Goal: Task Accomplishment & Management: Complete application form

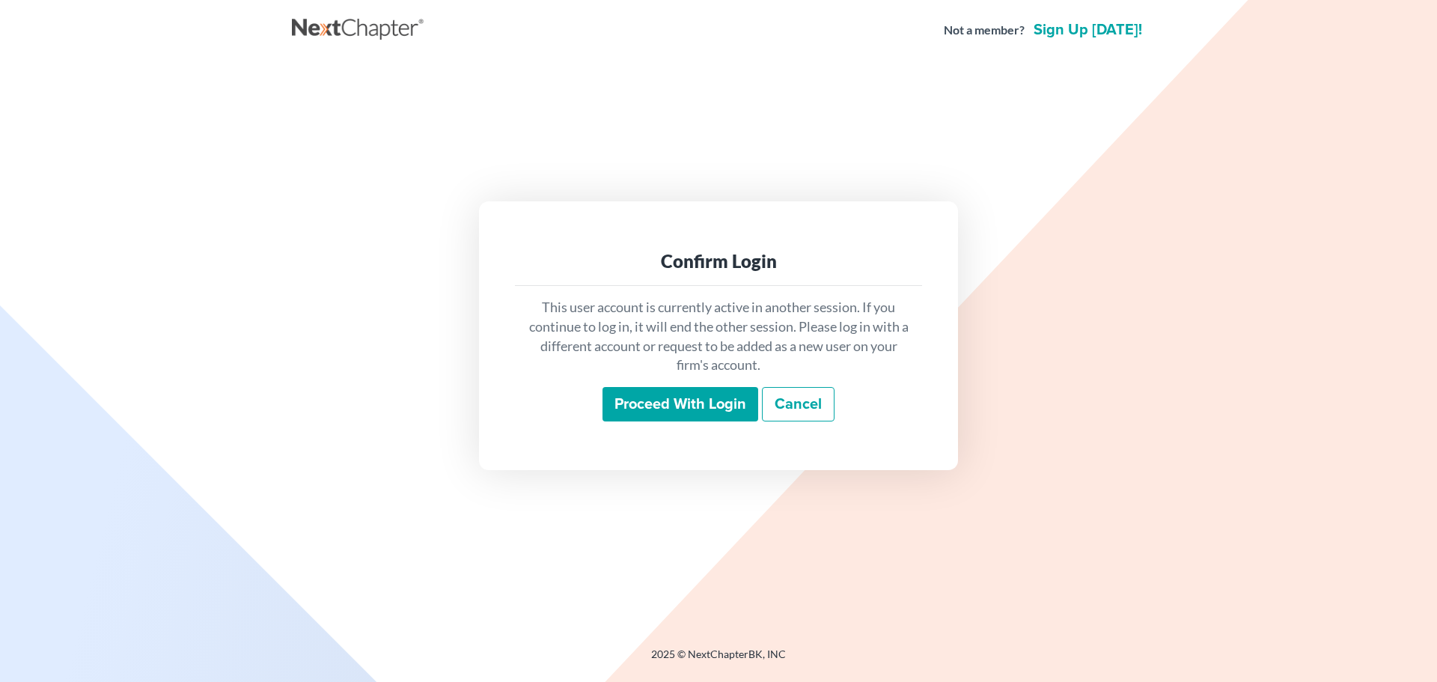
click at [660, 397] on input "Proceed with login" at bounding box center [680, 404] width 156 height 34
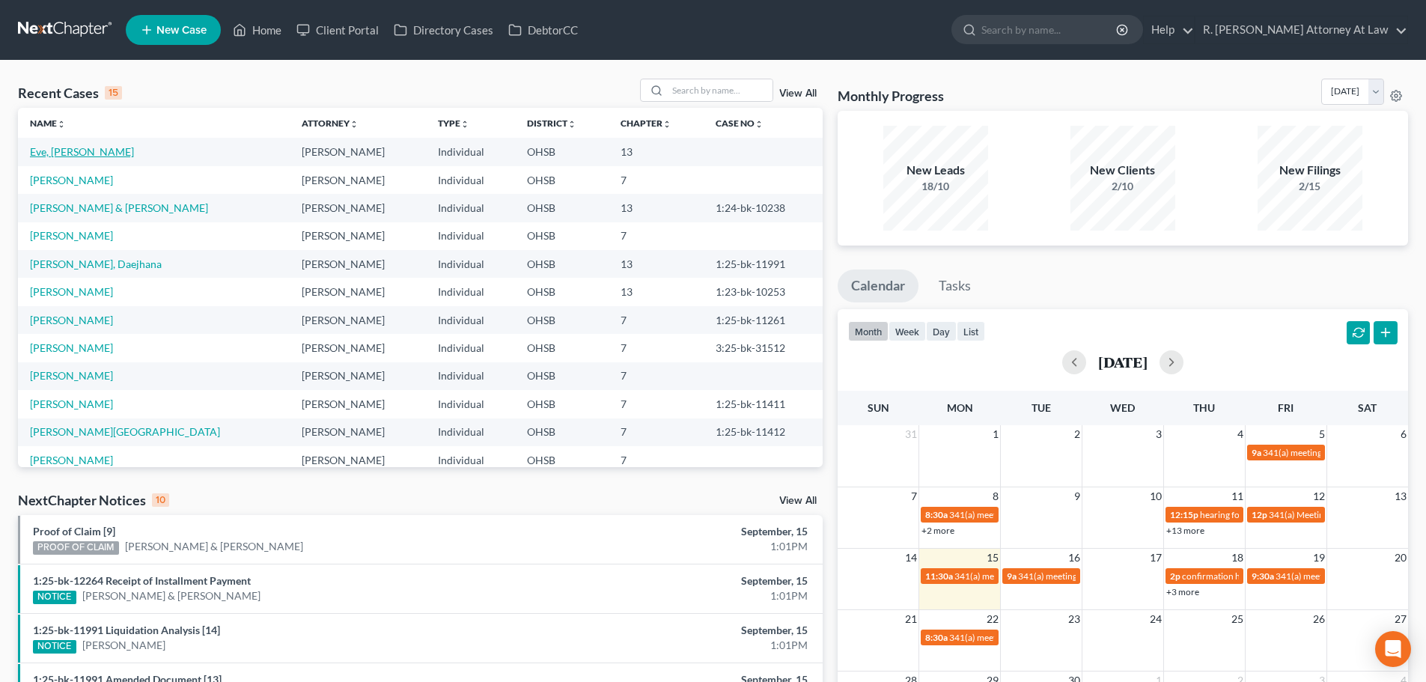
click at [38, 155] on link "Eve, [PERSON_NAME]" at bounding box center [82, 151] width 104 height 13
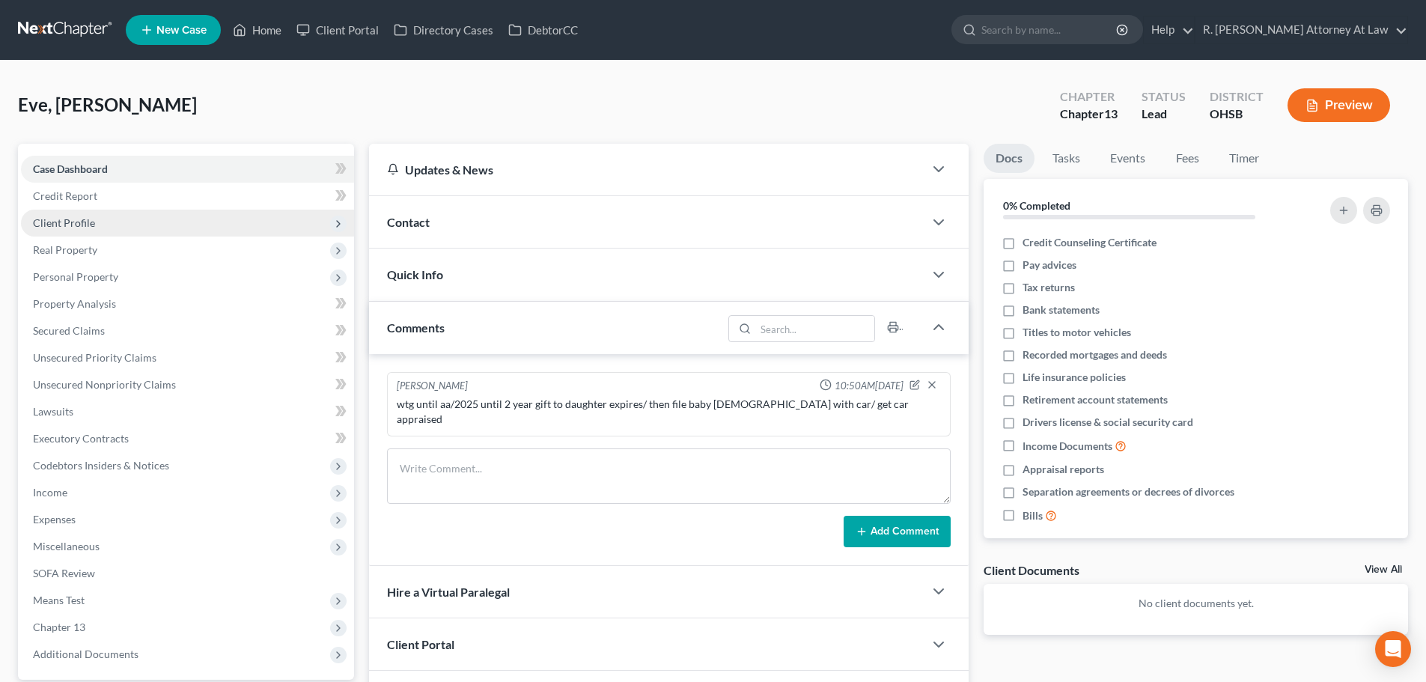
click at [56, 219] on span "Client Profile" at bounding box center [64, 222] width 62 height 13
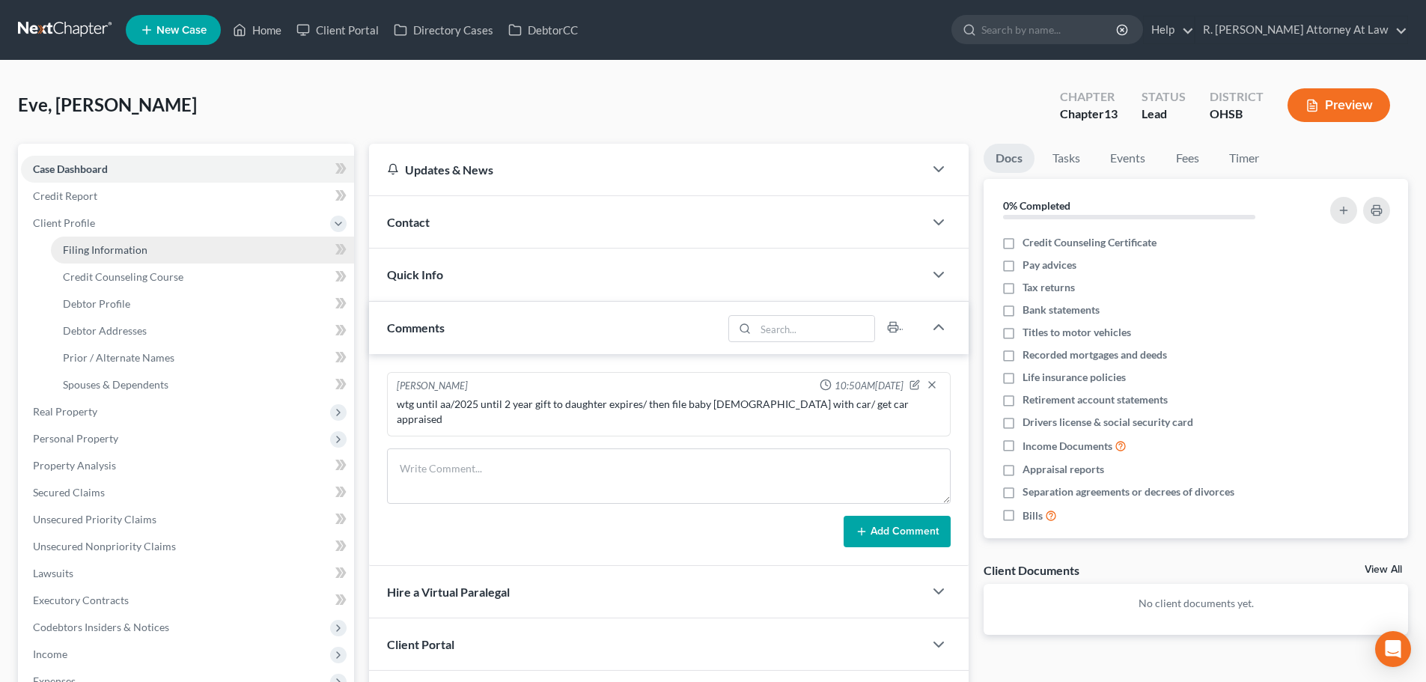
click at [70, 249] on span "Filing Information" at bounding box center [105, 249] width 85 height 13
select select "1"
select select "0"
select select "3"
select select "36"
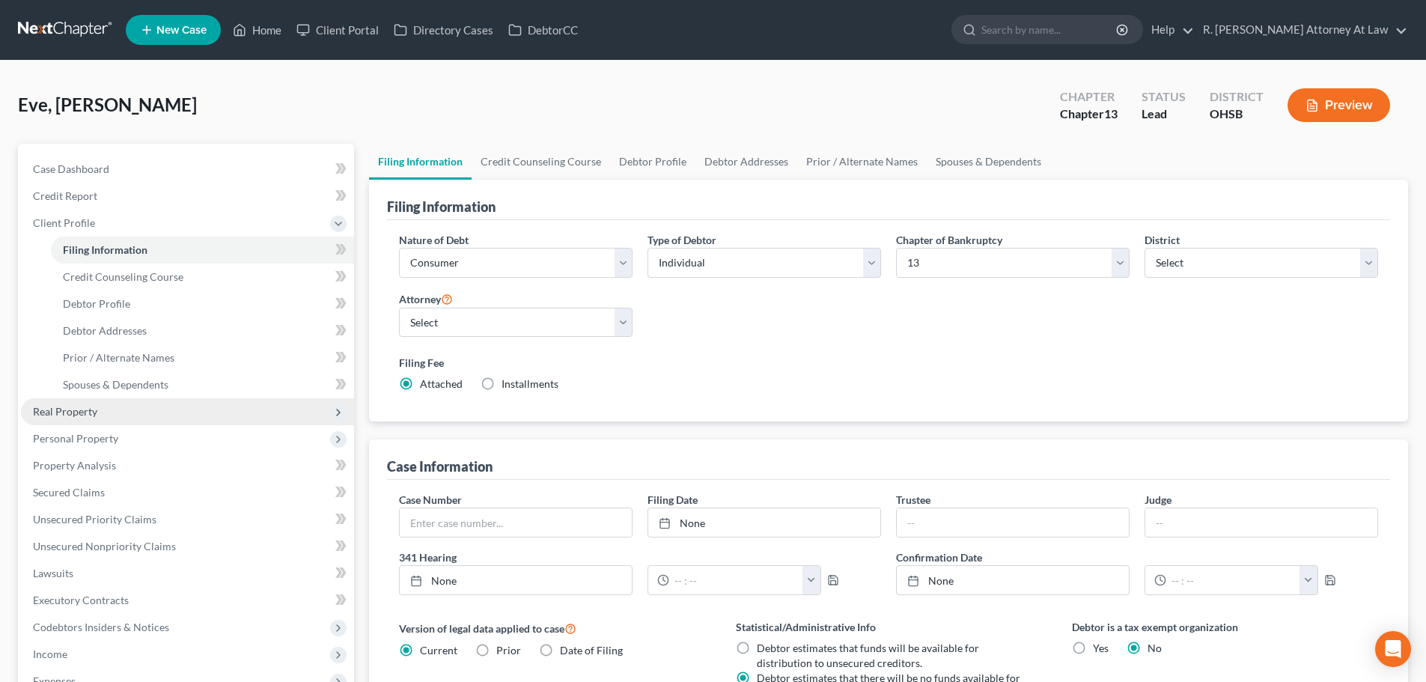
click at [45, 411] on span "Real Property" at bounding box center [65, 411] width 64 height 13
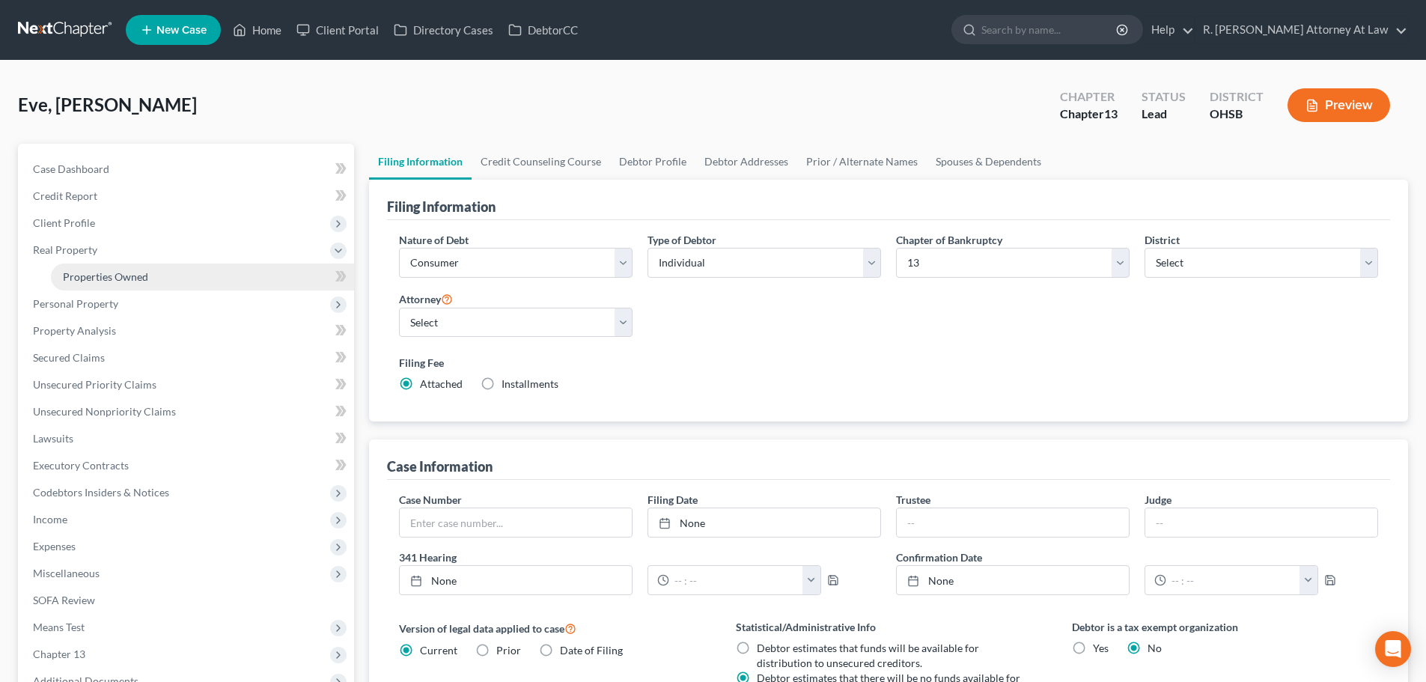
click at [78, 271] on span "Properties Owned" at bounding box center [105, 276] width 85 height 13
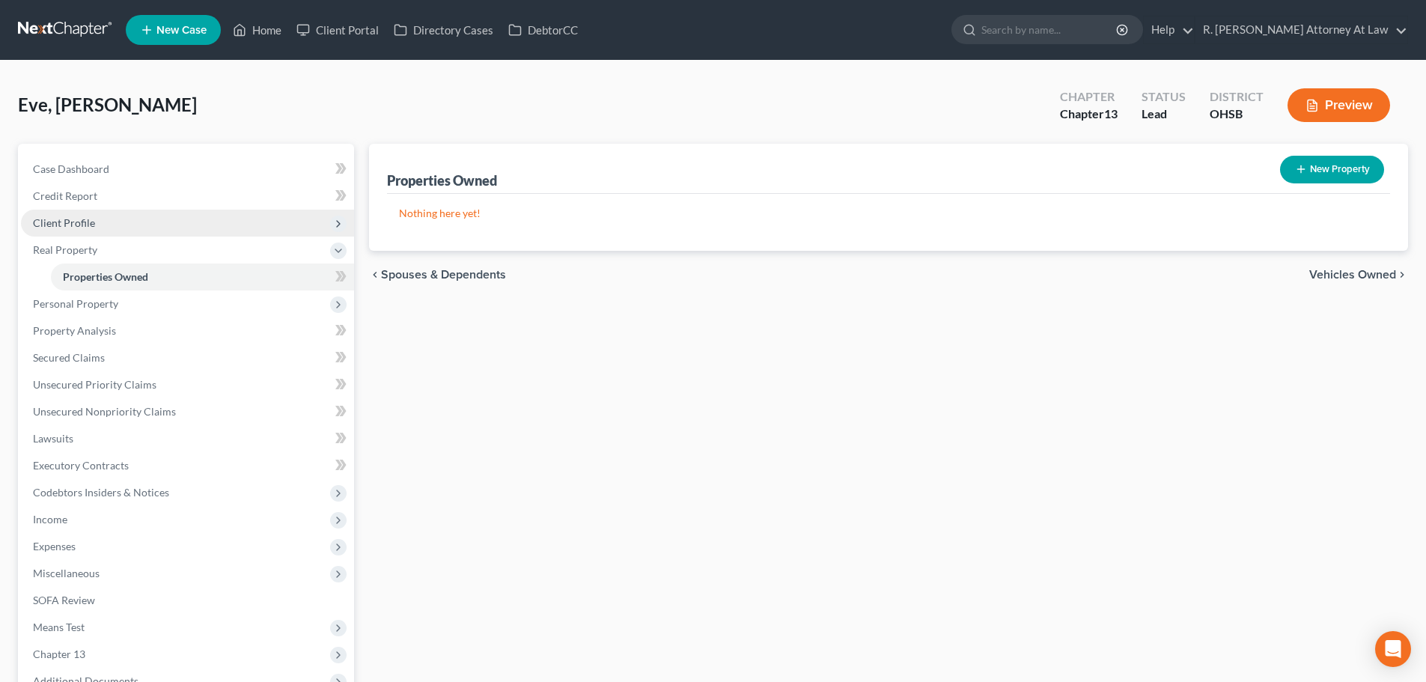
click at [46, 222] on span "Client Profile" at bounding box center [64, 222] width 62 height 13
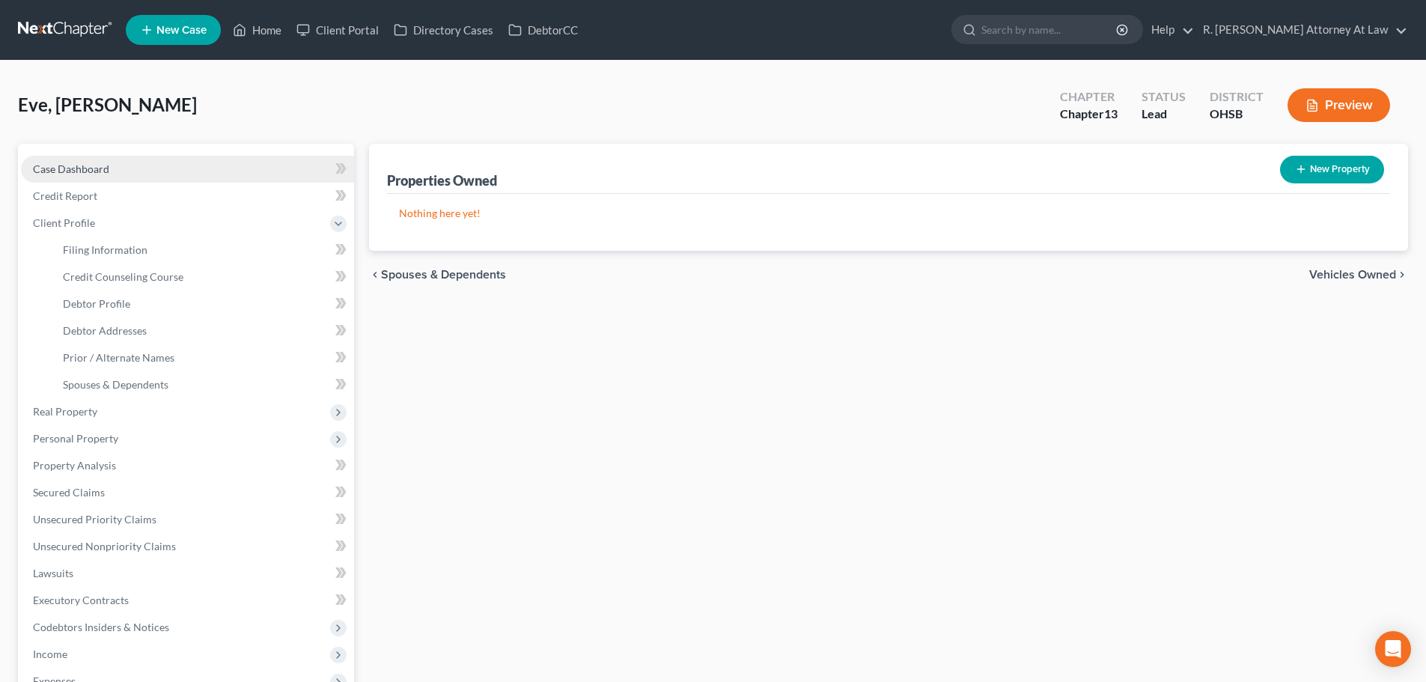
click at [56, 169] on span "Case Dashboard" at bounding box center [71, 168] width 76 height 13
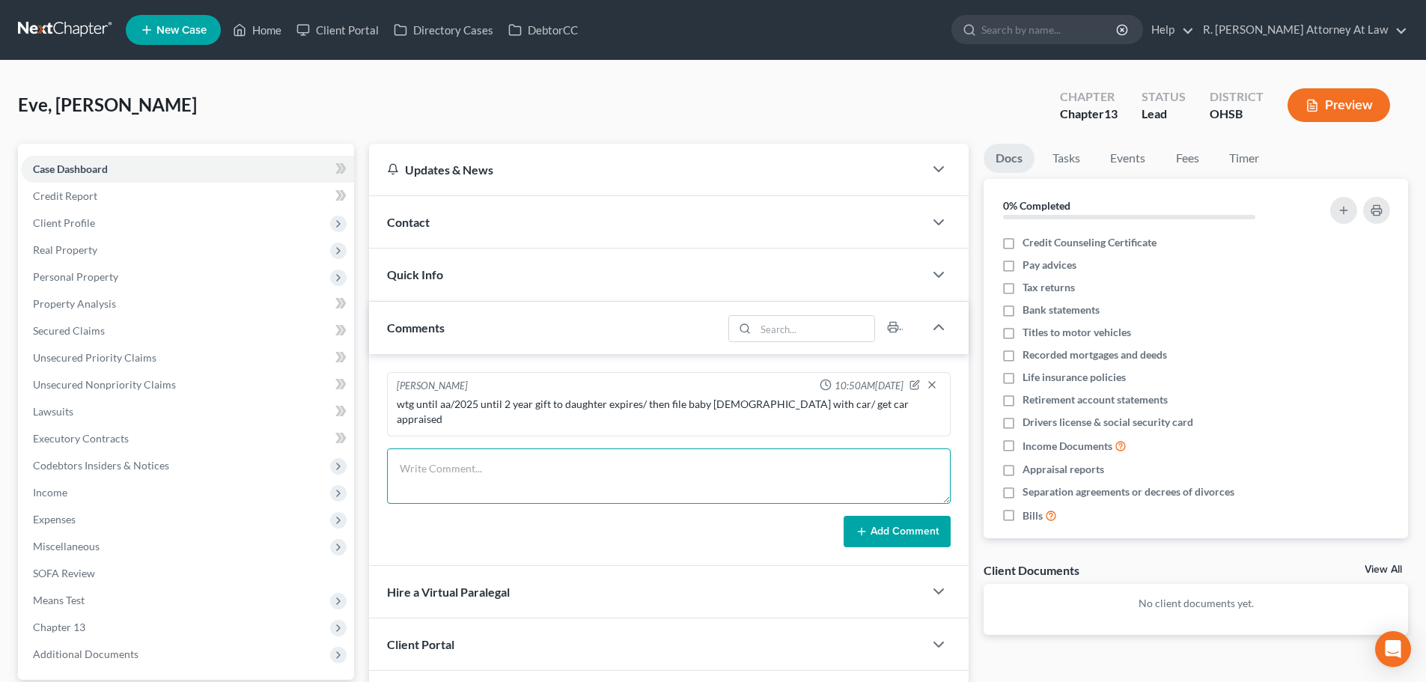
click at [413, 458] on textarea at bounding box center [669, 475] width 564 height 55
type textarea "debtor moved 4 times to [US_STATE] and then to [US_STATE]."
click at [61, 169] on span "Case Dashboard" at bounding box center [70, 168] width 75 height 13
click at [73, 197] on span "Credit Report" at bounding box center [65, 195] width 64 height 13
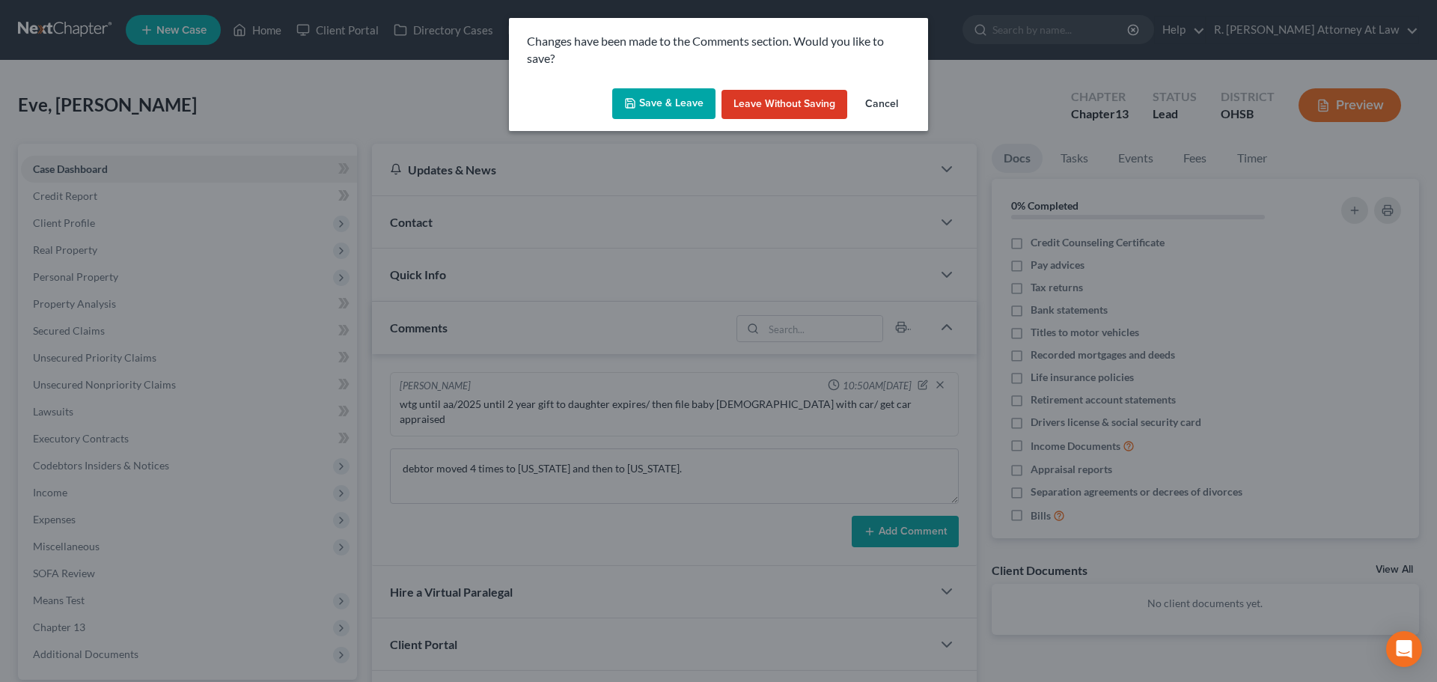
click at [674, 117] on button "Save & Leave" at bounding box center [663, 103] width 103 height 31
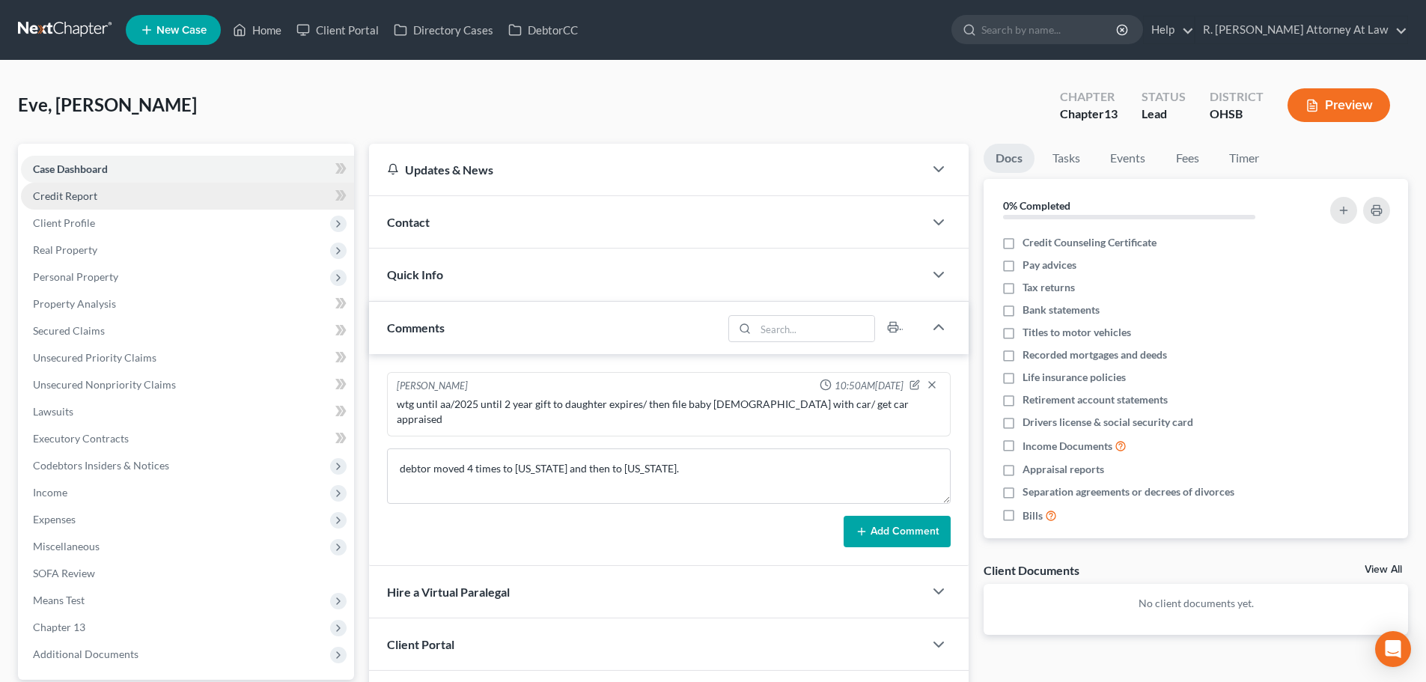
click at [54, 194] on span "Credit Report" at bounding box center [65, 195] width 64 height 13
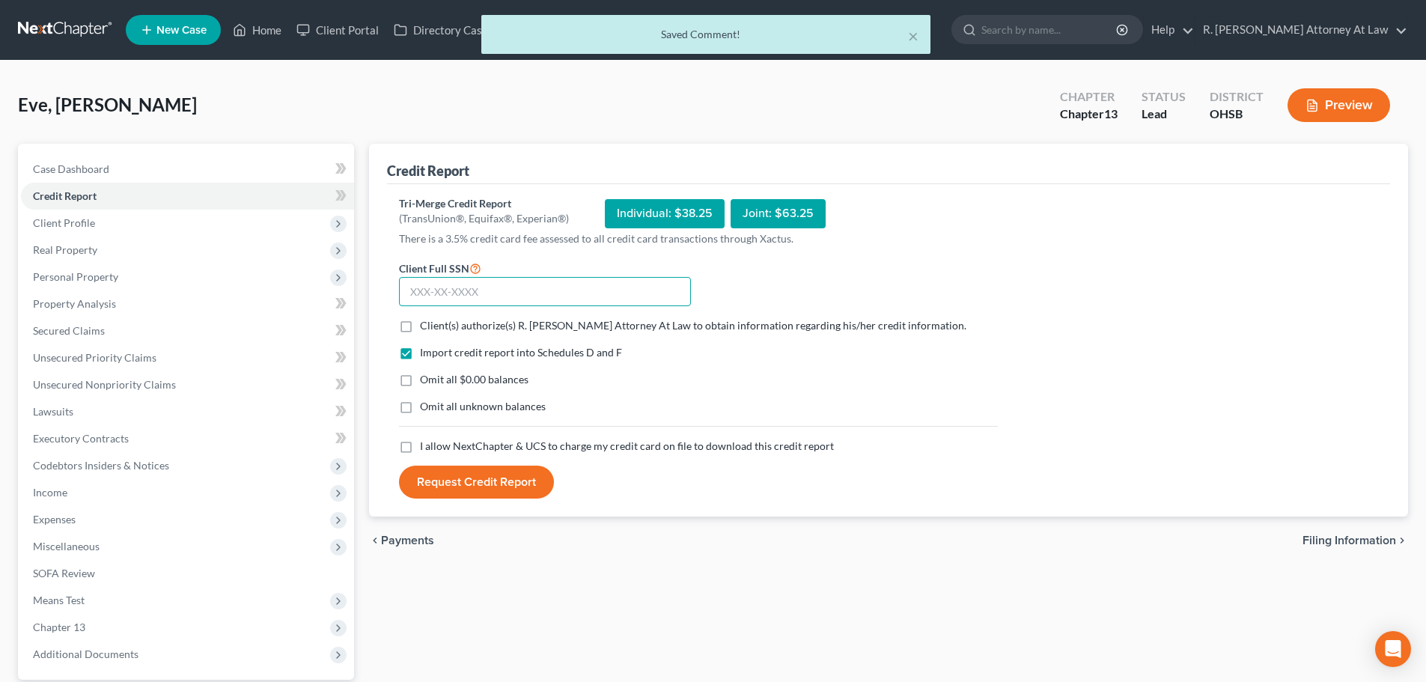
click at [457, 292] on input "text" at bounding box center [545, 292] width 292 height 30
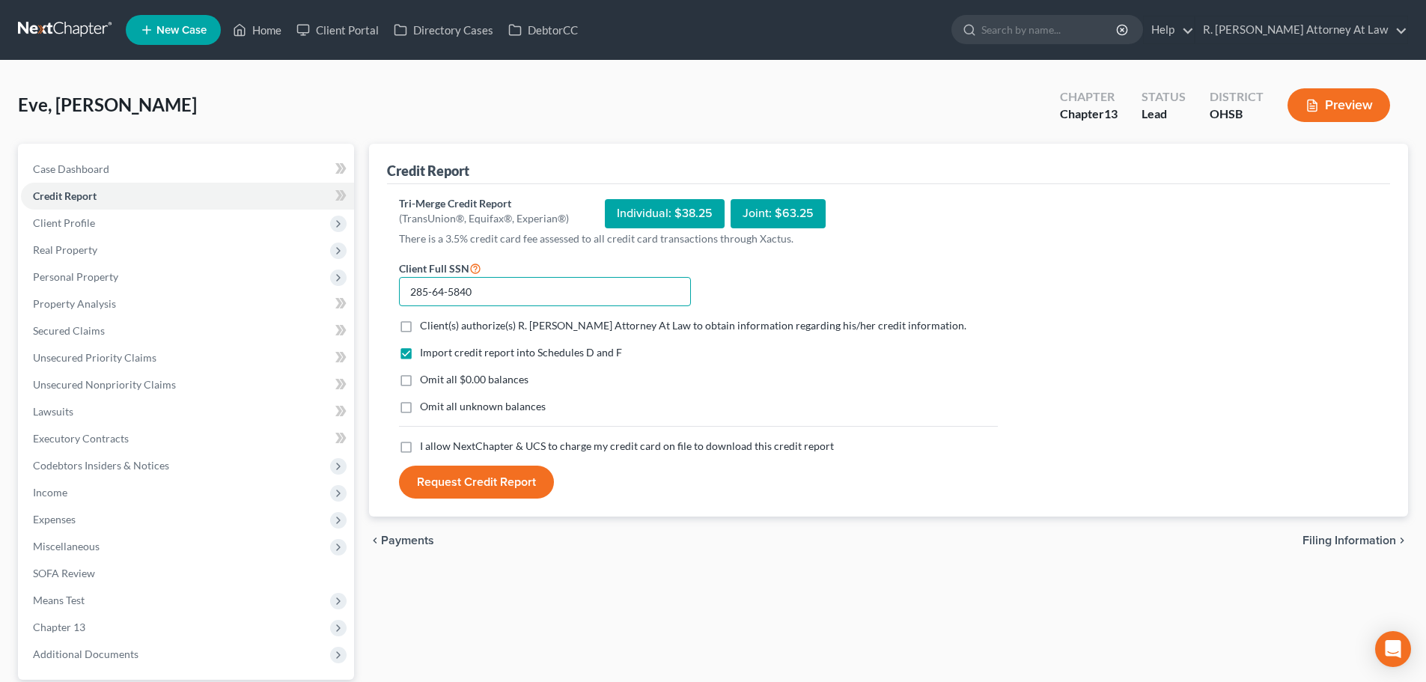
type input "285-64-5840"
click at [420, 326] on label "Client(s) authorize(s) R. [PERSON_NAME] Attorney At Law to obtain information r…" at bounding box center [693, 325] width 546 height 15
click at [426, 326] on input "Client(s) authorize(s) R. [PERSON_NAME] Attorney At Law to obtain information r…" at bounding box center [431, 323] width 10 height 10
checkbox input "true"
click at [420, 444] on label "I allow NextChapter & UCS to charge my credit card on file to download this cre…" at bounding box center [627, 446] width 414 height 15
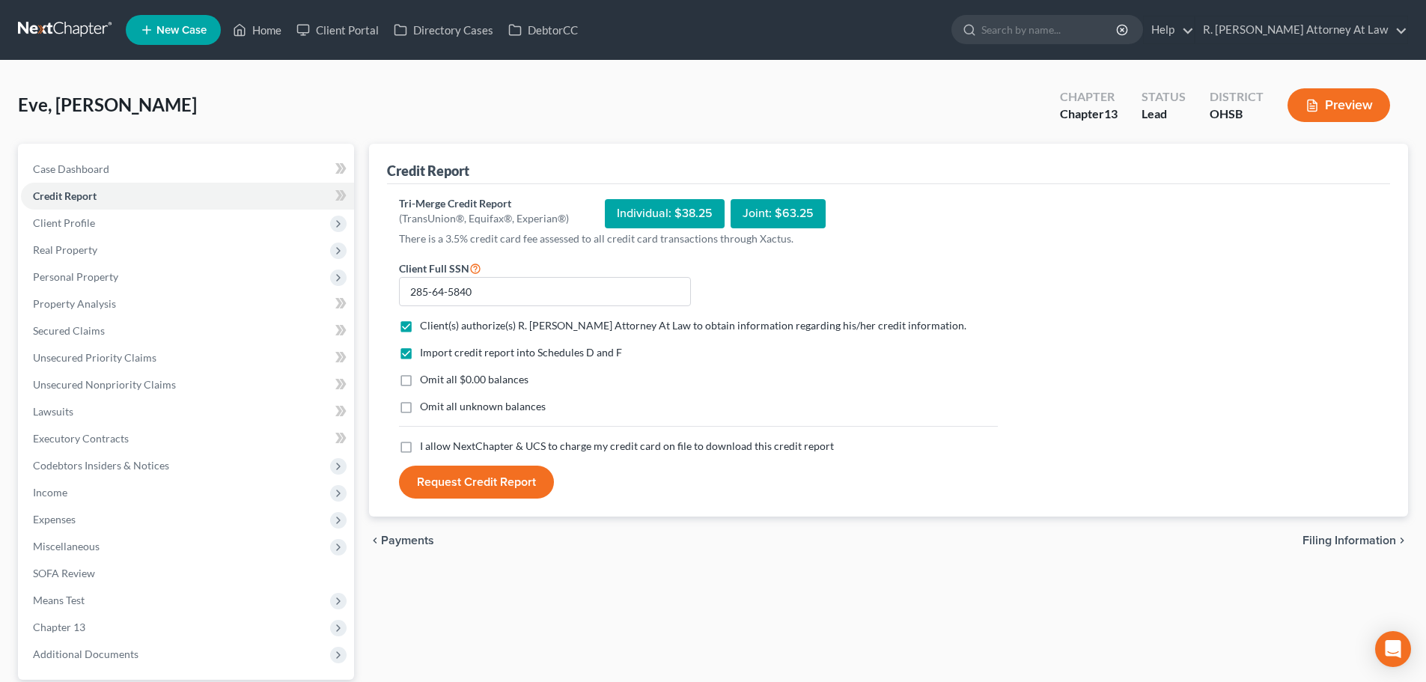
click at [426, 444] on input "I allow NextChapter & UCS to charge my credit card on file to download this cre…" at bounding box center [431, 444] width 10 height 10
checkbox input "true"
drag, startPoint x: 483, startPoint y: 486, endPoint x: 524, endPoint y: 469, distance: 44.3
click at [484, 483] on button "Request Credit Report" at bounding box center [476, 481] width 155 height 33
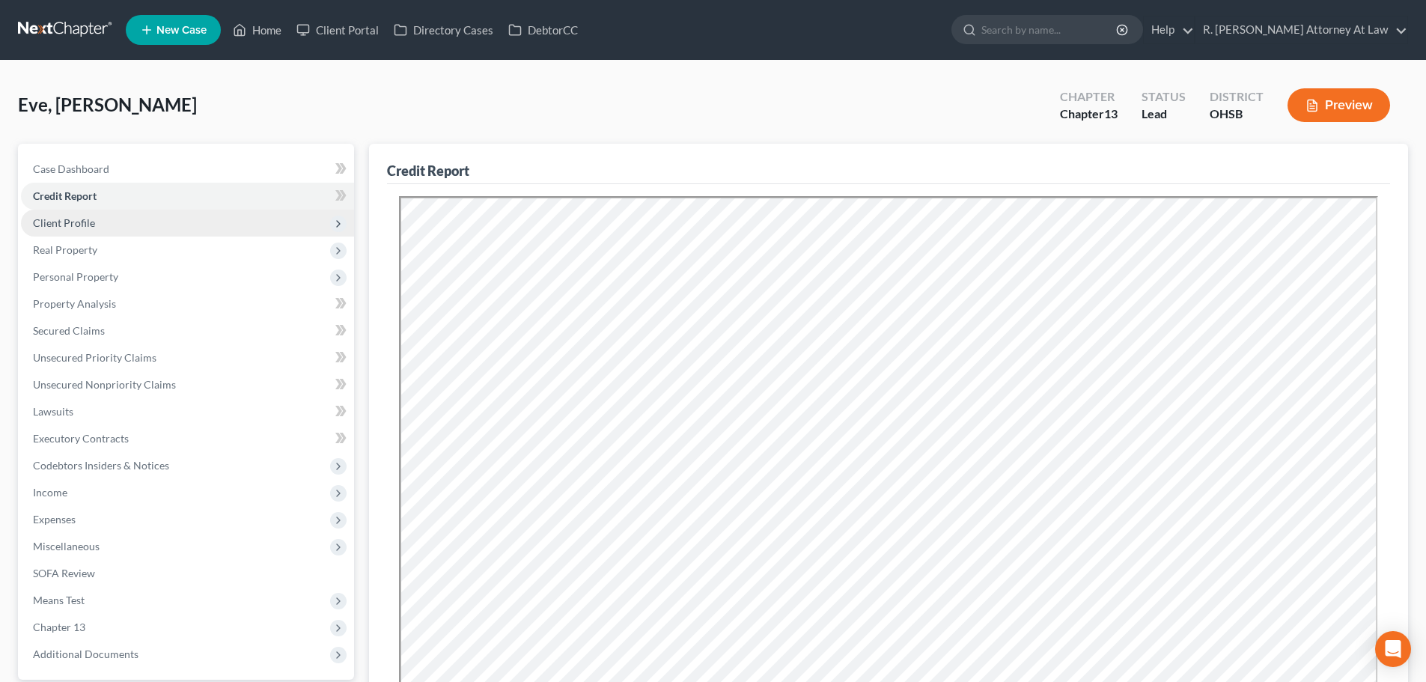
click at [73, 215] on span "Client Profile" at bounding box center [187, 223] width 333 height 27
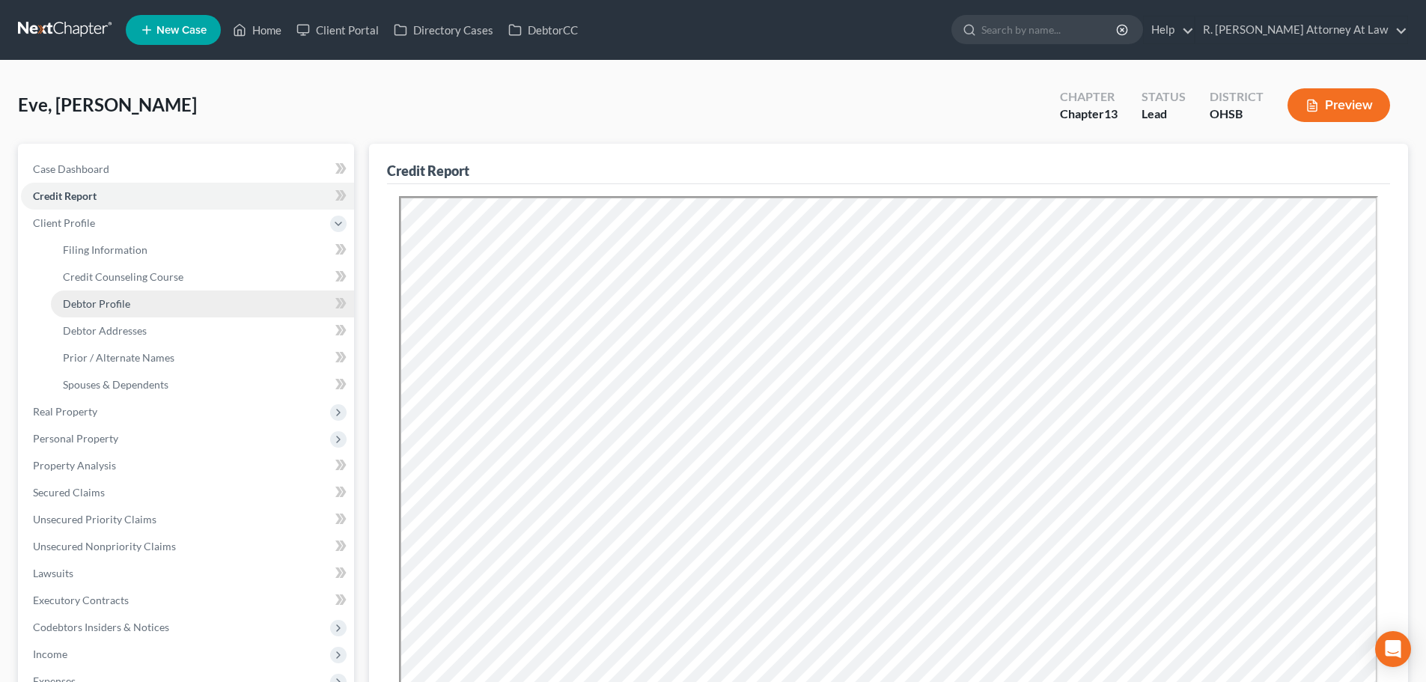
click at [76, 302] on span "Debtor Profile" at bounding box center [96, 303] width 67 height 13
select select "4"
select select "0"
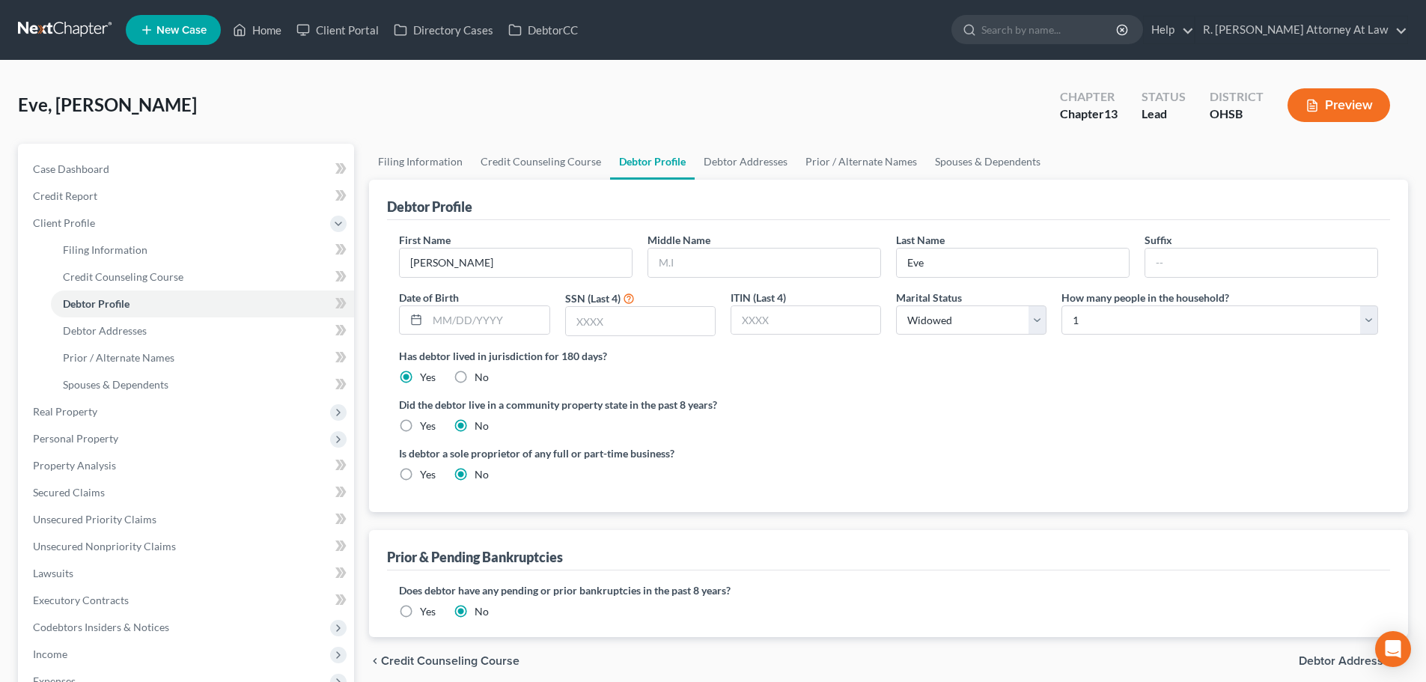
click at [680, 246] on label "Middle Name" at bounding box center [678, 240] width 63 height 16
click at [688, 254] on input "text" at bounding box center [764, 262] width 232 height 28
drag, startPoint x: 748, startPoint y: 364, endPoint x: 682, endPoint y: 358, distance: 66.1
click at [748, 363] on label "Has debtor lived in jurisdiction for 180 days?" at bounding box center [888, 356] width 979 height 16
click at [66, 399] on span "Real Property" at bounding box center [187, 411] width 333 height 27
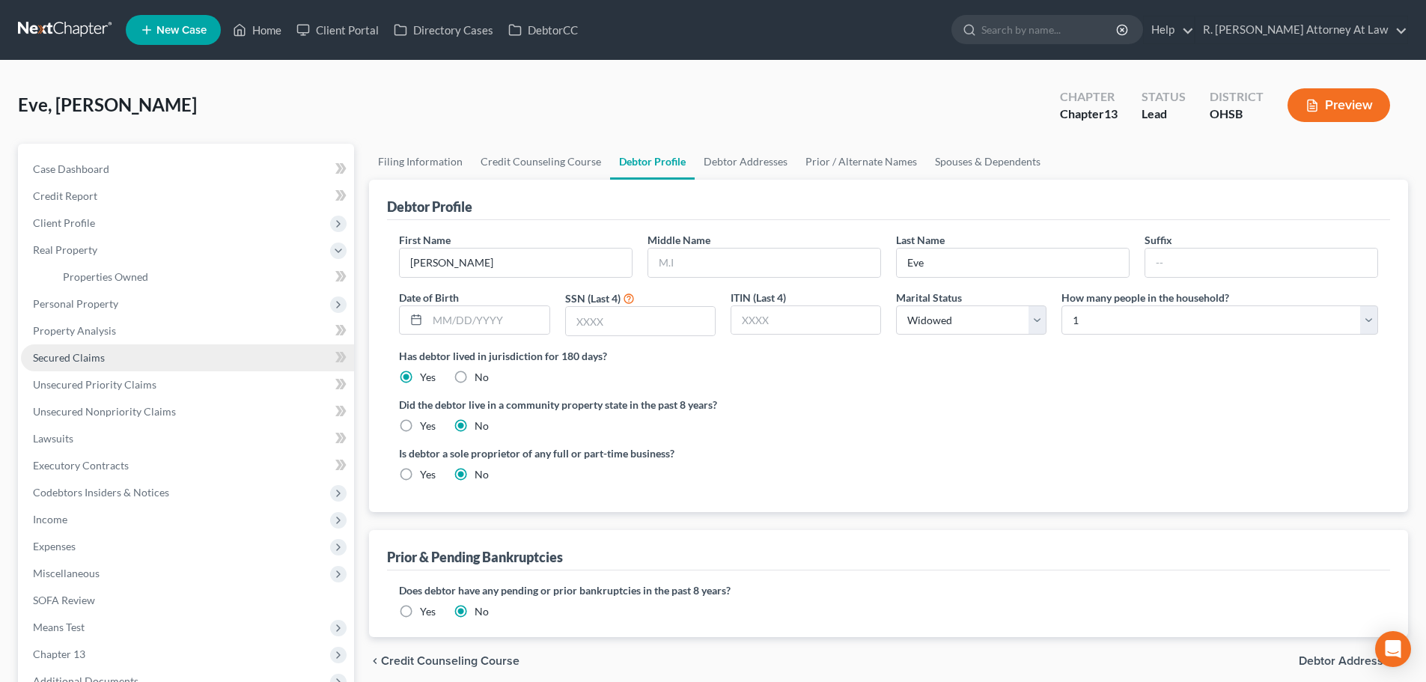
click at [52, 357] on span "Secured Claims" at bounding box center [69, 357] width 72 height 13
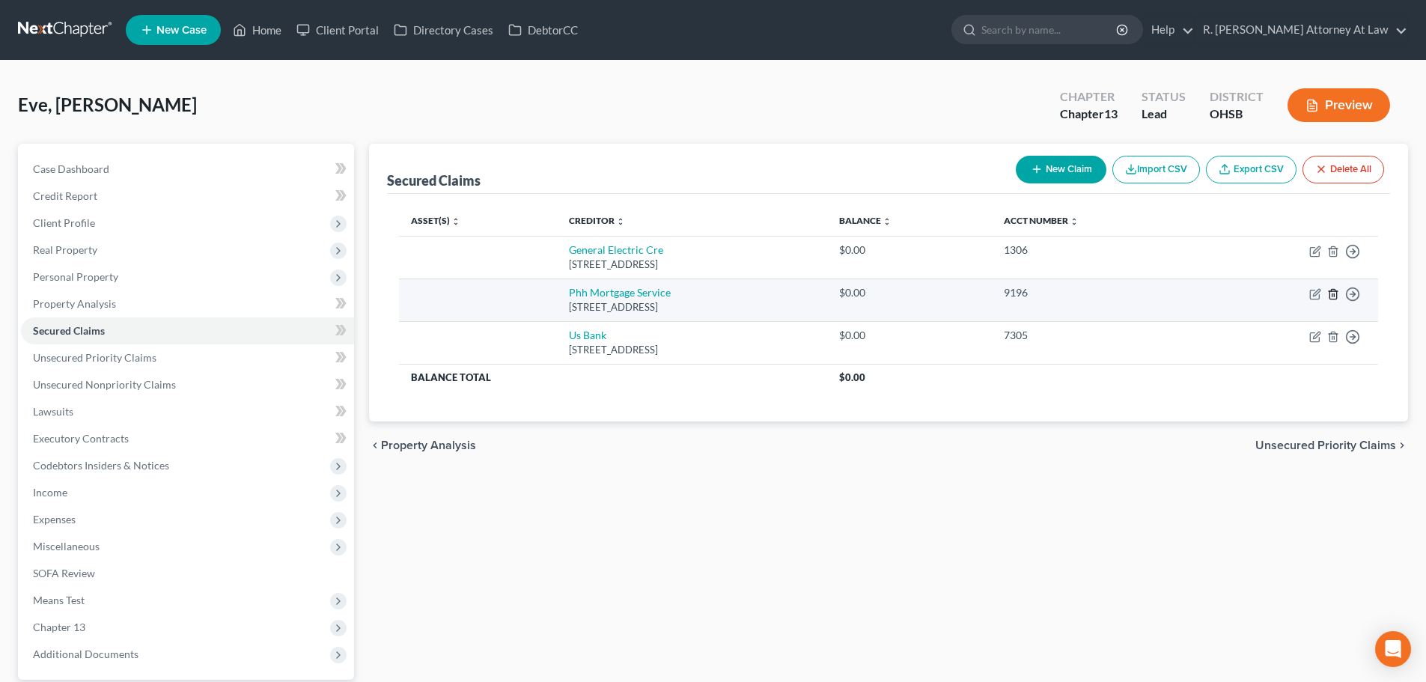
click at [1334, 293] on icon "button" at bounding box center [1333, 294] width 12 height 12
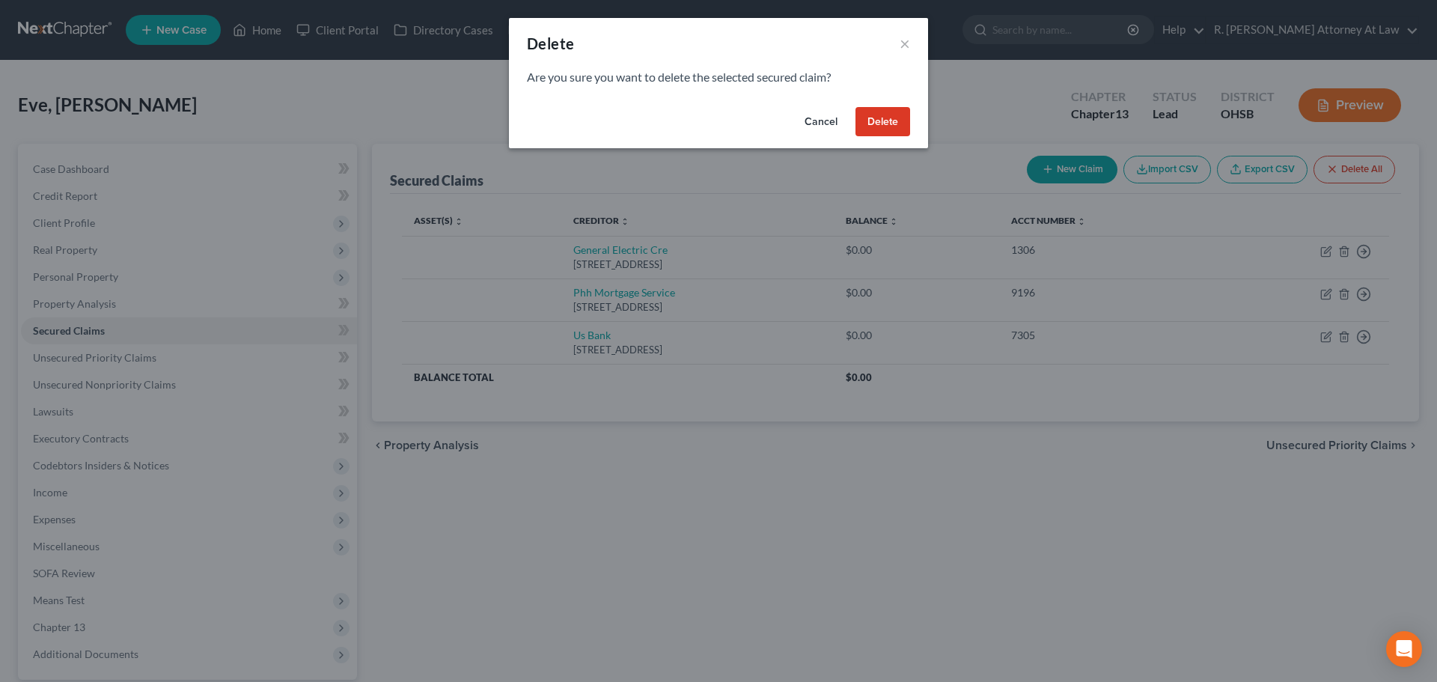
click at [867, 120] on button "Delete" at bounding box center [882, 122] width 55 height 30
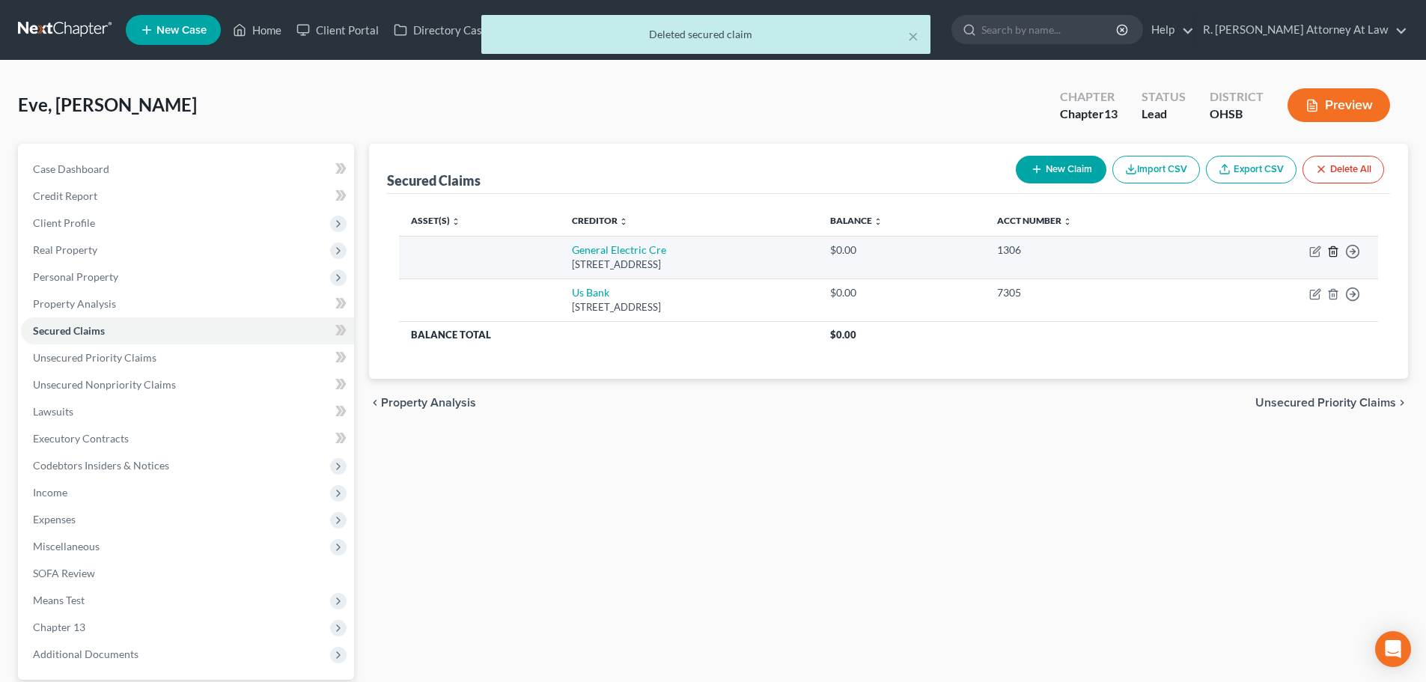
click at [1332, 252] on line "button" at bounding box center [1332, 252] width 0 height 3
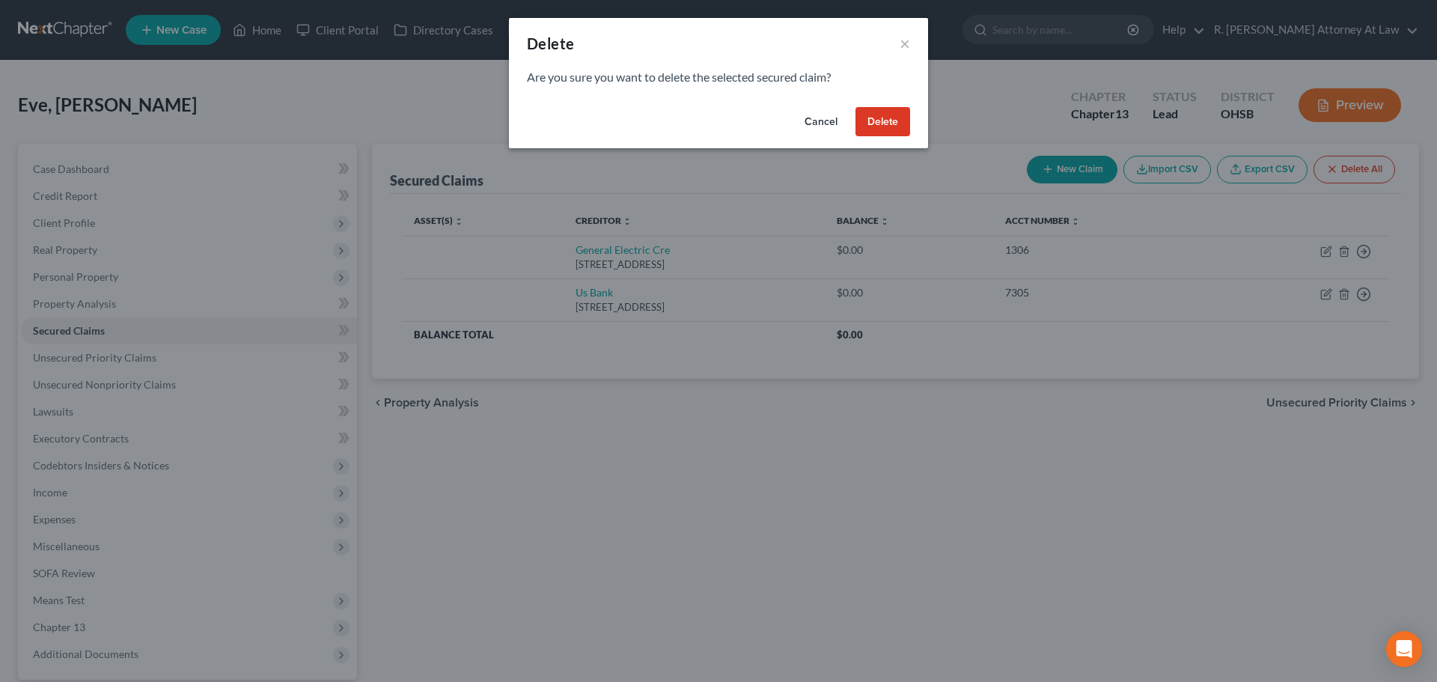
click at [875, 120] on button "Delete" at bounding box center [882, 122] width 55 height 30
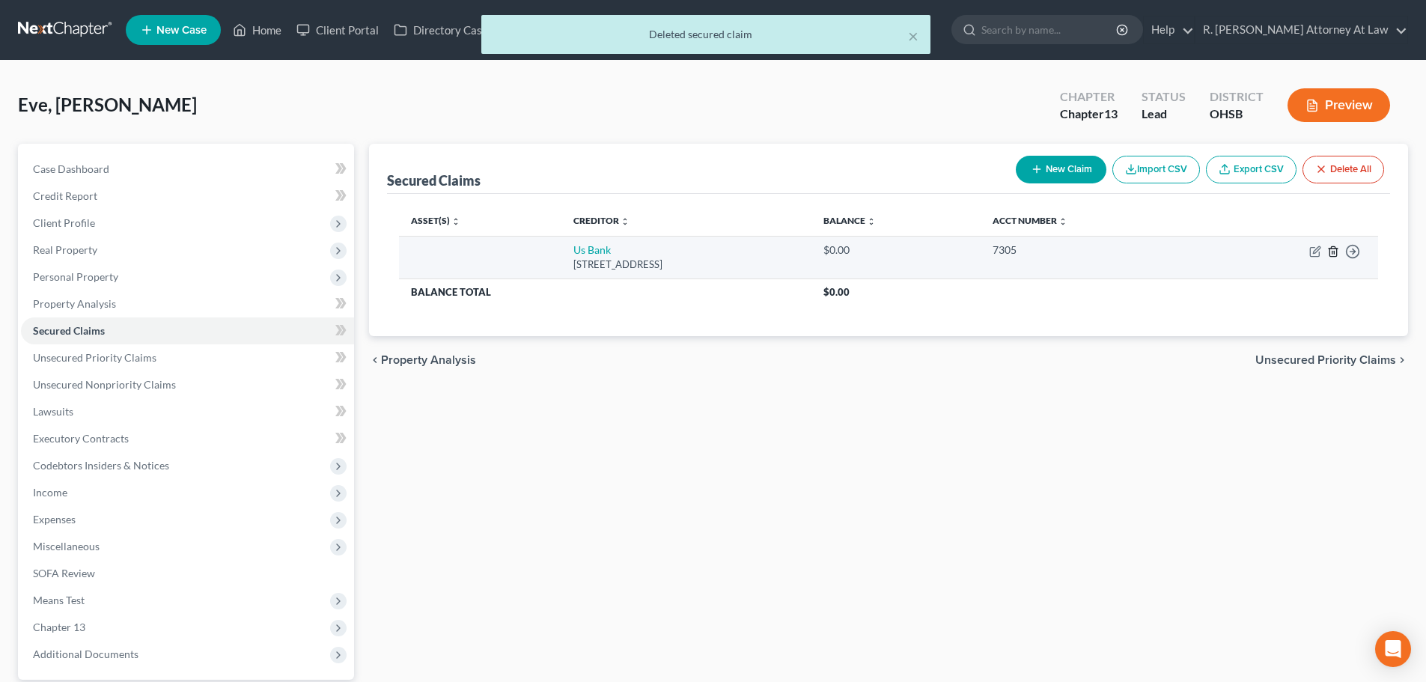
click at [1334, 248] on polyline "button" at bounding box center [1332, 248] width 9 height 0
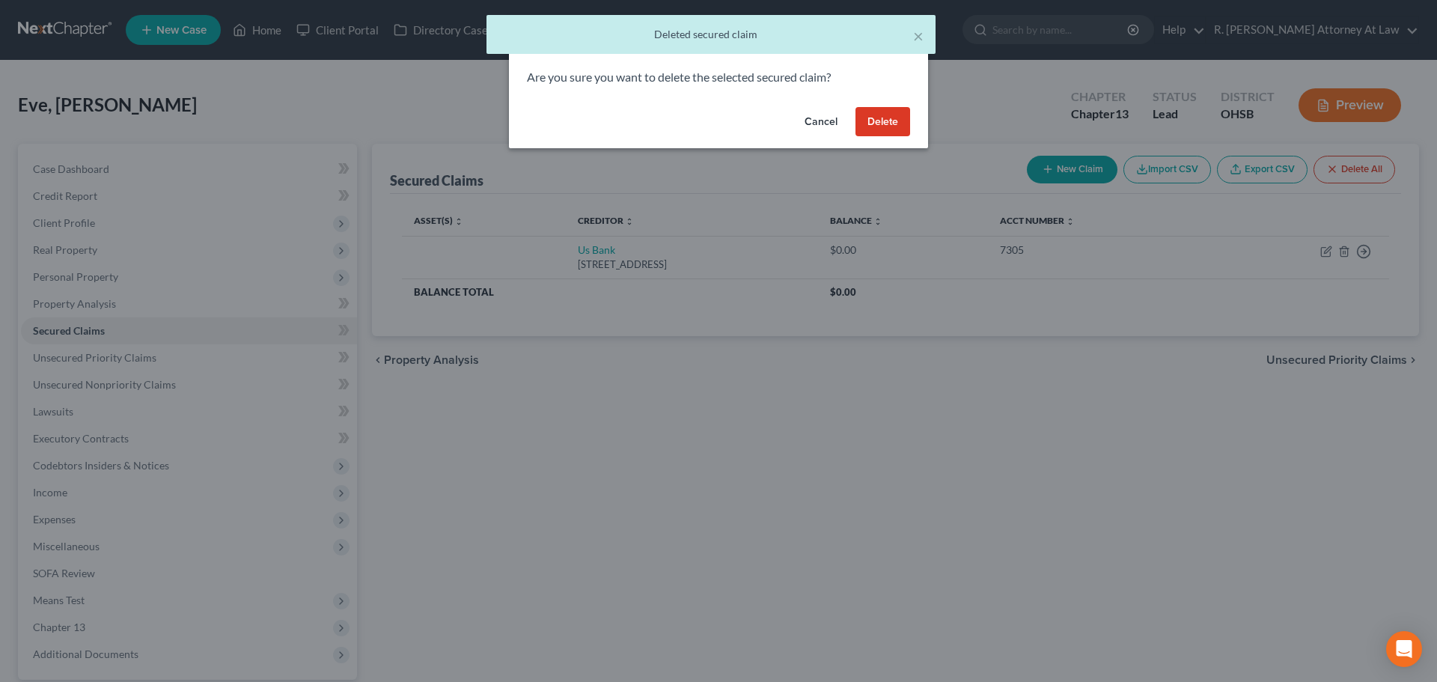
click at [874, 120] on button "Delete" at bounding box center [882, 122] width 55 height 30
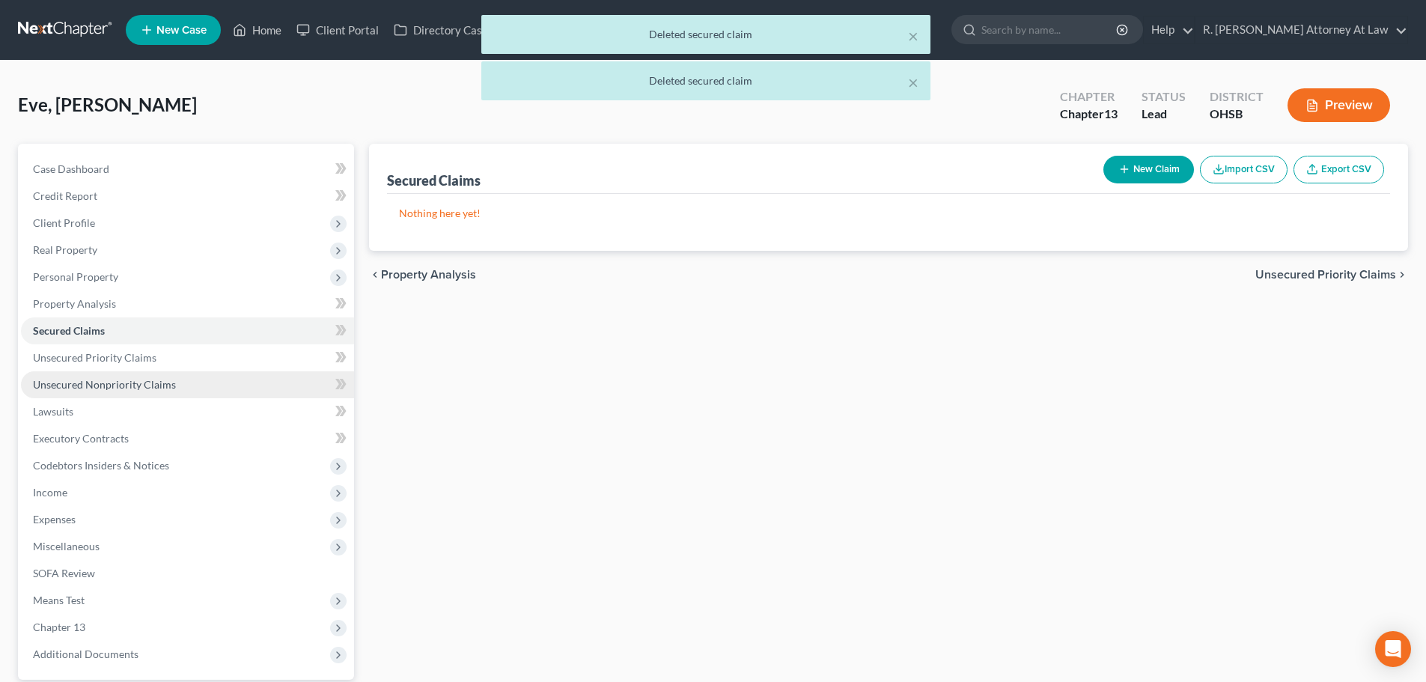
click at [84, 374] on link "Unsecured Nonpriority Claims" at bounding box center [187, 384] width 333 height 27
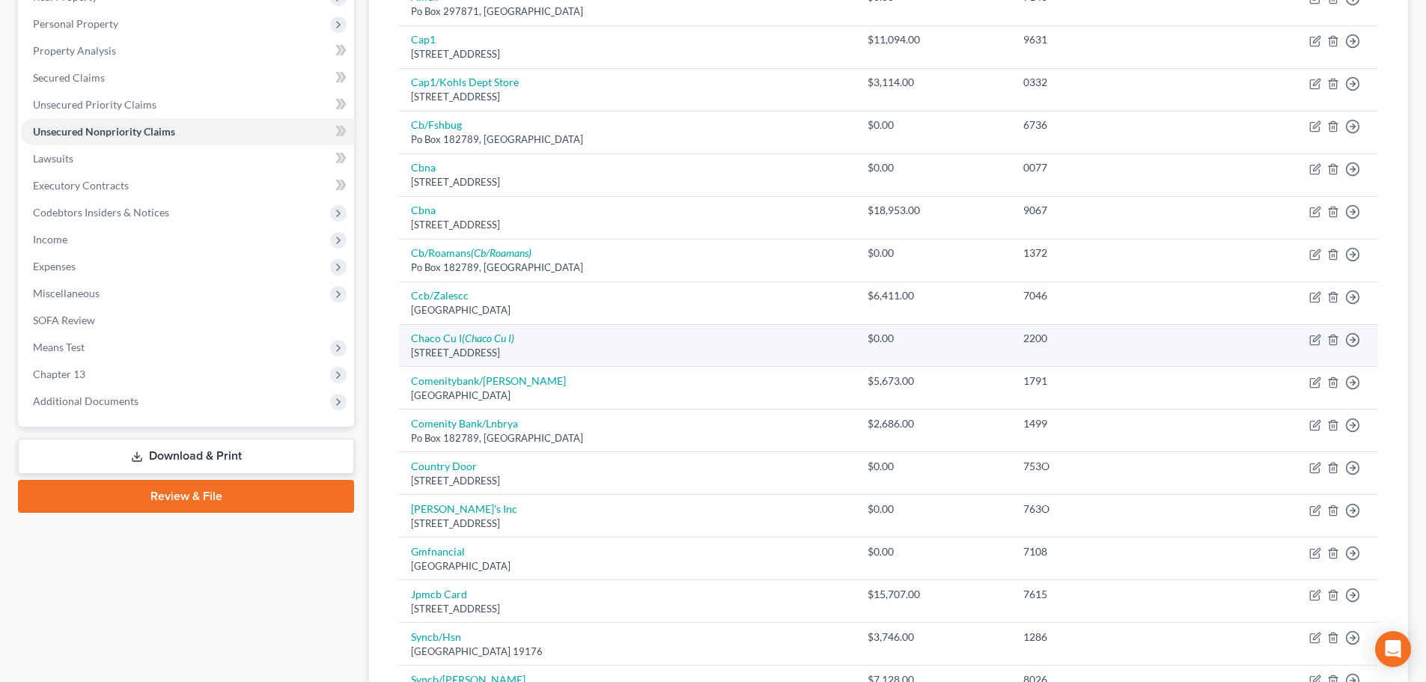
scroll to position [205, 0]
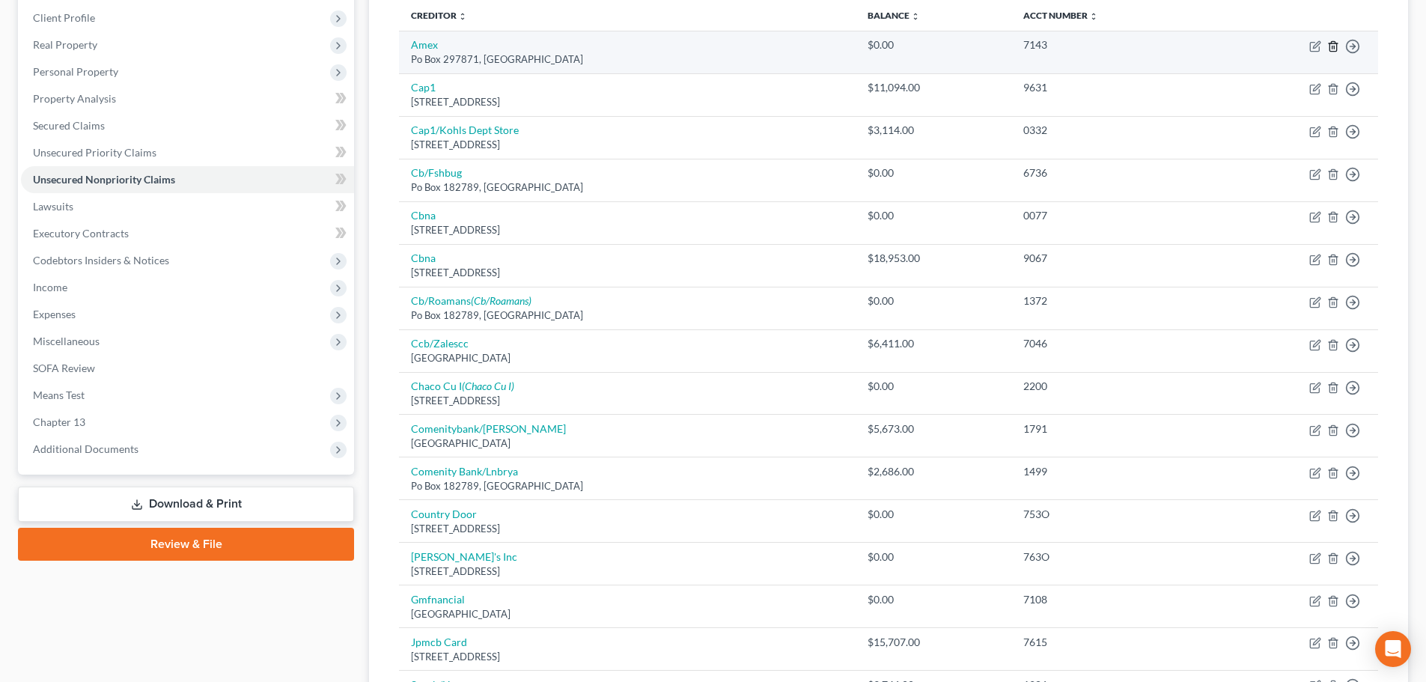
click at [1333, 49] on icon "button" at bounding box center [1333, 46] width 12 height 12
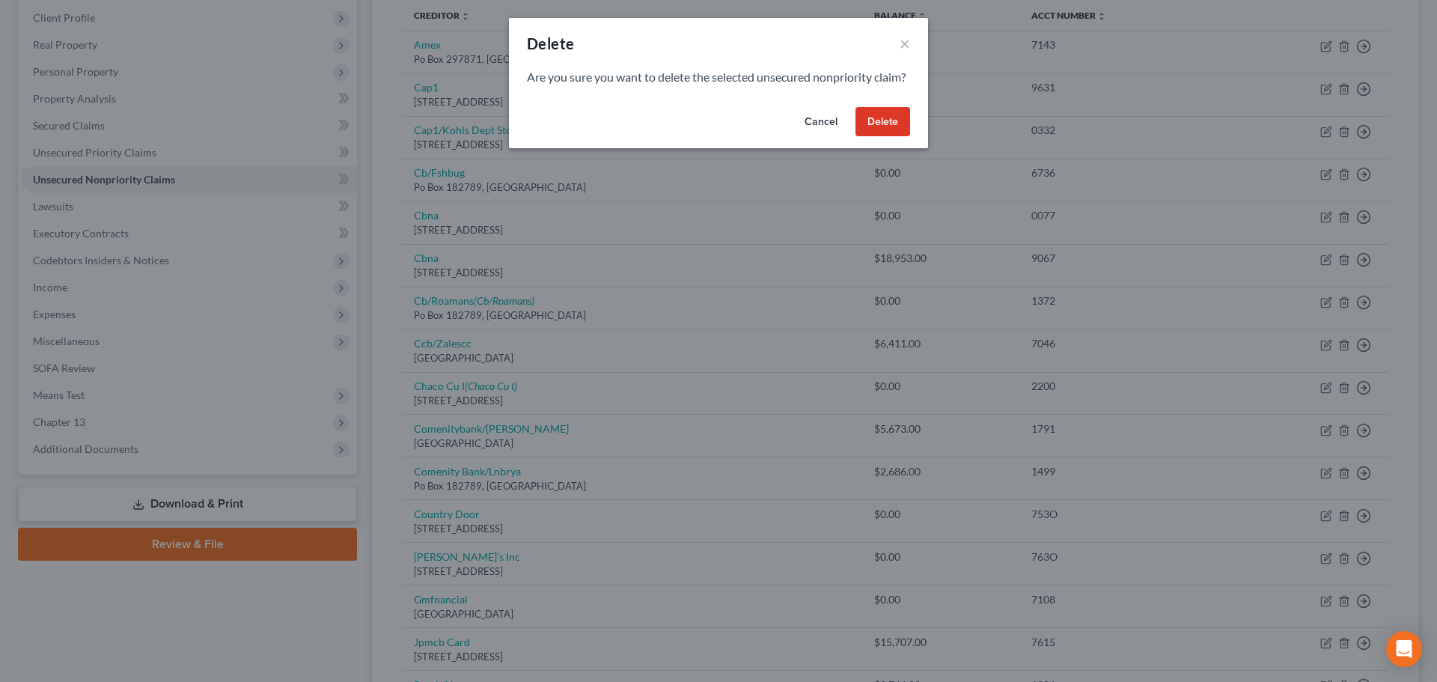
click at [870, 127] on button "Delete" at bounding box center [882, 122] width 55 height 30
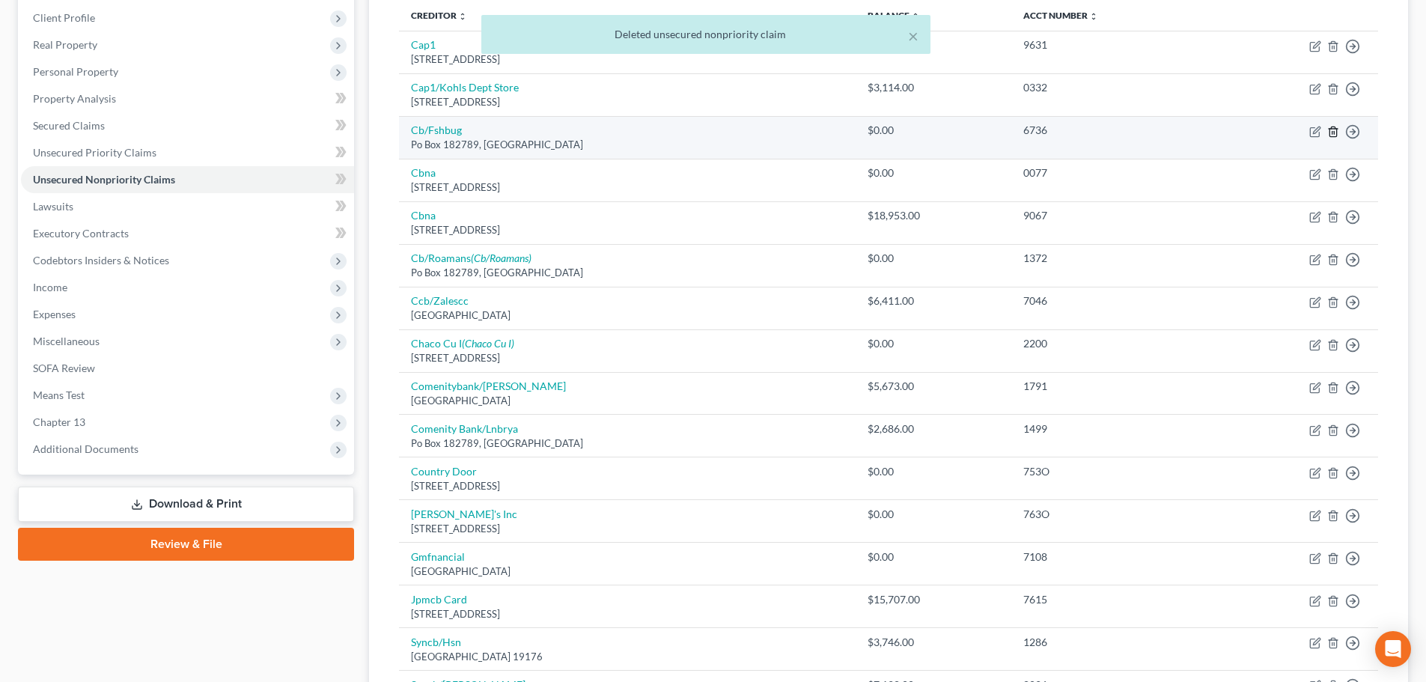
click at [1334, 130] on icon "button" at bounding box center [1333, 132] width 12 height 12
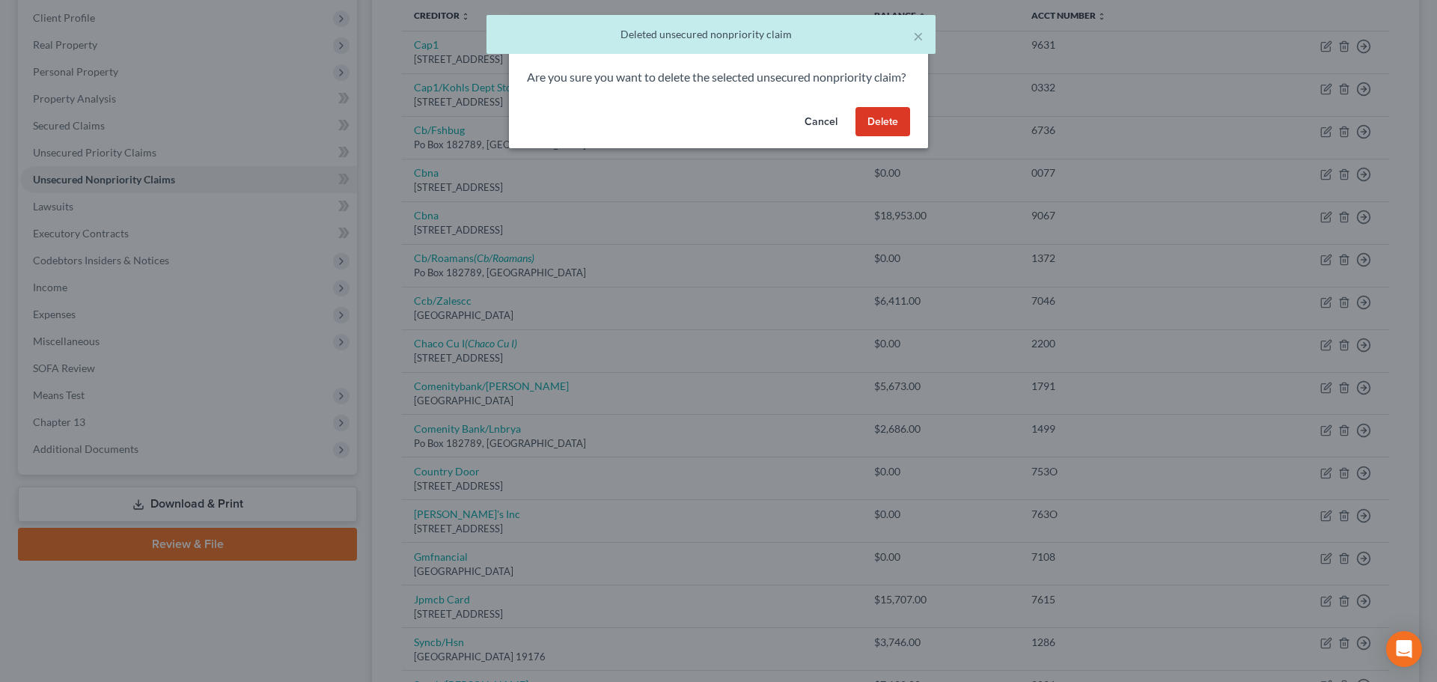
click at [876, 137] on button "Delete" at bounding box center [882, 122] width 55 height 30
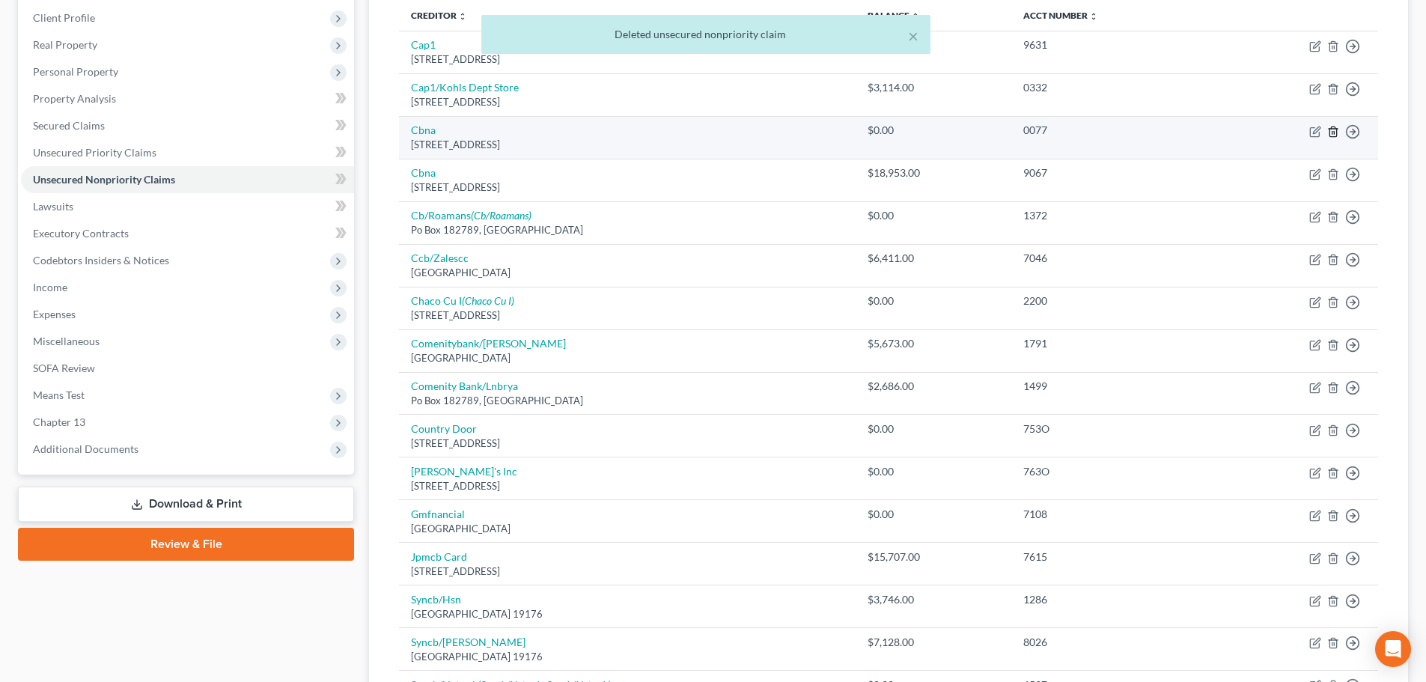
click at [1336, 132] on icon "button" at bounding box center [1332, 131] width 7 height 10
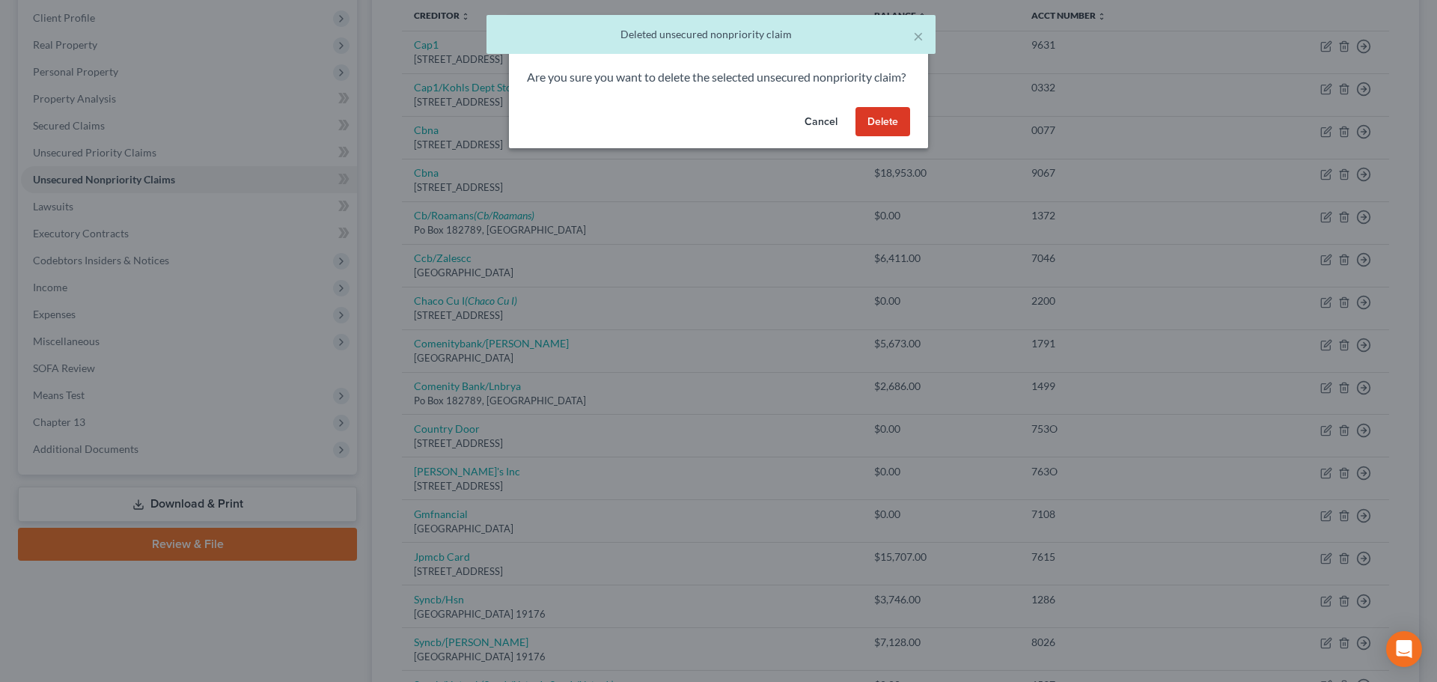
click at [873, 135] on button "Delete" at bounding box center [882, 122] width 55 height 30
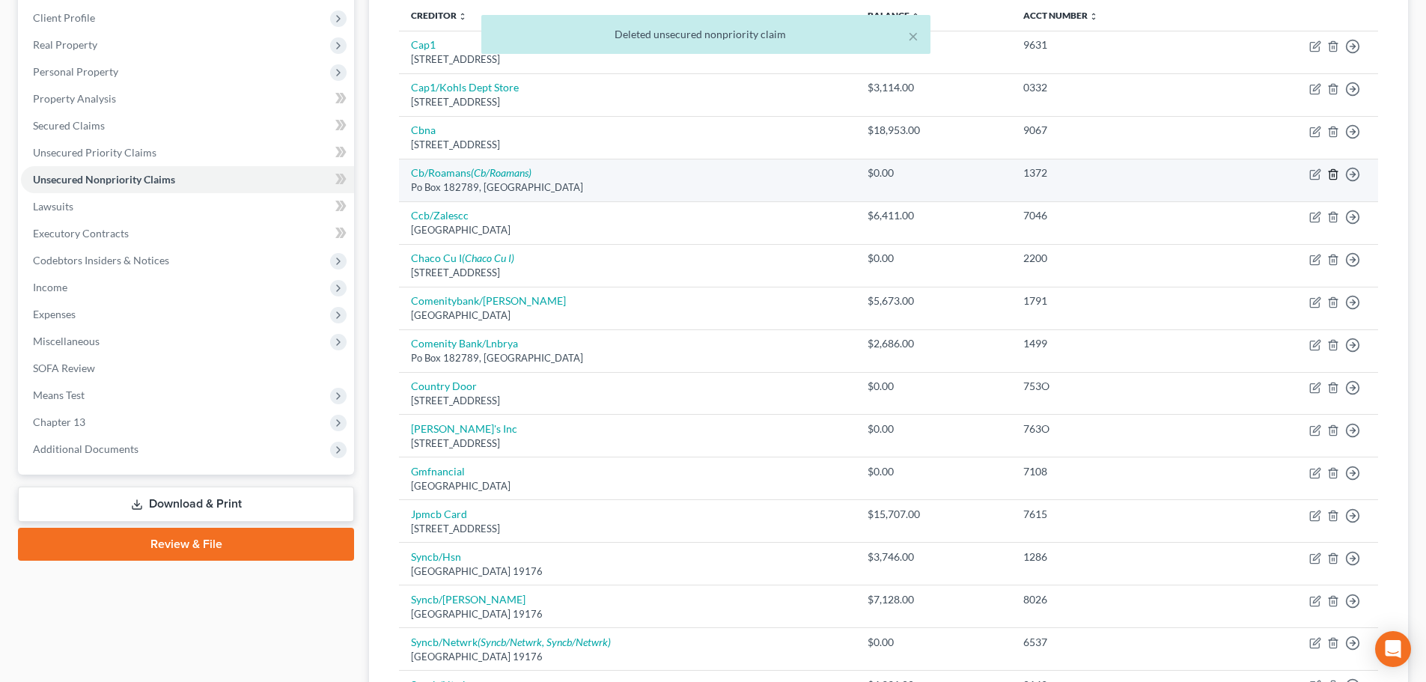
click at [1334, 172] on icon "button" at bounding box center [1333, 174] width 12 height 12
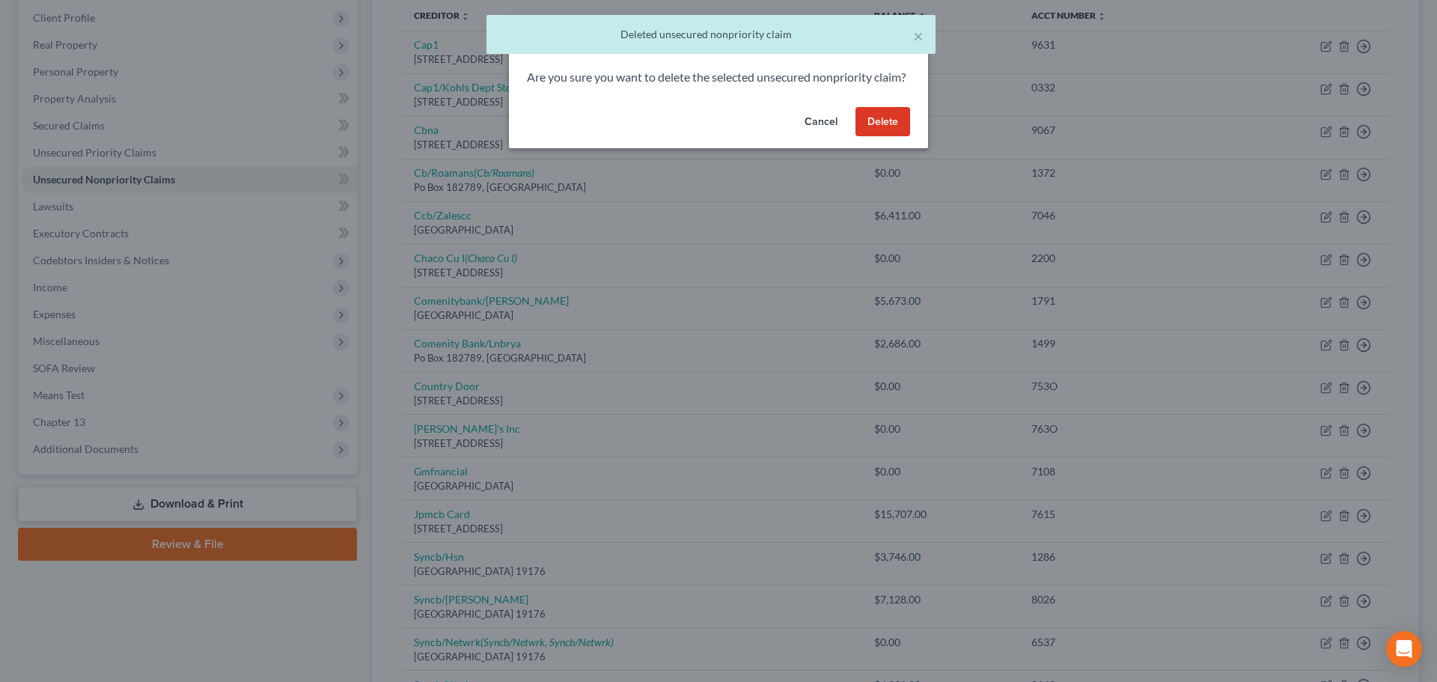
click at [873, 137] on button "Delete" at bounding box center [882, 122] width 55 height 30
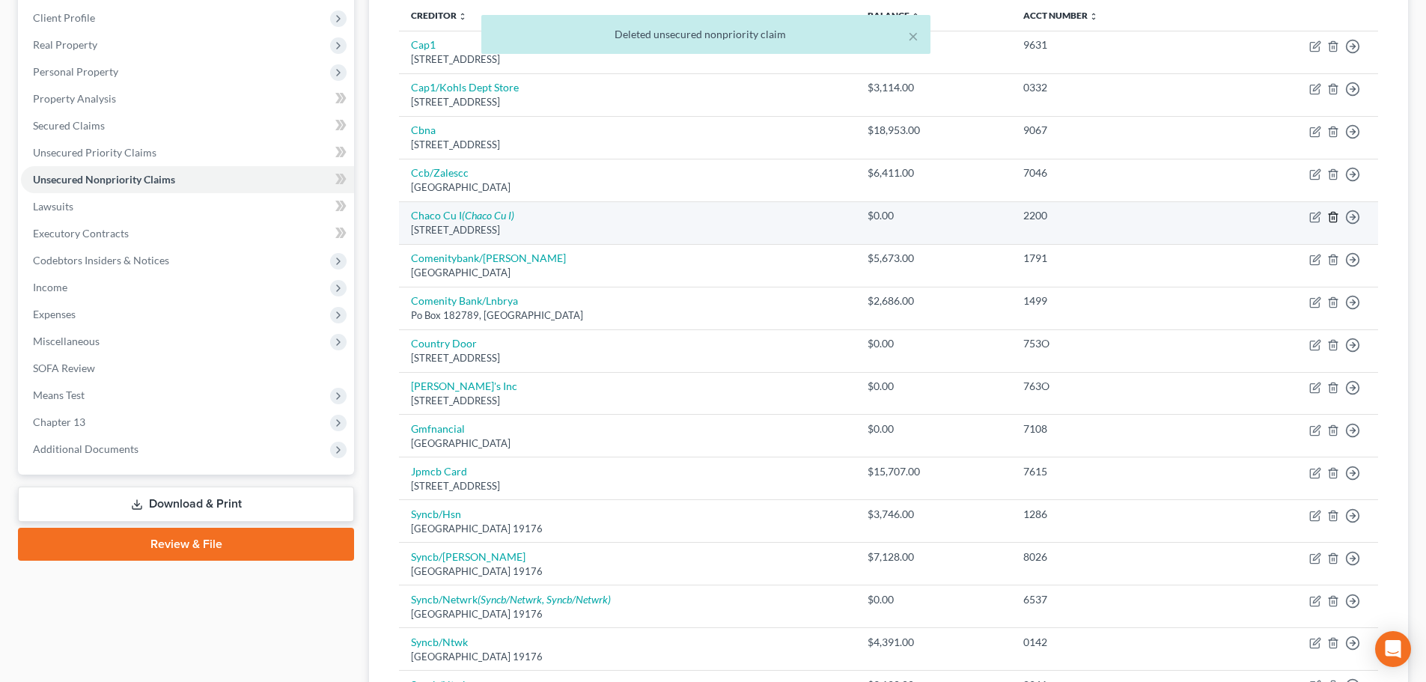
click at [1329, 216] on icon "button" at bounding box center [1332, 217] width 7 height 10
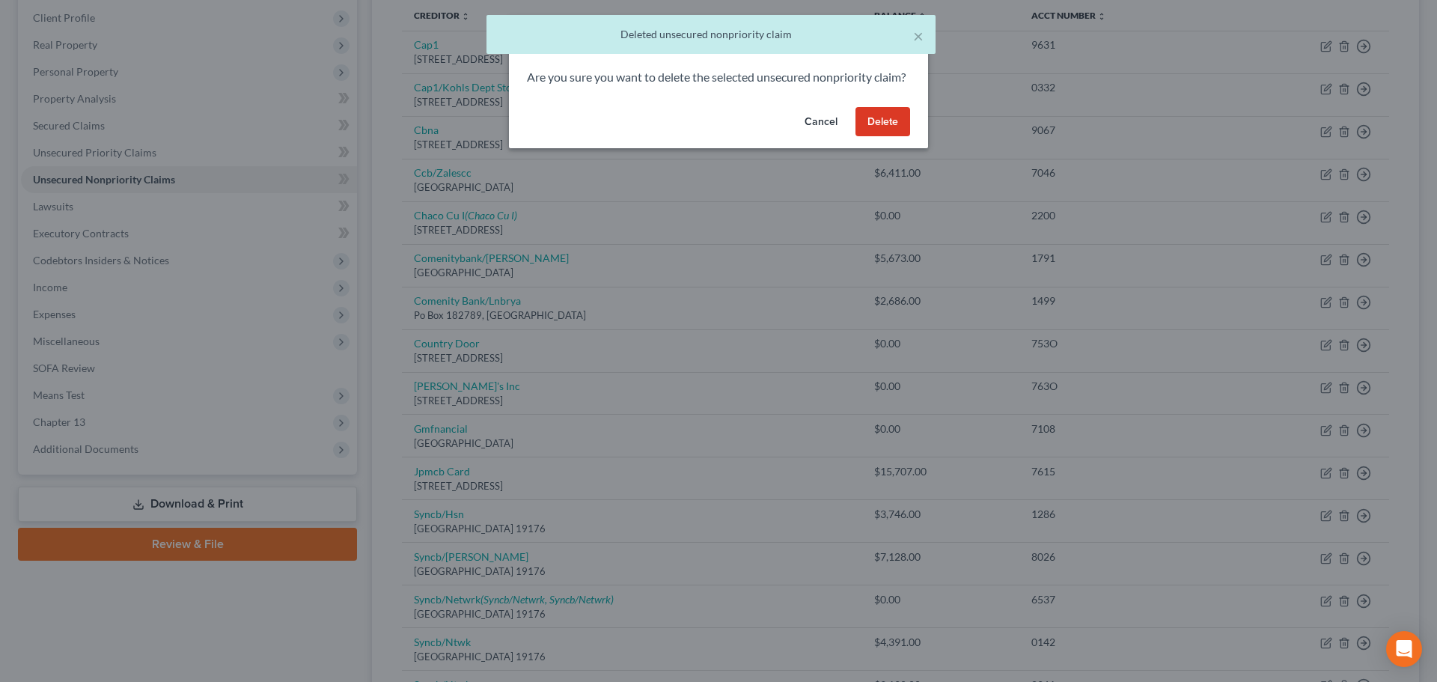
click at [882, 137] on button "Delete" at bounding box center [882, 122] width 55 height 30
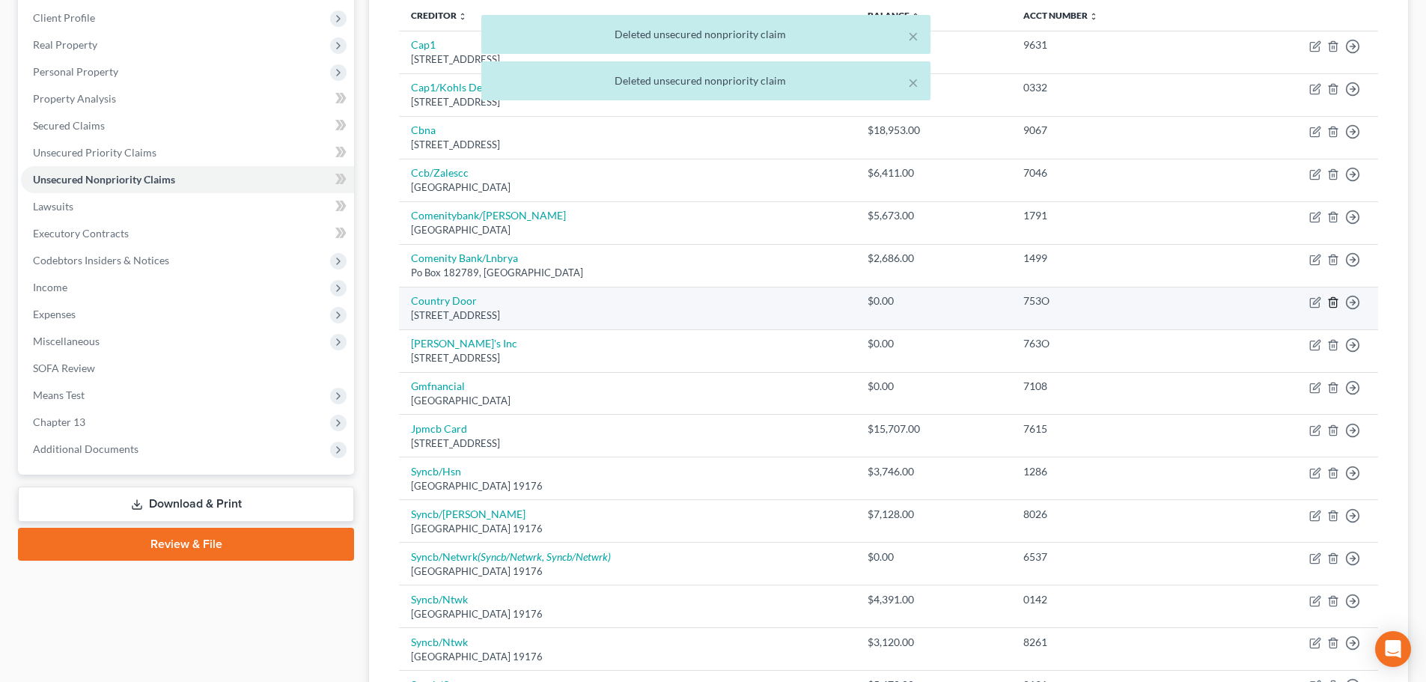
click at [1331, 304] on icon "button" at bounding box center [1333, 302] width 12 height 12
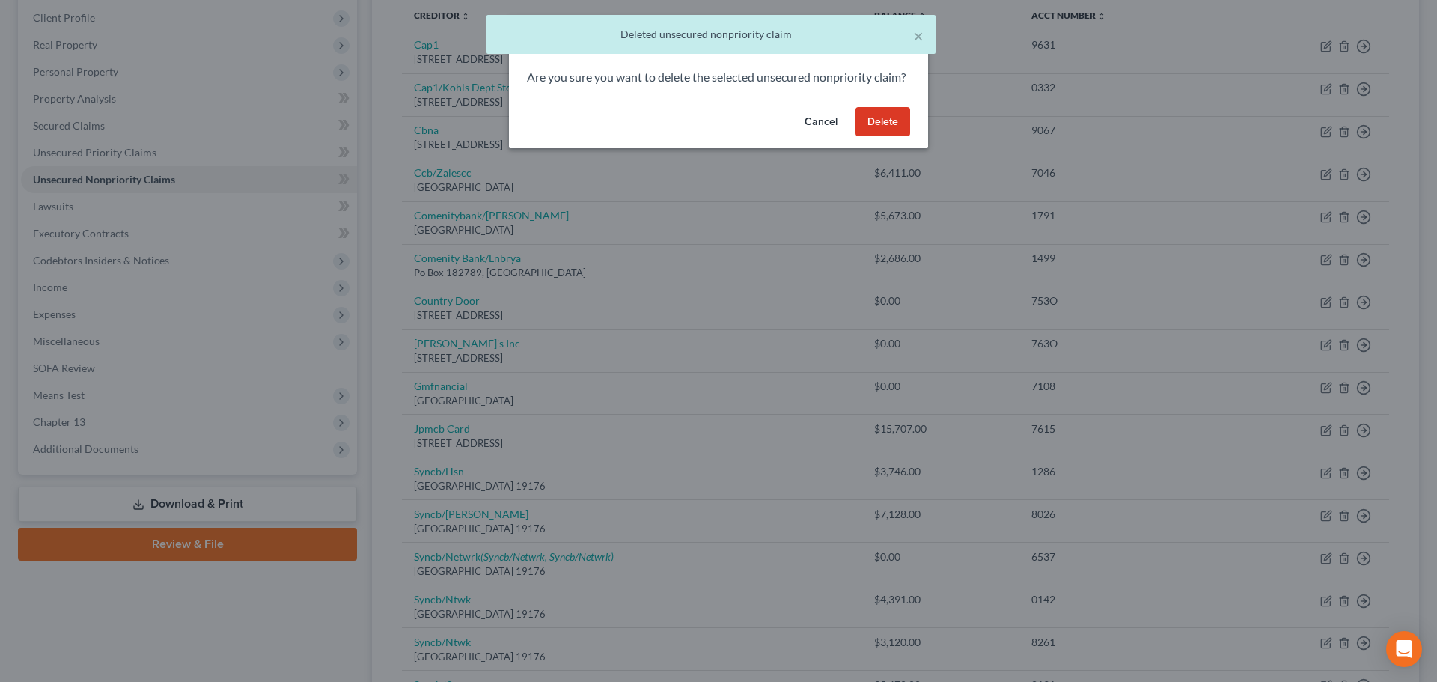
click at [892, 134] on button "Delete" at bounding box center [882, 122] width 55 height 30
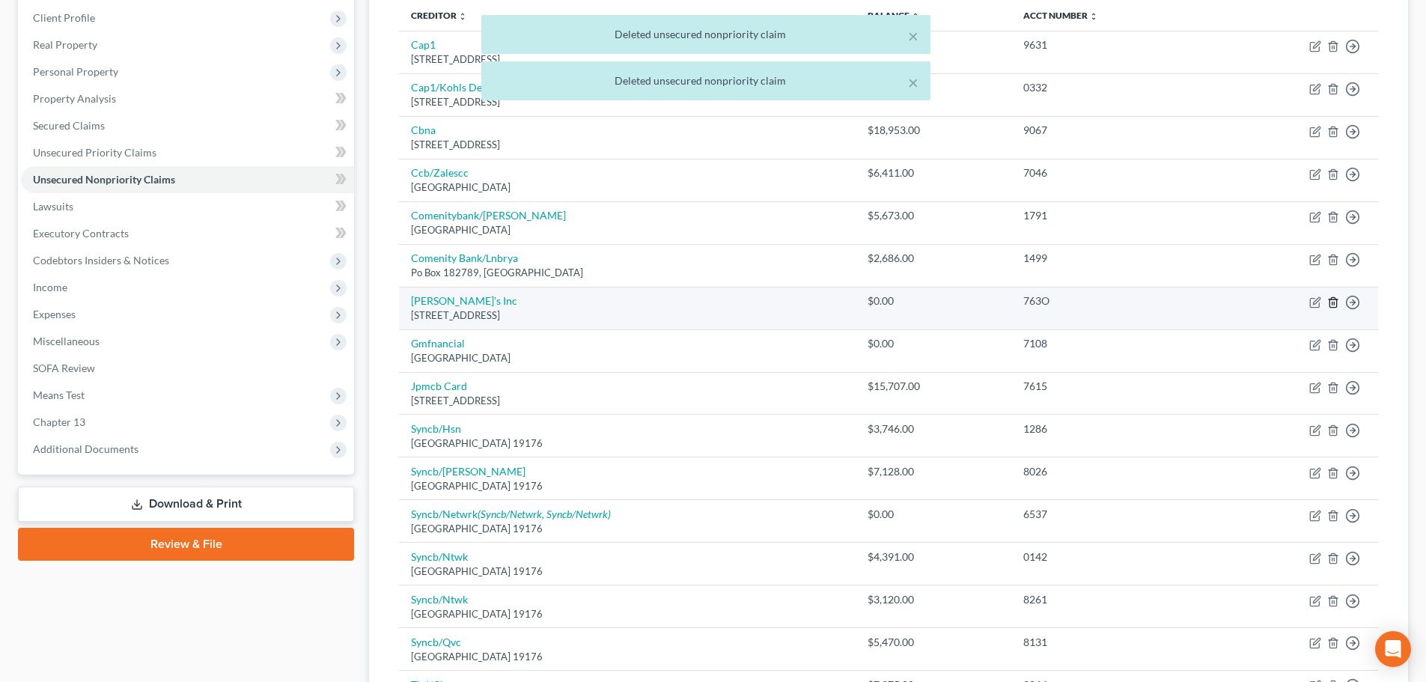
click at [1332, 303] on line "button" at bounding box center [1332, 303] width 0 height 3
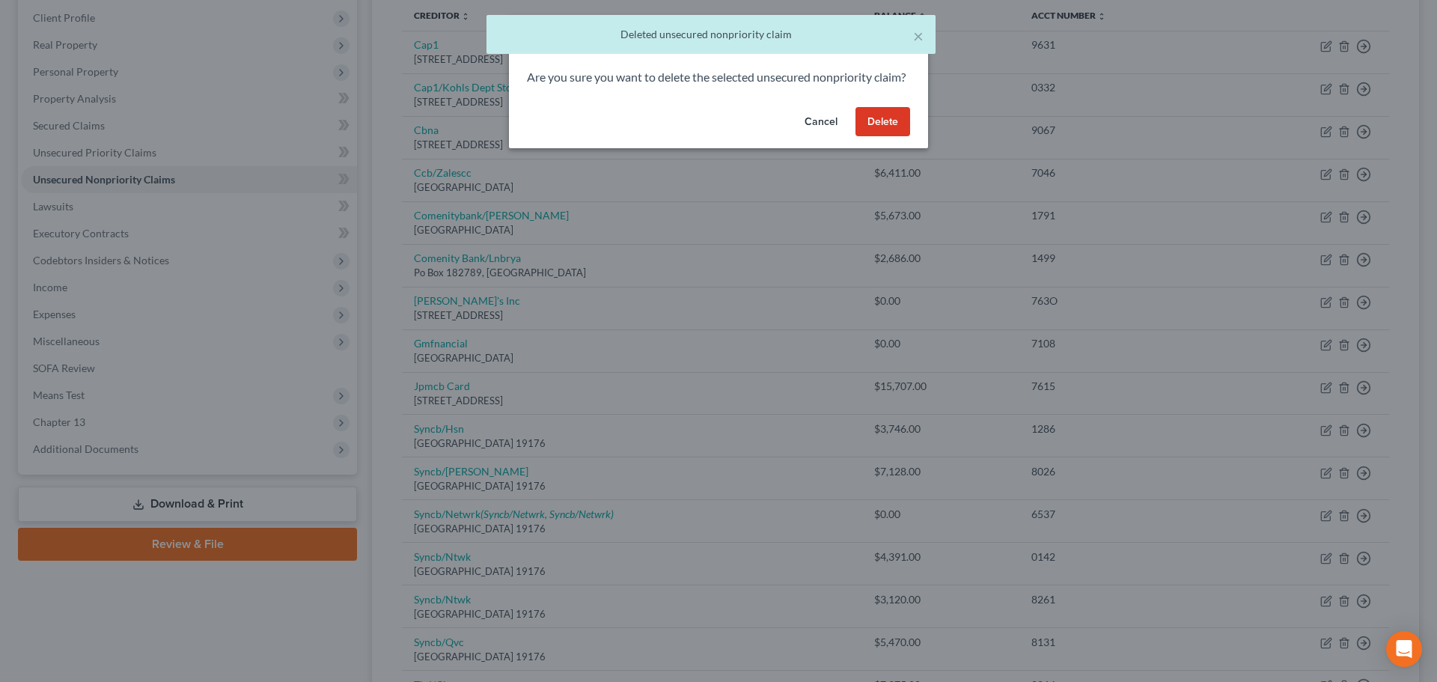
click at [872, 131] on button "Delete" at bounding box center [882, 122] width 55 height 30
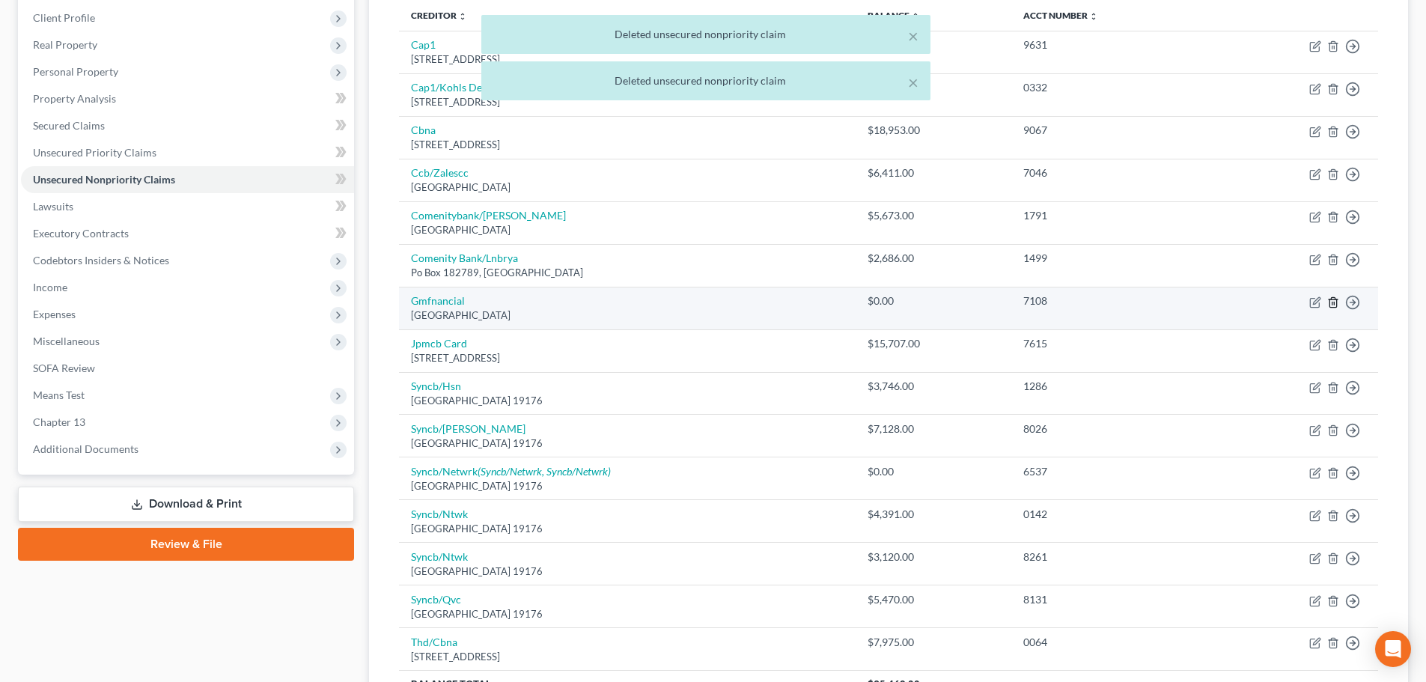
click at [1332, 303] on line "button" at bounding box center [1332, 303] width 0 height 3
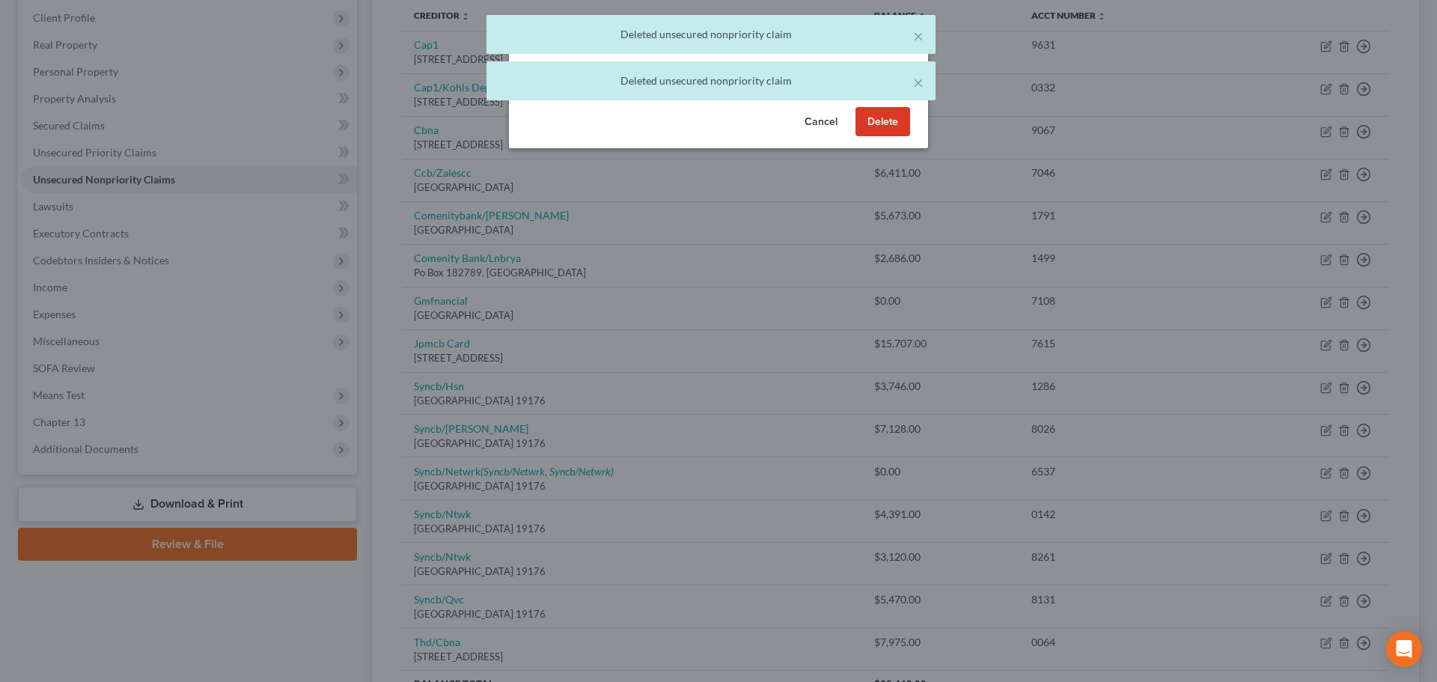
click at [872, 136] on button "Delete" at bounding box center [882, 122] width 55 height 30
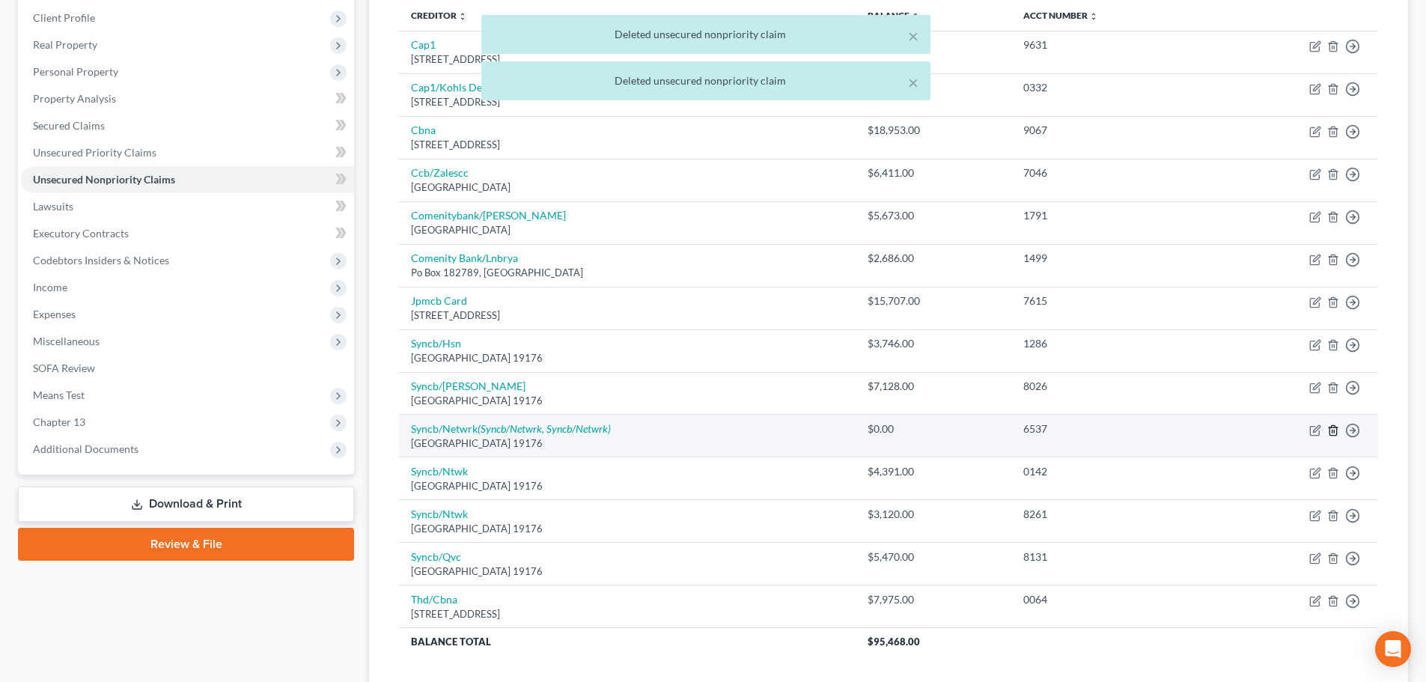
click at [1332, 431] on line "button" at bounding box center [1332, 431] width 0 height 3
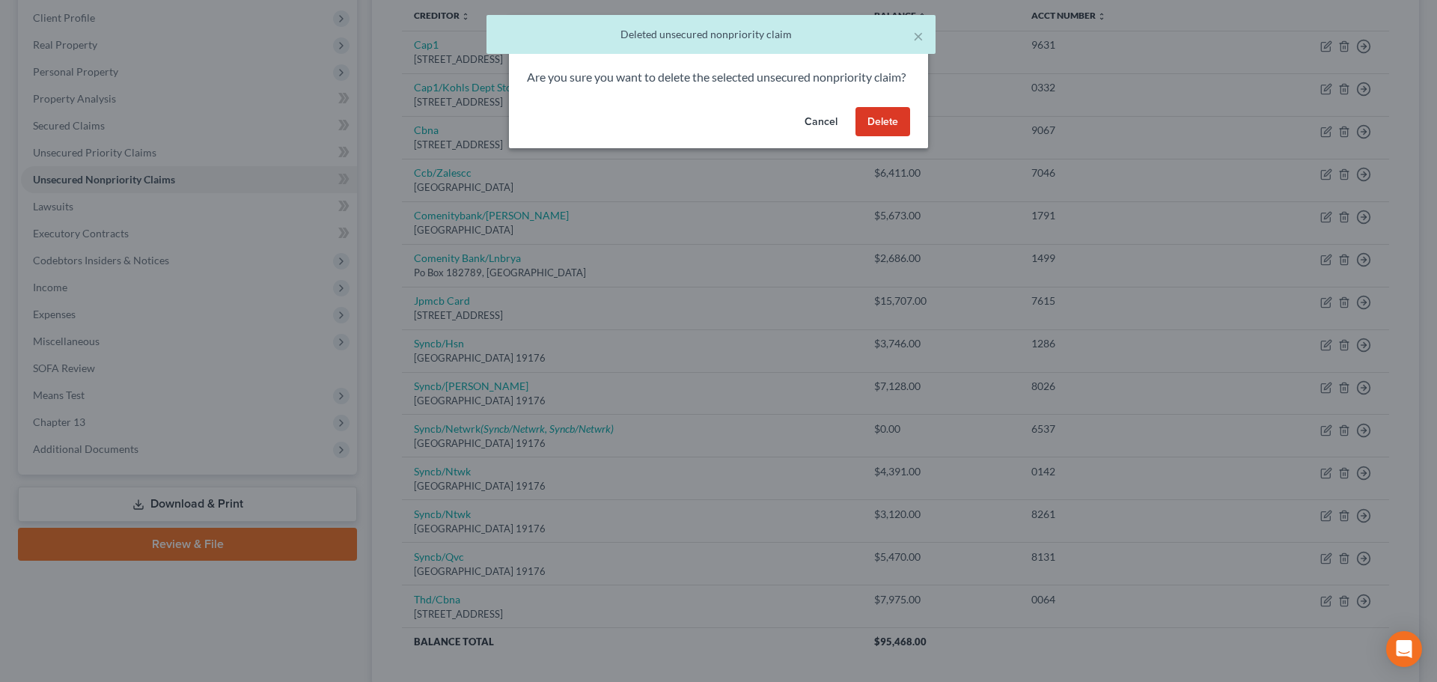
drag, startPoint x: 873, startPoint y: 147, endPoint x: 999, endPoint y: 362, distance: 249.5
click at [875, 137] on button "Delete" at bounding box center [882, 122] width 55 height 30
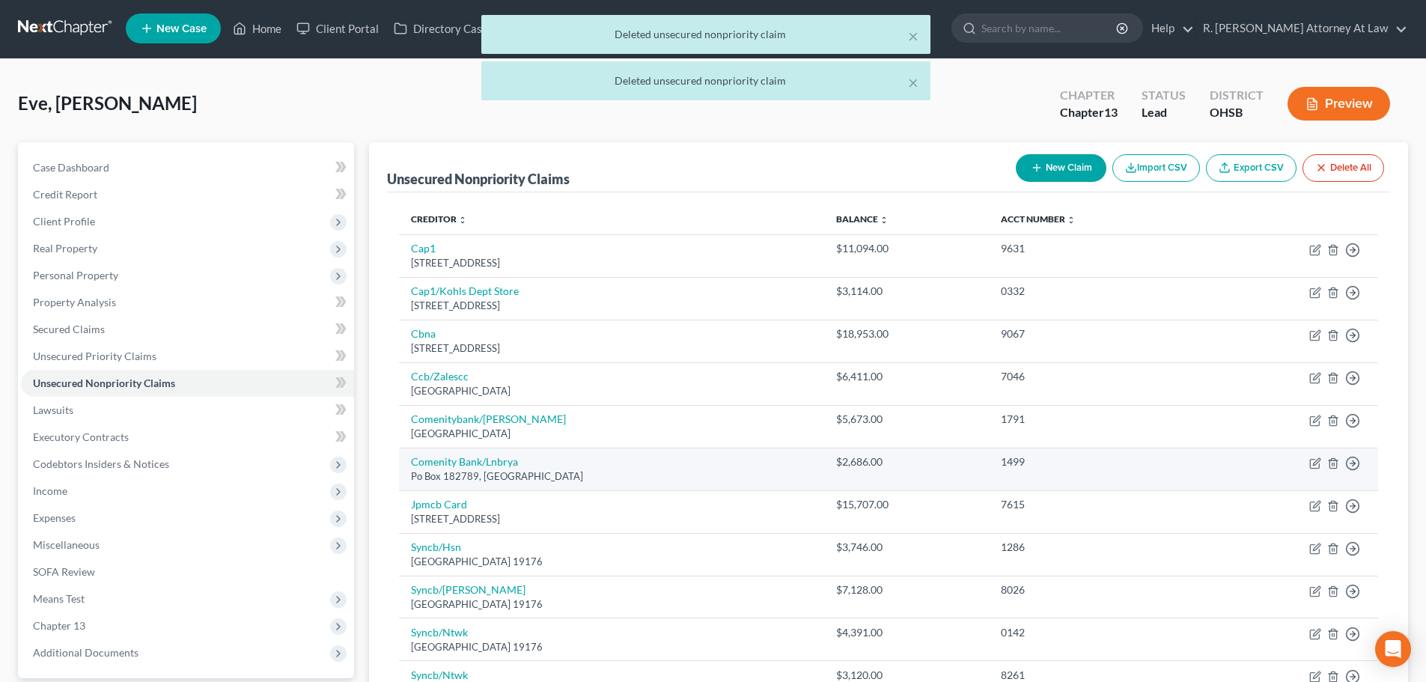
scroll to position [0, 0]
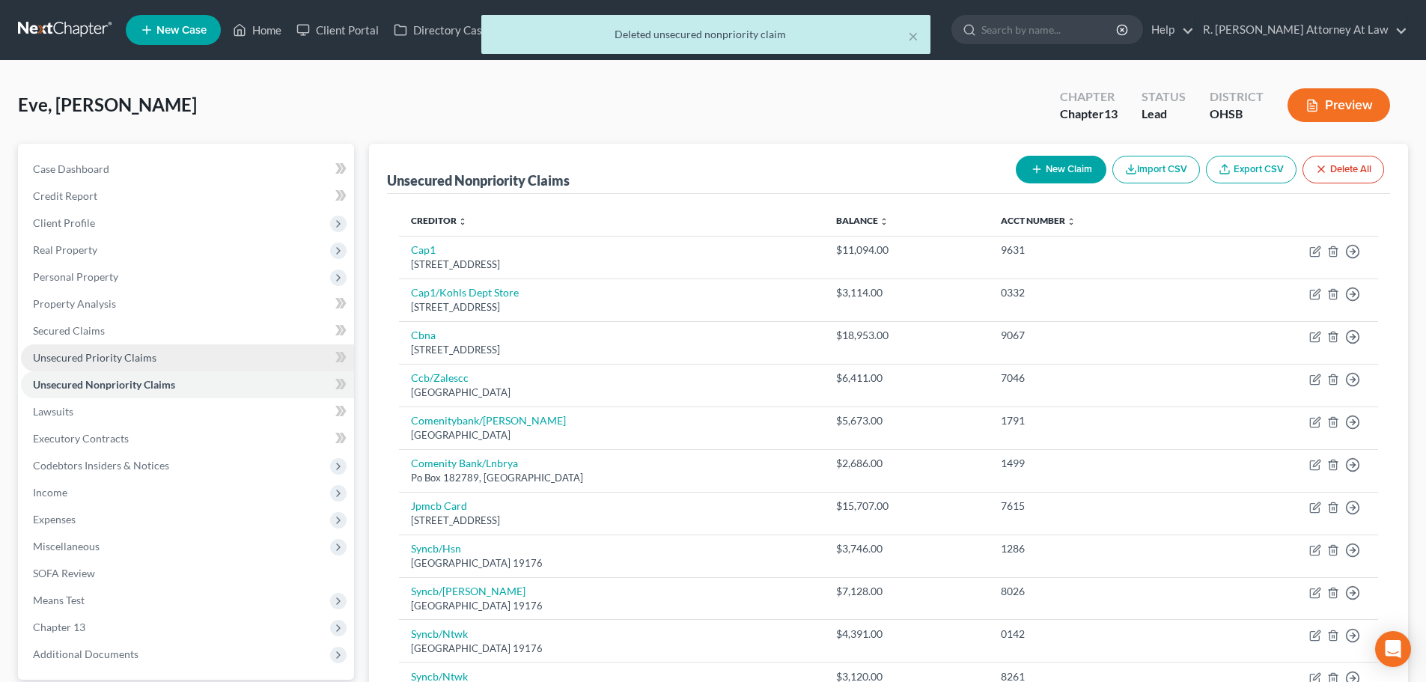
click at [82, 349] on link "Unsecured Priority Claims" at bounding box center [187, 357] width 333 height 27
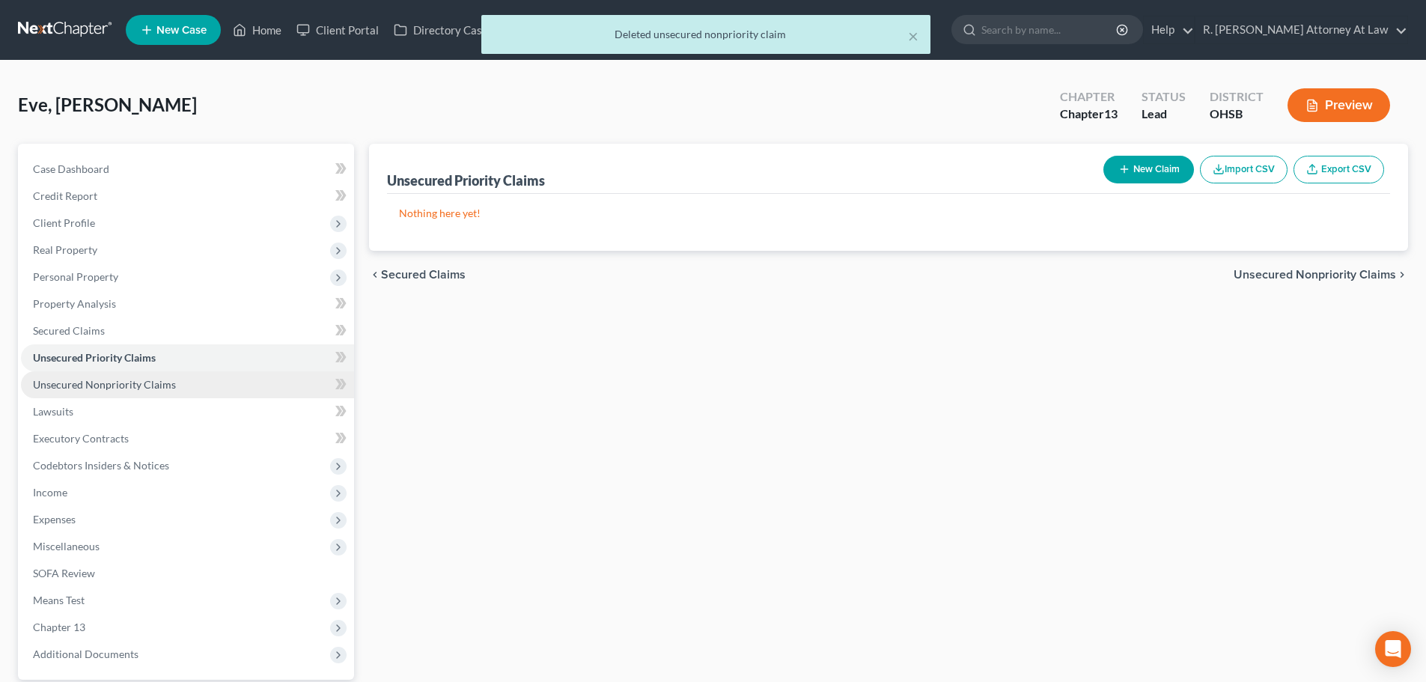
click at [110, 384] on span "Unsecured Nonpriority Claims" at bounding box center [104, 384] width 143 height 13
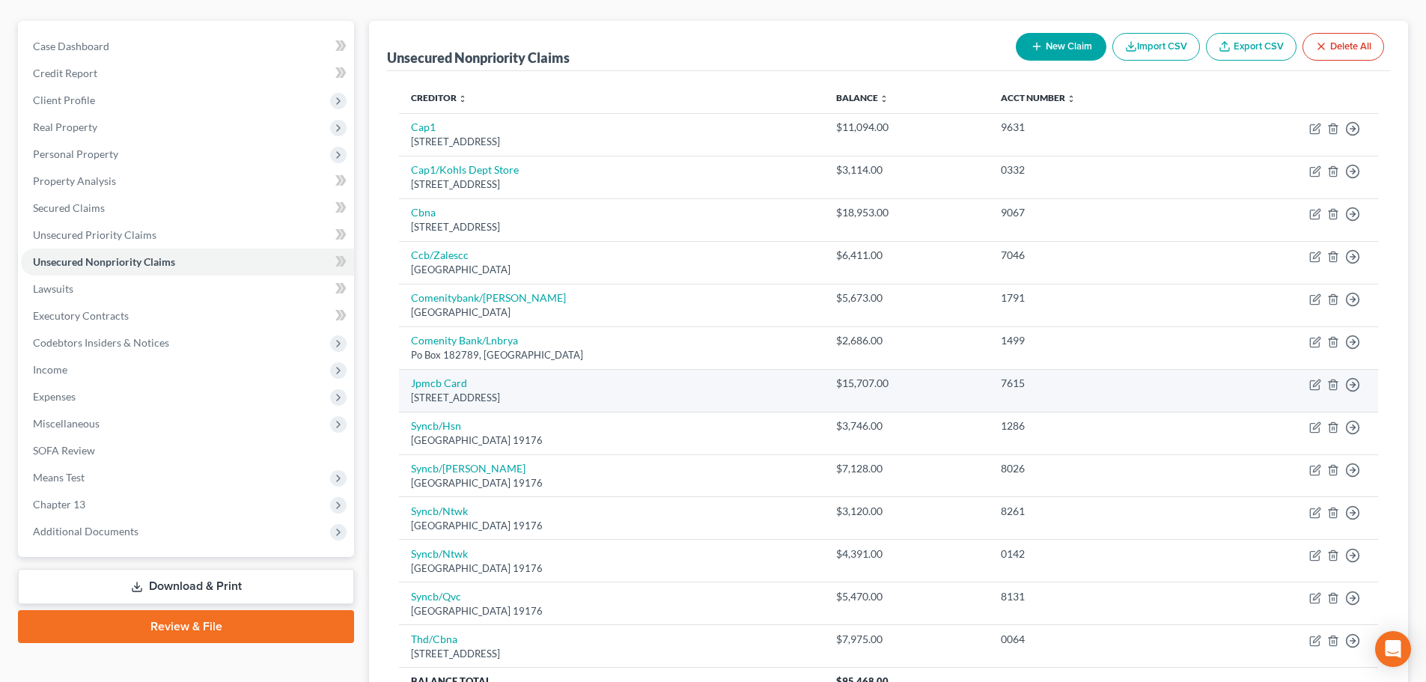
scroll to position [120, 0]
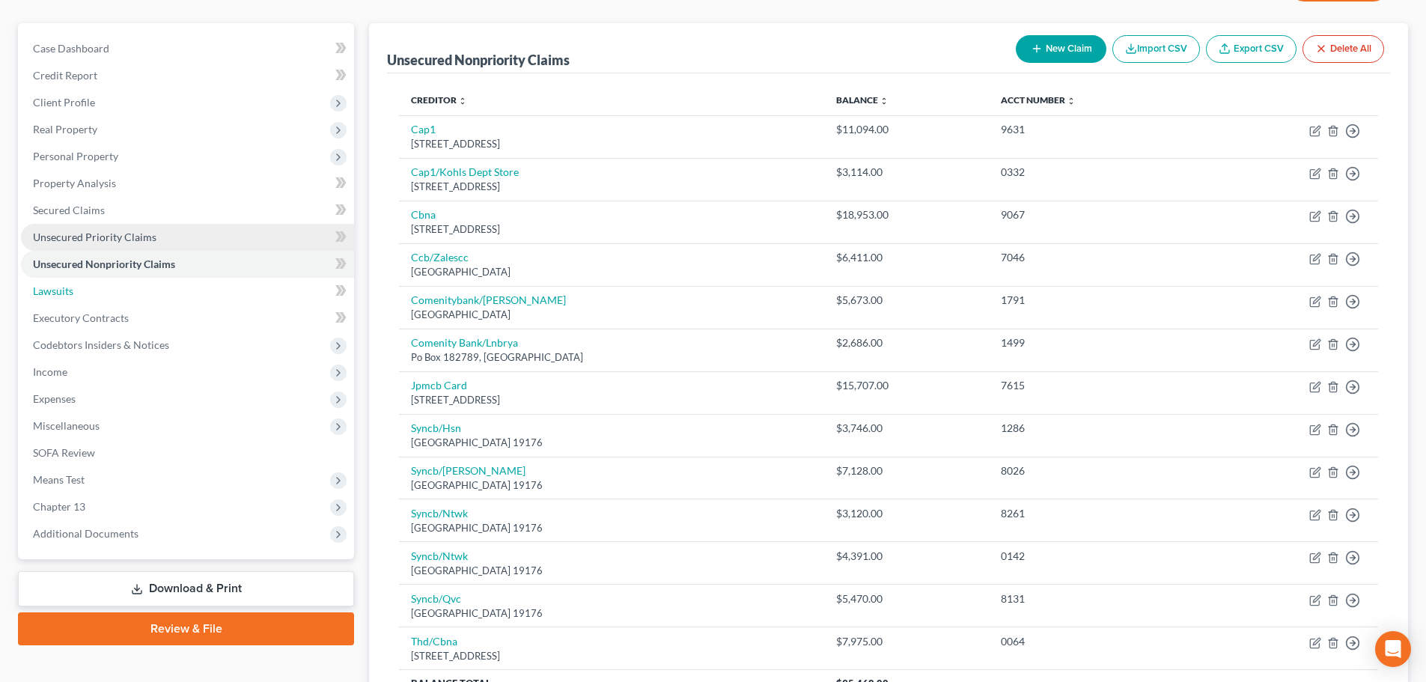
click at [49, 287] on span "Lawsuits" at bounding box center [53, 290] width 40 height 13
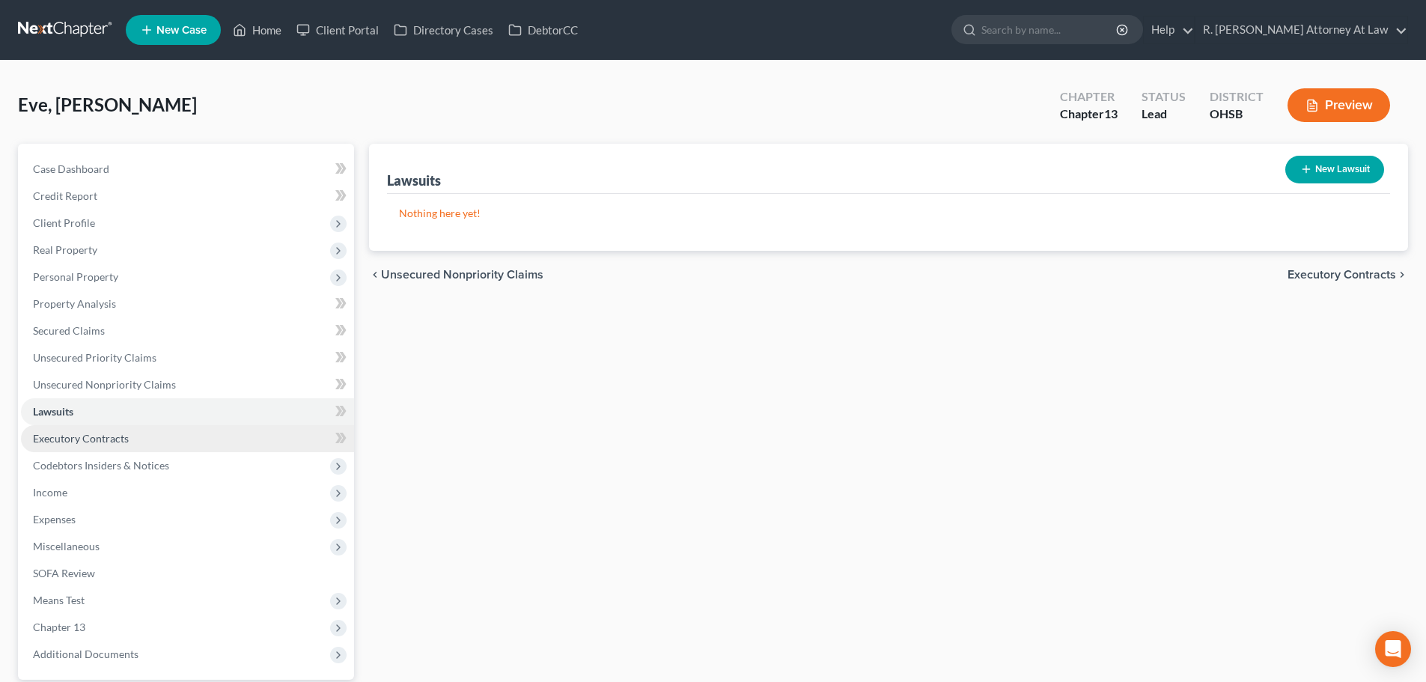
click at [38, 433] on span "Executory Contracts" at bounding box center [81, 438] width 96 height 13
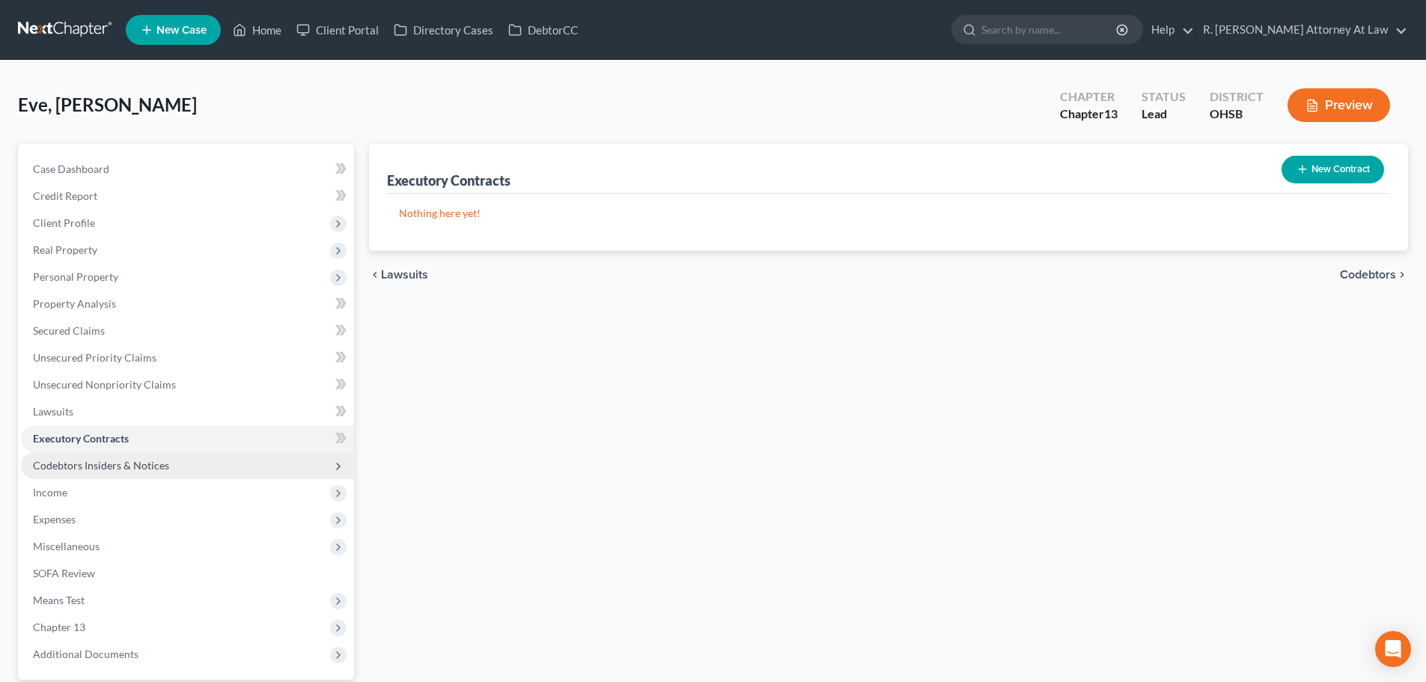
click at [48, 468] on span "Codebtors Insiders & Notices" at bounding box center [101, 465] width 136 height 13
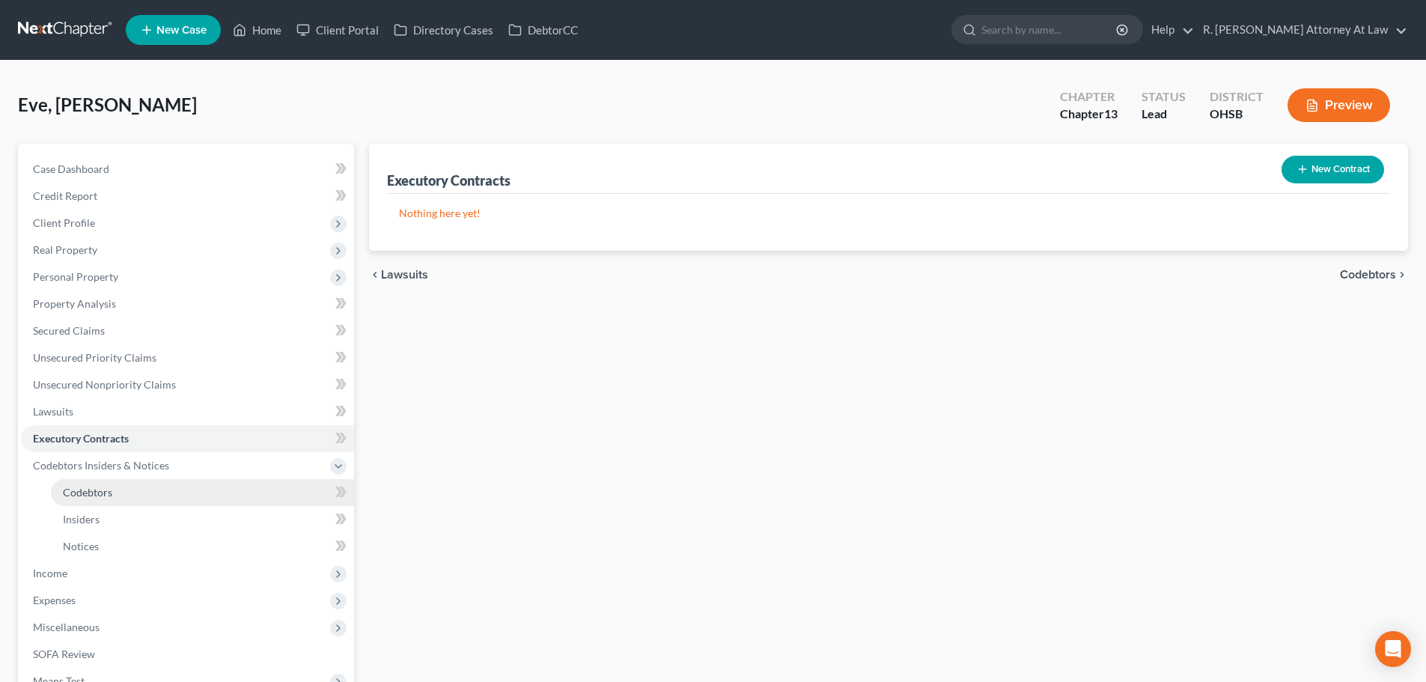
click at [76, 494] on span "Codebtors" at bounding box center [87, 492] width 49 height 13
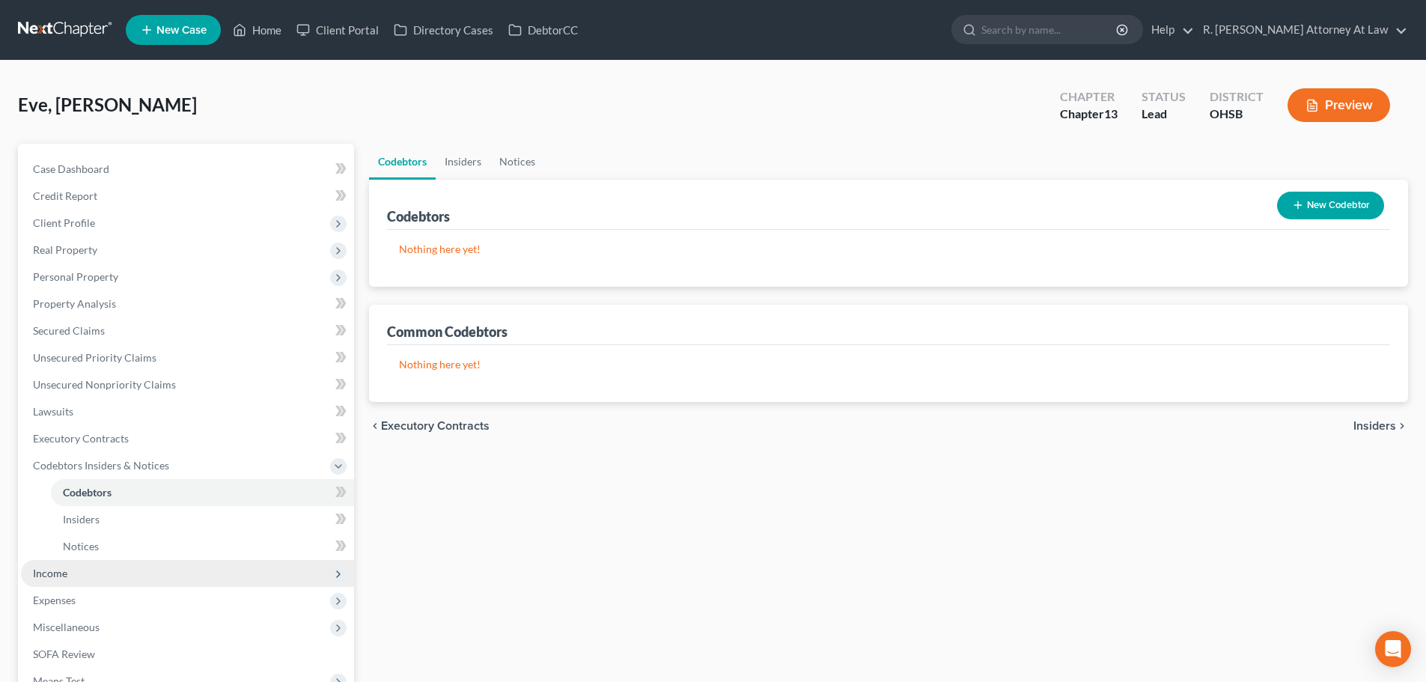
click at [56, 578] on span "Income" at bounding box center [50, 573] width 34 height 13
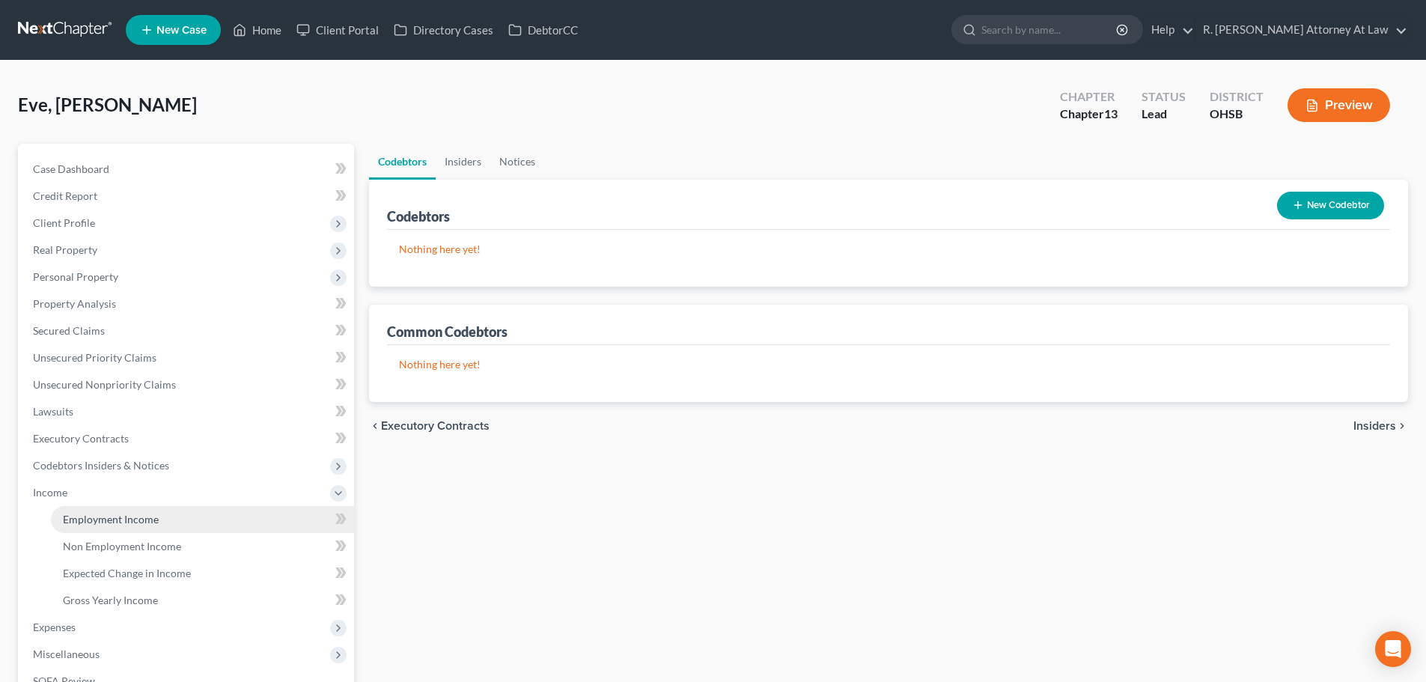
click at [80, 521] on span "Employment Income" at bounding box center [111, 519] width 96 height 13
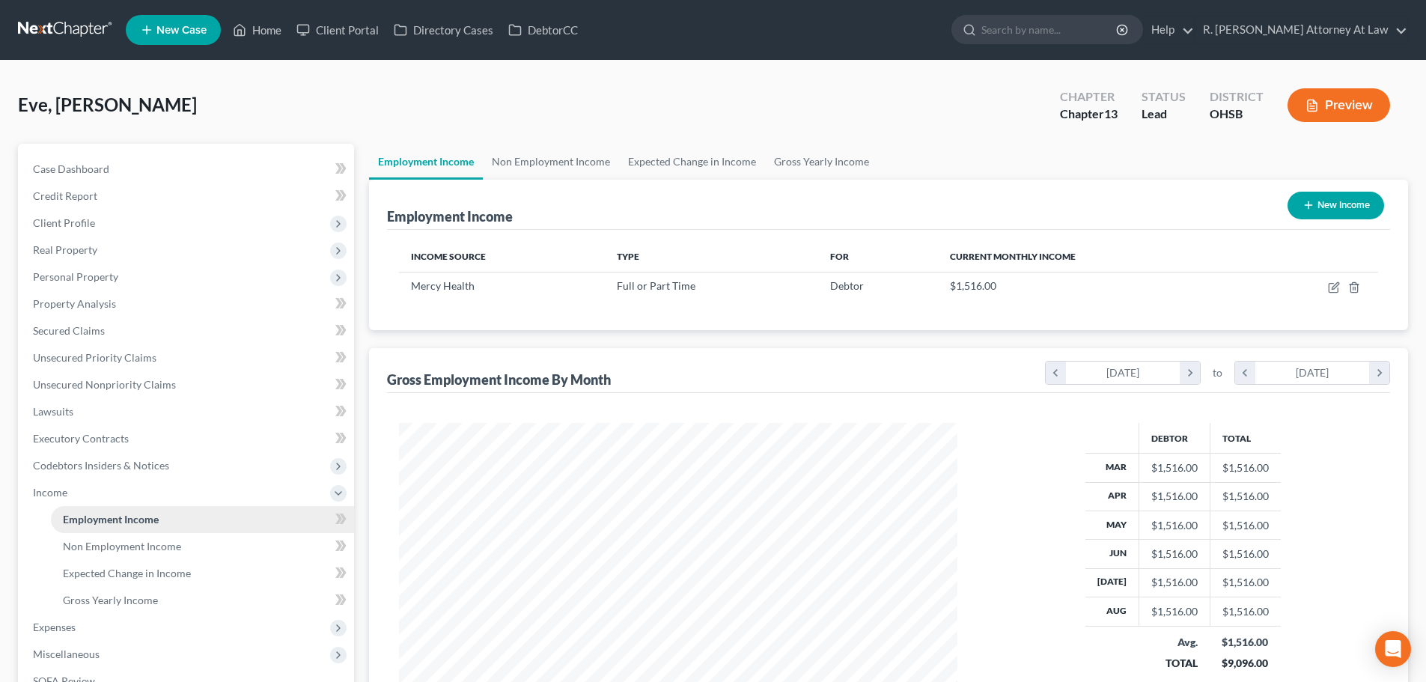
scroll to position [279, 588]
click at [70, 220] on span "Client Profile" at bounding box center [64, 222] width 62 height 13
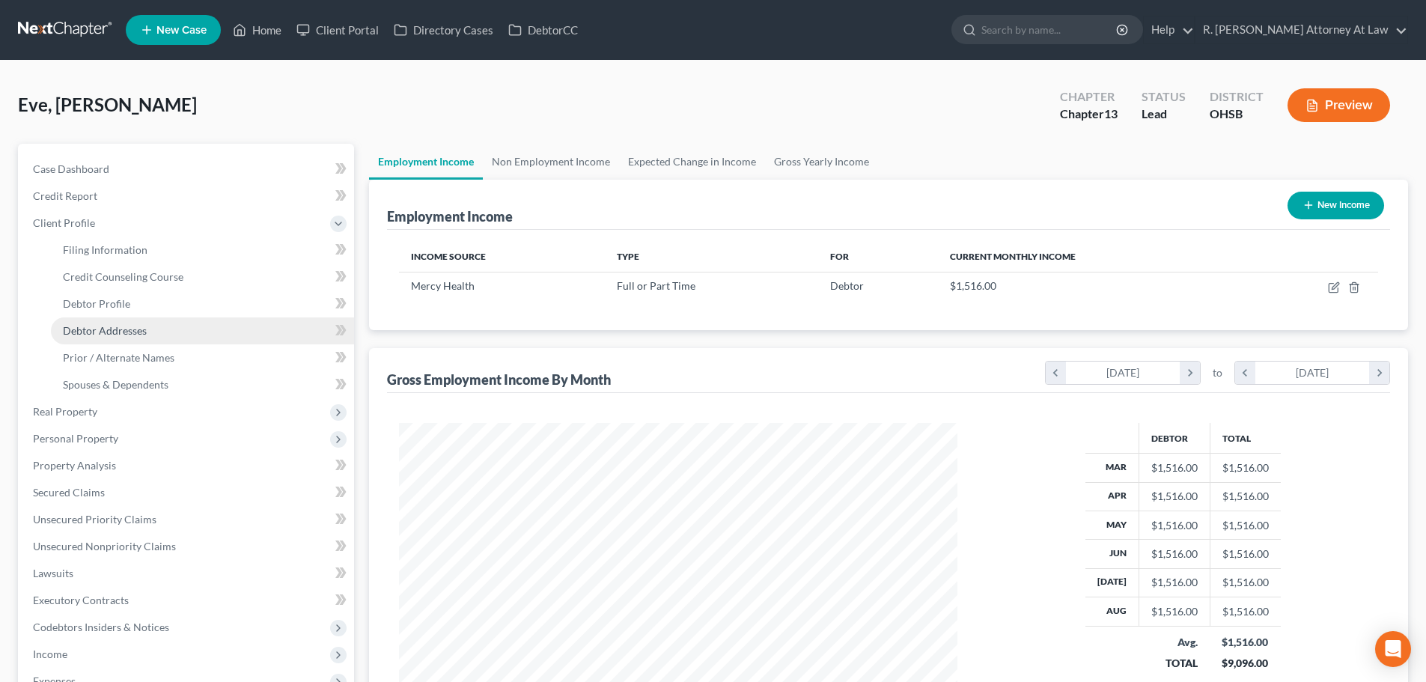
click at [95, 329] on span "Debtor Addresses" at bounding box center [105, 330] width 84 height 13
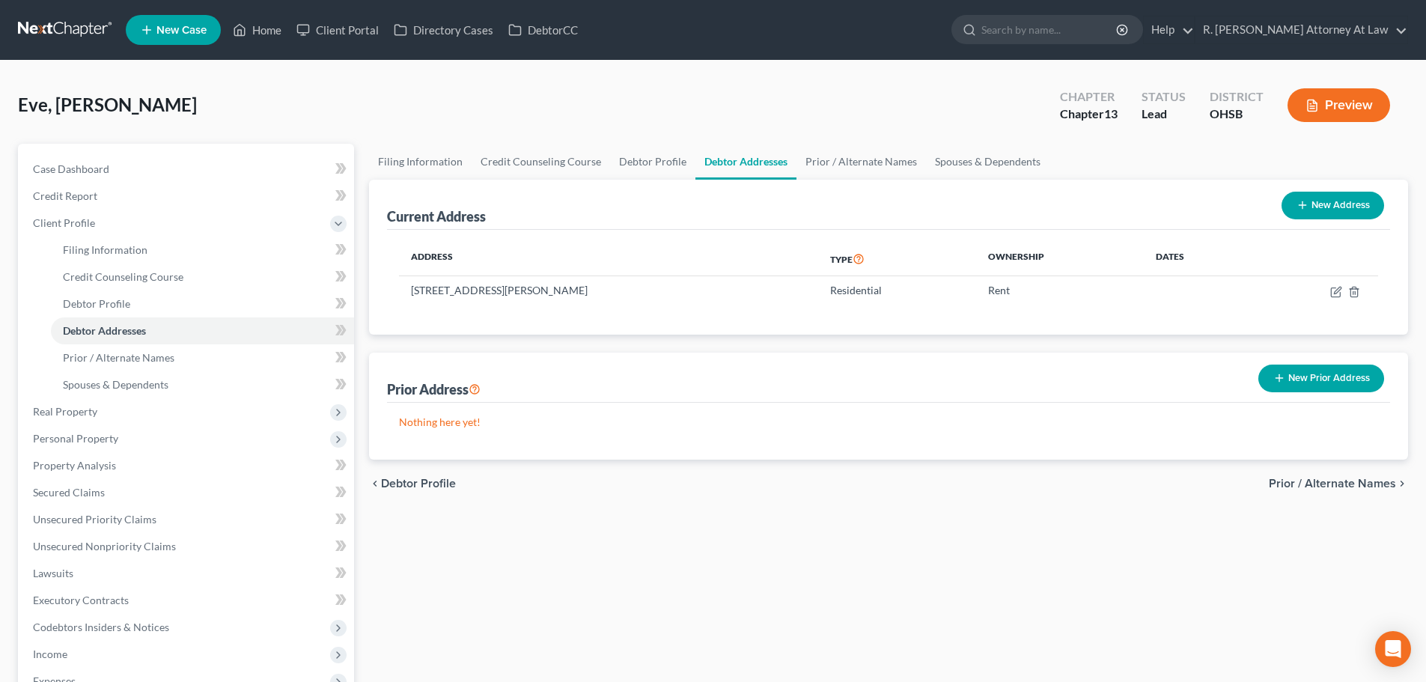
click at [1313, 206] on button "New Address" at bounding box center [1332, 206] width 103 height 28
select select "0"
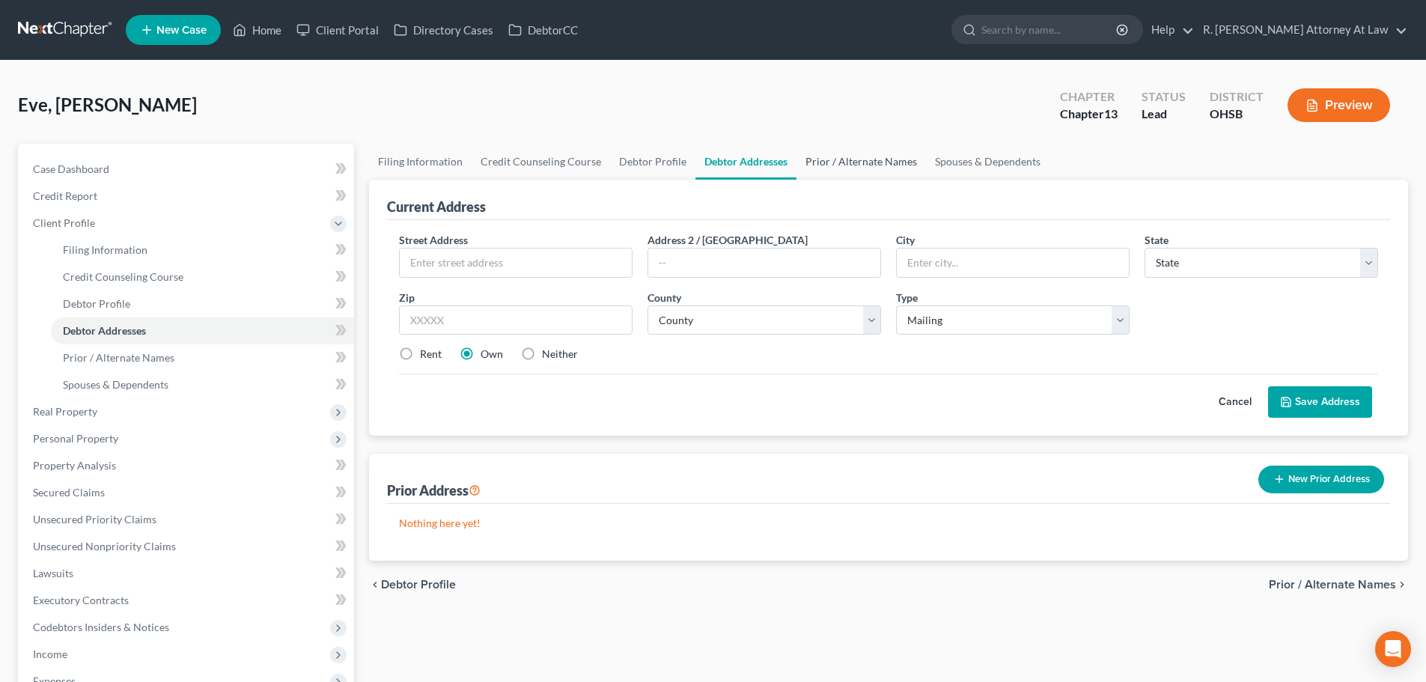
click at [872, 166] on link "Prior / Alternate Names" at bounding box center [860, 162] width 129 height 36
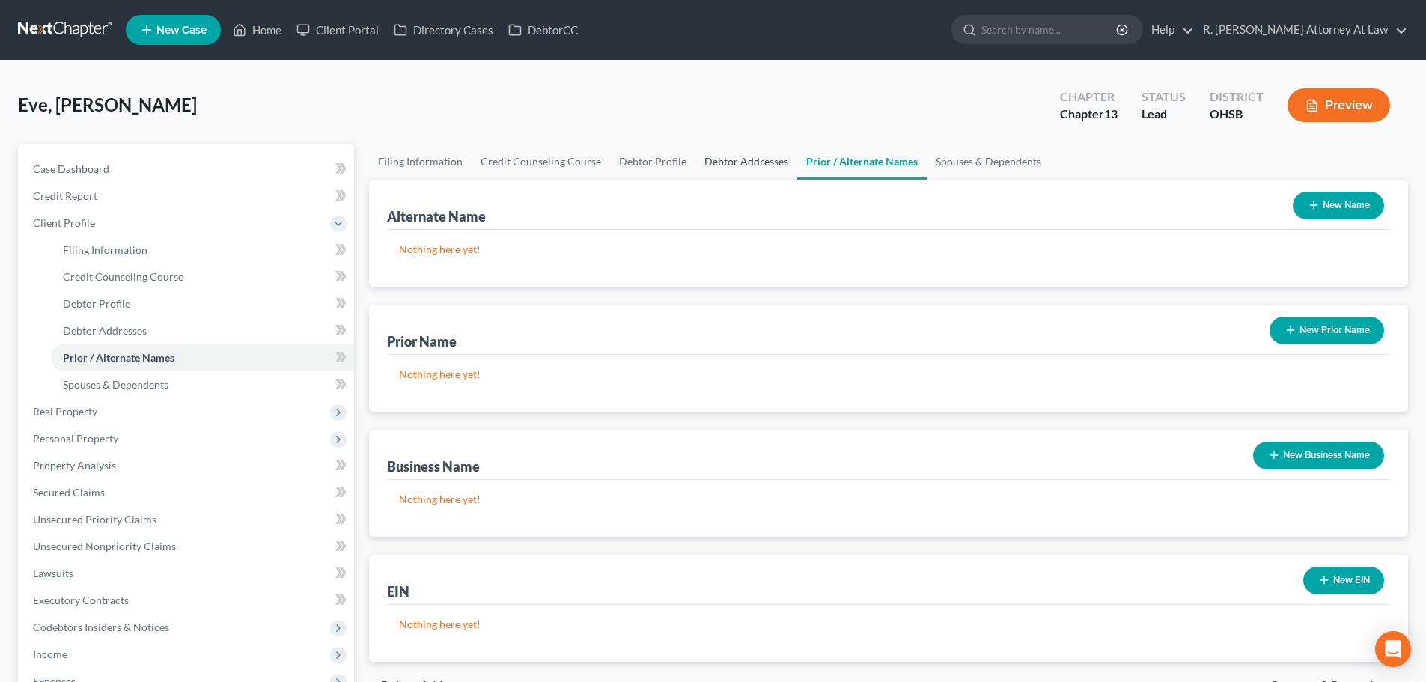
click at [762, 160] on link "Debtor Addresses" at bounding box center [746, 162] width 102 height 36
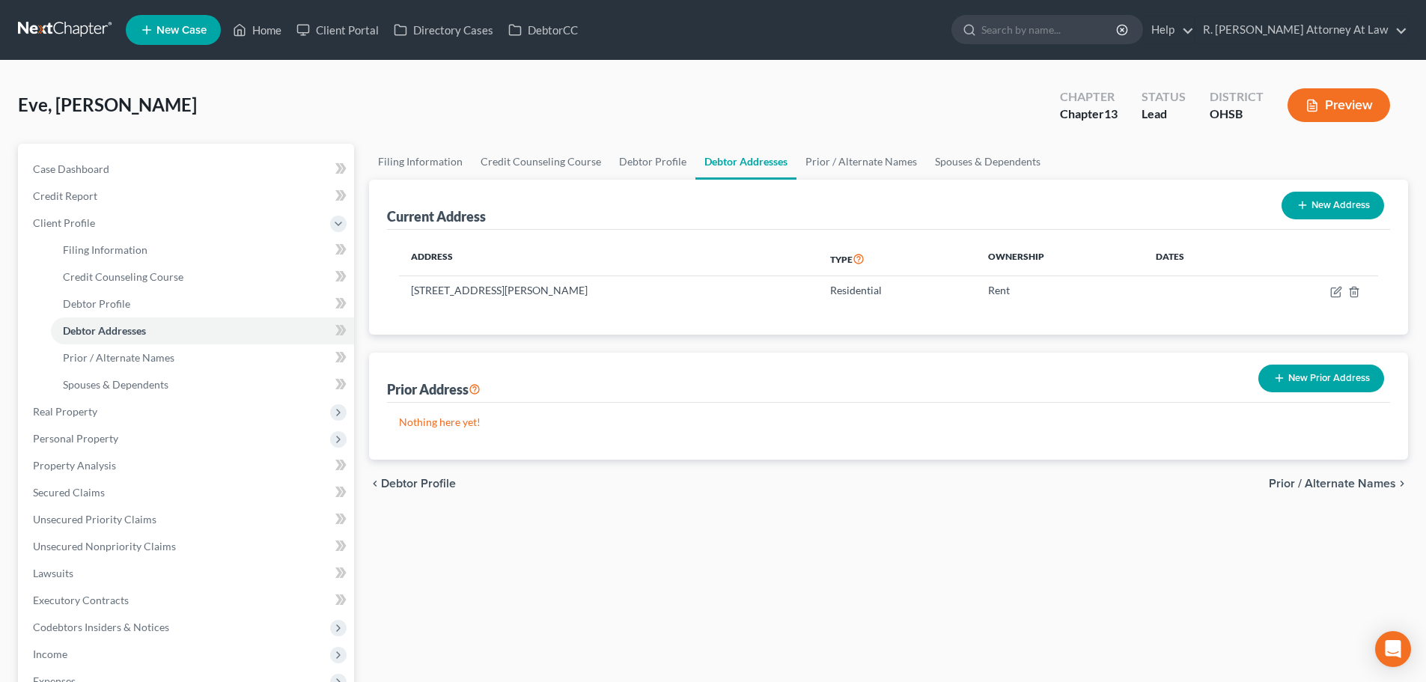
click at [1325, 370] on button "New Prior Address" at bounding box center [1321, 378] width 126 height 28
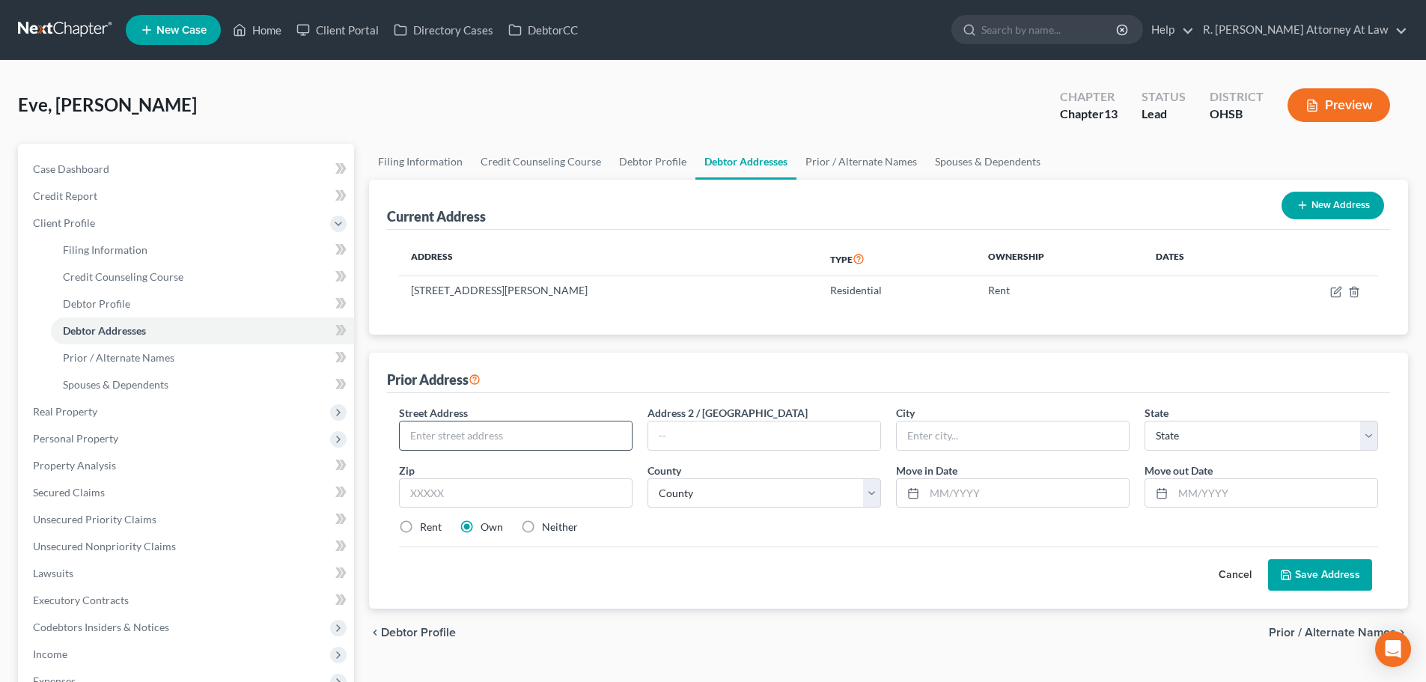
click at [464, 426] on input "text" at bounding box center [516, 435] width 232 height 28
click at [78, 194] on span "Credit Report" at bounding box center [65, 195] width 64 height 13
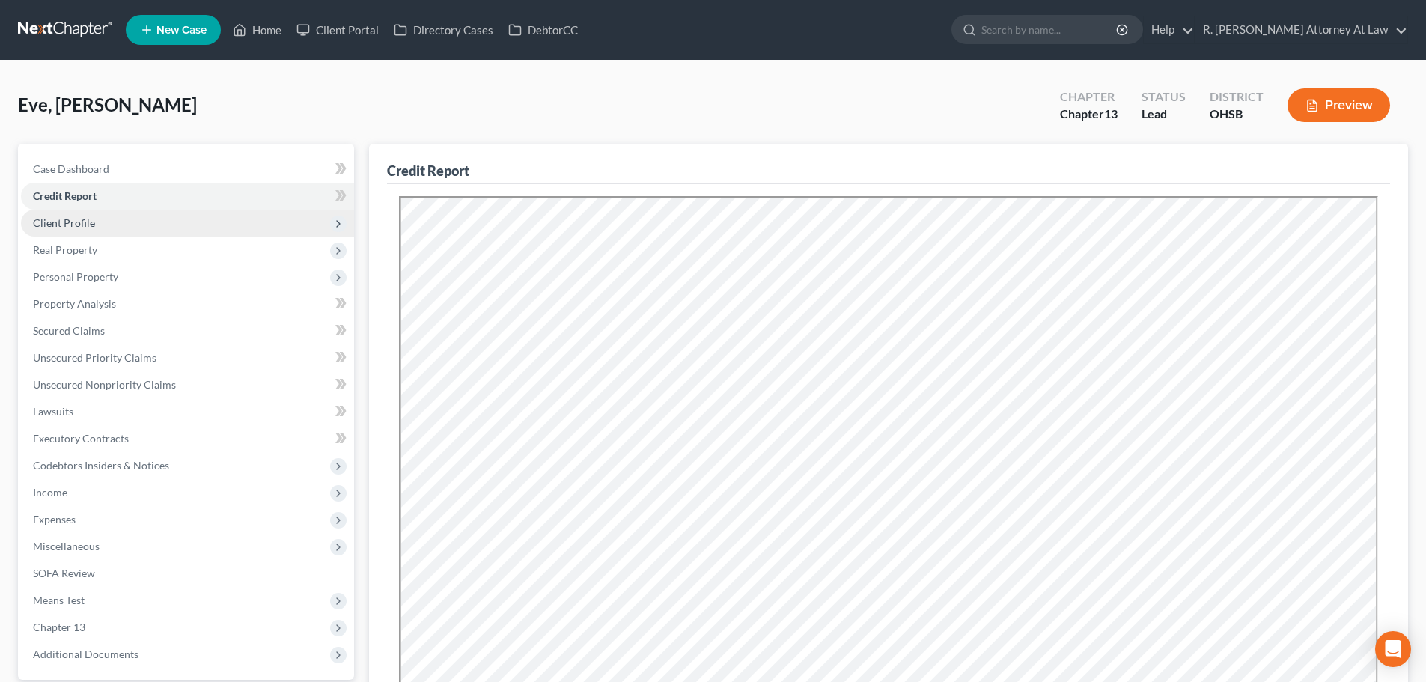
click at [70, 214] on span "Client Profile" at bounding box center [187, 223] width 333 height 27
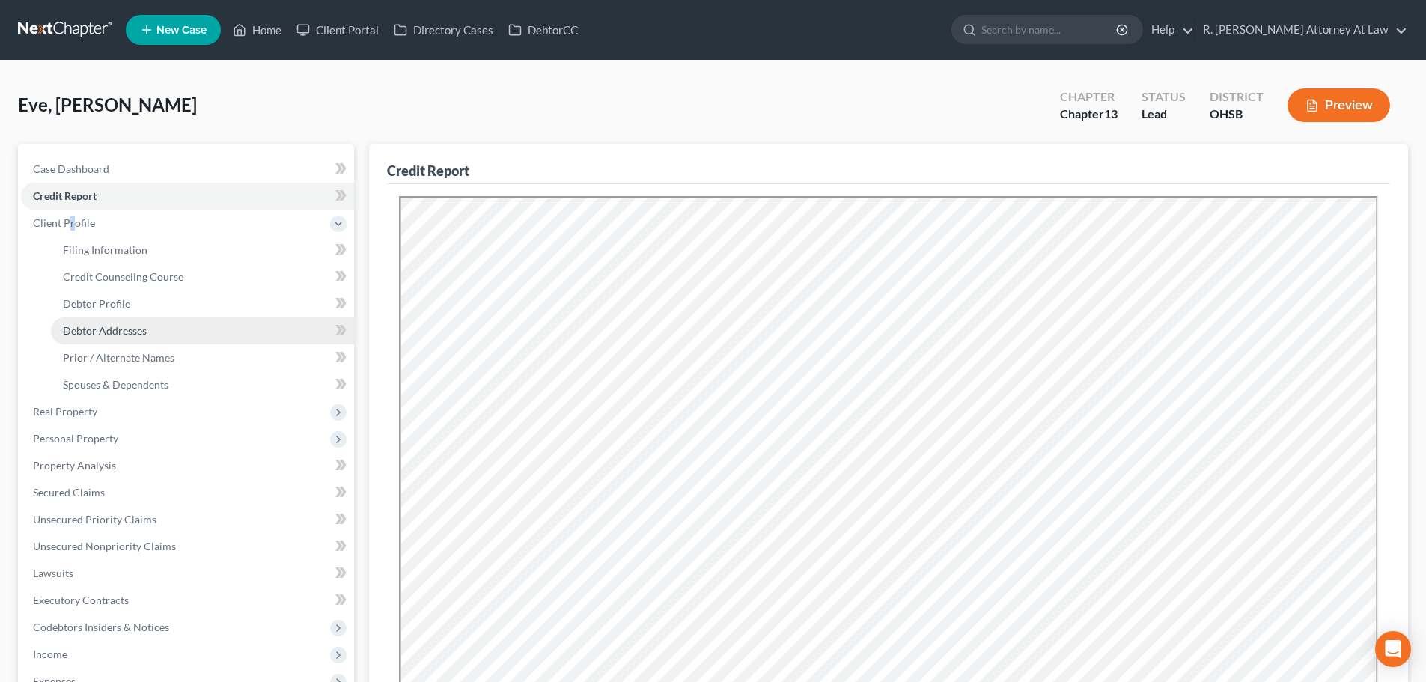
click at [94, 329] on span "Debtor Addresses" at bounding box center [105, 330] width 84 height 13
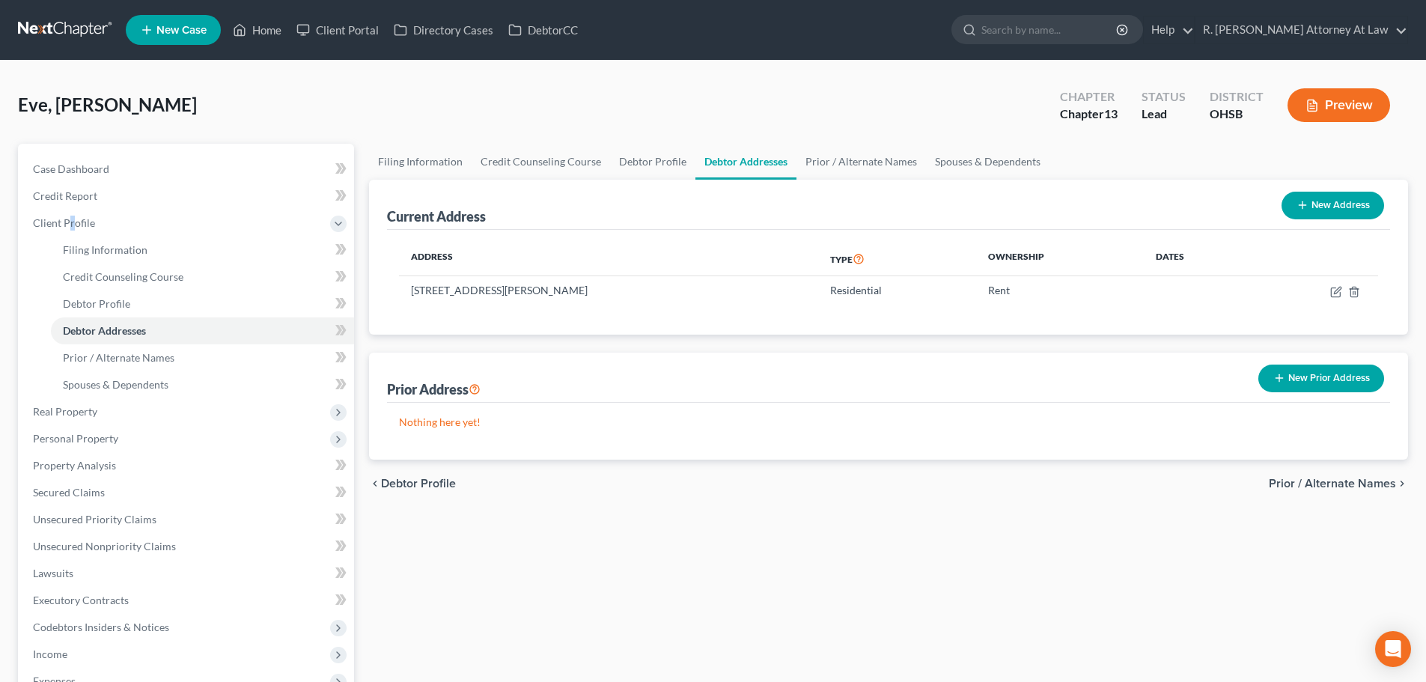
click at [1284, 374] on icon "button" at bounding box center [1279, 378] width 12 height 12
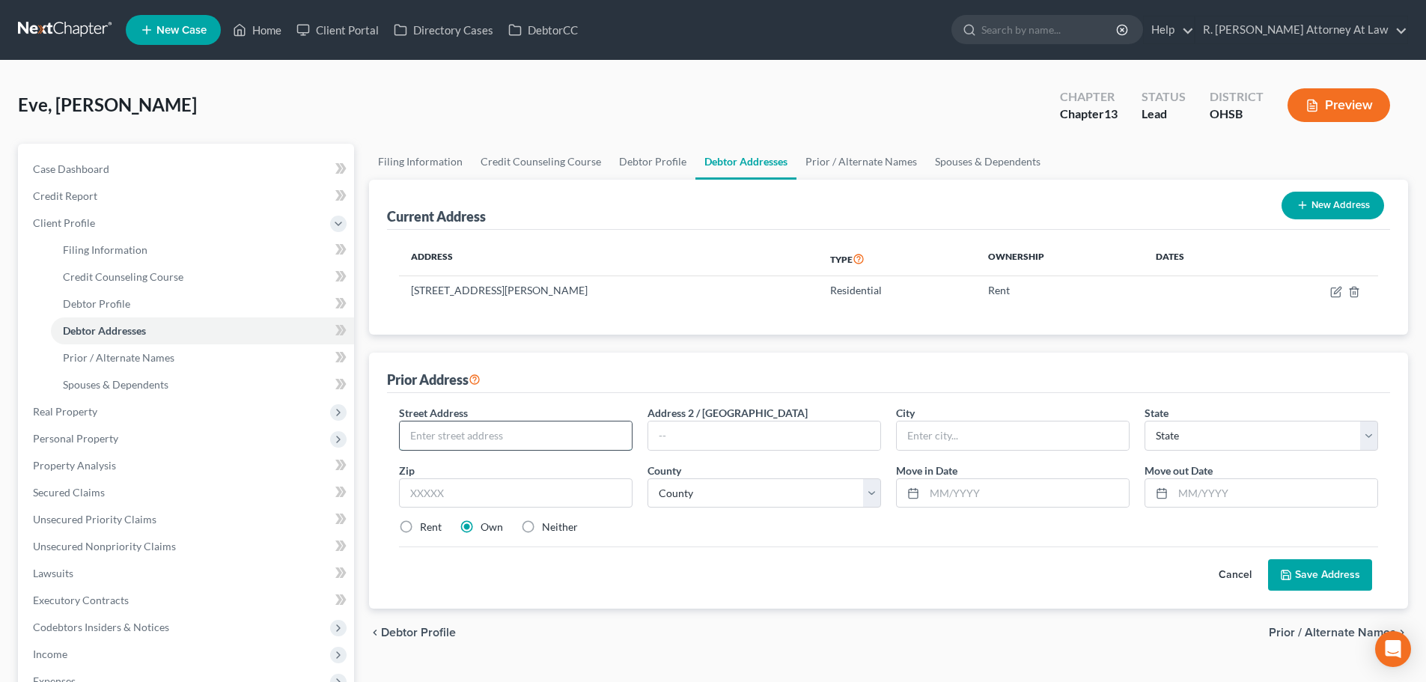
click at [432, 434] on input "text" at bounding box center [516, 435] width 232 height 28
type input "[STREET_ADDRESS]"
type input "47201"
type input "Columbus"
select select "15"
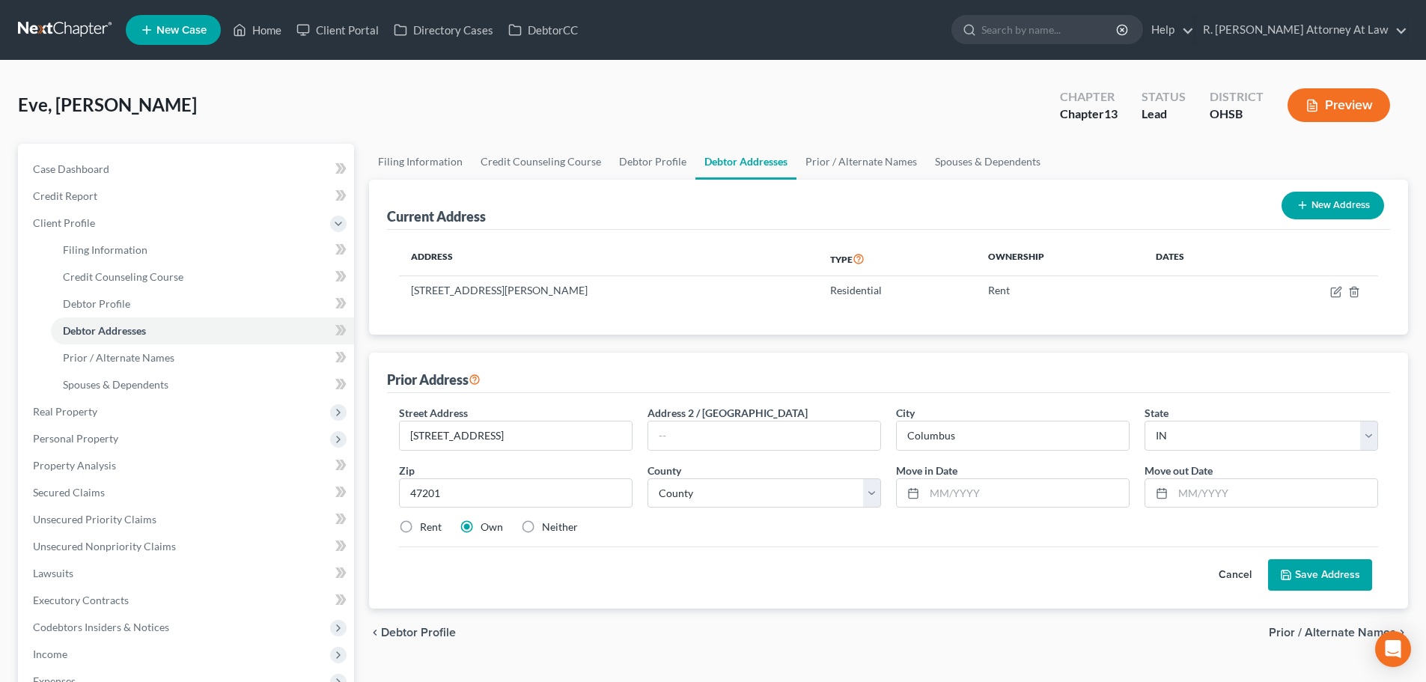
click at [420, 523] on label "Rent" at bounding box center [431, 526] width 22 height 15
click at [426, 523] on input "Rent" at bounding box center [431, 524] width 10 height 10
radio input "true"
click at [672, 490] on select "County [GEOGRAPHIC_DATA] [GEOGRAPHIC_DATA] [GEOGRAPHIC_DATA] [GEOGRAPHIC_DATA] …" at bounding box center [763, 493] width 233 height 30
click at [696, 489] on select "County [GEOGRAPHIC_DATA] [GEOGRAPHIC_DATA] [GEOGRAPHIC_DATA] [GEOGRAPHIC_DATA] …" at bounding box center [763, 493] width 233 height 30
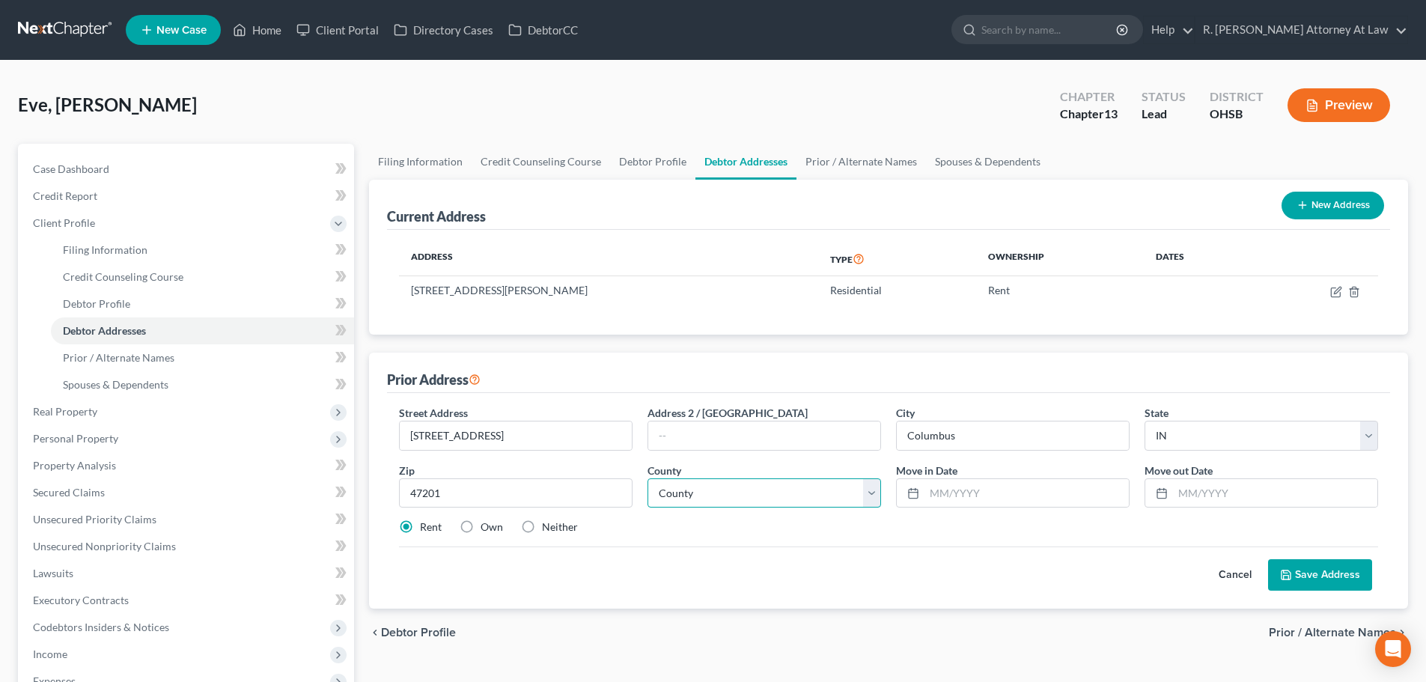
select select "2"
click at [647, 478] on select "County [GEOGRAPHIC_DATA] [GEOGRAPHIC_DATA] [GEOGRAPHIC_DATA] [GEOGRAPHIC_DATA] …" at bounding box center [763, 493] width 233 height 30
click at [969, 504] on input "text" at bounding box center [1026, 493] width 204 height 28
type input "06/2024"
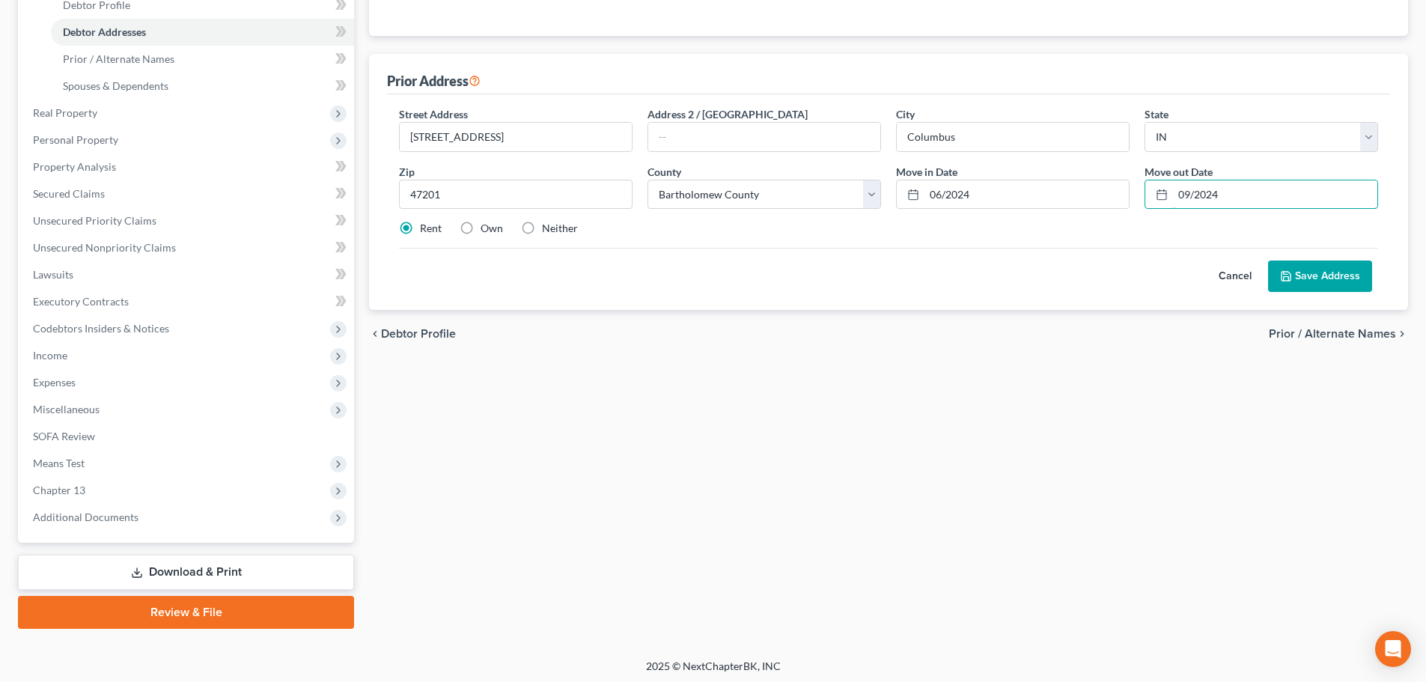
scroll to position [299, 0]
type input "09/2024"
drag, startPoint x: 1334, startPoint y: 273, endPoint x: 1313, endPoint y: 268, distance: 20.9
click at [1322, 272] on button "Save Address" at bounding box center [1320, 275] width 104 height 31
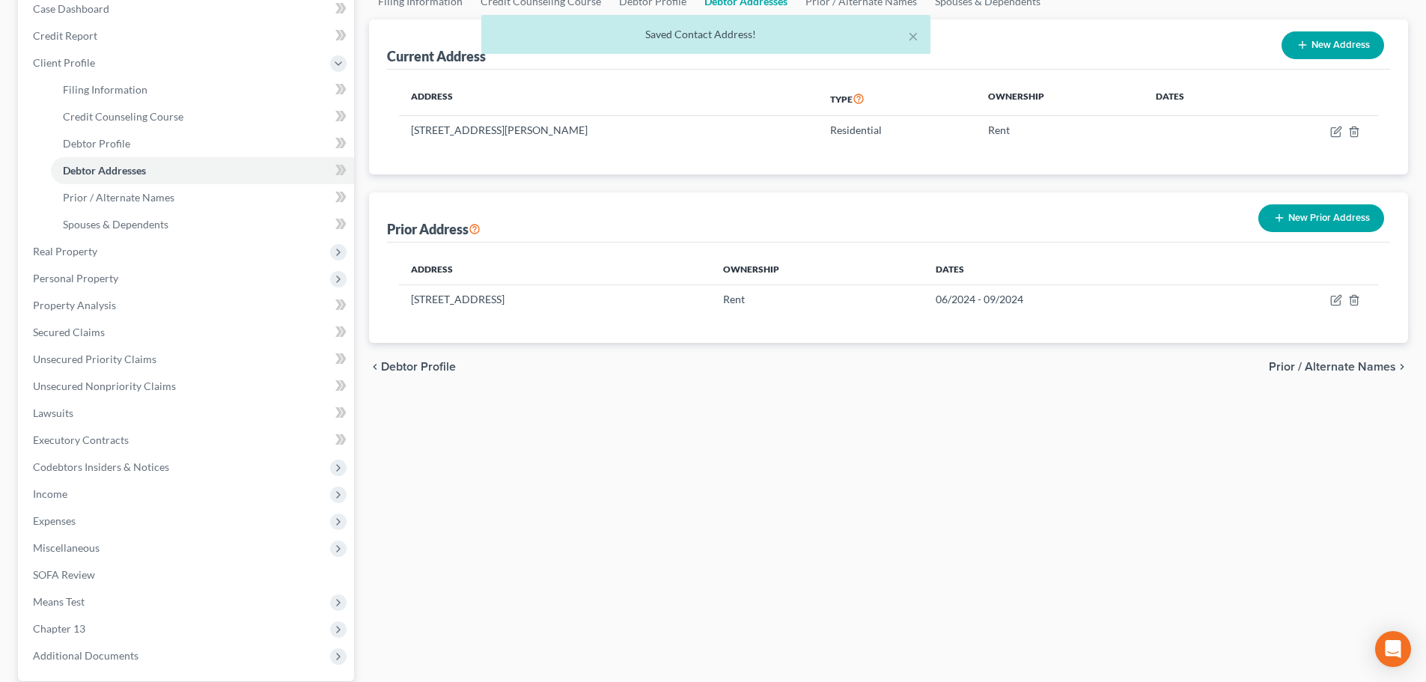
scroll to position [150, 0]
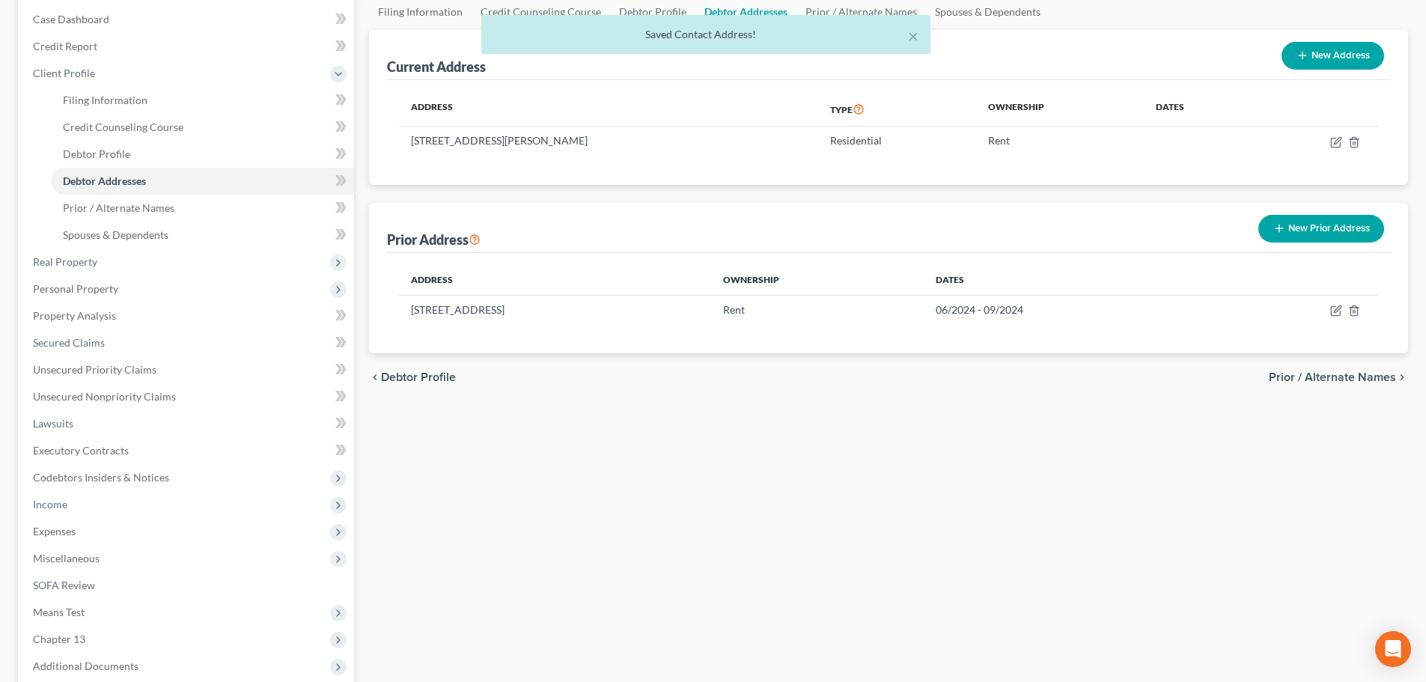
click at [1292, 228] on button "New Prior Address" at bounding box center [1321, 229] width 126 height 28
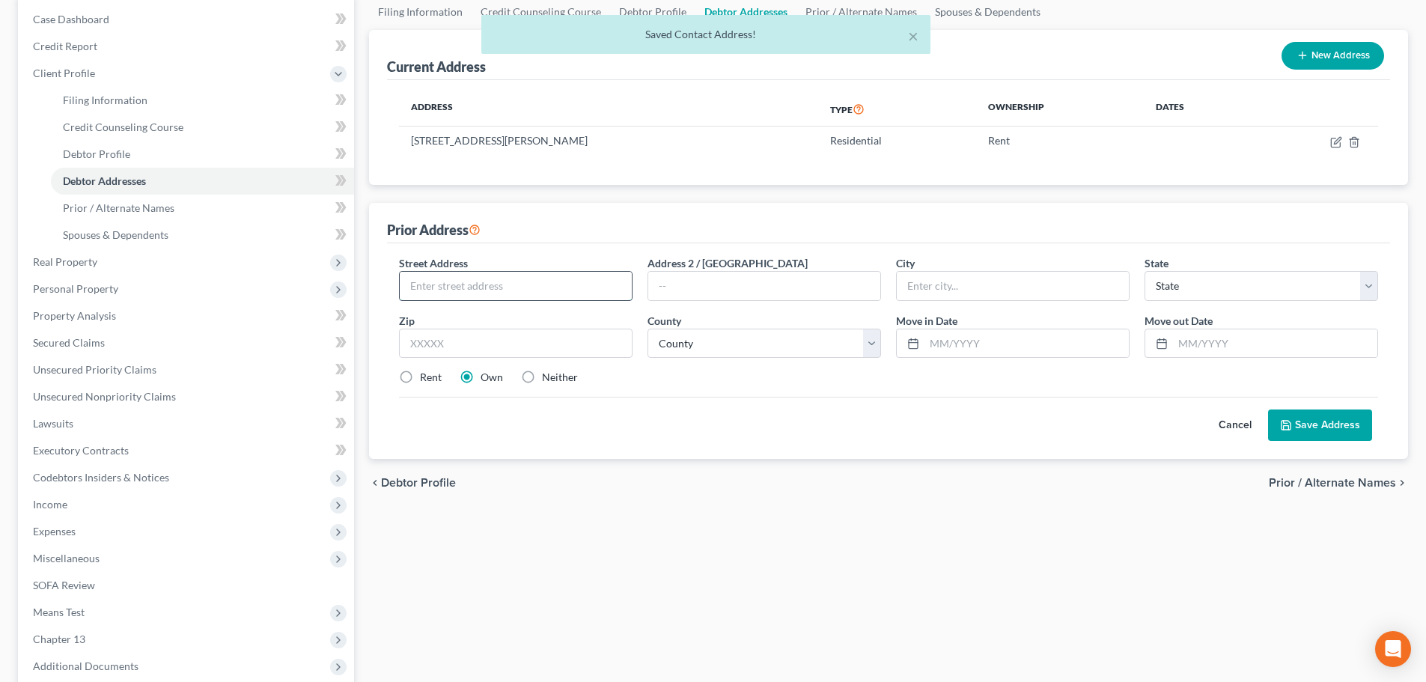
drag, startPoint x: 451, startPoint y: 286, endPoint x: 457, endPoint y: 275, distance: 12.7
click at [451, 286] on input "text" at bounding box center [516, 286] width 232 height 28
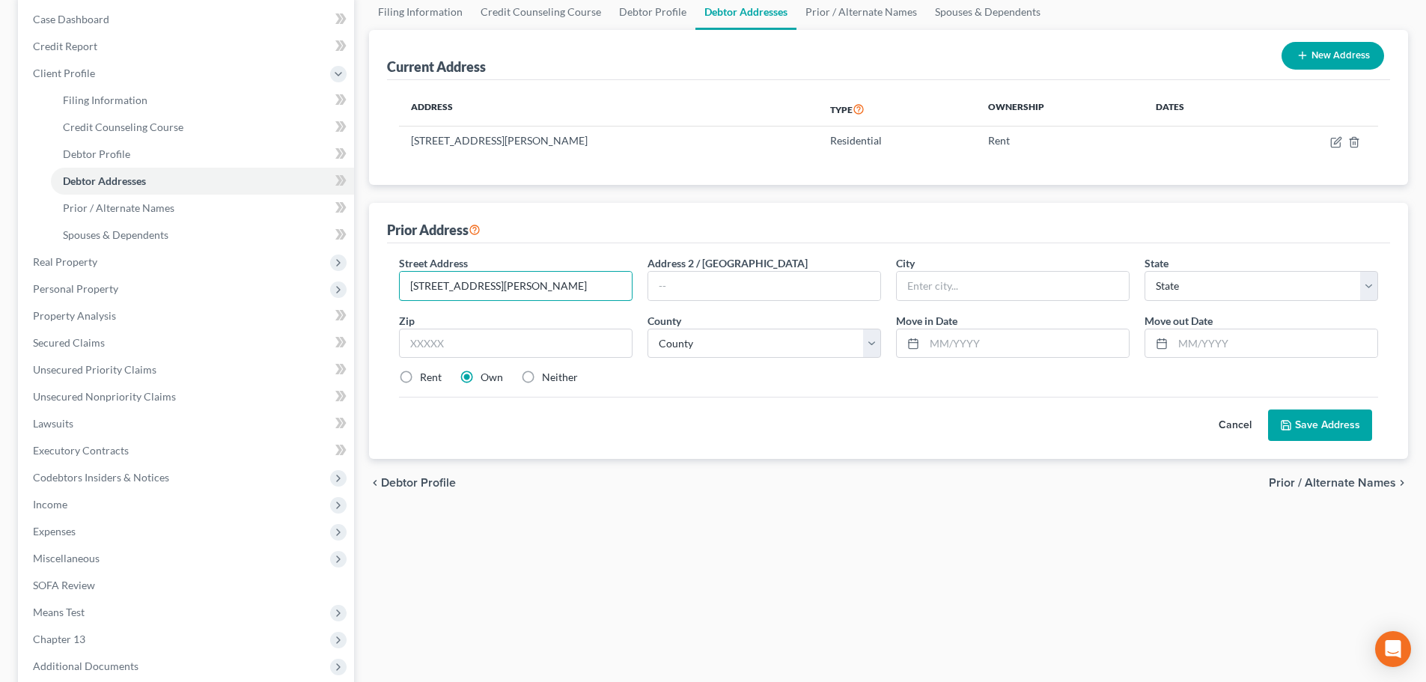
type input "[STREET_ADDRESS][PERSON_NAME]"
click at [671, 270] on div "Address 2 / [GEOGRAPHIC_DATA]" at bounding box center [764, 278] width 248 height 46
drag, startPoint x: 671, startPoint y: 281, endPoint x: 672, endPoint y: 272, distance: 9.8
click at [673, 284] on input "text" at bounding box center [764, 286] width 232 height 28
type input "Apt 220"
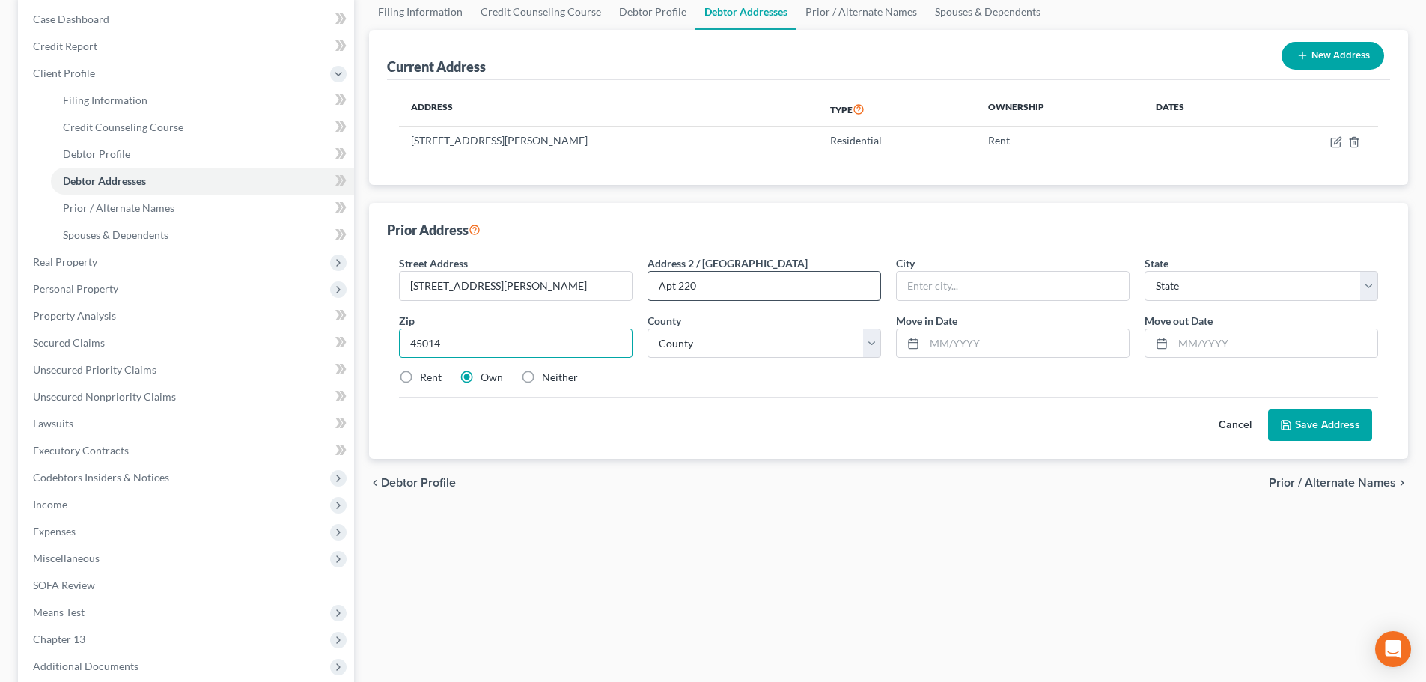
type input "45014"
type input "[GEOGRAPHIC_DATA]"
select select "36"
click at [715, 339] on select "County [GEOGRAPHIC_DATA] [GEOGRAPHIC_DATA] [GEOGRAPHIC_DATA] [GEOGRAPHIC_DATA] …" at bounding box center [763, 344] width 233 height 30
select select "8"
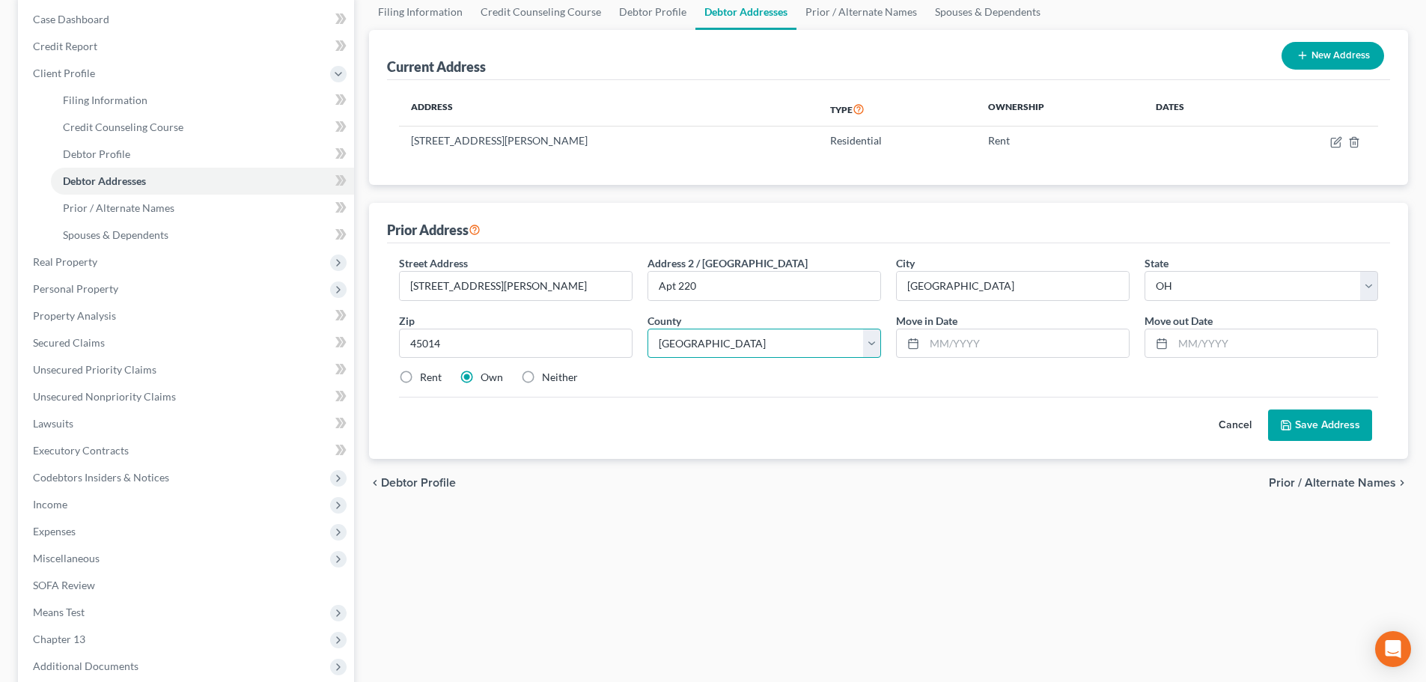
click at [647, 329] on select "County [GEOGRAPHIC_DATA] [GEOGRAPHIC_DATA] [GEOGRAPHIC_DATA] [GEOGRAPHIC_DATA] …" at bounding box center [763, 344] width 233 height 30
click at [1006, 338] on input "text" at bounding box center [1026, 343] width 204 height 28
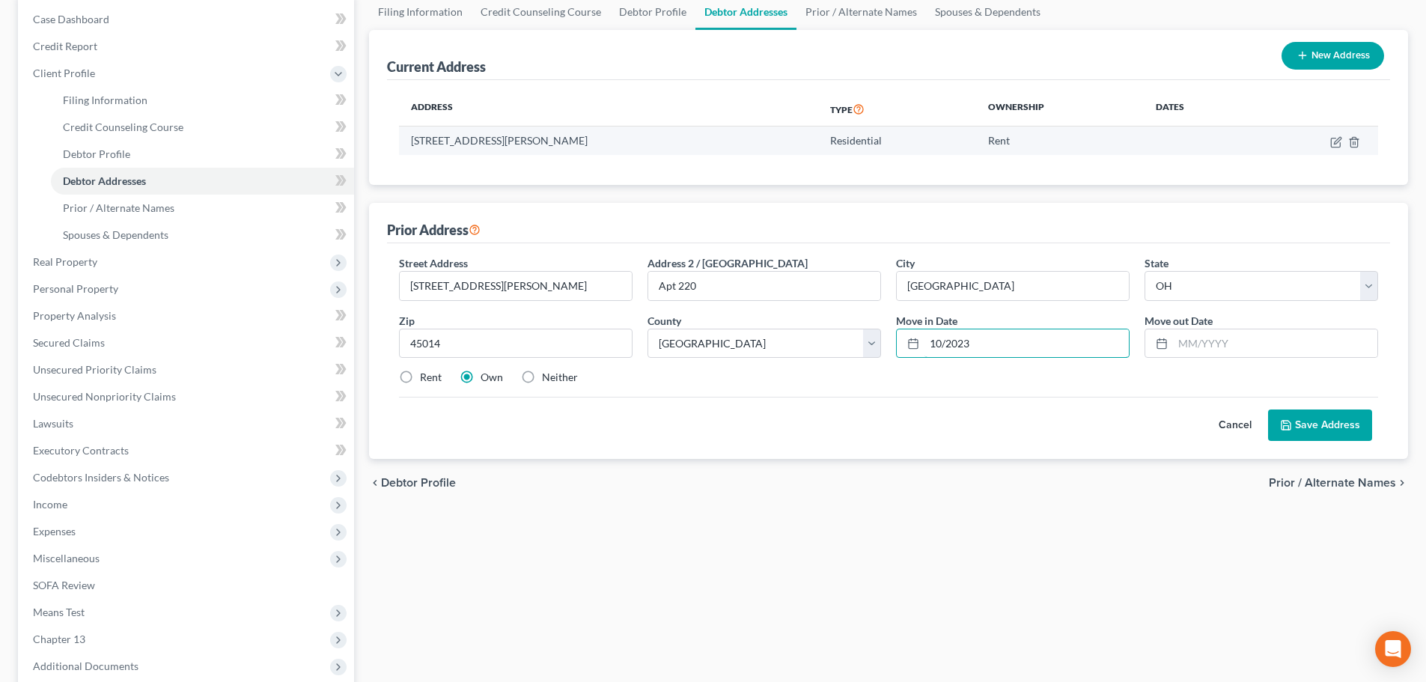
type input "10/2023"
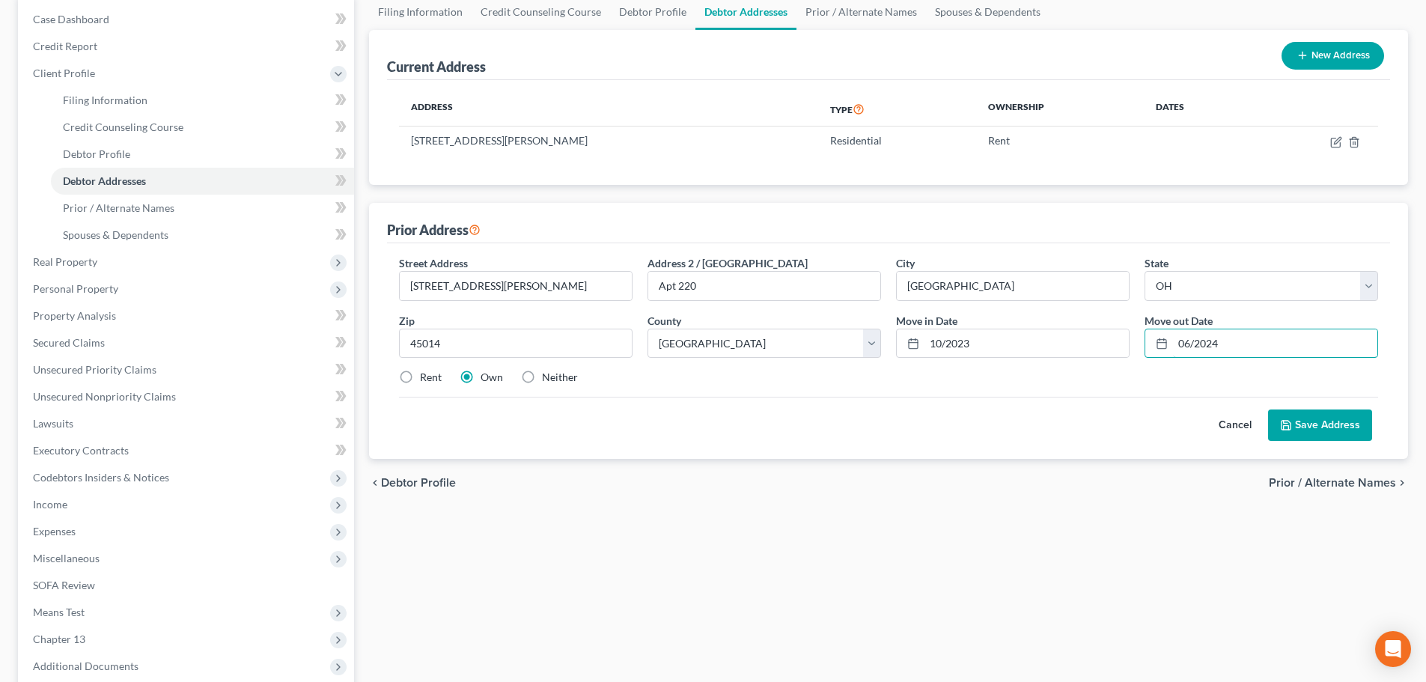
type input "06/2024"
drag, startPoint x: 1296, startPoint y: 426, endPoint x: 1295, endPoint y: 417, distance: 9.1
click at [1295, 421] on button "Save Address" at bounding box center [1320, 424] width 104 height 31
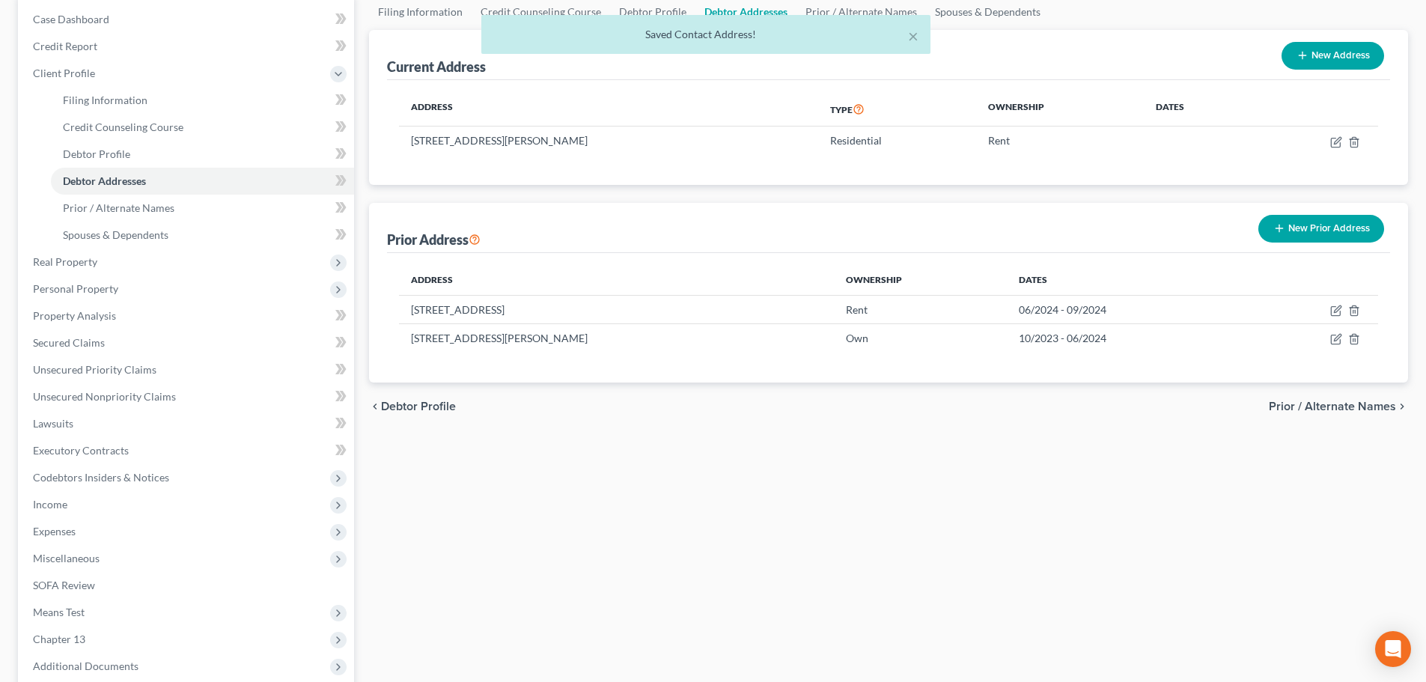
click at [1287, 231] on button "New Prior Address" at bounding box center [1321, 229] width 126 height 28
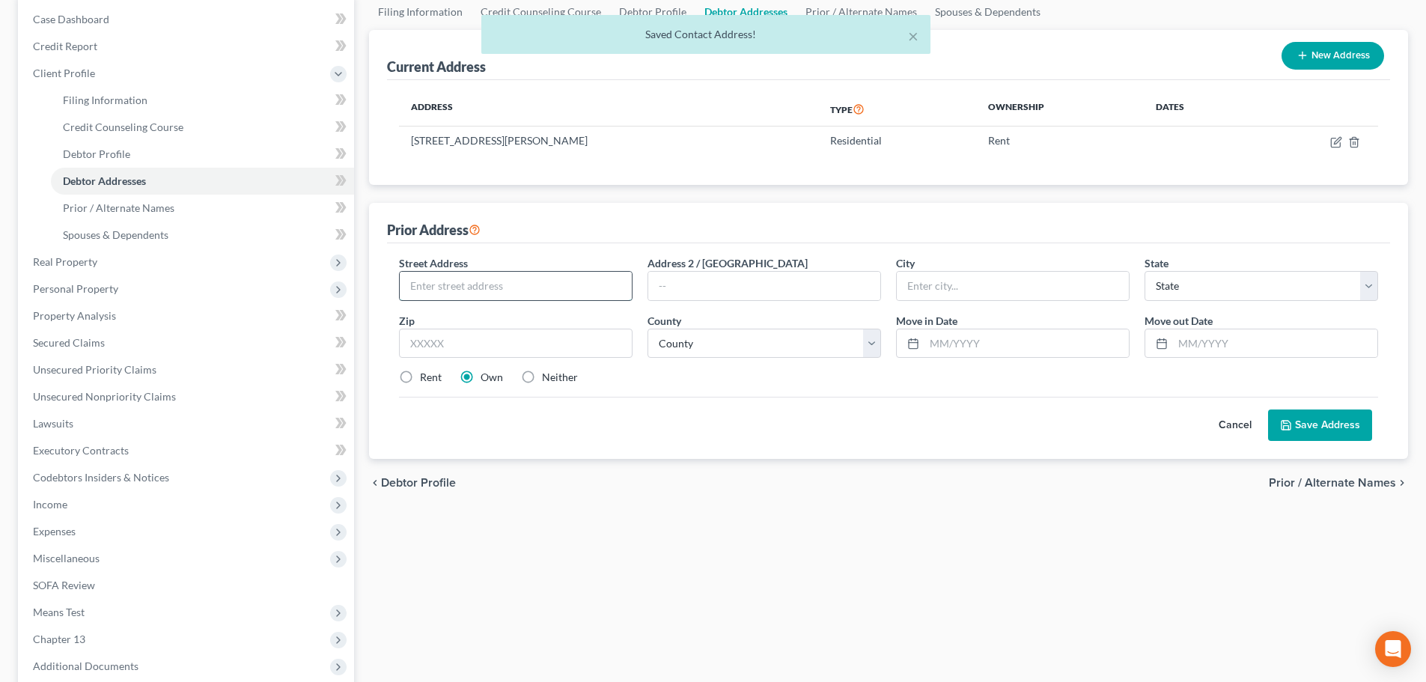
drag, startPoint x: 443, startPoint y: 287, endPoint x: 459, endPoint y: 282, distance: 16.6
click at [443, 287] on input "text" at bounding box center [516, 286] width 232 height 28
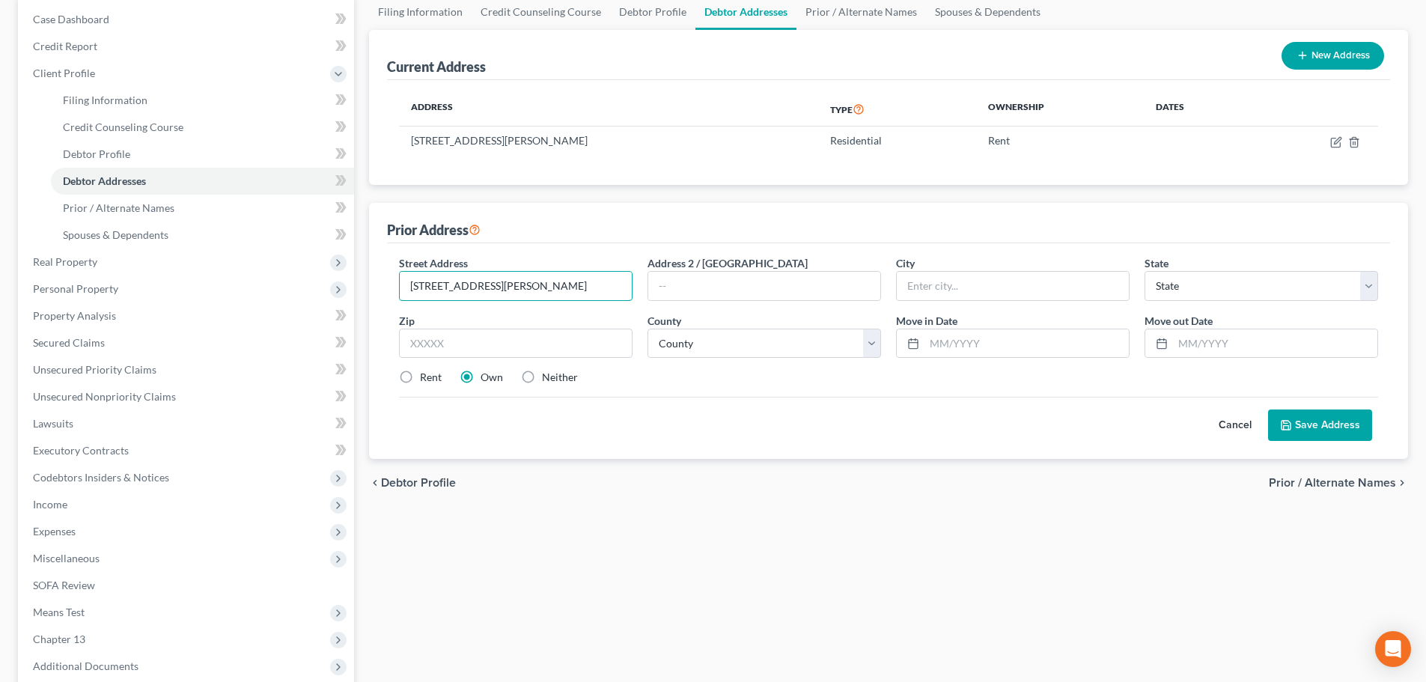
type input "[STREET_ADDRESS][PERSON_NAME]"
type input "45015"
type input "[PERSON_NAME]"
select select "36"
click at [648, 339] on select "County [GEOGRAPHIC_DATA] [GEOGRAPHIC_DATA] [GEOGRAPHIC_DATA] [GEOGRAPHIC_DATA] …" at bounding box center [763, 344] width 233 height 30
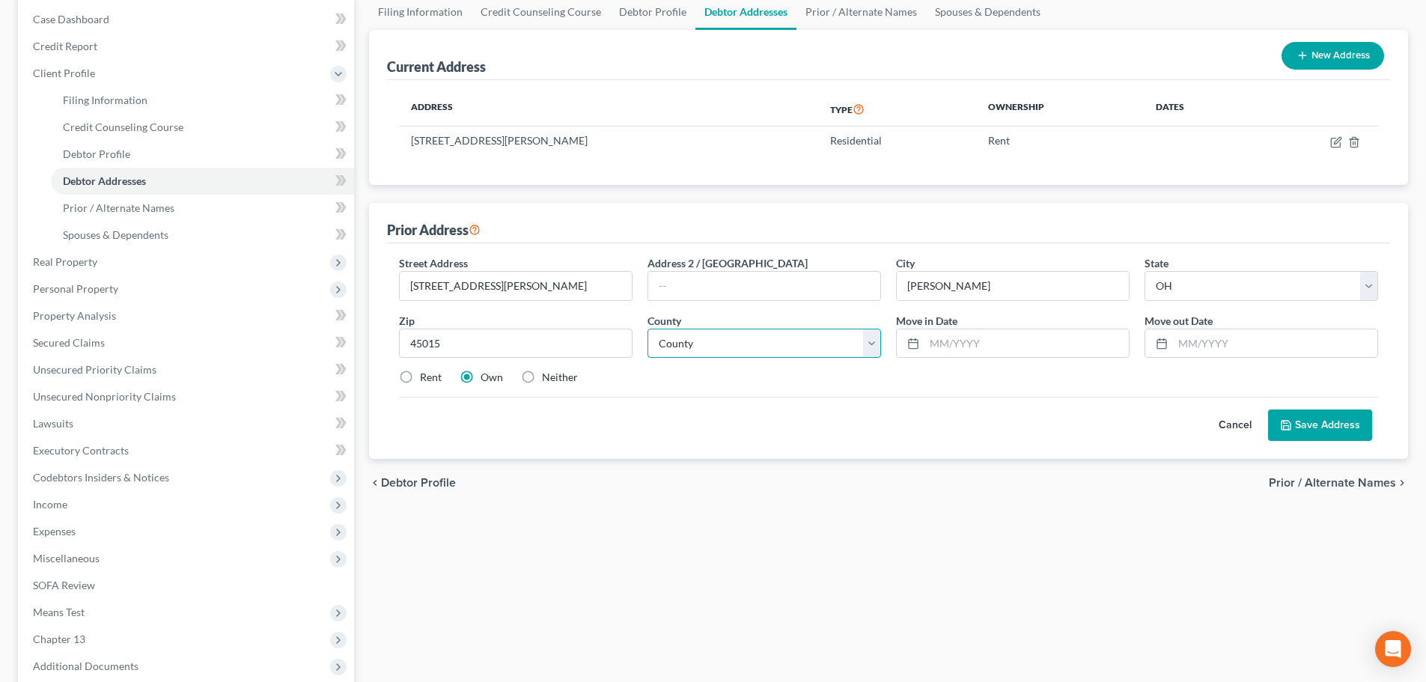
select select "8"
click at [647, 329] on select "County [GEOGRAPHIC_DATA] [GEOGRAPHIC_DATA] [GEOGRAPHIC_DATA] [GEOGRAPHIC_DATA] …" at bounding box center [763, 344] width 233 height 30
click at [985, 341] on input "text" at bounding box center [1026, 343] width 204 height 28
type input "2"
type input "08/2002"
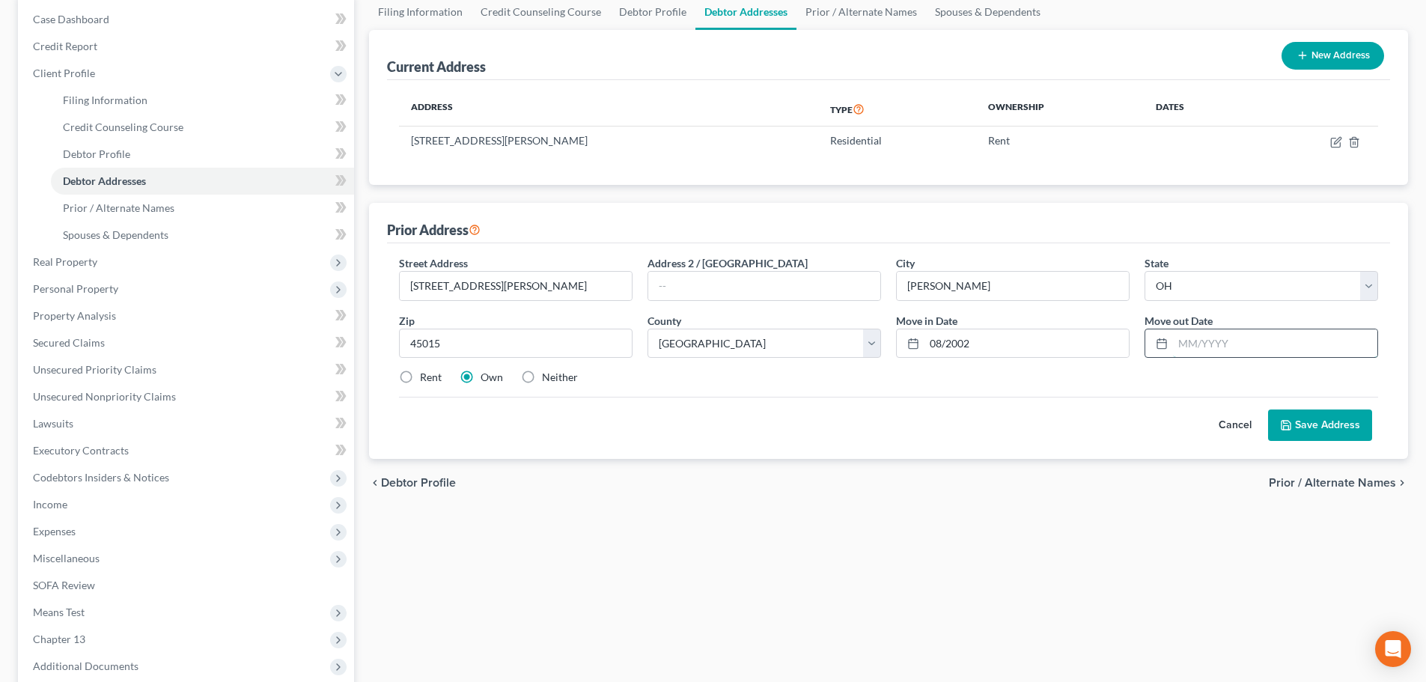
click at [1185, 347] on input "text" at bounding box center [1275, 343] width 204 height 28
type input "11/2023"
click at [1338, 423] on button "Save Address" at bounding box center [1320, 424] width 104 height 31
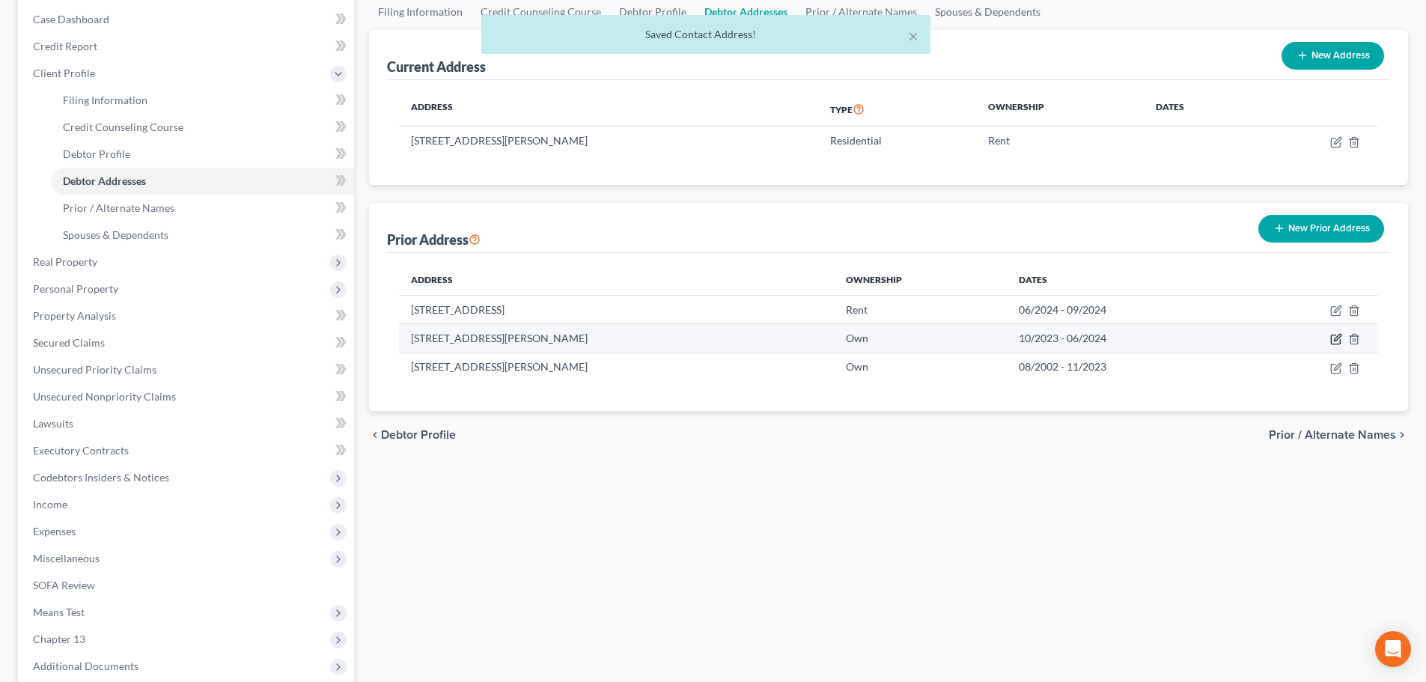
click at [1333, 335] on icon "button" at bounding box center [1335, 339] width 9 height 9
select select "36"
select select "8"
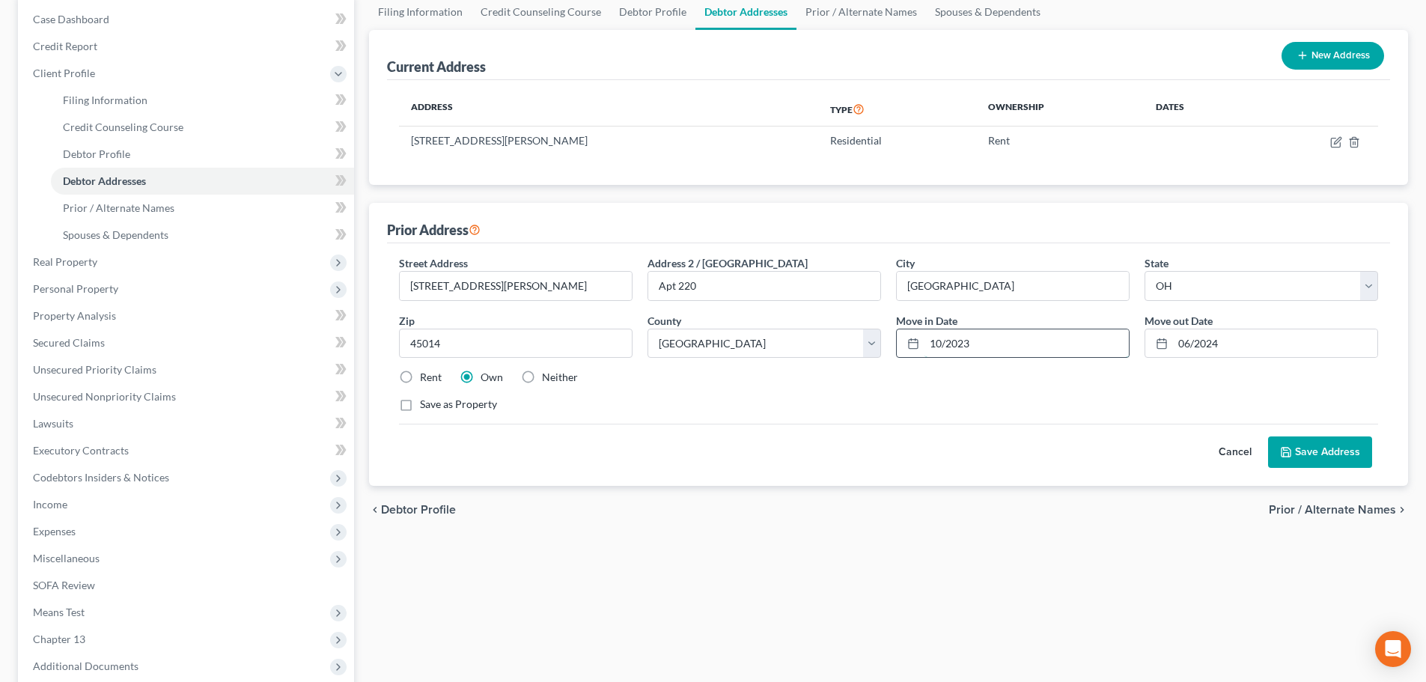
click at [944, 342] on input "10/2023" at bounding box center [1026, 343] width 204 height 28
type input "11/2023"
click at [1307, 448] on button "Save Address" at bounding box center [1320, 451] width 104 height 31
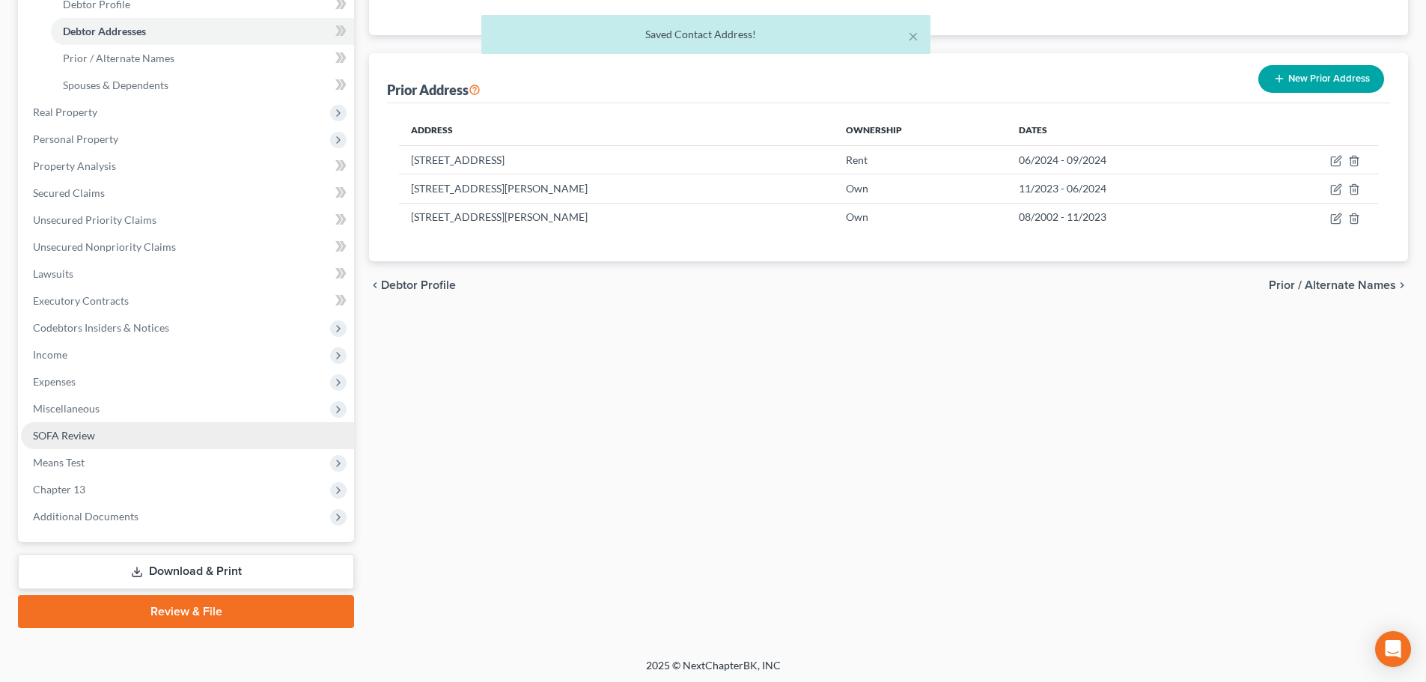
click at [56, 433] on span "SOFA Review" at bounding box center [64, 435] width 62 height 13
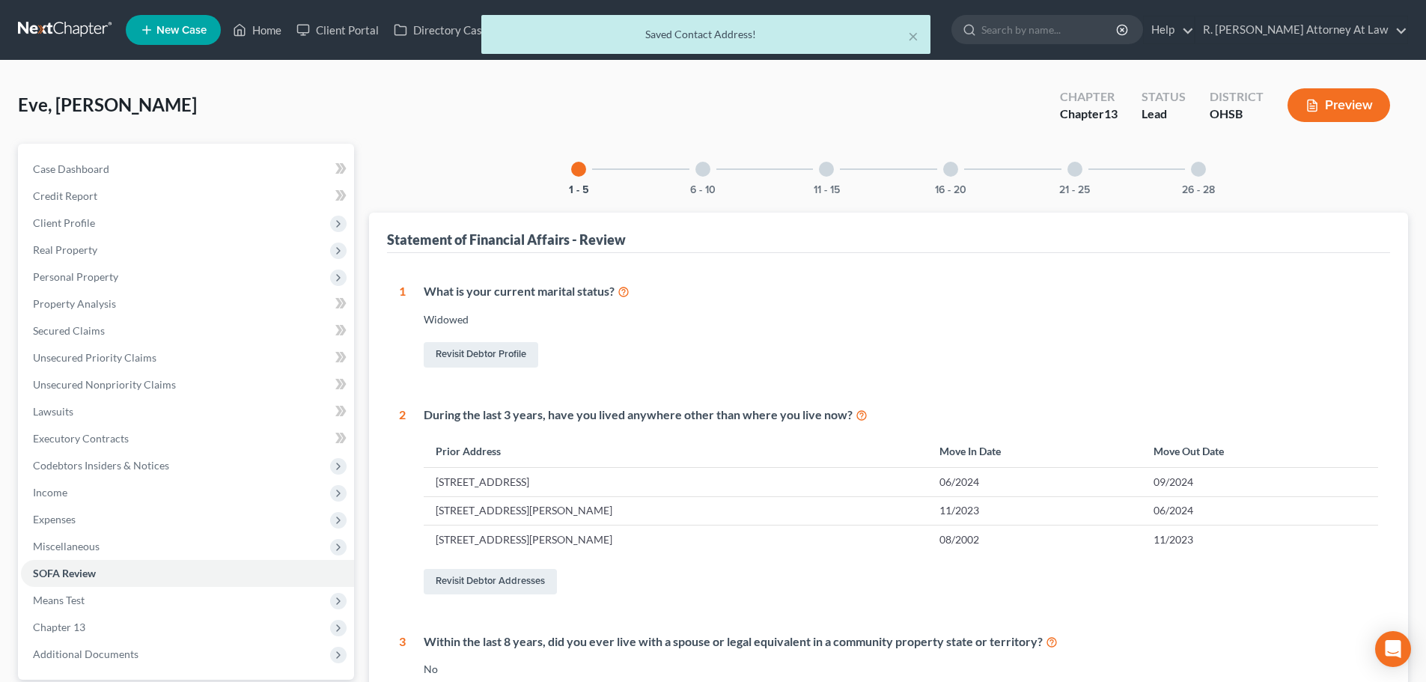
click at [699, 169] on div at bounding box center [702, 169] width 15 height 15
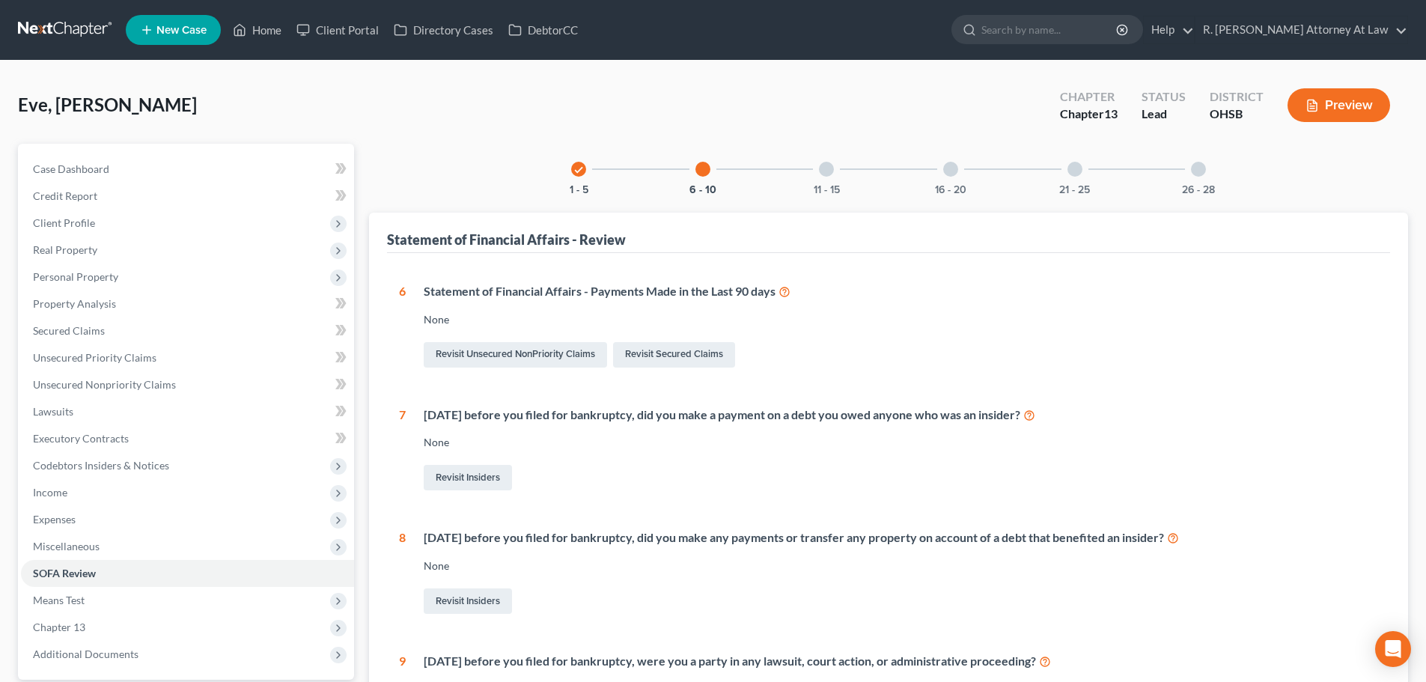
click at [823, 171] on div at bounding box center [826, 169] width 15 height 15
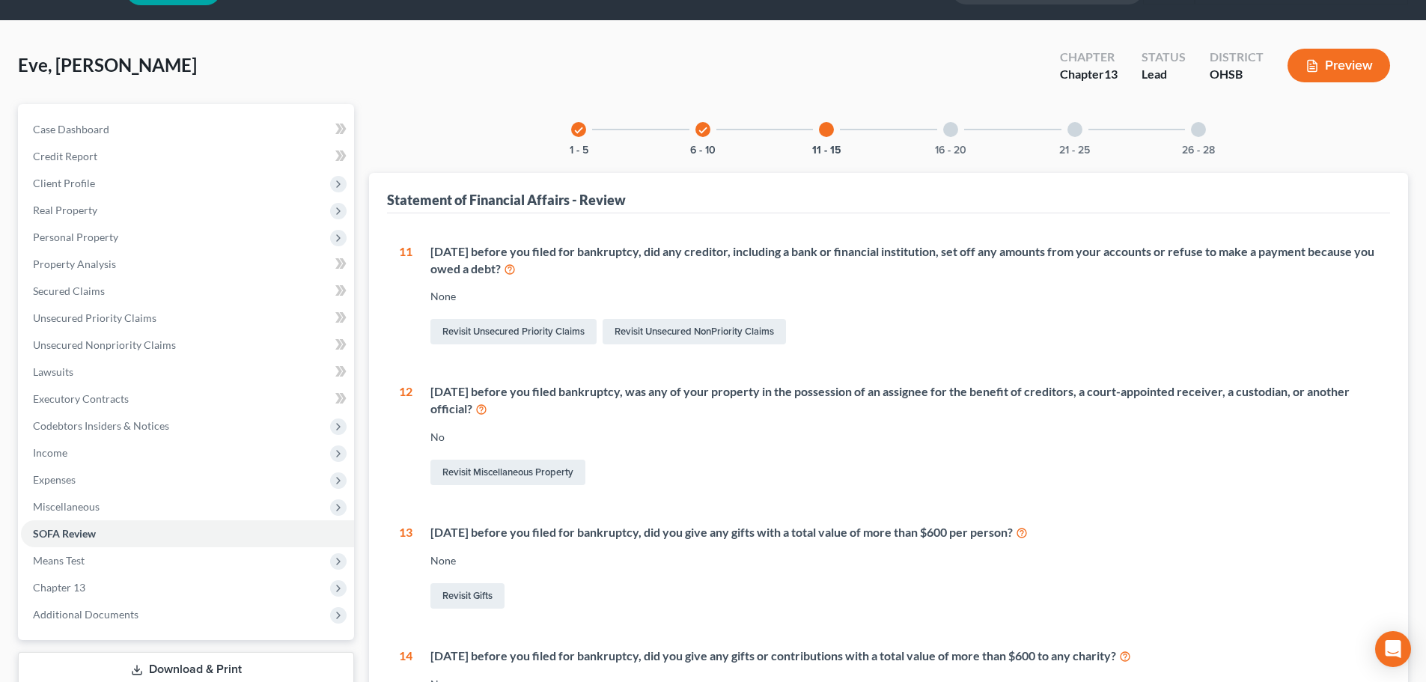
scroll to position [75, 0]
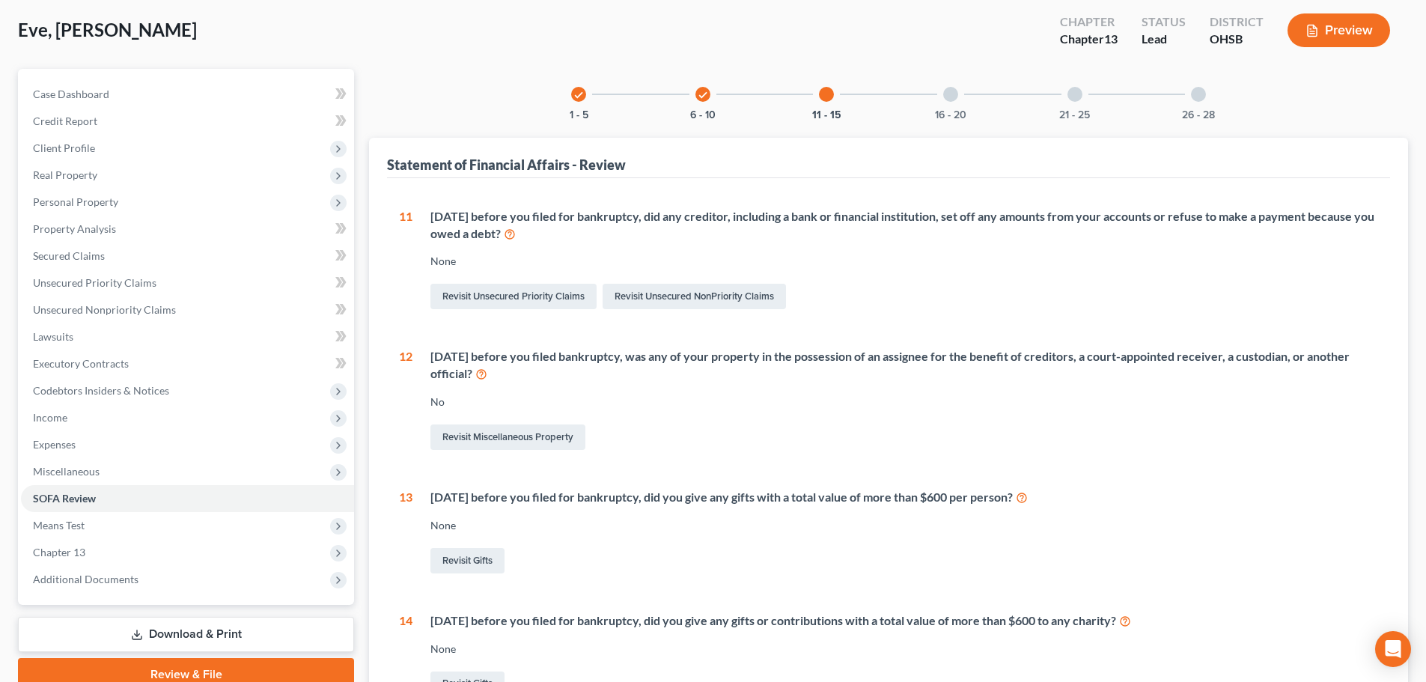
click at [1028, 499] on icon at bounding box center [1022, 496] width 12 height 14
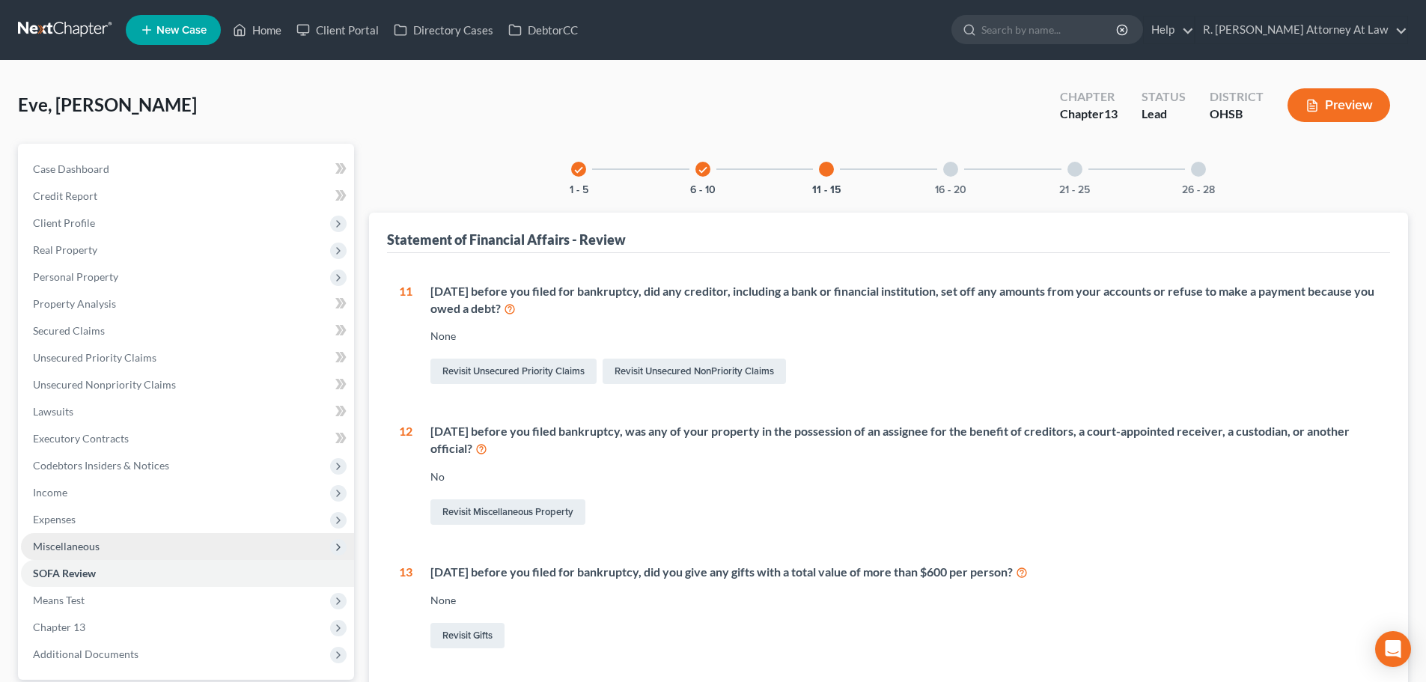
click at [49, 545] on span "Miscellaneous" at bounding box center [66, 546] width 67 height 13
click at [50, 543] on span "Miscellaneous" at bounding box center [66, 546] width 67 height 13
click at [60, 542] on span "Miscellaneous" at bounding box center [66, 546] width 67 height 13
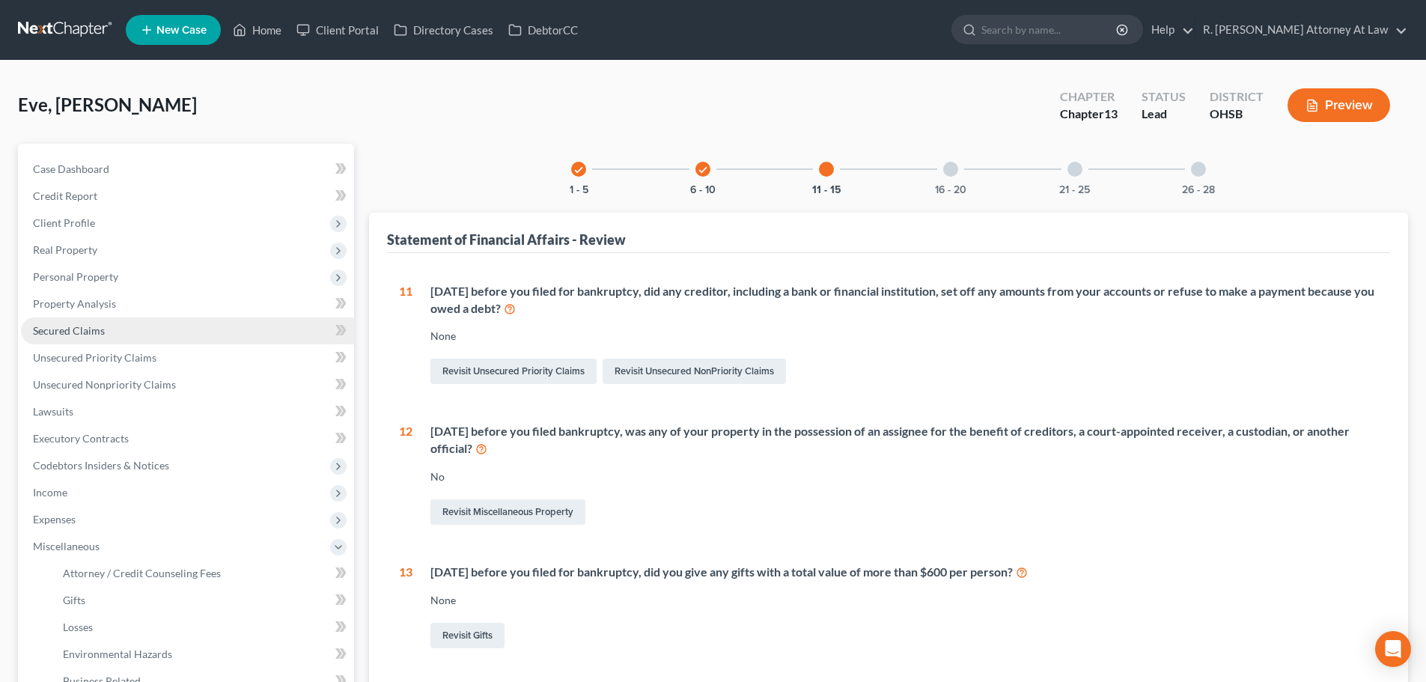
click at [49, 329] on span "Secured Claims" at bounding box center [69, 330] width 72 height 13
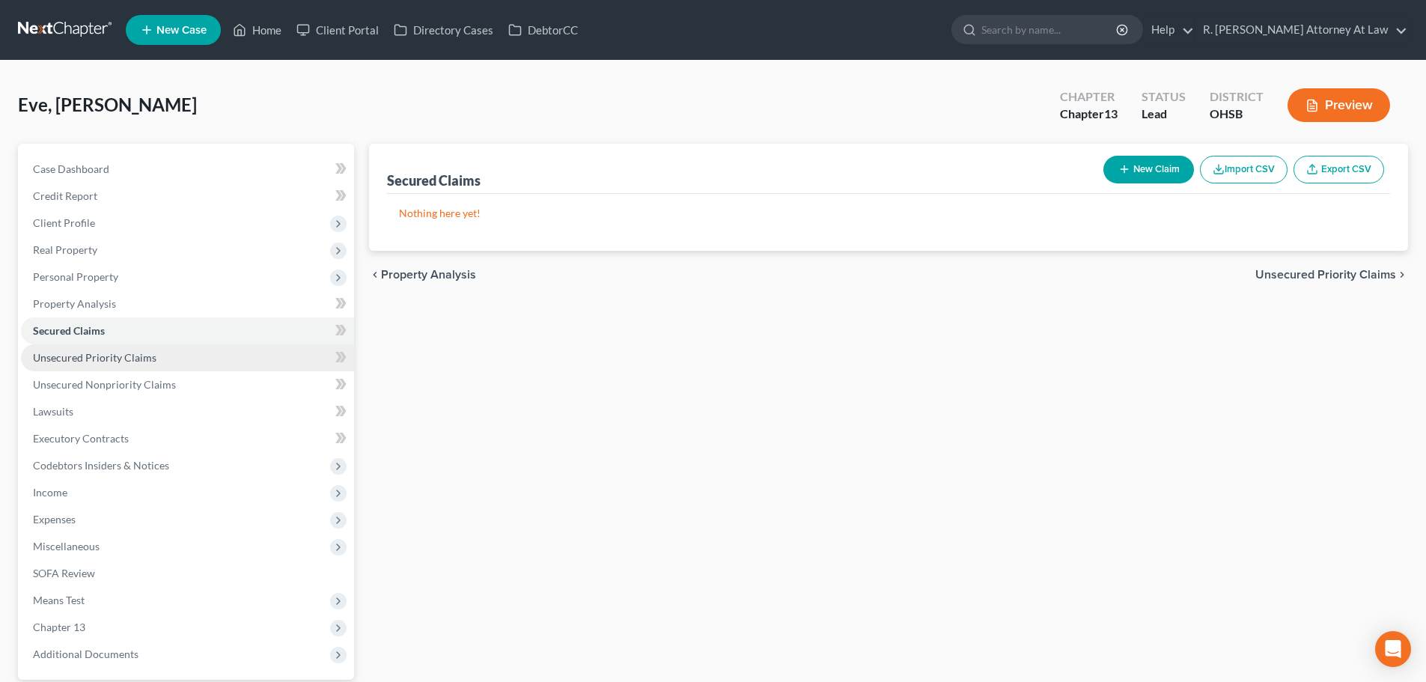
click at [55, 352] on span "Unsecured Priority Claims" at bounding box center [94, 357] width 123 height 13
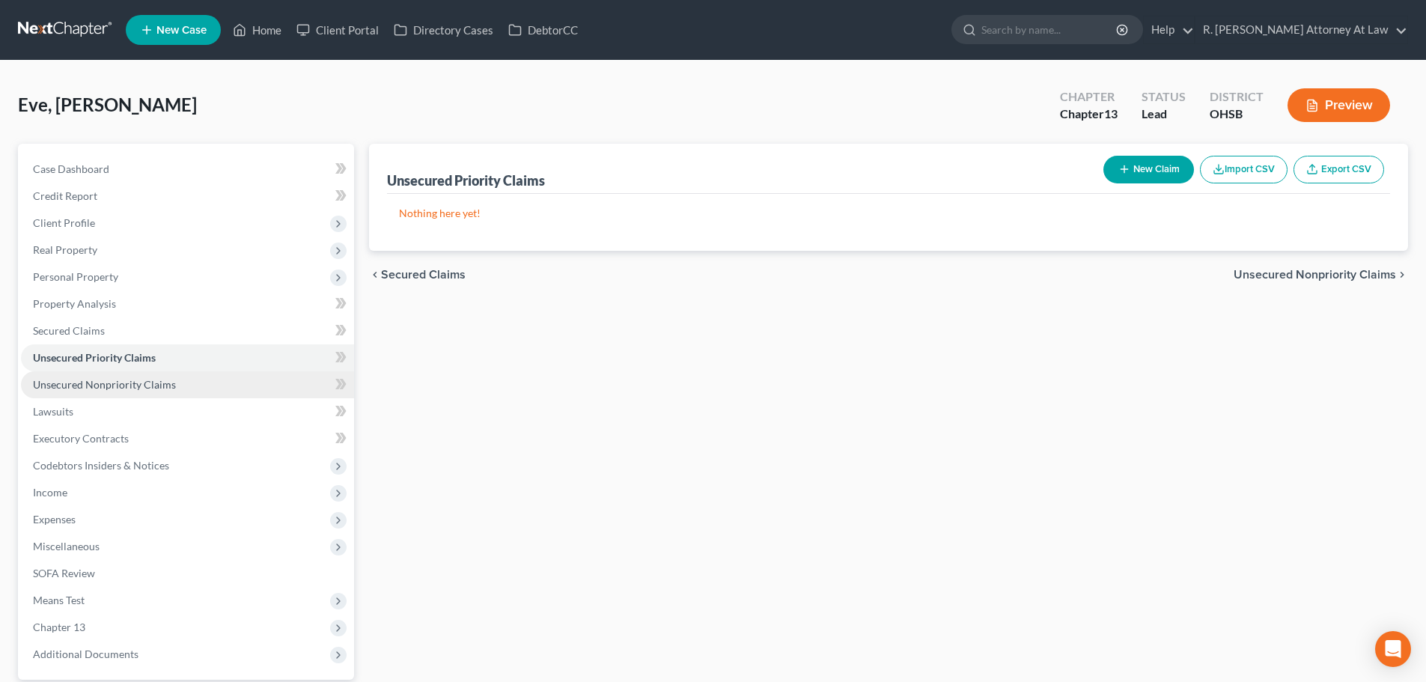
click at [61, 382] on span "Unsecured Nonpriority Claims" at bounding box center [104, 384] width 143 height 13
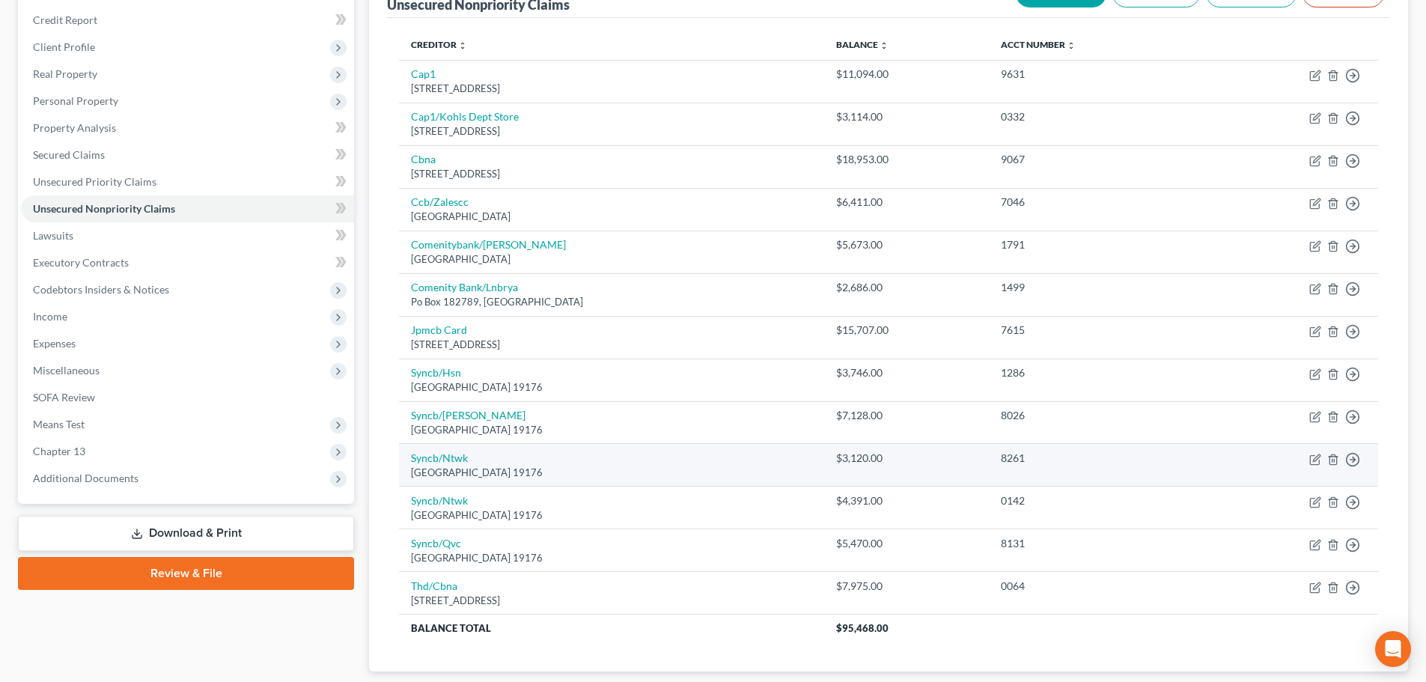
scroll to position [150, 0]
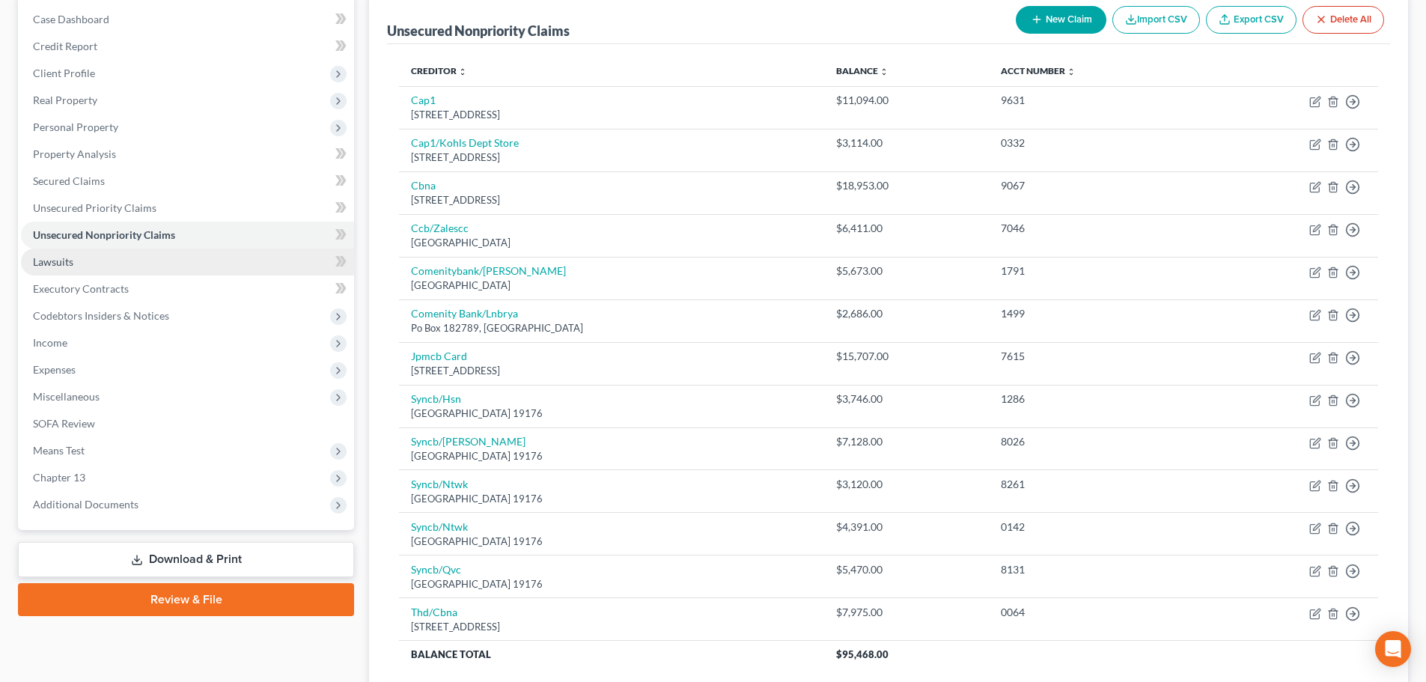
click at [64, 262] on span "Lawsuits" at bounding box center [53, 261] width 40 height 13
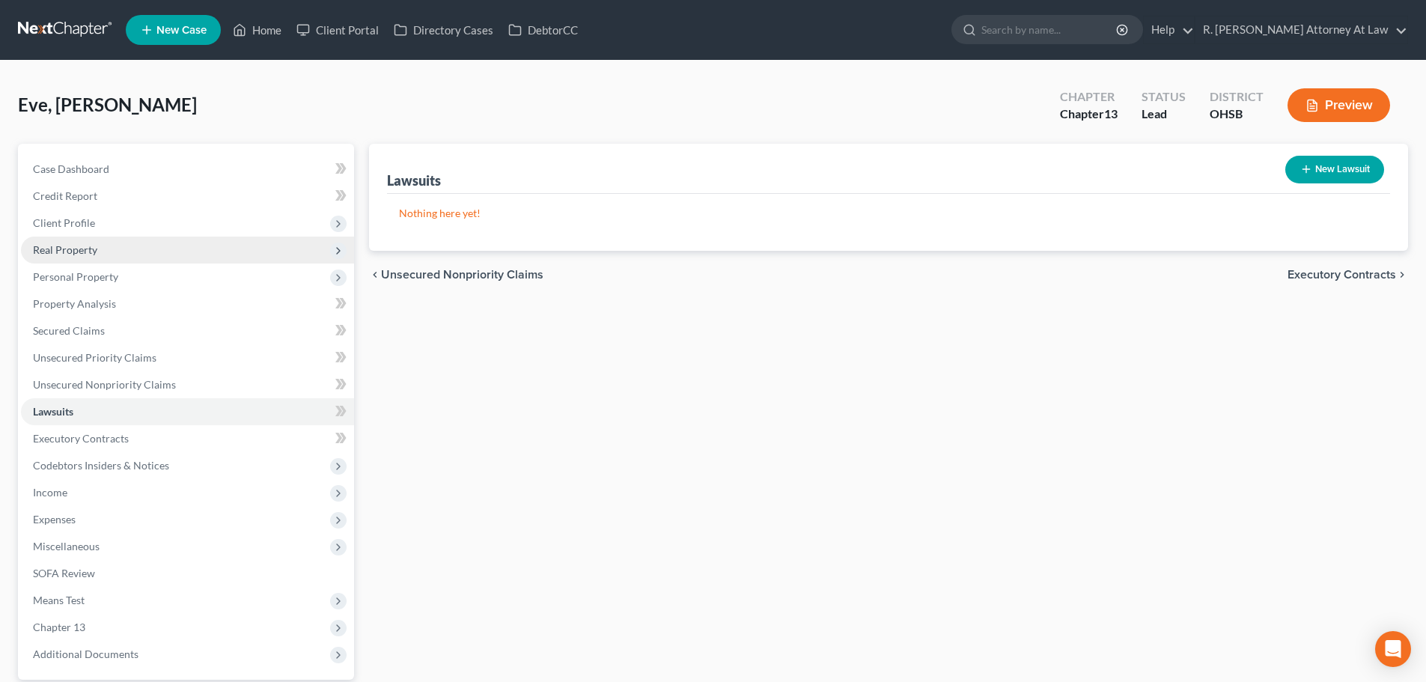
click at [70, 251] on span "Real Property" at bounding box center [65, 249] width 64 height 13
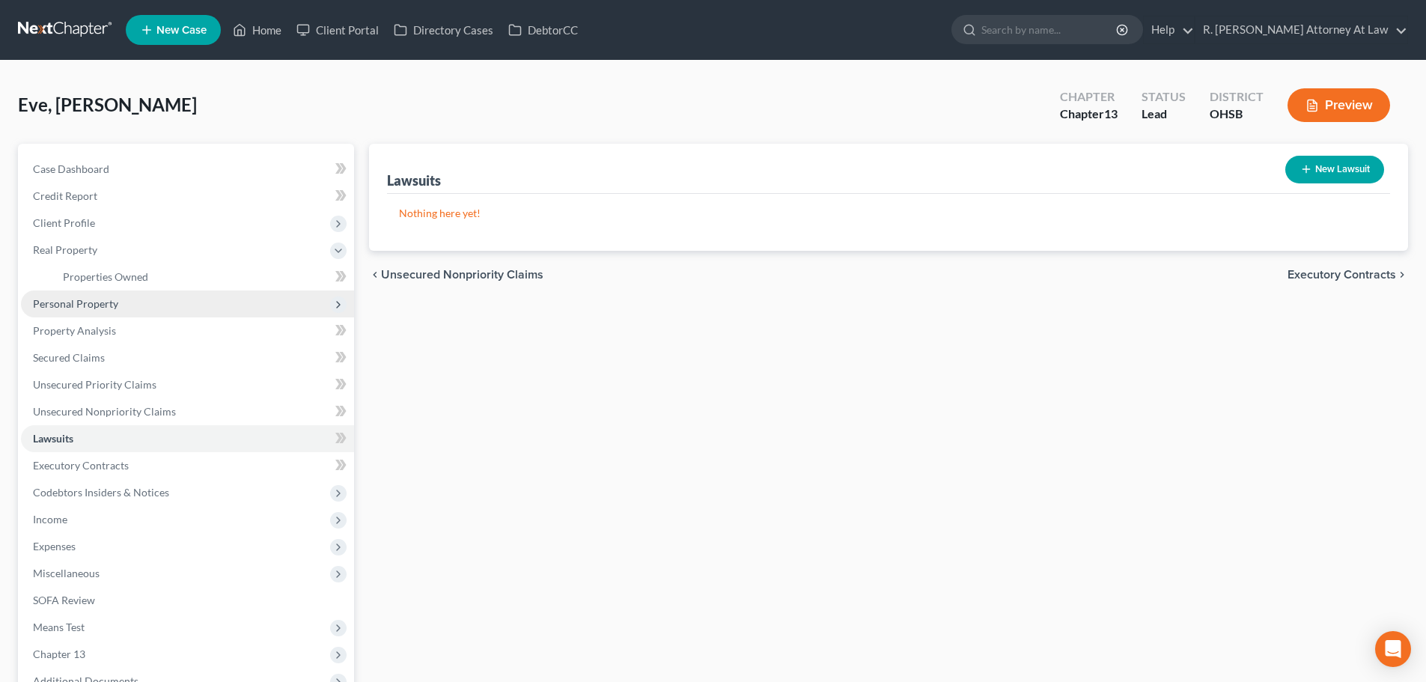
click at [71, 292] on span "Personal Property" at bounding box center [187, 303] width 333 height 27
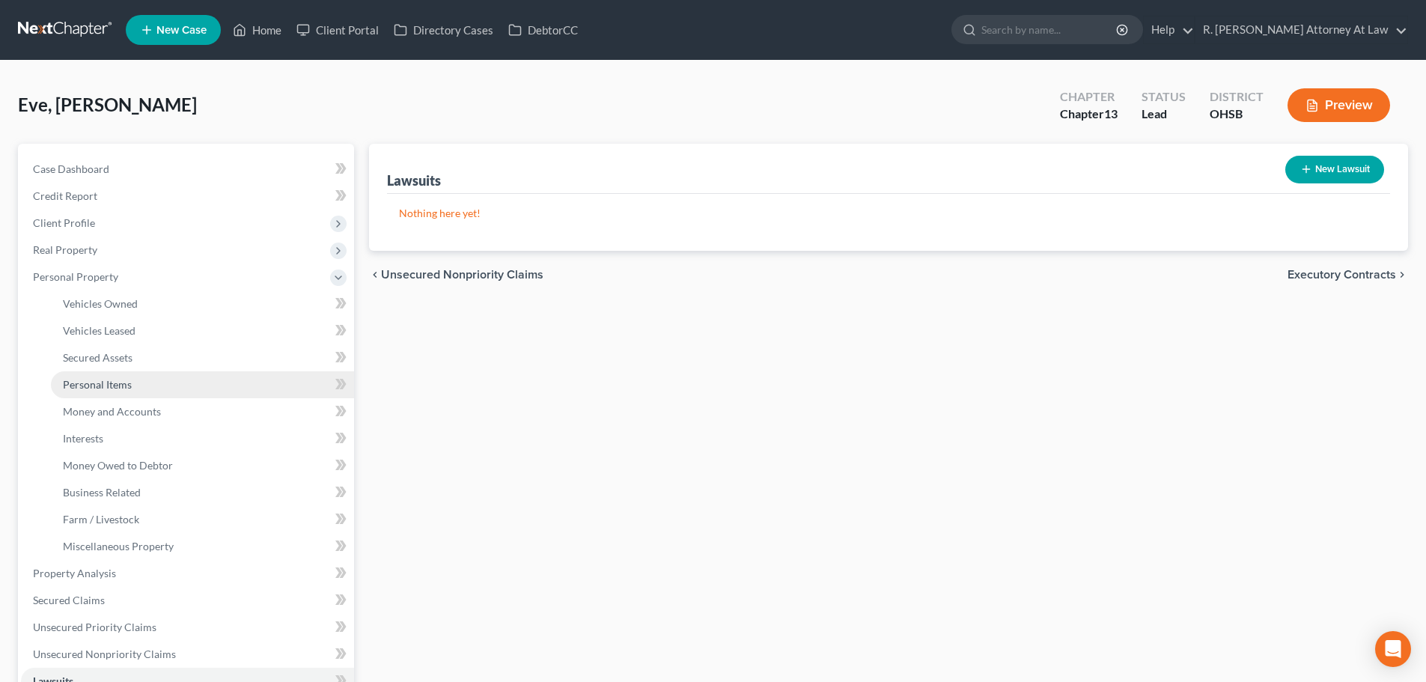
click at [99, 385] on span "Personal Items" at bounding box center [97, 384] width 69 height 13
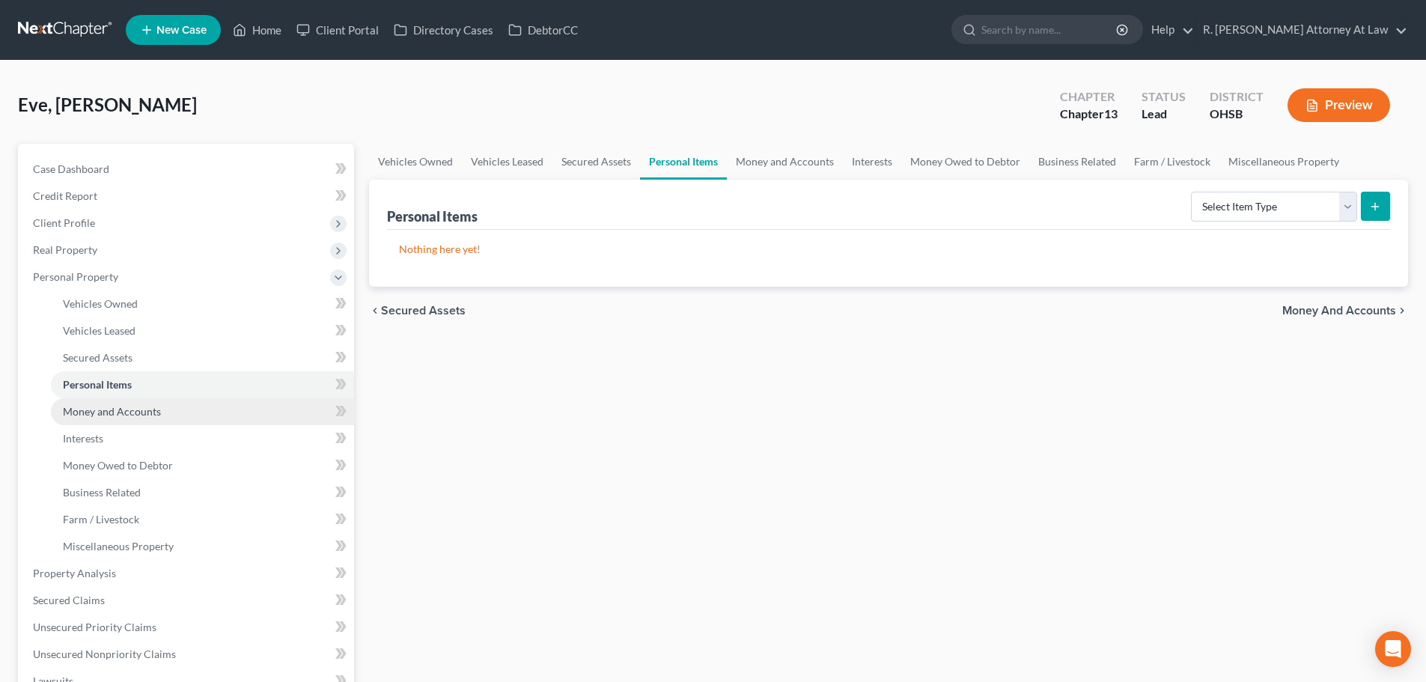
click at [94, 412] on span "Money and Accounts" at bounding box center [112, 411] width 98 height 13
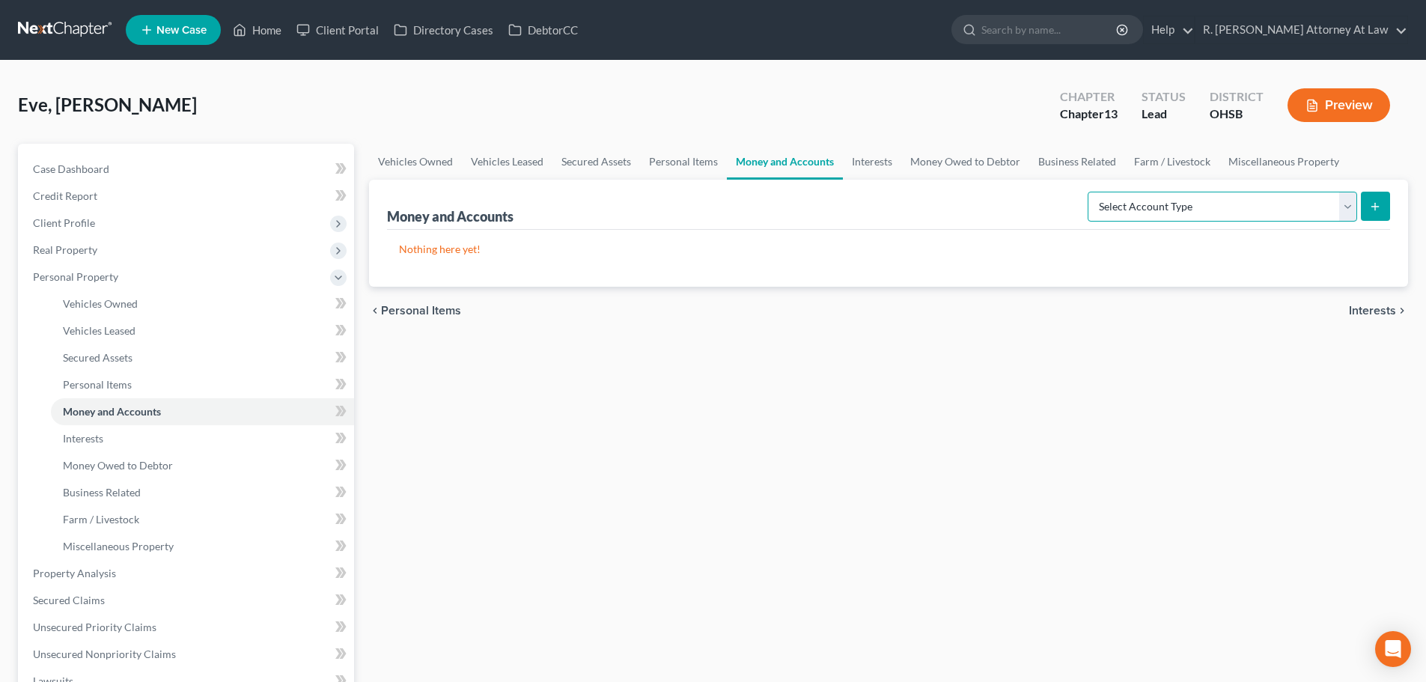
click at [1123, 200] on select "Select Account Type Brokerage Cash on Hand Certificates of Deposit Checking Acc…" at bounding box center [1221, 207] width 269 height 30
select select "checking"
click at [1090, 192] on select "Select Account Type Brokerage Cash on Hand Certificates of Deposit Checking Acc…" at bounding box center [1221, 207] width 269 height 30
click at [1368, 201] on button "submit" at bounding box center [1375, 206] width 29 height 29
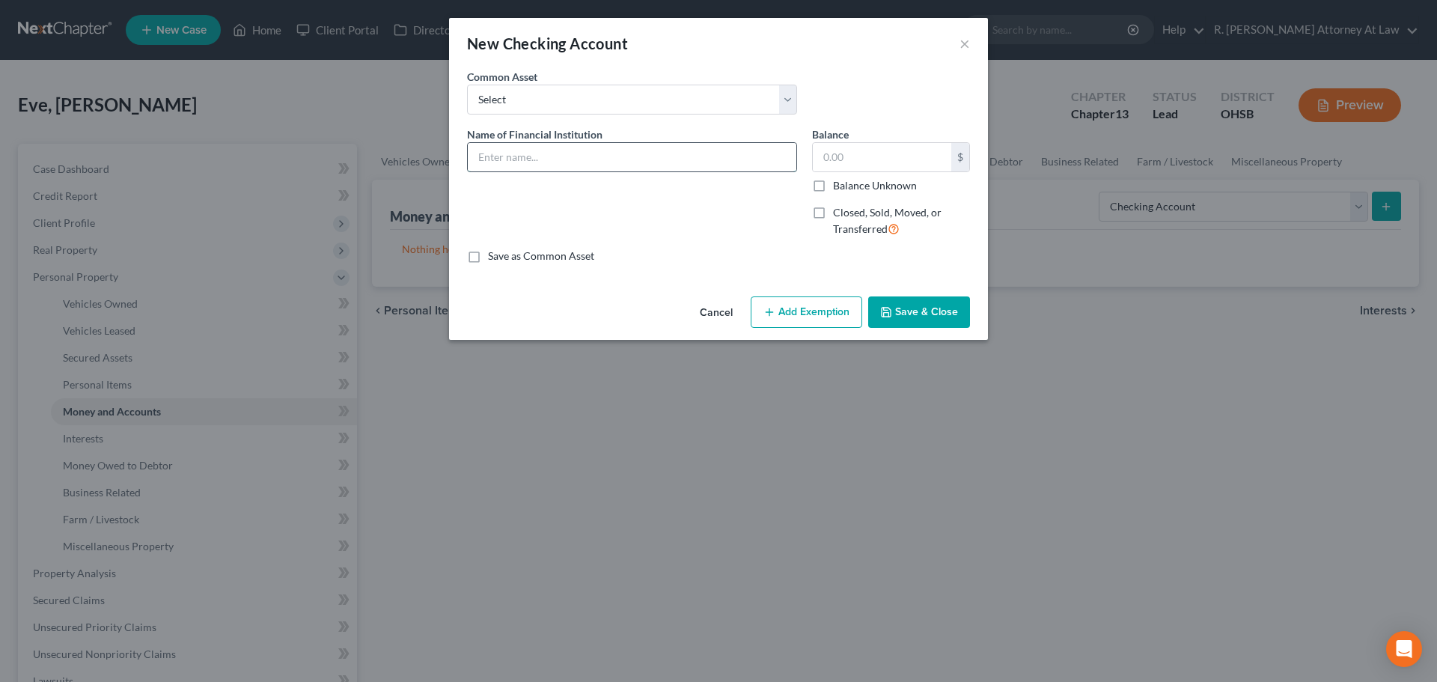
click at [541, 151] on input "text" at bounding box center [632, 157] width 329 height 28
type input "TelHio Credit Union Checking"
drag, startPoint x: 911, startPoint y: 305, endPoint x: 920, endPoint y: 308, distance: 9.3
click at [912, 308] on button "Save & Close" at bounding box center [919, 311] width 102 height 31
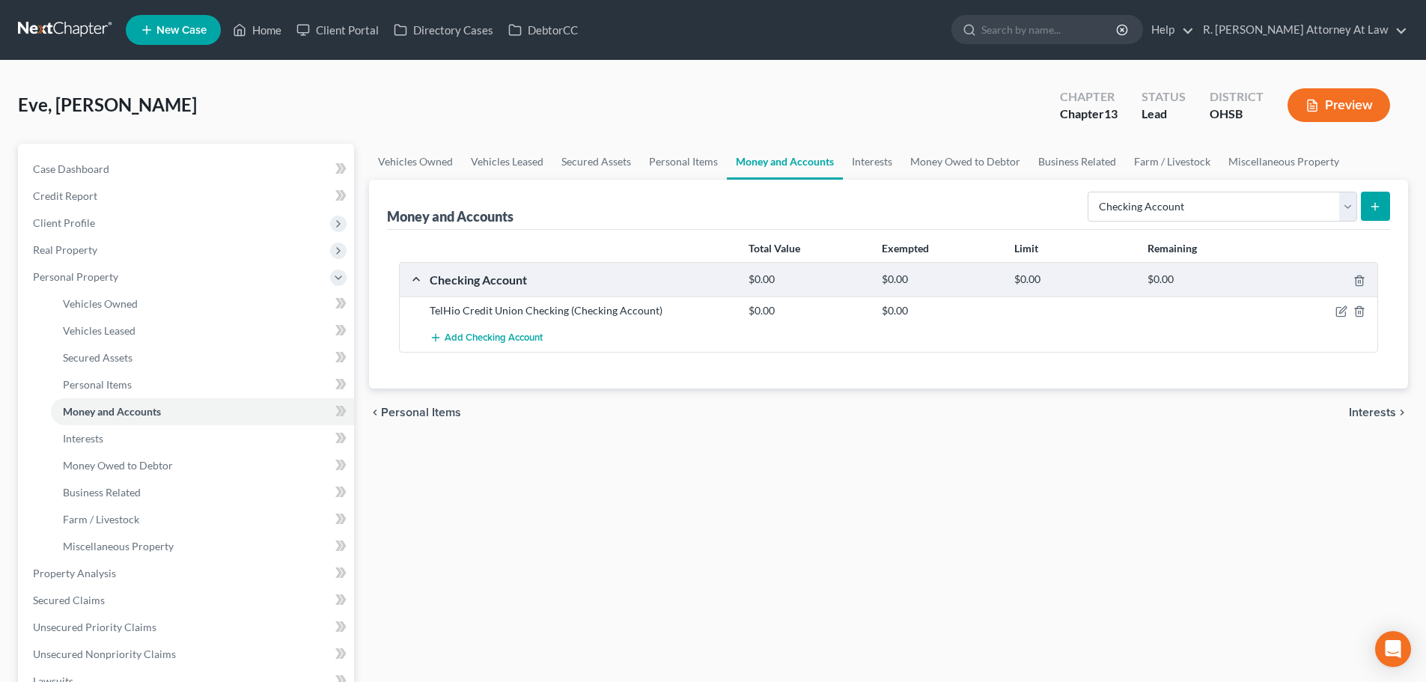
click at [1374, 203] on icon "submit" at bounding box center [1375, 207] width 12 height 12
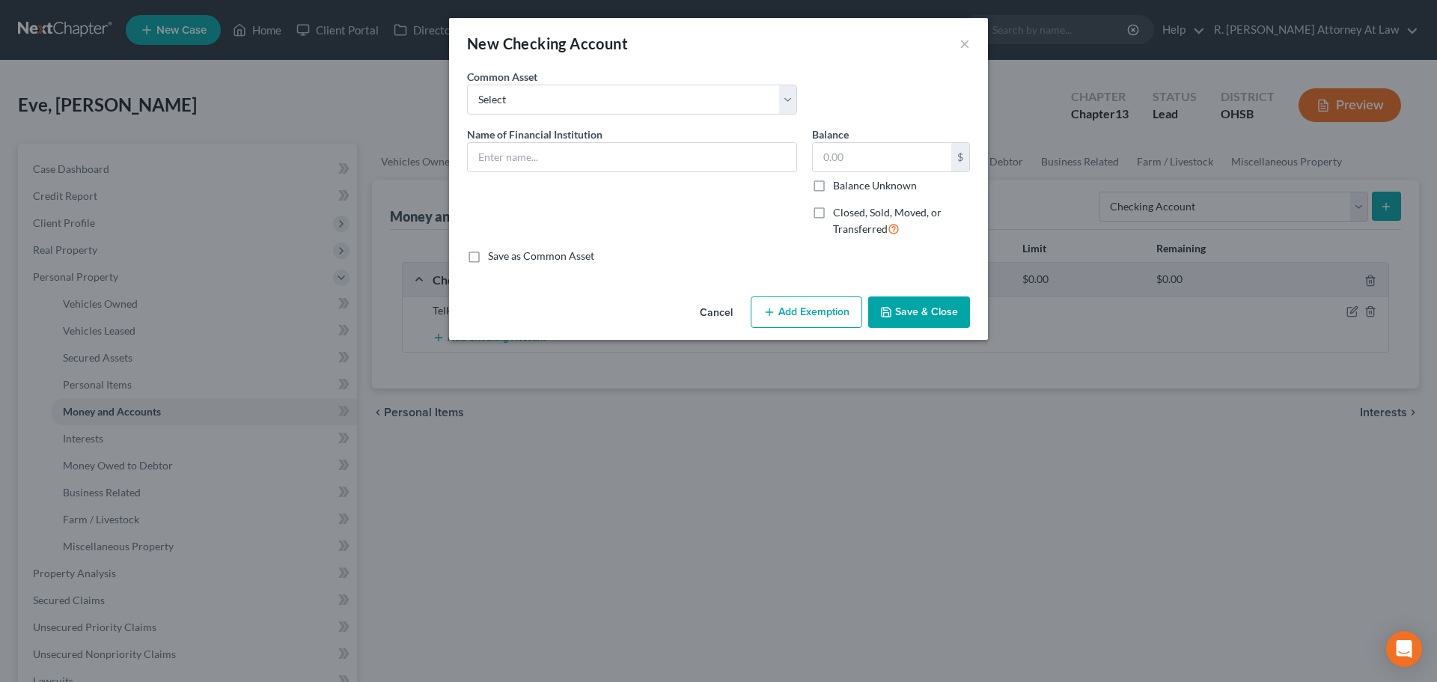
click at [709, 311] on button "Cancel" at bounding box center [716, 313] width 57 height 30
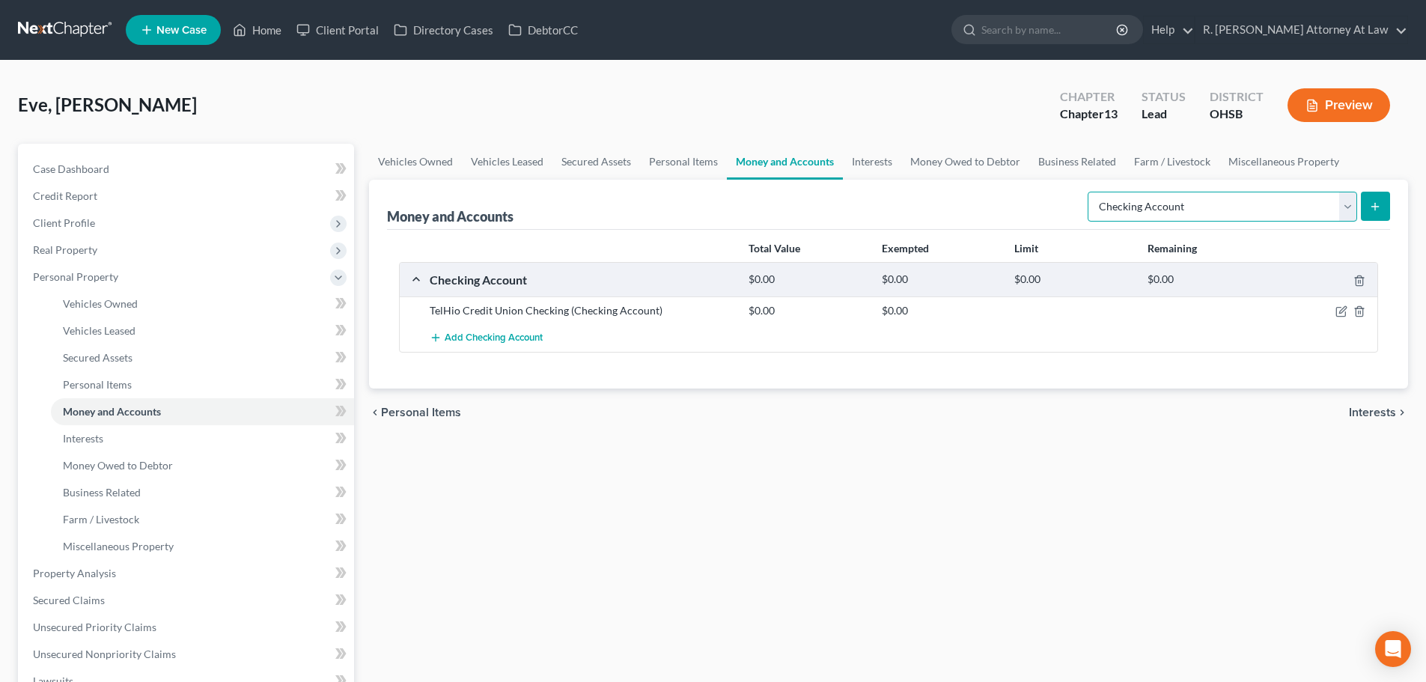
click at [1120, 209] on select "Select Account Type Brokerage Cash on Hand Certificates of Deposit Checking Acc…" at bounding box center [1221, 207] width 269 height 30
select select "savings"
click at [1090, 192] on select "Select Account Type Brokerage Cash on Hand Certificates of Deposit Checking Acc…" at bounding box center [1221, 207] width 269 height 30
click at [1376, 204] on icon "submit" at bounding box center [1375, 207] width 12 height 12
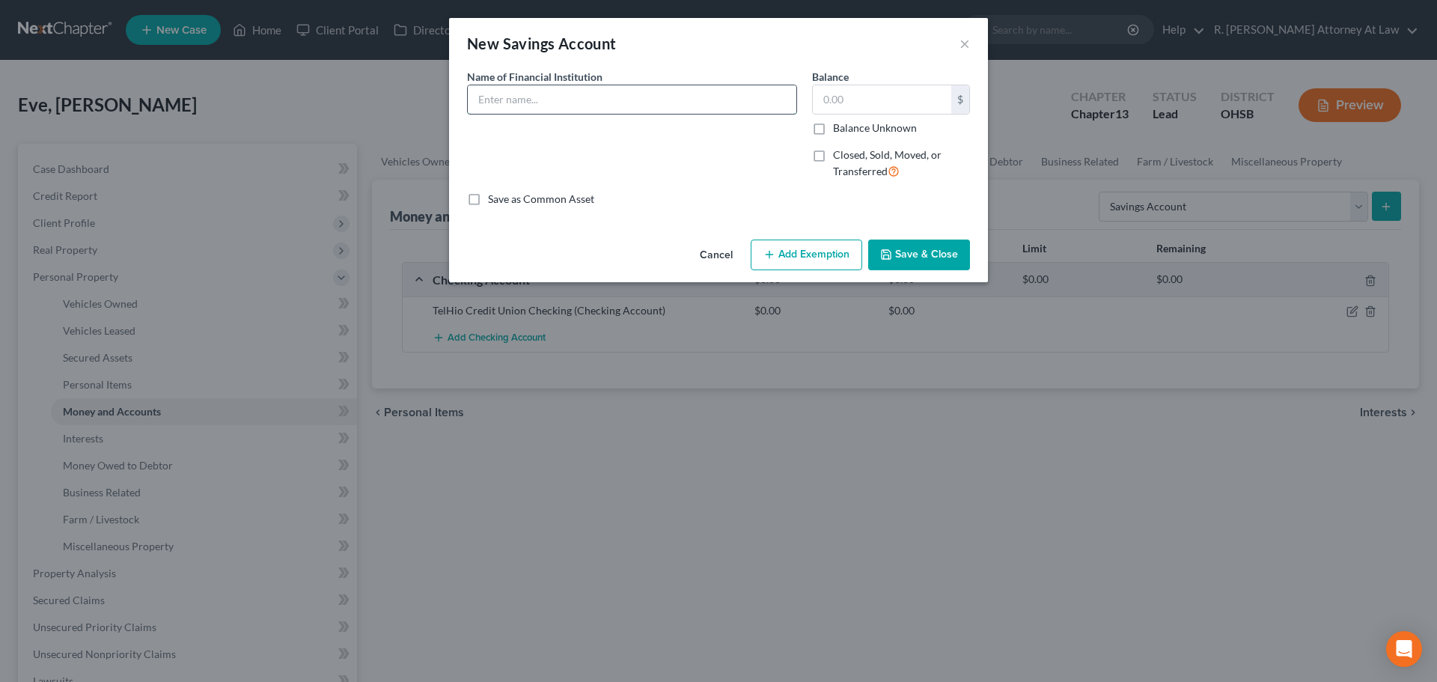
click at [537, 101] on input "text" at bounding box center [632, 99] width 329 height 28
type input "TelHio Credit Union Savings"
type input "441"
click at [896, 253] on button "Save & Close" at bounding box center [919, 254] width 102 height 31
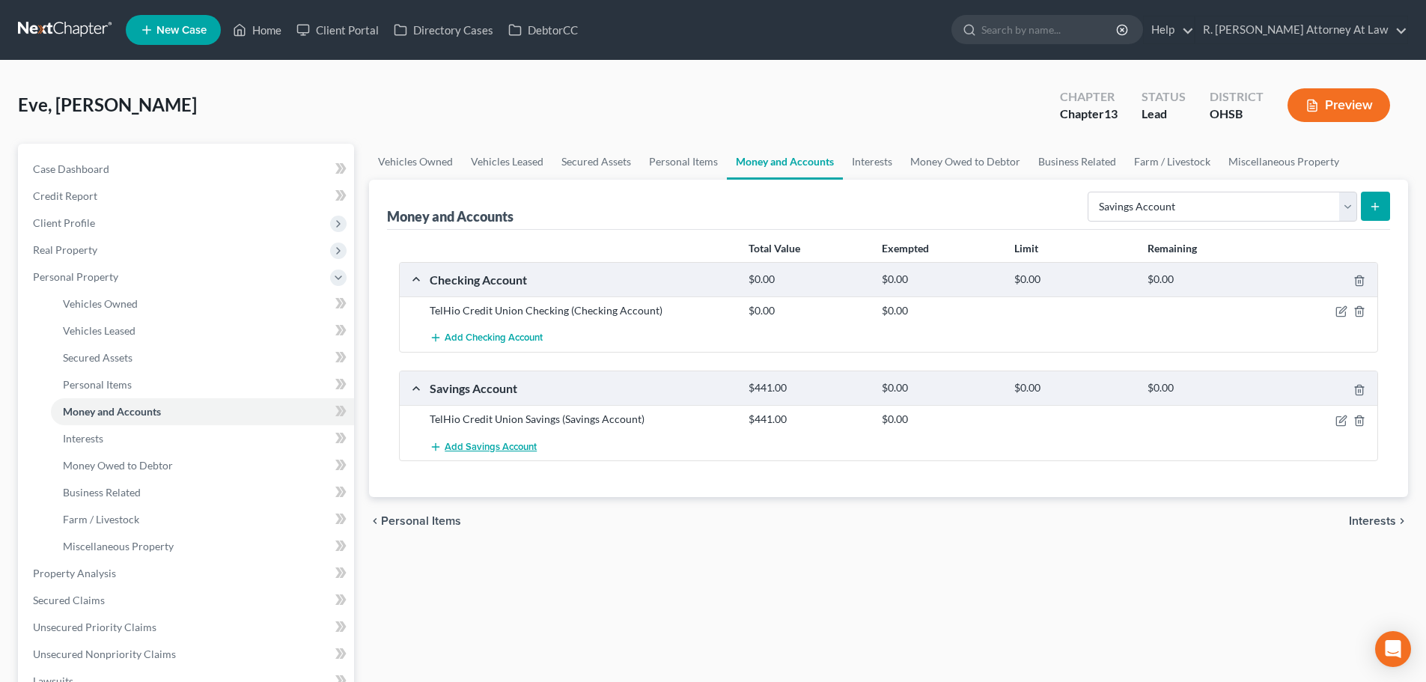
click at [484, 448] on span "Add Savings Account" at bounding box center [491, 447] width 92 height 12
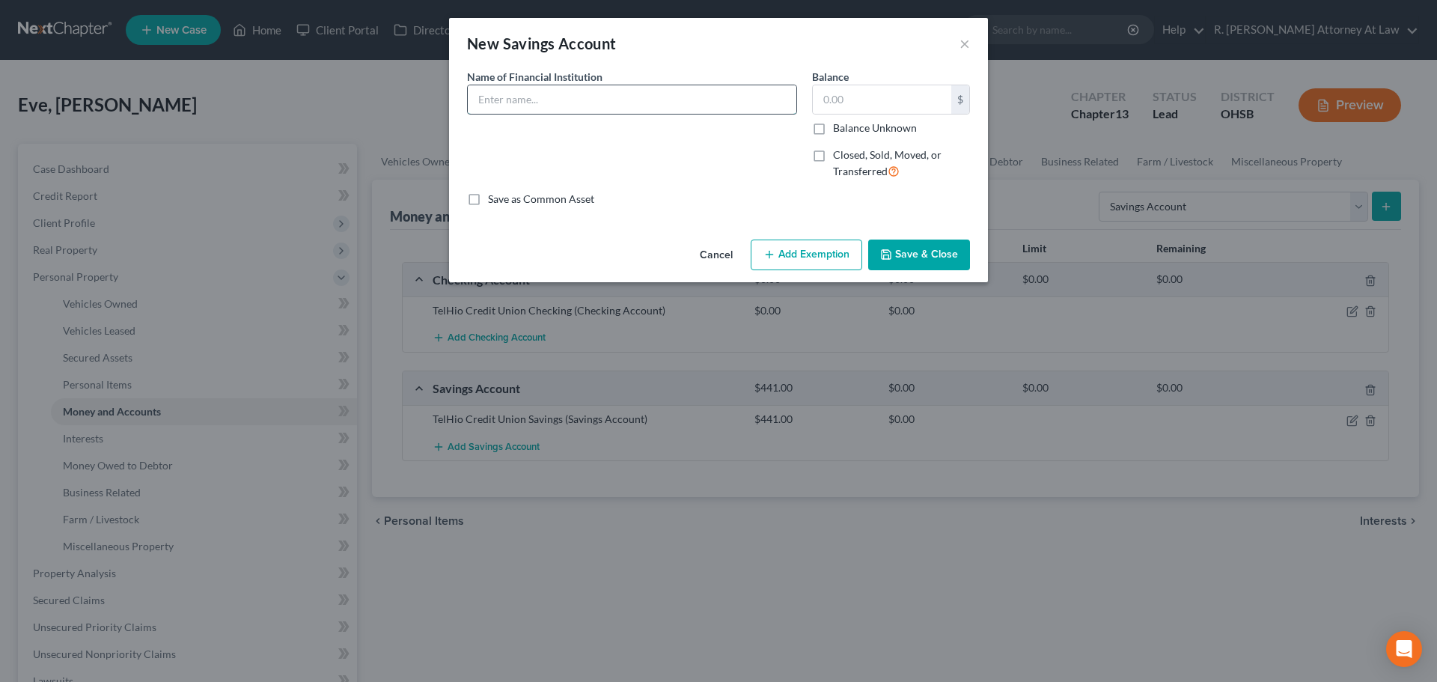
click at [502, 98] on input "text" at bounding box center [632, 99] width 329 height 28
type input "TelHio Share Savings"
type input "5.01"
click at [904, 258] on button "Save & Close" at bounding box center [919, 254] width 102 height 31
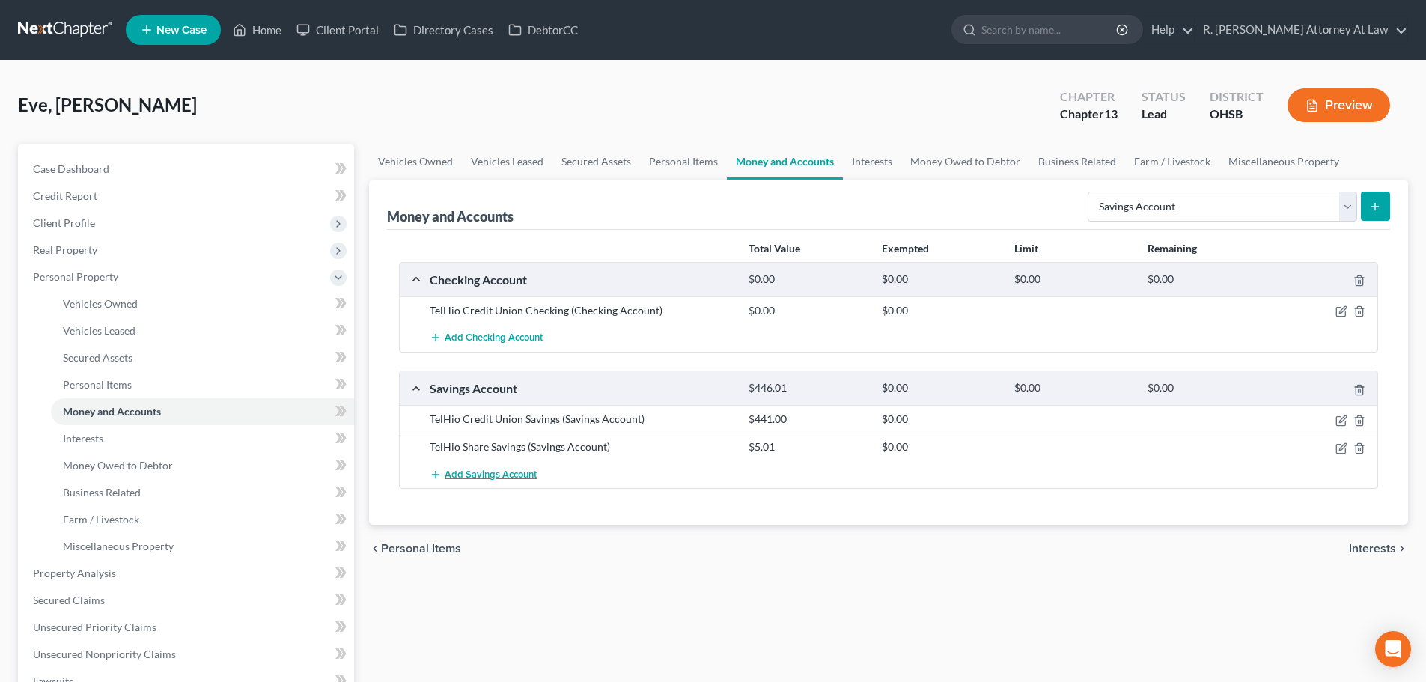
click at [492, 468] on button "Add Savings Account" at bounding box center [483, 474] width 107 height 28
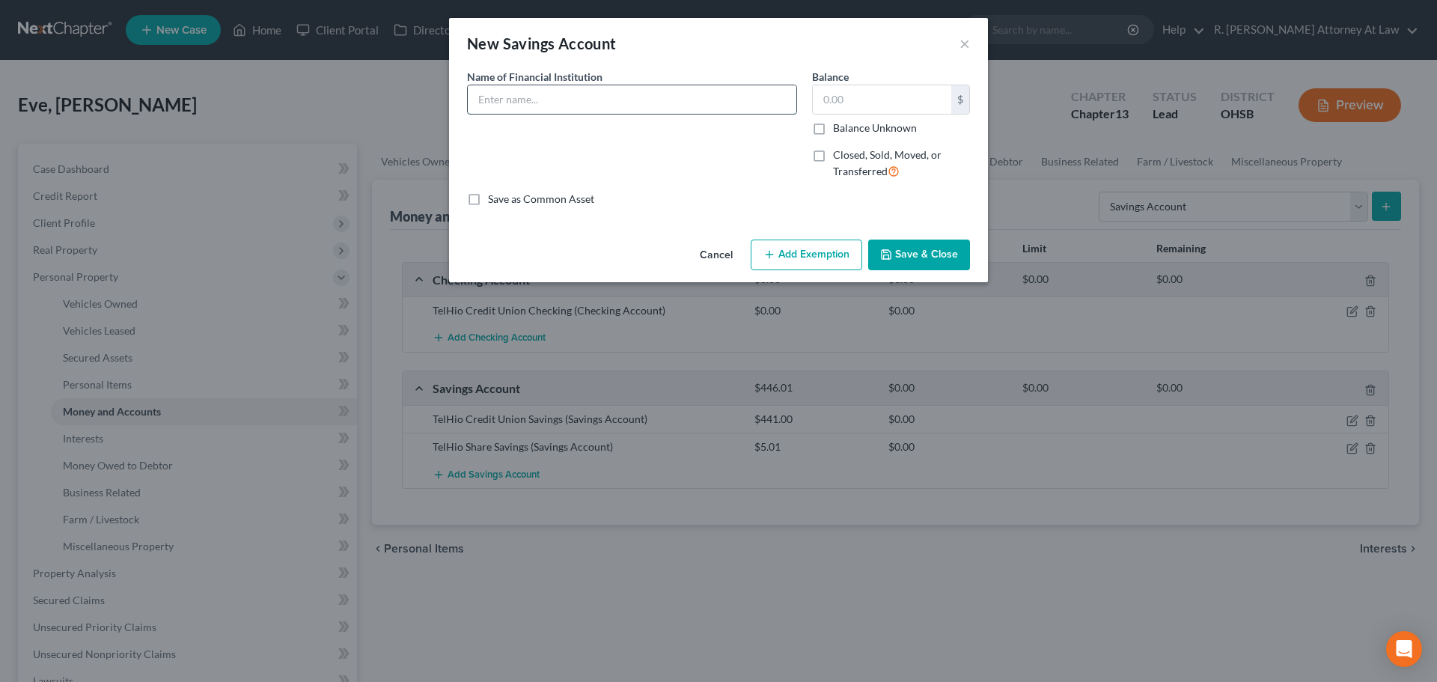
drag, startPoint x: 507, startPoint y: 97, endPoint x: 500, endPoint y: 100, distance: 7.7
click at [499, 97] on input "text" at bounding box center [632, 99] width 329 height 28
type input "TelHio Money Market"
type input "0"
click at [920, 255] on button "Save & Close" at bounding box center [919, 254] width 102 height 31
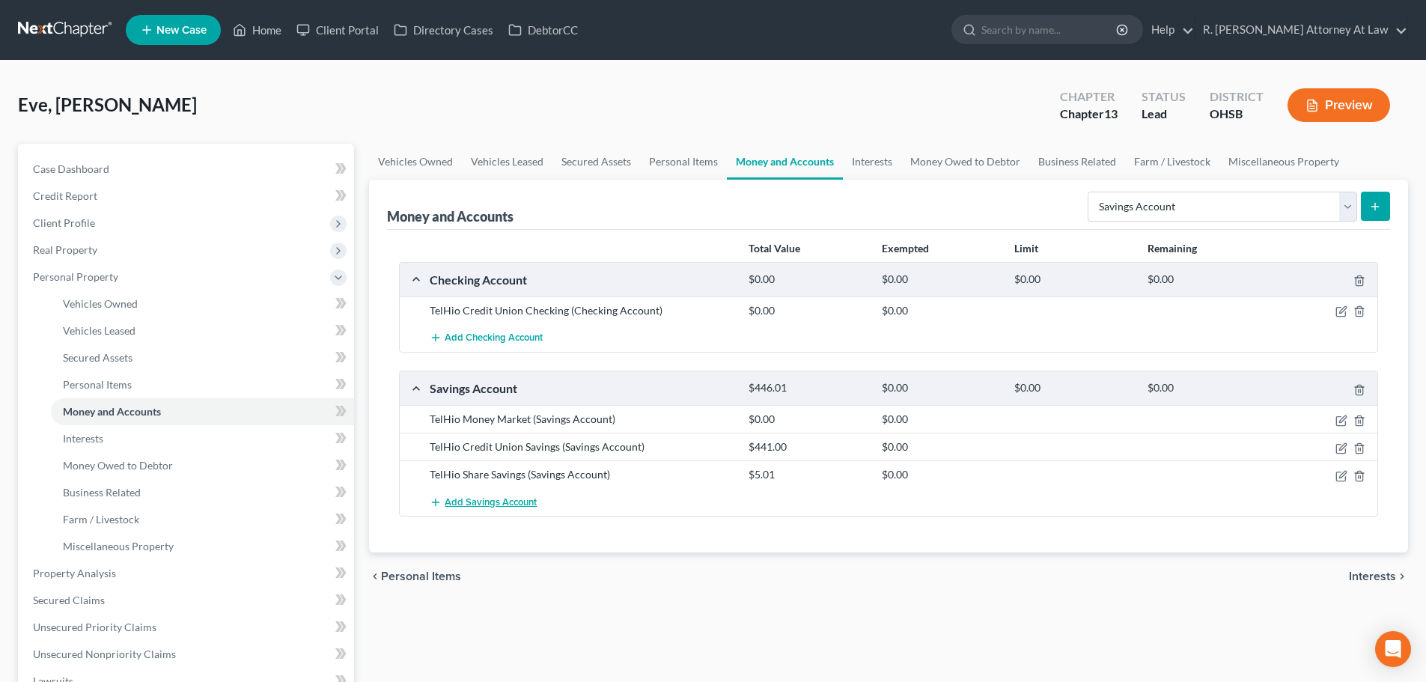
click at [504, 498] on span "Add Savings Account" at bounding box center [491, 502] width 92 height 12
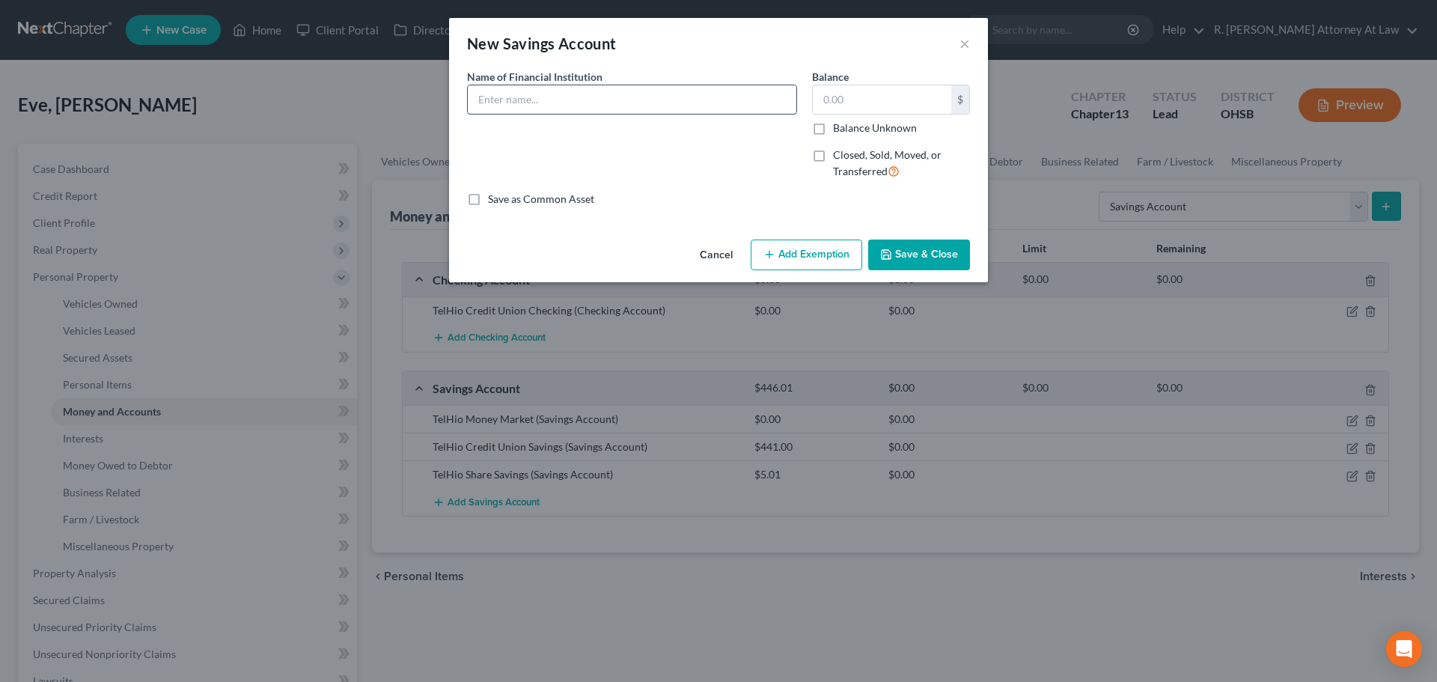
click at [491, 100] on input "text" at bounding box center [632, 99] width 329 height 28
type input "Secondary Savings"
type input "0"
click at [480, 100] on input "Secondary Savings" at bounding box center [632, 99] width 329 height 28
type input "TelHio Secondary Savings"
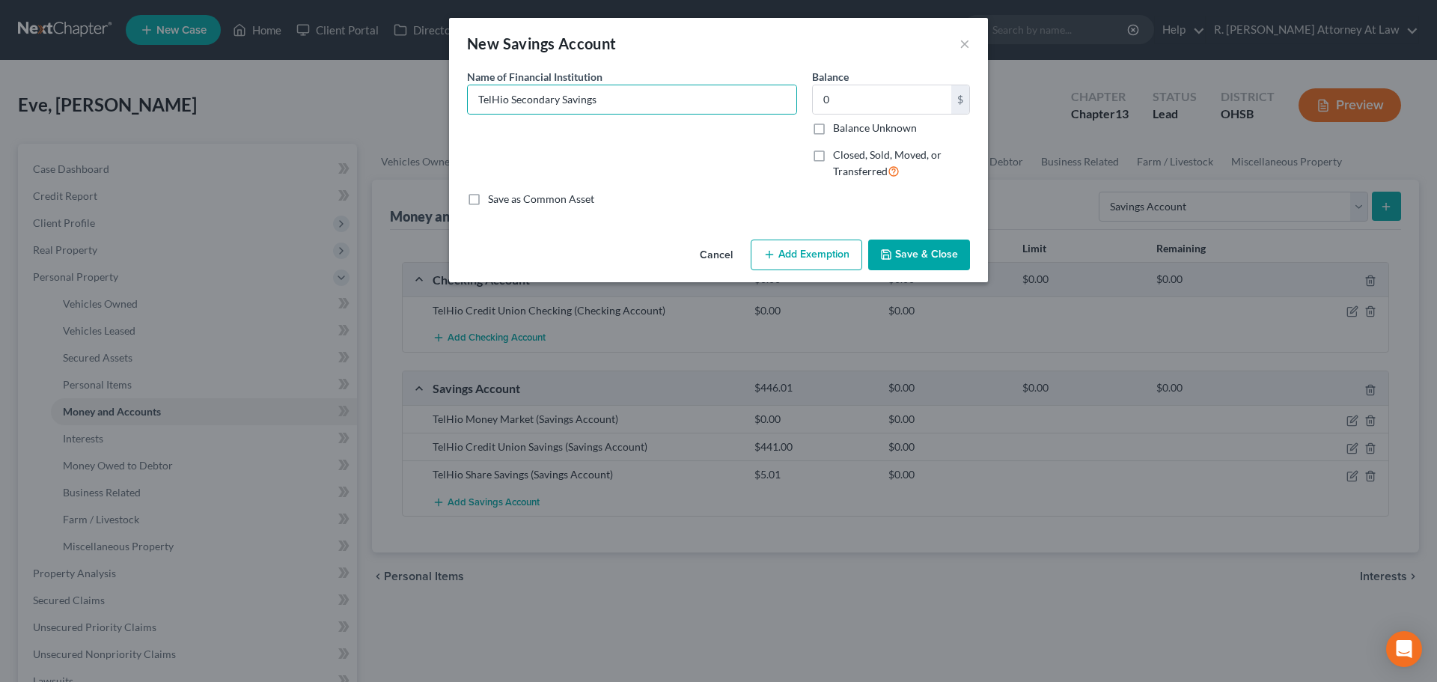
click at [924, 252] on button "Save & Close" at bounding box center [919, 254] width 102 height 31
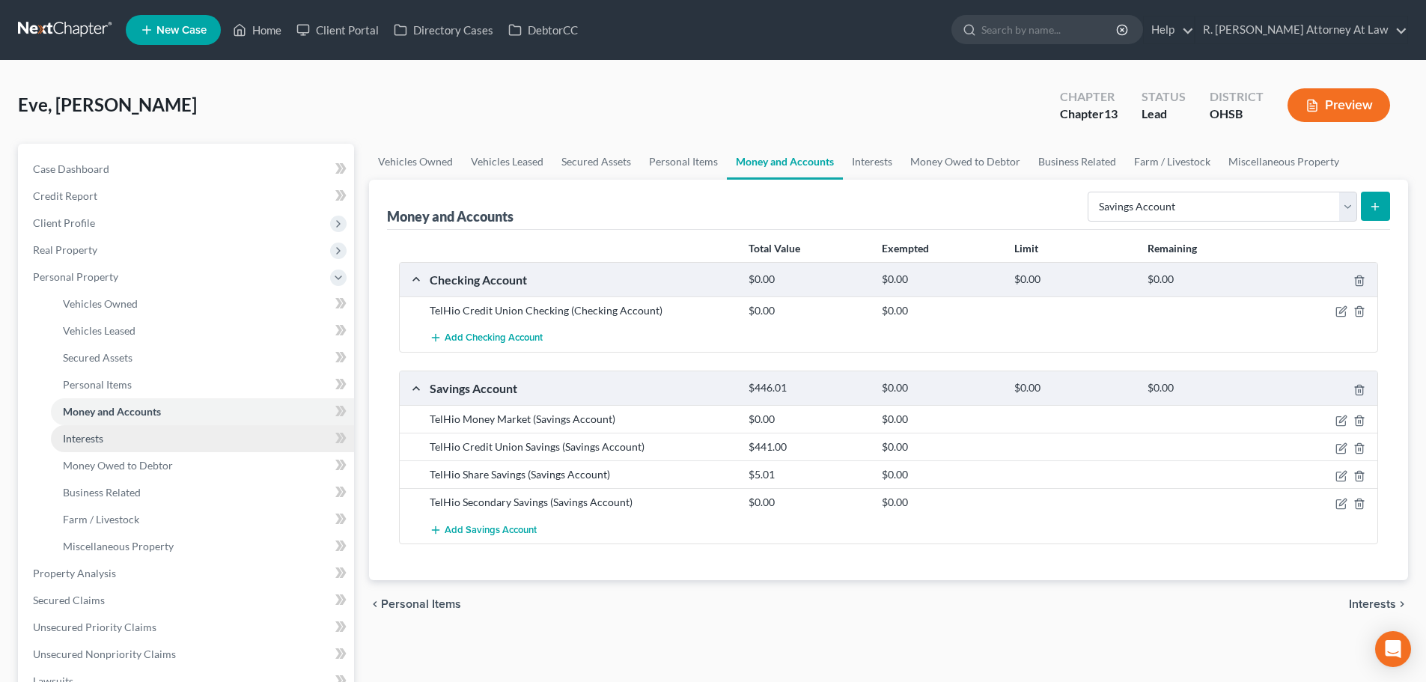
click at [71, 435] on span "Interests" at bounding box center [83, 438] width 40 height 13
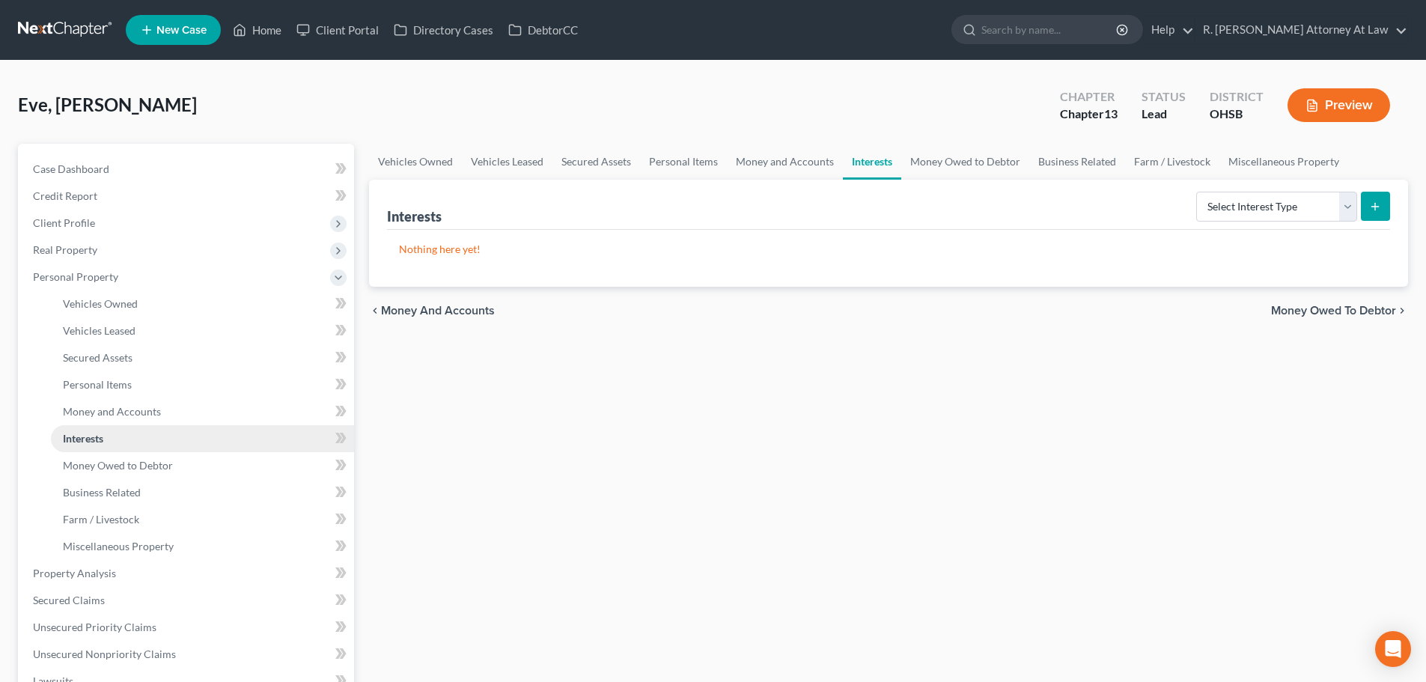
click at [73, 437] on span "Interests" at bounding box center [83, 438] width 40 height 13
click at [1236, 207] on select "Select Interest Type 401K Annuity Bond Education IRA Government Bond Government…" at bounding box center [1276, 207] width 161 height 30
select select "whole_life_insurance"
click at [1197, 192] on select "Select Interest Type 401K Annuity Bond Education IRA Government Bond Government…" at bounding box center [1276, 207] width 161 height 30
click at [1373, 205] on icon "submit" at bounding box center [1375, 207] width 12 height 12
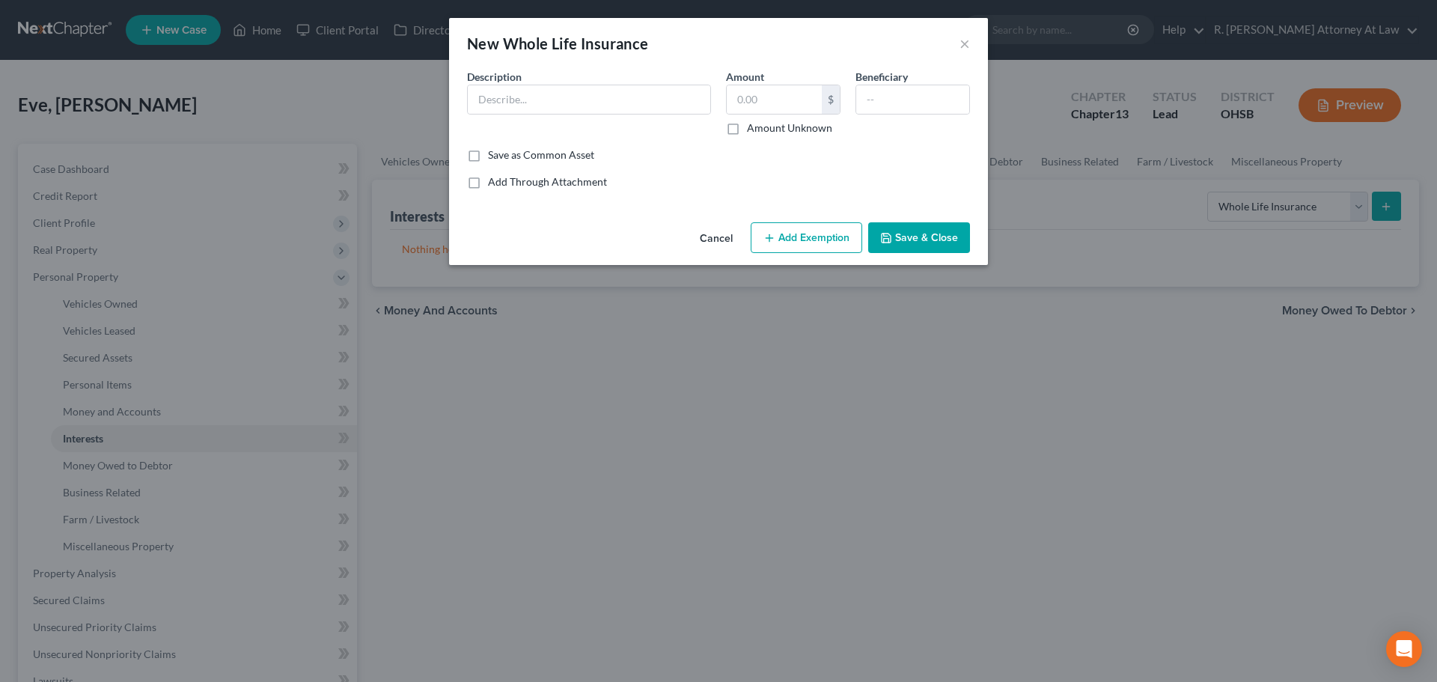
click at [510, 82] on span "Description" at bounding box center [494, 76] width 55 height 13
click at [504, 95] on input "text" at bounding box center [589, 99] width 242 height 28
type input "State Farm Whole Life Insurance"
drag, startPoint x: 892, startPoint y: 235, endPoint x: 880, endPoint y: 233, distance: 12.1
click at [889, 233] on icon "button" at bounding box center [886, 238] width 12 height 12
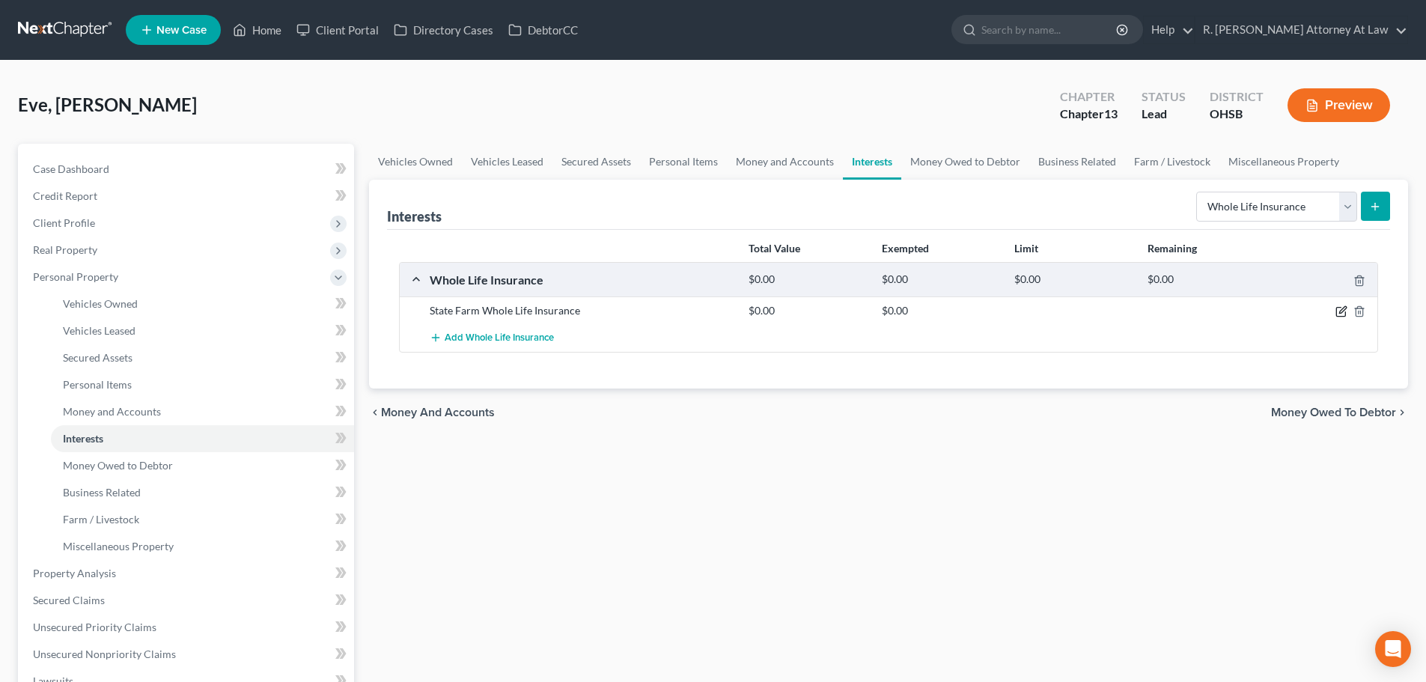
click at [1342, 311] on icon "button" at bounding box center [1341, 311] width 12 height 12
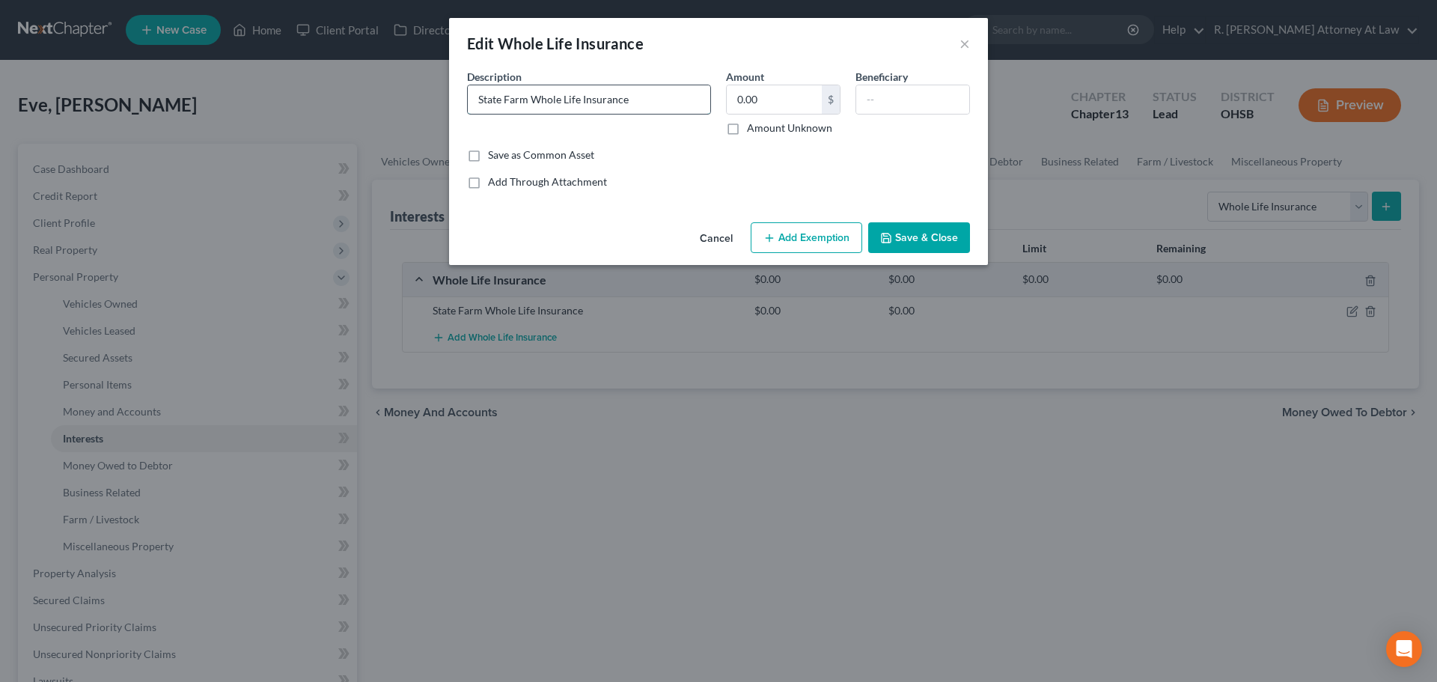
click at [650, 101] on input "State Farm Whole Life Insurance" at bounding box center [589, 99] width 242 height 28
type input "State Farm Whole Life Insurance/ Daughter Insured"
click at [766, 100] on input "0.00" at bounding box center [774, 99] width 95 height 28
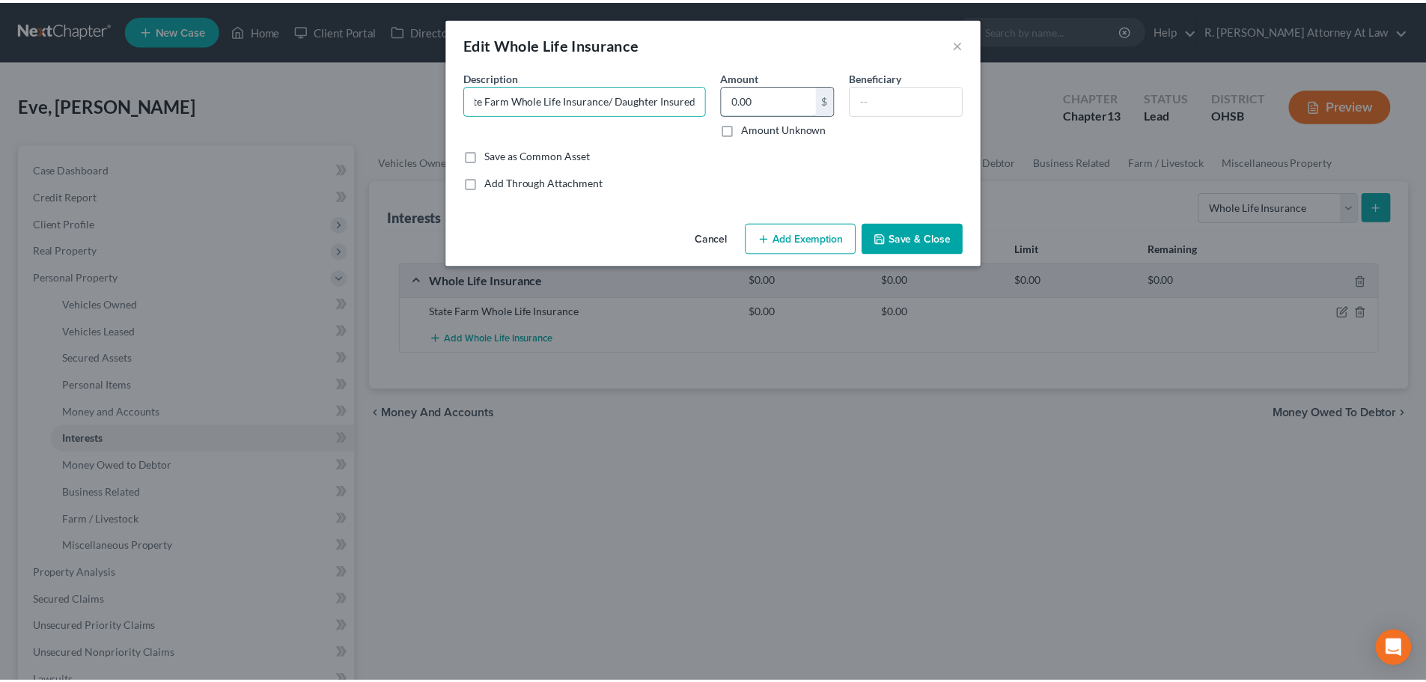
scroll to position [0, 0]
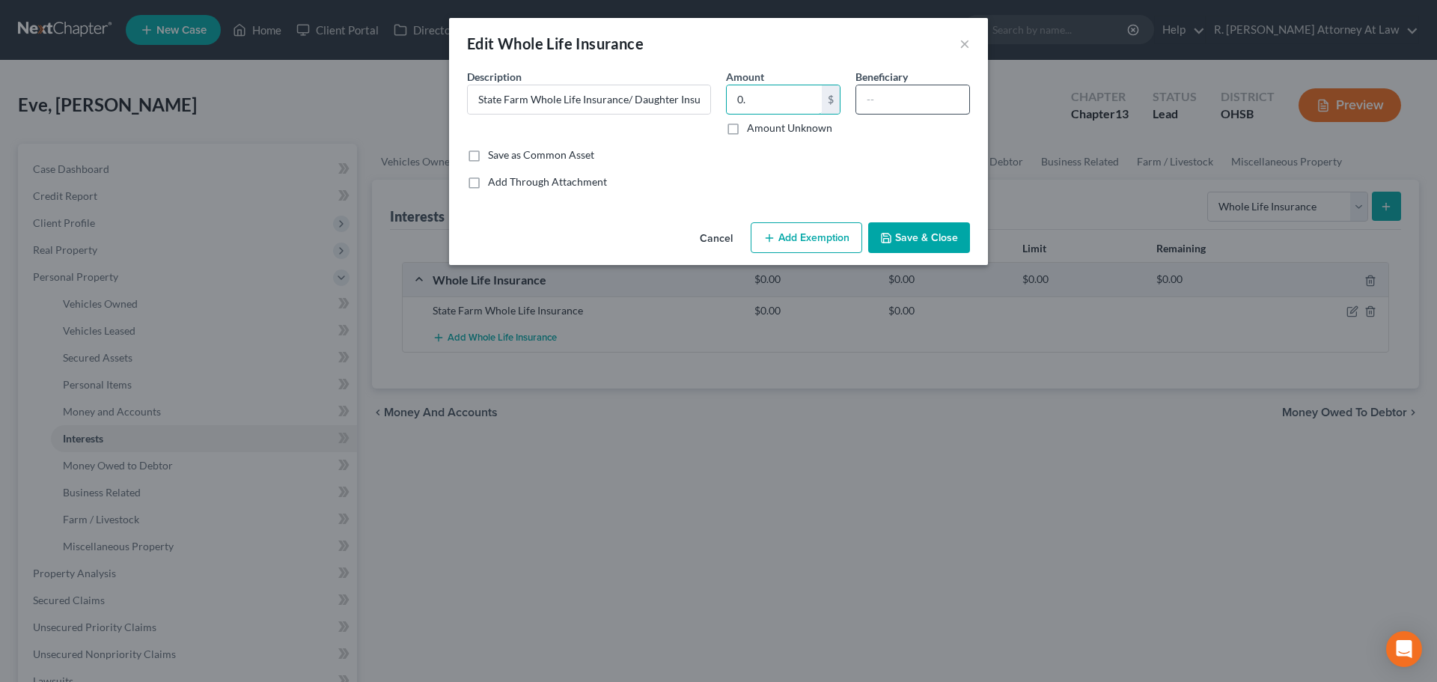
type input "0."
click at [900, 102] on input "text" at bounding box center [912, 99] width 113 height 28
type input "Daughter"
click at [932, 245] on button "Save & Close" at bounding box center [919, 237] width 102 height 31
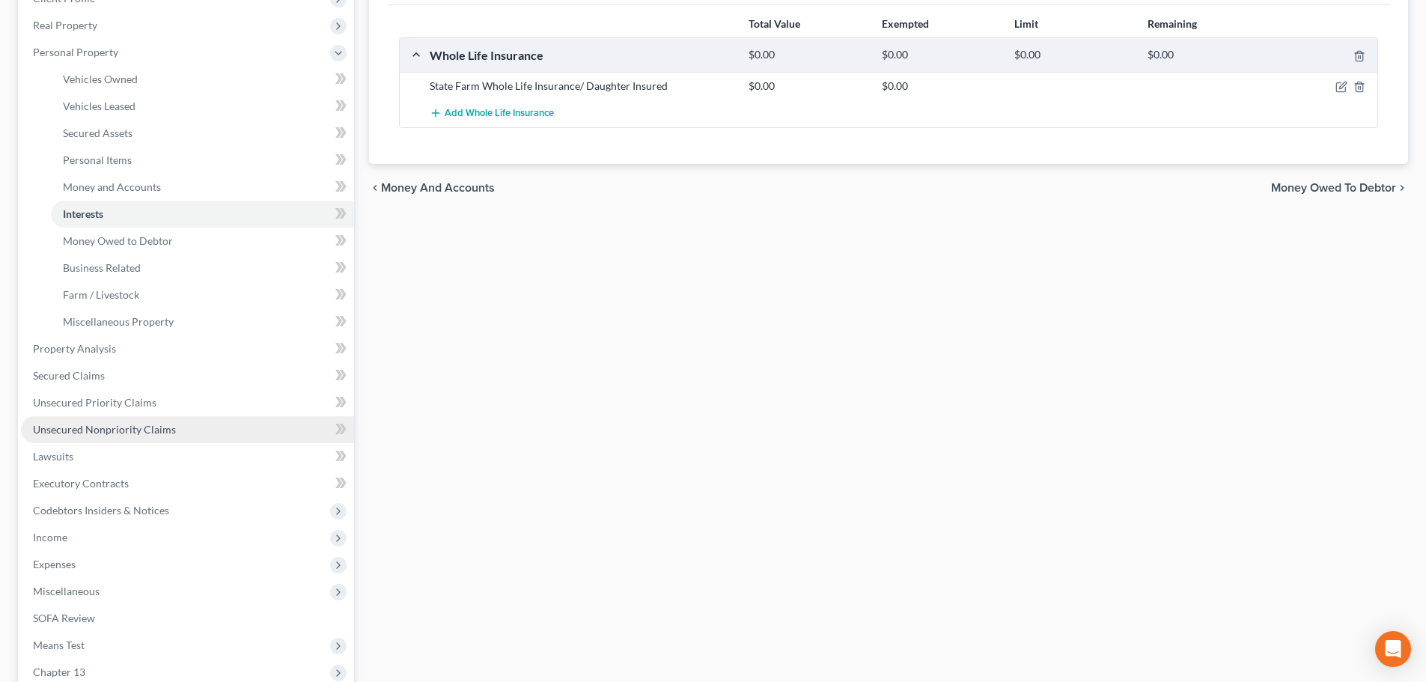
click at [70, 424] on span "Unsecured Nonpriority Claims" at bounding box center [104, 429] width 143 height 13
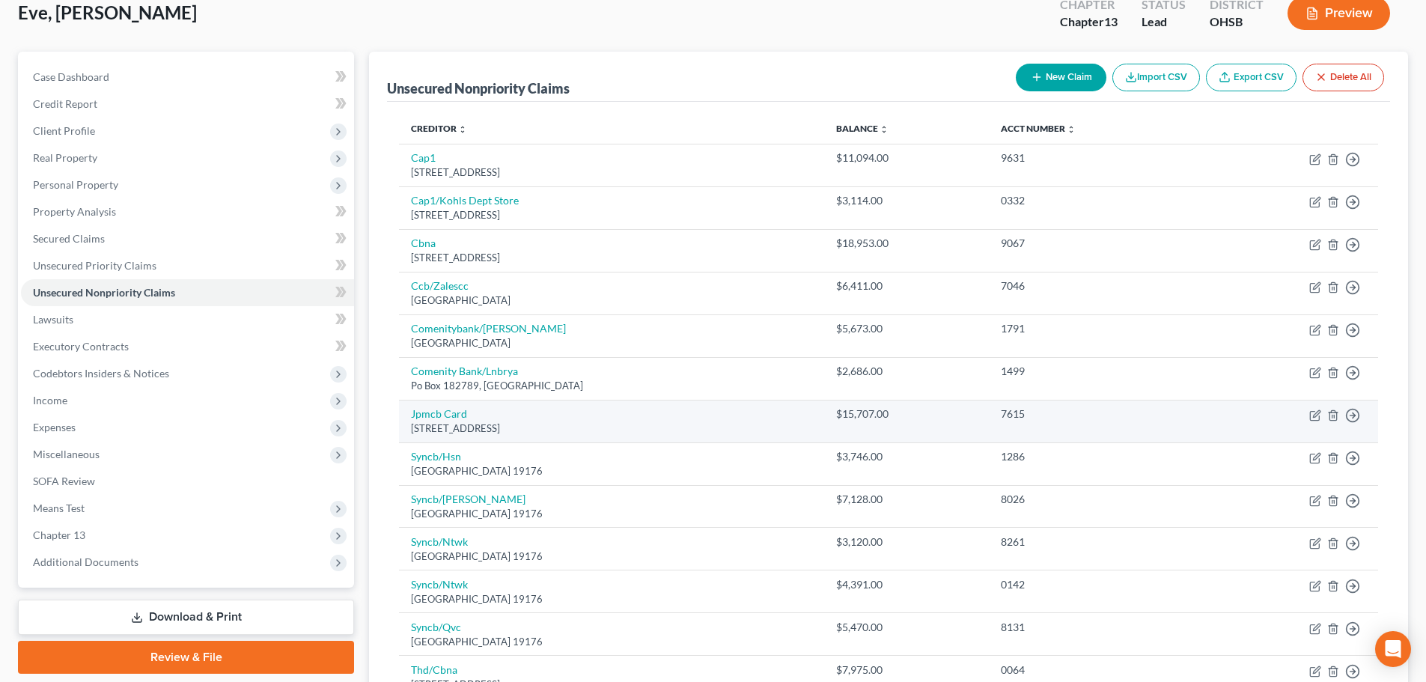
scroll to position [150, 0]
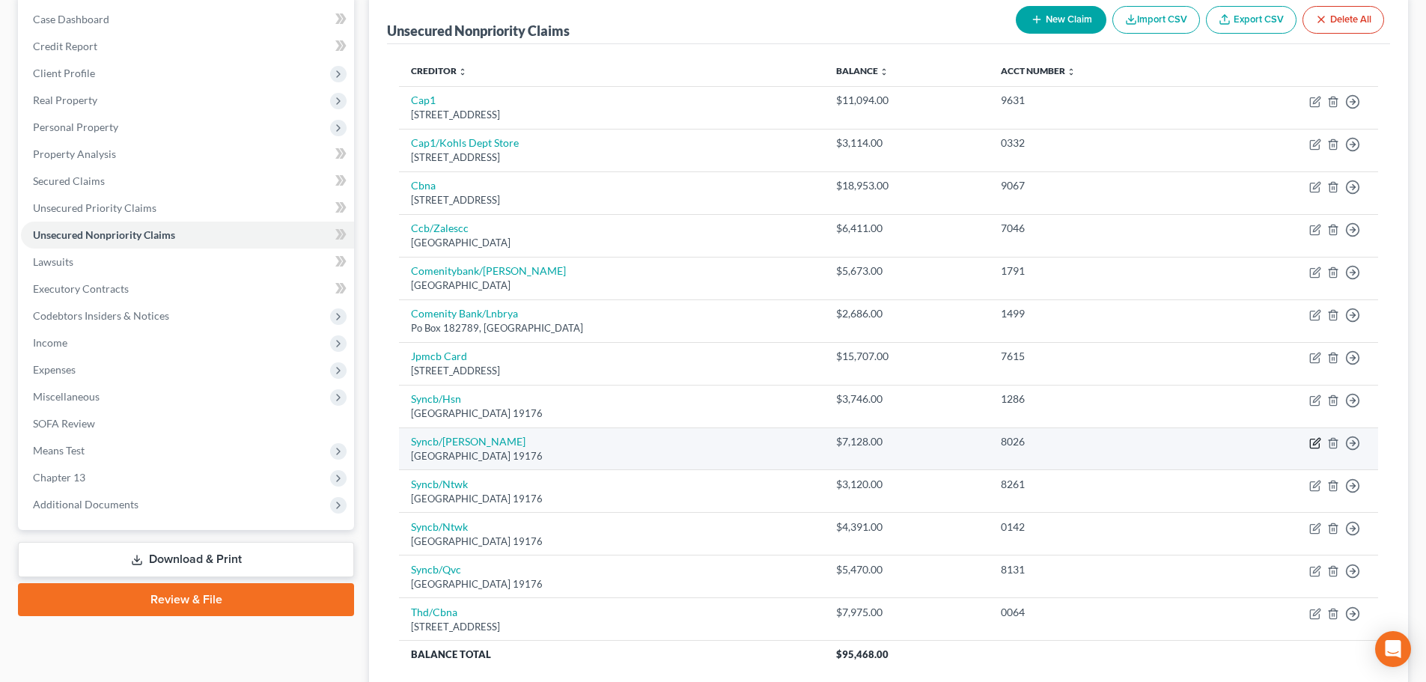
click at [1314, 445] on icon "button" at bounding box center [1316, 441] width 7 height 7
select select "39"
select select "2"
select select "0"
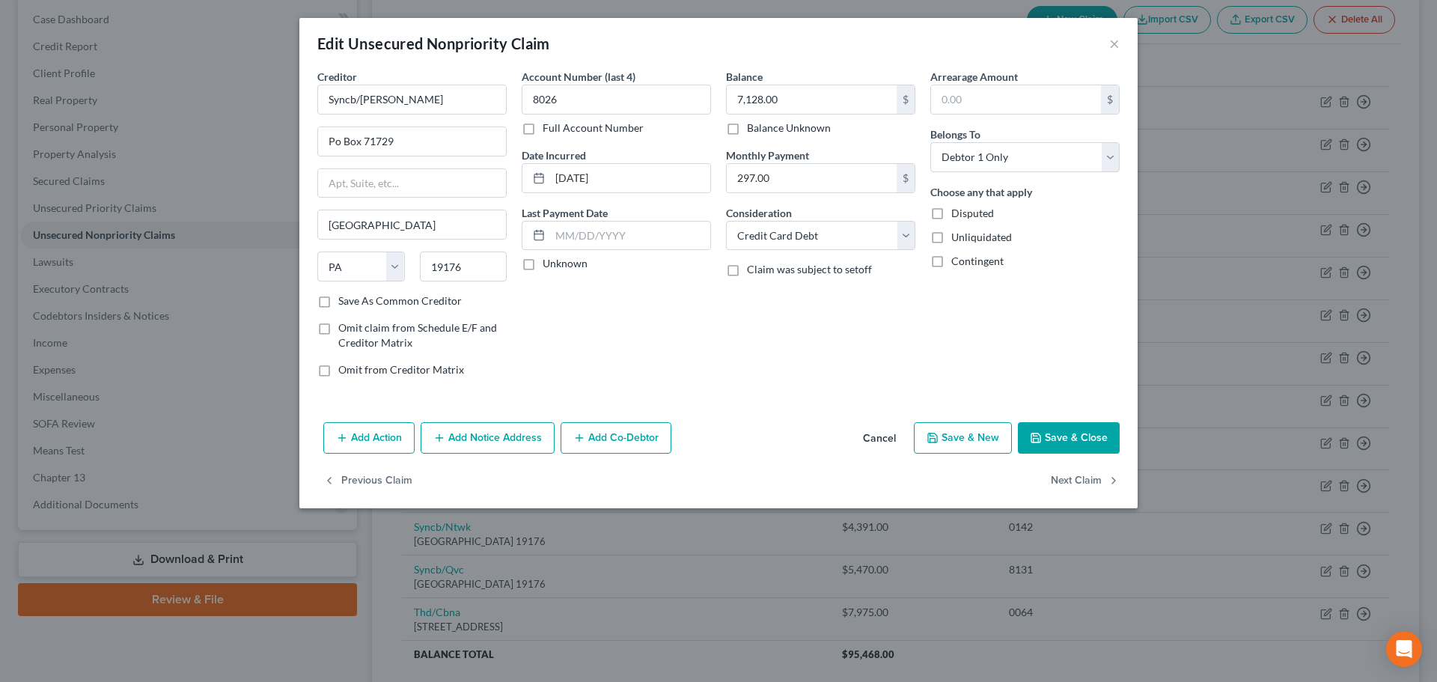
click at [1058, 438] on button "Save & Close" at bounding box center [1069, 437] width 102 height 31
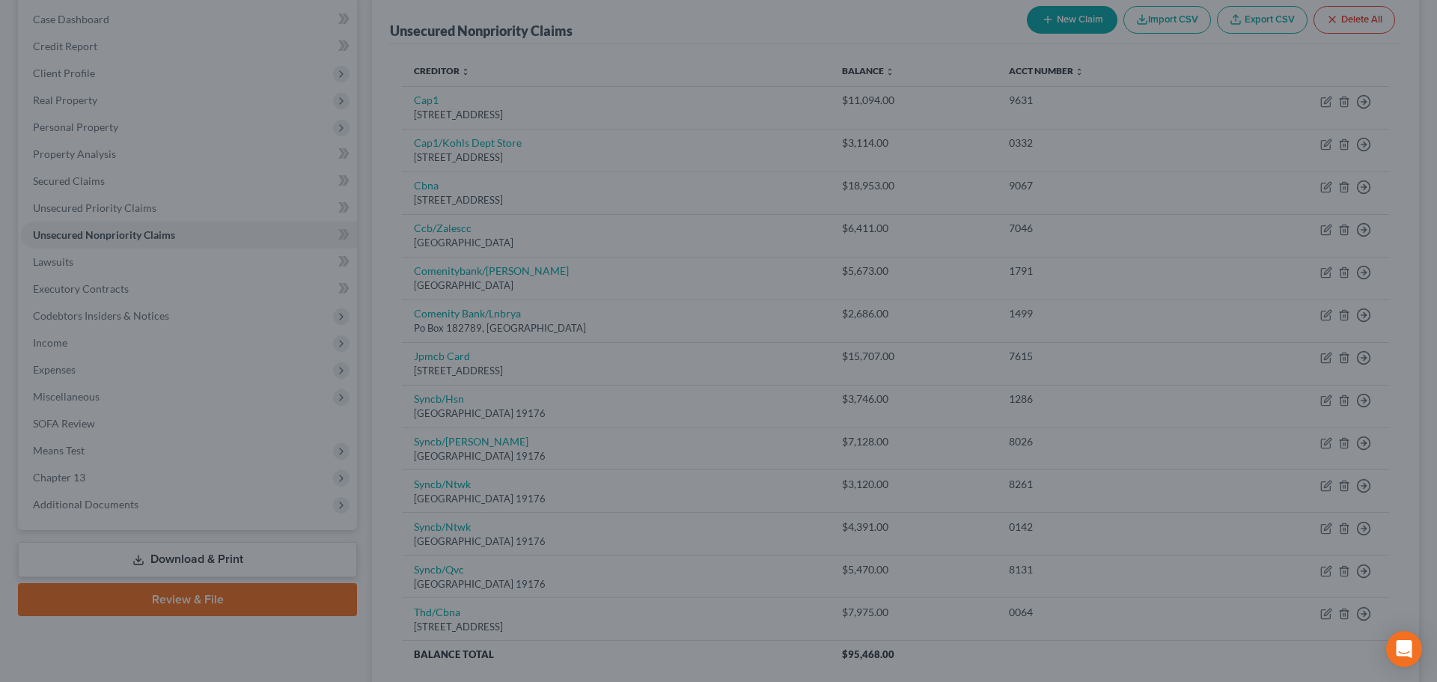
type input "0"
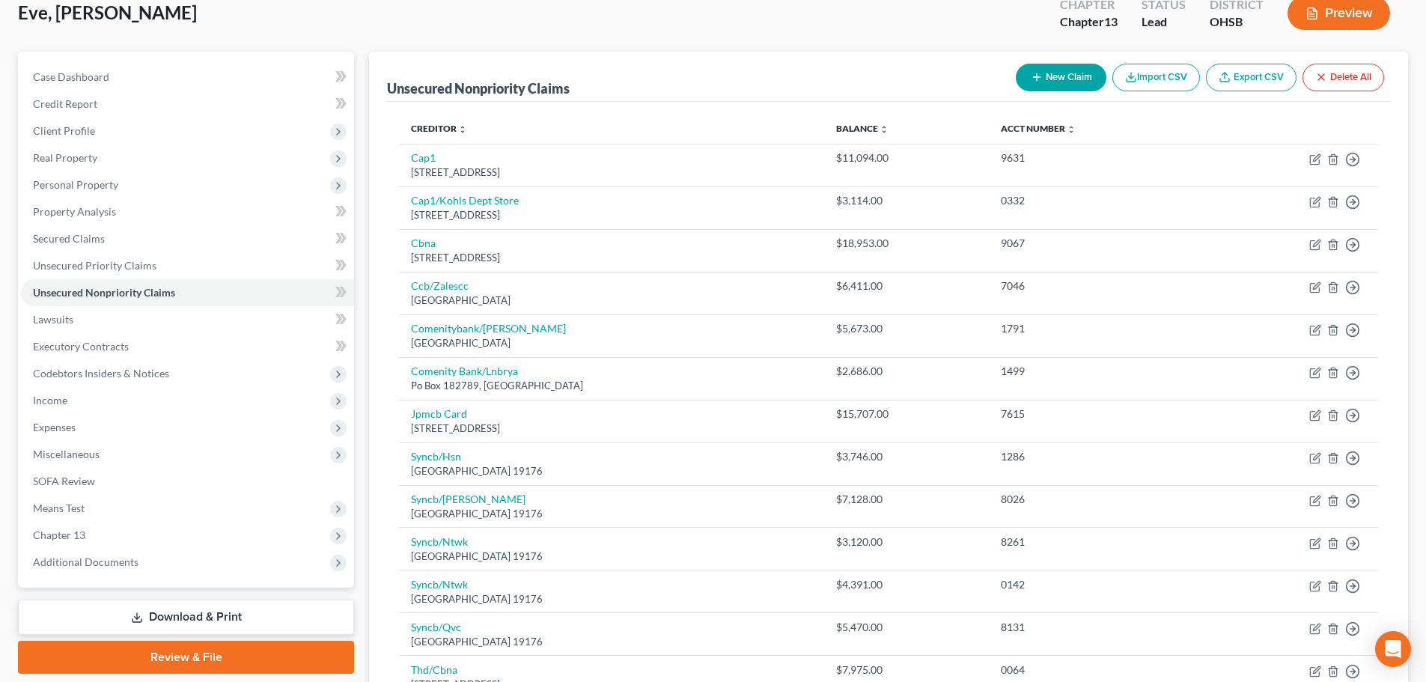
scroll to position [46, 0]
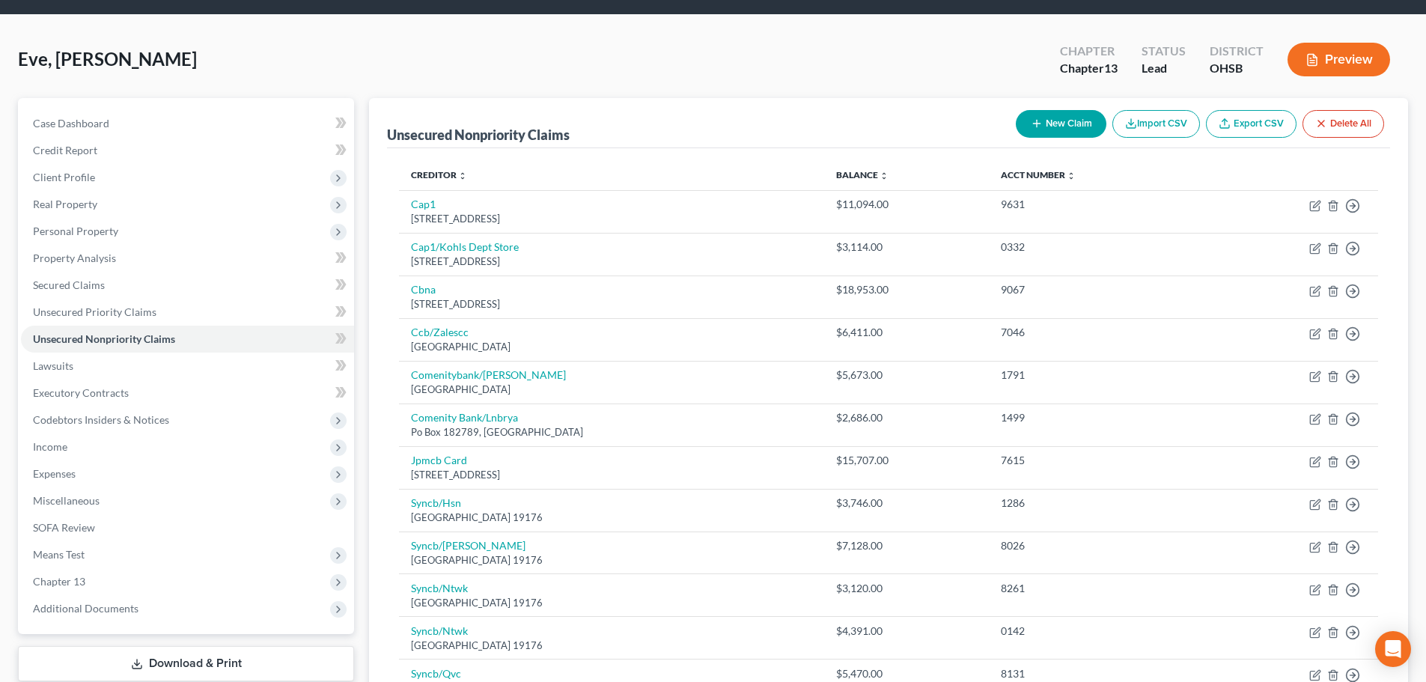
click at [1045, 121] on button "New Claim" at bounding box center [1061, 124] width 91 height 28
select select "0"
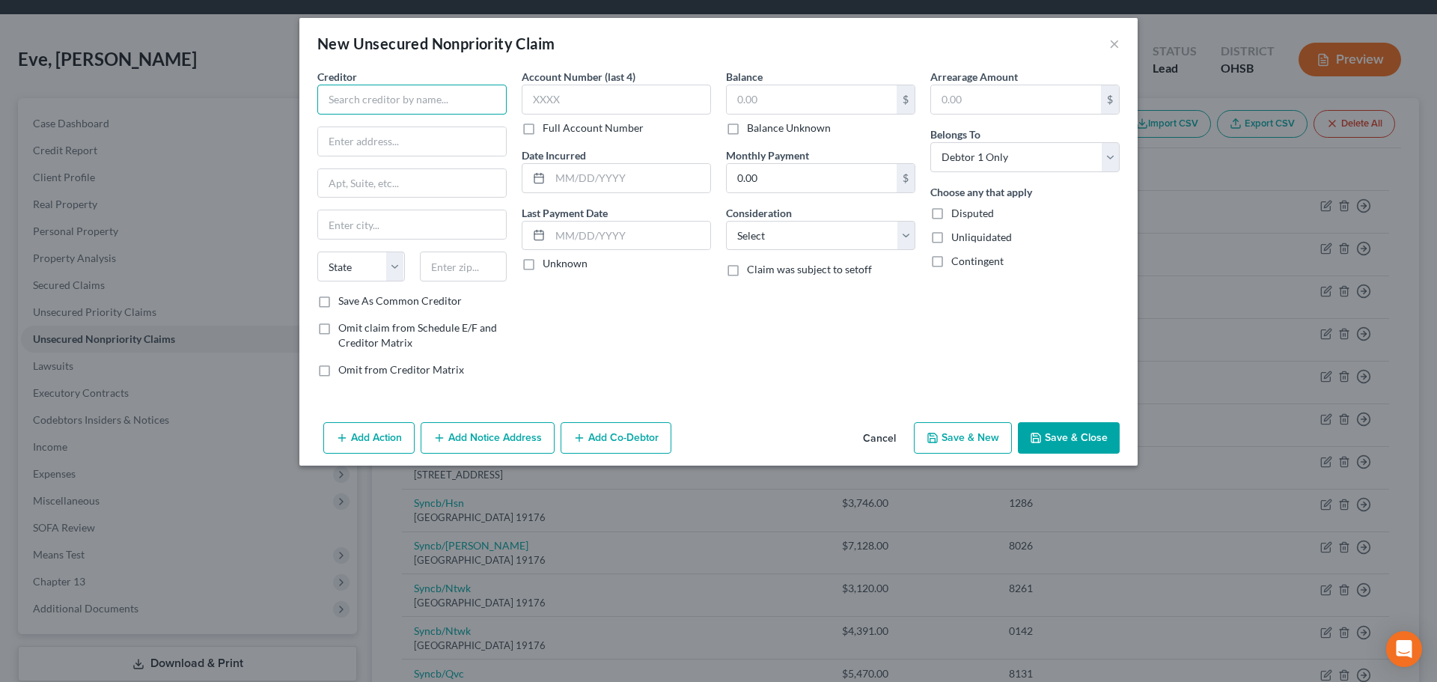
drag, startPoint x: 340, startPoint y: 94, endPoint x: 348, endPoint y: 77, distance: 18.4
click at [342, 94] on input "text" at bounding box center [411, 100] width 189 height 30
drag, startPoint x: 358, startPoint y: 132, endPoint x: 389, endPoint y: 133, distance: 30.7
click at [359, 133] on div "[STREET_ADDRESS]" at bounding box center [407, 139] width 156 height 13
type input "Synchrony Bank"
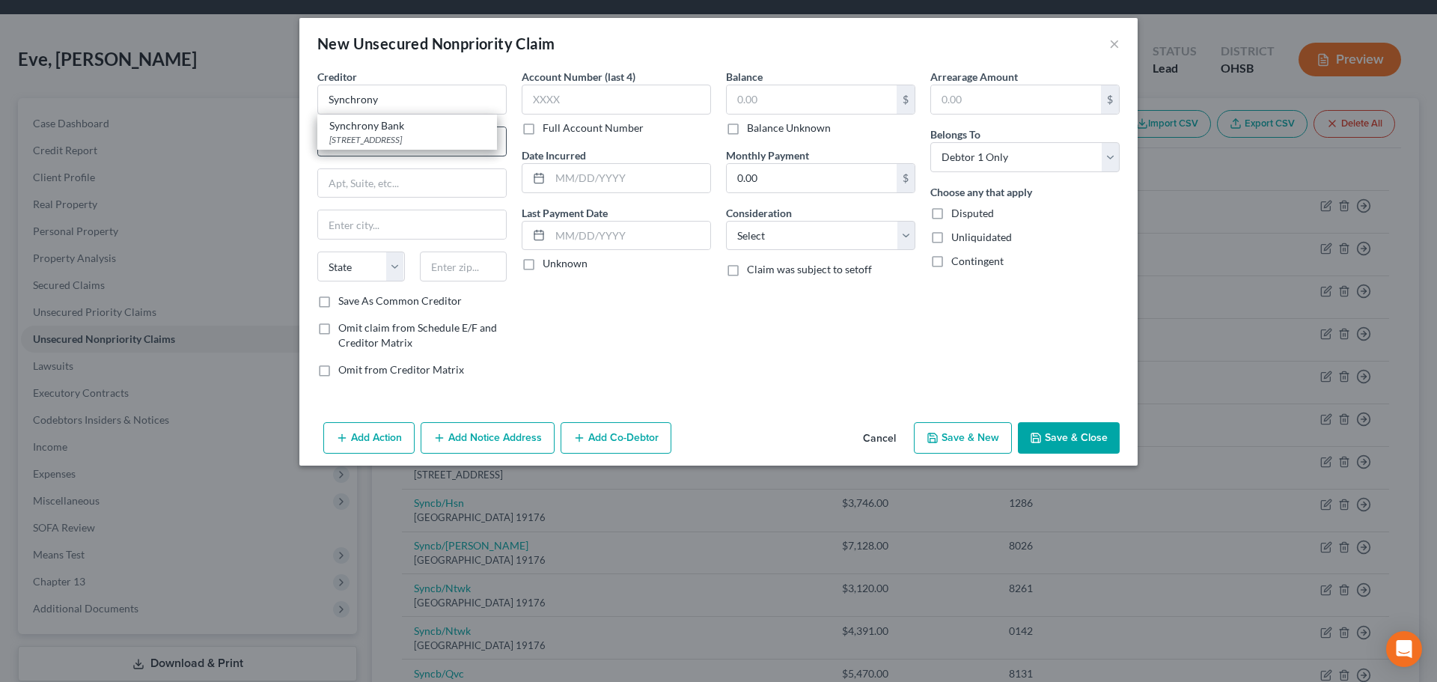
type input "[STREET_ADDRESS]"
type input "Longwood"
select select "9"
type input "32779"
click at [604, 186] on input "text" at bounding box center [630, 178] width 160 height 28
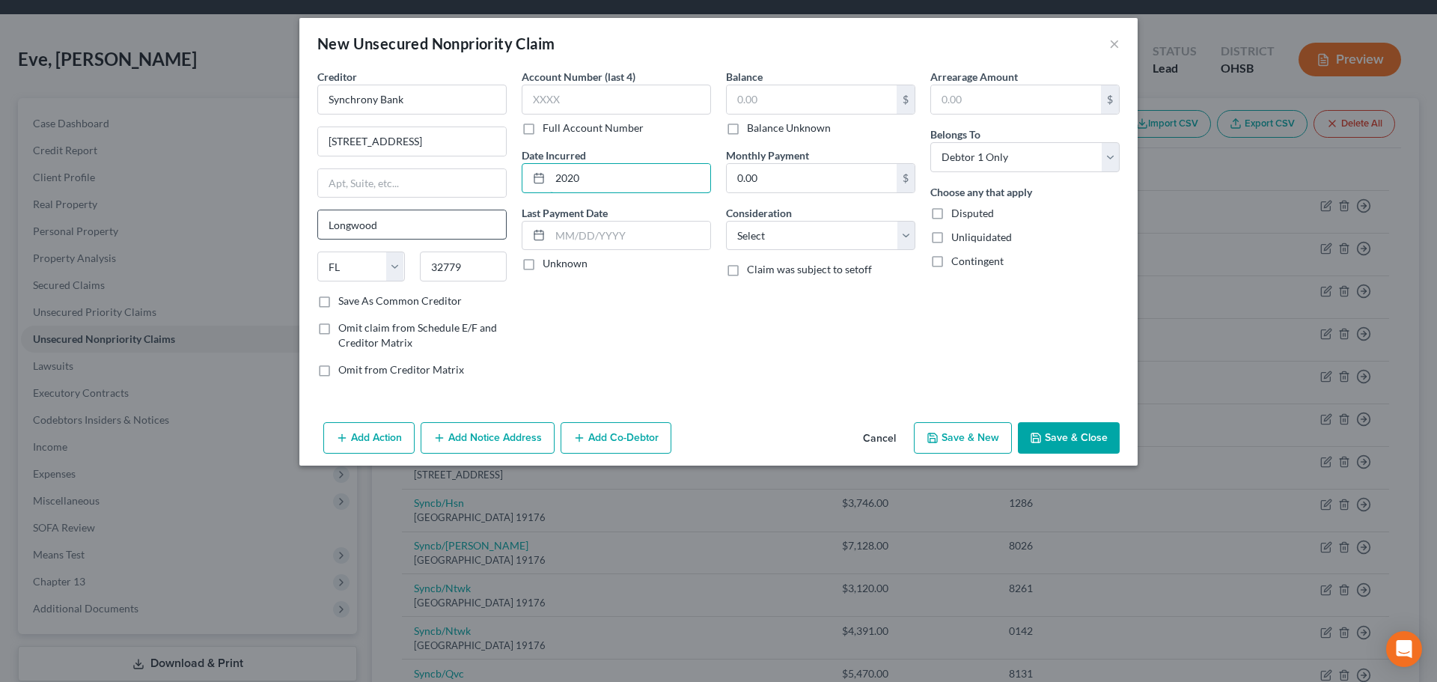
type input "2020"
click at [747, 126] on label "Balance Unknown" at bounding box center [789, 127] width 84 height 15
click at [753, 126] on input "Balance Unknown" at bounding box center [758, 125] width 10 height 10
checkbox input "true"
type input "0.00"
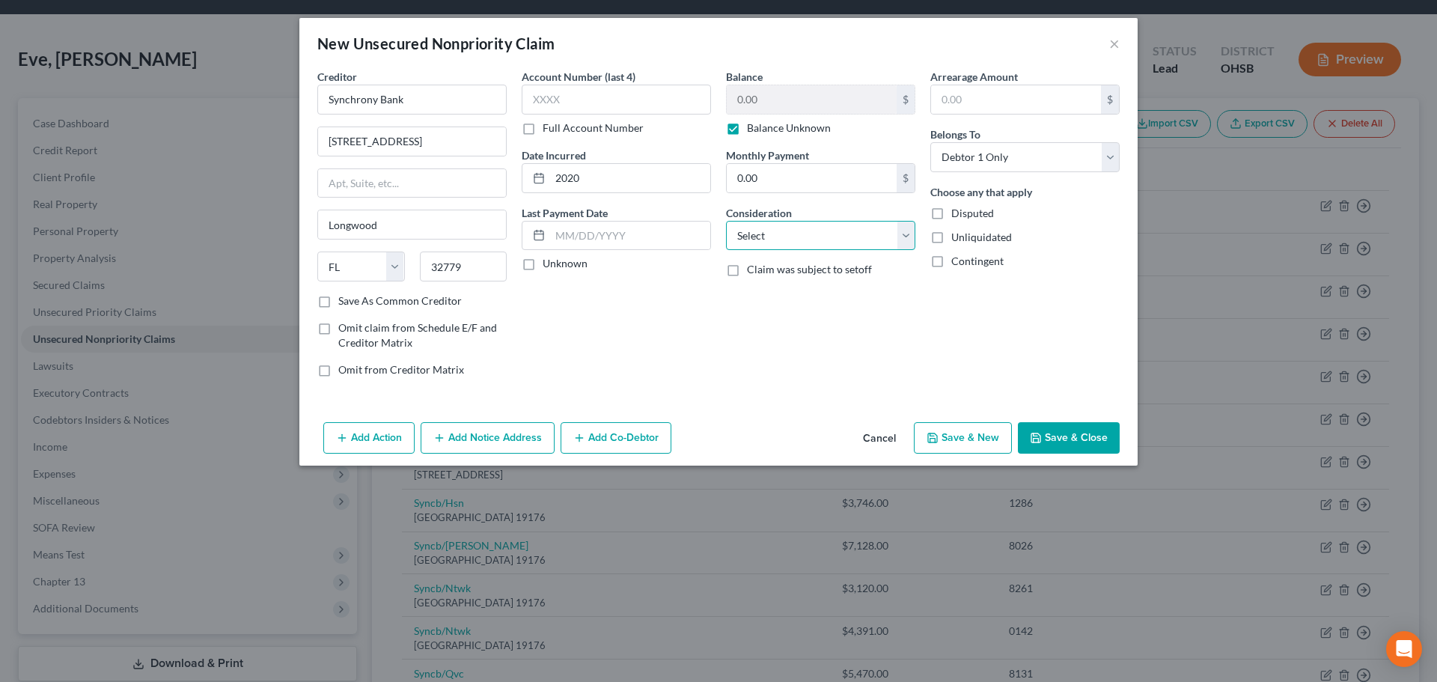
click at [745, 229] on select "Select Cable / Satellite Services Collection Agency Credit Card Debt Debt Couns…" at bounding box center [820, 236] width 189 height 30
select select "2"
click at [726, 221] on select "Select Cable / Satellite Services Collection Agency Credit Card Debt Debt Couns…" at bounding box center [820, 236] width 189 height 30
click at [581, 90] on input "text" at bounding box center [616, 100] width 189 height 30
type input "5"
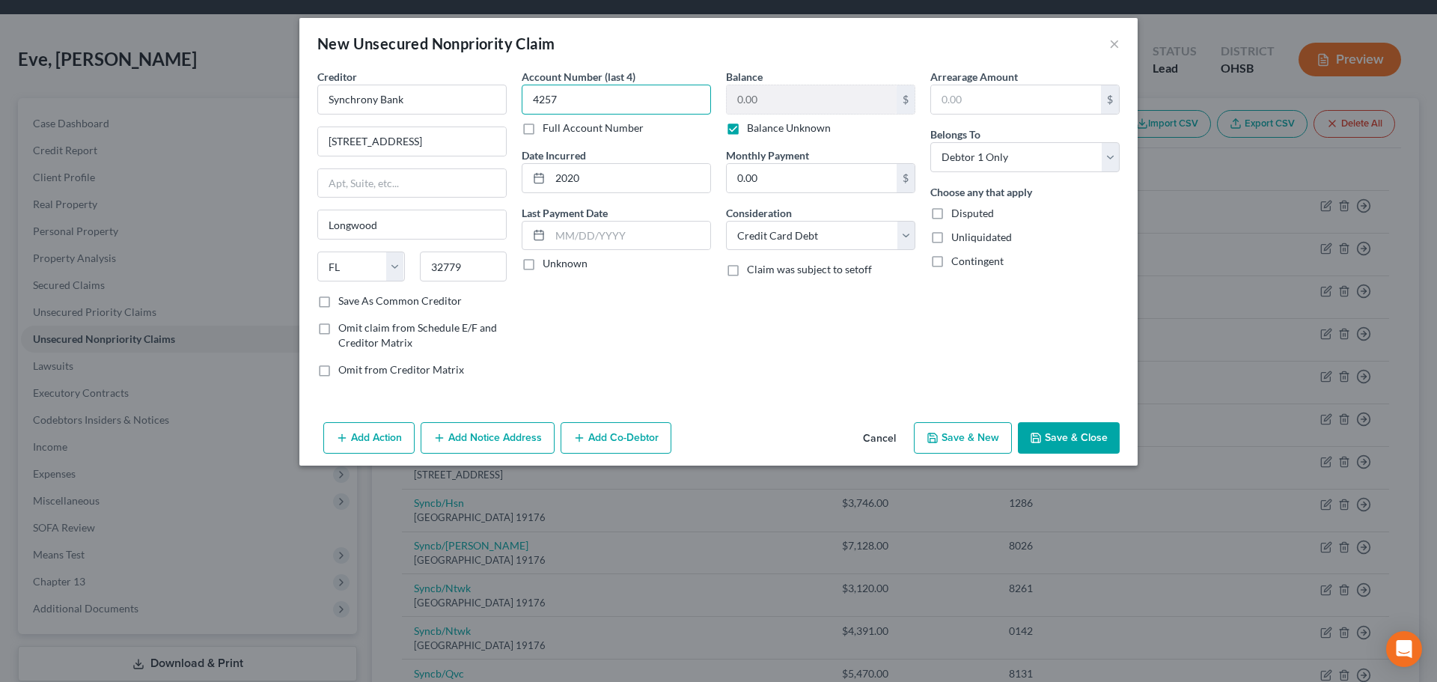
type input "4257"
click at [1048, 429] on button "Save & Close" at bounding box center [1069, 437] width 102 height 31
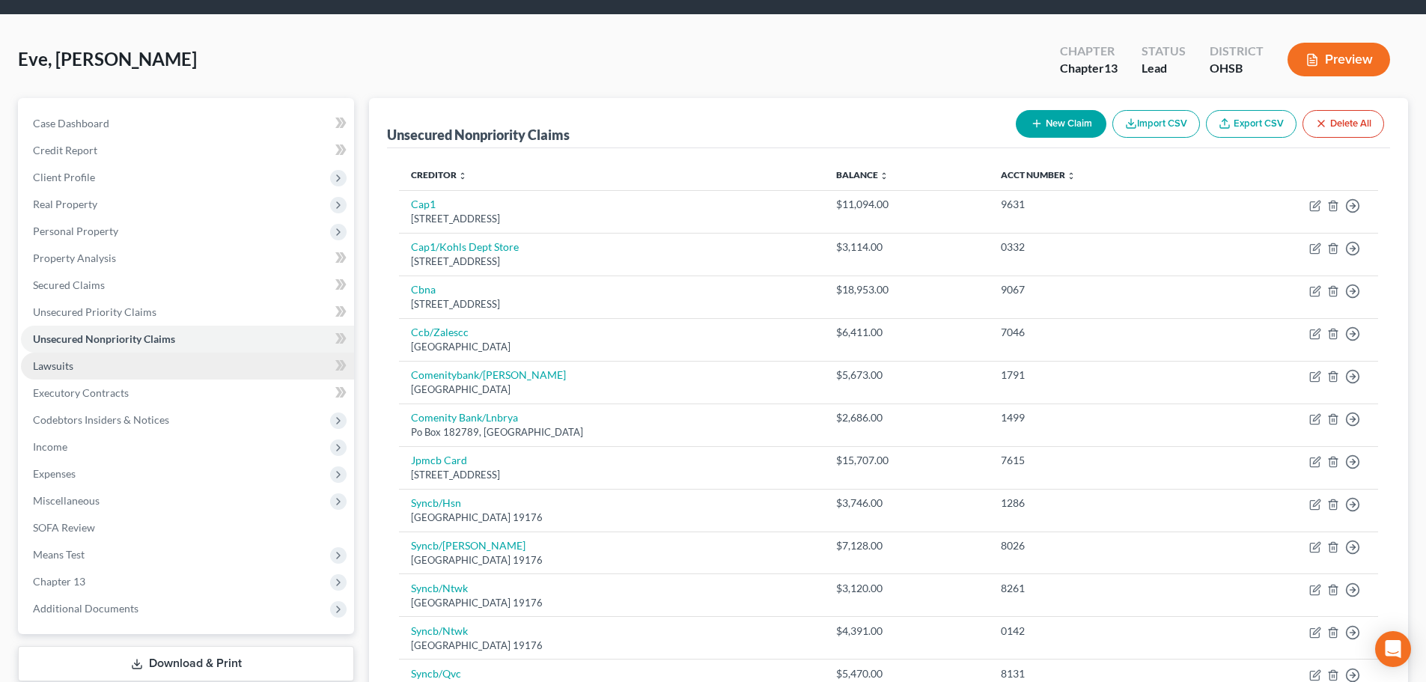
click at [44, 367] on span "Lawsuits" at bounding box center [53, 365] width 40 height 13
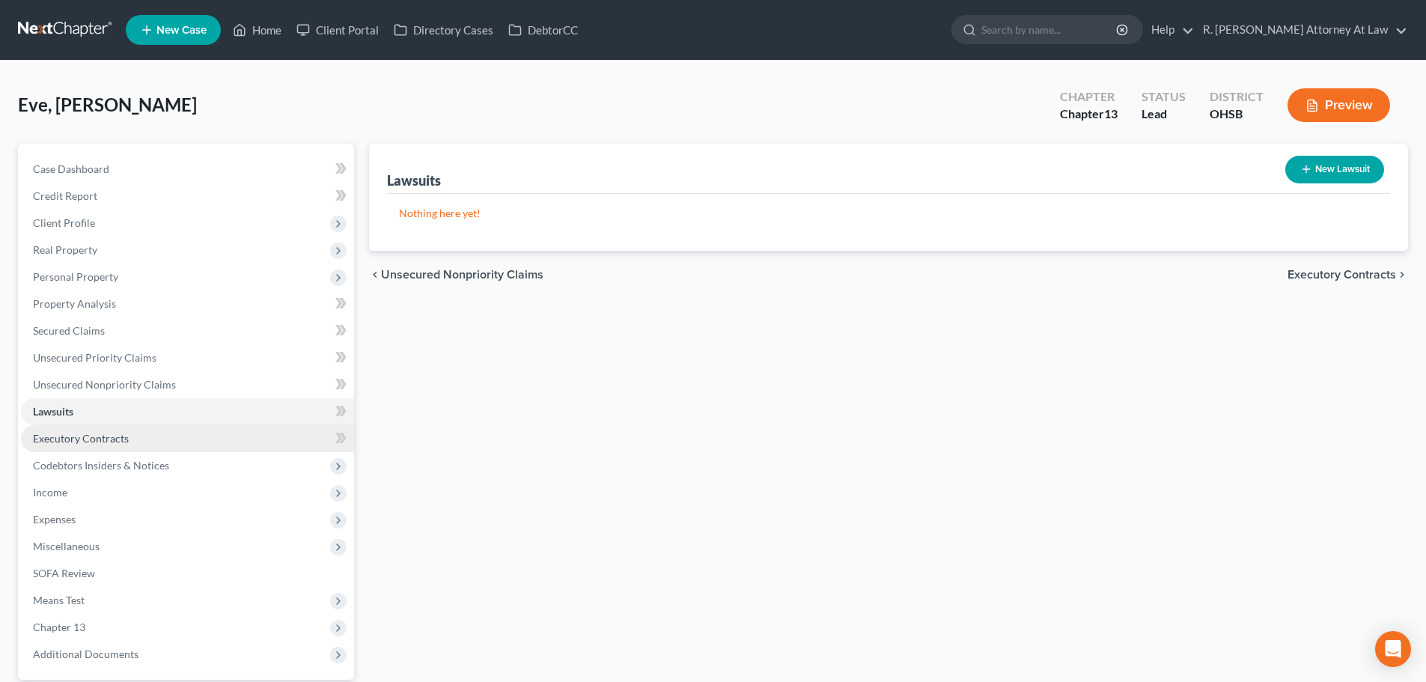
click at [52, 428] on link "Executory Contracts" at bounding box center [187, 438] width 333 height 27
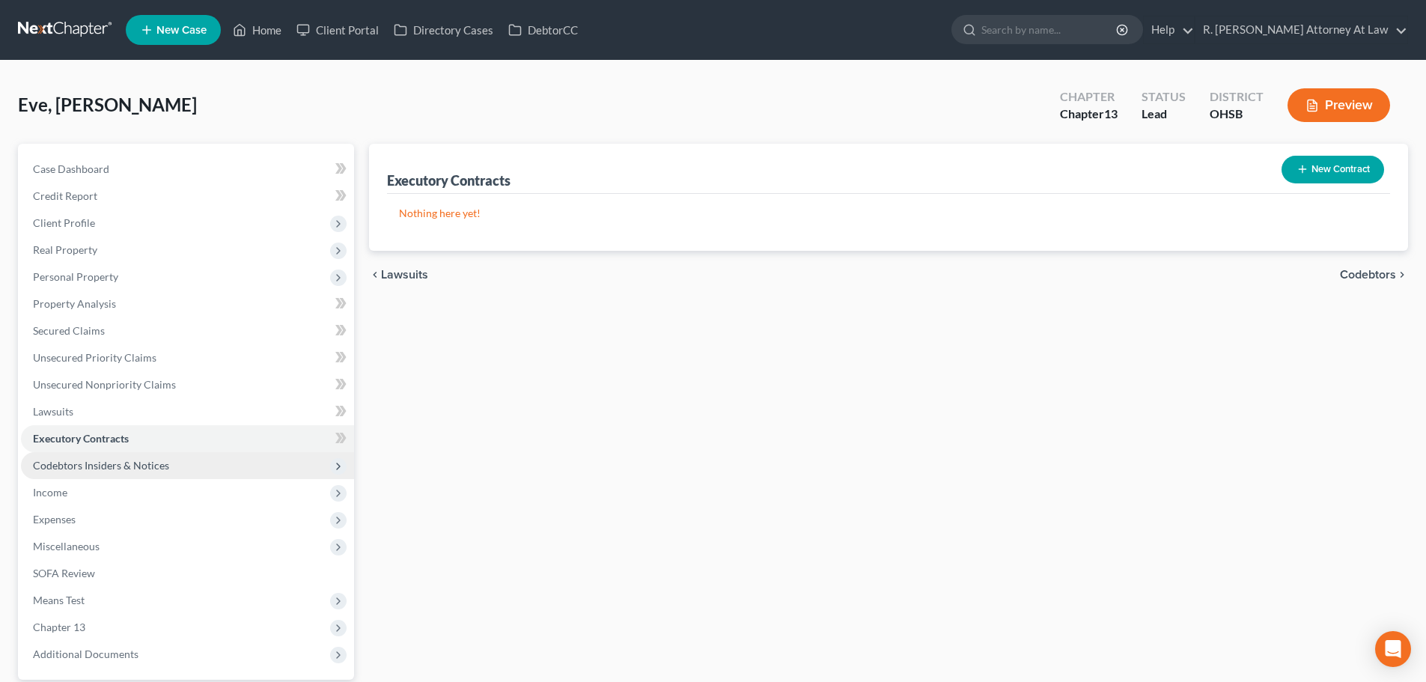
click at [56, 459] on span "Codebtors Insiders & Notices" at bounding box center [101, 465] width 136 height 13
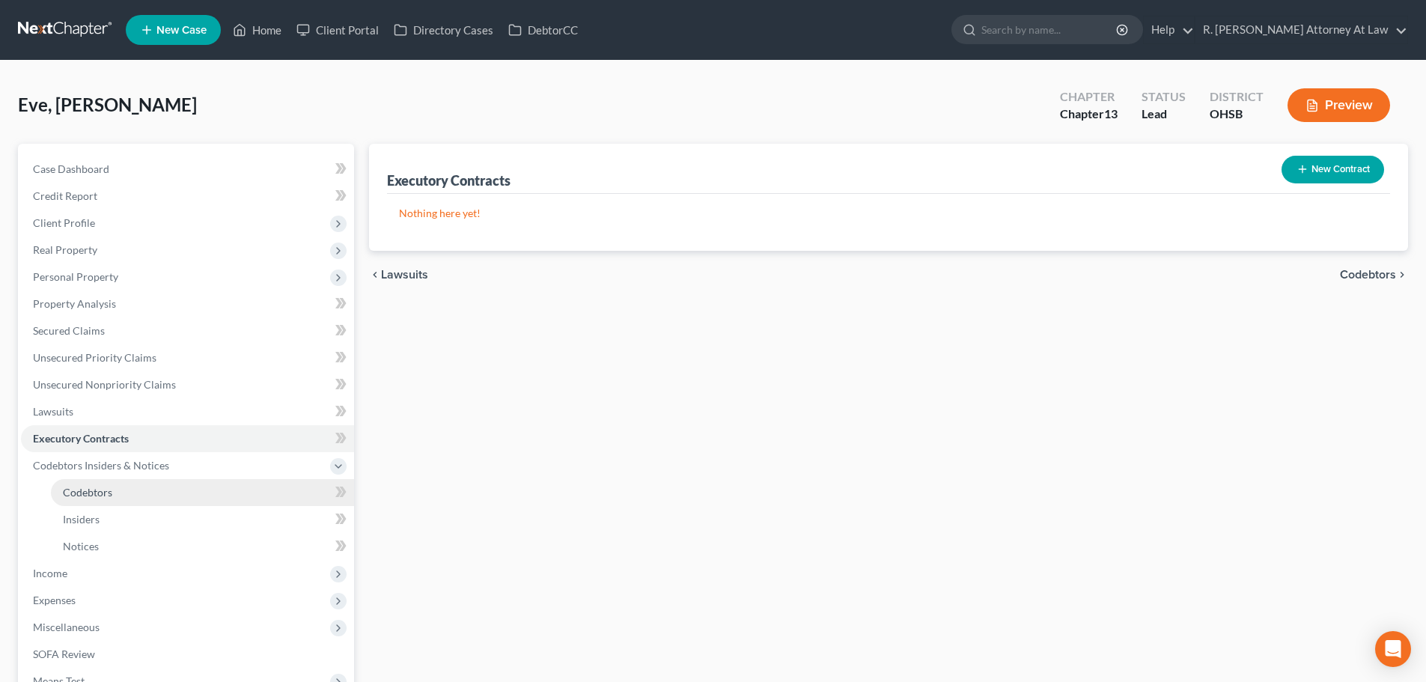
click at [73, 488] on span "Codebtors" at bounding box center [87, 492] width 49 height 13
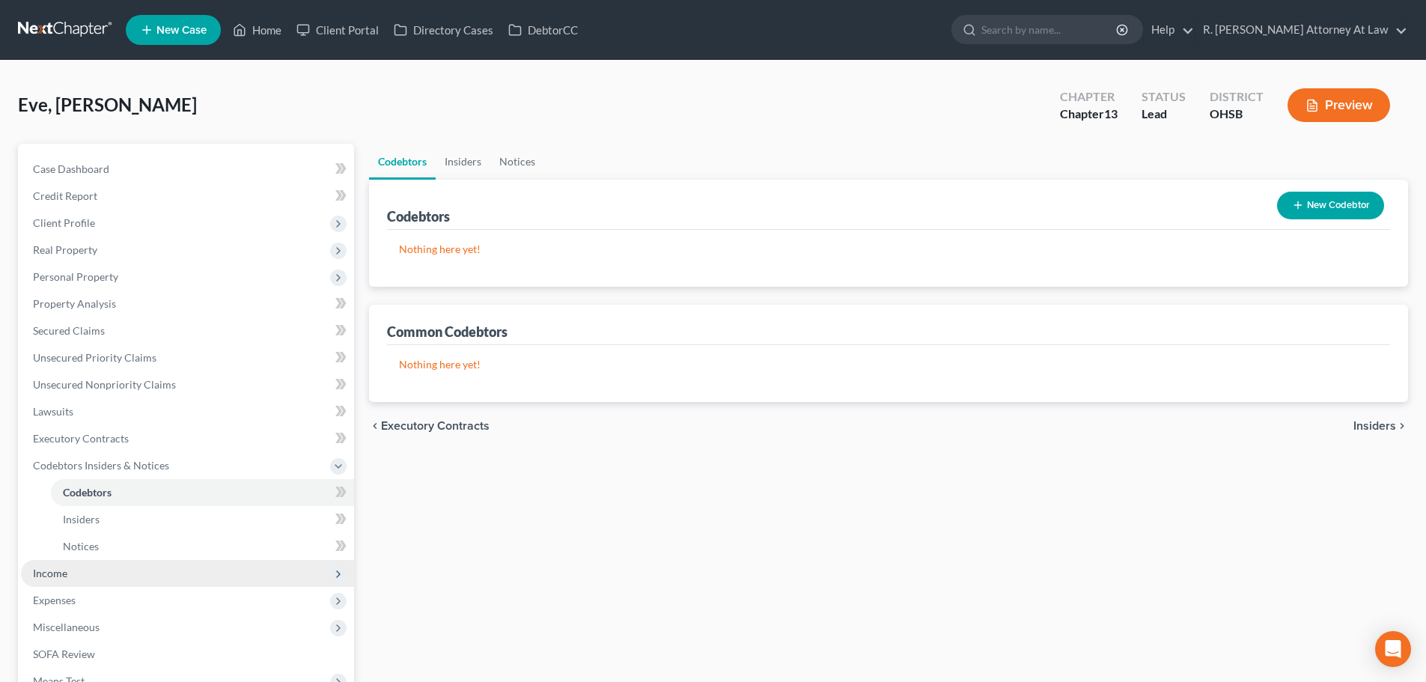
click at [47, 570] on span "Income" at bounding box center [50, 573] width 34 height 13
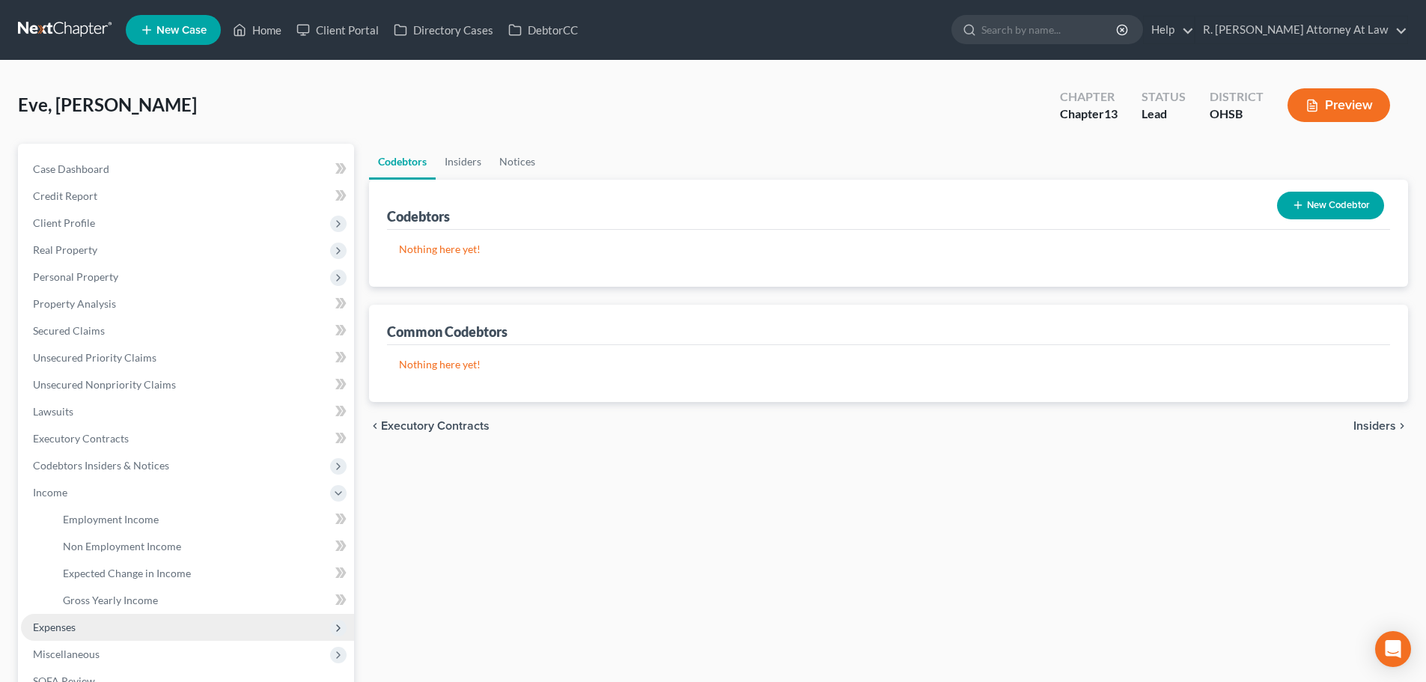
click at [55, 623] on span "Expenses" at bounding box center [54, 626] width 43 height 13
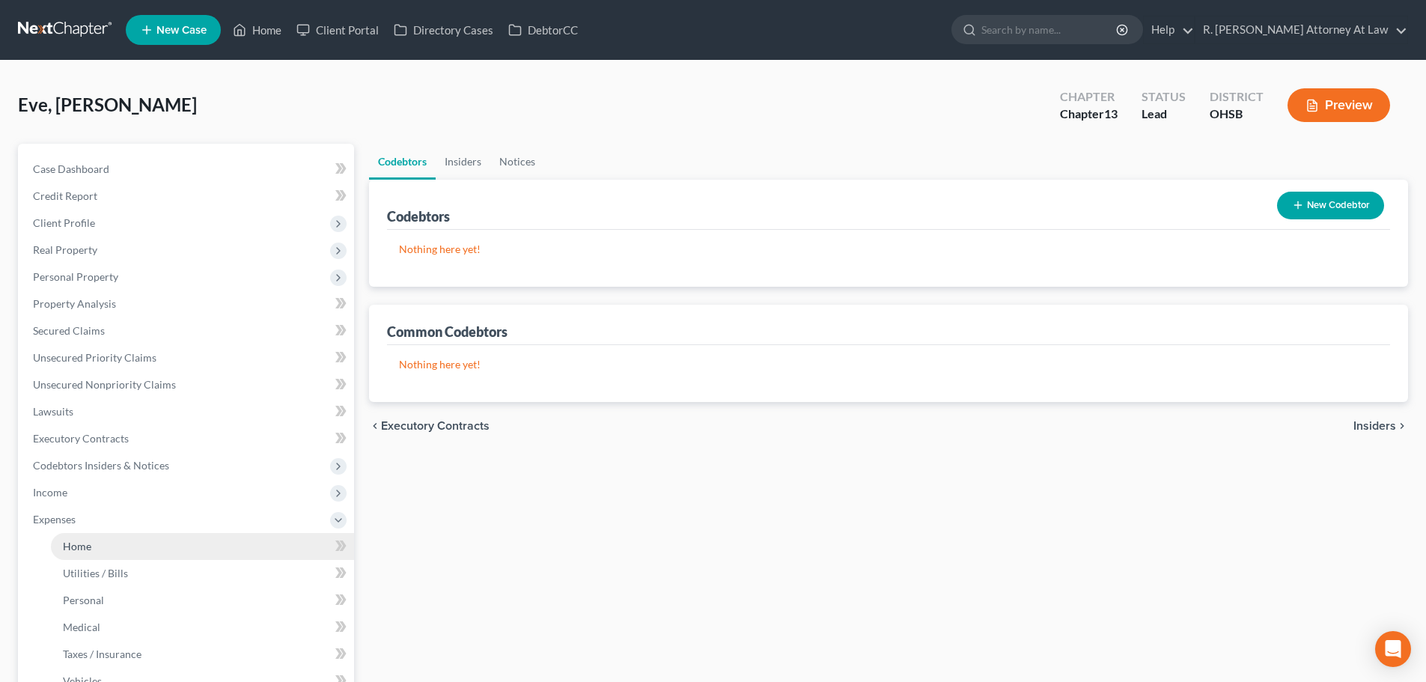
click at [73, 541] on span "Home" at bounding box center [77, 546] width 28 height 13
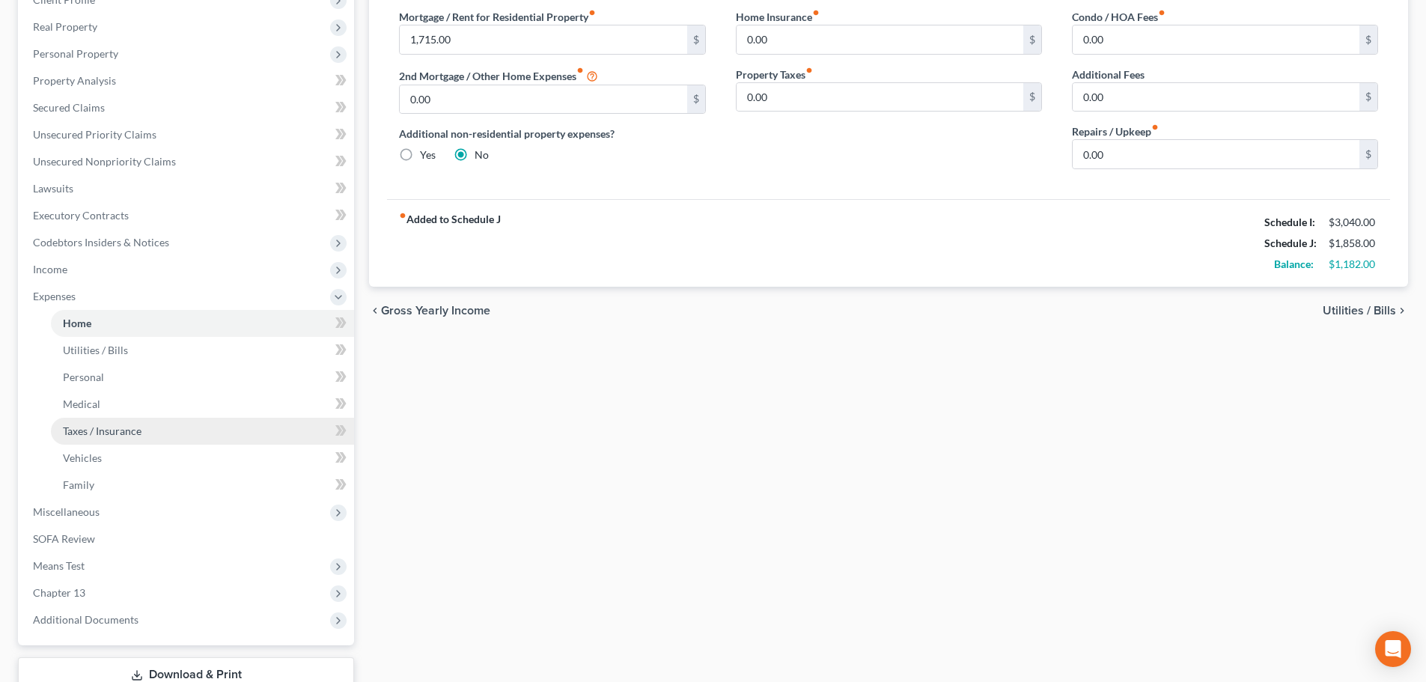
scroll to position [225, 0]
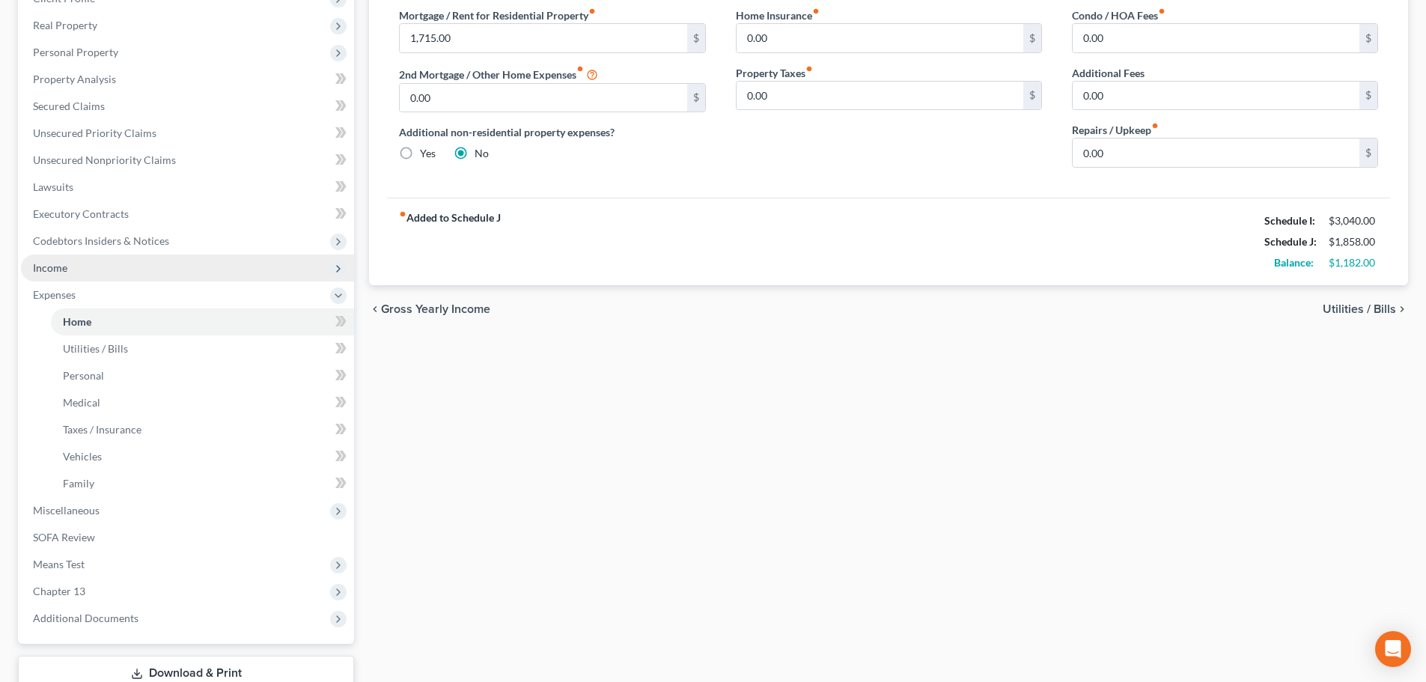
click at [50, 271] on span "Income" at bounding box center [50, 267] width 34 height 13
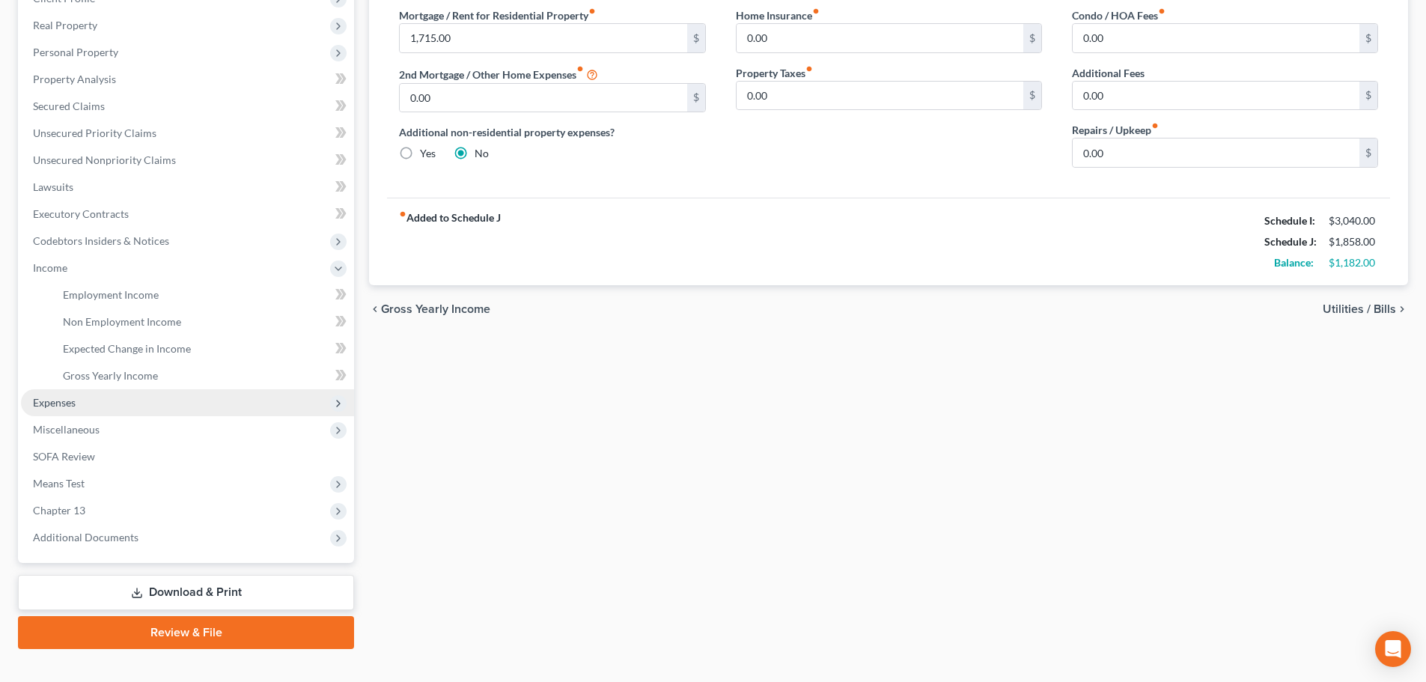
click at [60, 406] on span "Expenses" at bounding box center [54, 402] width 43 height 13
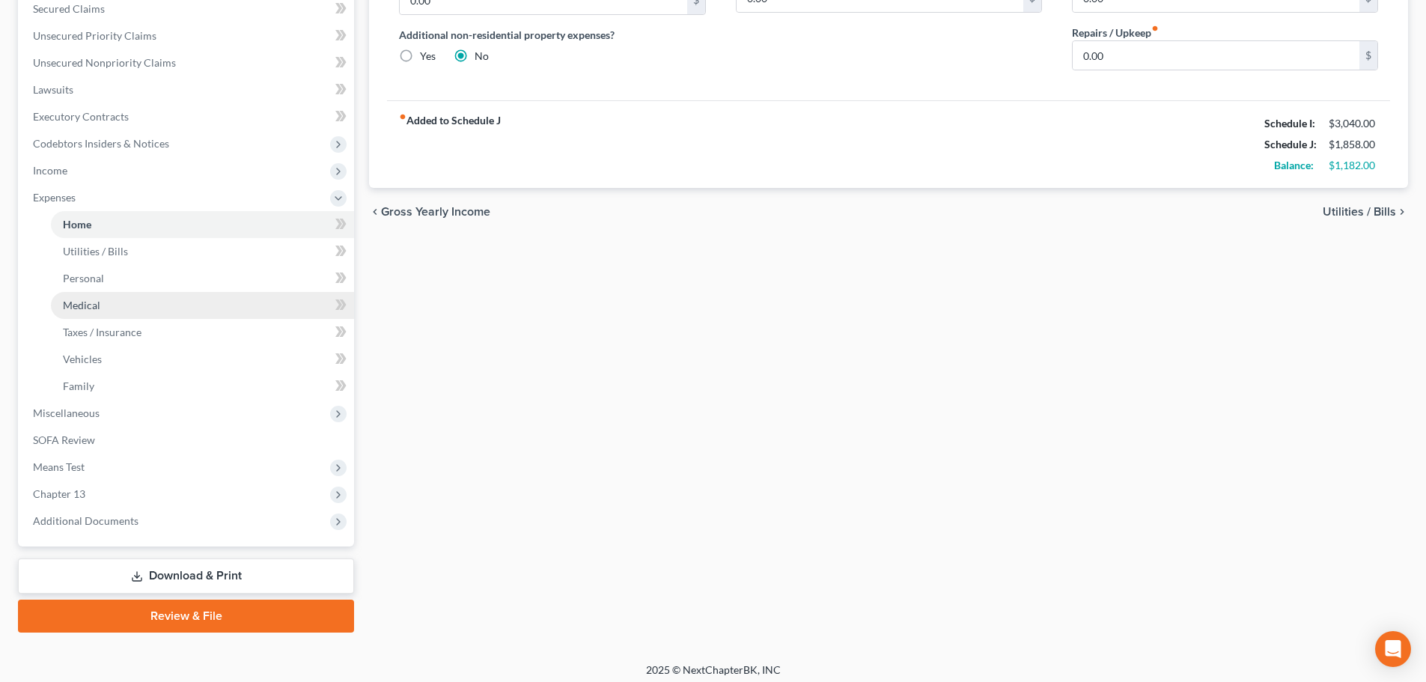
scroll to position [329, 0]
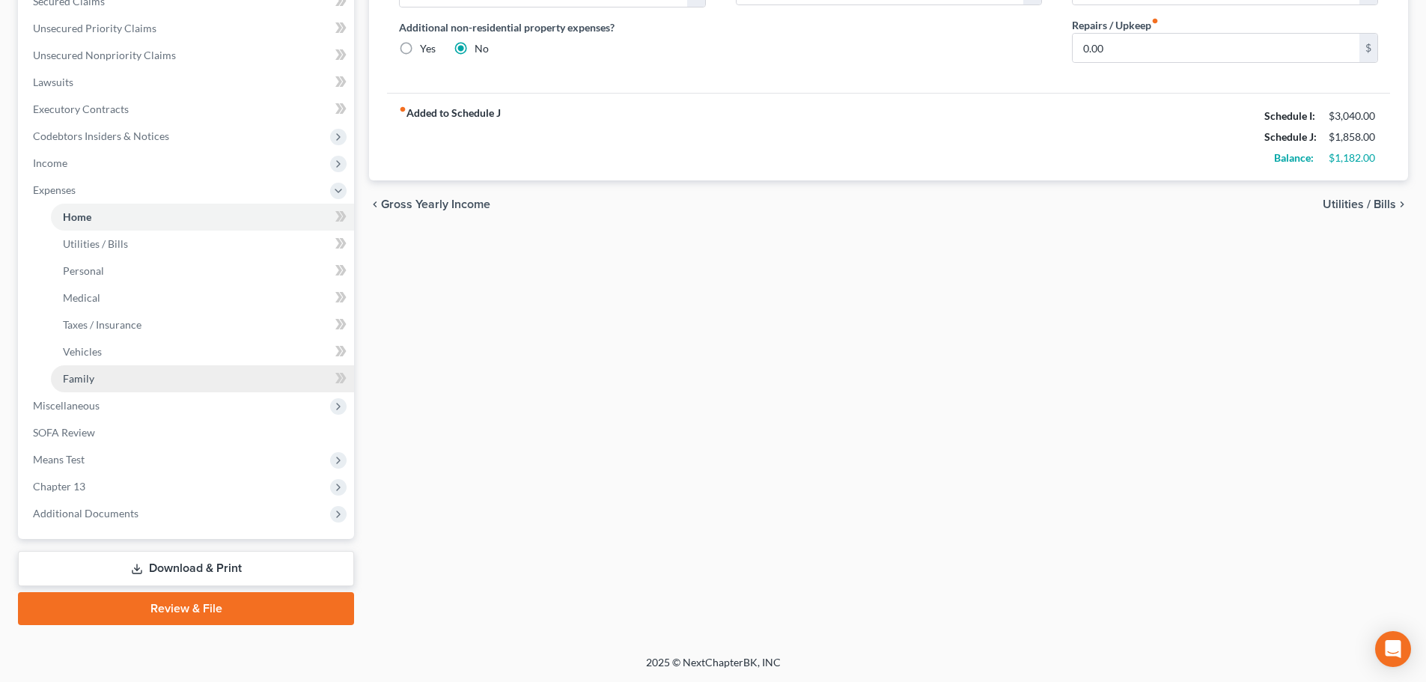
click at [76, 379] on span "Family" at bounding box center [78, 378] width 31 height 13
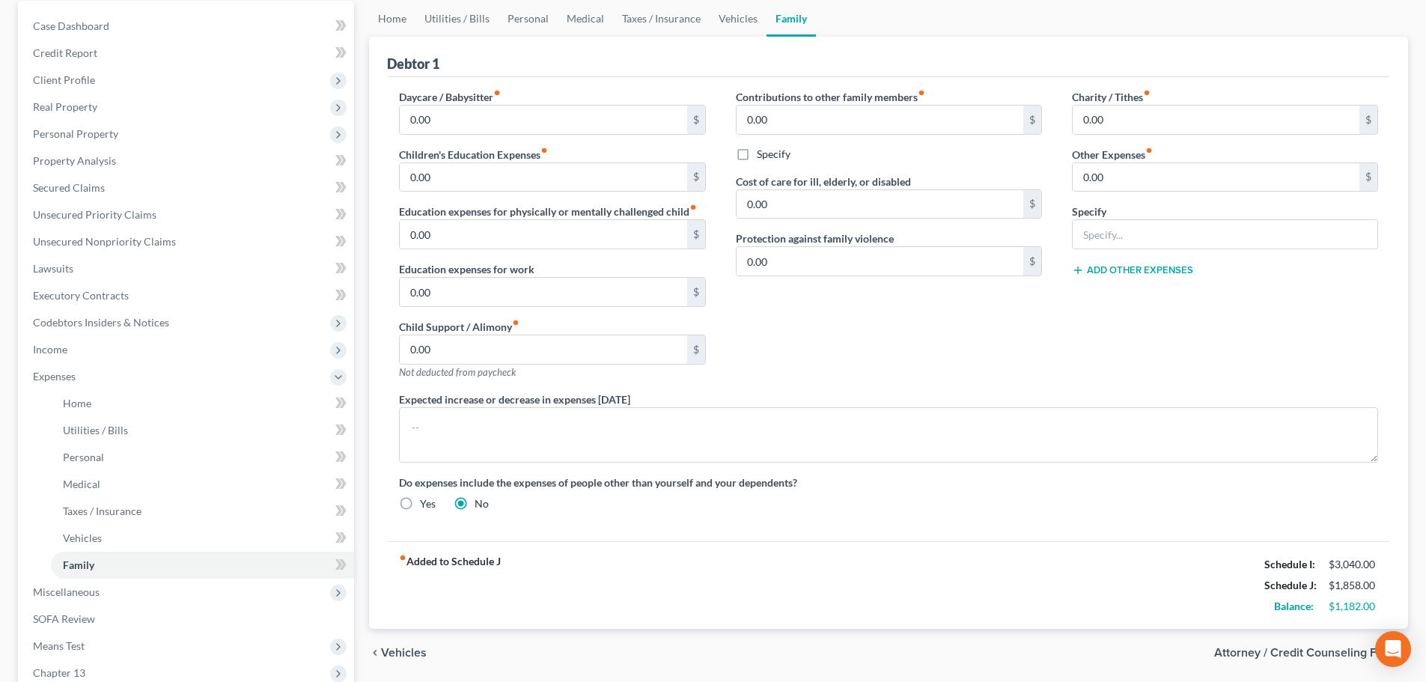
scroll to position [150, 0]
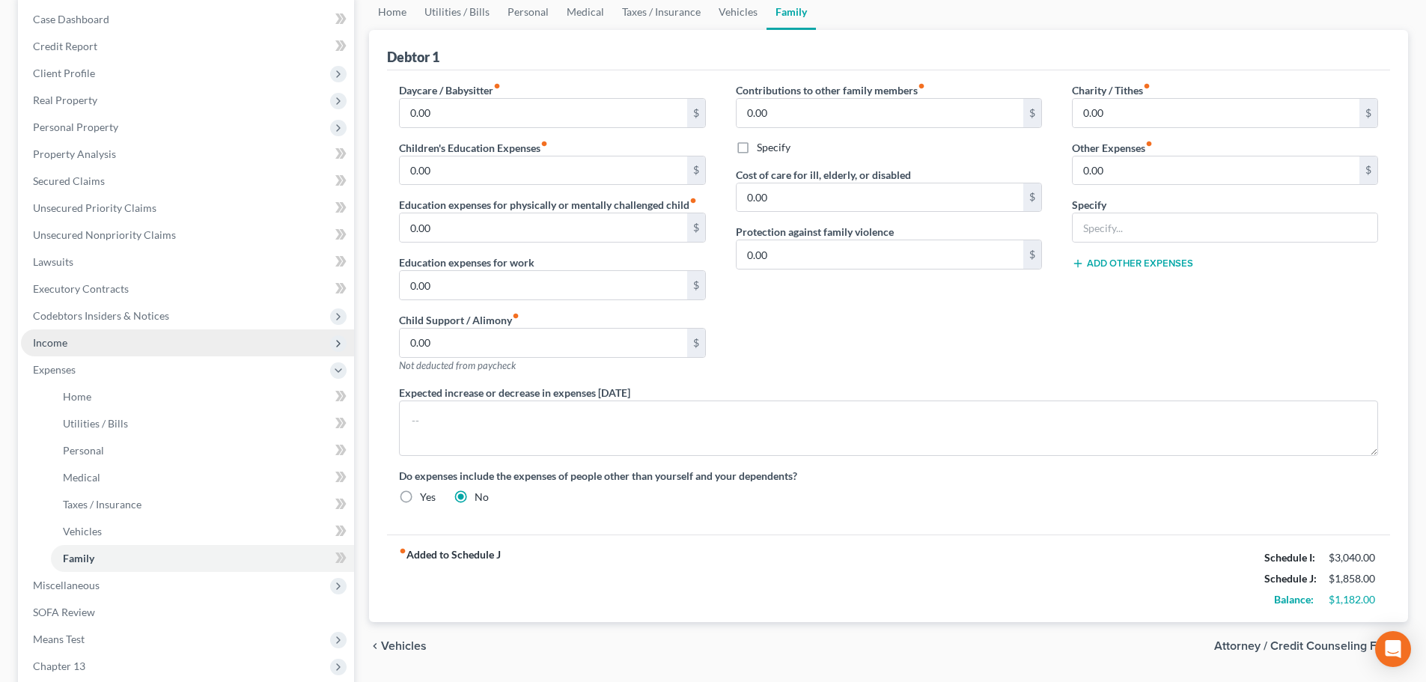
click at [75, 333] on span "Income" at bounding box center [187, 342] width 333 height 27
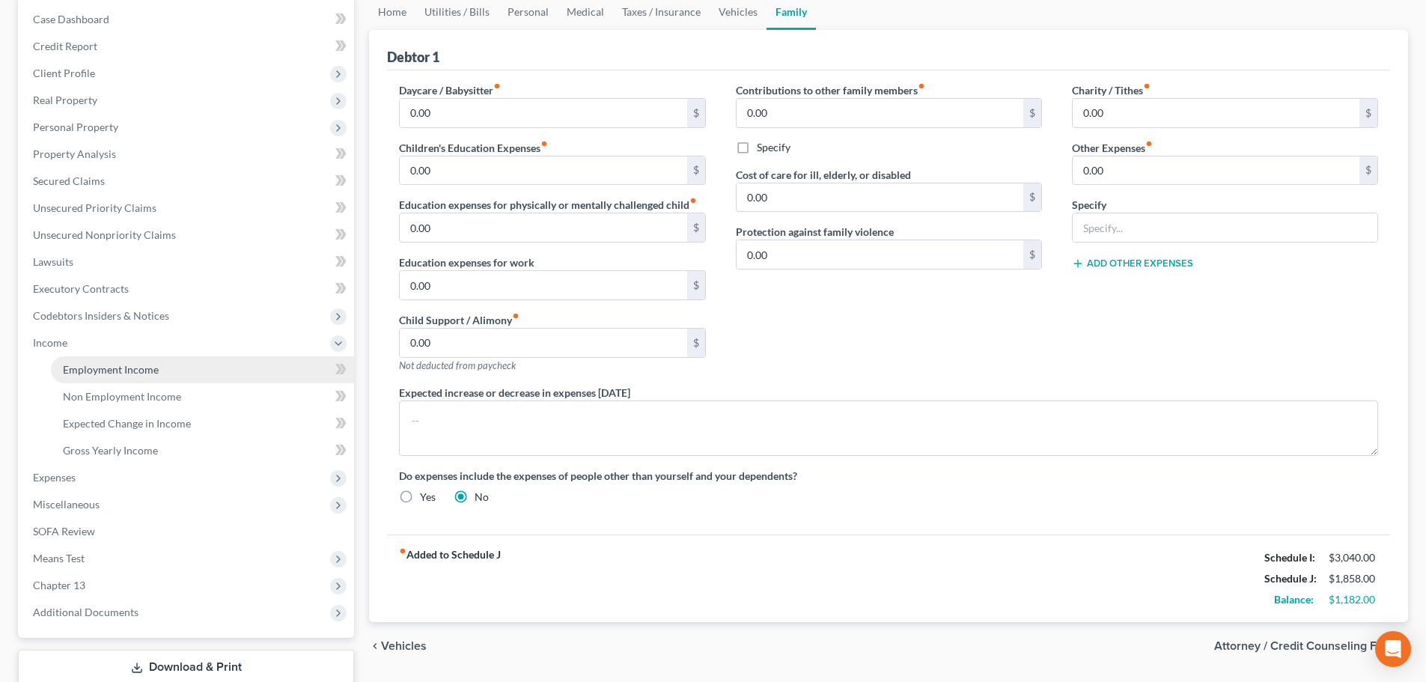
click at [82, 364] on span "Employment Income" at bounding box center [111, 369] width 96 height 13
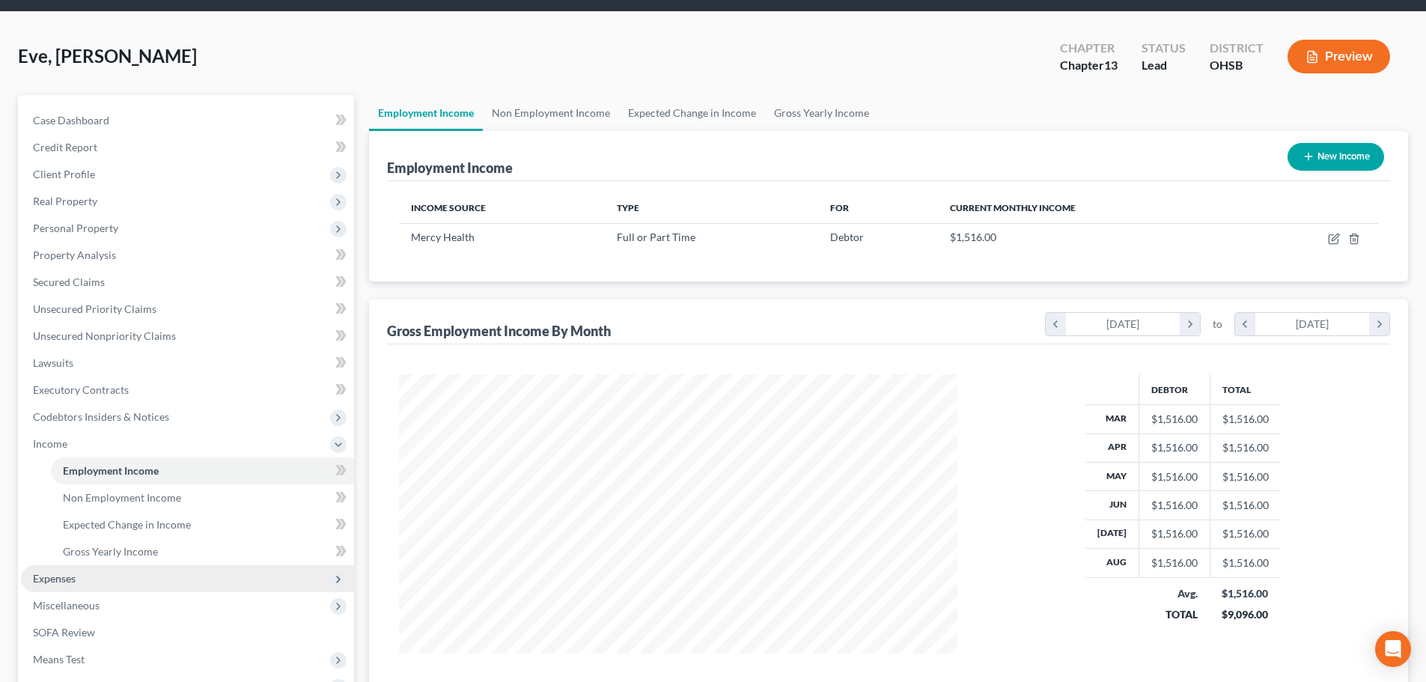
scroll to position [75, 0]
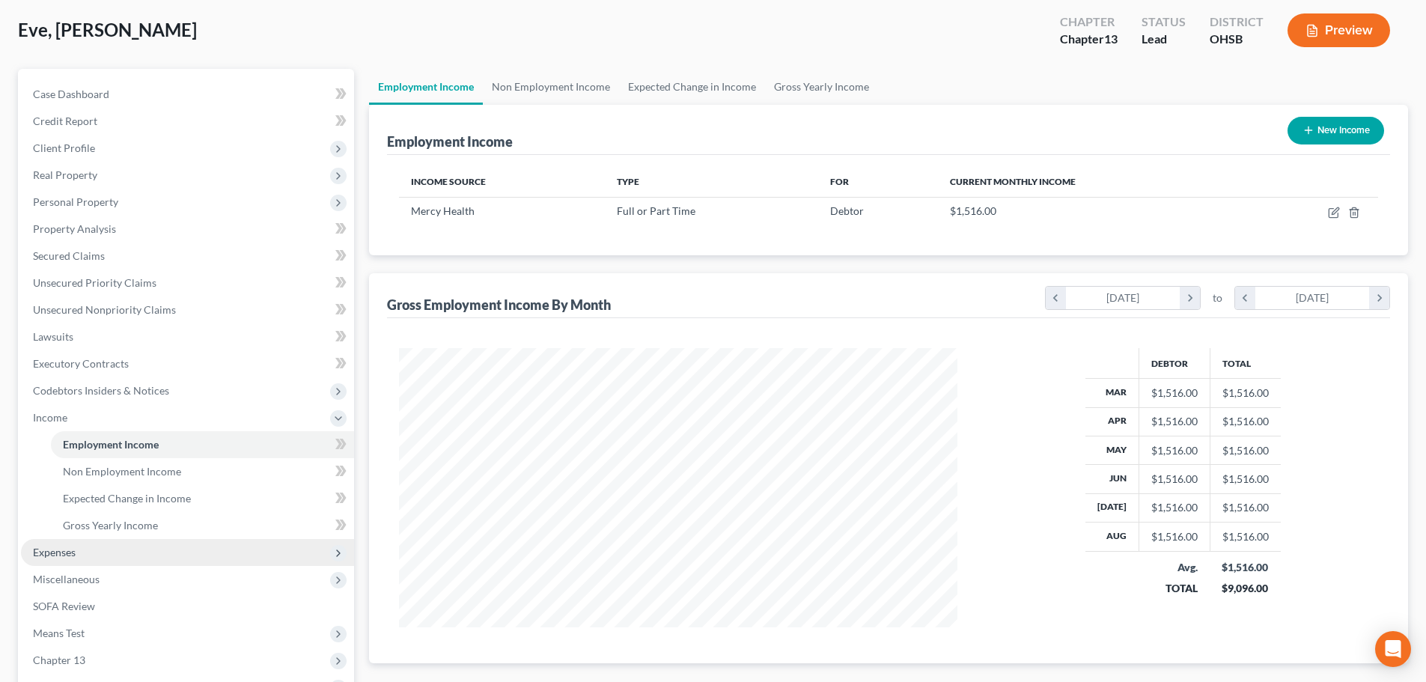
click at [52, 549] on span "Expenses" at bounding box center [54, 552] width 43 height 13
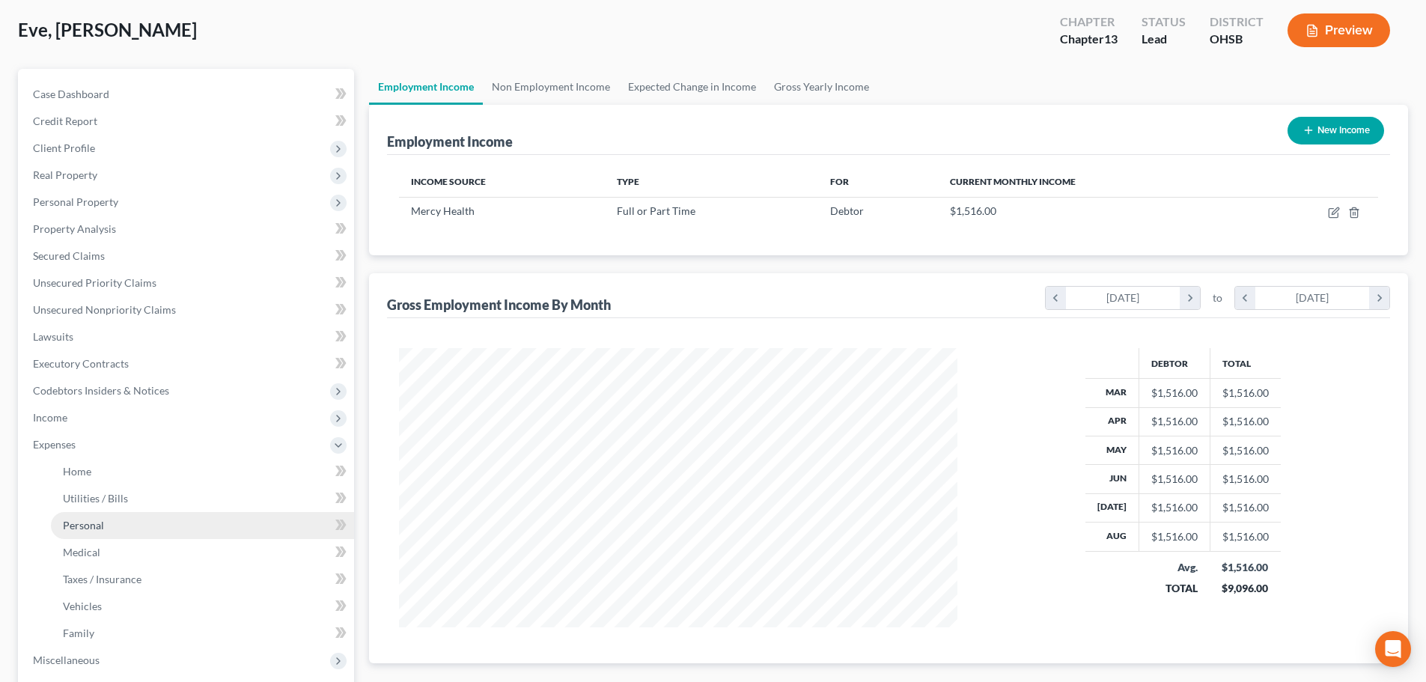
click at [109, 528] on link "Personal" at bounding box center [202, 525] width 303 height 27
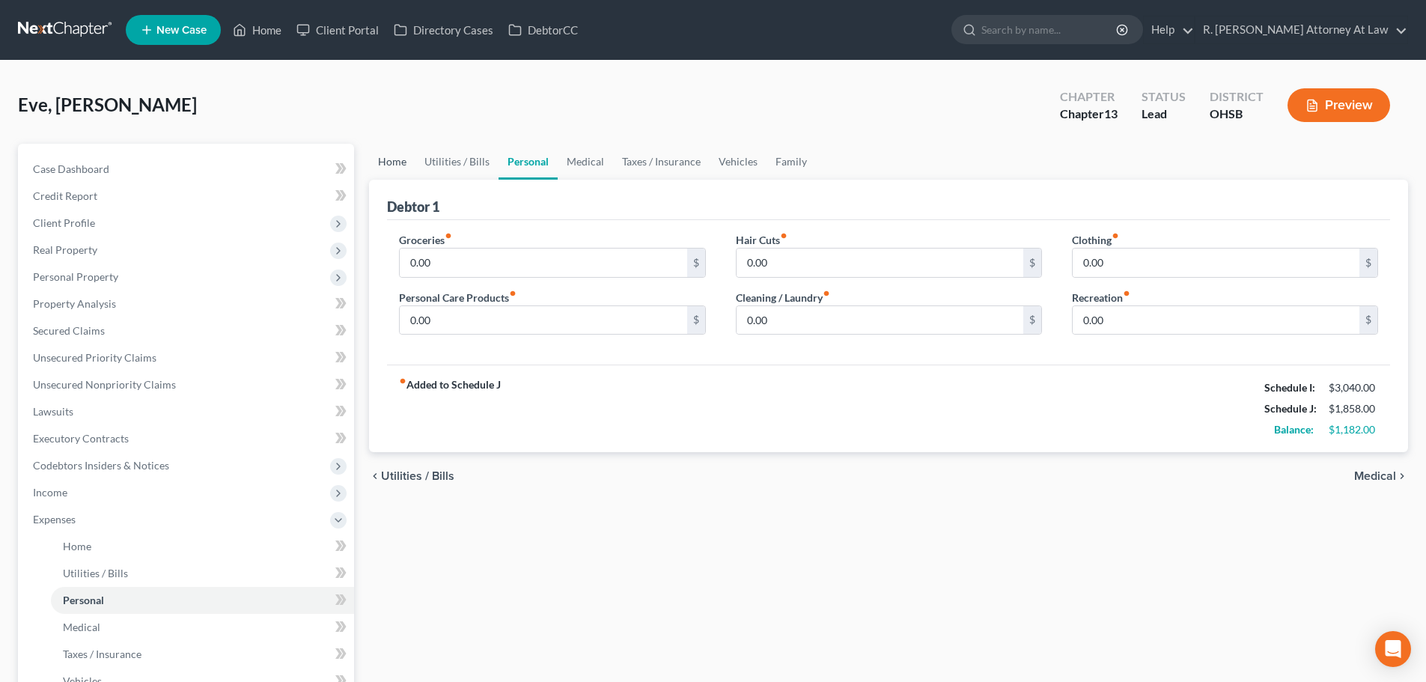
click at [388, 160] on link "Home" at bounding box center [392, 162] width 46 height 36
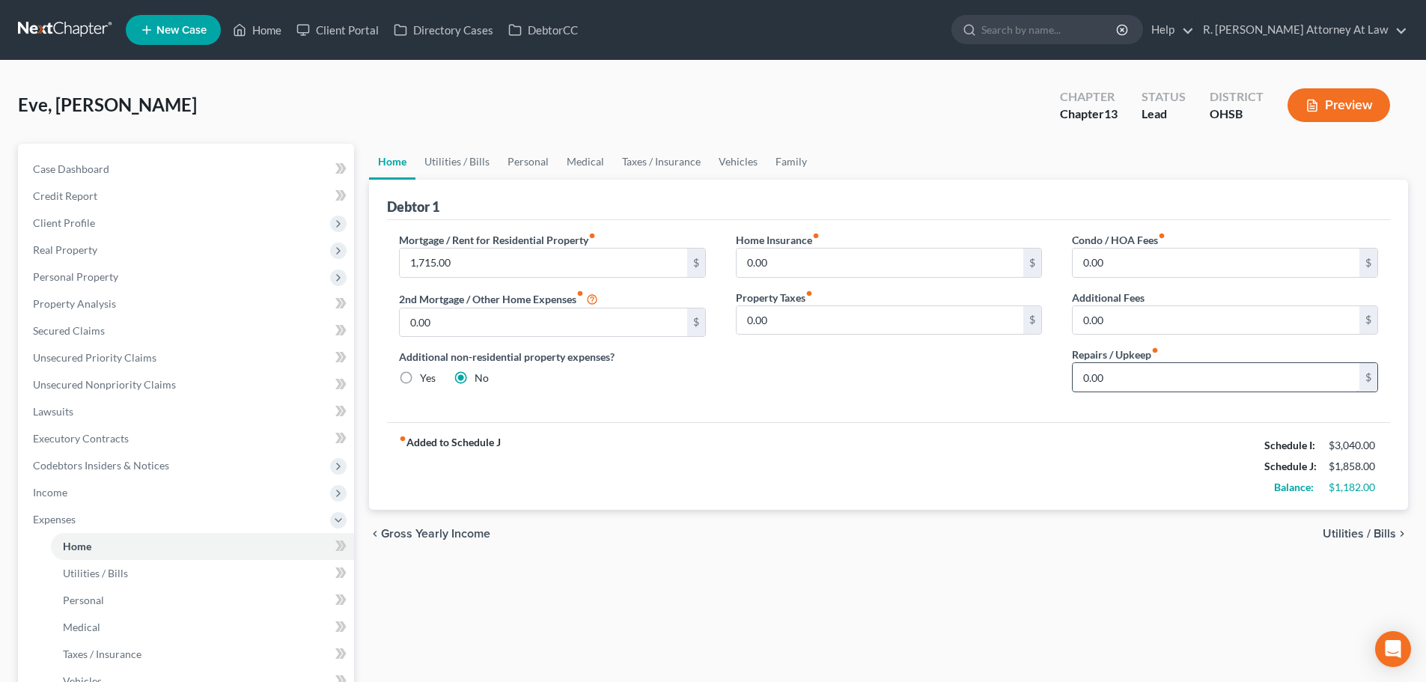
click at [1113, 379] on input "0.00" at bounding box center [1215, 377] width 287 height 28
type input "30"
click at [457, 256] on input "1,715.00" at bounding box center [543, 262] width 287 height 28
type input "1,800"
click at [1102, 384] on input "30" at bounding box center [1215, 377] width 287 height 28
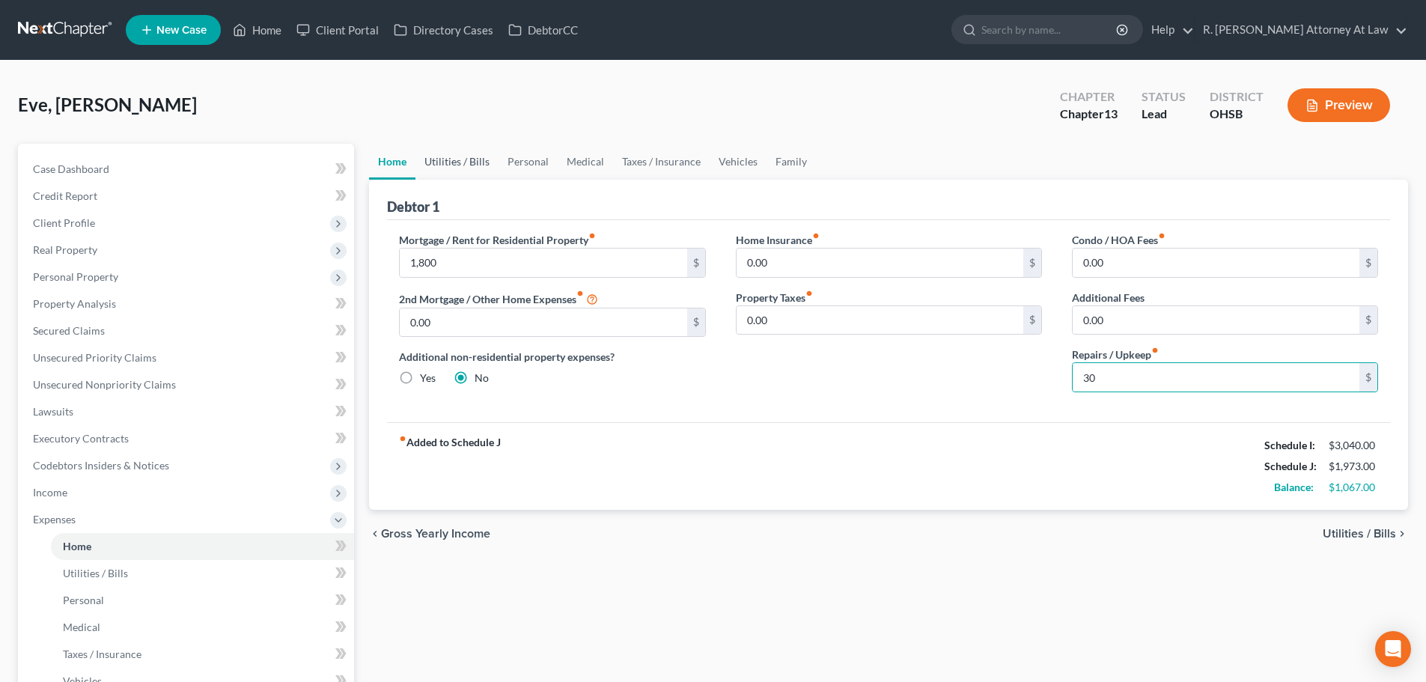
click at [448, 162] on link "Utilities / Bills" at bounding box center [456, 162] width 83 height 36
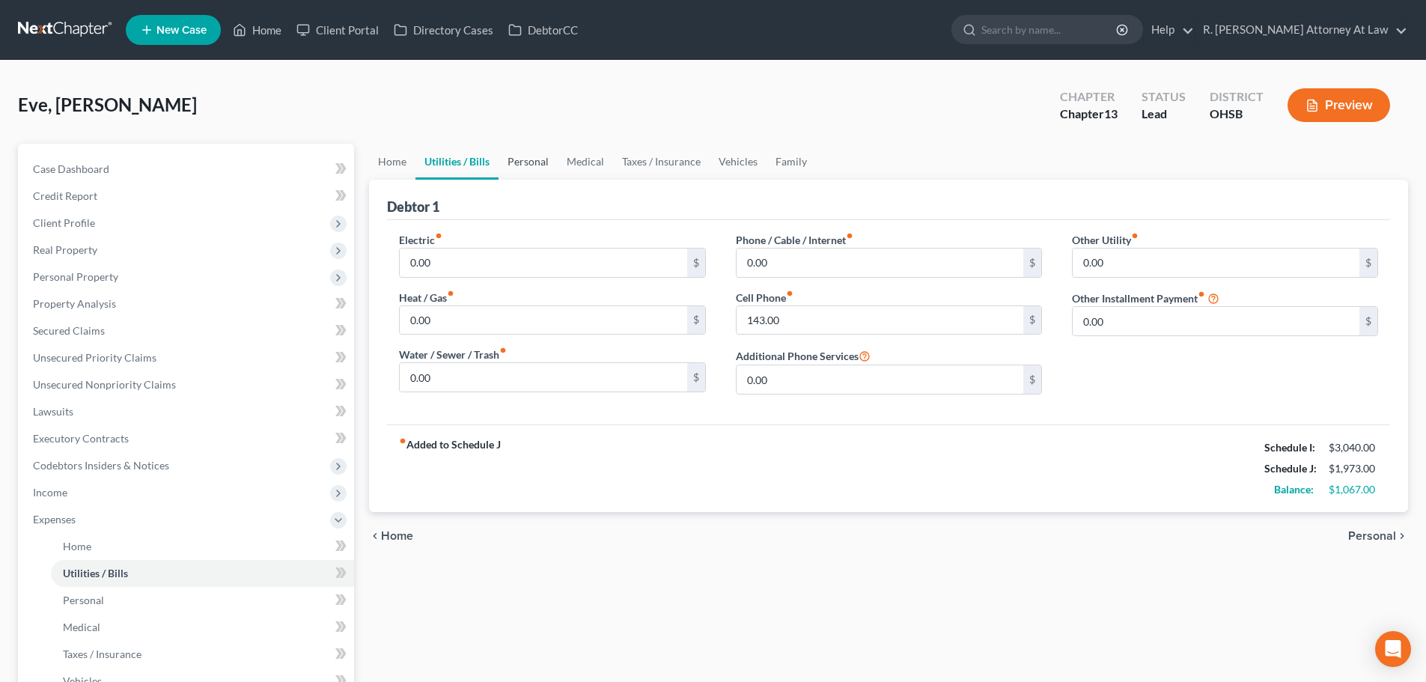
click at [531, 162] on link "Personal" at bounding box center [527, 162] width 59 height 36
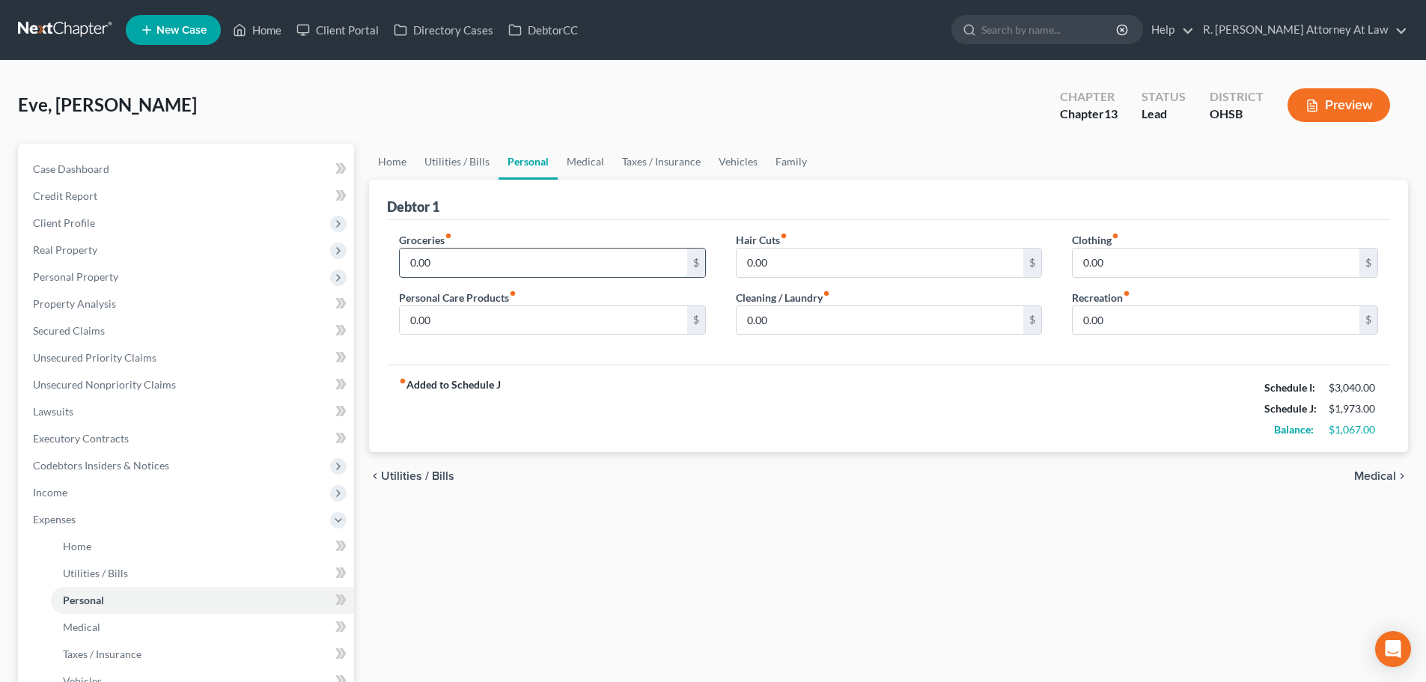
click at [497, 259] on input "0.00" at bounding box center [543, 262] width 287 height 28
type input "600"
click at [448, 329] on input "0.00" at bounding box center [543, 320] width 287 height 28
type input "100"
click at [781, 266] on input "0.00" at bounding box center [879, 262] width 287 height 28
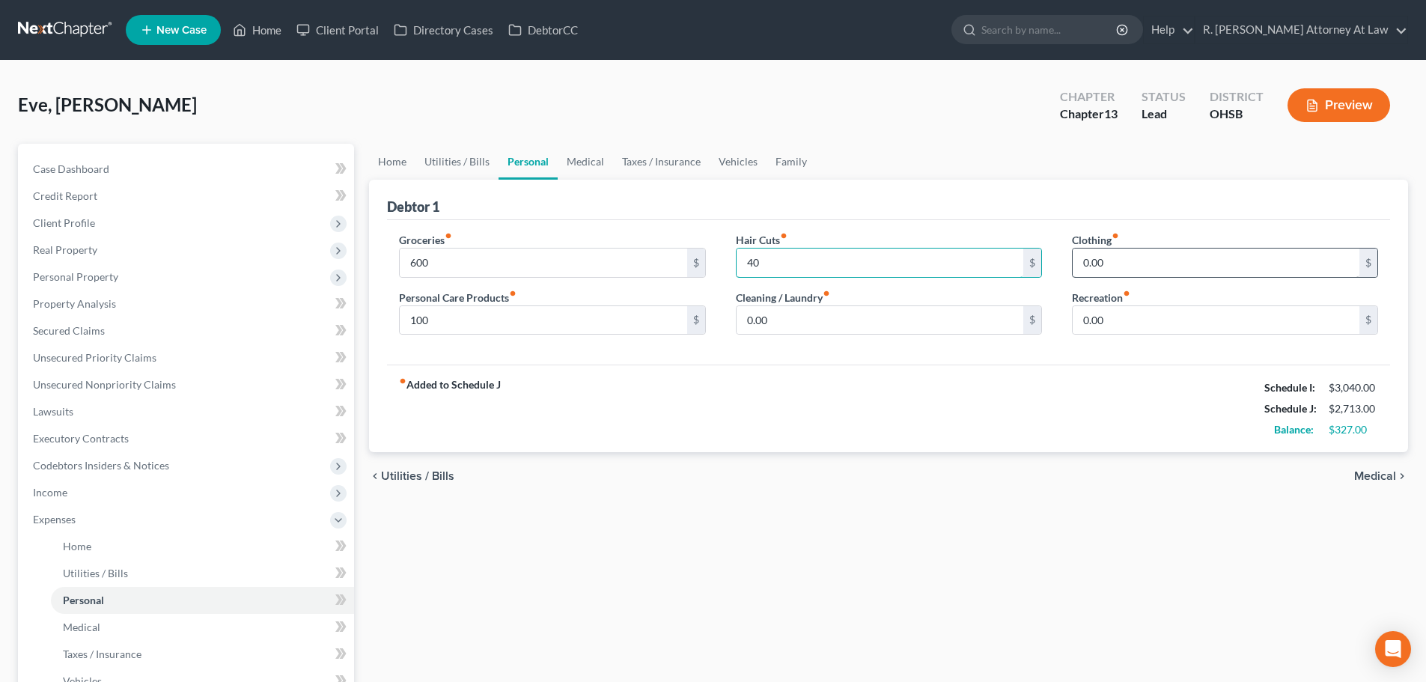
type input "40"
click at [1117, 260] on input "0.00" at bounding box center [1215, 262] width 287 height 28
type input "200"
click at [737, 158] on link "Vehicles" at bounding box center [737, 162] width 57 height 36
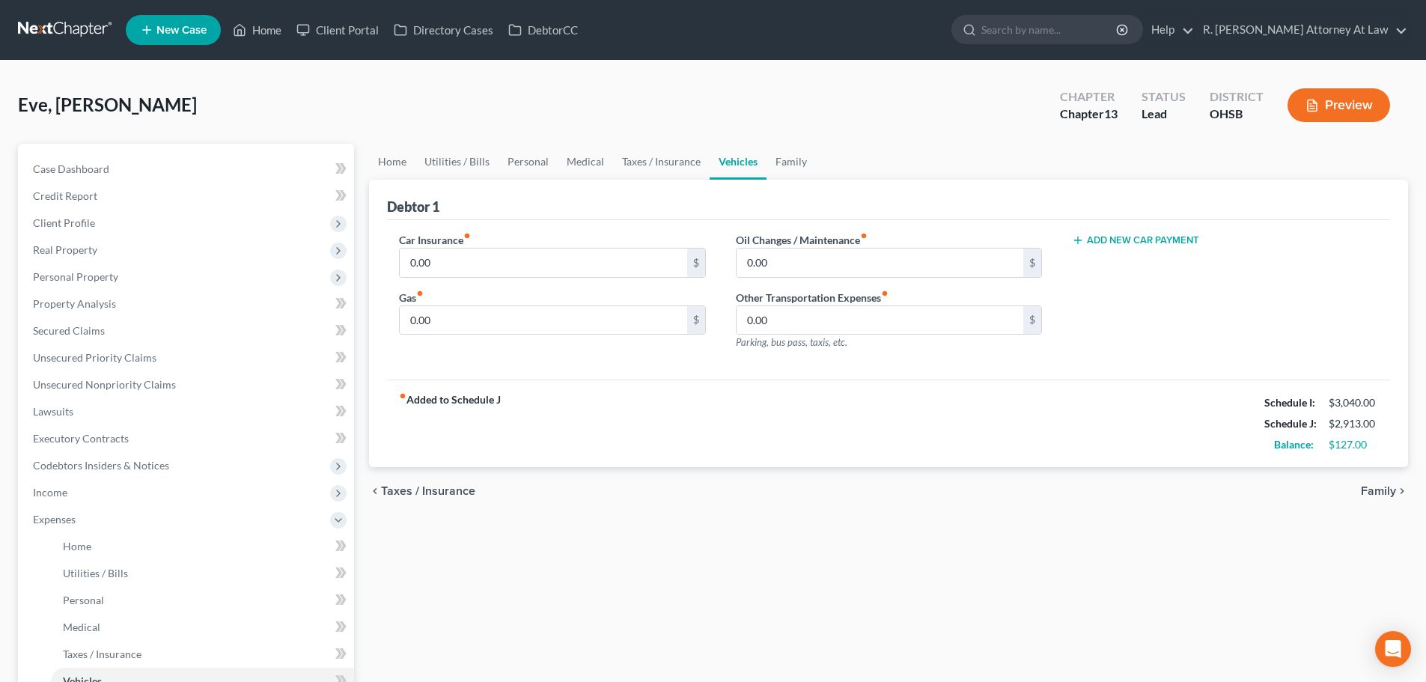
click at [466, 246] on label "Car Insurance fiber_manual_record" at bounding box center [435, 240] width 72 height 16
click at [447, 261] on input "0.00" at bounding box center [543, 262] width 287 height 28
type input "108"
click at [451, 320] on input "0.00" at bounding box center [543, 320] width 287 height 28
type input "50"
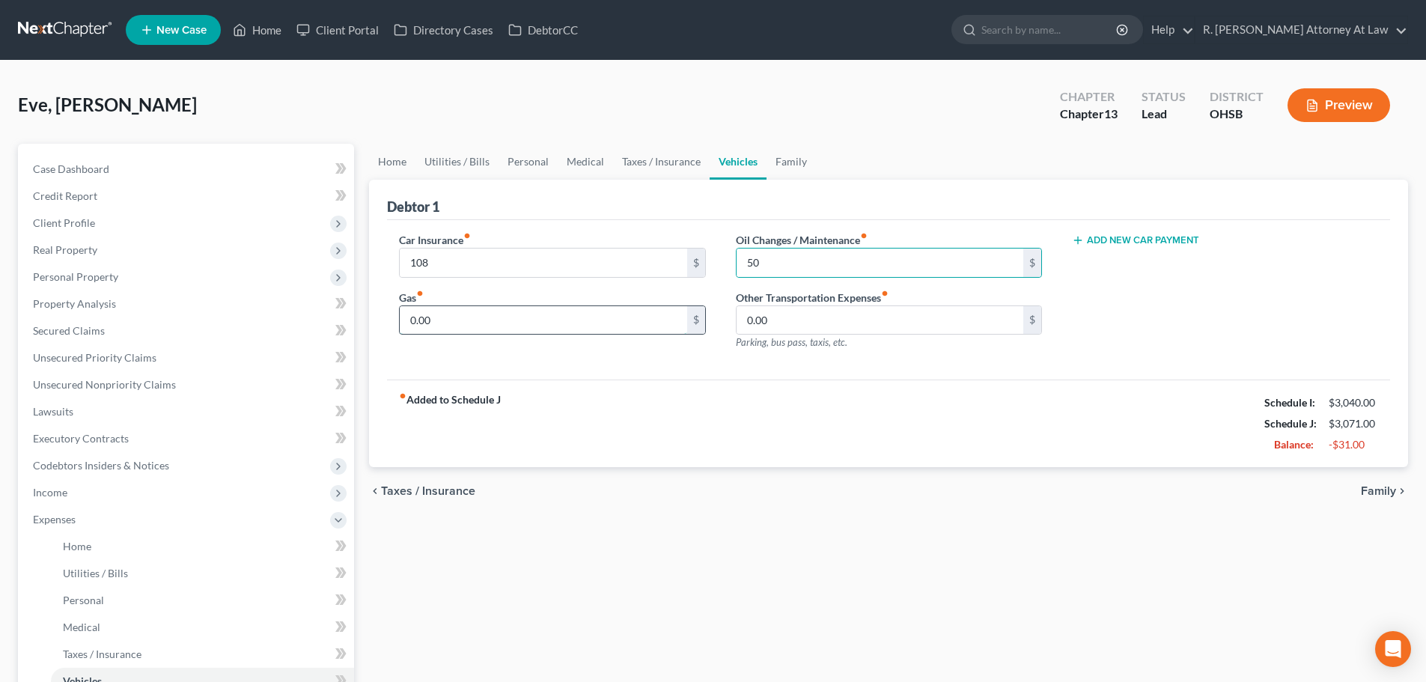
click at [457, 323] on input "0.00" at bounding box center [543, 320] width 287 height 28
click at [786, 160] on link "Family" at bounding box center [790, 162] width 49 height 36
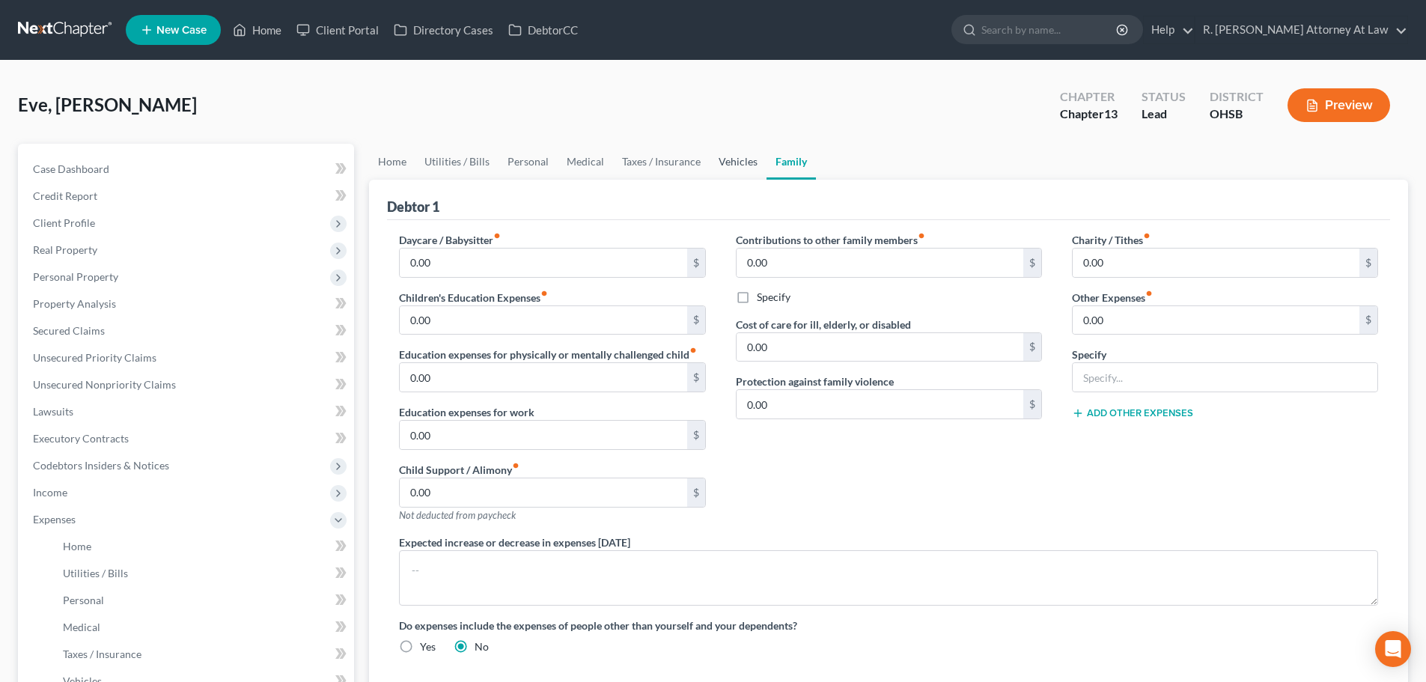
click at [727, 160] on link "Vehicles" at bounding box center [737, 162] width 57 height 36
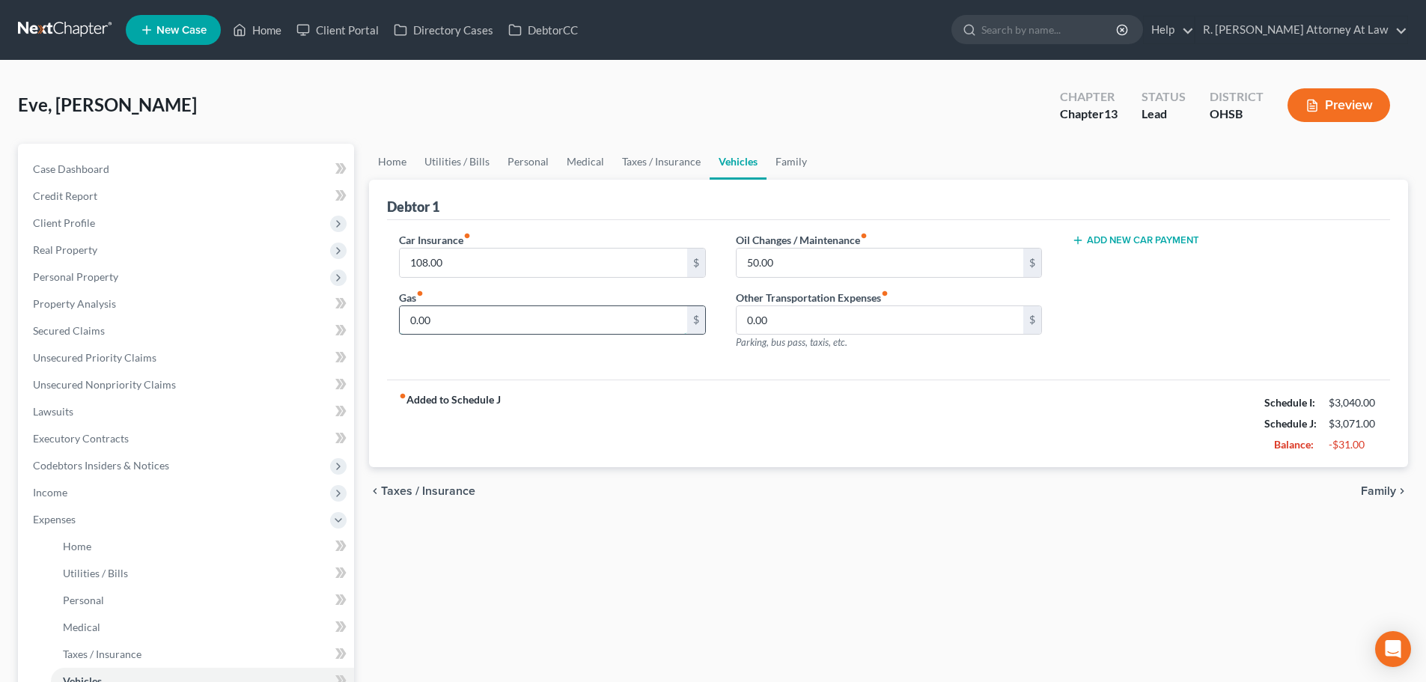
click at [465, 317] on input "0.00" at bounding box center [543, 320] width 287 height 28
type input "176"
drag, startPoint x: 786, startPoint y: 155, endPoint x: 799, endPoint y: 162, distance: 14.4
click at [786, 155] on link "Family" at bounding box center [790, 162] width 49 height 36
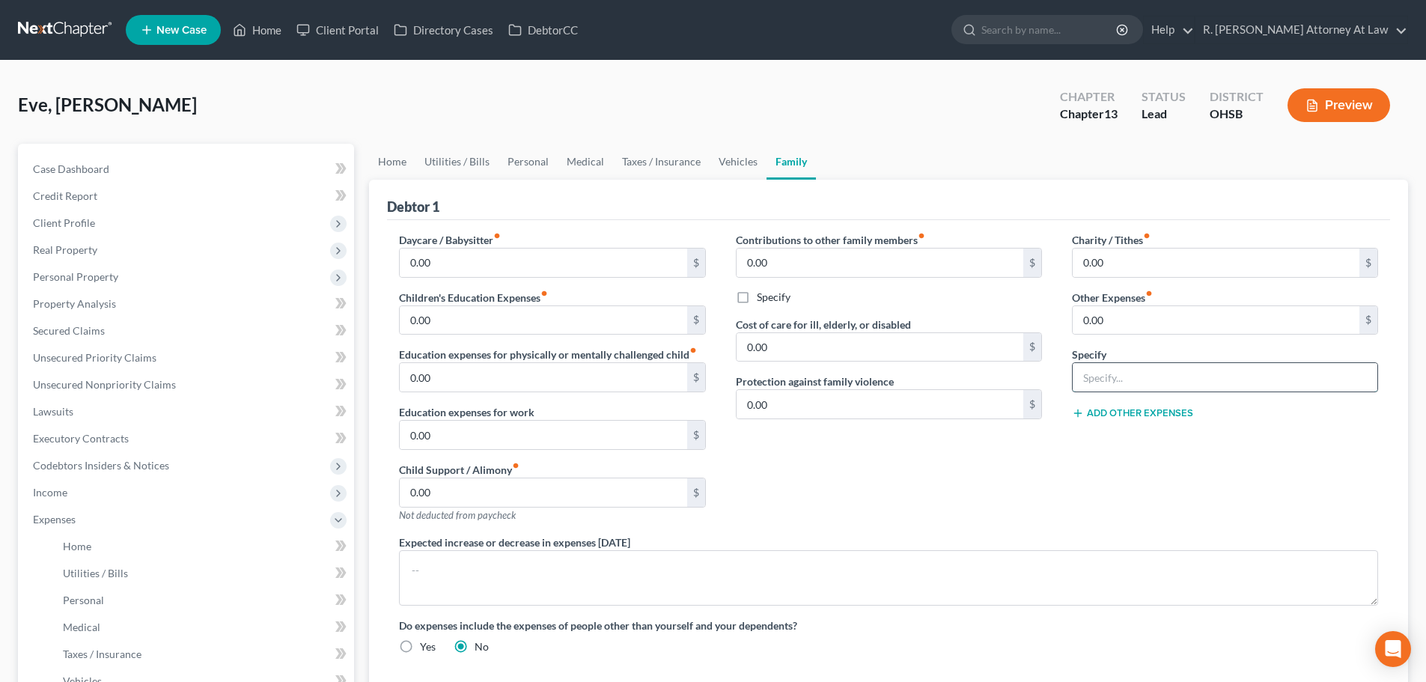
click at [1093, 370] on input "text" at bounding box center [1224, 377] width 305 height 28
click at [1111, 376] on input "Cigartettes, 70" at bounding box center [1224, 377] width 305 height 28
type input "Cigarettes, 70"
click at [1100, 325] on input "0.00" at bounding box center [1215, 320] width 287 height 28
type input "70"
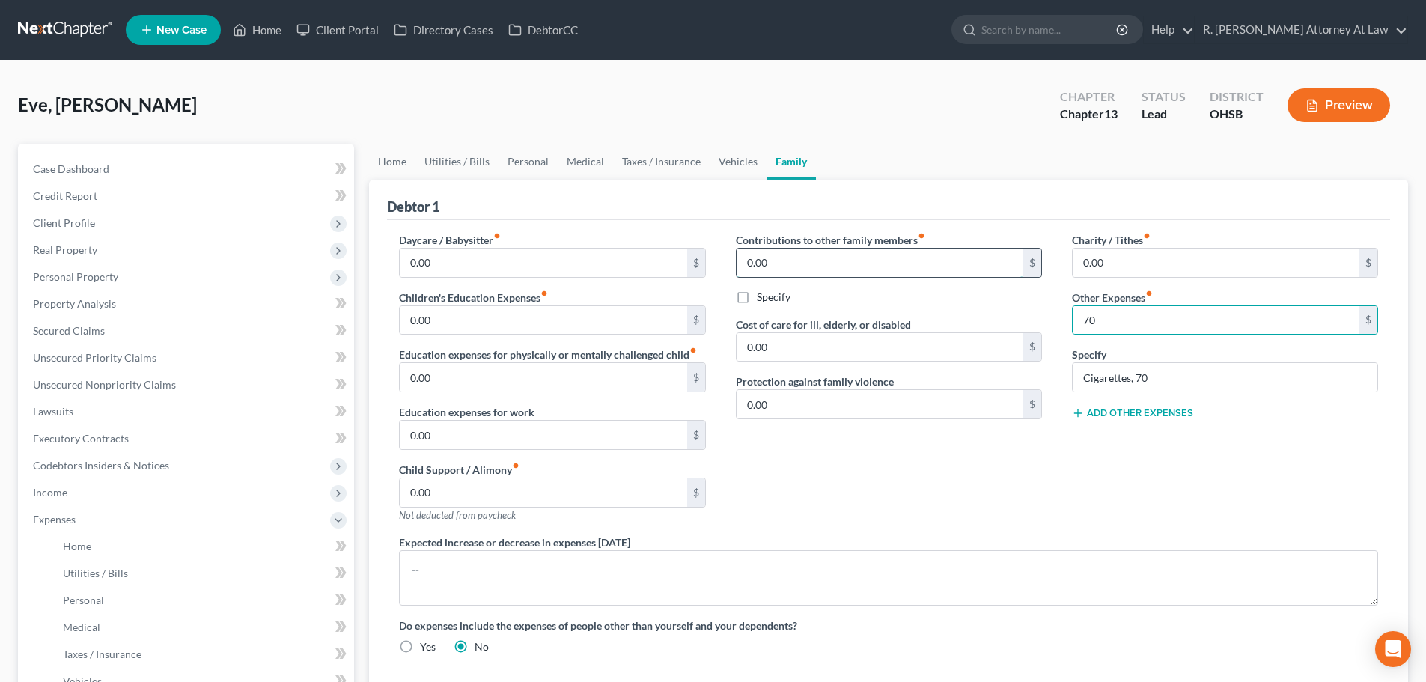
click at [781, 263] on input "0.00" at bounding box center [879, 262] width 287 height 28
click at [792, 349] on input "0.00" at bounding box center [879, 347] width 287 height 28
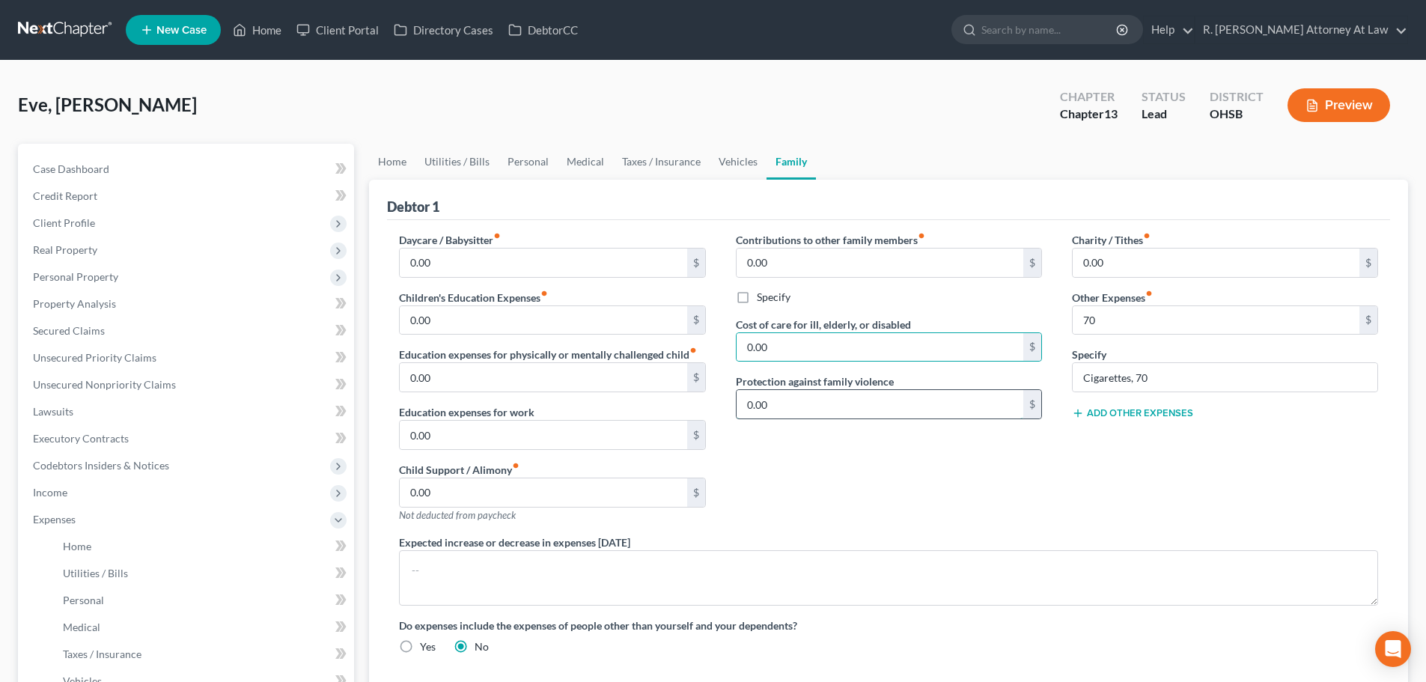
click at [799, 400] on input "0.00" at bounding box center [879, 404] width 287 height 28
click at [534, 498] on input "0.00" at bounding box center [543, 492] width 287 height 28
click at [725, 160] on link "Vehicles" at bounding box center [737, 162] width 57 height 36
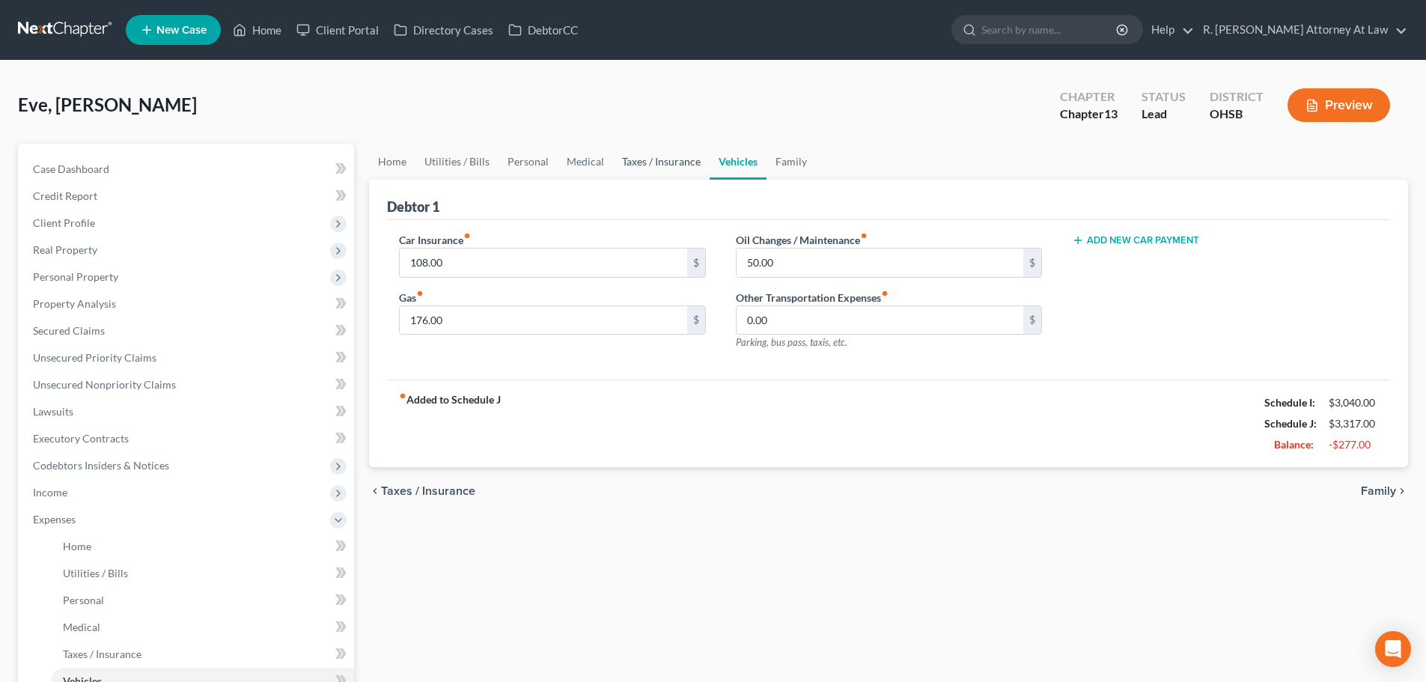
click at [638, 163] on link "Taxes / Insurance" at bounding box center [661, 162] width 97 height 36
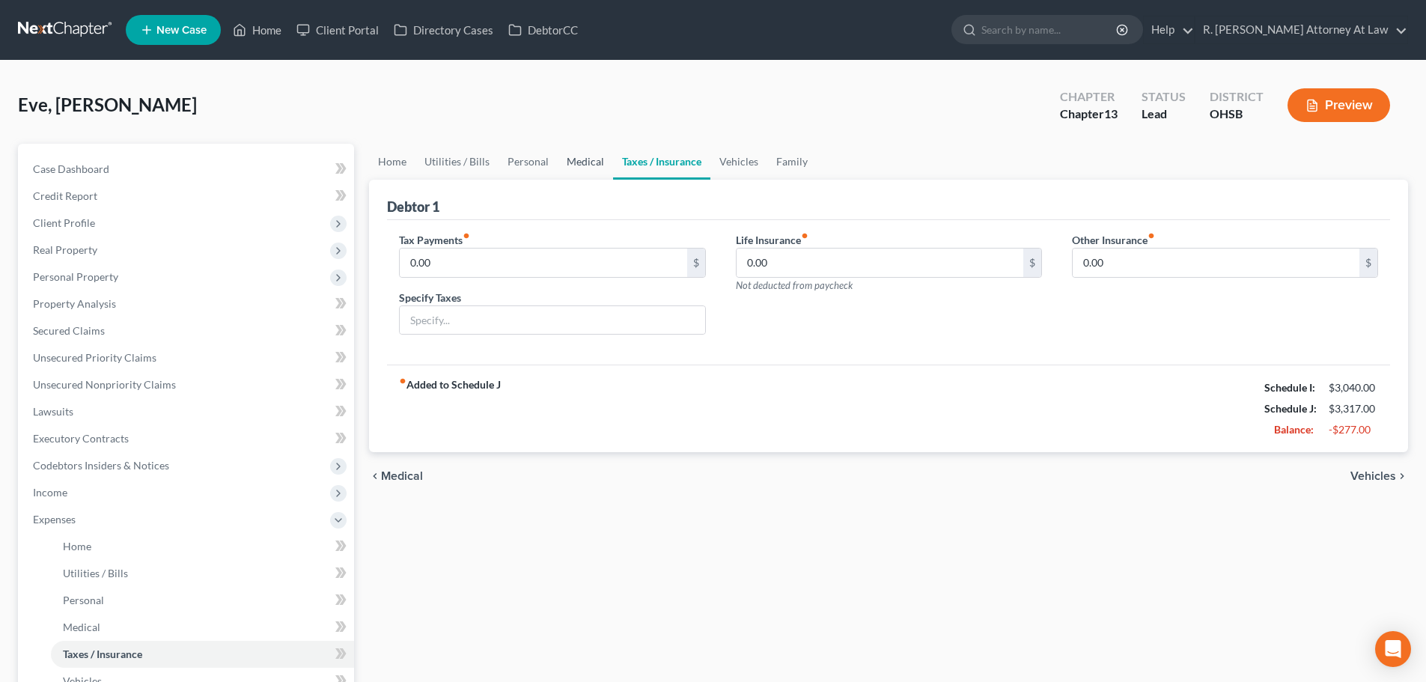
click at [578, 156] on link "Medical" at bounding box center [585, 162] width 55 height 36
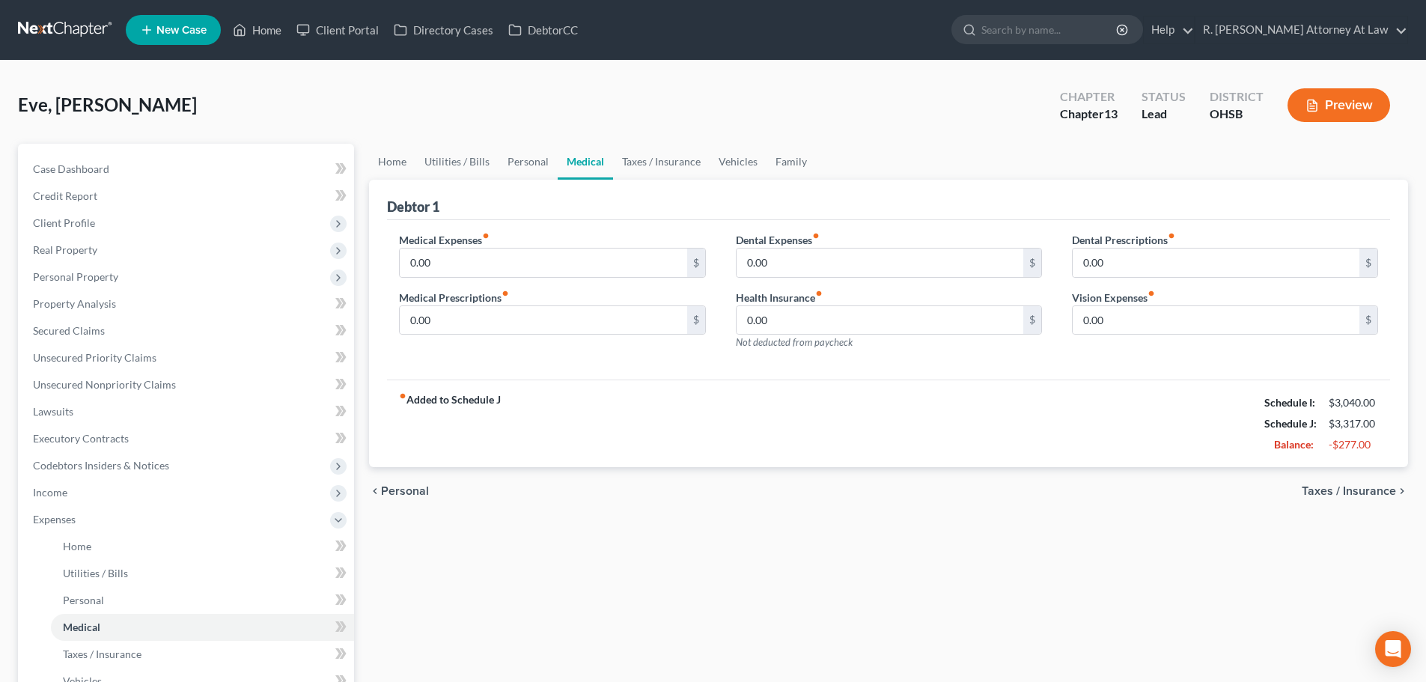
click at [588, 157] on link "Medical" at bounding box center [585, 162] width 55 height 36
click at [520, 158] on link "Personal" at bounding box center [527, 162] width 59 height 36
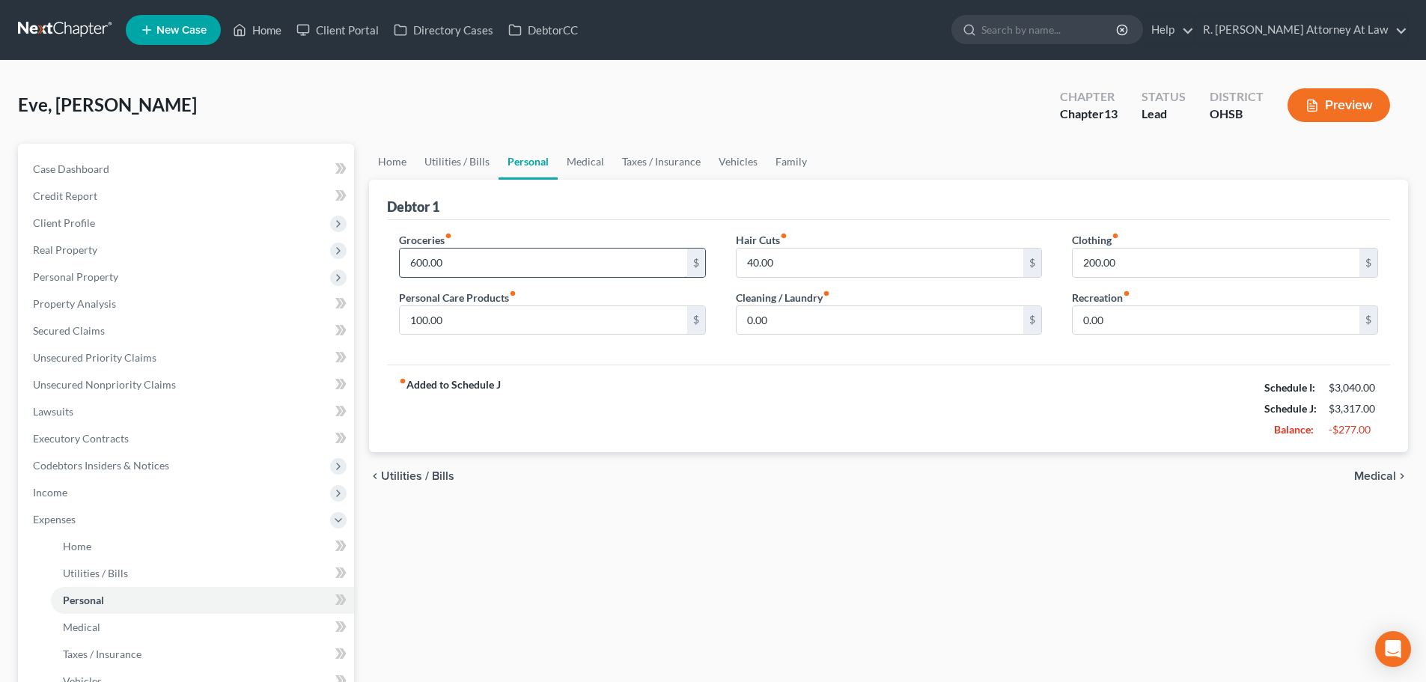
click at [446, 265] on input "600.00" at bounding box center [543, 262] width 287 height 28
type input "400"
click at [1120, 264] on input "200.00" at bounding box center [1215, 262] width 287 height 28
type input "50"
click at [489, 313] on input "100.00" at bounding box center [543, 320] width 287 height 28
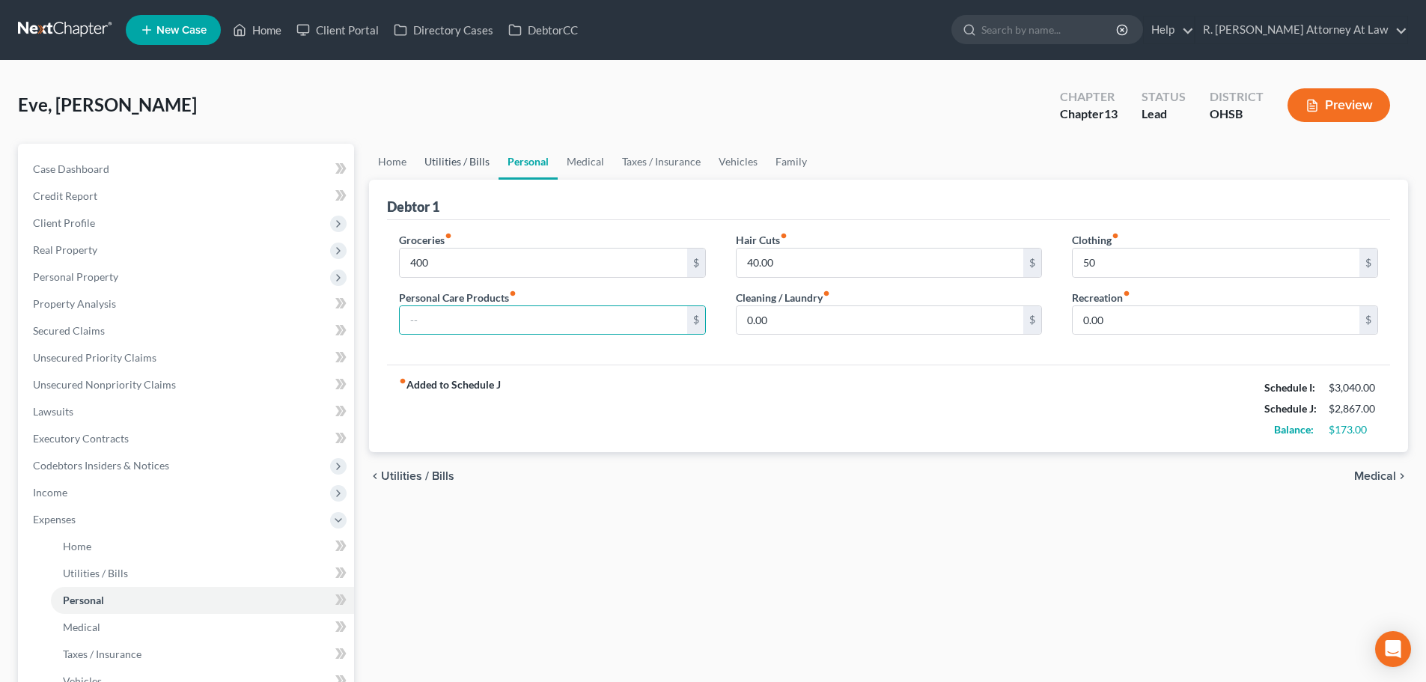
click at [459, 159] on link "Utilities / Bills" at bounding box center [456, 162] width 83 height 36
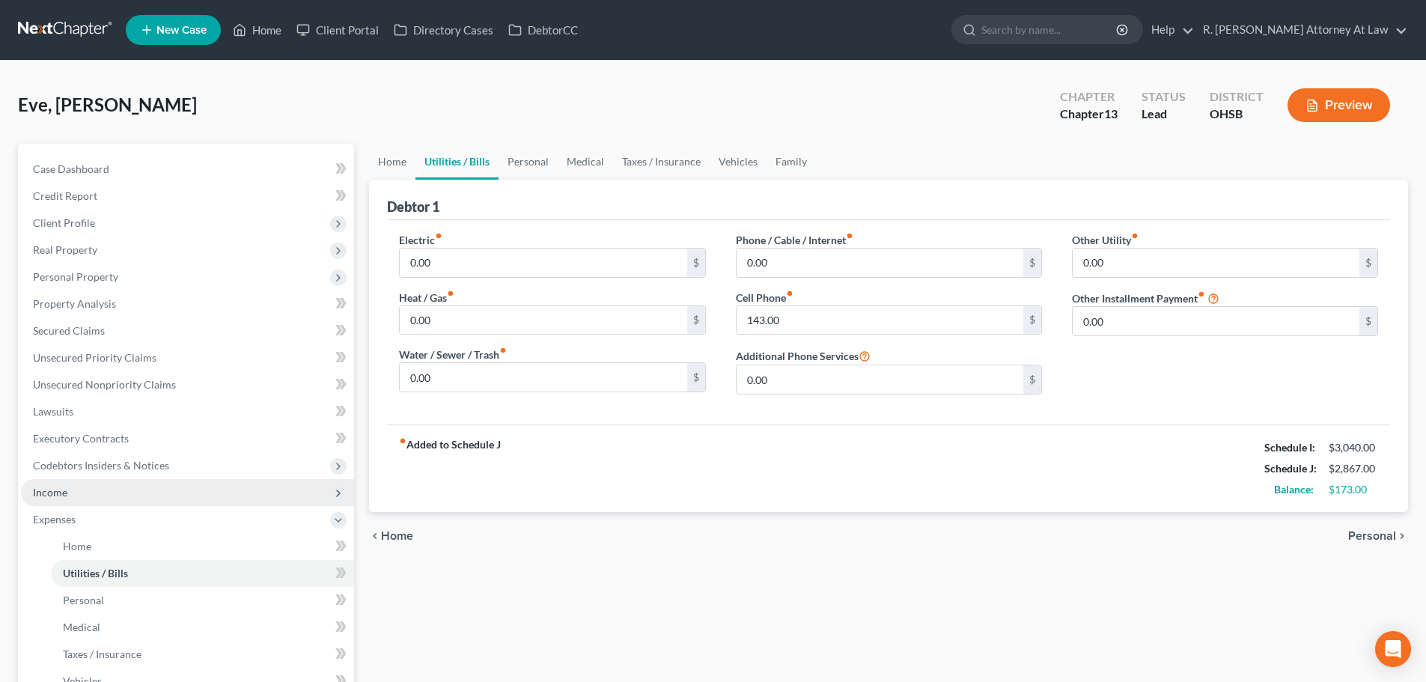
drag, startPoint x: 46, startPoint y: 489, endPoint x: 36, endPoint y: 495, distance: 12.1
click at [37, 495] on span "Income" at bounding box center [50, 492] width 34 height 13
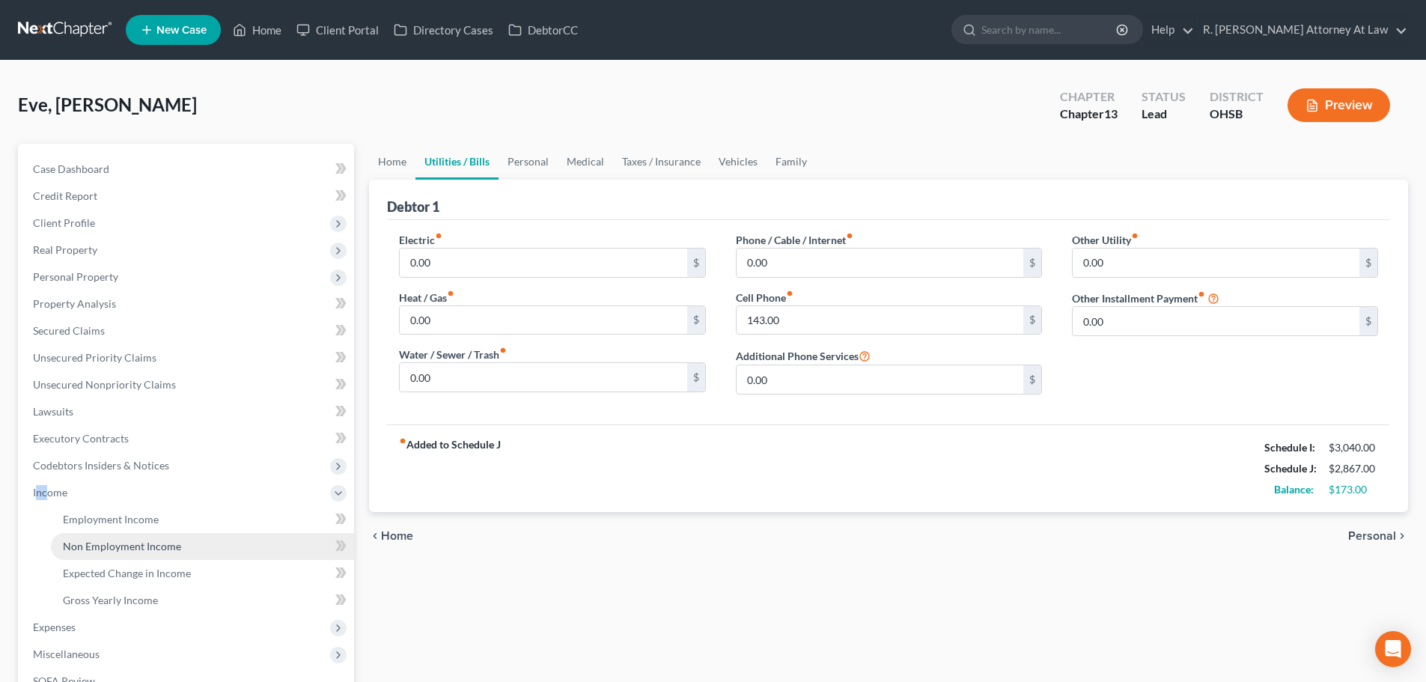
click at [81, 535] on link "Non Employment Income" at bounding box center [202, 546] width 303 height 27
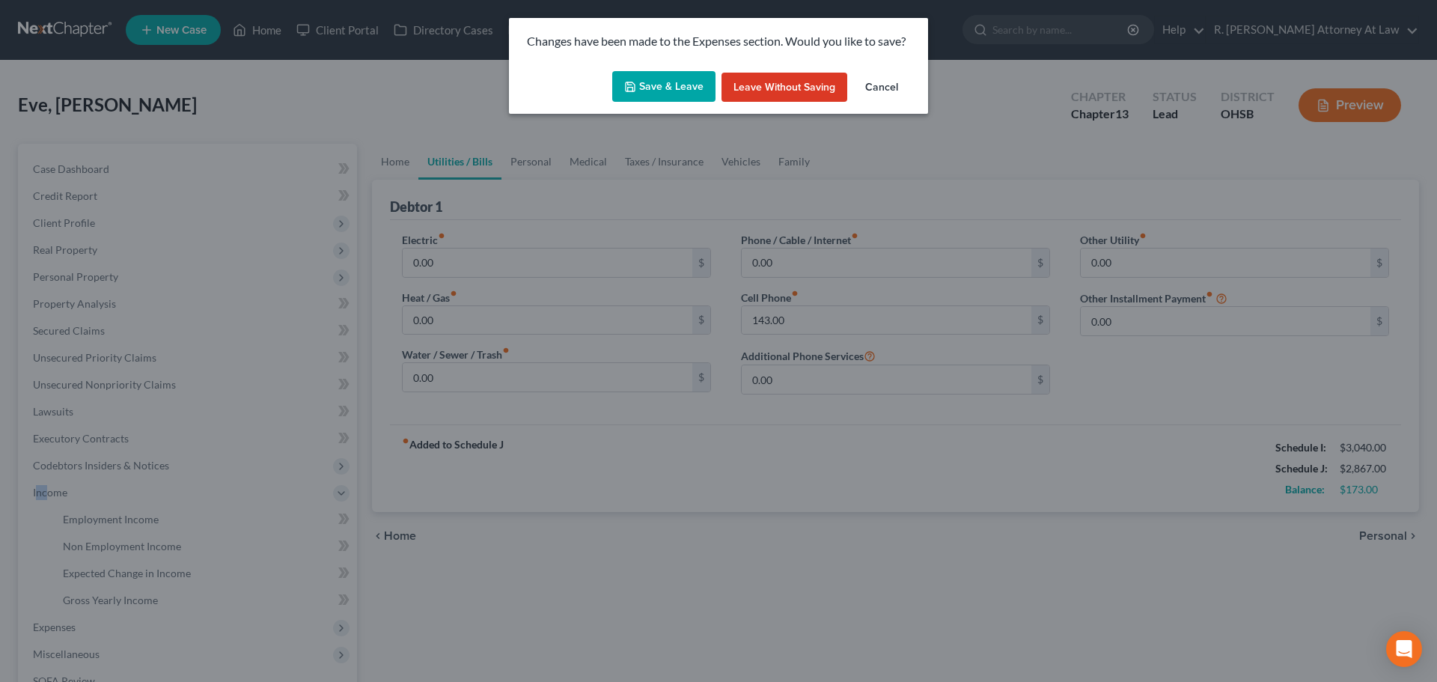
click at [671, 83] on button "Save & Leave" at bounding box center [663, 86] width 103 height 31
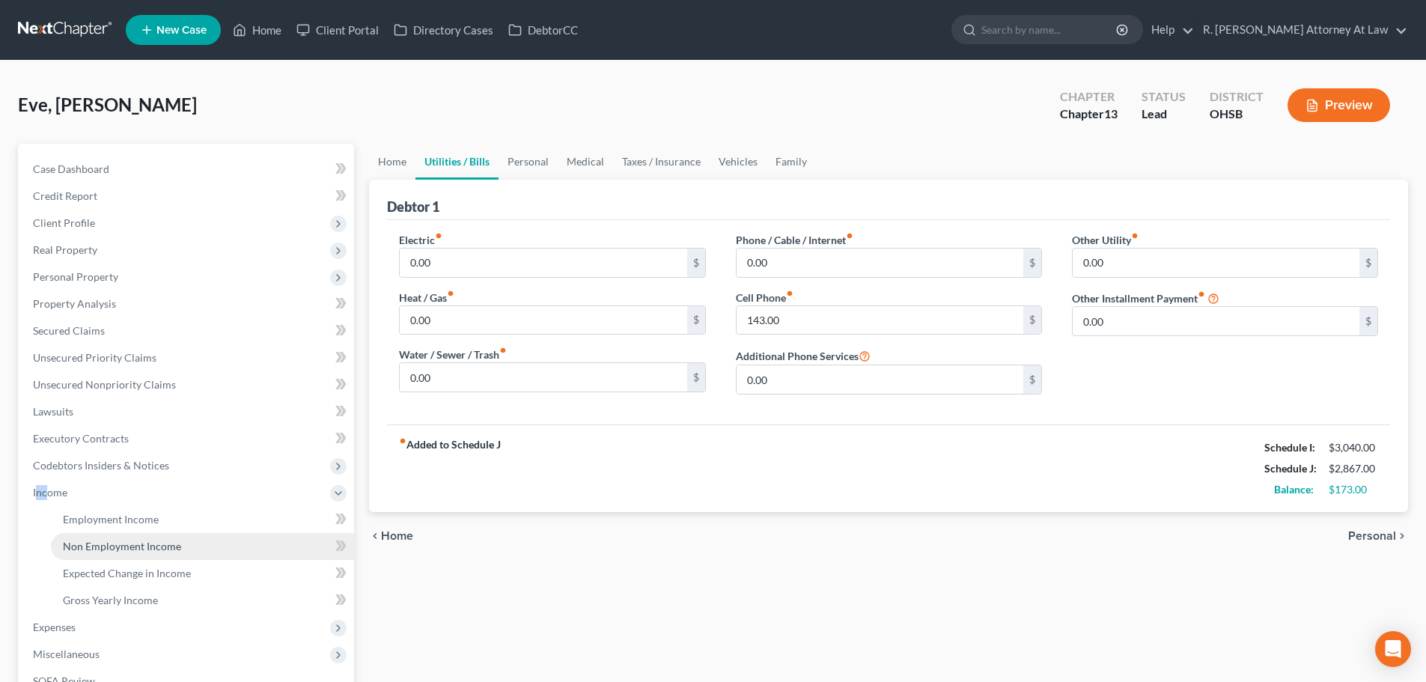
click at [91, 543] on span "Non Employment Income" at bounding box center [122, 546] width 118 height 13
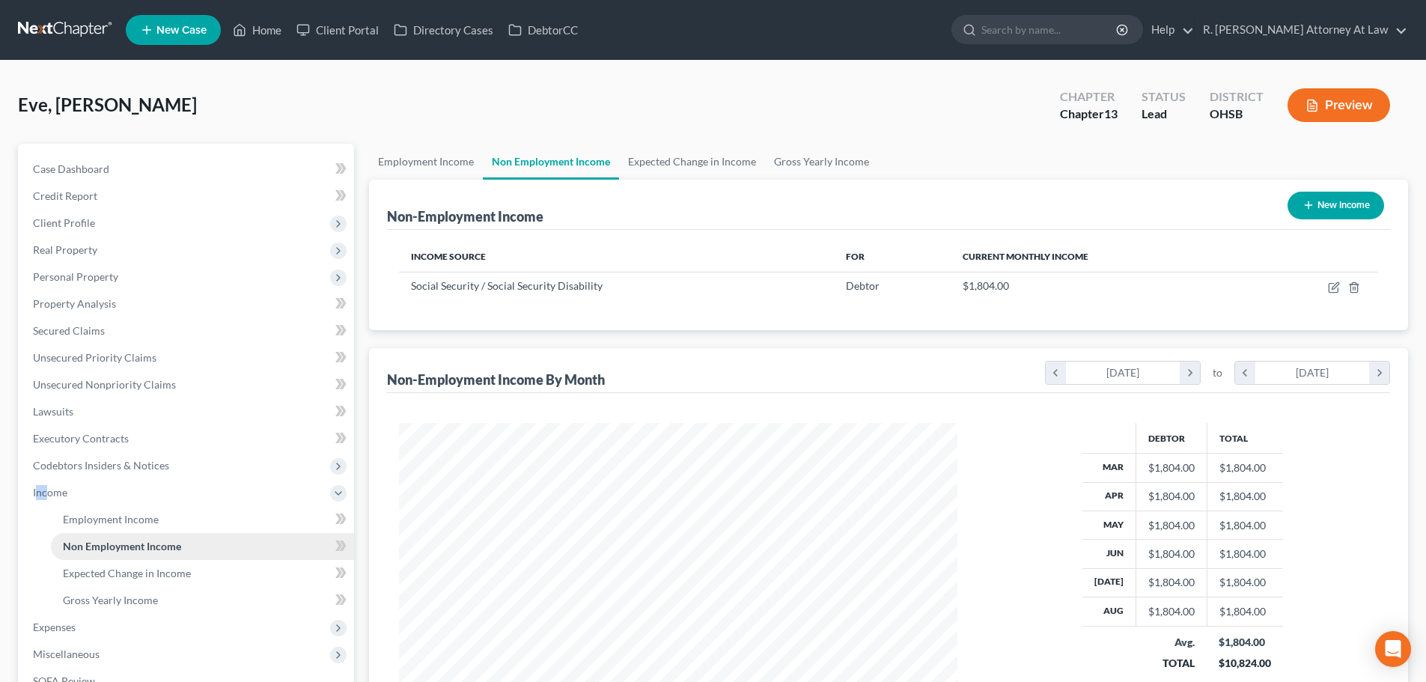
scroll to position [279, 588]
click at [105, 511] on link "Employment Income" at bounding box center [202, 519] width 303 height 27
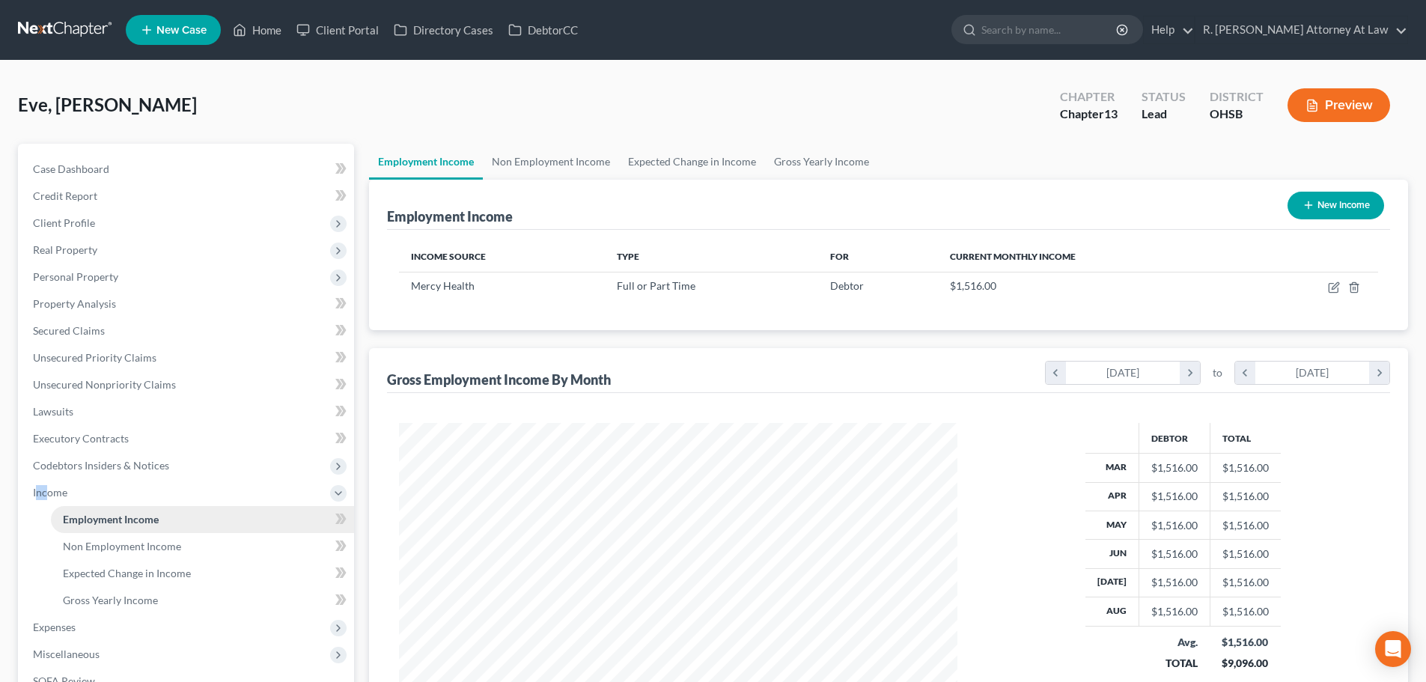
scroll to position [279, 588]
click at [79, 626] on span "Expenses" at bounding box center [187, 627] width 333 height 27
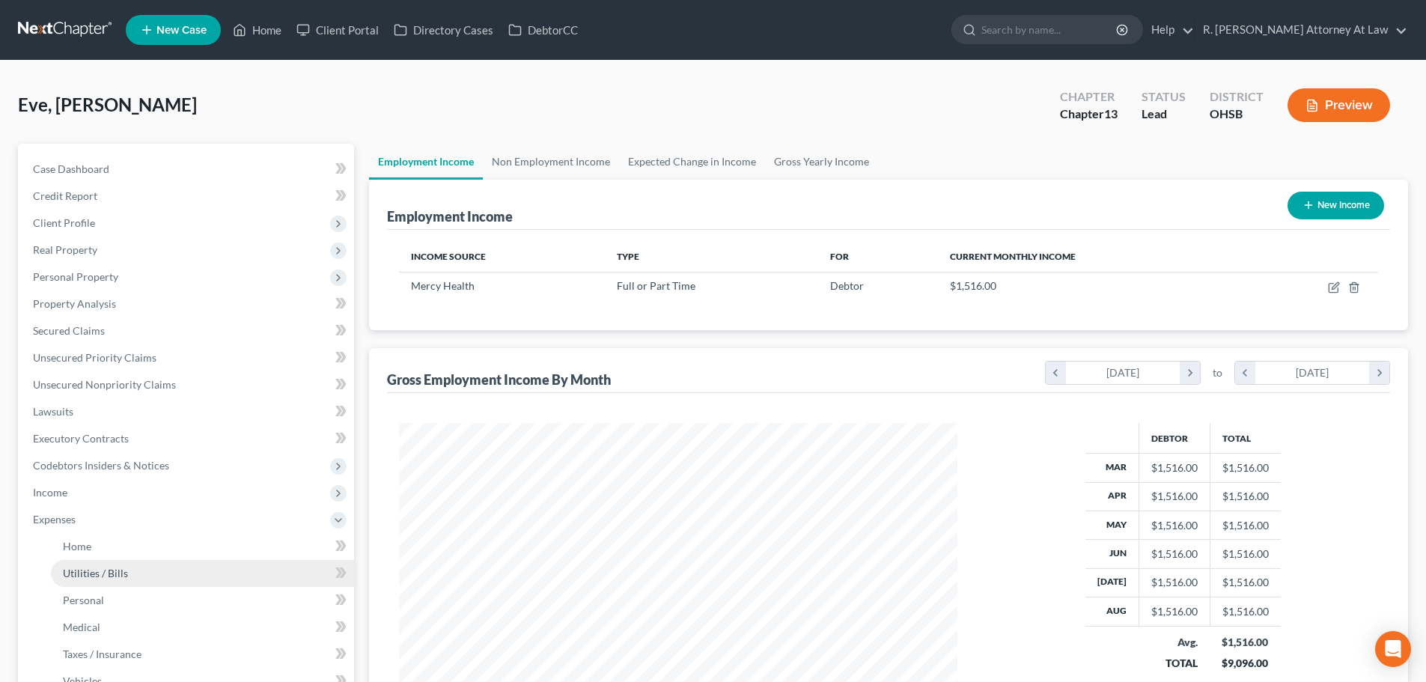
click at [75, 575] on span "Utilities / Bills" at bounding box center [95, 573] width 65 height 13
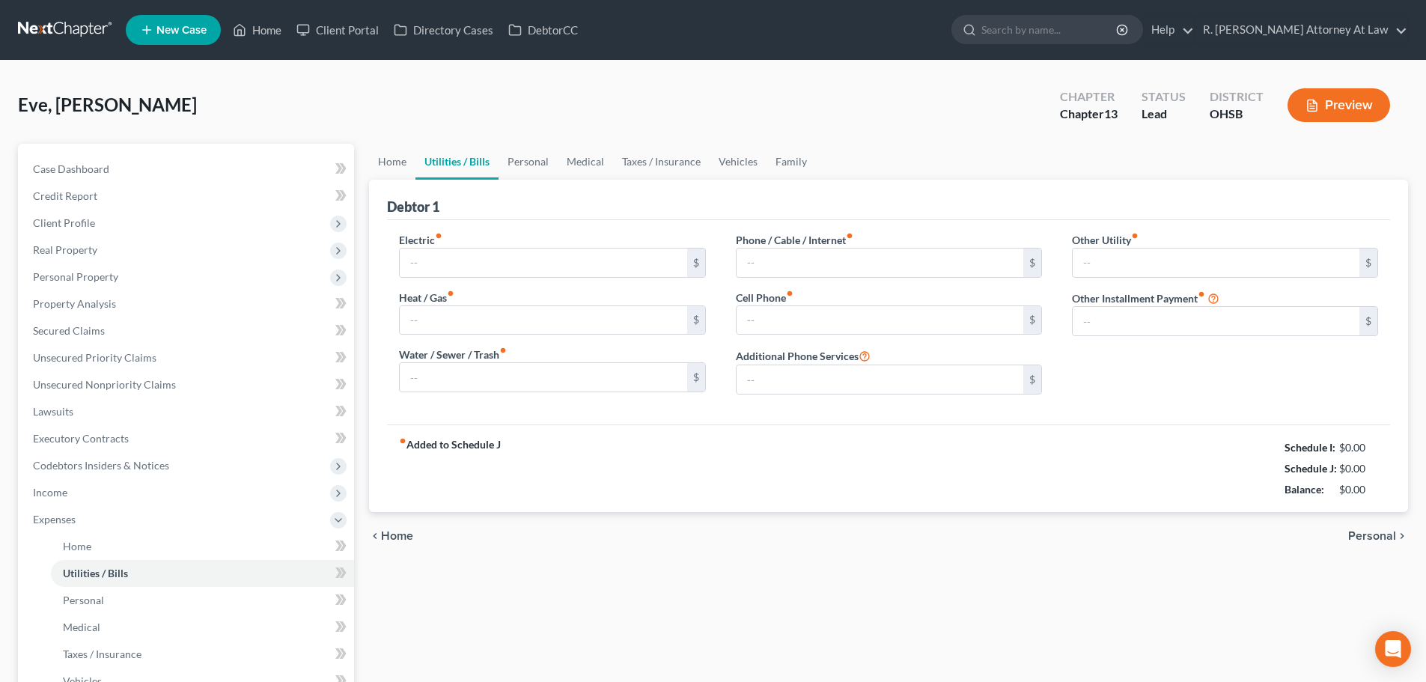
type input "0.00"
type input "143.00"
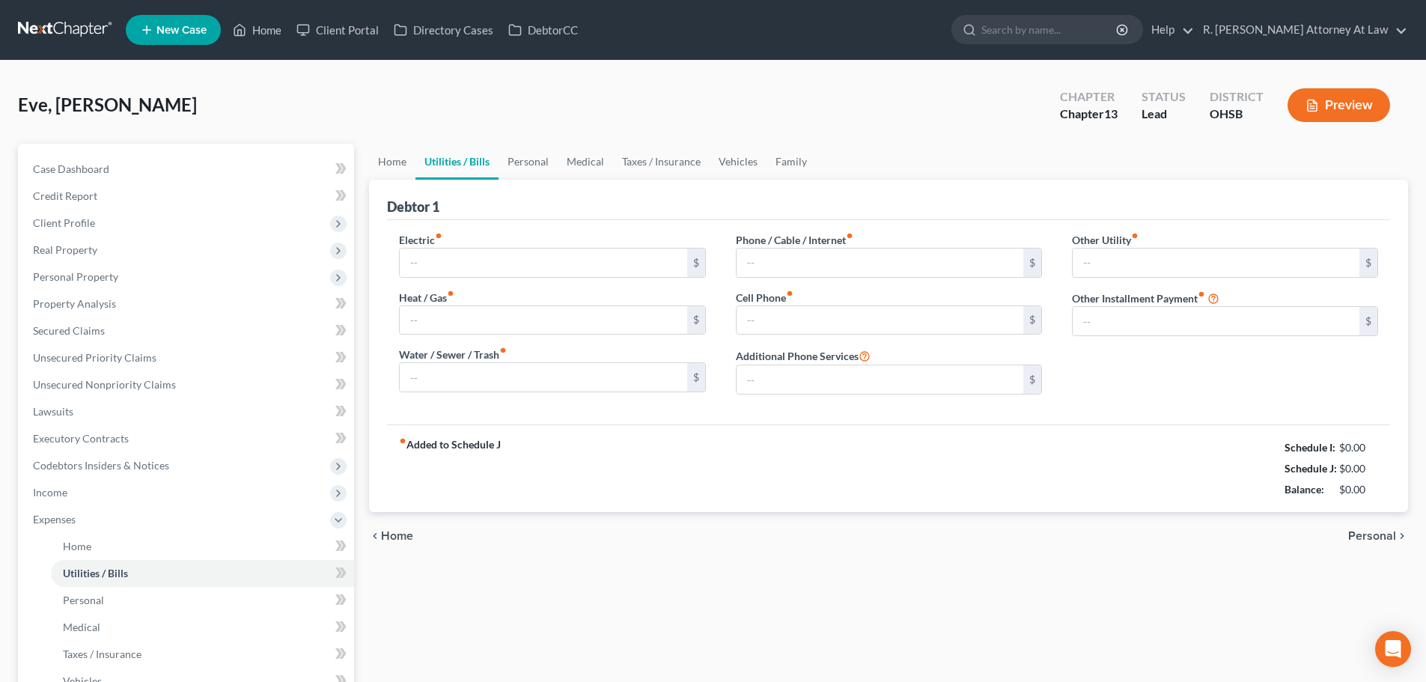
type input "0.00"
click at [527, 156] on link "Personal" at bounding box center [527, 162] width 59 height 36
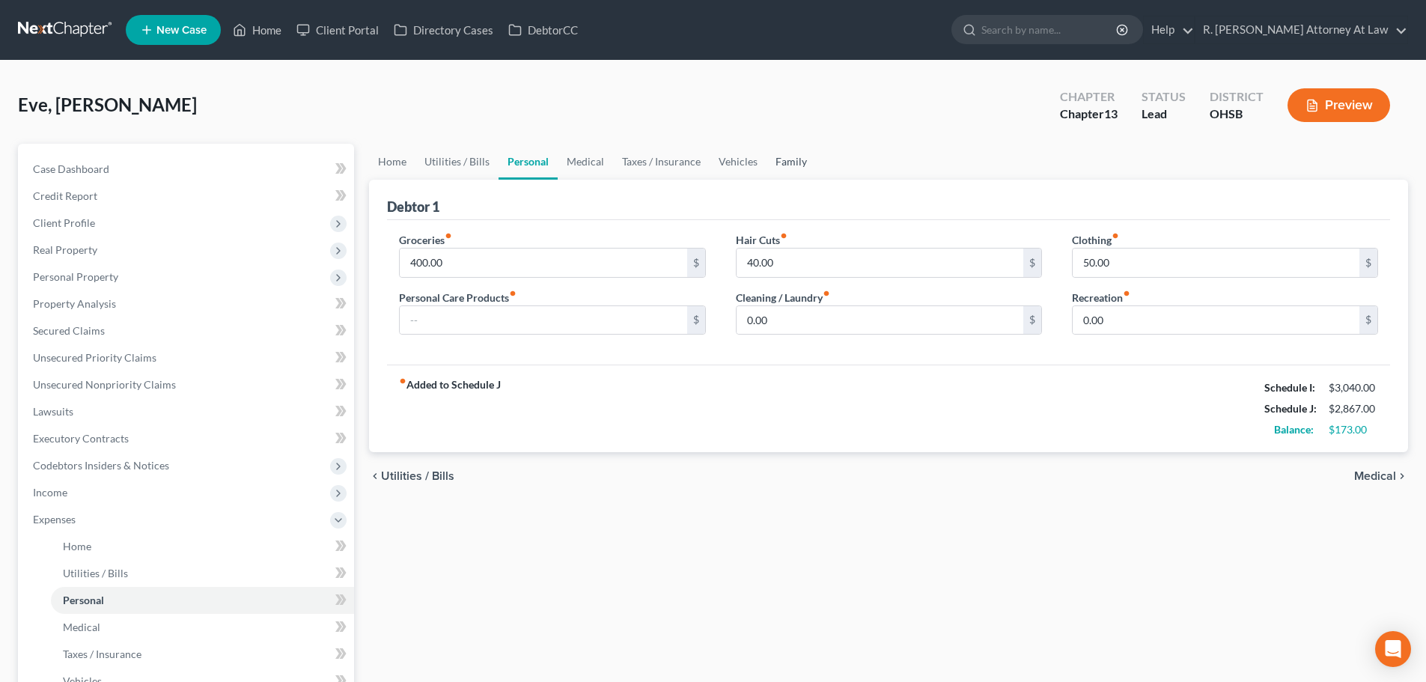
click at [788, 159] on link "Family" at bounding box center [790, 162] width 49 height 36
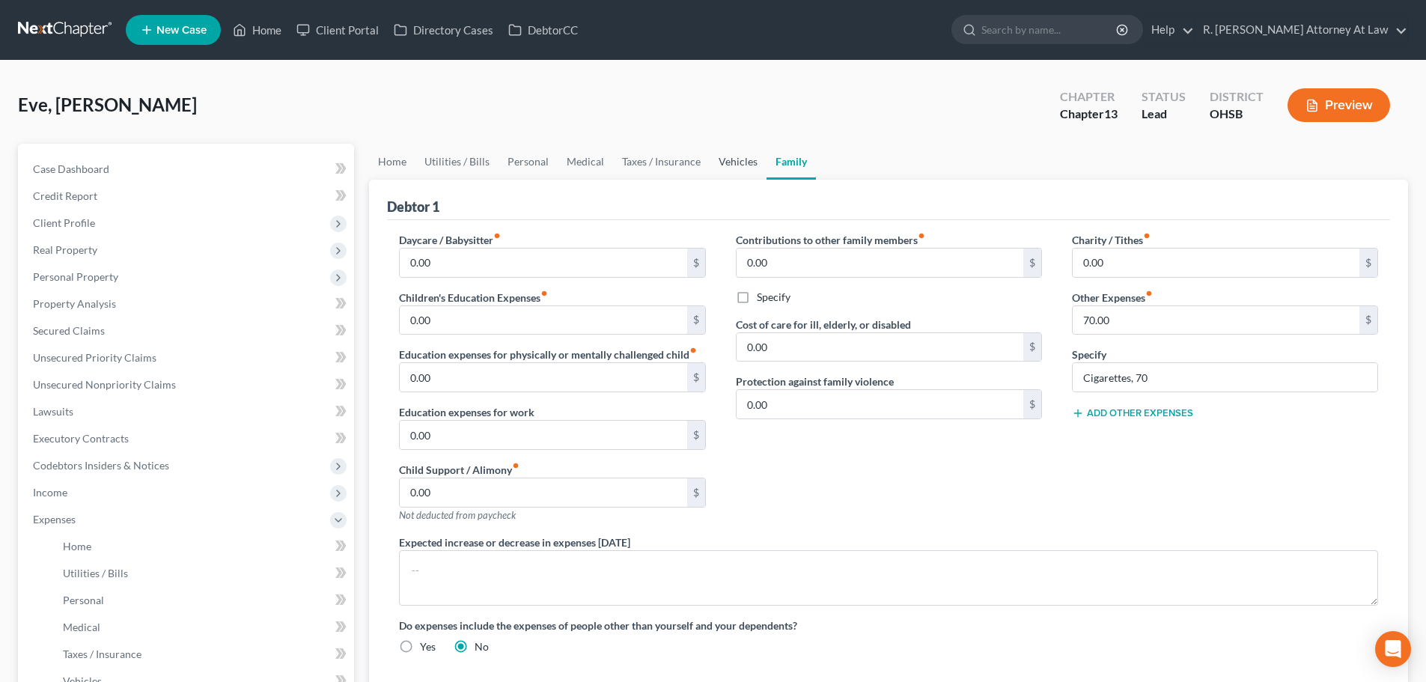
click at [738, 159] on link "Vehicles" at bounding box center [737, 162] width 57 height 36
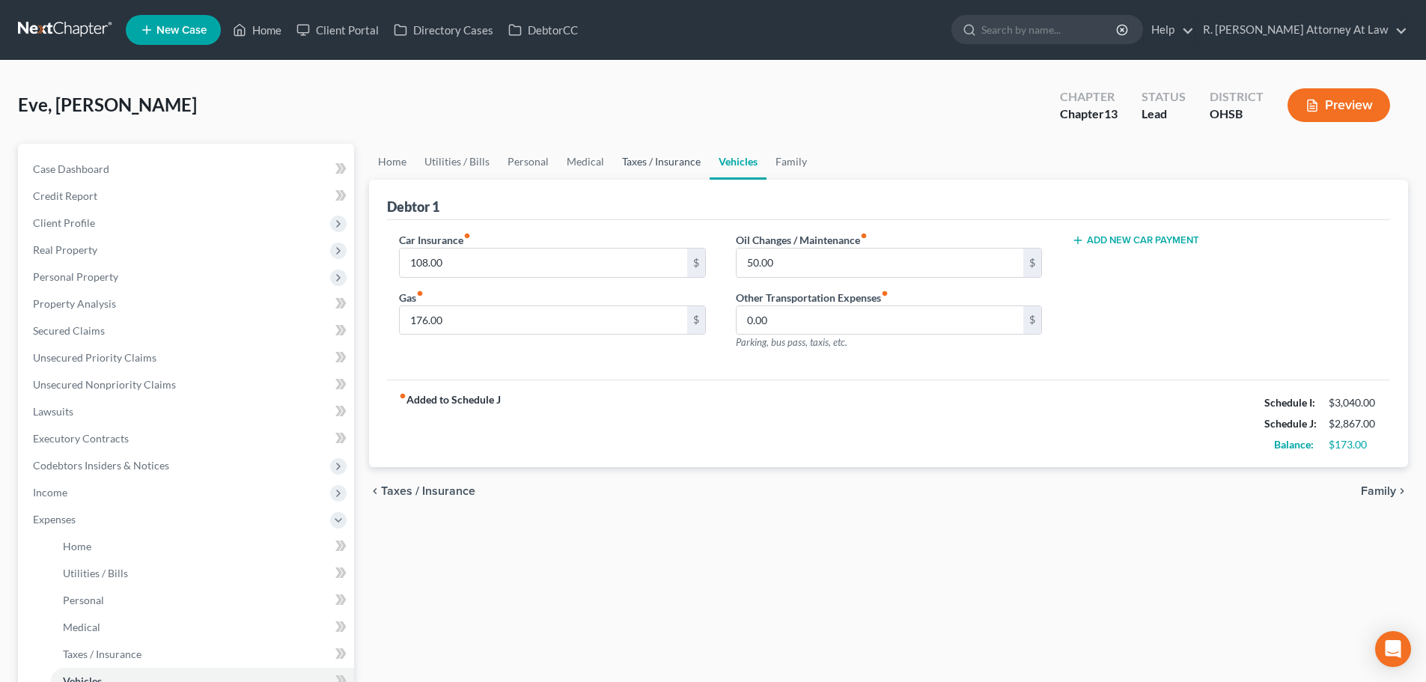
click at [671, 159] on link "Taxes / Insurance" at bounding box center [661, 162] width 97 height 36
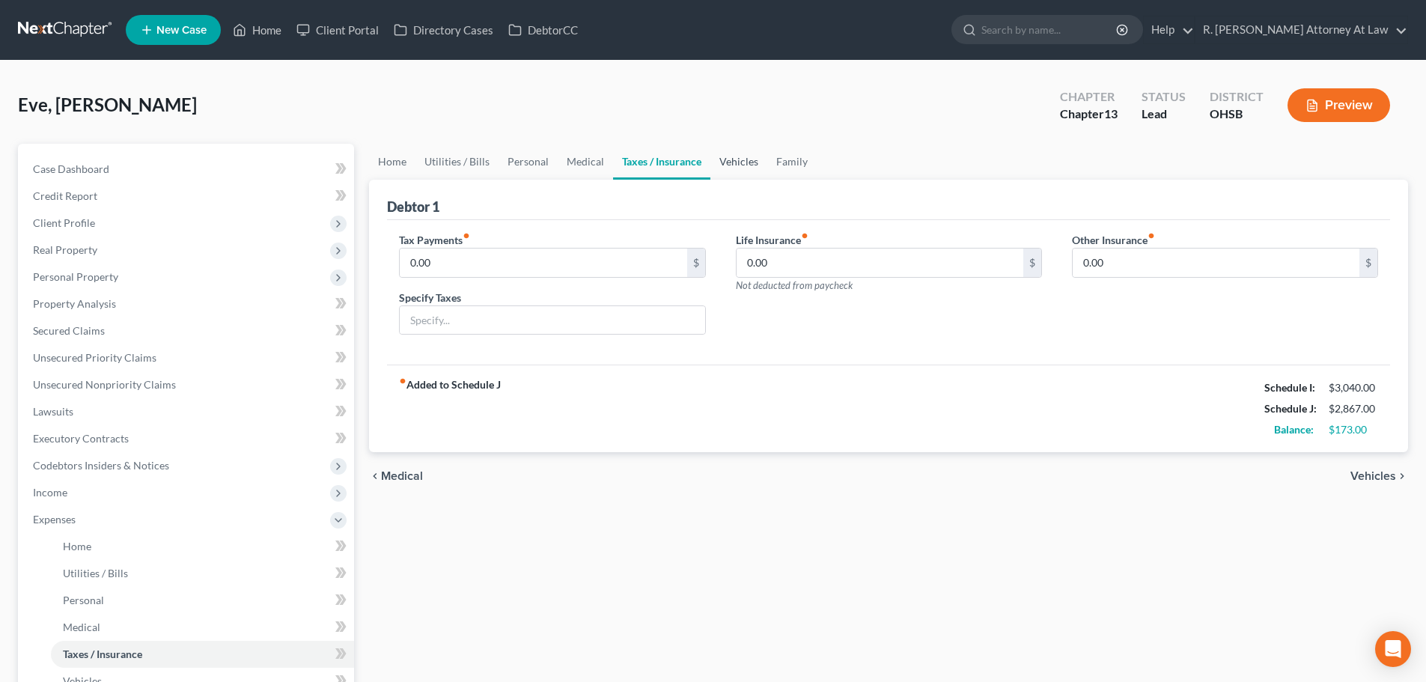
click at [733, 156] on link "Vehicles" at bounding box center [738, 162] width 57 height 36
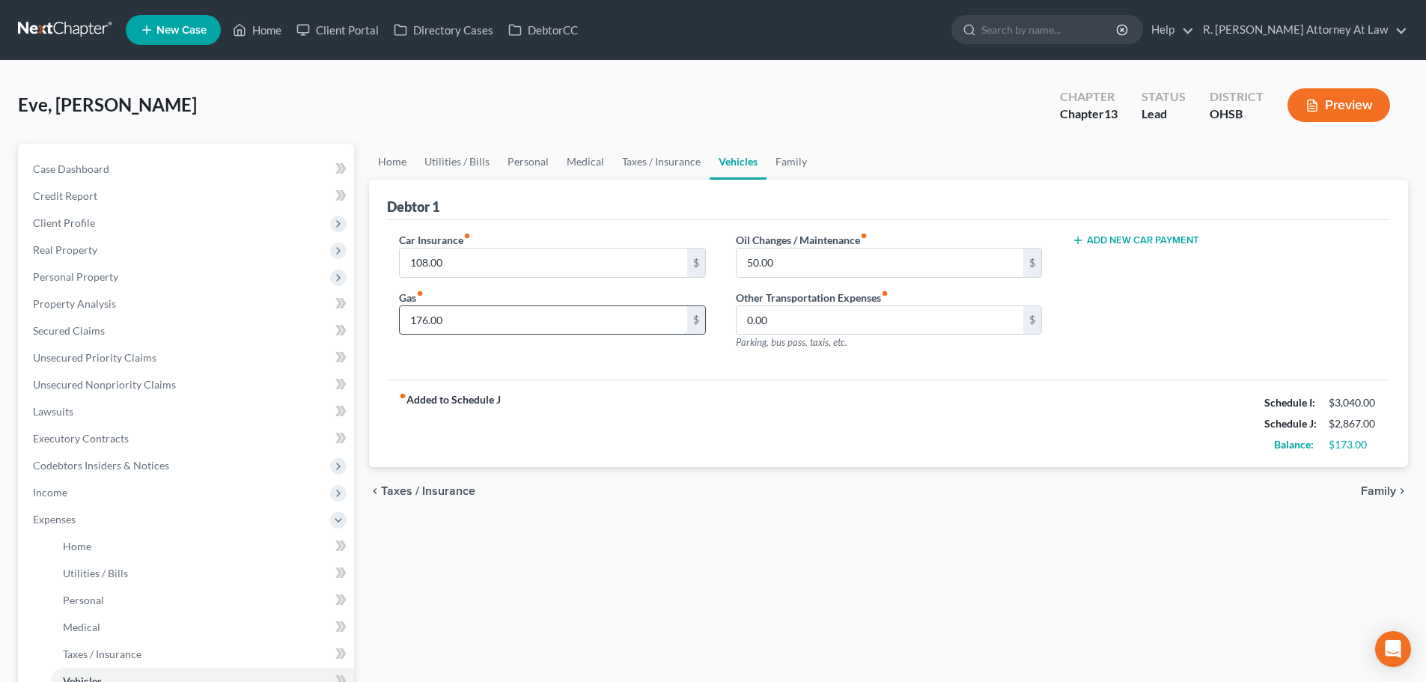
click at [449, 326] on input "176.00" at bounding box center [543, 320] width 287 height 28
type input "120"
click at [588, 162] on link "Medical" at bounding box center [585, 162] width 55 height 36
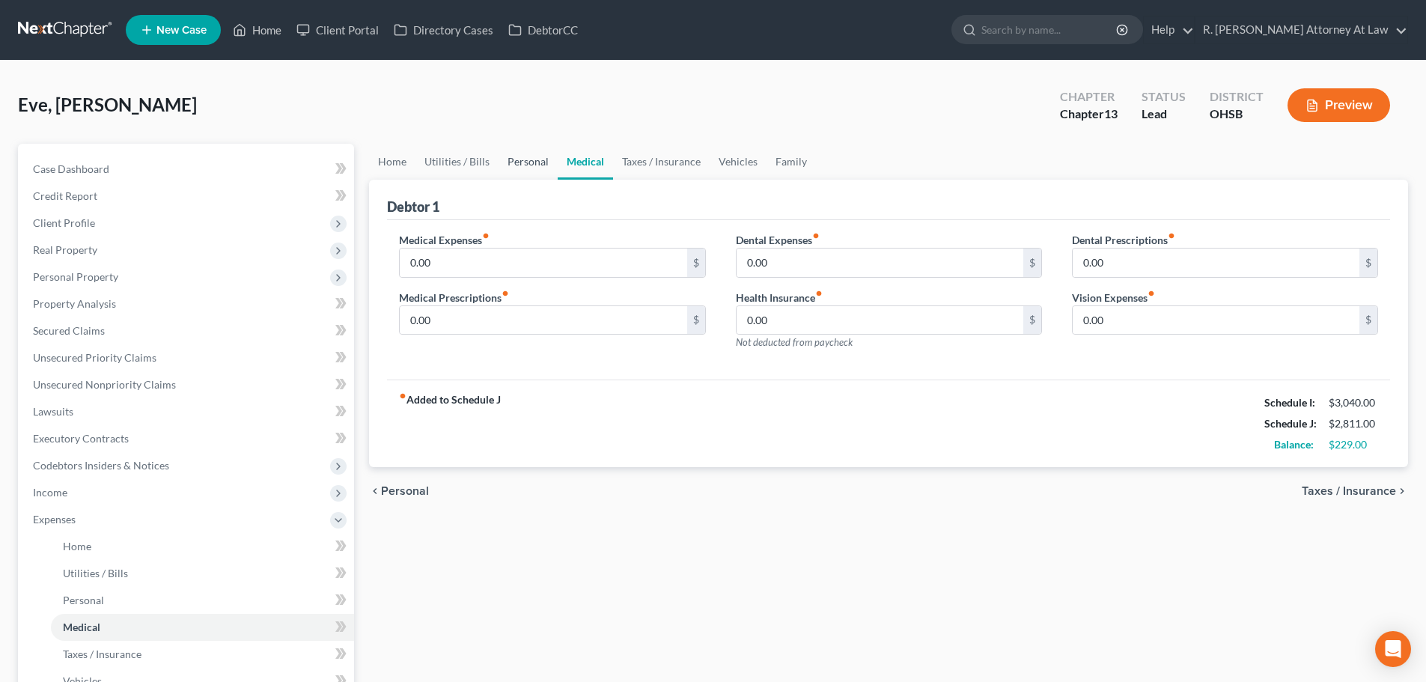
click at [507, 159] on link "Personal" at bounding box center [527, 162] width 59 height 36
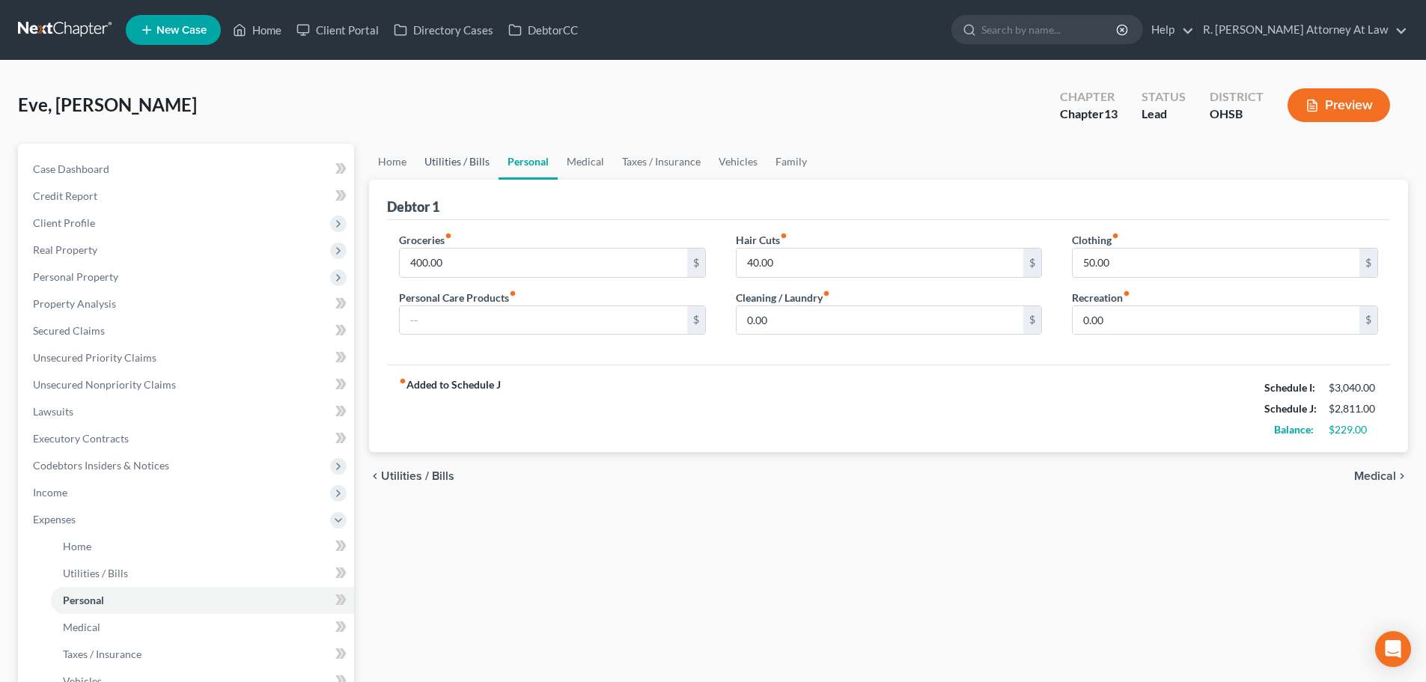
click at [474, 159] on link "Utilities / Bills" at bounding box center [456, 162] width 83 height 36
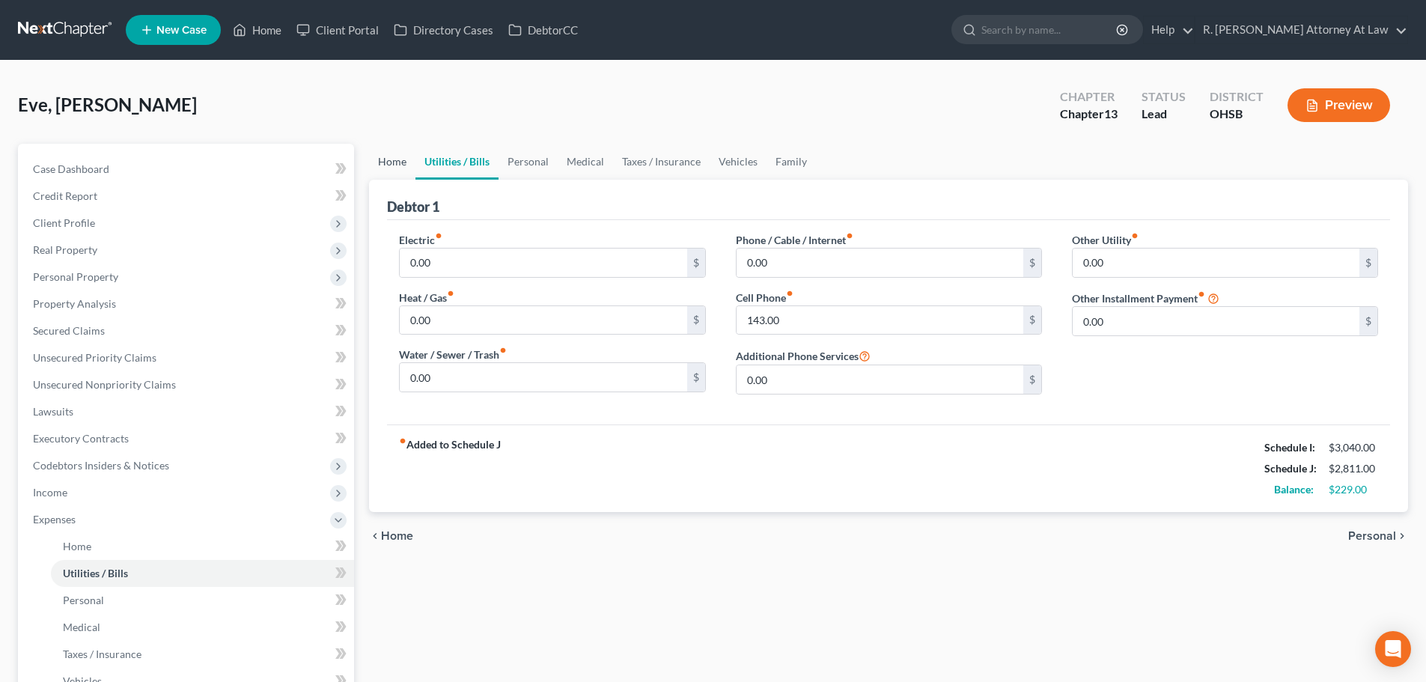
click at [385, 160] on link "Home" at bounding box center [392, 162] width 46 height 36
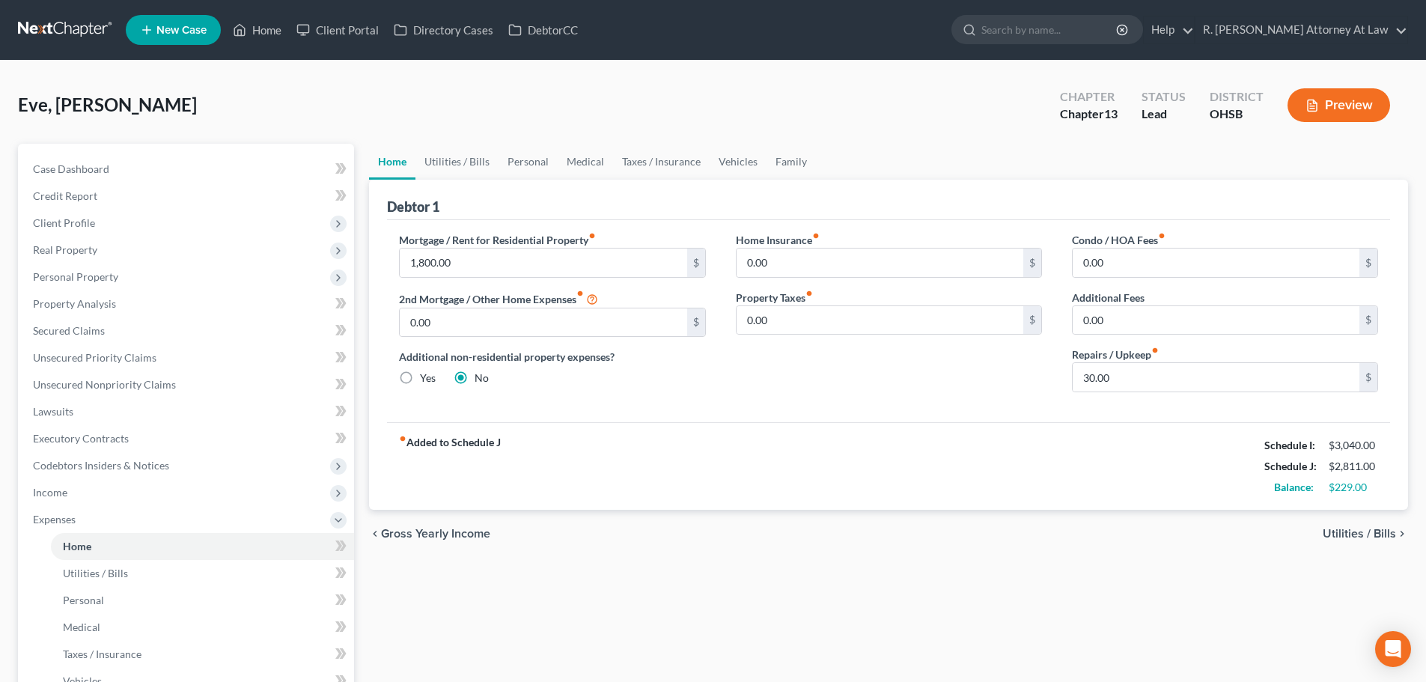
click at [706, 40] on ul "New Case Home Client Portal Directory Cases DebtorCC - No Result - See all resu…" at bounding box center [767, 29] width 1282 height 39
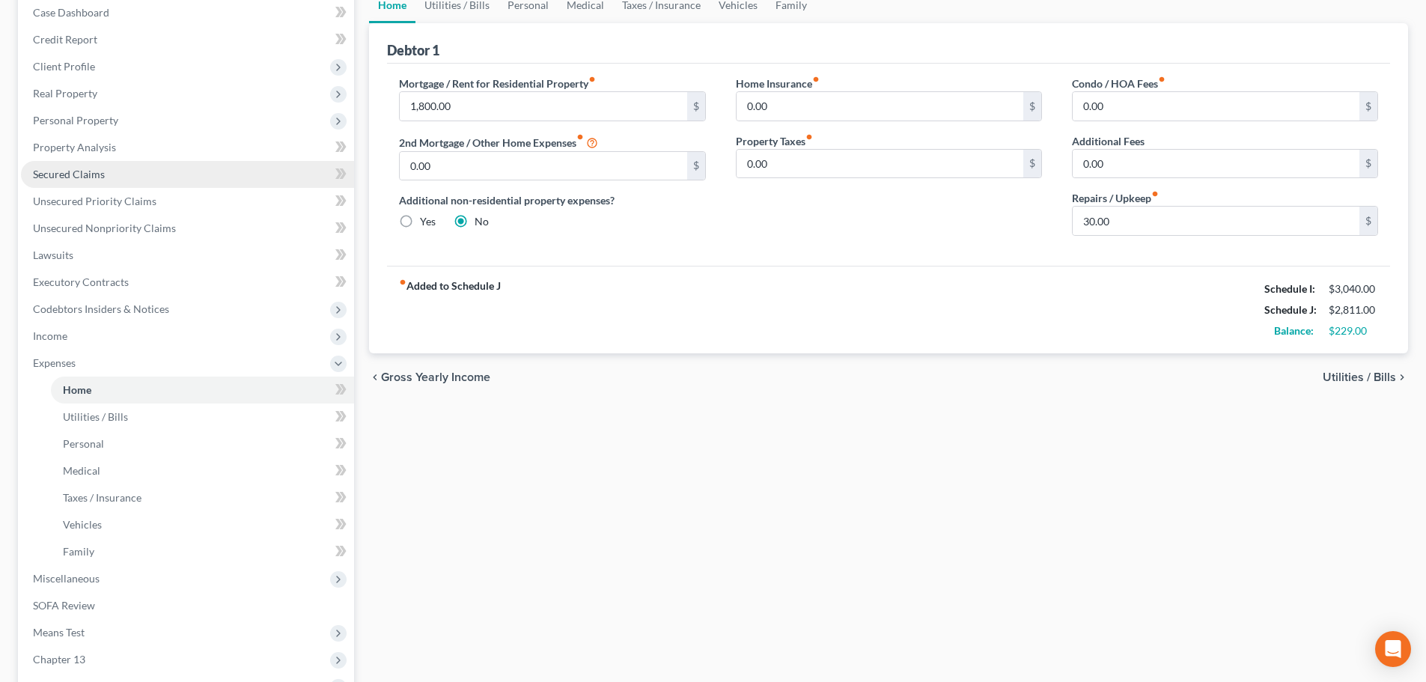
scroll to position [105, 0]
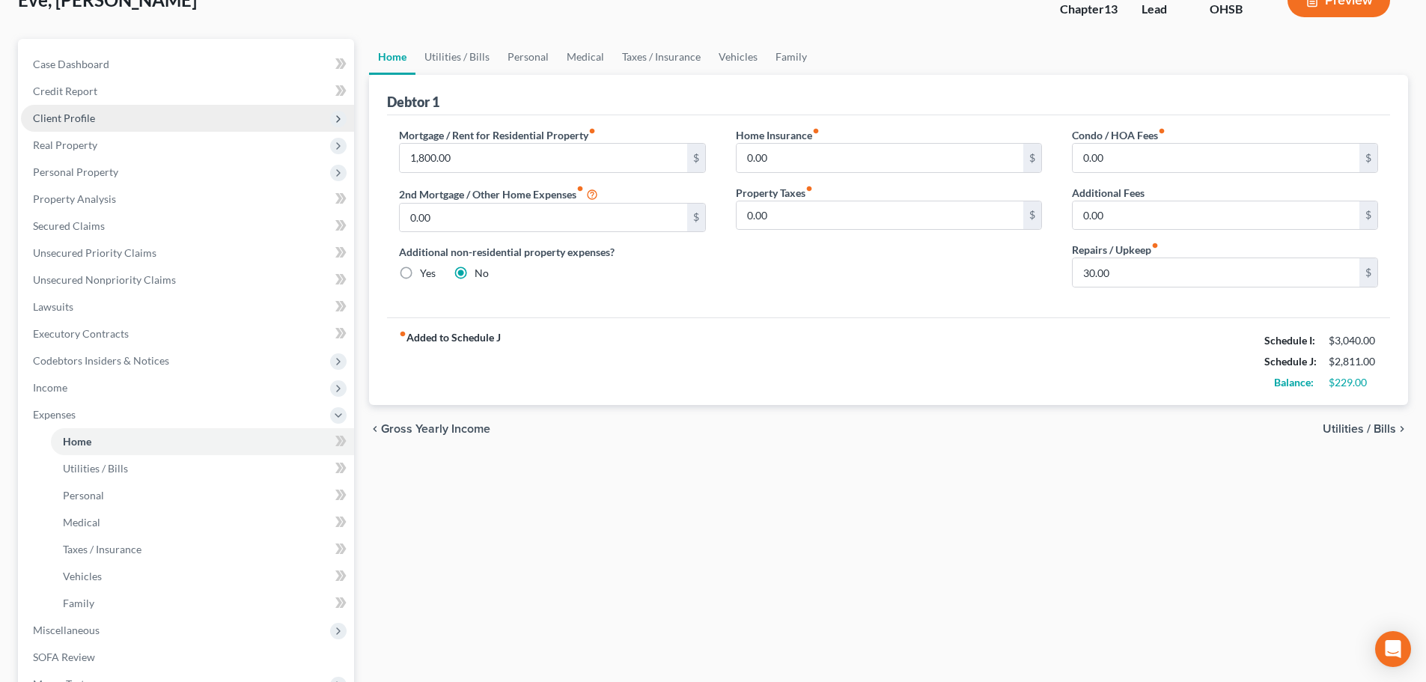
click at [75, 120] on span "Client Profile" at bounding box center [64, 118] width 62 height 13
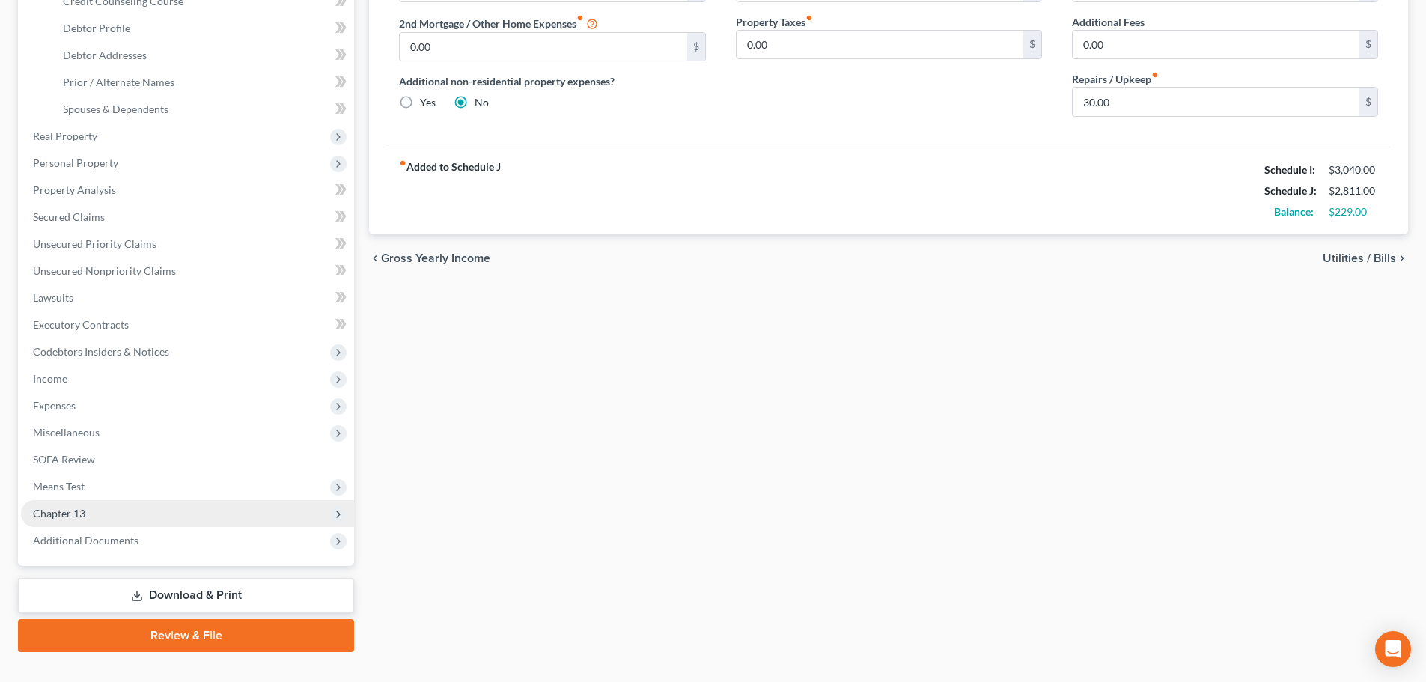
scroll to position [302, 0]
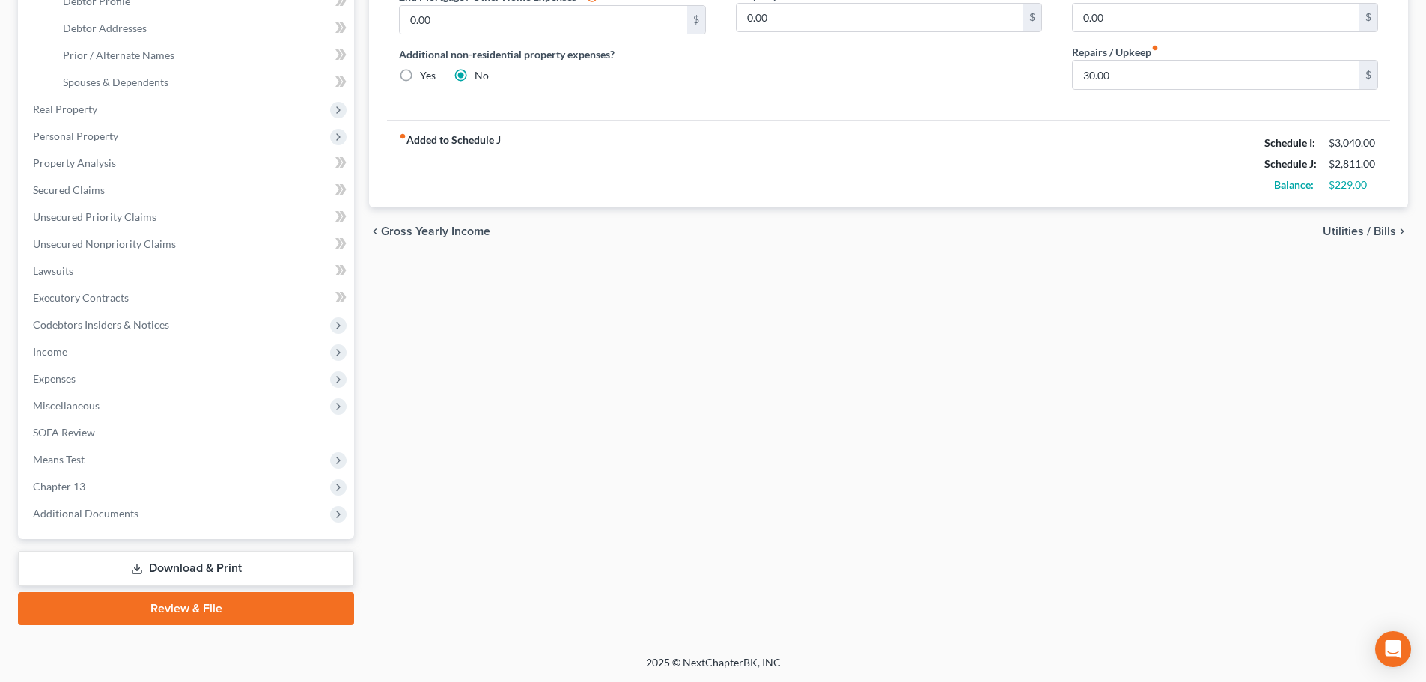
click at [148, 570] on link "Download & Print" at bounding box center [186, 568] width 336 height 35
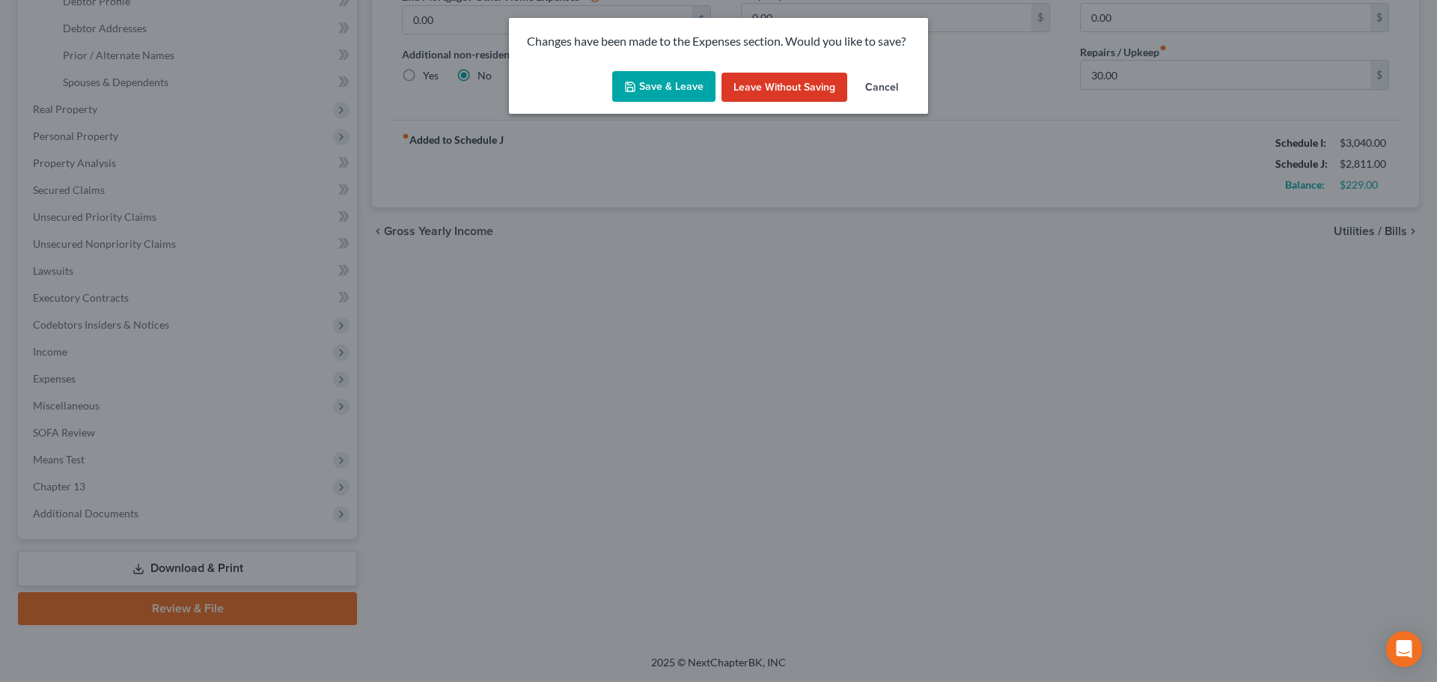
click at [677, 88] on button "Save & Leave" at bounding box center [663, 86] width 103 height 31
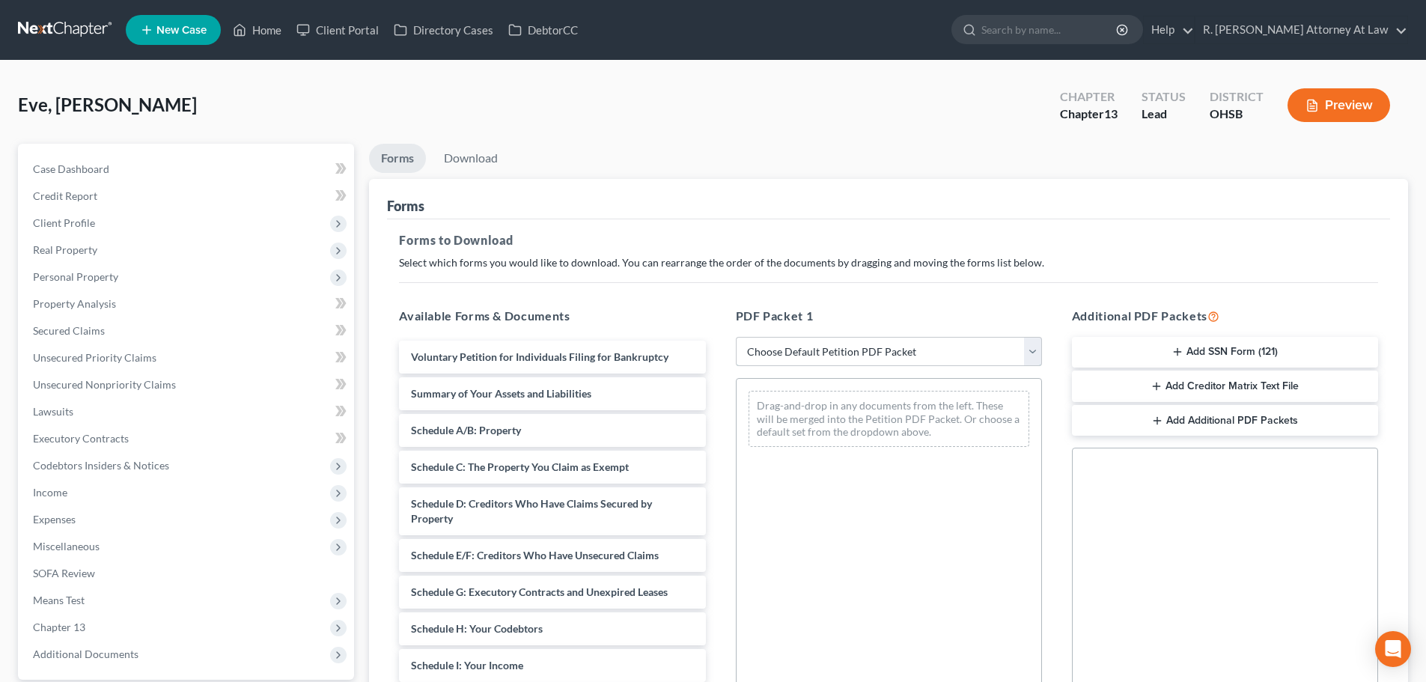
click at [772, 348] on select "Choose Default Petition PDF Packet Complete Bankruptcy Petition (all forms and …" at bounding box center [889, 352] width 306 height 30
click at [48, 196] on span "Credit Report" at bounding box center [65, 195] width 64 height 13
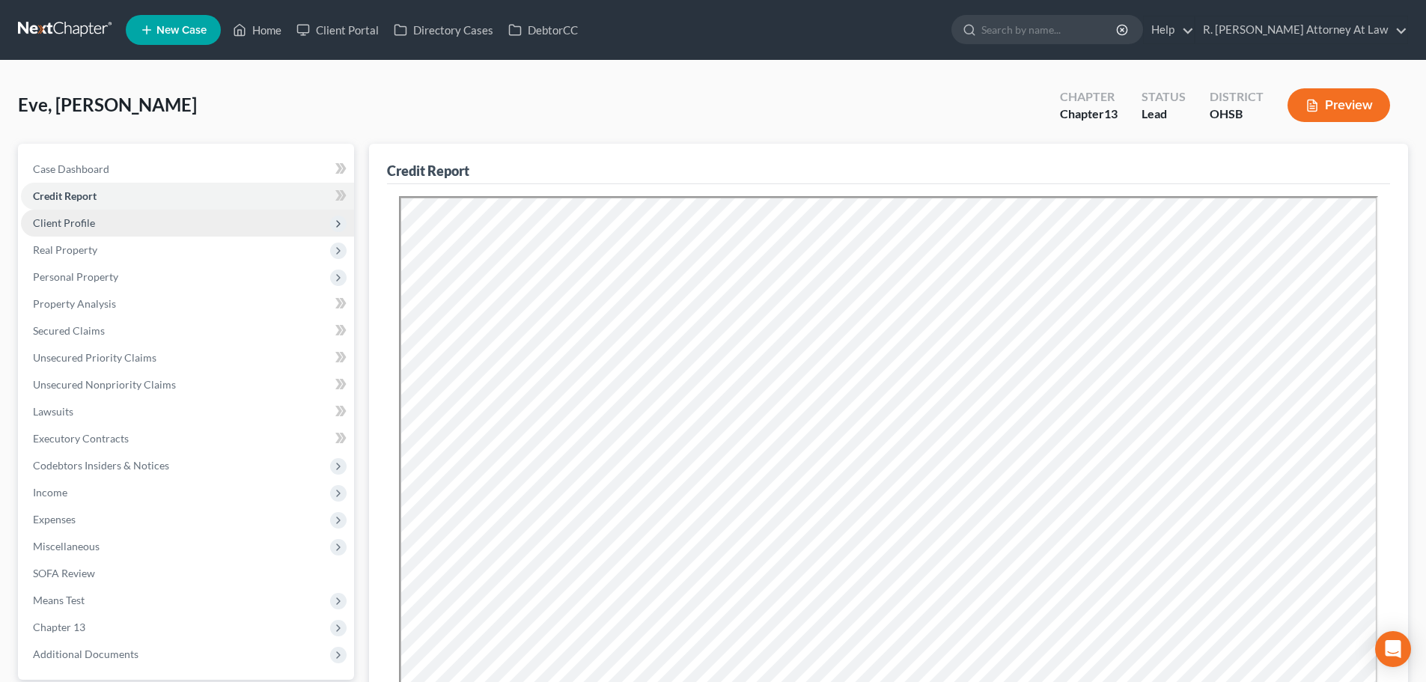
click at [63, 224] on span "Client Profile" at bounding box center [64, 222] width 62 height 13
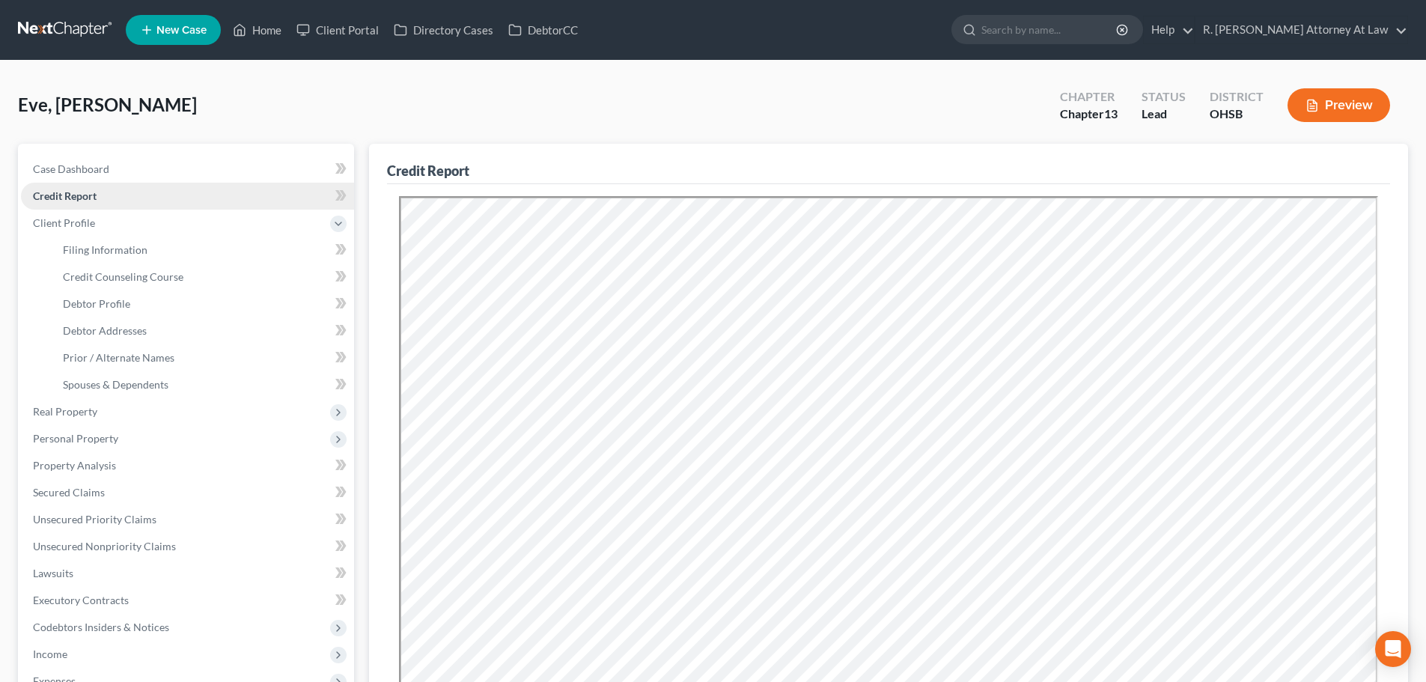
click at [79, 195] on span "Credit Report" at bounding box center [65, 195] width 64 height 13
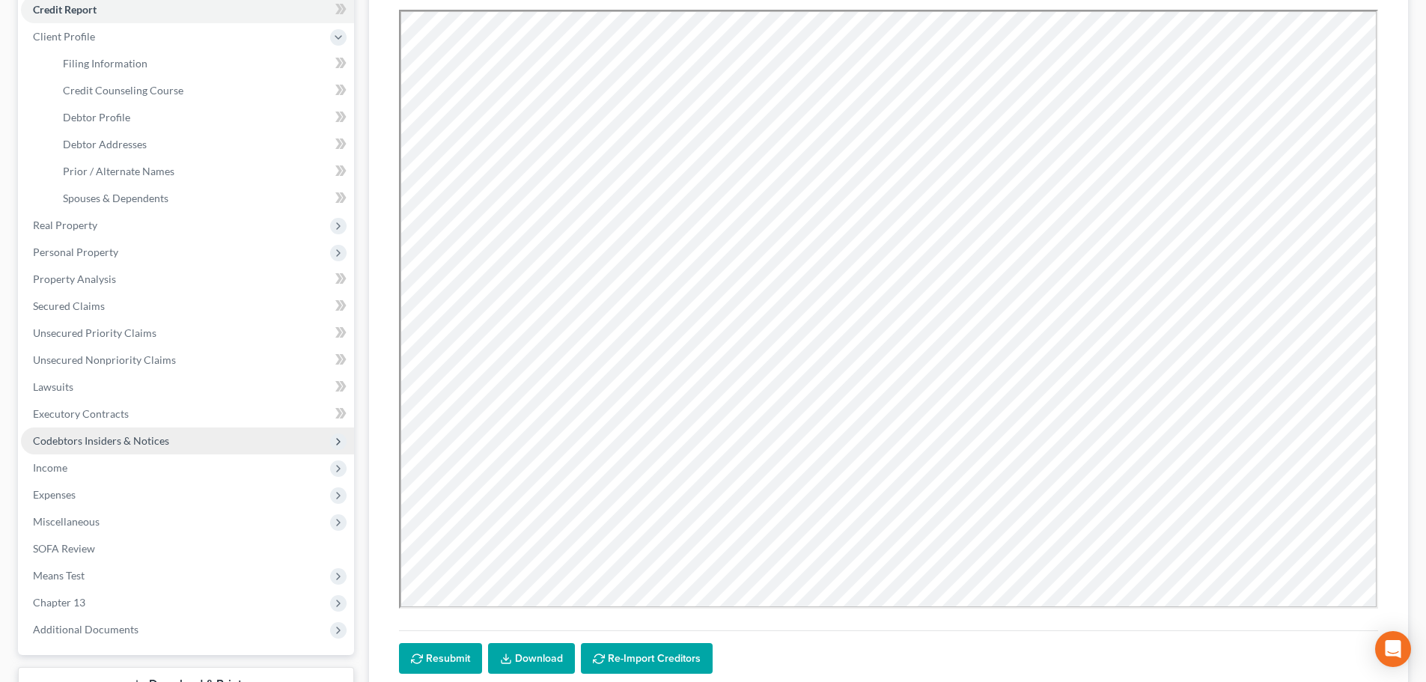
scroll to position [225, 0]
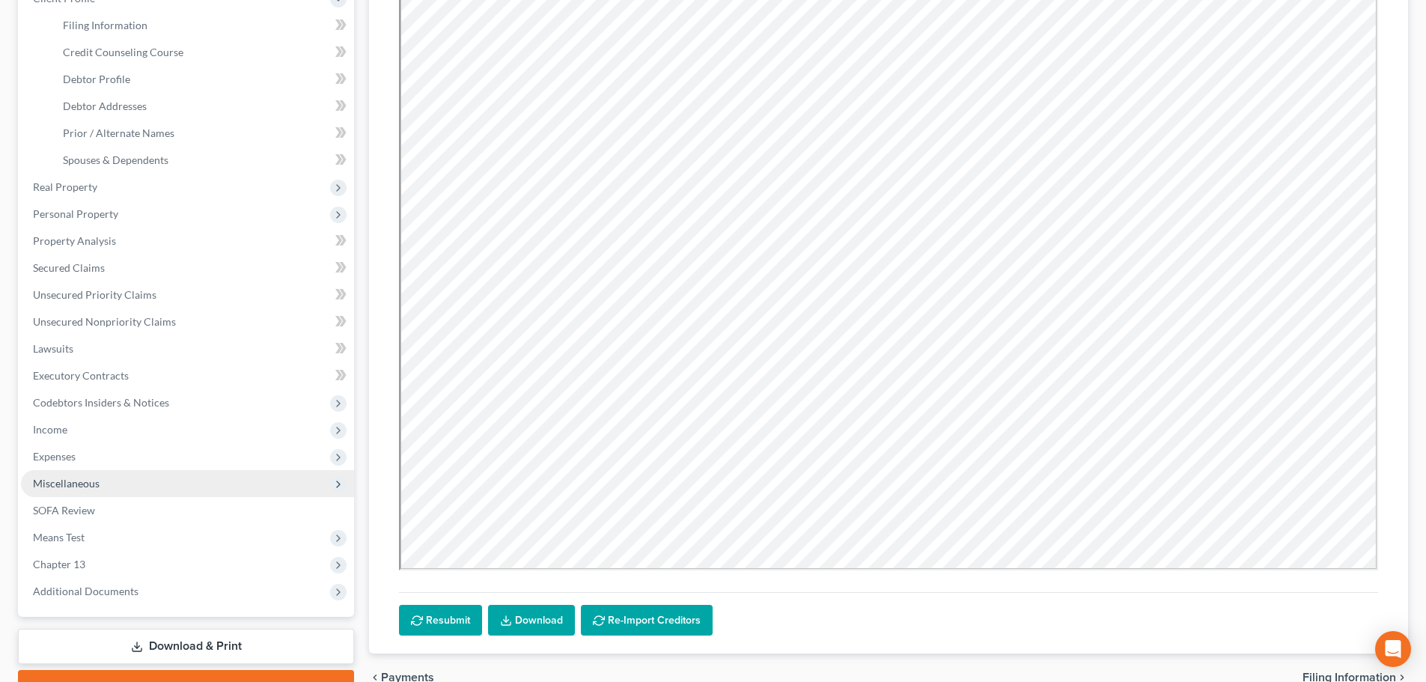
click at [51, 477] on span "Miscellaneous" at bounding box center [66, 483] width 67 height 13
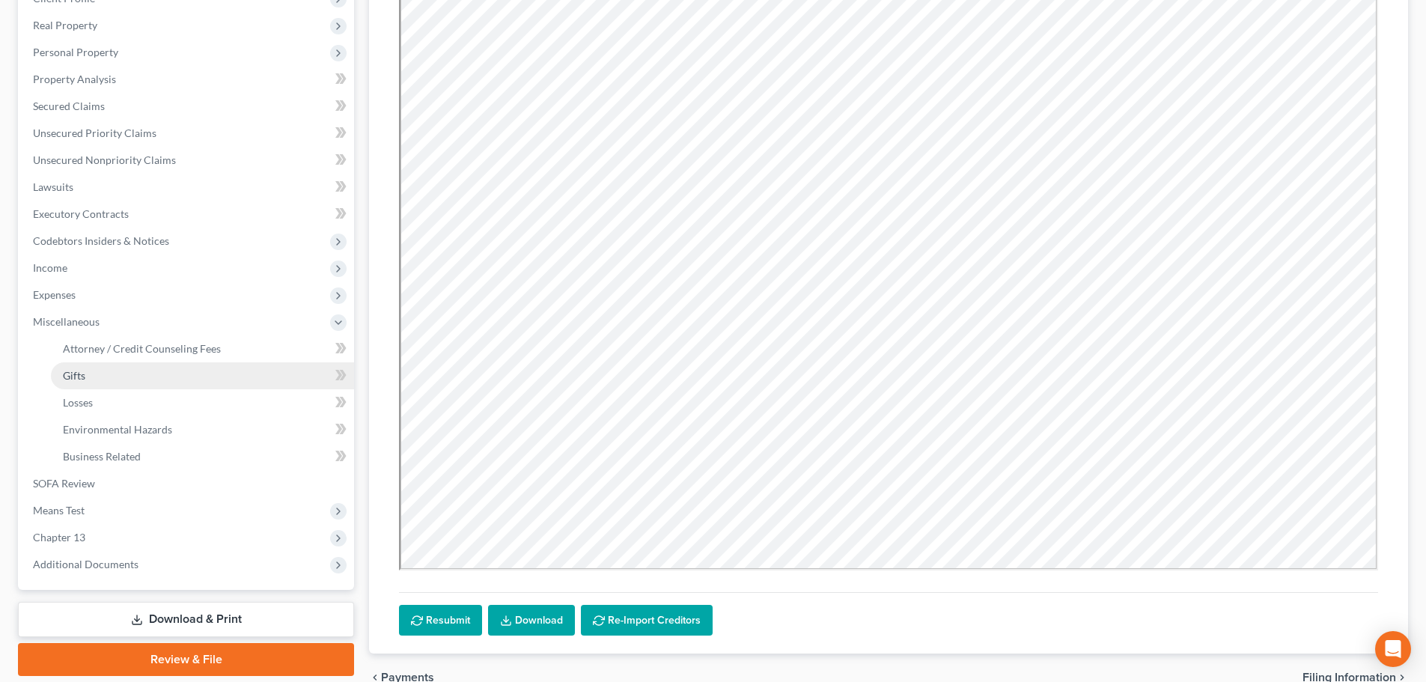
click at [78, 375] on span "Gifts" at bounding box center [74, 375] width 22 height 13
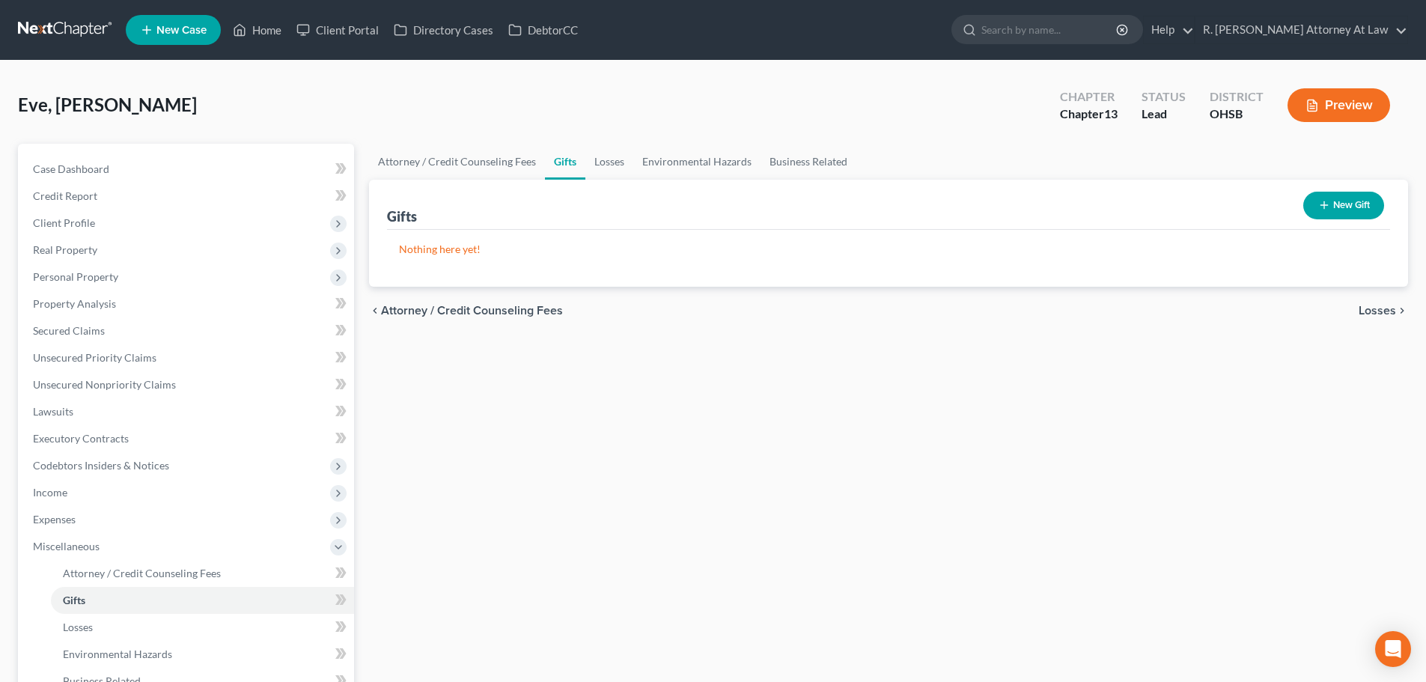
click at [1328, 202] on icon "button" at bounding box center [1324, 205] width 12 height 12
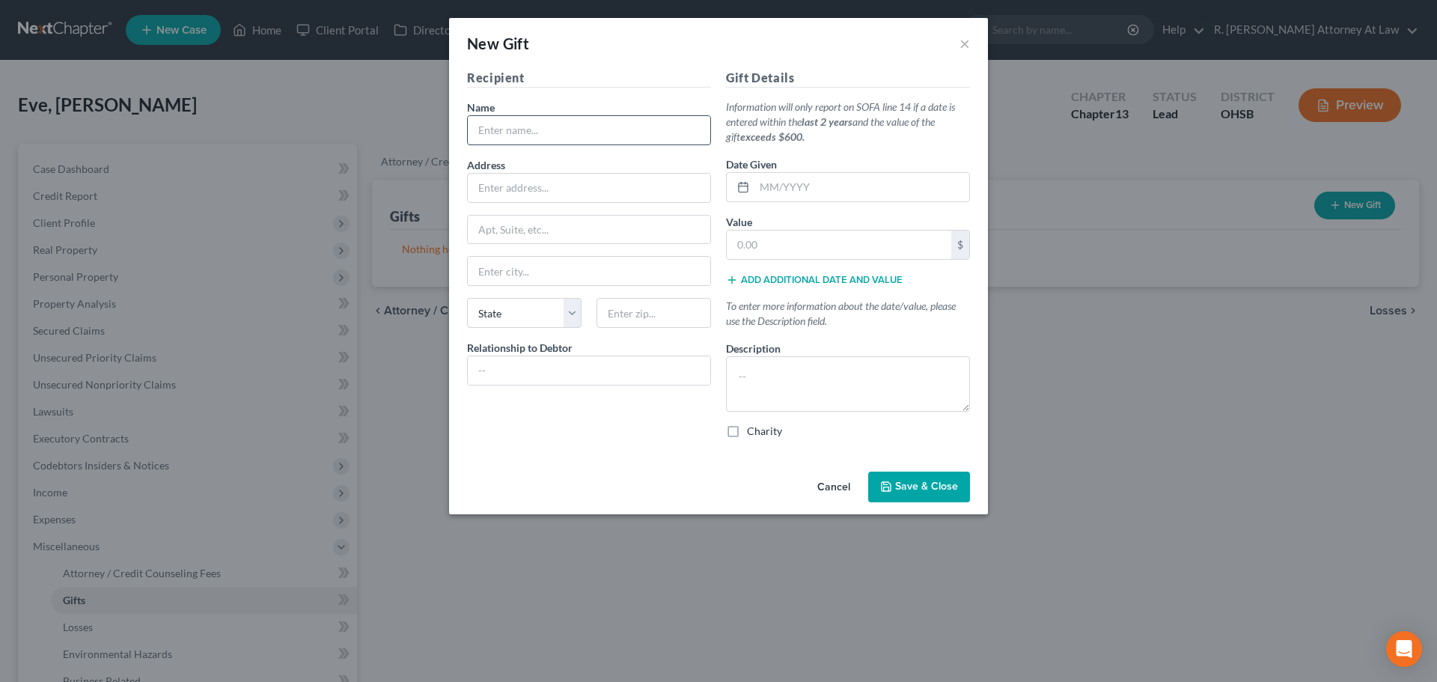
click at [482, 126] on input "text" at bounding box center [589, 130] width 242 height 28
type input "Daughter"
type input "2024"
type input "10,000"
click at [759, 388] on textarea at bounding box center [848, 383] width 244 height 55
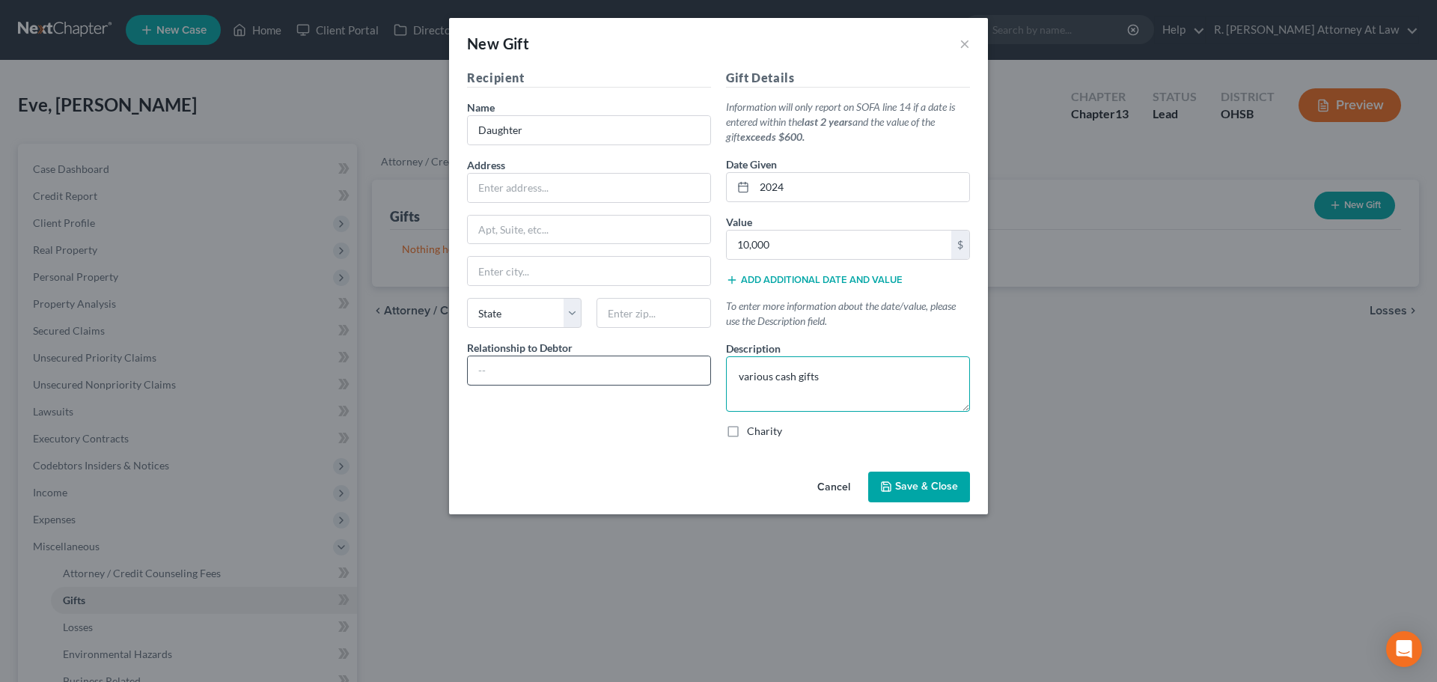
type textarea "various cash gifts"
click at [543, 361] on input "text" at bounding box center [589, 370] width 242 height 28
type input "Daughter"
click at [902, 481] on span "Save & Close" at bounding box center [926, 486] width 63 height 13
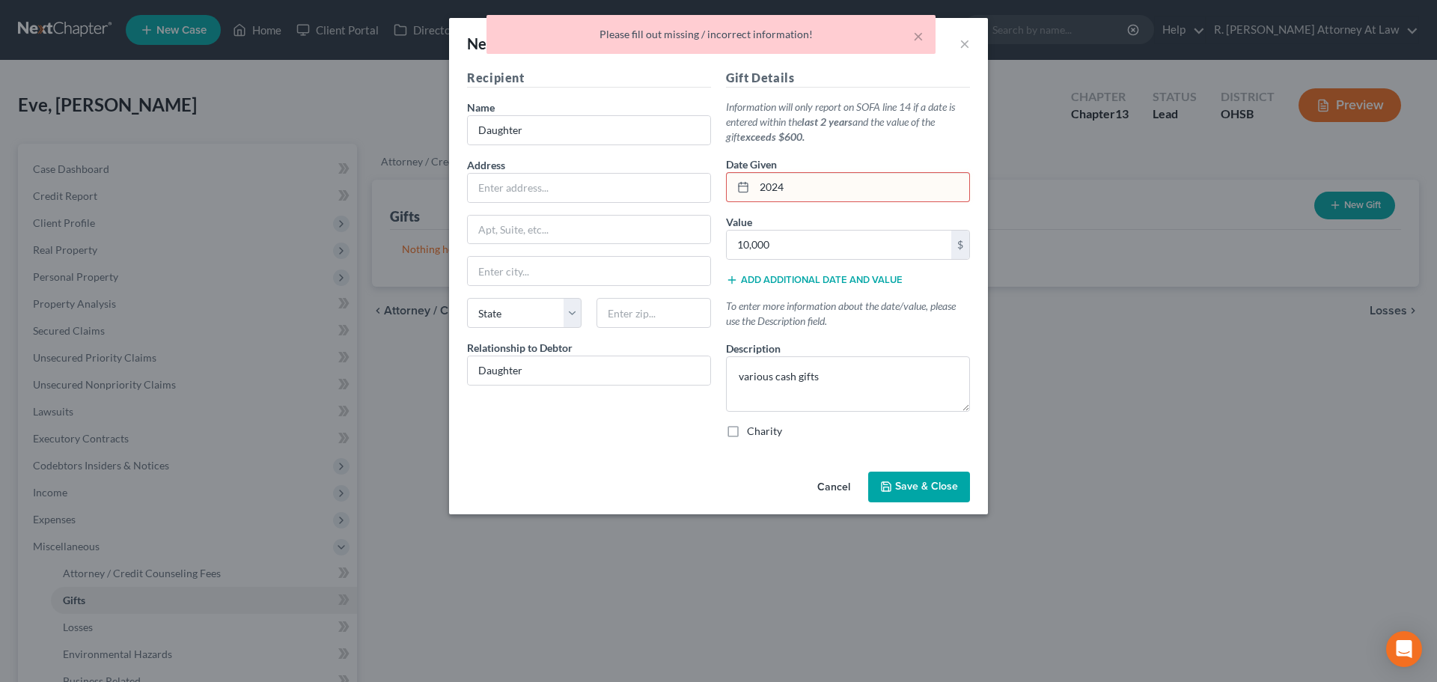
click at [799, 183] on input "2024" at bounding box center [861, 187] width 215 height 28
type input "2"
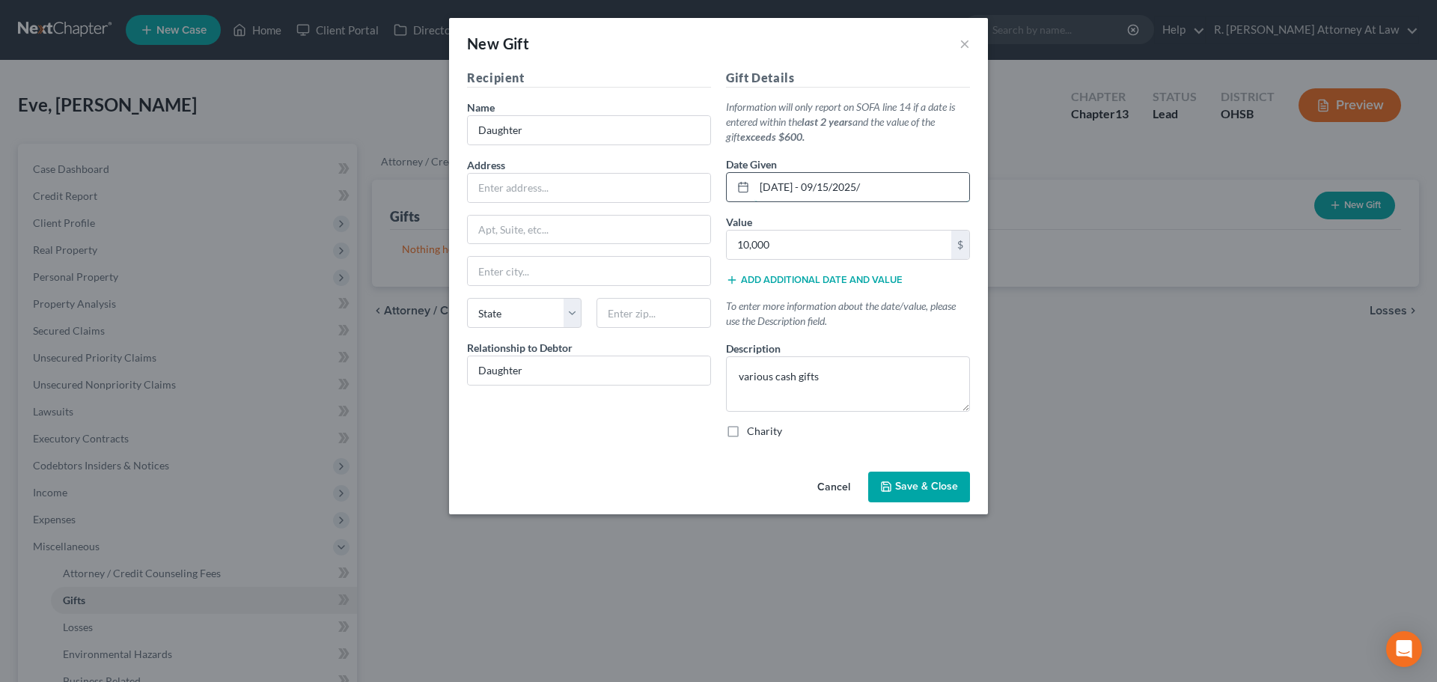
click at [892, 183] on input "[DATE] - 09/15/2025/" at bounding box center [861, 187] width 215 height 28
click at [917, 483] on span "Save & Close" at bounding box center [926, 486] width 63 height 13
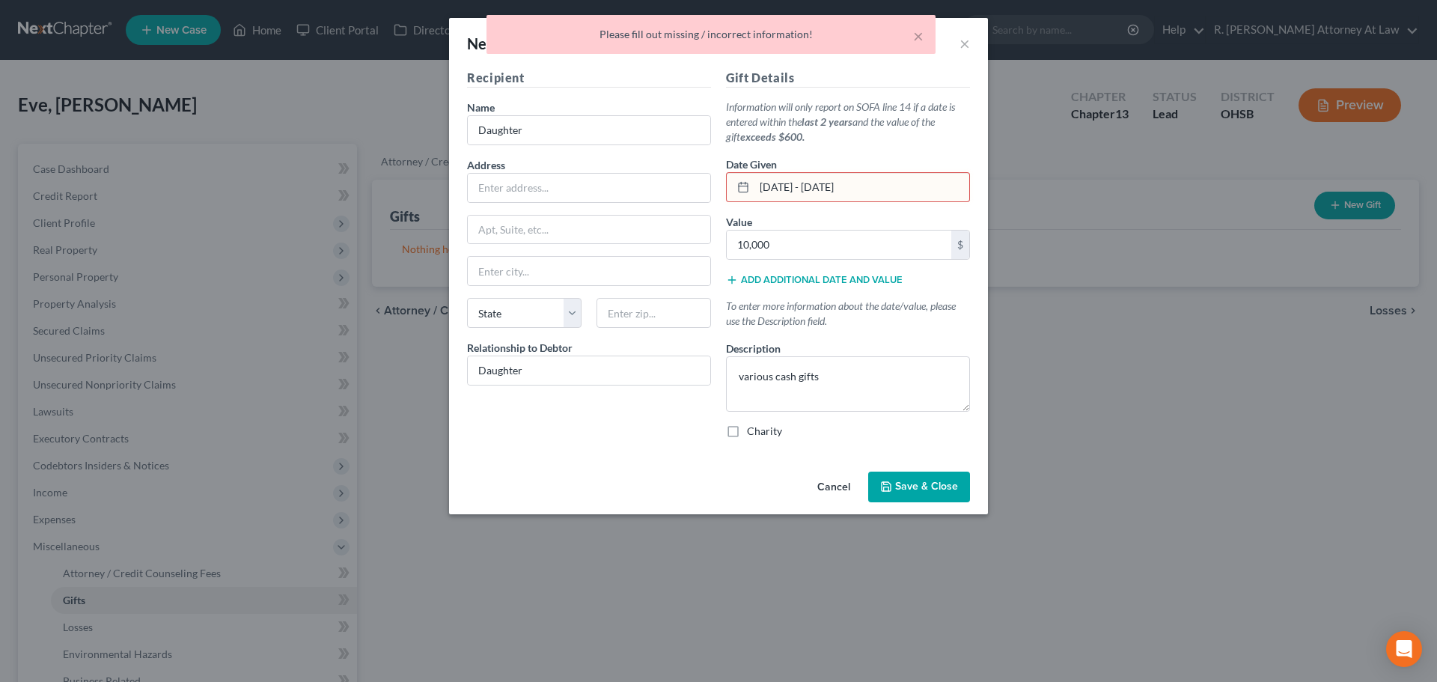
click at [901, 191] on input "[DATE] - [DATE]" at bounding box center [861, 187] width 215 height 28
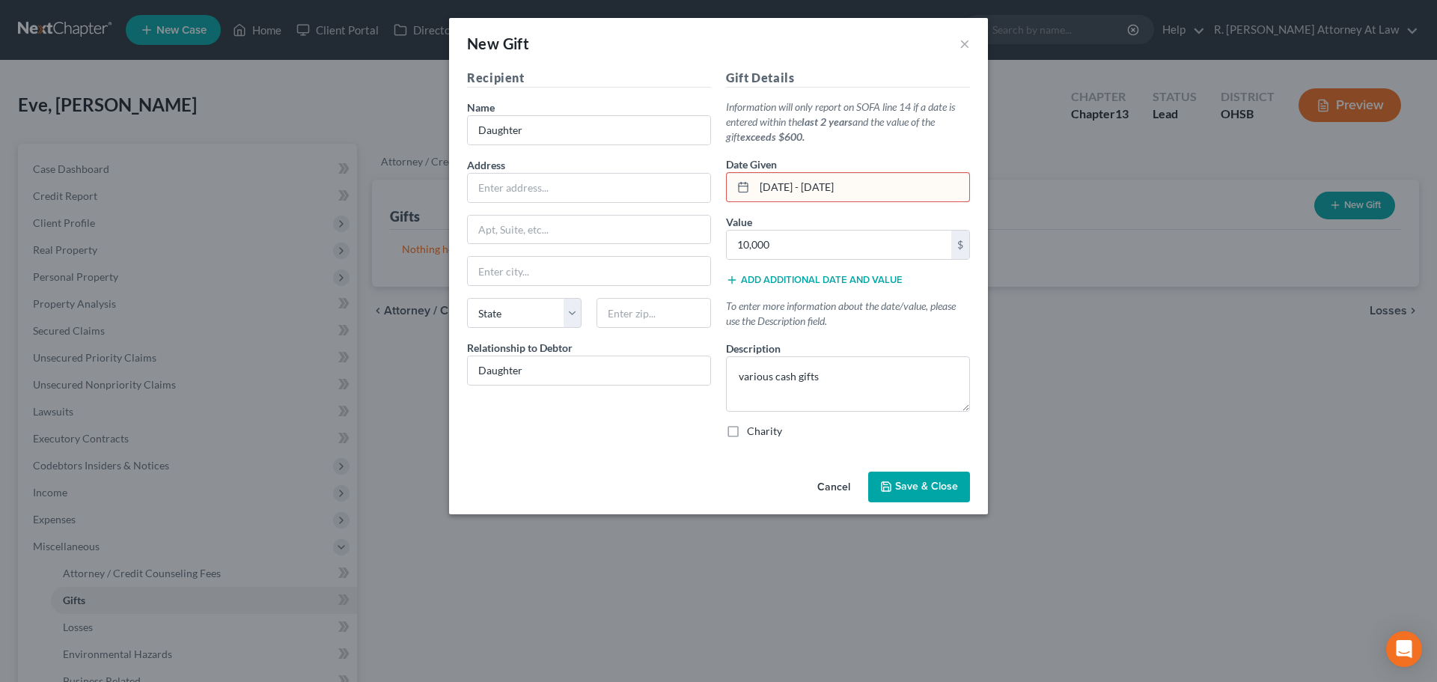
drag, startPoint x: 772, startPoint y: 188, endPoint x: 788, endPoint y: 185, distance: 16.0
click at [773, 187] on input "[DATE] - [DATE]" at bounding box center [861, 187] width 215 height 28
click at [888, 188] on input "[DATE] - [DATE]" at bounding box center [861, 187] width 215 height 28
click at [912, 484] on span "Save & Close" at bounding box center [926, 486] width 63 height 13
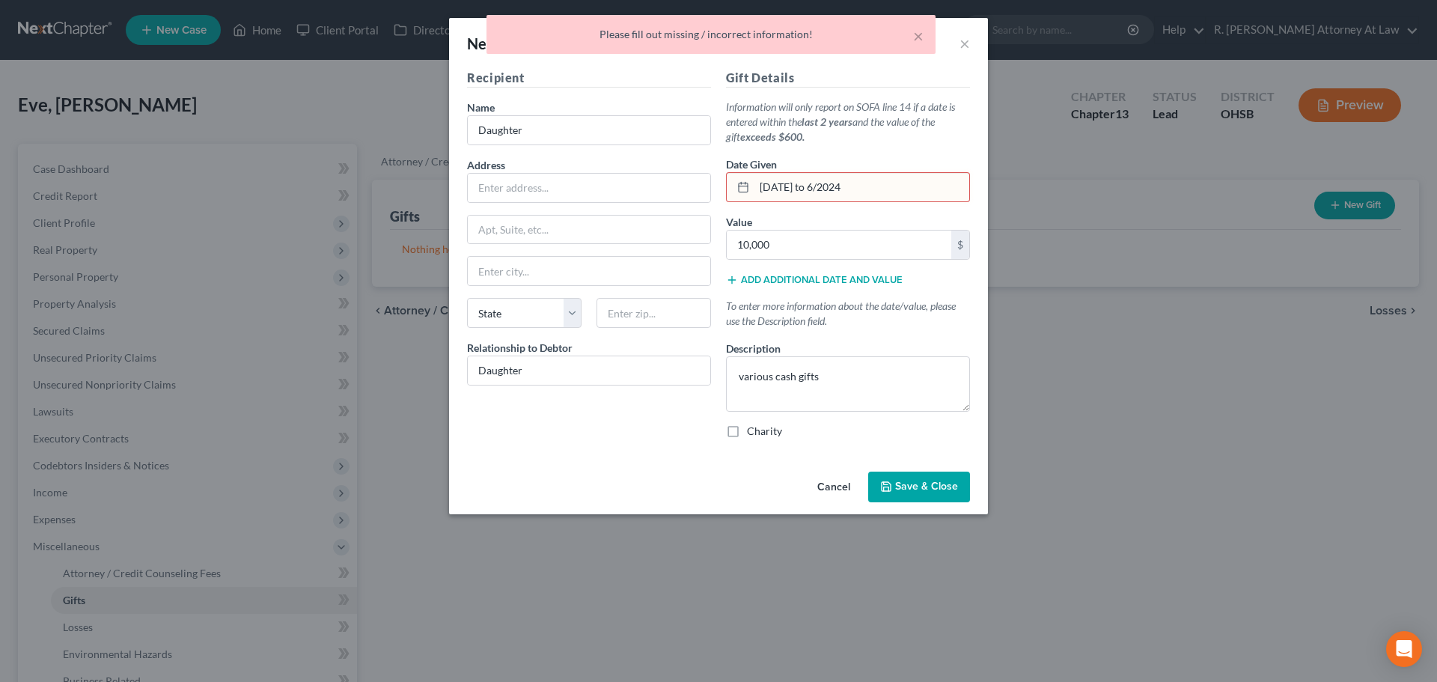
click at [888, 185] on input "[DATE] to 6/2024" at bounding box center [861, 187] width 215 height 28
type input "0"
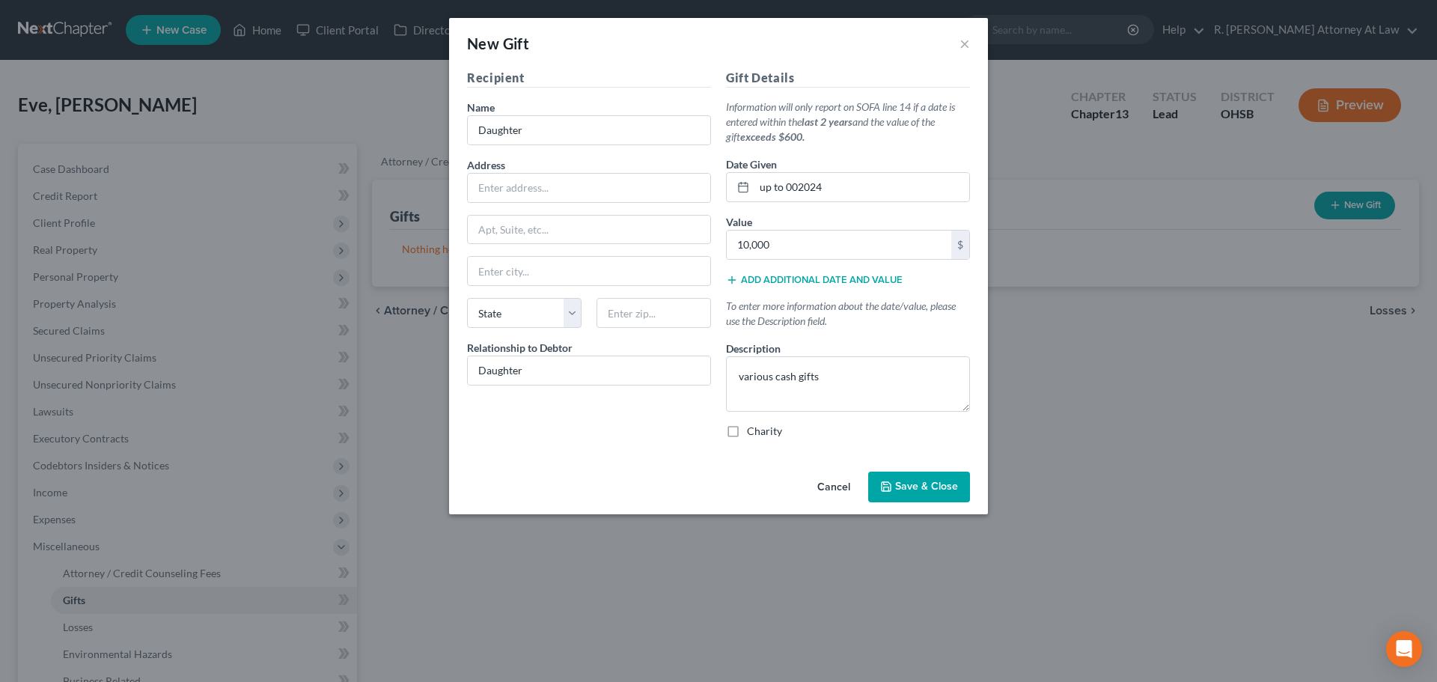
click at [901, 496] on button "Save & Close" at bounding box center [919, 486] width 102 height 31
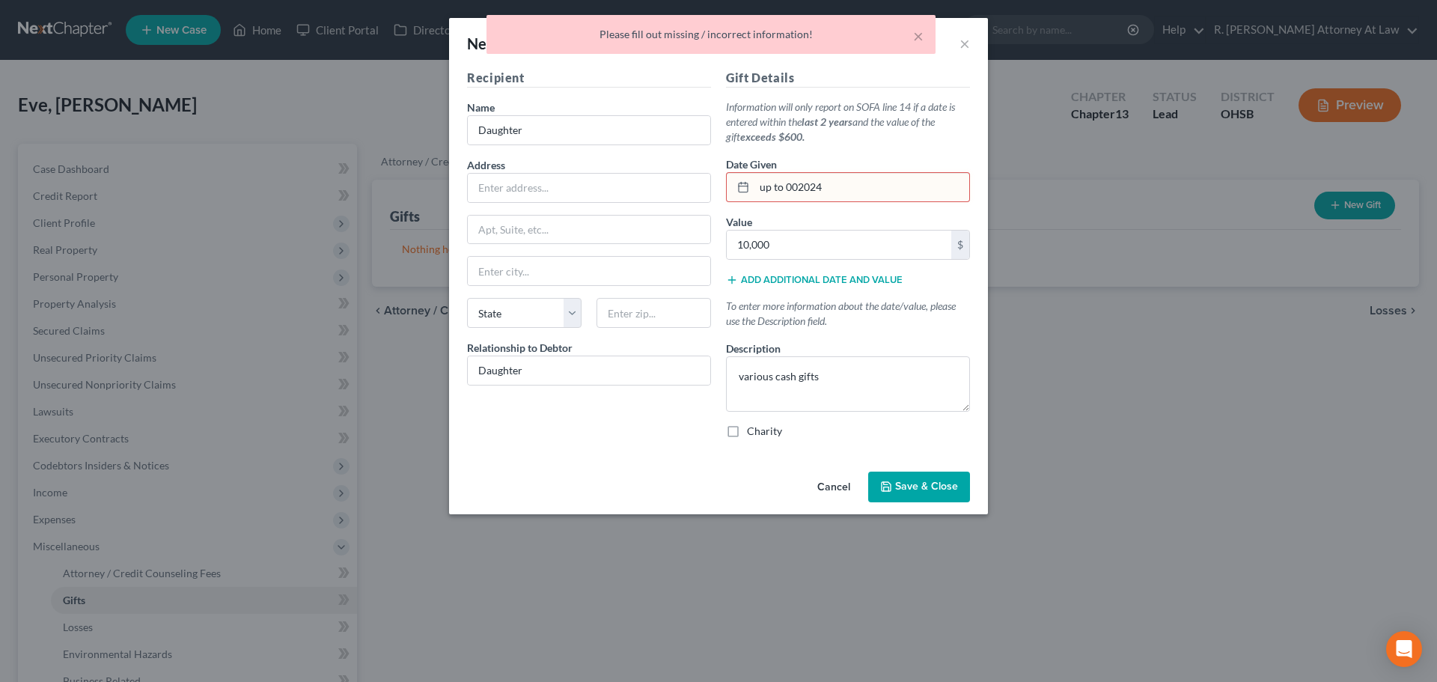
click at [835, 185] on input "up to 002024" at bounding box center [861, 187] width 215 height 28
type input "u"
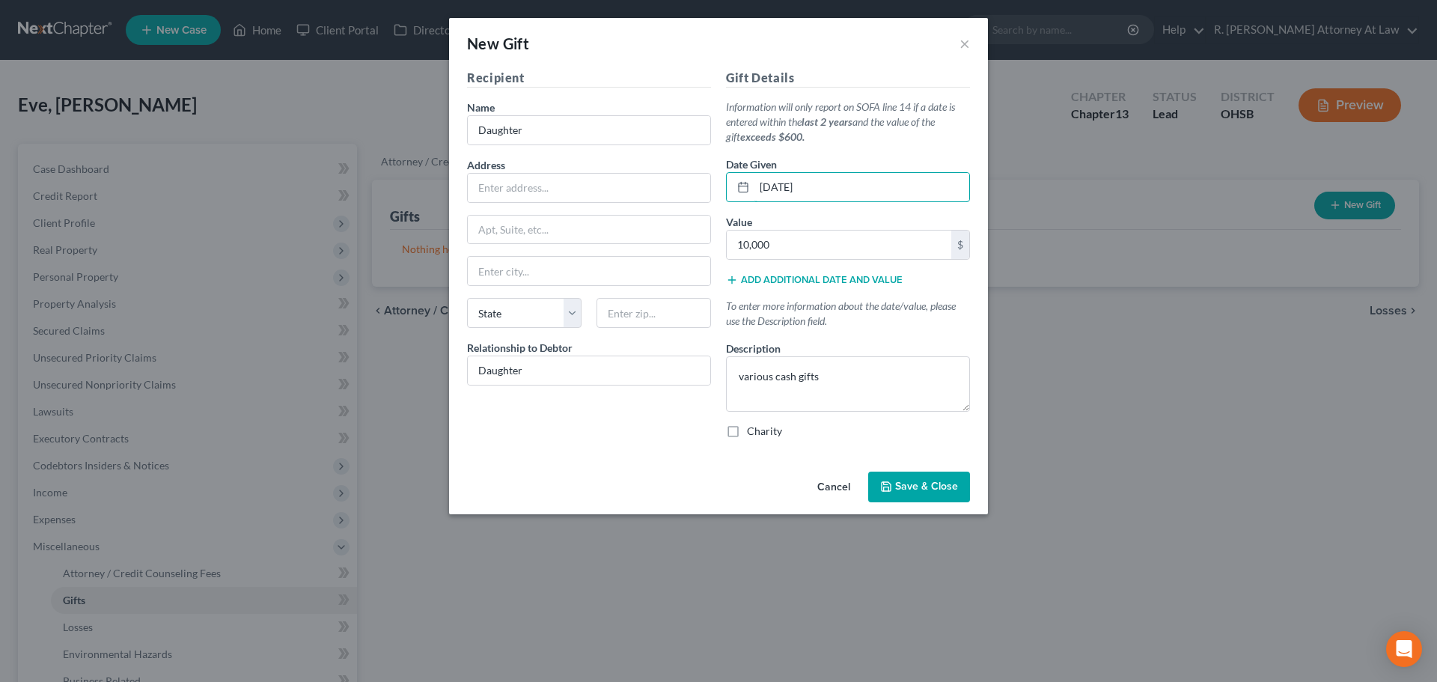
type input "[DATE]"
click at [913, 482] on span "Save & Close" at bounding box center [926, 486] width 63 height 13
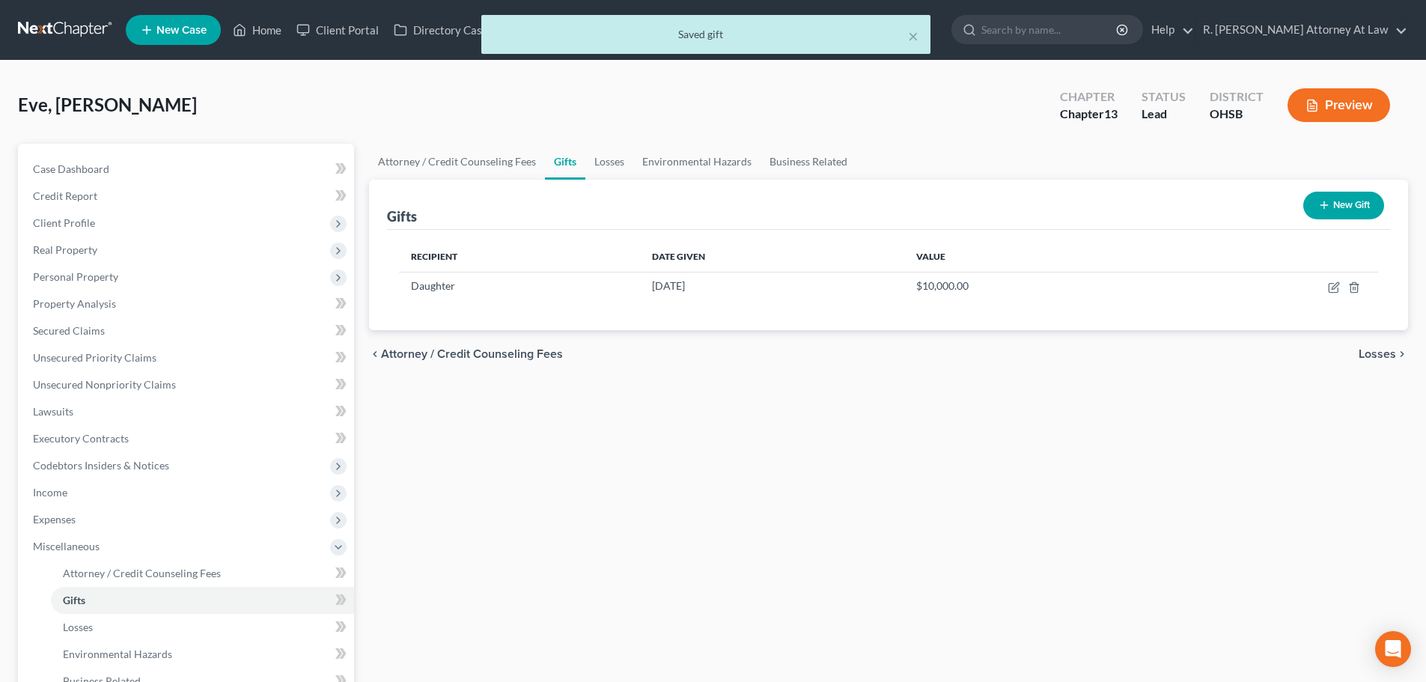
click at [258, 28] on div "× Saved gift" at bounding box center [706, 38] width 1426 height 46
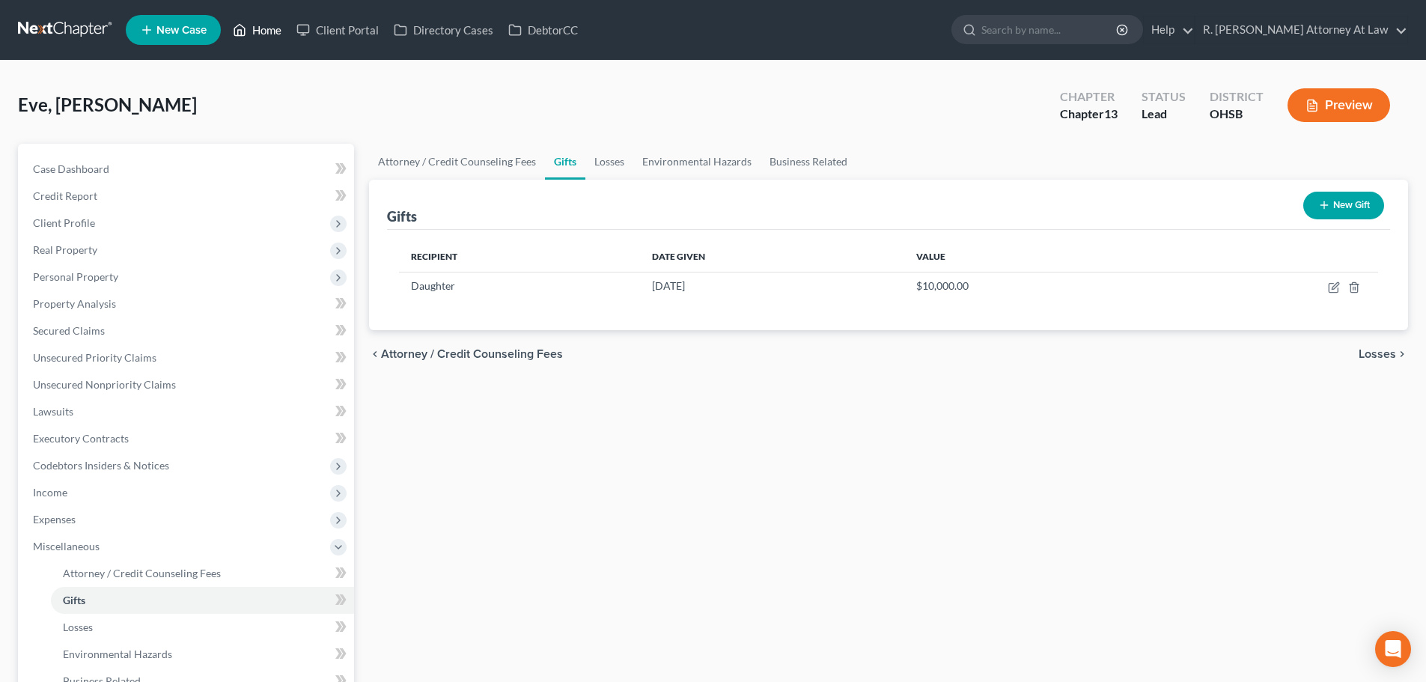
click at [275, 30] on link "Home" at bounding box center [257, 29] width 64 height 27
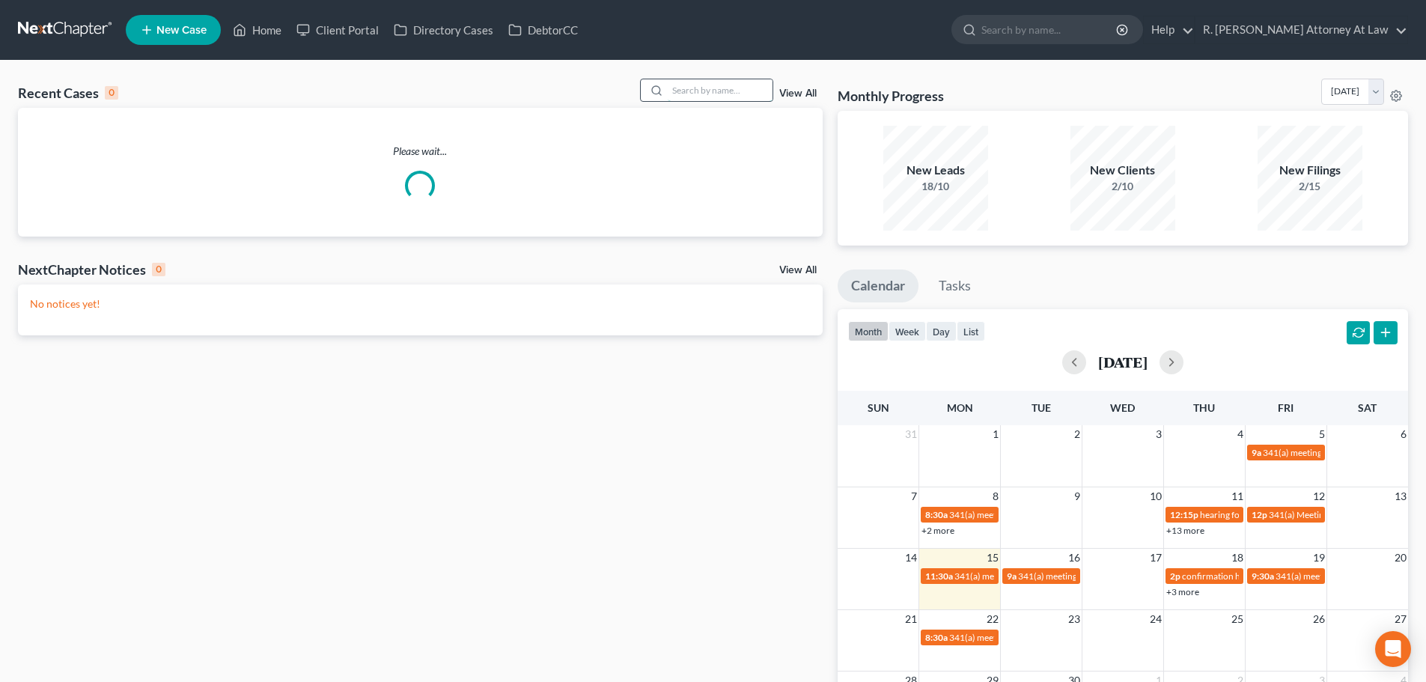
click at [703, 91] on input "search" at bounding box center [720, 90] width 105 height 22
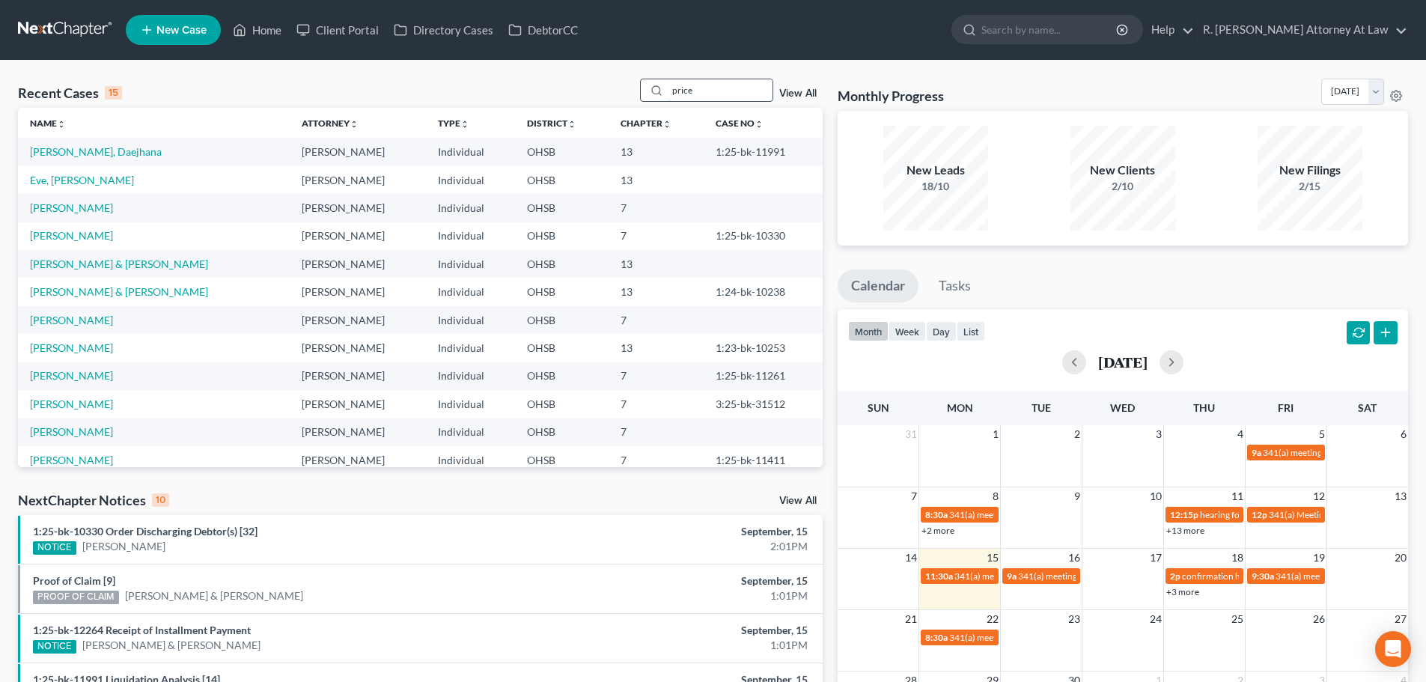
type input "price"
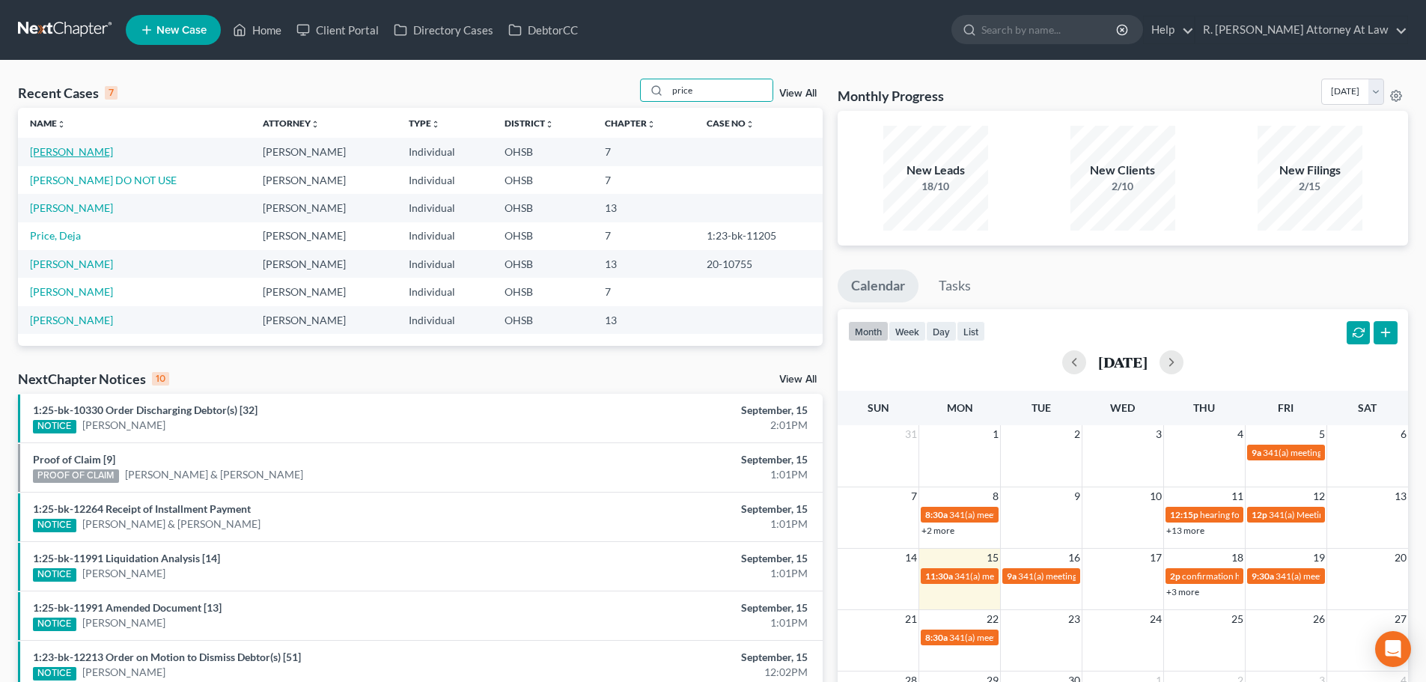
click at [50, 147] on link "[PERSON_NAME]" at bounding box center [71, 151] width 83 height 13
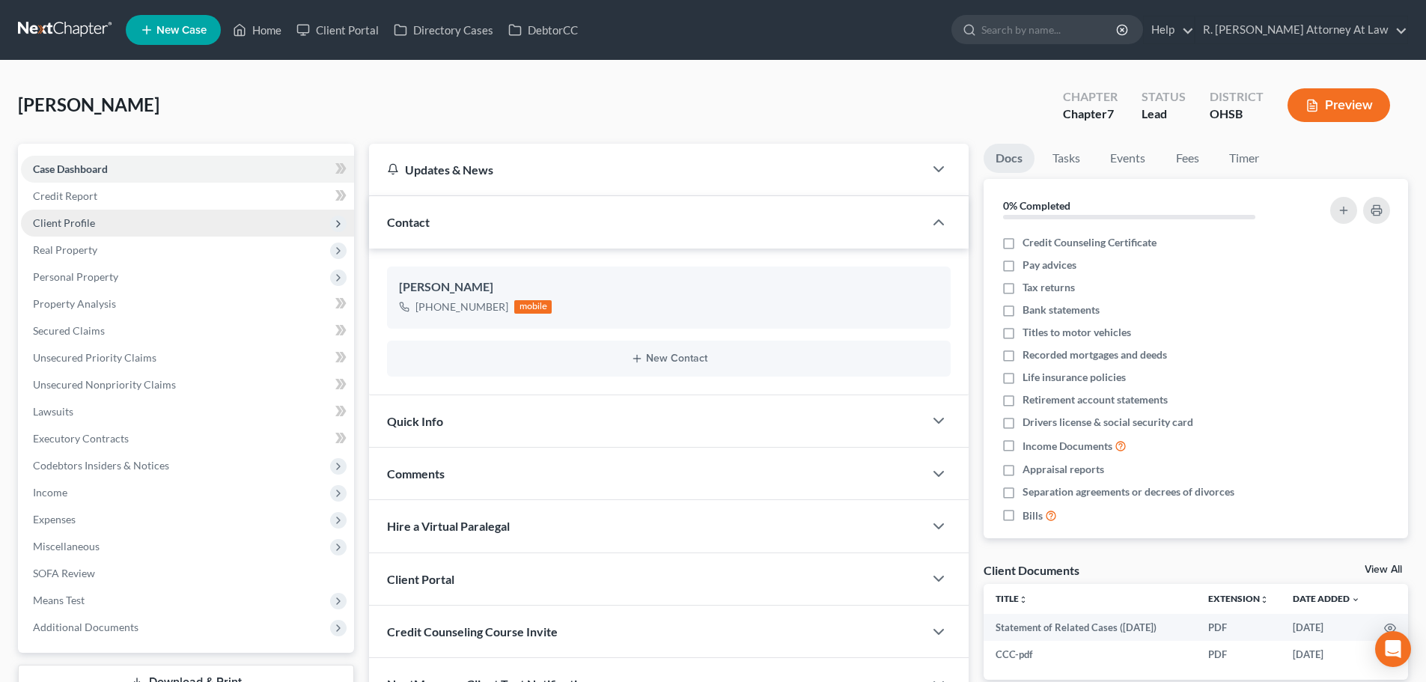
click at [58, 230] on span "Client Profile" at bounding box center [187, 223] width 333 height 27
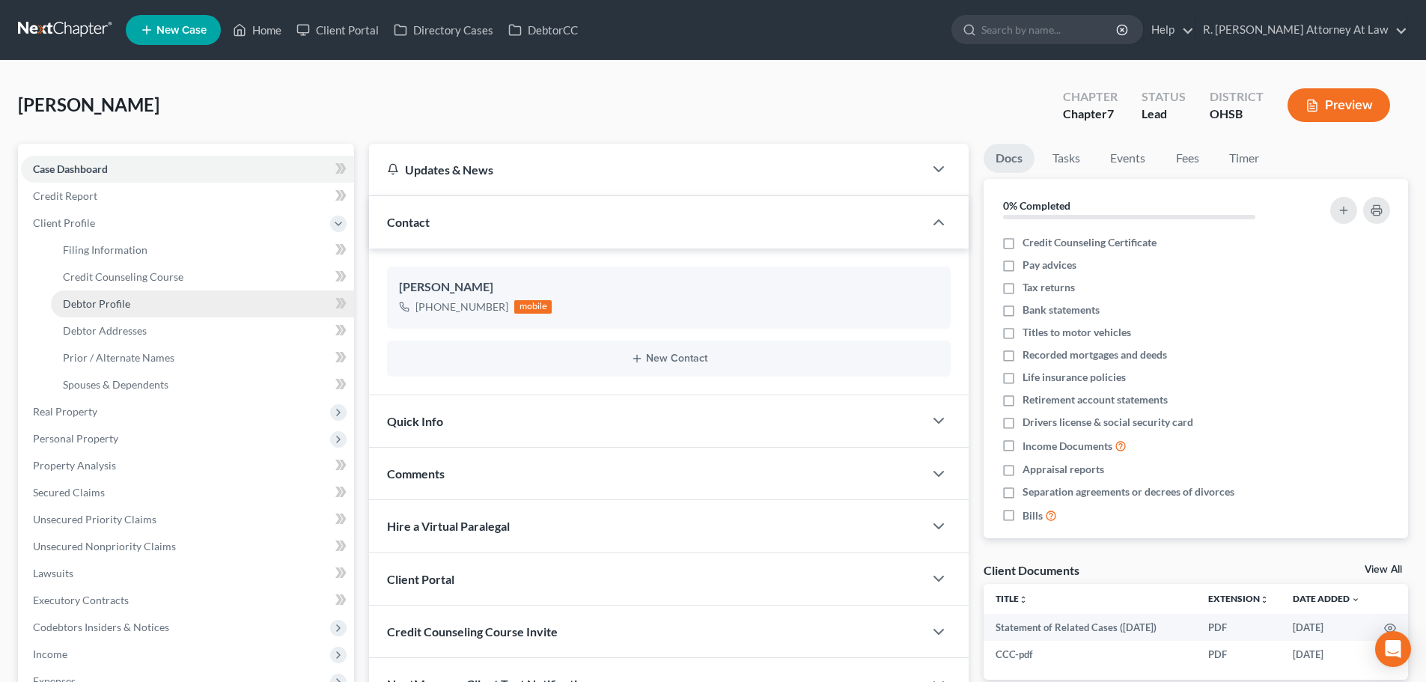
click at [94, 296] on link "Debtor Profile" at bounding box center [202, 303] width 303 height 27
select select "0"
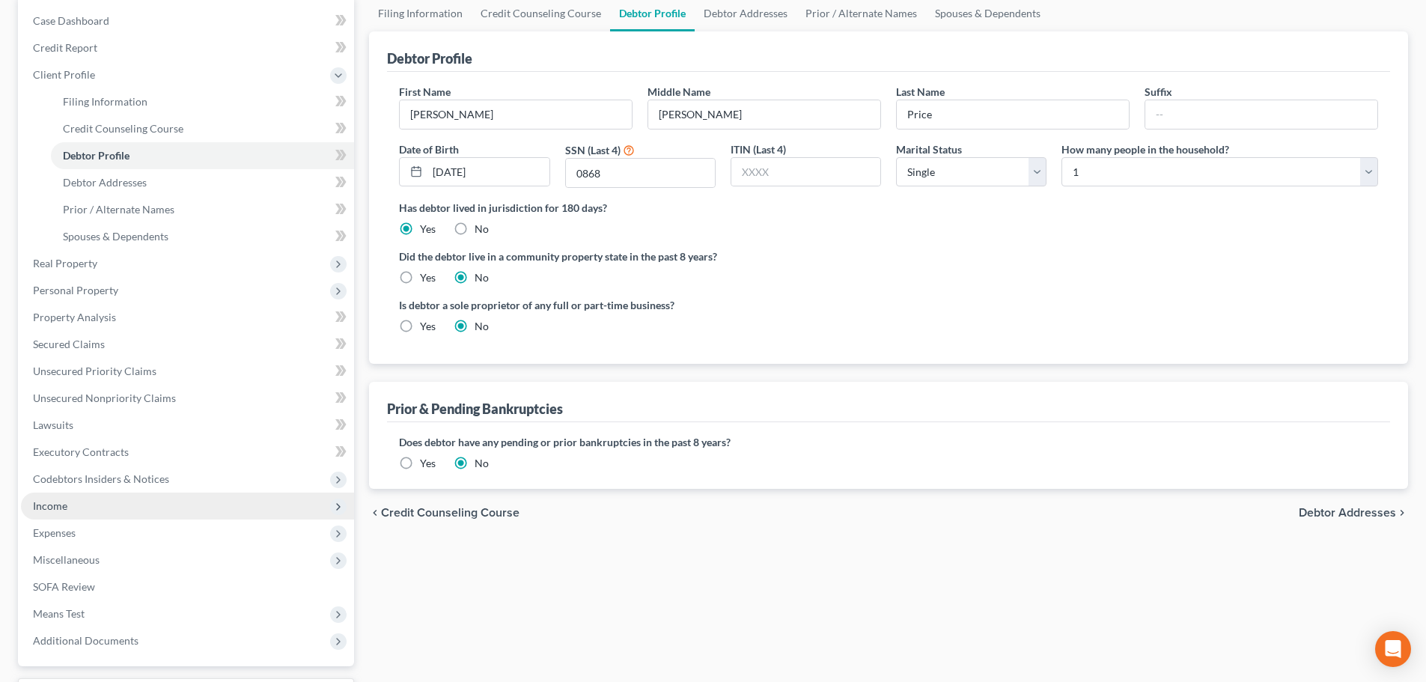
scroll to position [150, 0]
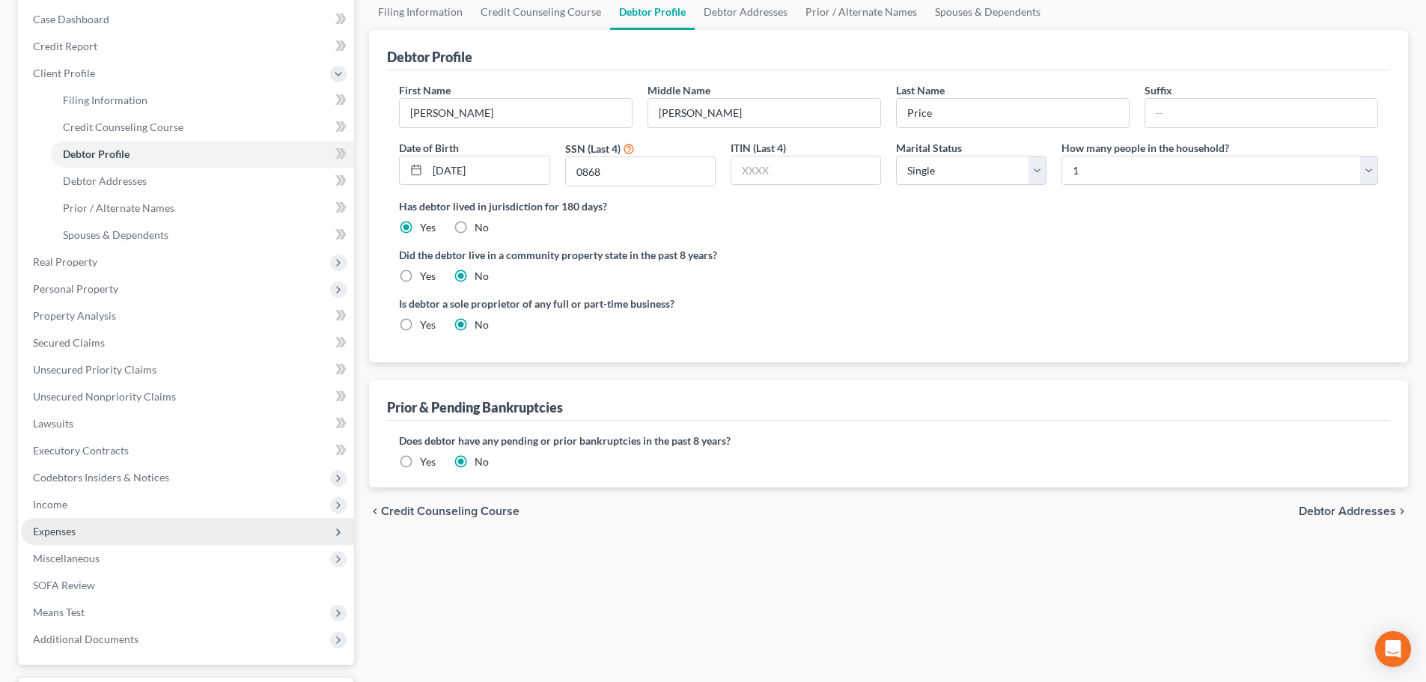
click at [72, 531] on span "Expenses" at bounding box center [54, 531] width 43 height 13
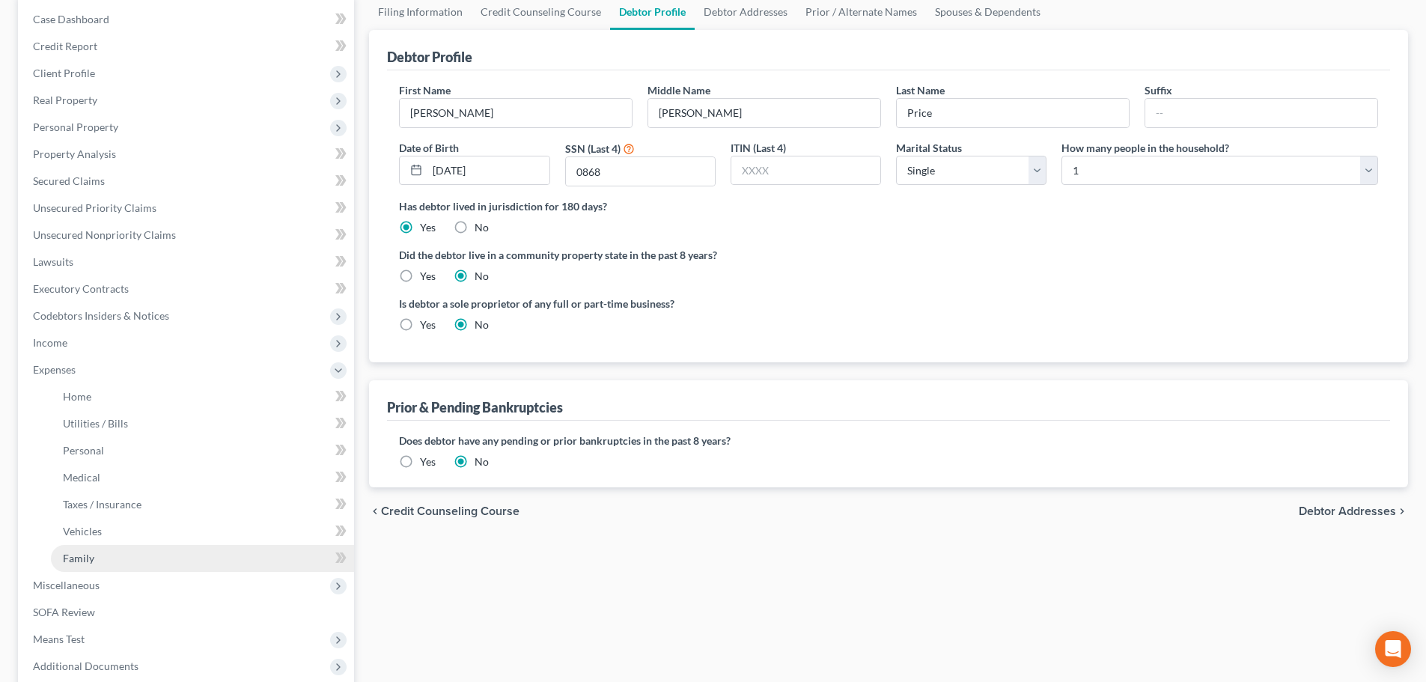
click at [76, 553] on span "Family" at bounding box center [78, 558] width 31 height 13
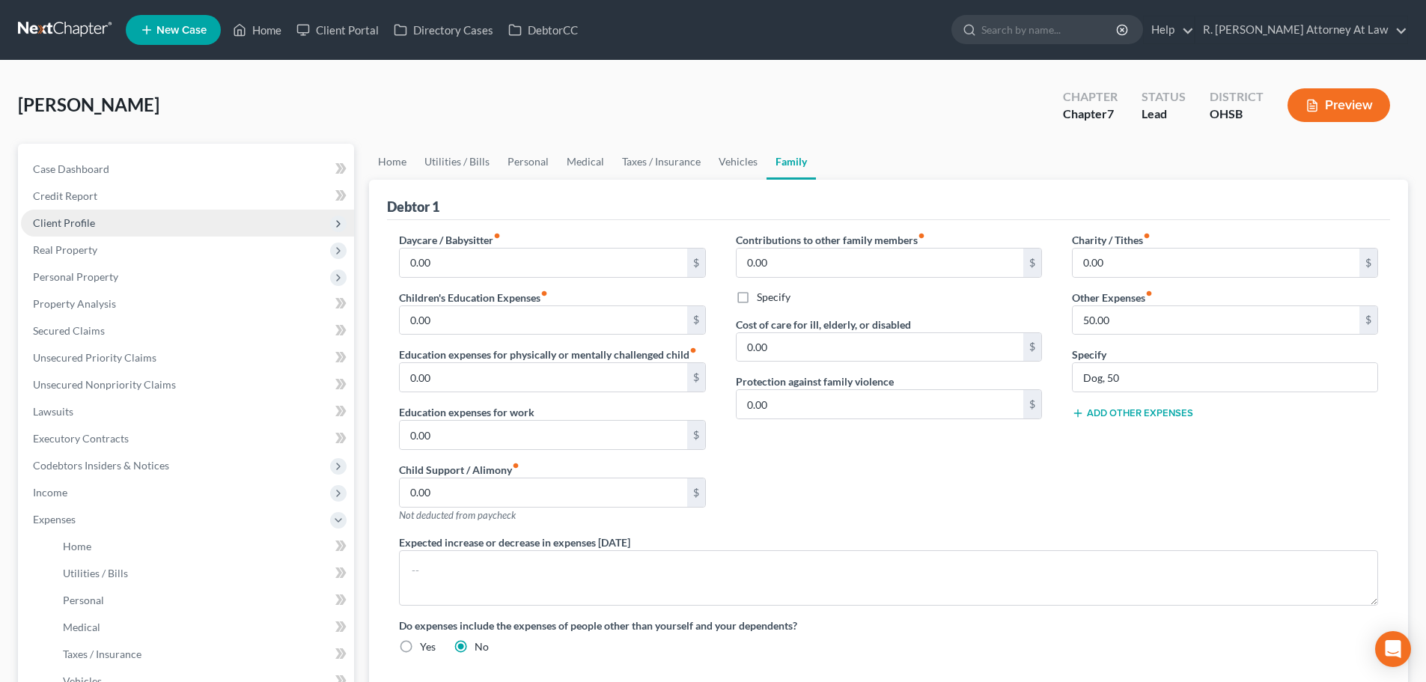
click at [64, 222] on span "Client Profile" at bounding box center [64, 222] width 62 height 13
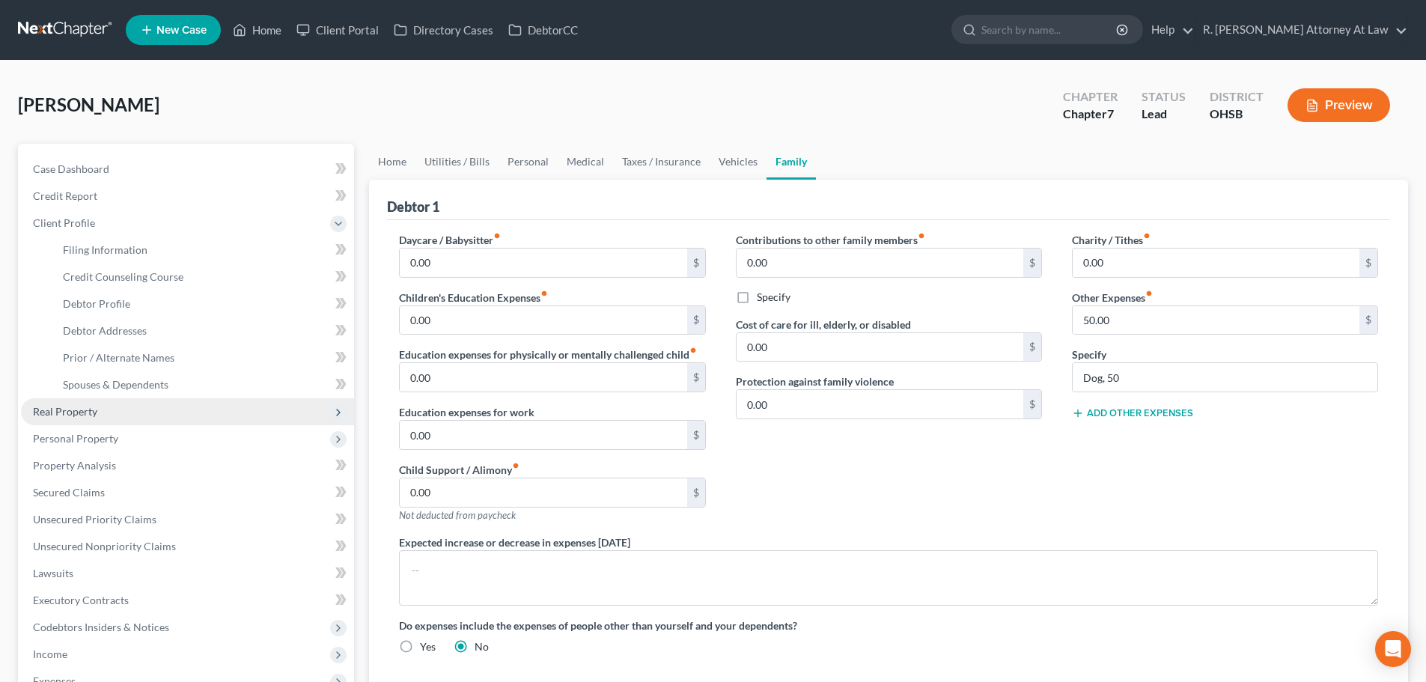
click at [81, 412] on span "Real Property" at bounding box center [65, 411] width 64 height 13
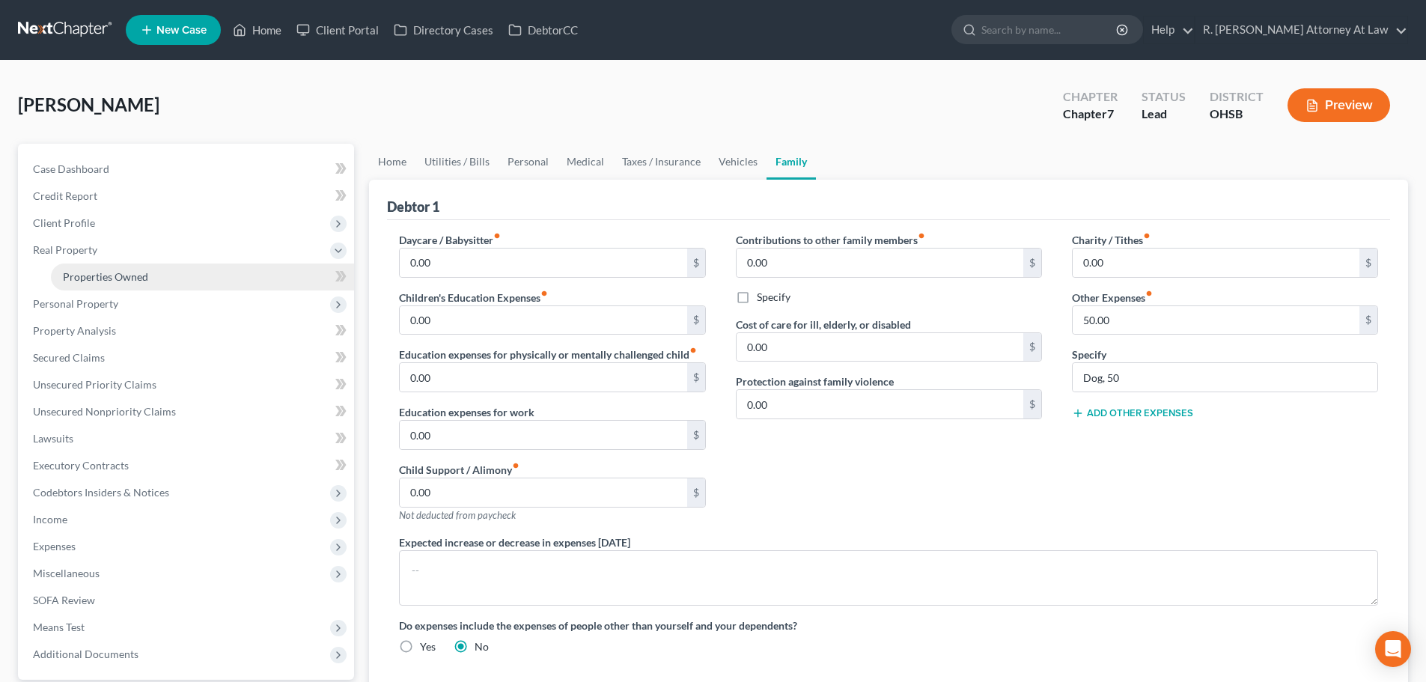
click at [110, 284] on link "Properties Owned" at bounding box center [202, 276] width 303 height 27
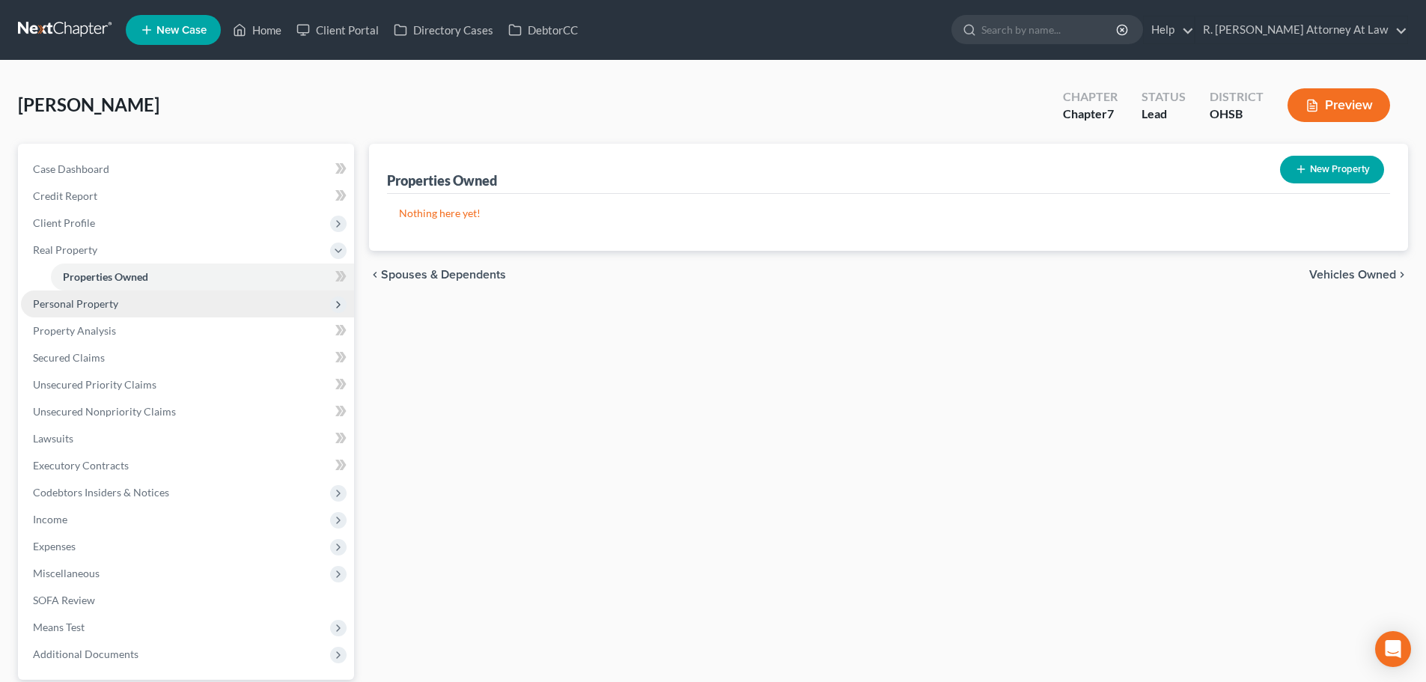
click at [58, 302] on span "Personal Property" at bounding box center [75, 303] width 85 height 13
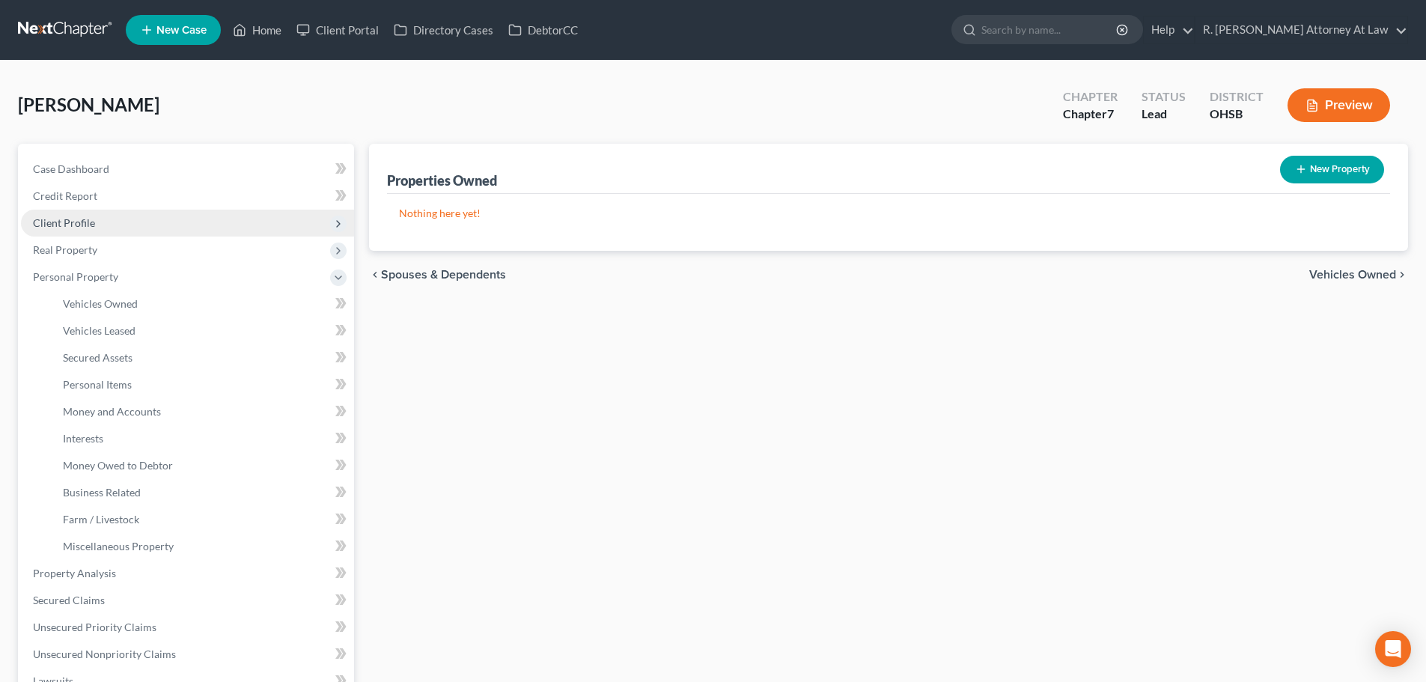
click at [41, 225] on span "Client Profile" at bounding box center [64, 222] width 62 height 13
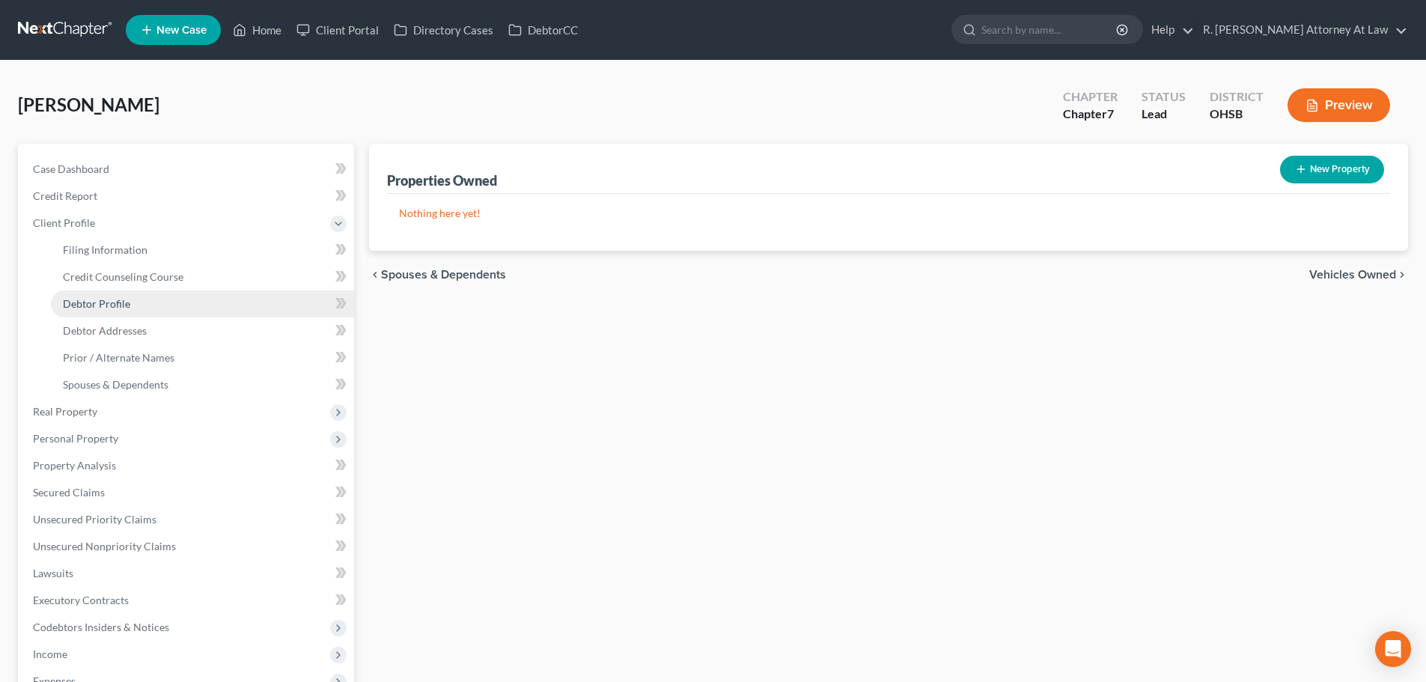
click at [104, 301] on span "Debtor Profile" at bounding box center [96, 303] width 67 height 13
select select "0"
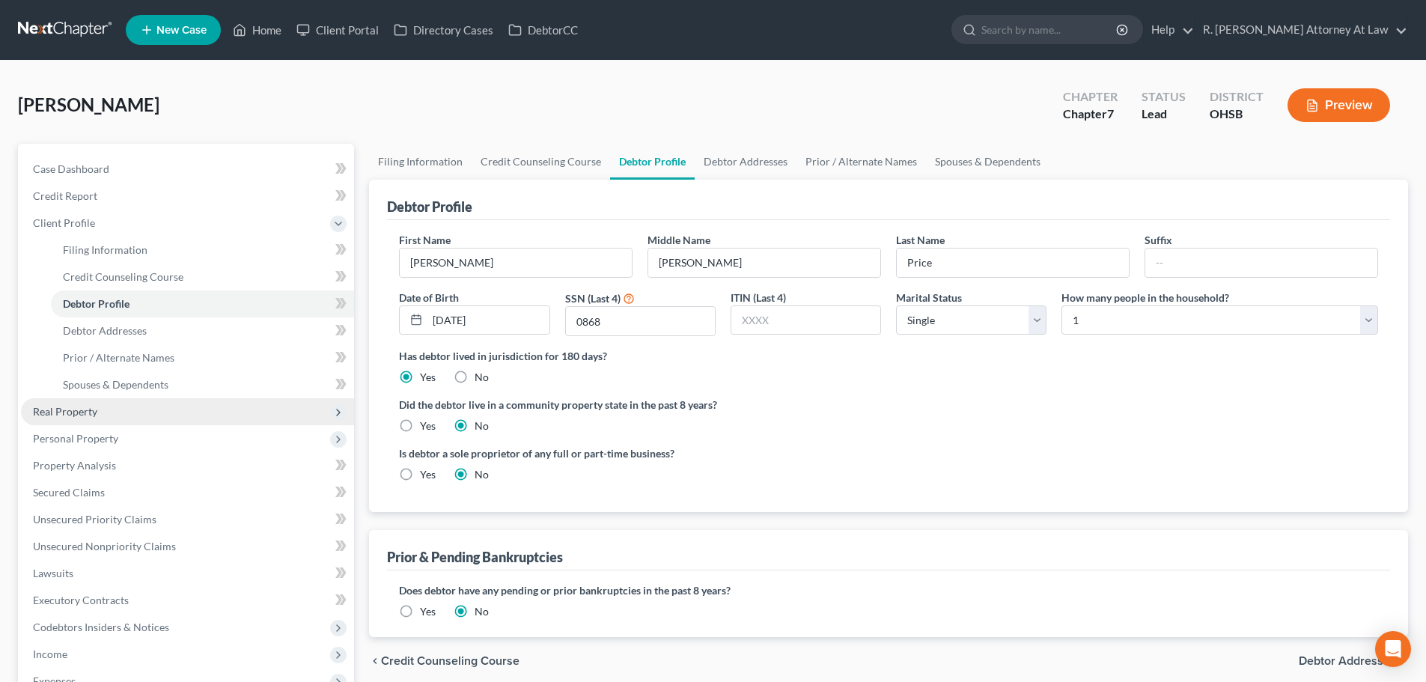
click at [91, 411] on span "Real Property" at bounding box center [65, 411] width 64 height 13
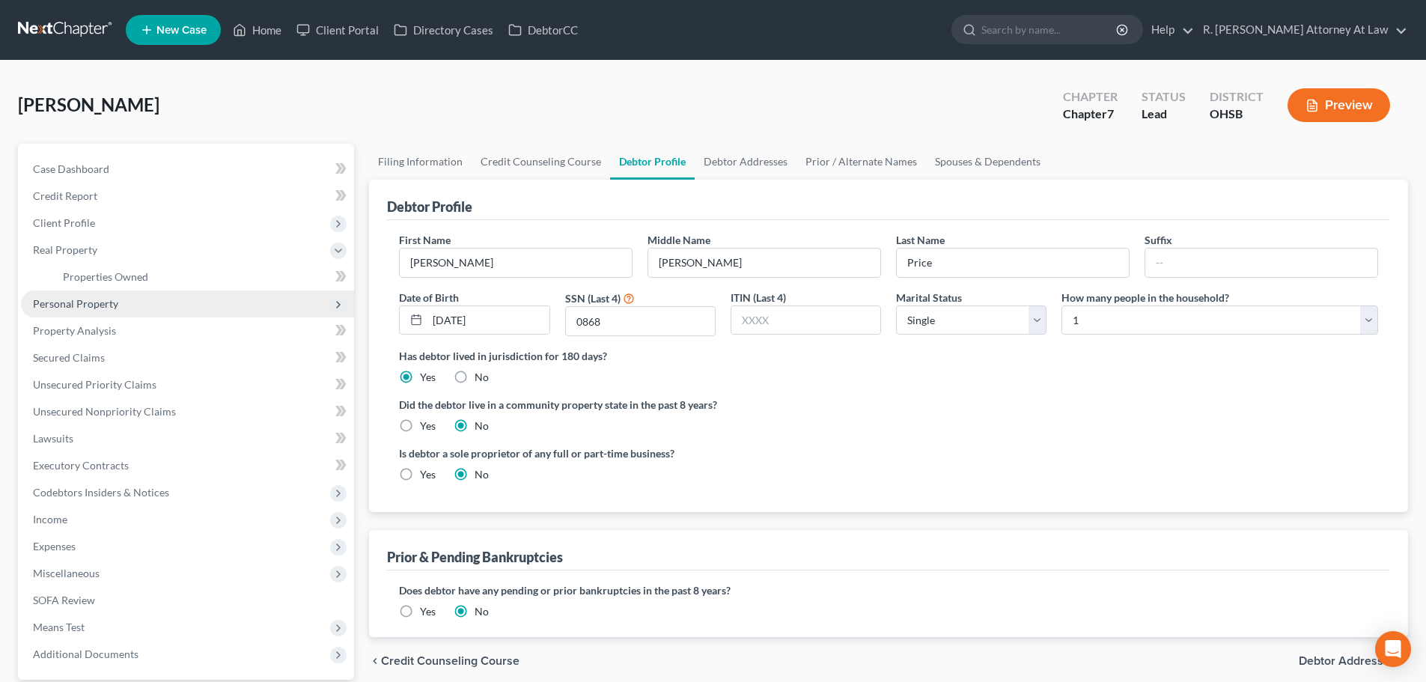
click at [78, 300] on span "Personal Property" at bounding box center [75, 303] width 85 height 13
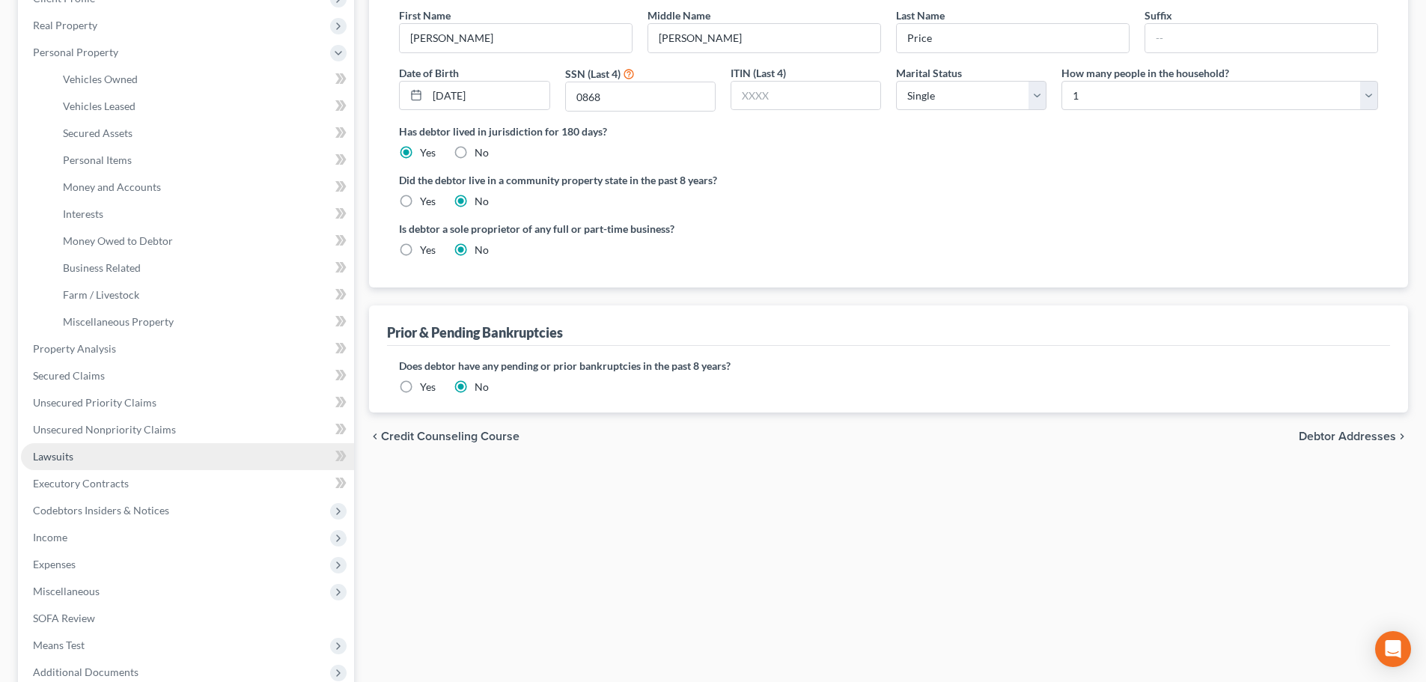
scroll to position [299, 0]
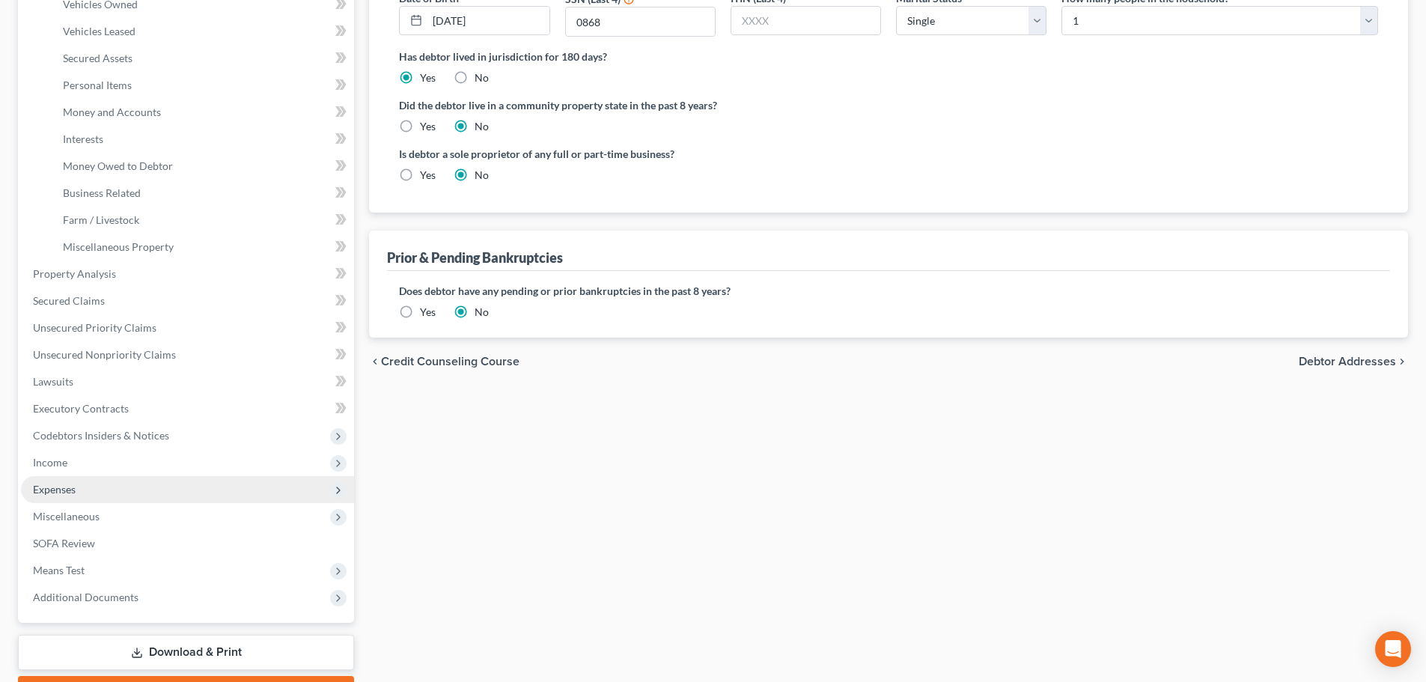
click at [49, 484] on span "Expenses" at bounding box center [54, 489] width 43 height 13
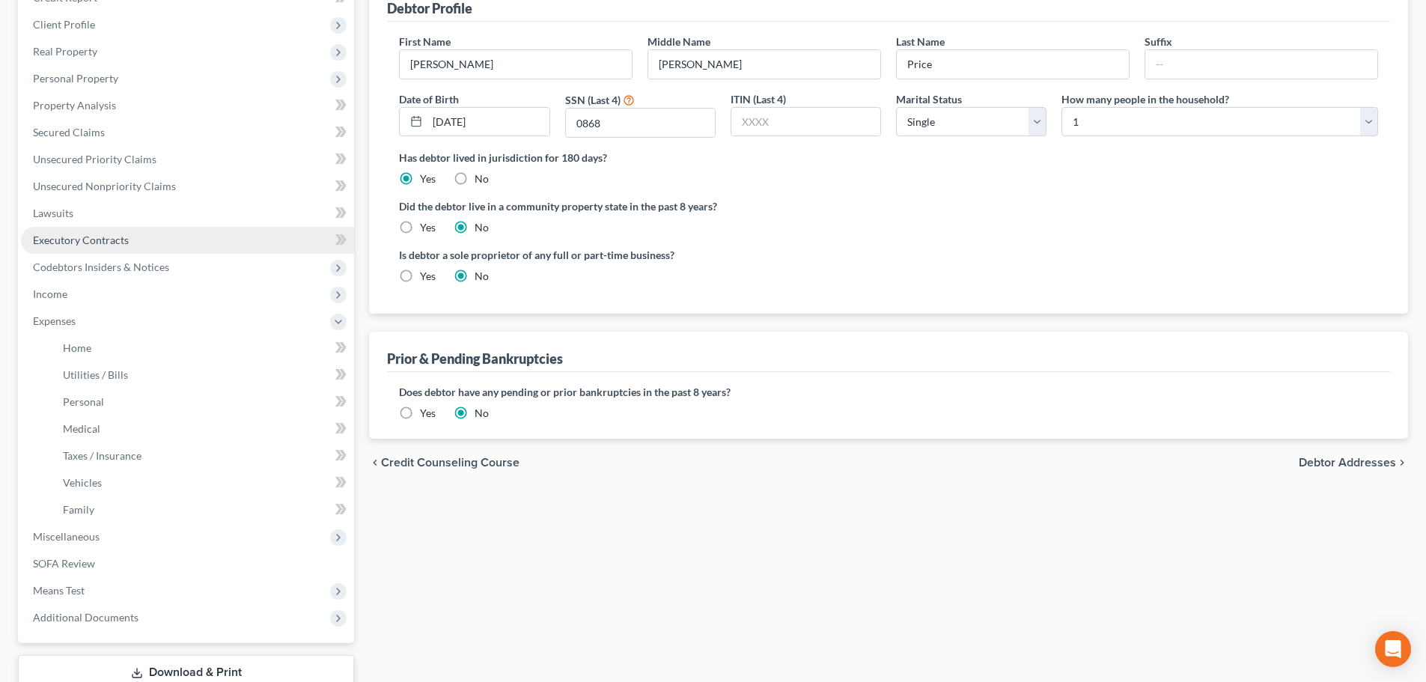
scroll to position [225, 0]
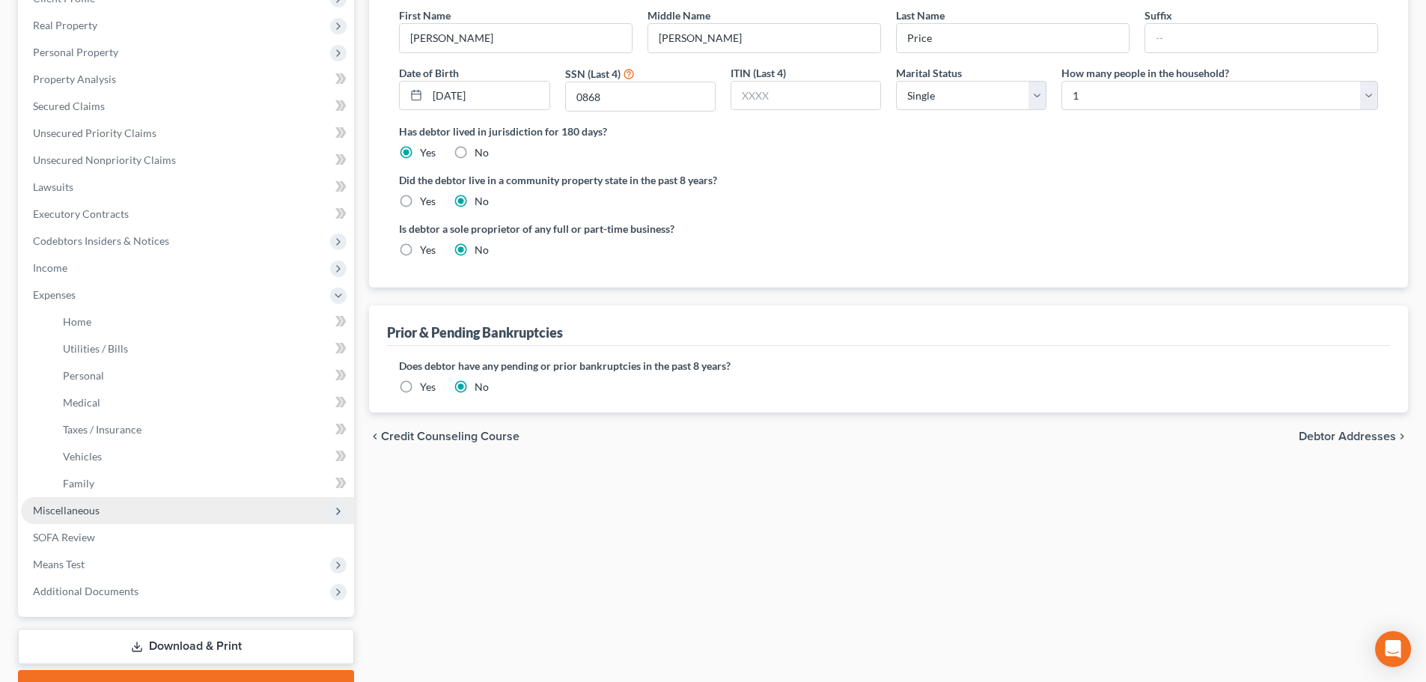
click at [65, 513] on span "Miscellaneous" at bounding box center [66, 510] width 67 height 13
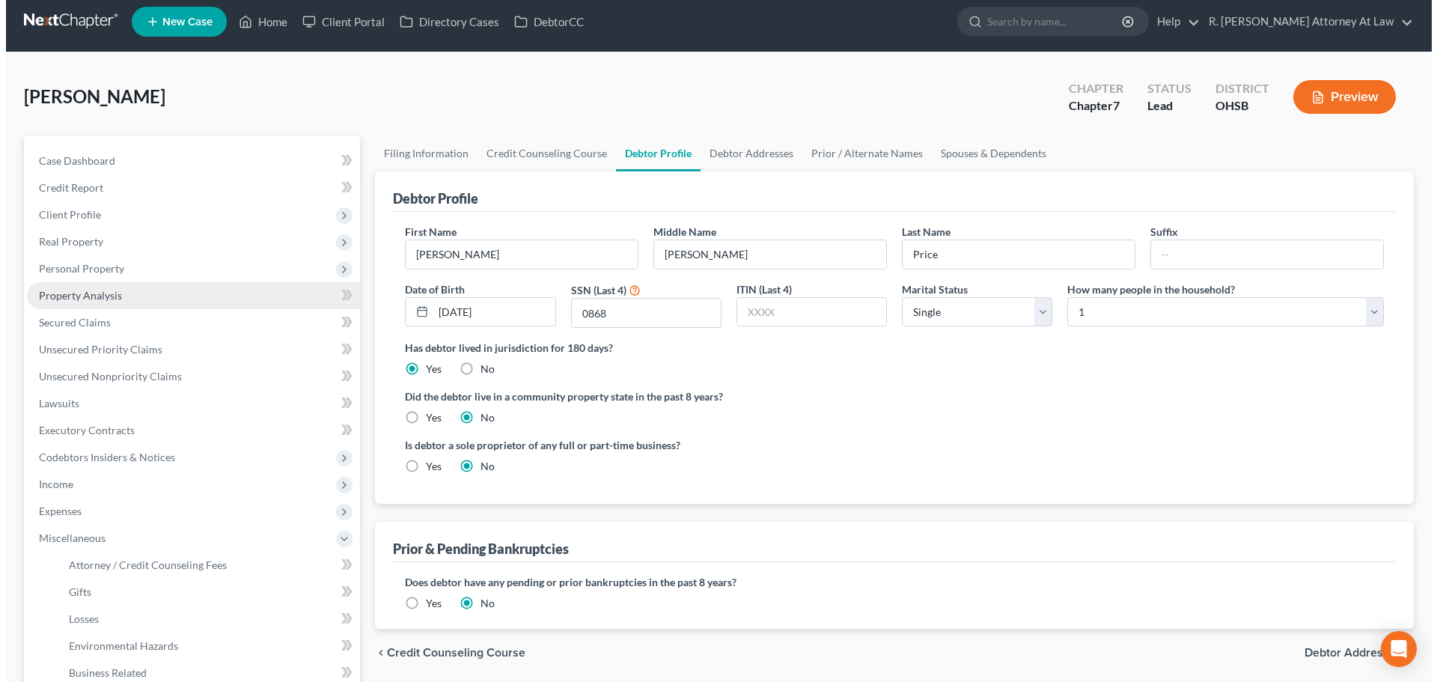
scroll to position [0, 0]
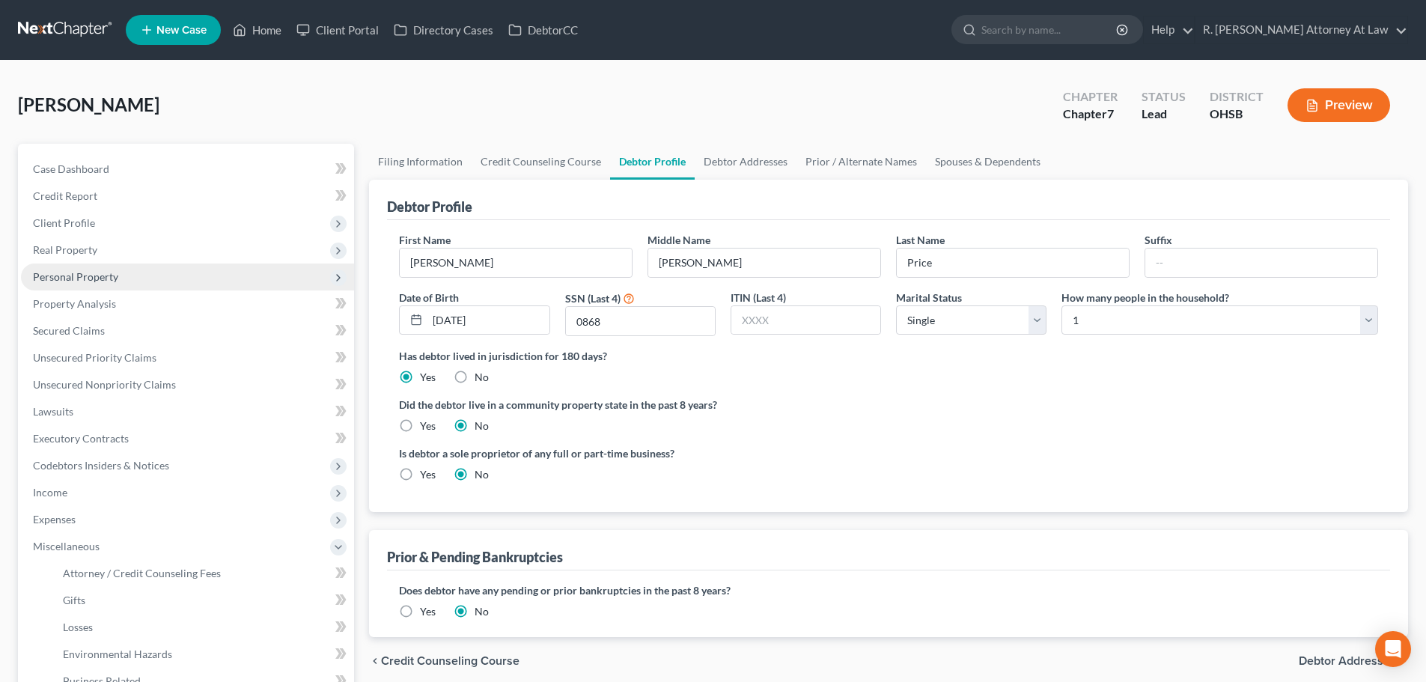
click at [64, 275] on span "Personal Property" at bounding box center [75, 276] width 85 height 13
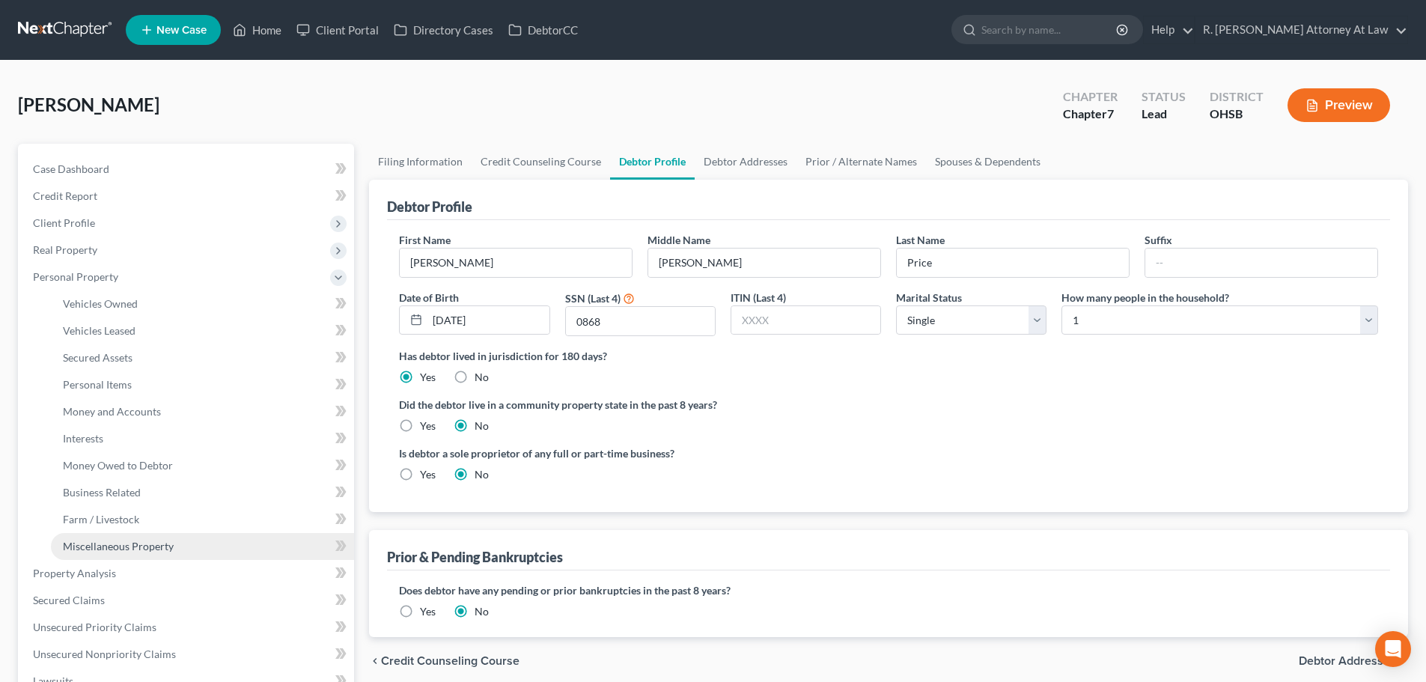
click at [82, 540] on span "Miscellaneous Property" at bounding box center [118, 546] width 111 height 13
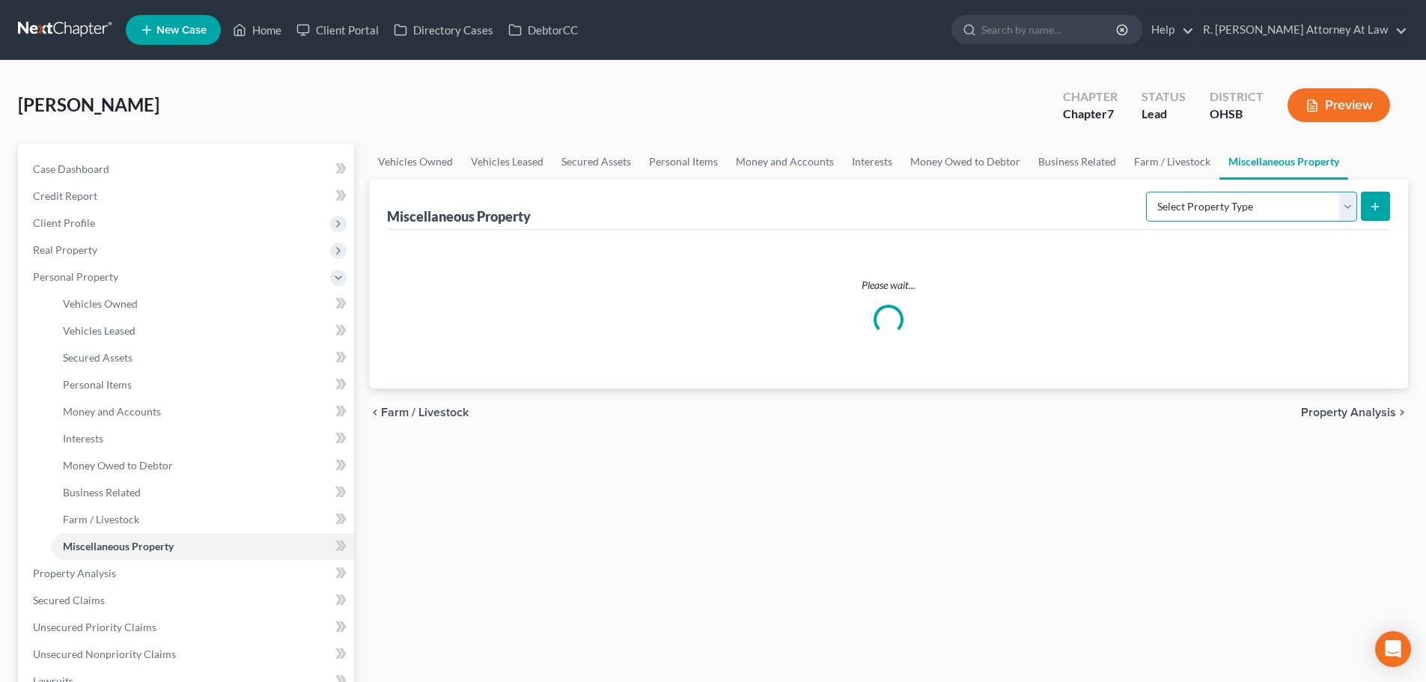
click at [1212, 207] on select "Select Property Type Assigned for Creditor Benefit [DATE] Holding for Another N…" at bounding box center [1251, 207] width 211 height 30
select select "transferred"
click at [1146, 192] on select "Select Property Type Assigned for Creditor Benefit [DATE] Holding for Another N…" at bounding box center [1251, 207] width 211 height 30
click at [1371, 202] on icon "submit" at bounding box center [1375, 207] width 12 height 12
select select "Ordinary ([DATE])"
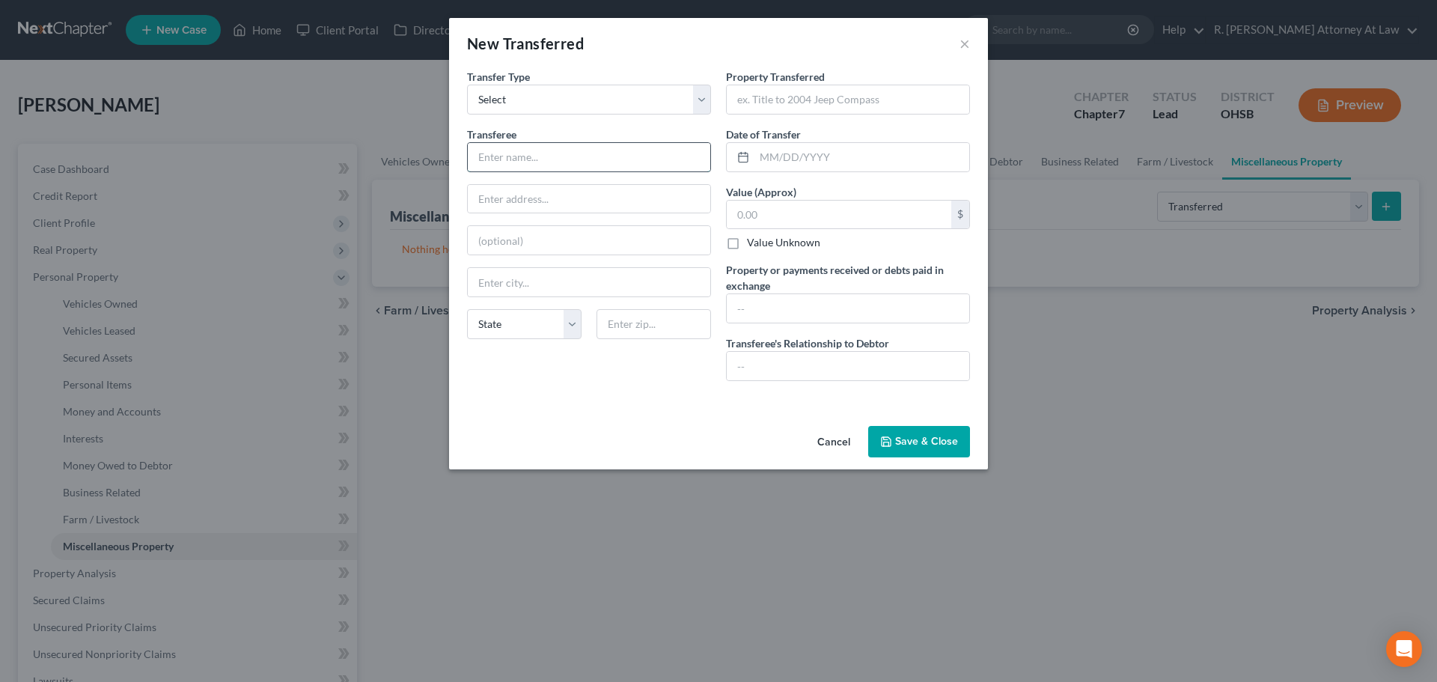
drag, startPoint x: 537, startPoint y: 167, endPoint x: 530, endPoint y: 165, distance: 7.8
click at [534, 166] on input "text" at bounding box center [589, 157] width 242 height 28
type input "[PERSON_NAME]"
click at [769, 95] on input "text" at bounding box center [848, 99] width 242 height 28
type input "2008 Dodge Avenger"
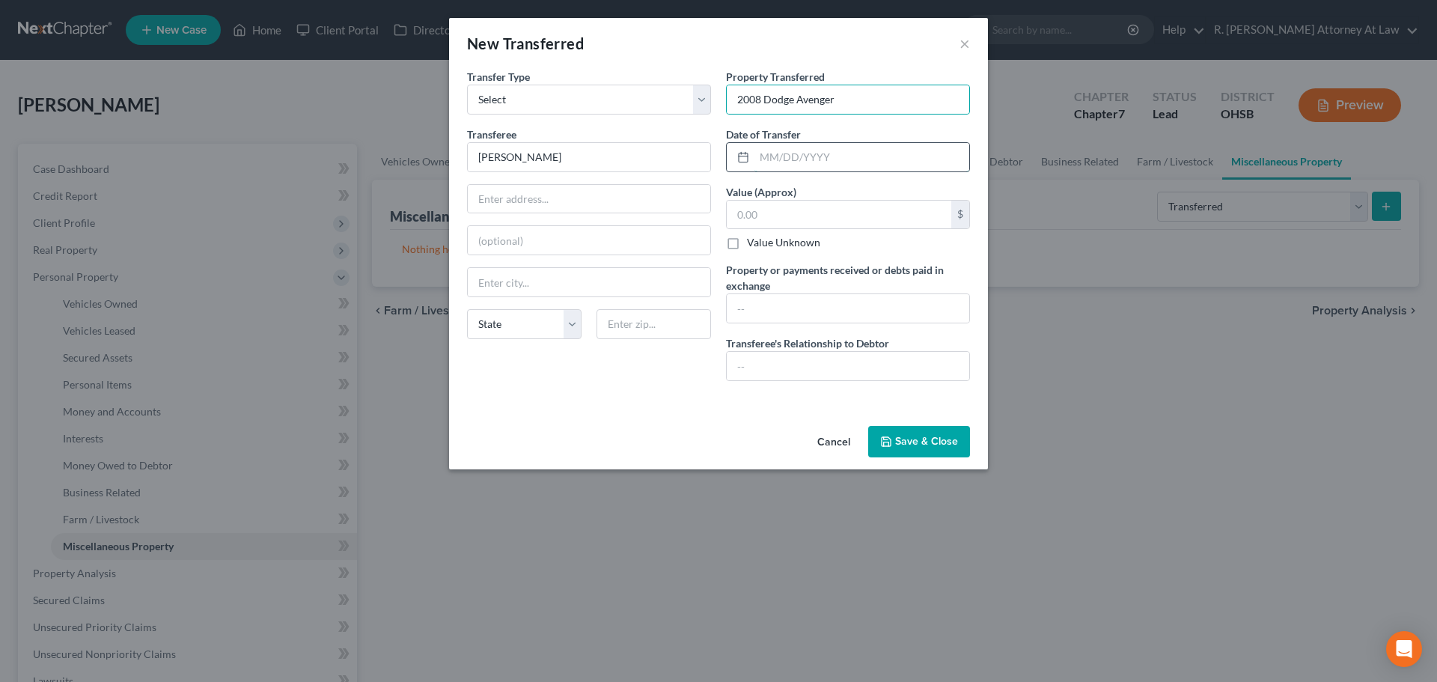
click at [779, 158] on input "text" at bounding box center [861, 157] width 215 height 28
type input "[DATE]"
click at [770, 205] on input "text" at bounding box center [839, 215] width 225 height 28
click at [781, 357] on input "text" at bounding box center [848, 366] width 242 height 28
type input "Niece"
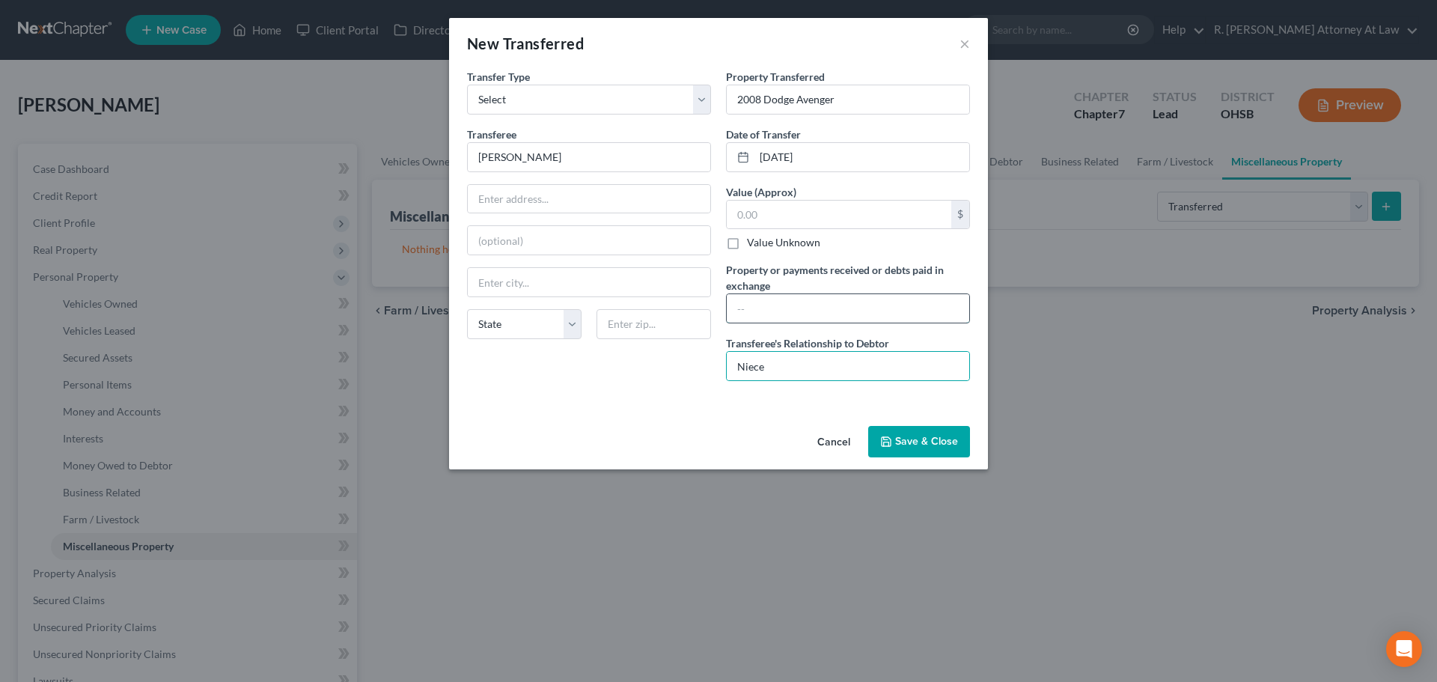
click at [731, 310] on input "text" at bounding box center [848, 308] width 242 height 28
type input "$"
click at [754, 211] on input "text" at bounding box center [839, 215] width 225 height 28
type input "200"
click at [916, 440] on button "Save & Close" at bounding box center [919, 441] width 102 height 31
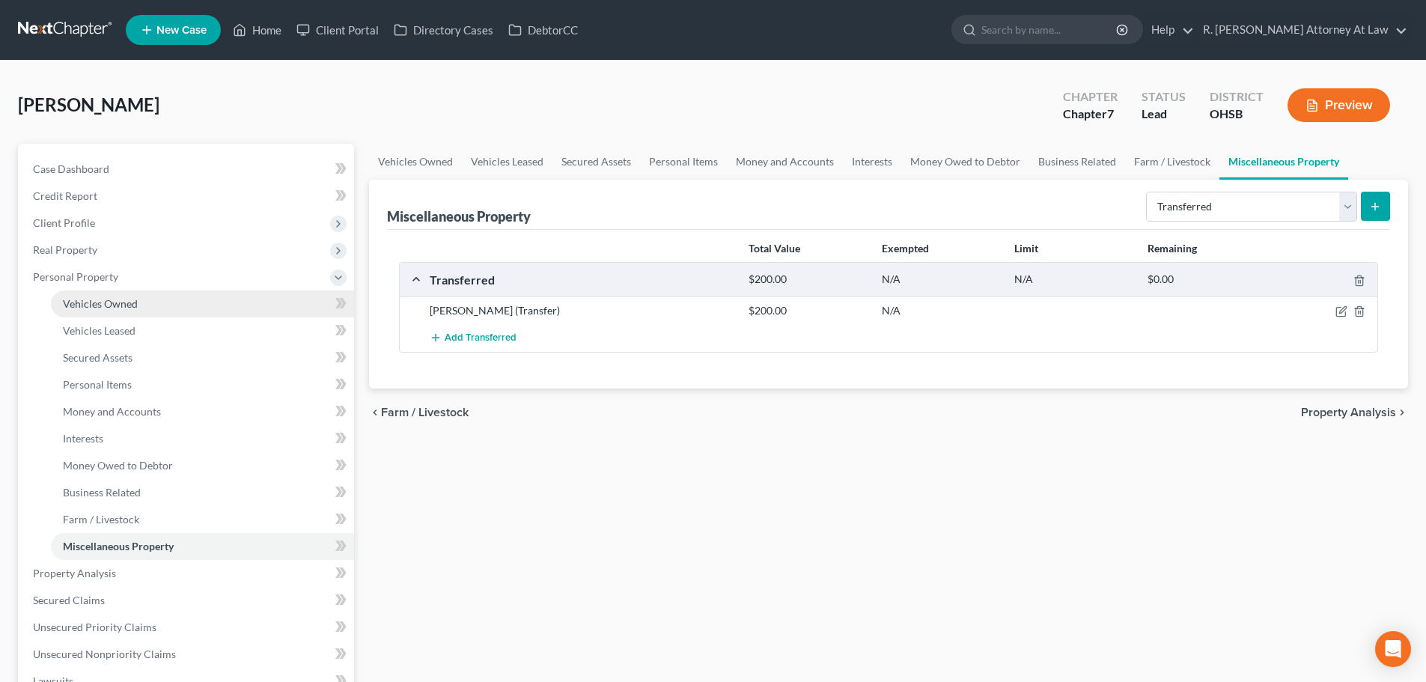
click at [88, 302] on span "Vehicles Owned" at bounding box center [100, 303] width 75 height 13
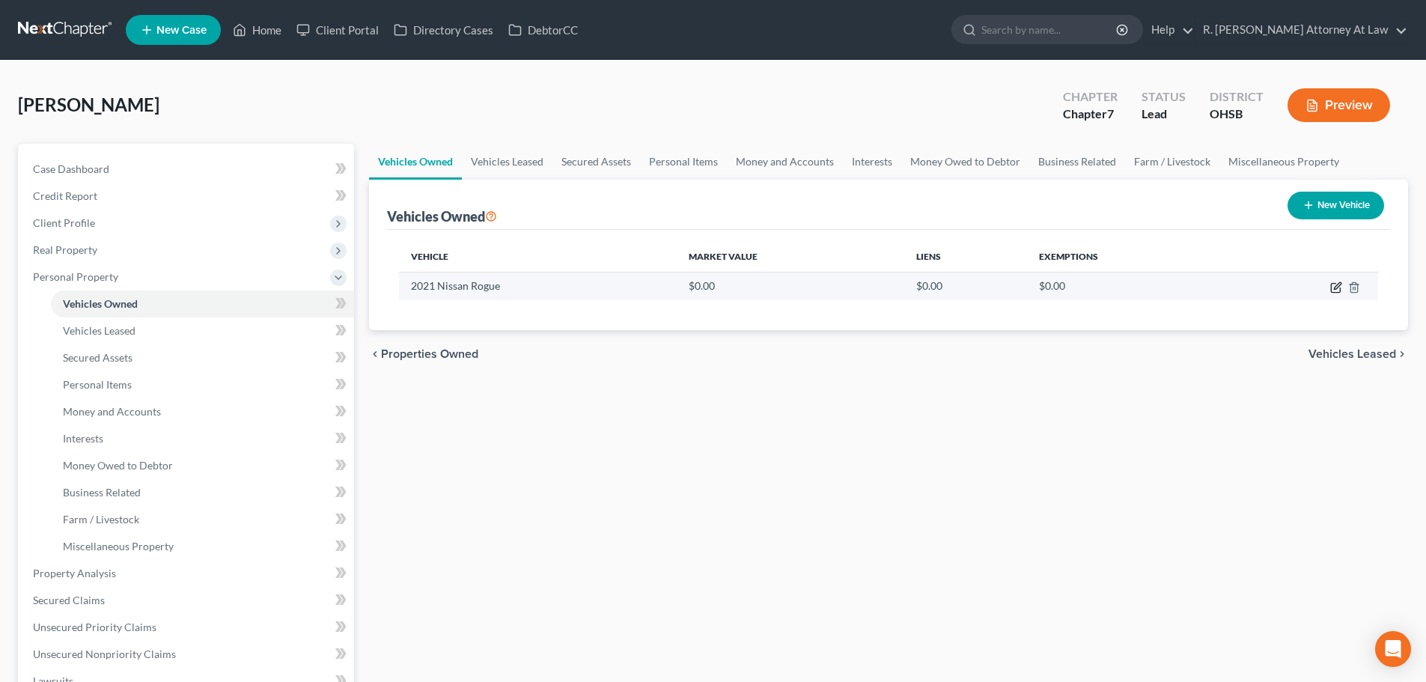
drag, startPoint x: 1335, startPoint y: 287, endPoint x: 1322, endPoint y: 284, distance: 13.8
click at [1334, 287] on icon "button" at bounding box center [1336, 287] width 12 height 12
click at [1337, 287] on icon "button" at bounding box center [1336, 287] width 12 height 12
select select "0"
select select "5"
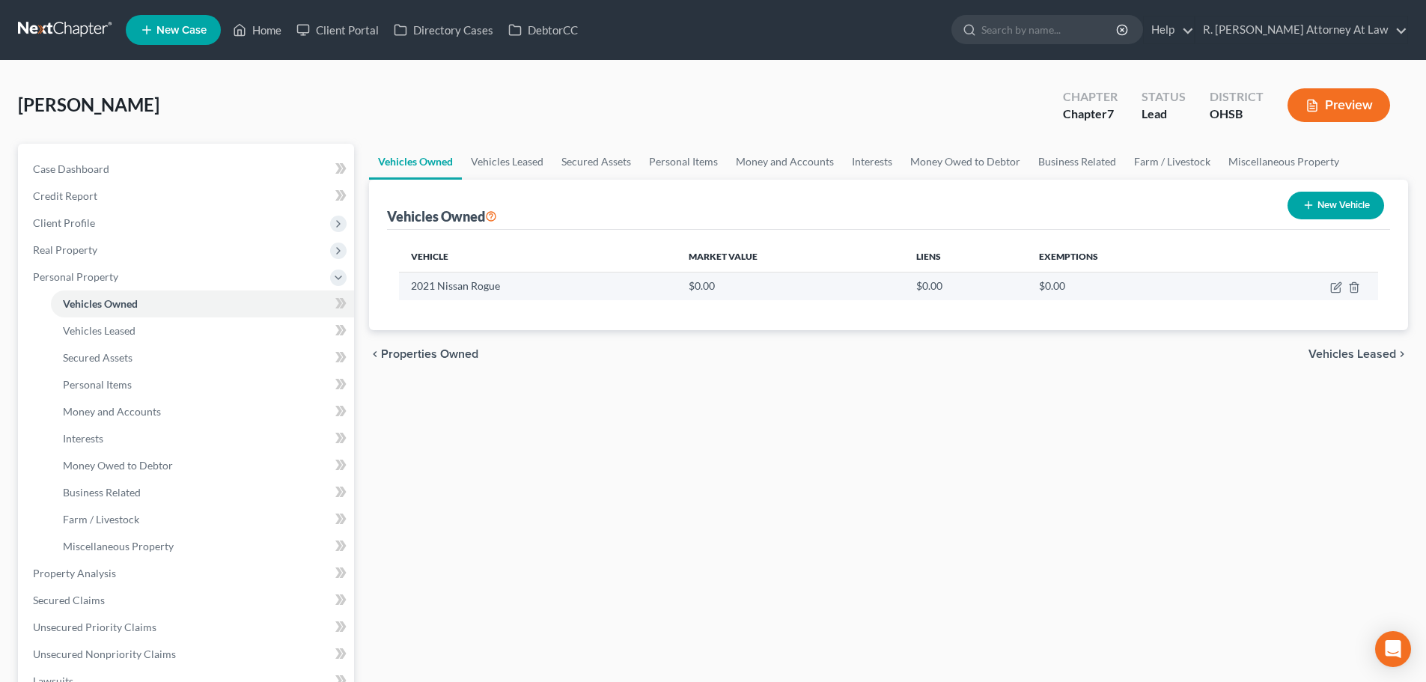
select select "2"
select select "0"
select select "5"
select select "2"
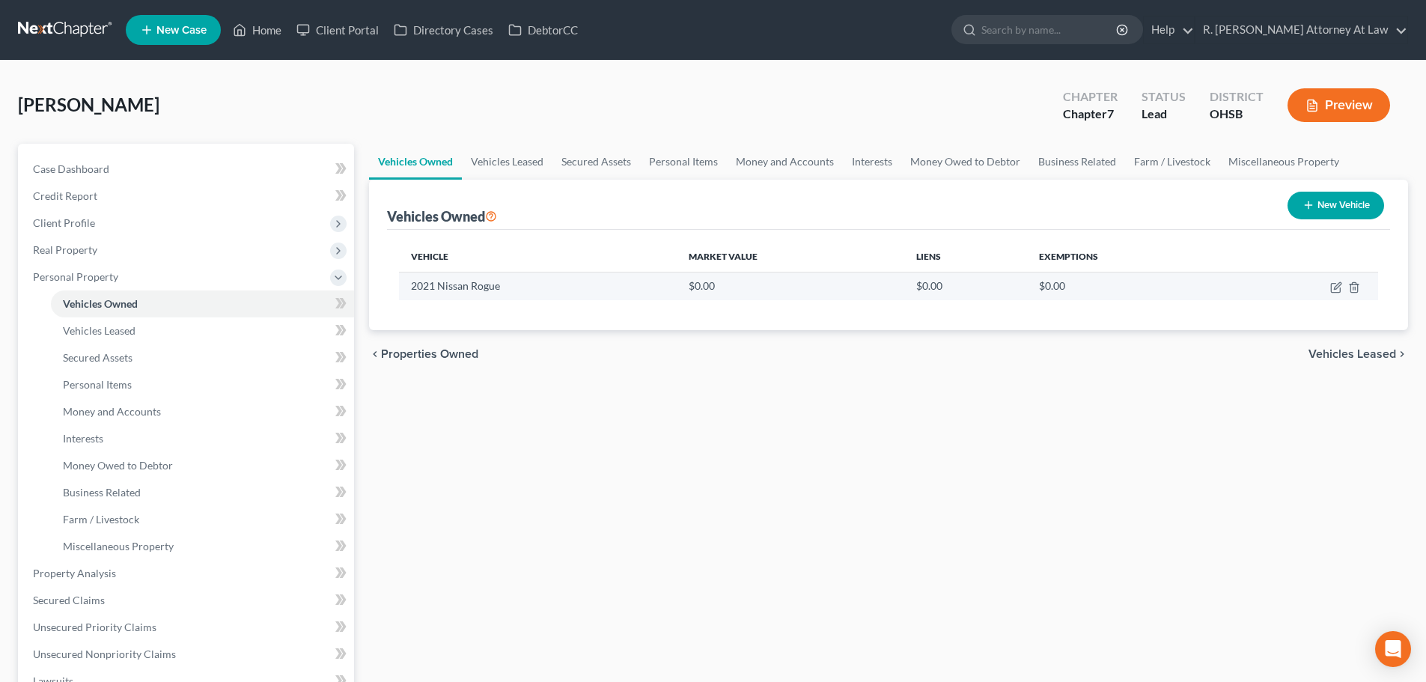
select select "0"
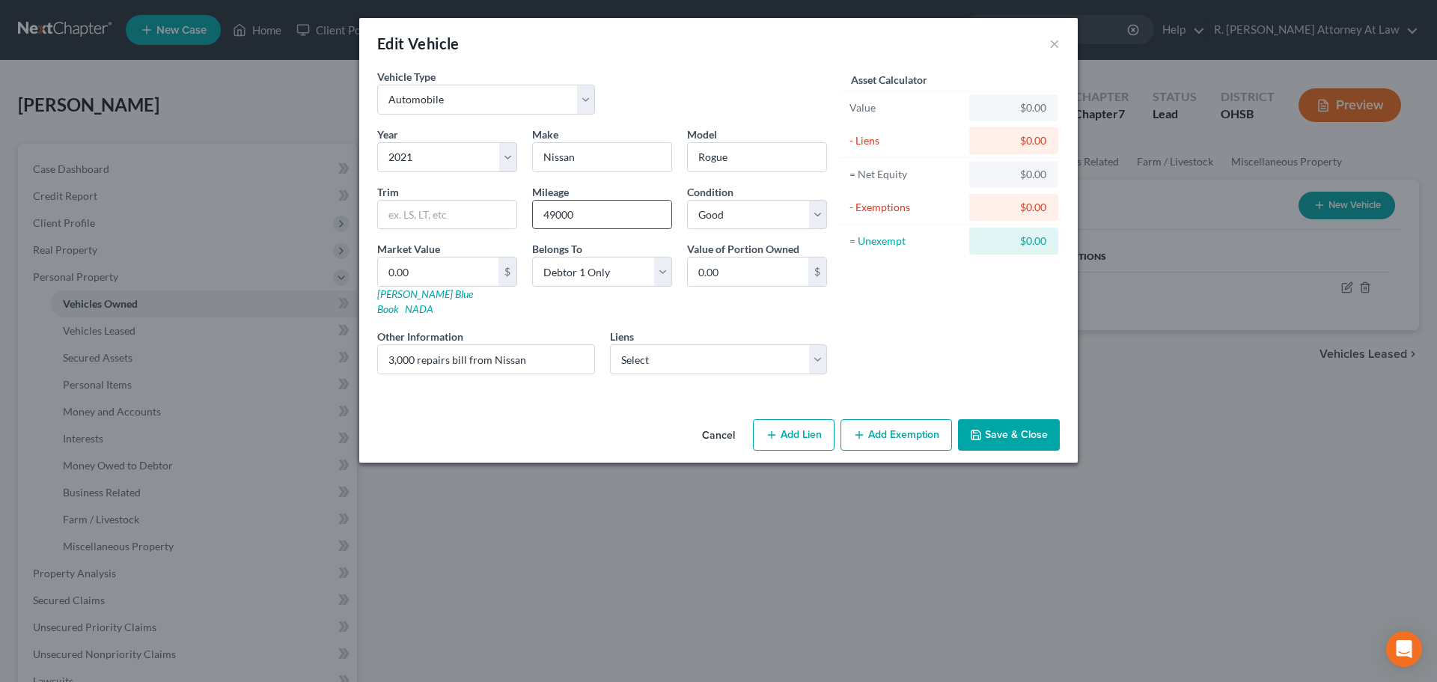
click at [618, 218] on input "49000" at bounding box center [602, 215] width 138 height 28
type input "4"
type input "50010"
click at [712, 349] on select "Select Gecu Mc - $19,947.00 Ally Financial - $12,174.00 [PERSON_NAME] [PERSON_N…" at bounding box center [719, 359] width 218 height 30
select select "0"
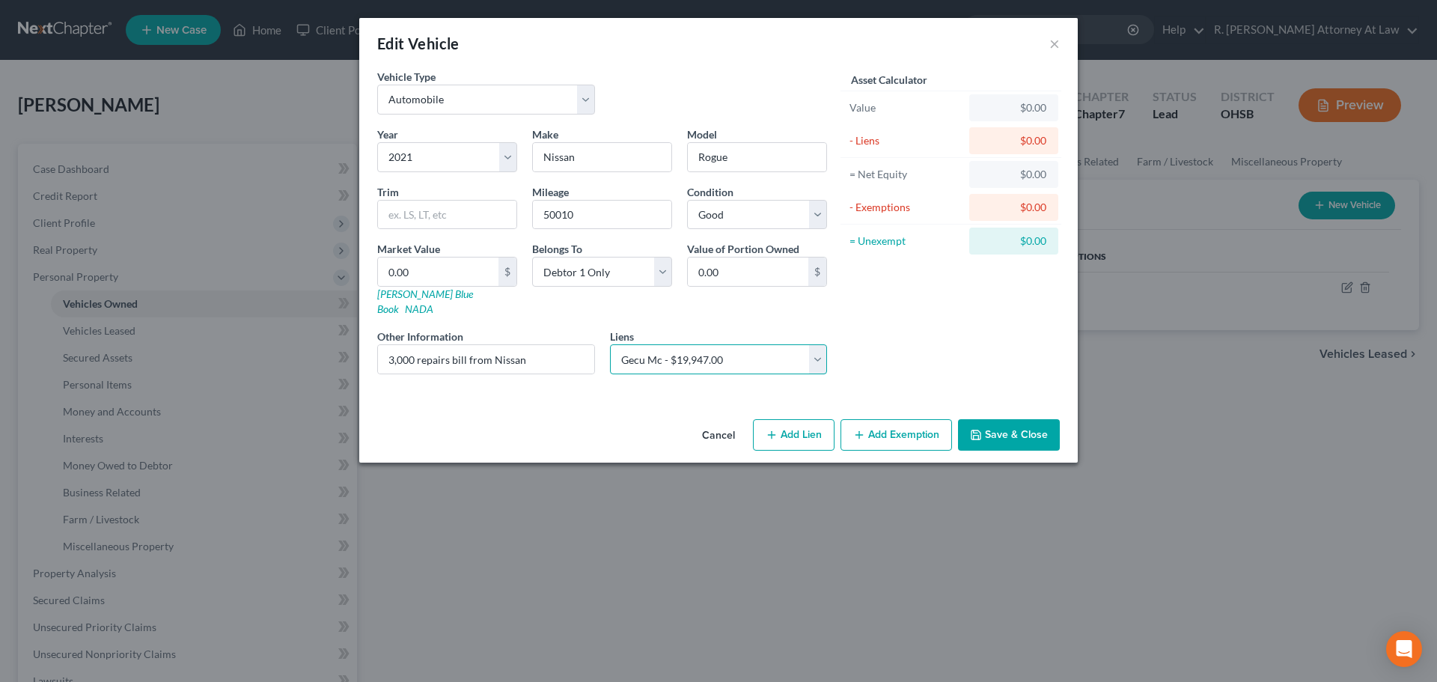
click at [610, 344] on select "Select Gecu Mc - $19,947.00 Ally Financial - $12,174.00 [PERSON_NAME] [PERSON_N…" at bounding box center [719, 359] width 218 height 30
select select
select select "36"
select select "0"
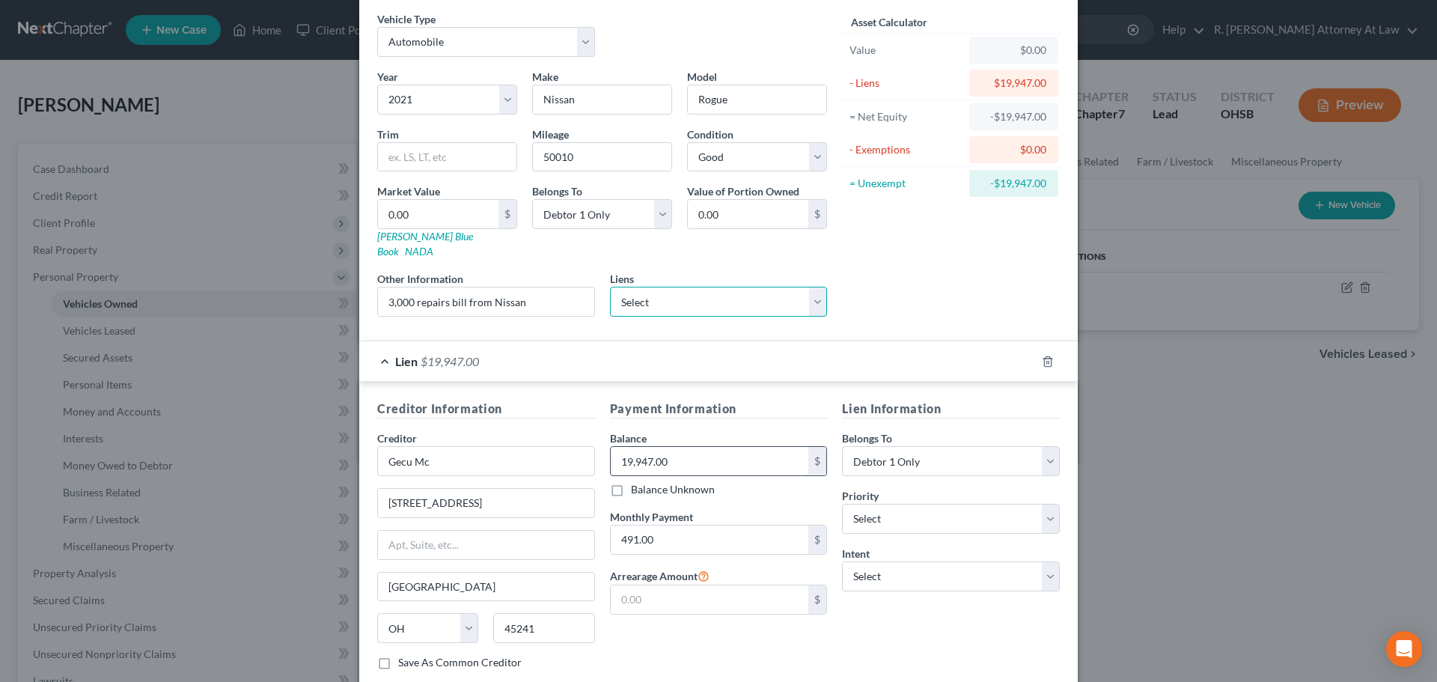
scroll to position [137, 0]
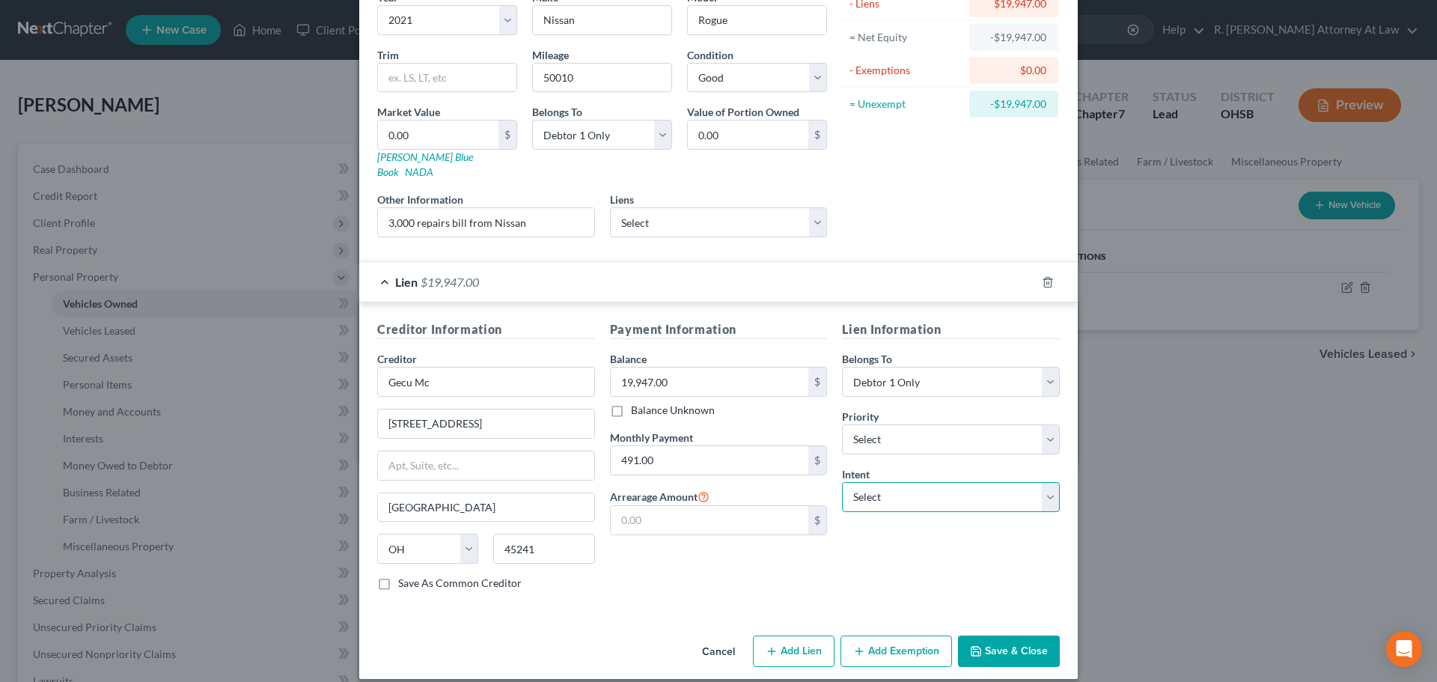
click at [924, 483] on select "Select Surrender Redeem Reaffirm Avoid Other" at bounding box center [951, 497] width 218 height 30
select select "2"
click at [842, 482] on select "Select Surrender Redeem Reaffirm Avoid Other" at bounding box center [951, 497] width 218 height 30
click at [1007, 635] on button "Save & Close" at bounding box center [1009, 650] width 102 height 31
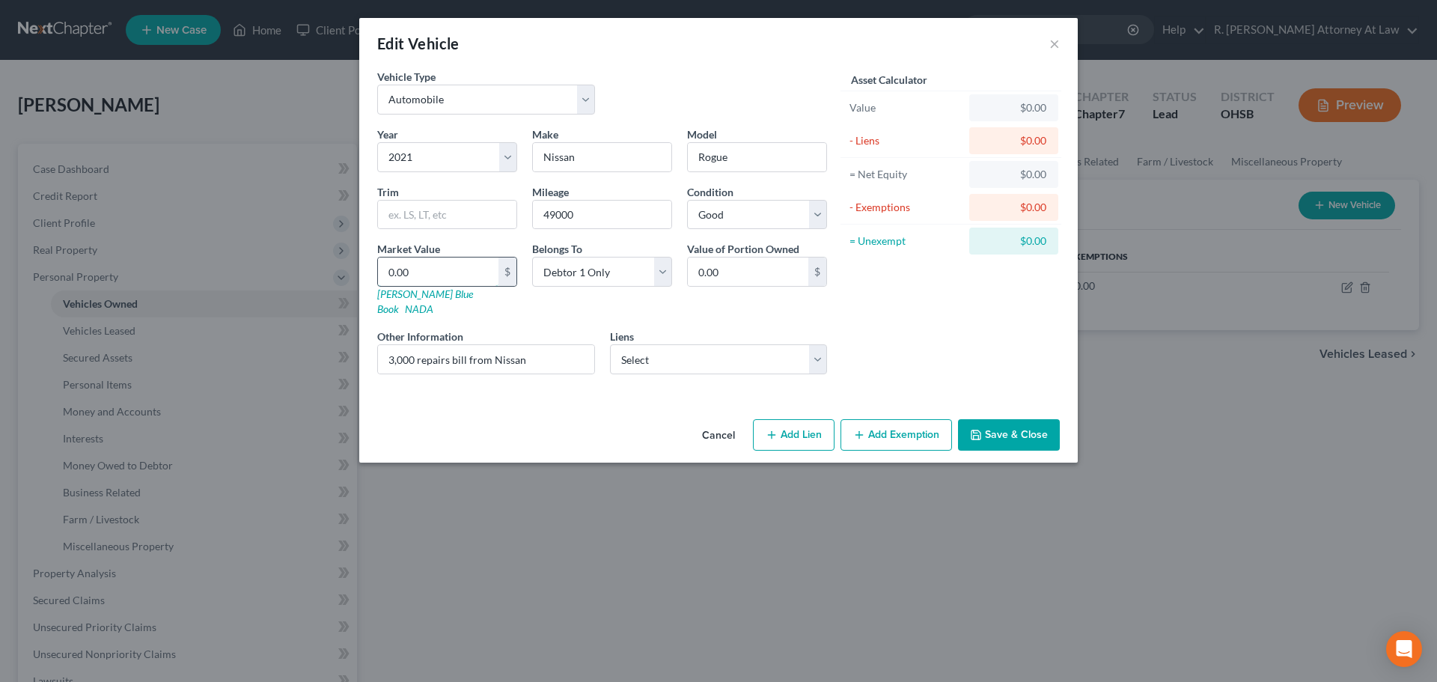
click at [446, 275] on input "0.00" at bounding box center [438, 271] width 120 height 28
type input "`1"
type input "1.00"
type input "18"
type input "18.00"
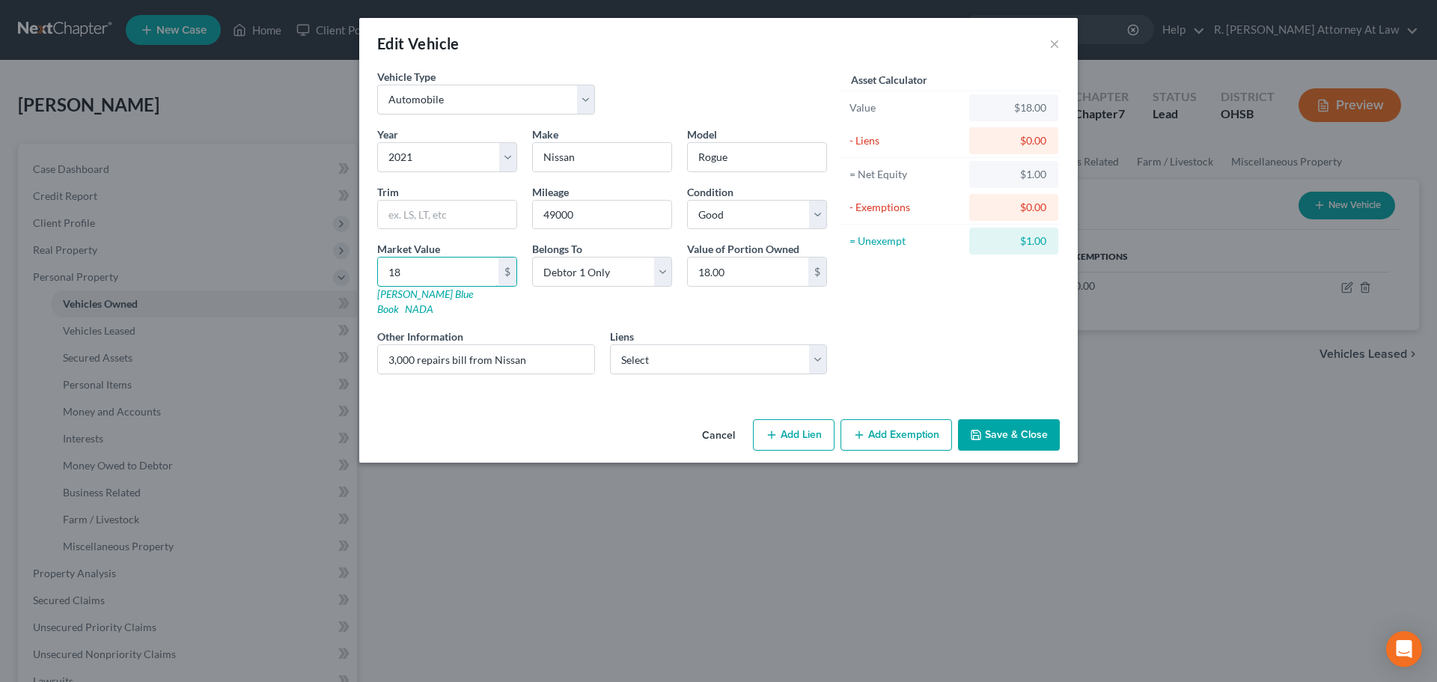
type input "1"
type input "1.00"
type input "1"
type input "1.00"
type input "18"
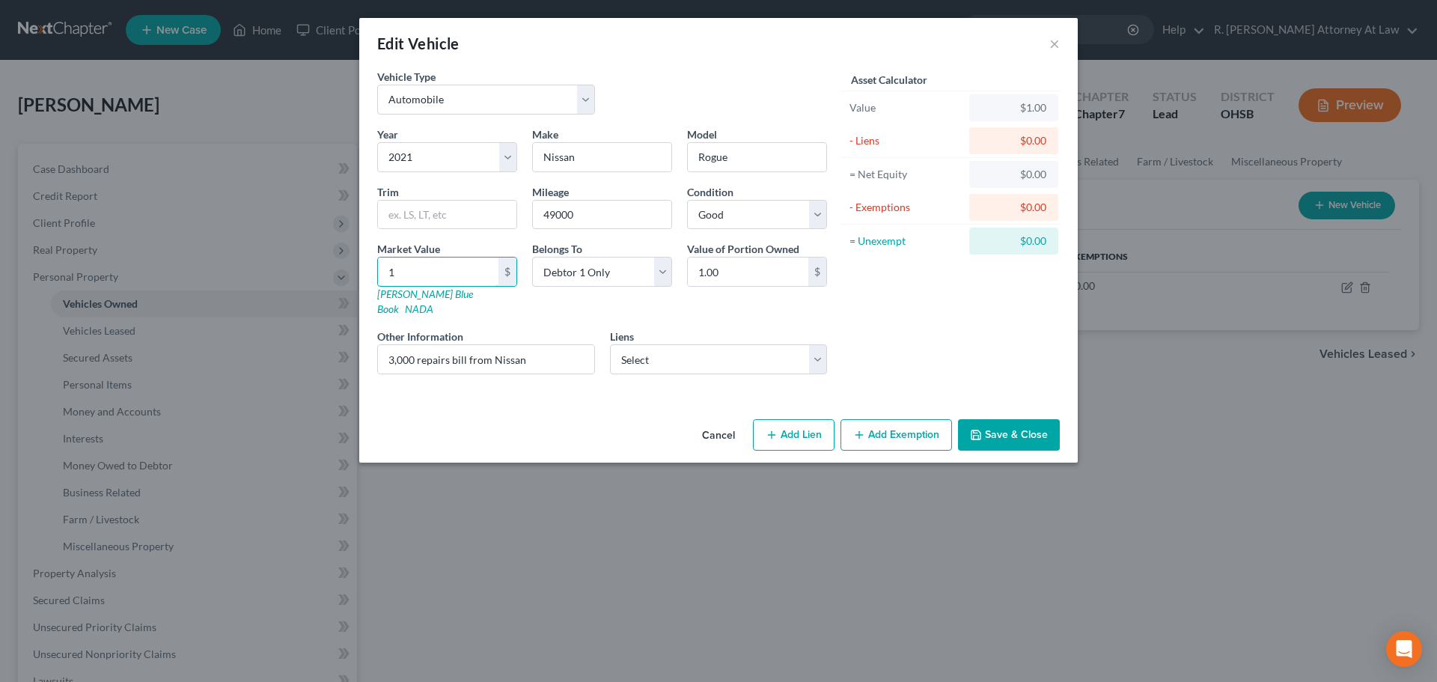
type input "18.00"
type input "183"
type input "183.00"
type input "1833"
type input "1,833.00"
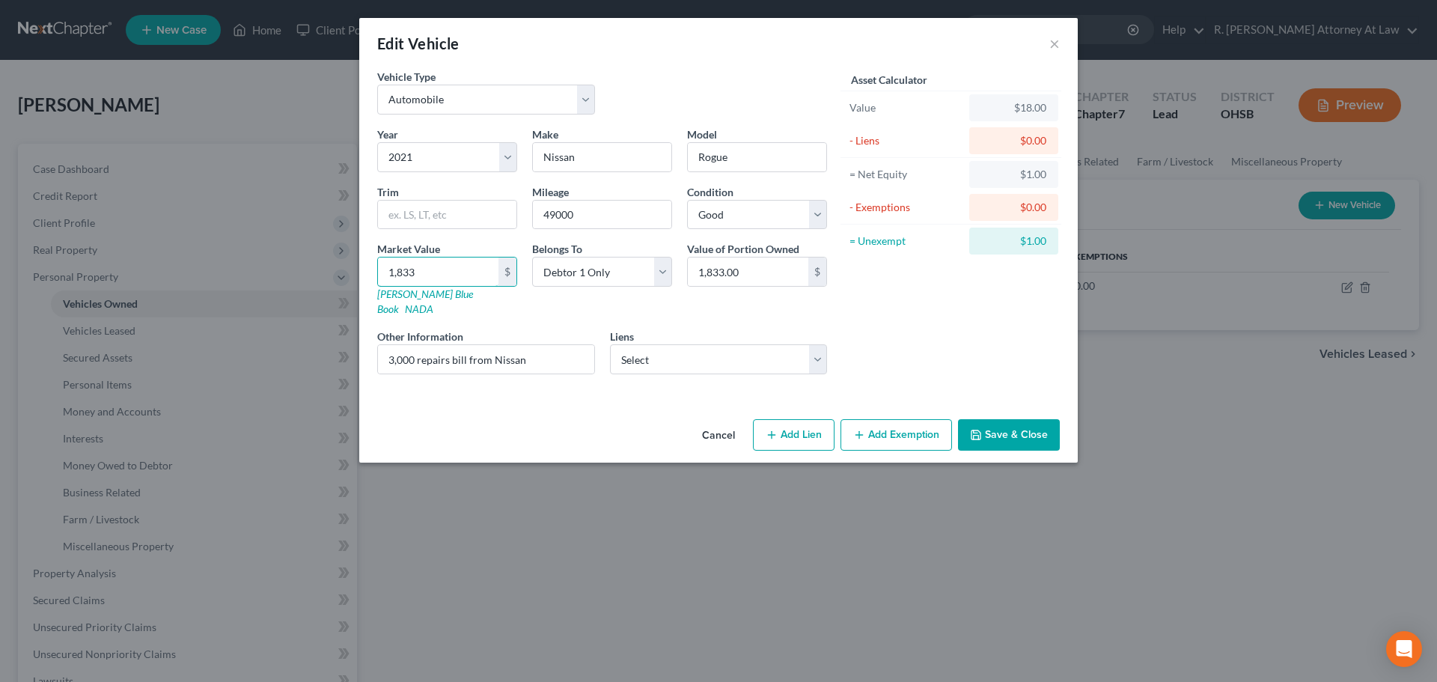
type input "1,8338"
type input "18,338.00"
type input "18,338"
click at [682, 344] on select "Select Gecu Mc - $19,947.00 Ally Financial - $12,174.00 [PERSON_NAME] [PERSON_N…" at bounding box center [719, 359] width 218 height 30
select select "0"
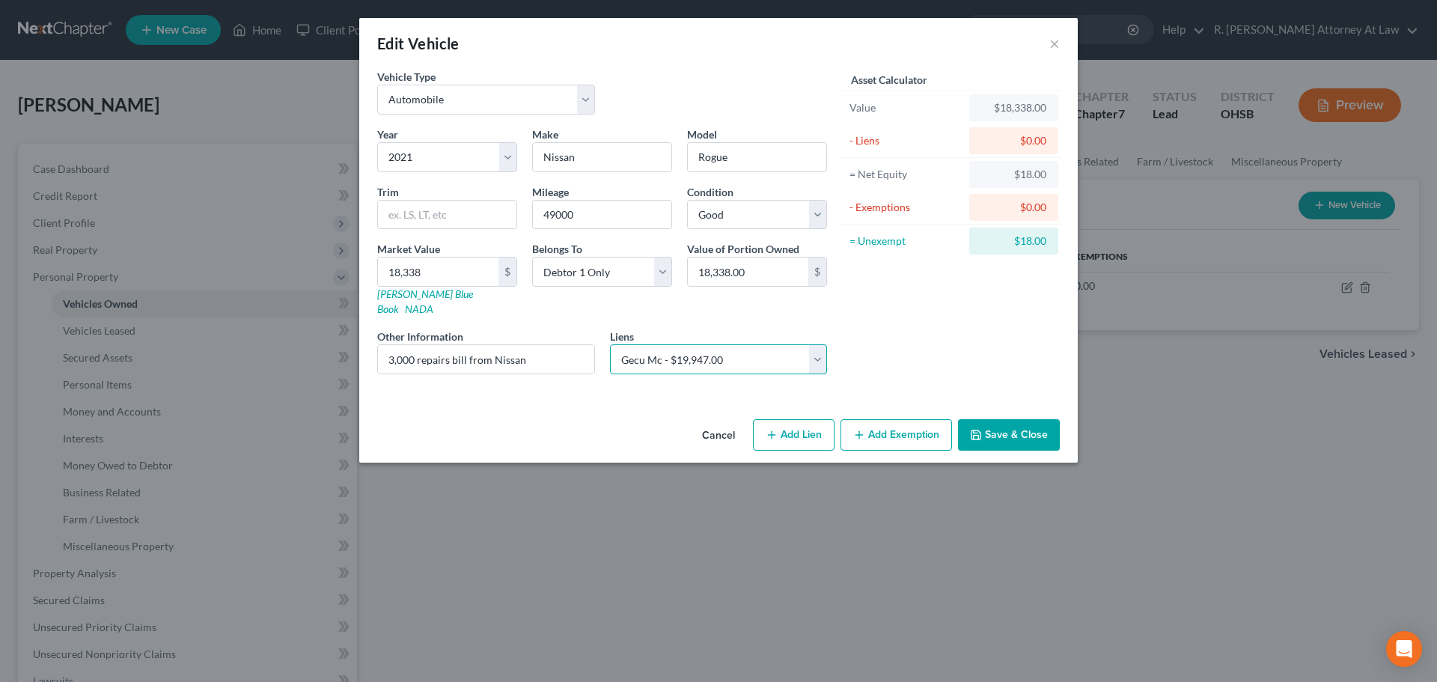
click at [610, 344] on select "Select Gecu Mc - $19,947.00 Ally Financial - $12,174.00 [PERSON_NAME] [PERSON_N…" at bounding box center [719, 359] width 218 height 30
select select
select select "36"
select select "0"
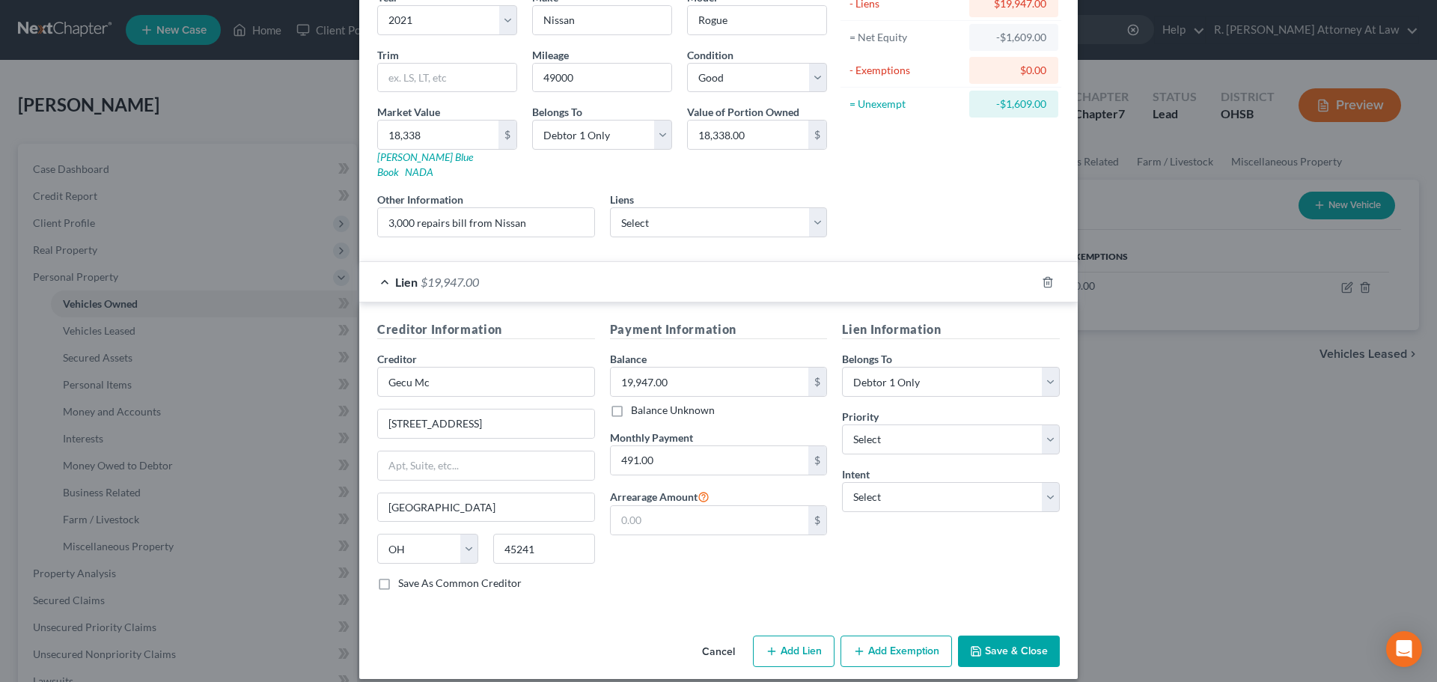
click at [1011, 635] on button "Save & Close" at bounding box center [1009, 650] width 102 height 31
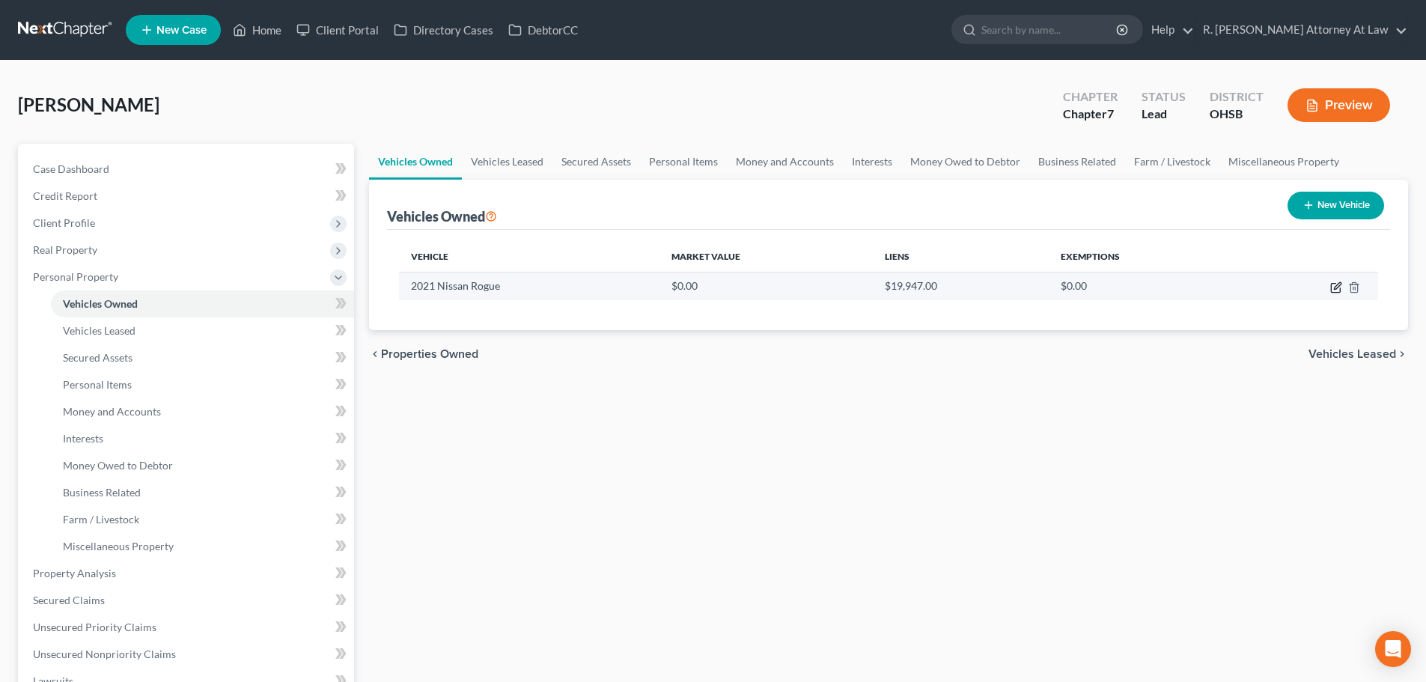
click at [1339, 287] on icon "button" at bounding box center [1336, 287] width 12 height 12
select select "0"
select select "5"
select select "2"
select select "0"
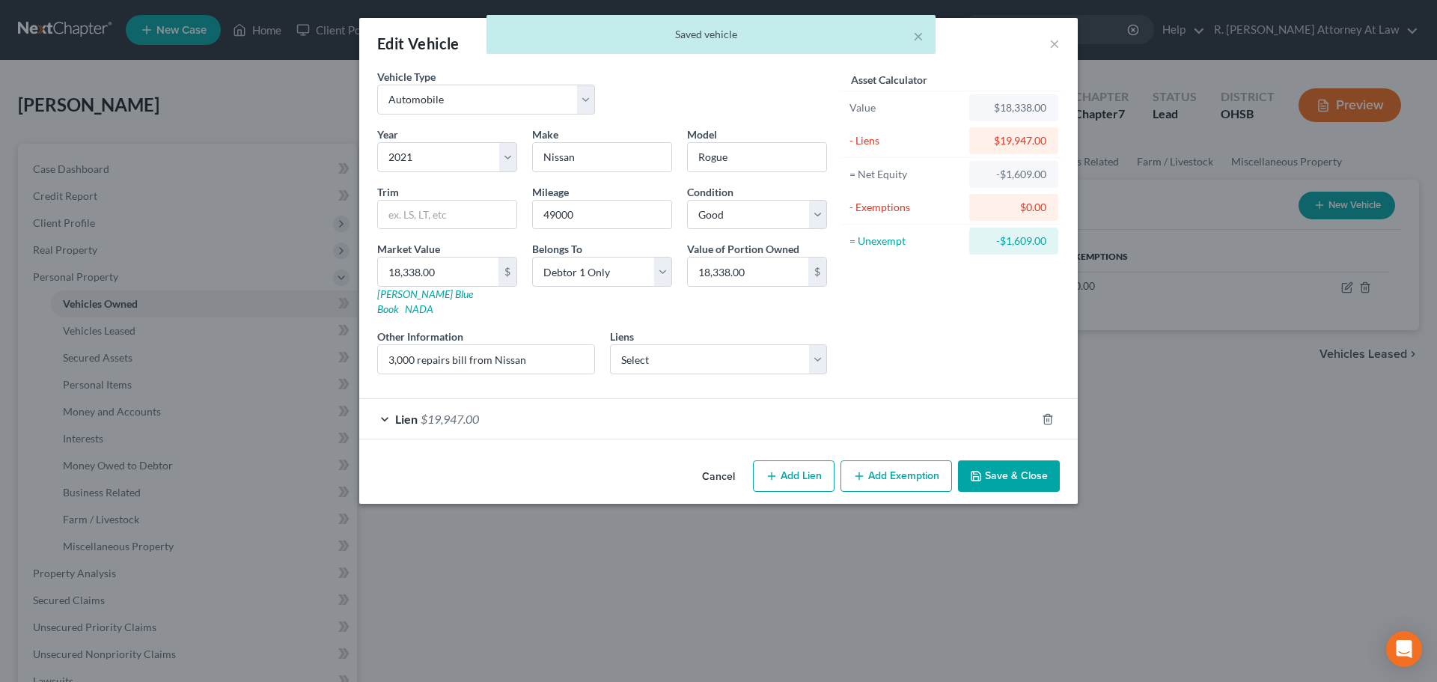
click at [988, 460] on button "Save & Close" at bounding box center [1009, 475] width 102 height 31
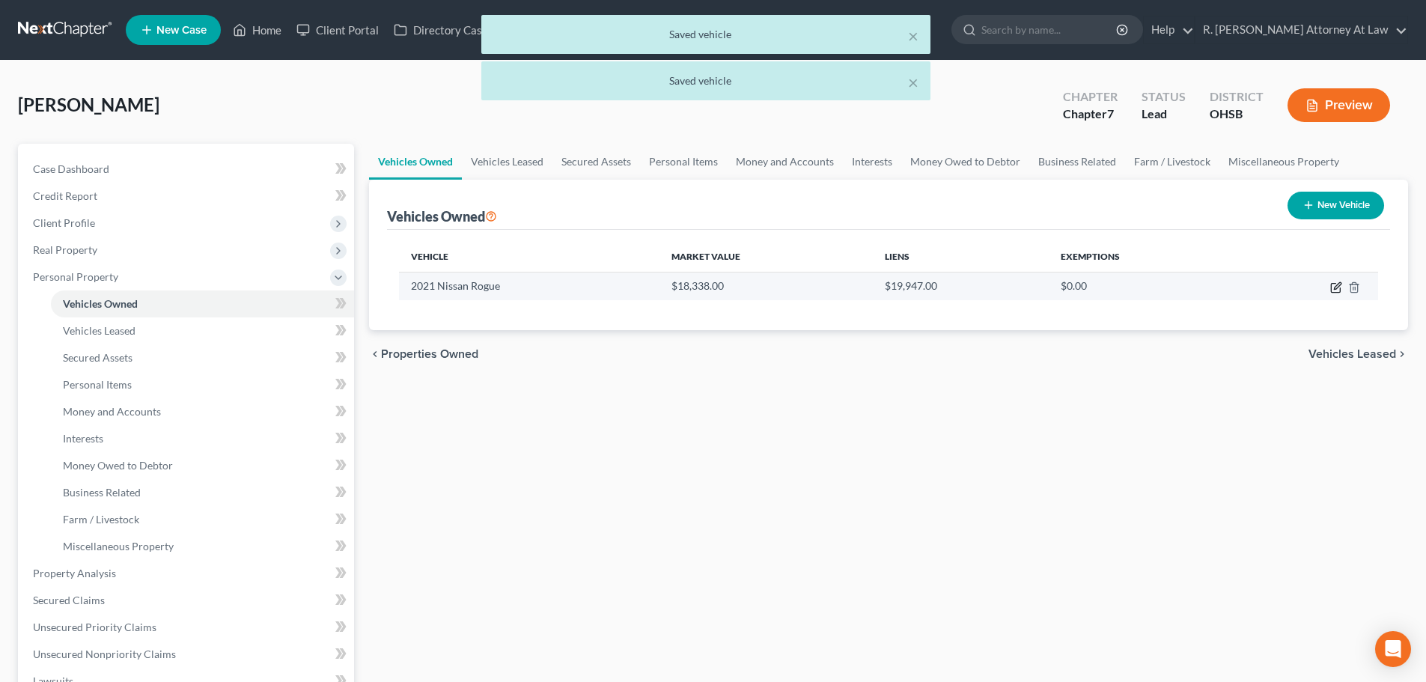
click at [1337, 288] on icon "button" at bounding box center [1337, 285] width 7 height 7
select select "0"
select select "5"
select select "2"
select select "0"
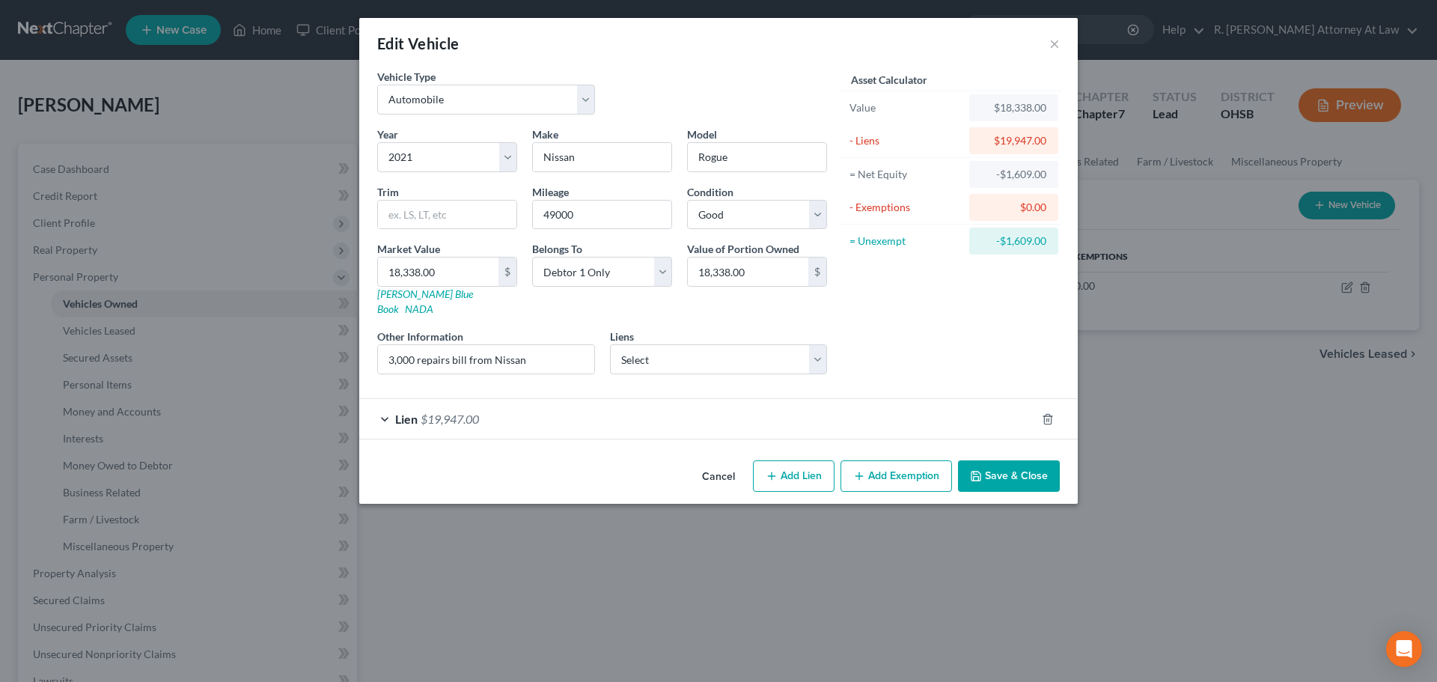
click at [862, 470] on icon "button" at bounding box center [859, 476] width 12 height 12
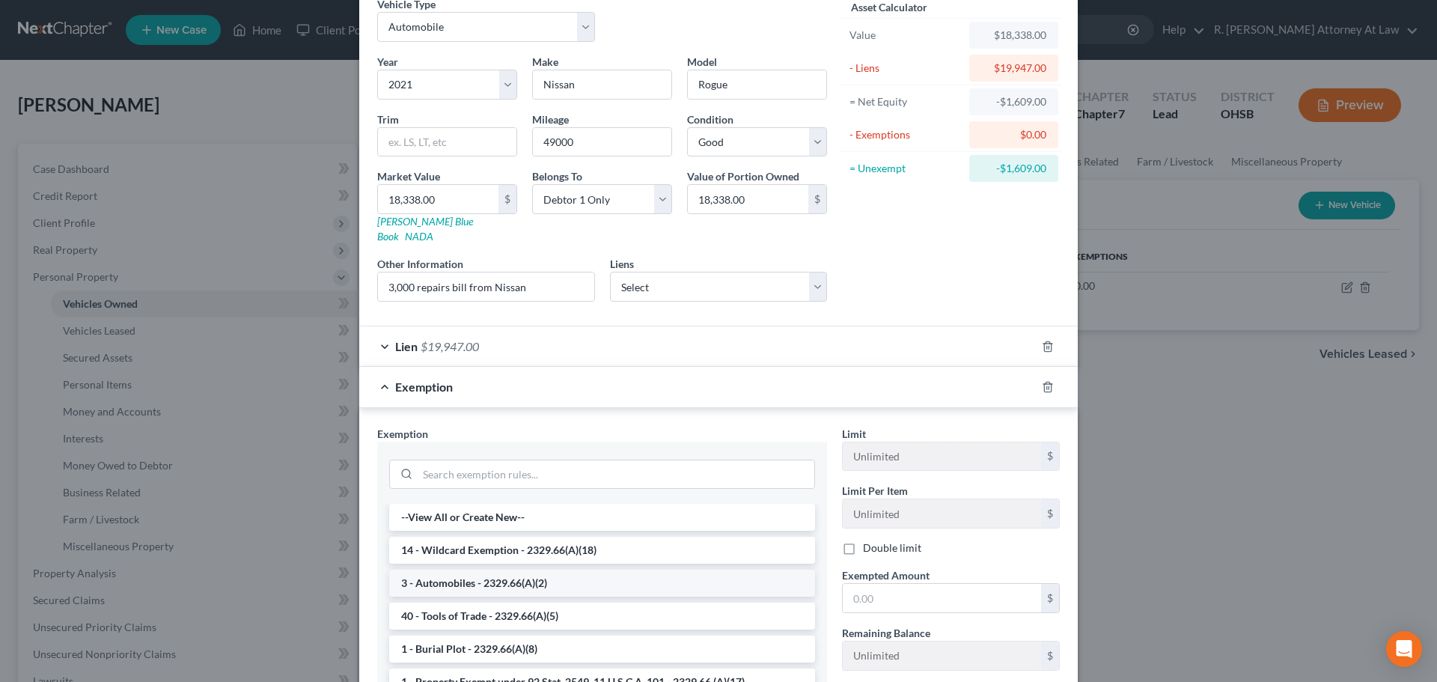
scroll to position [150, 0]
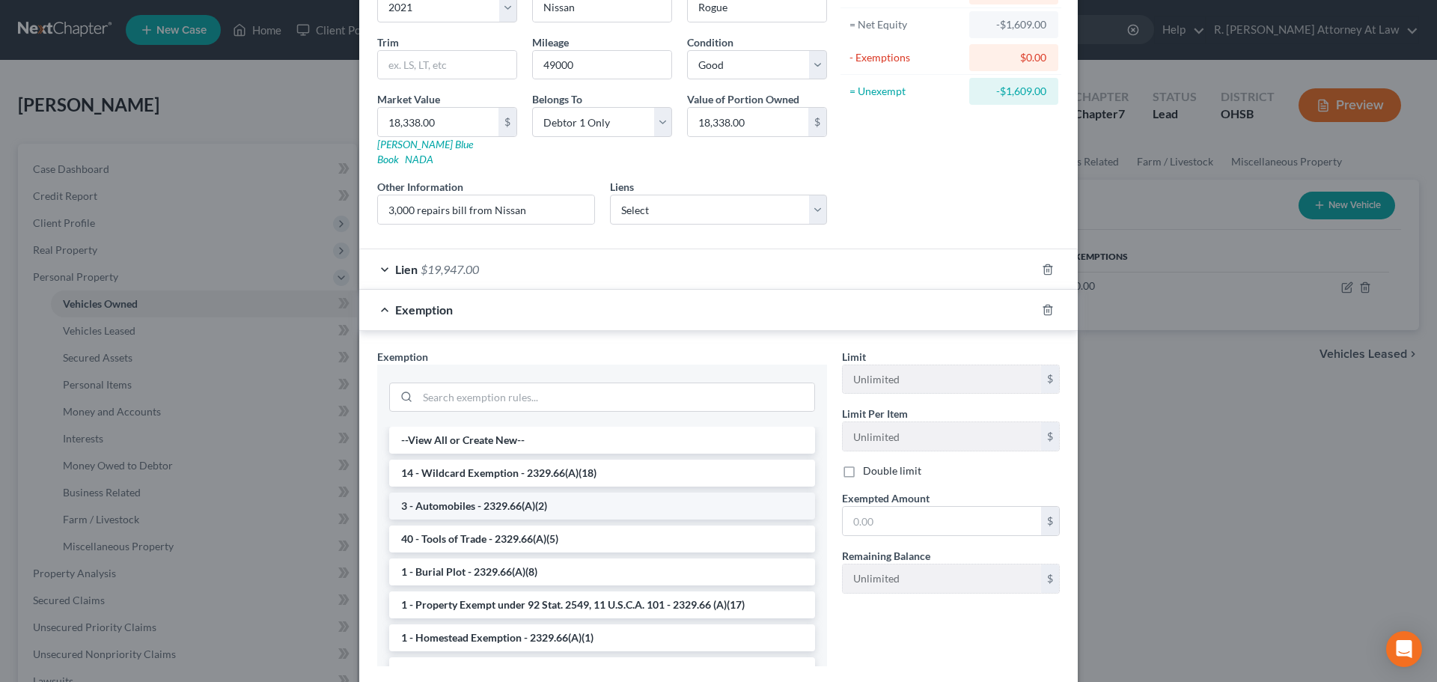
click at [441, 492] on li "3 - Automobiles - 2329.66(A)(2)" at bounding box center [602, 505] width 426 height 27
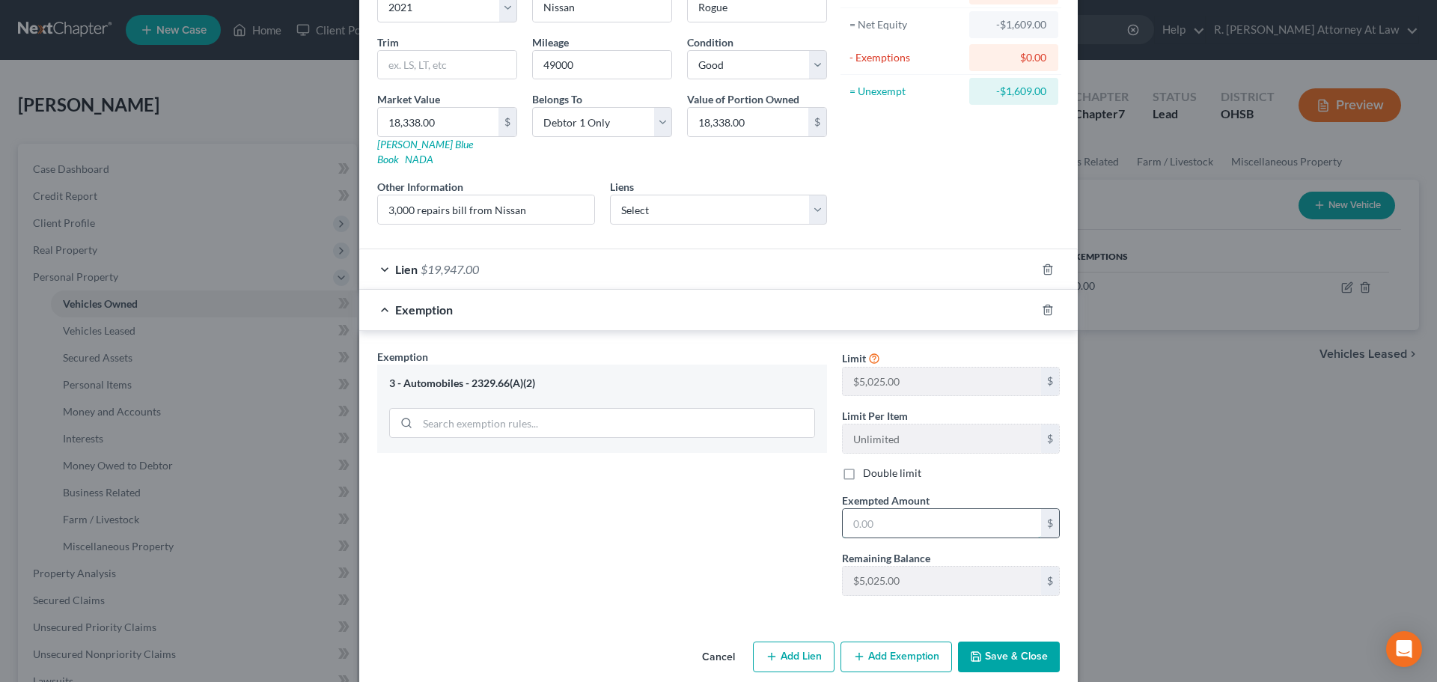
click at [875, 515] on input "text" at bounding box center [942, 523] width 198 height 28
type input "5,025"
click at [1013, 650] on button "Save & Close" at bounding box center [1009, 656] width 102 height 31
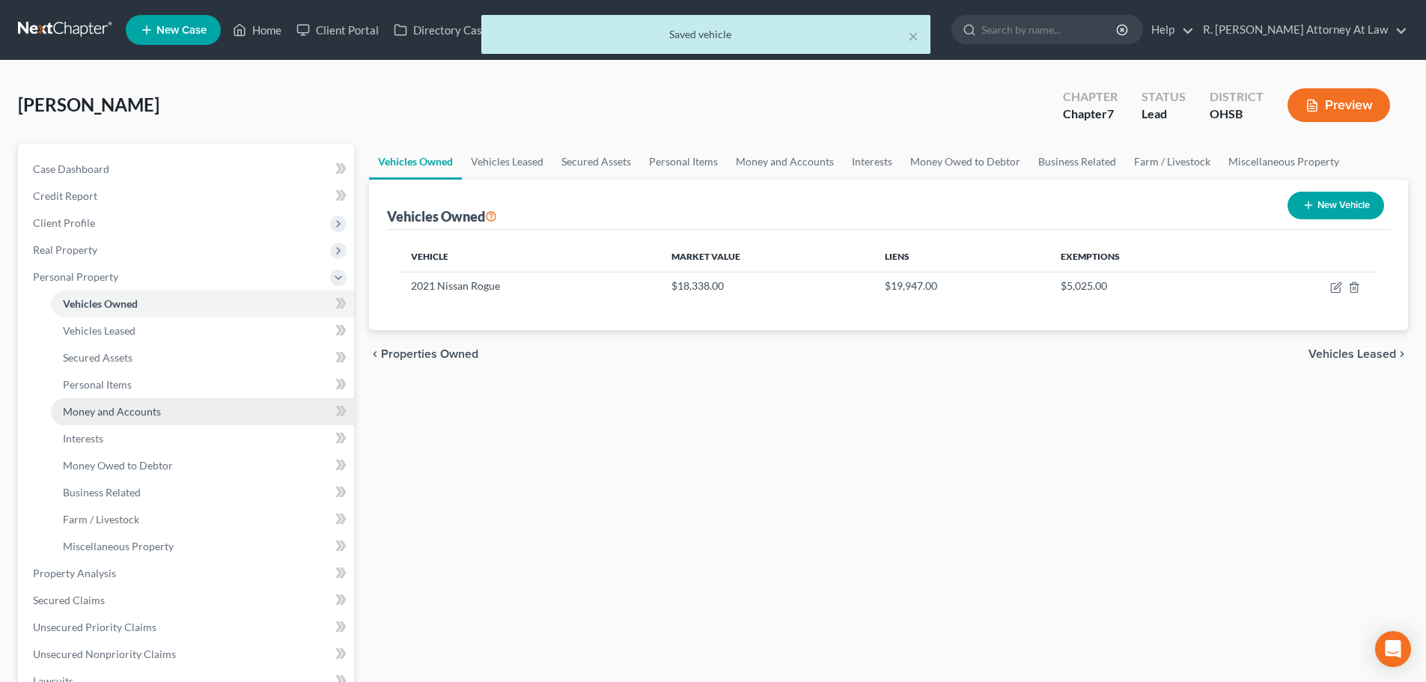
click at [95, 401] on link "Money and Accounts" at bounding box center [202, 411] width 303 height 27
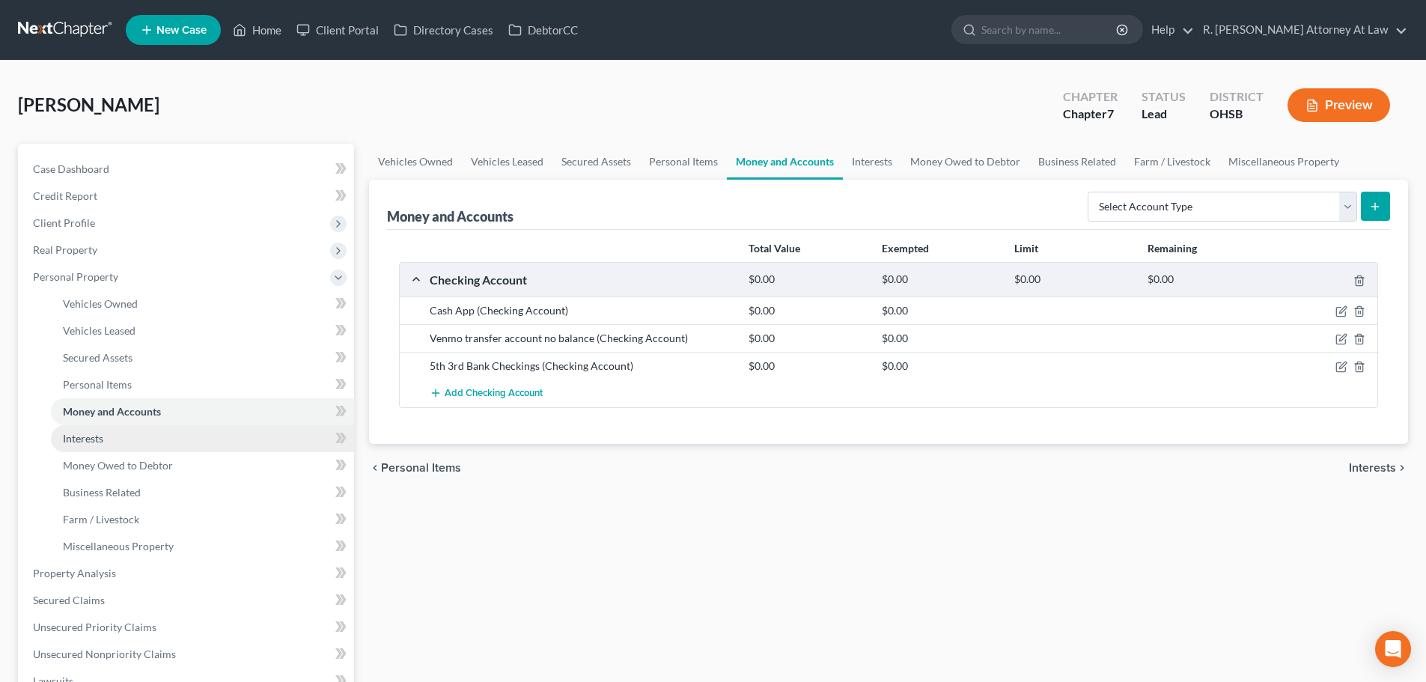
click at [100, 435] on span "Interests" at bounding box center [83, 438] width 40 height 13
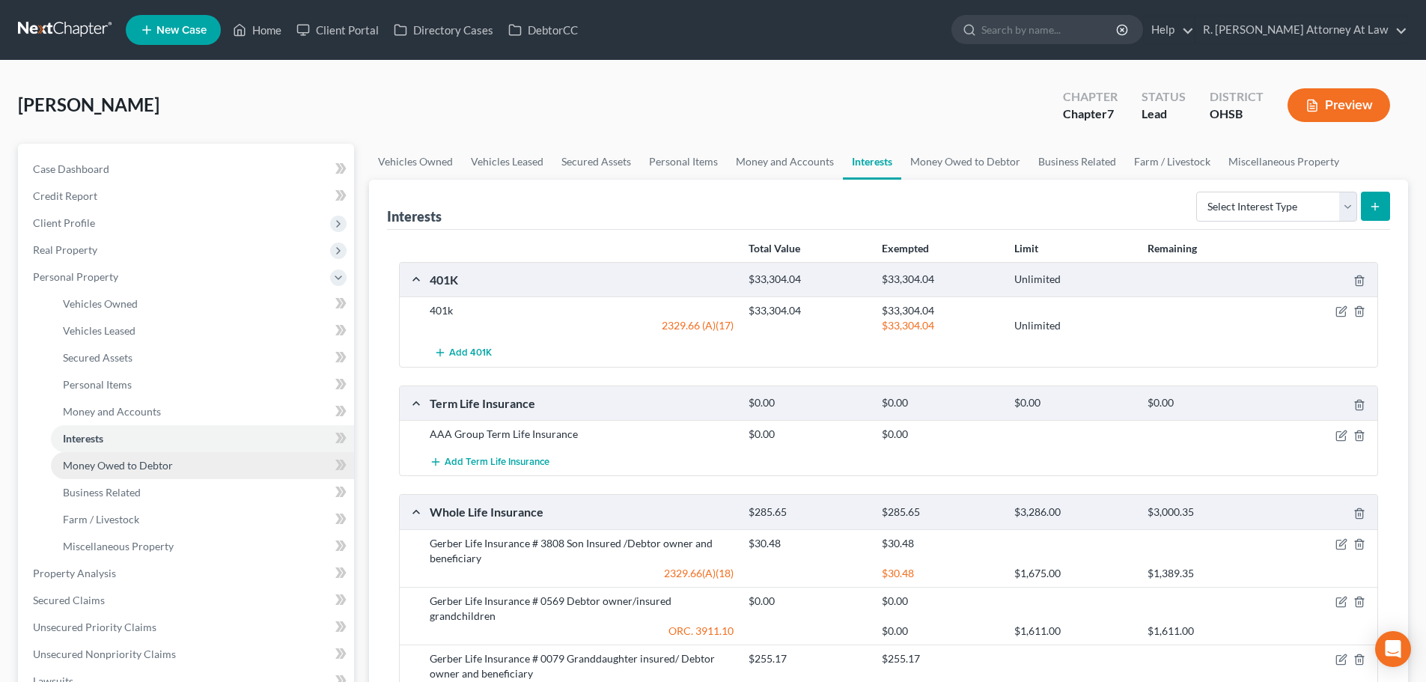
click at [120, 465] on span "Money Owed to Debtor" at bounding box center [118, 465] width 110 height 13
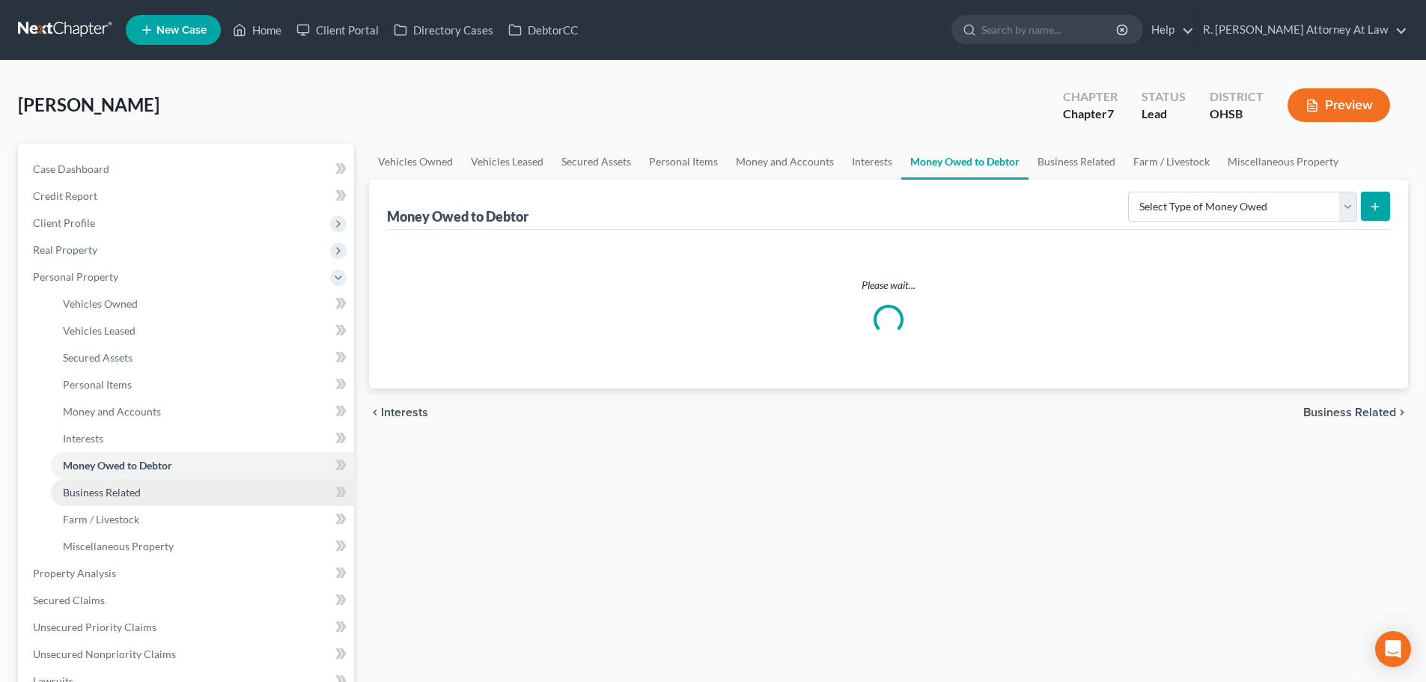
click at [108, 487] on span "Business Related" at bounding box center [102, 492] width 78 height 13
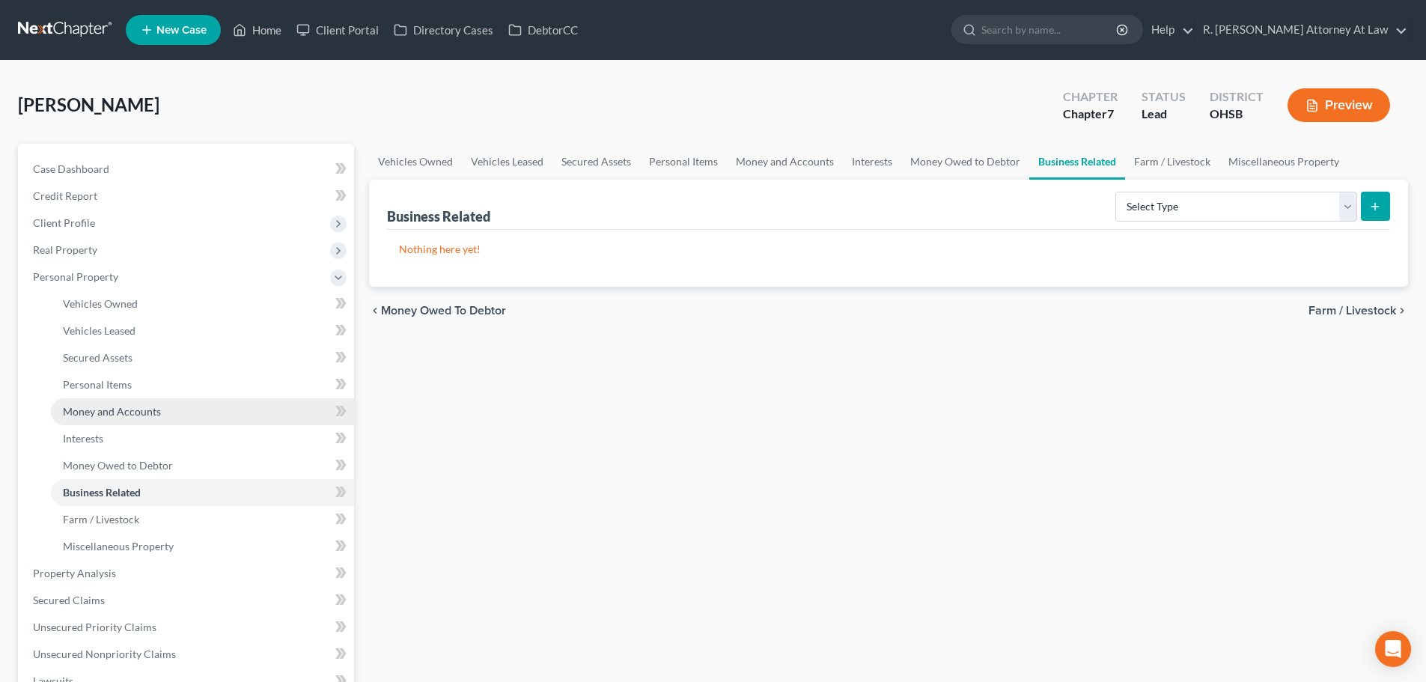
click at [85, 409] on span "Money and Accounts" at bounding box center [112, 411] width 98 height 13
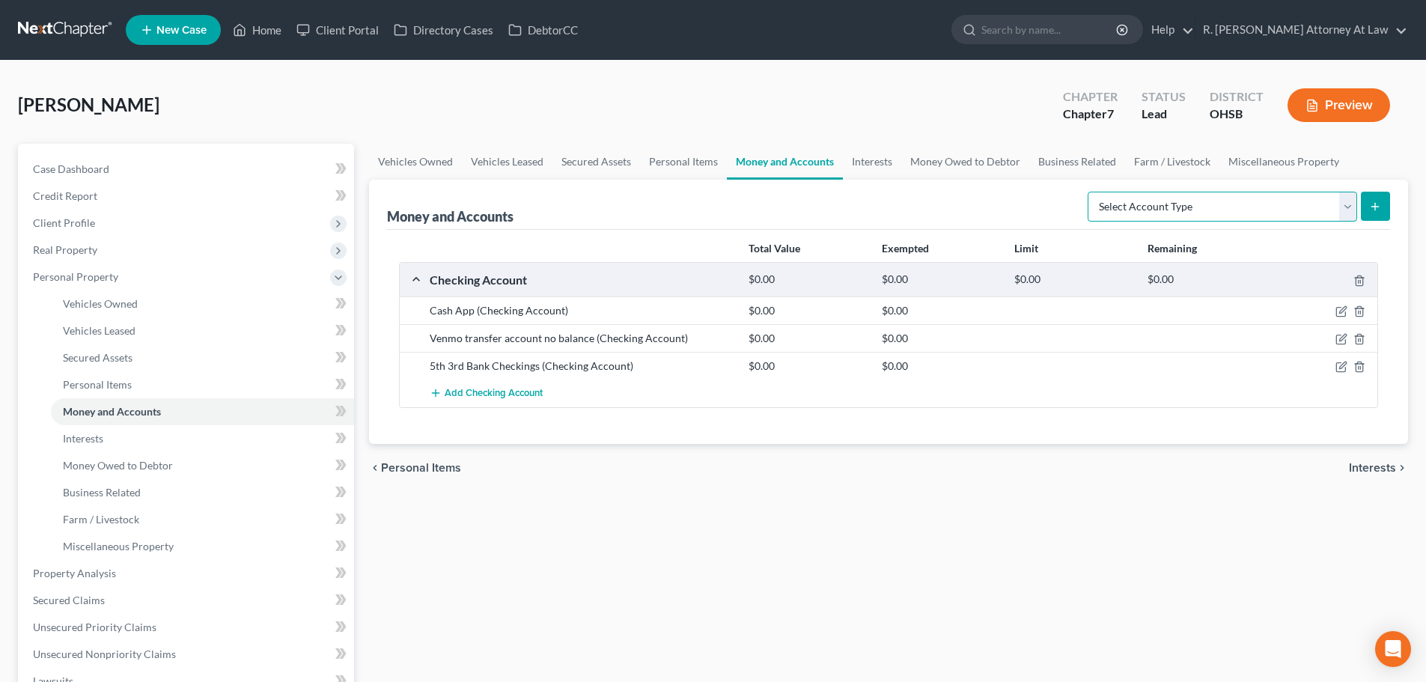
click at [1207, 210] on select "Select Account Type Brokerage Cash on Hand Certificates of Deposit Checking Acc…" at bounding box center [1221, 207] width 269 height 30
select select "savings"
click at [1090, 192] on select "Select Account Type Brokerage Cash on Hand Certificates of Deposit Checking Acc…" at bounding box center [1221, 207] width 269 height 30
click at [1379, 205] on icon "submit" at bounding box center [1375, 207] width 12 height 12
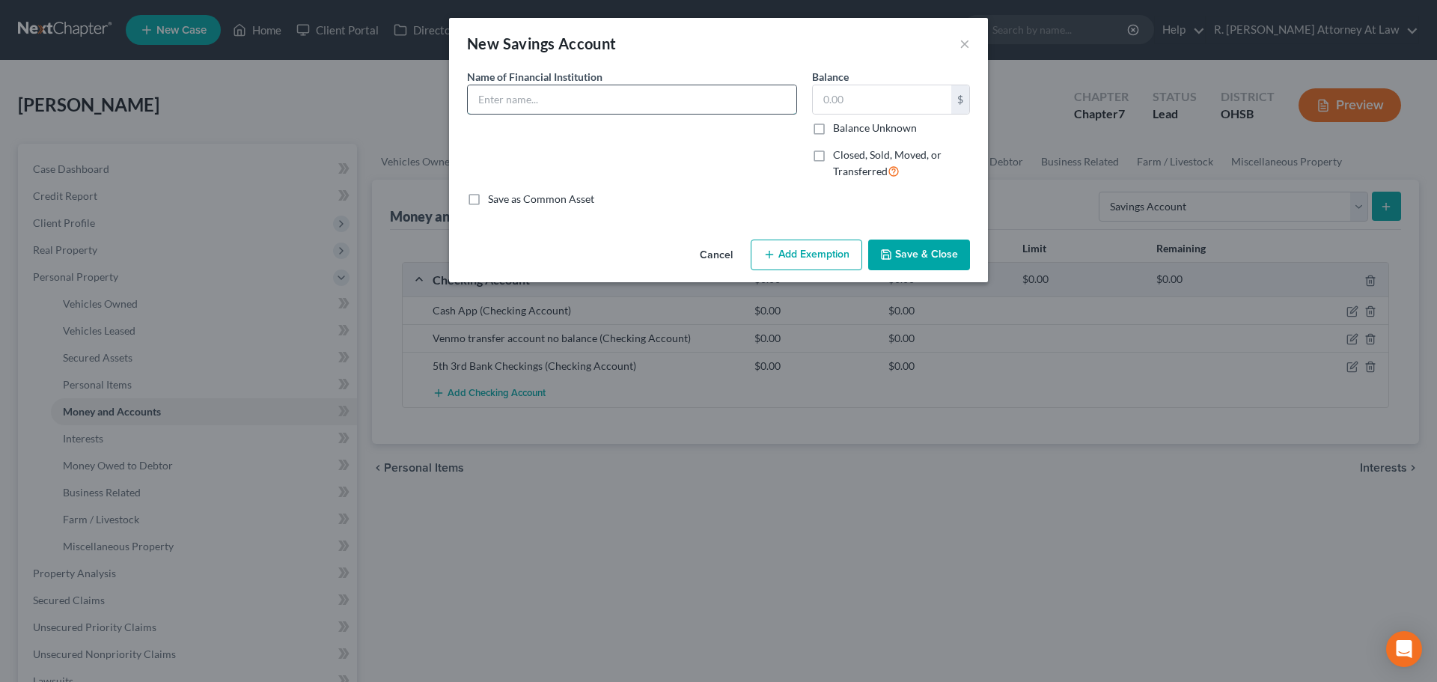
click at [519, 92] on input "text" at bounding box center [632, 99] width 329 height 28
type input "5th 3rd Bank Savings # 6418"
click at [840, 100] on input "text" at bounding box center [882, 99] width 138 height 28
type input "0"
type input "5"
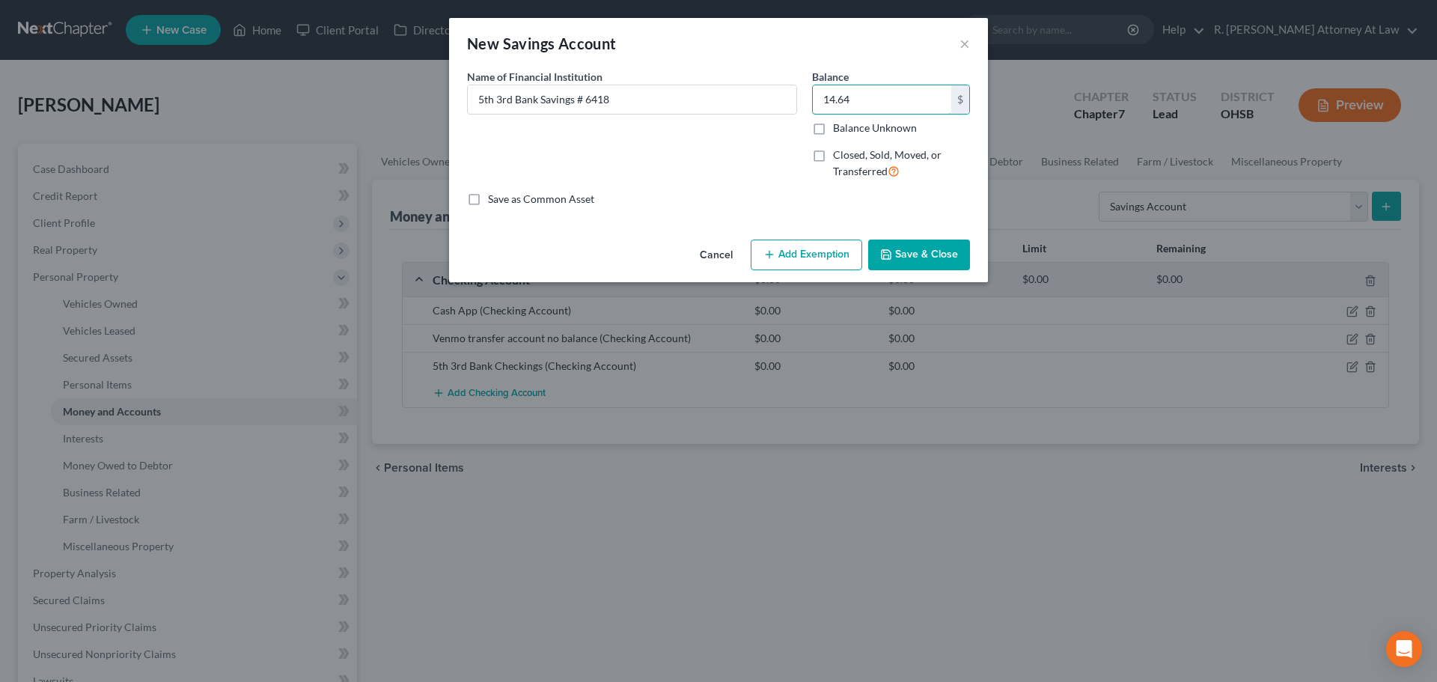
type input "14.64"
click at [828, 252] on button "Add Exemption" at bounding box center [807, 254] width 112 height 31
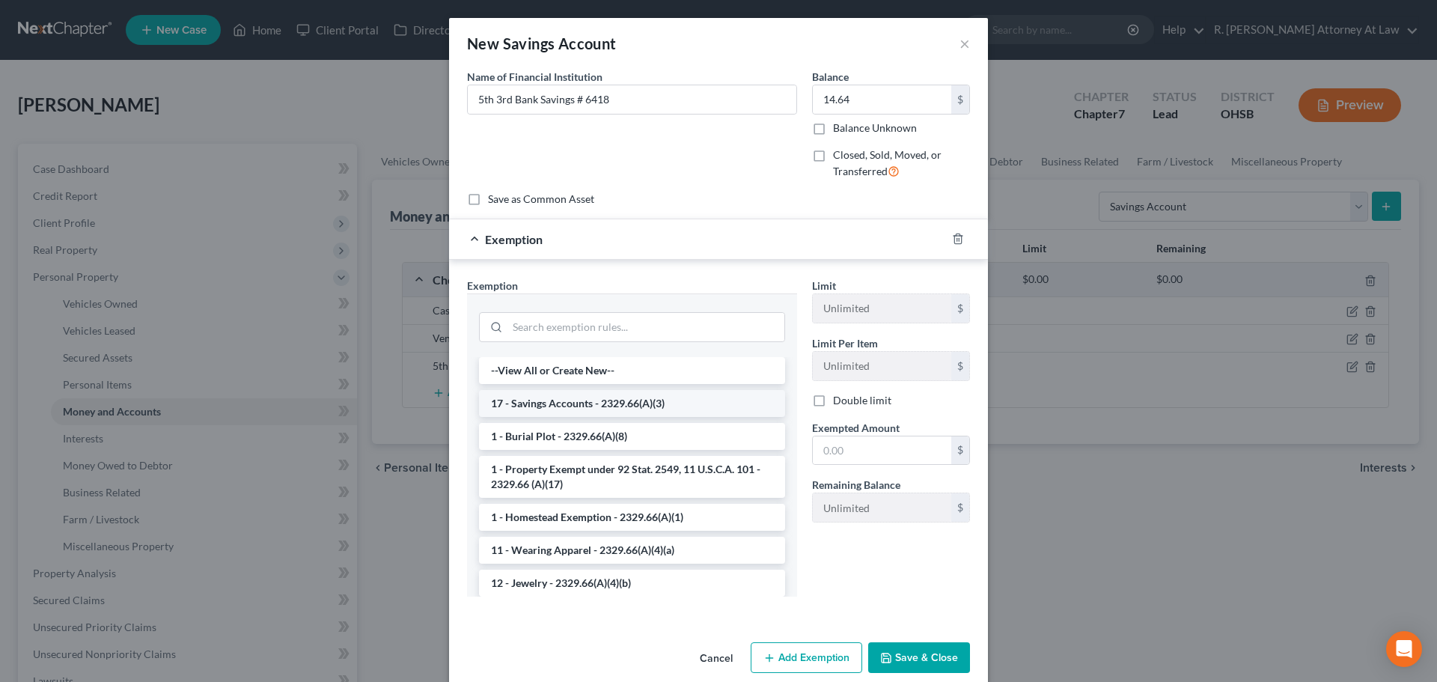
click at [555, 404] on li "17 - Savings Accounts - 2329.66(A)(3)" at bounding box center [632, 403] width 306 height 27
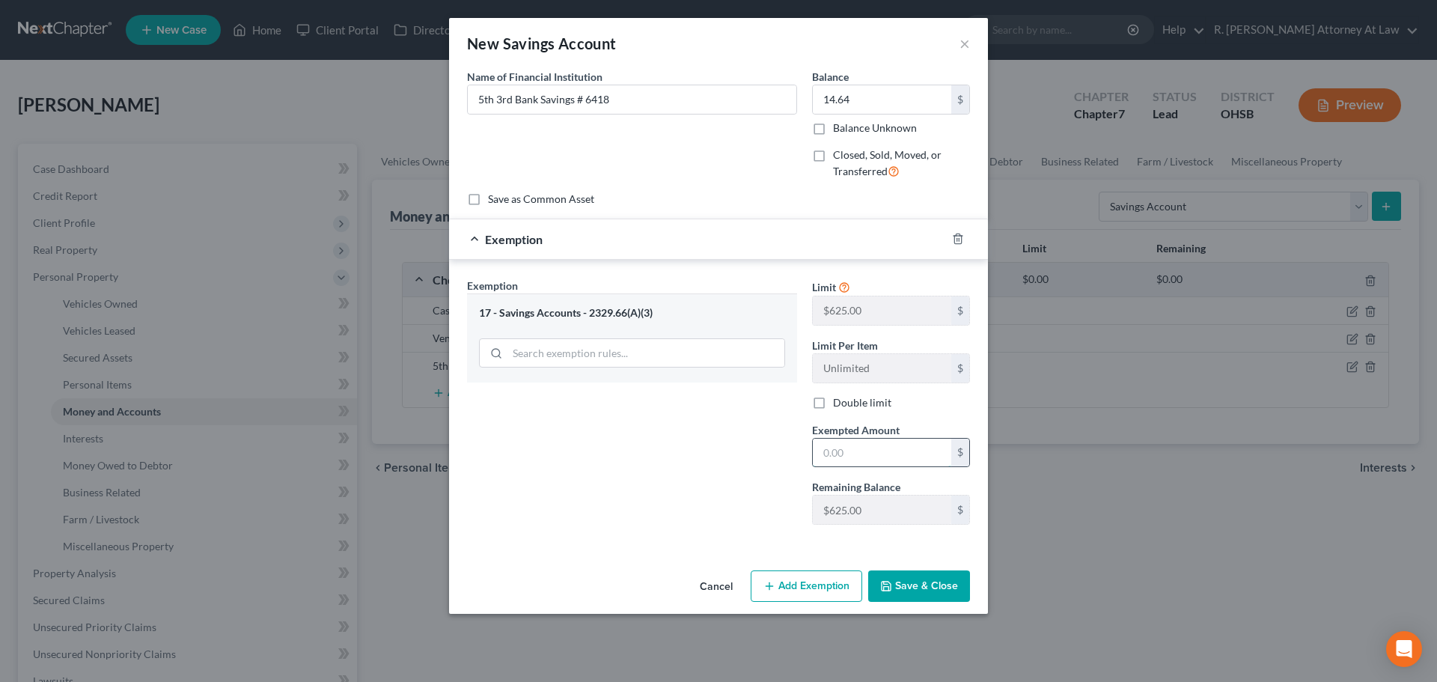
click at [858, 454] on input "text" at bounding box center [882, 453] width 138 height 28
type input "14.64"
click at [910, 582] on button "Save & Close" at bounding box center [919, 585] width 102 height 31
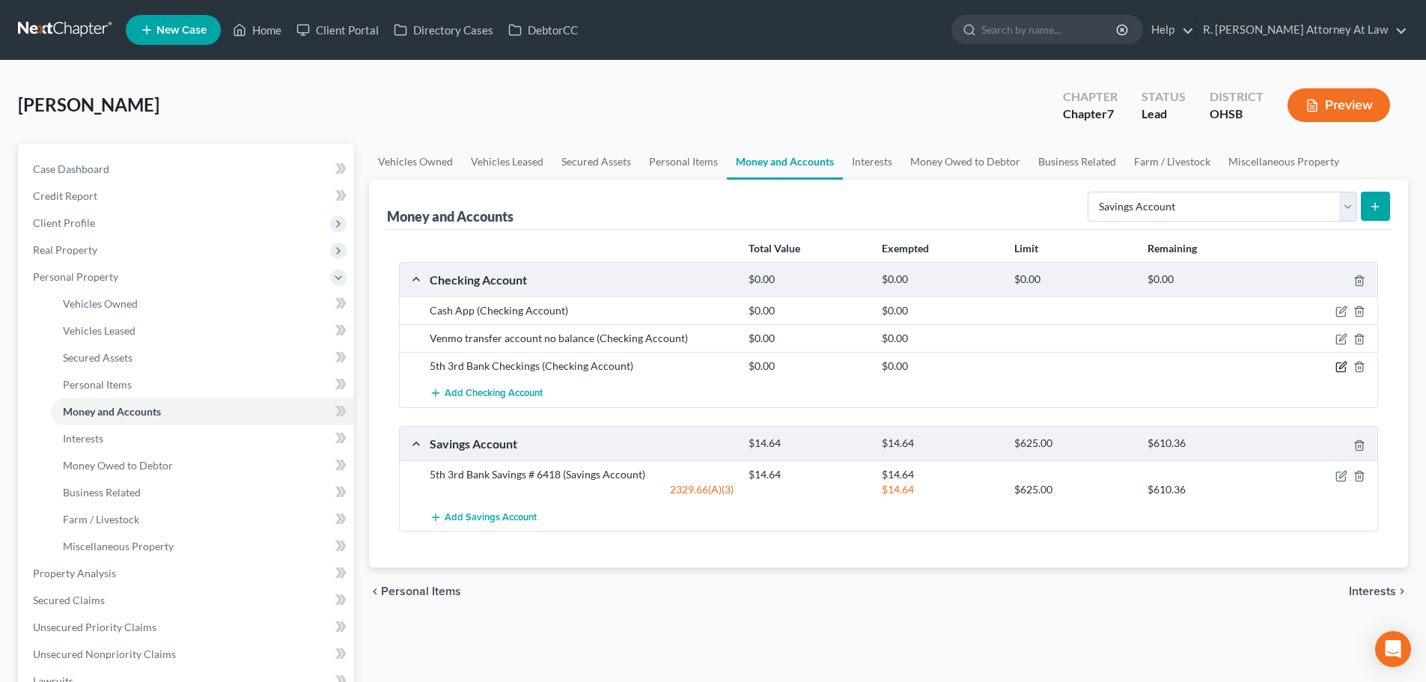
click at [1343, 370] on icon "button" at bounding box center [1341, 367] width 12 height 12
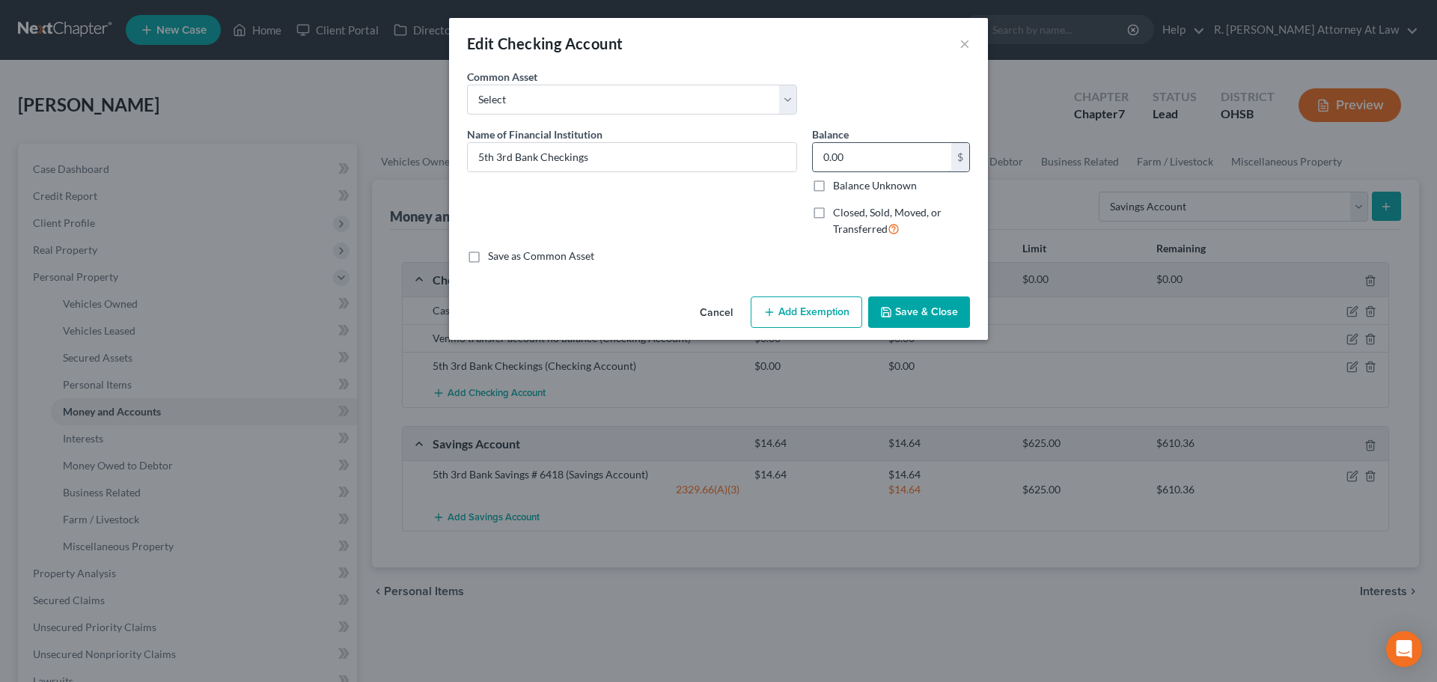
click at [875, 161] on input "0.00" at bounding box center [882, 157] width 138 height 28
type input "894.55"
click at [805, 303] on button "Add Exemption" at bounding box center [807, 311] width 112 height 31
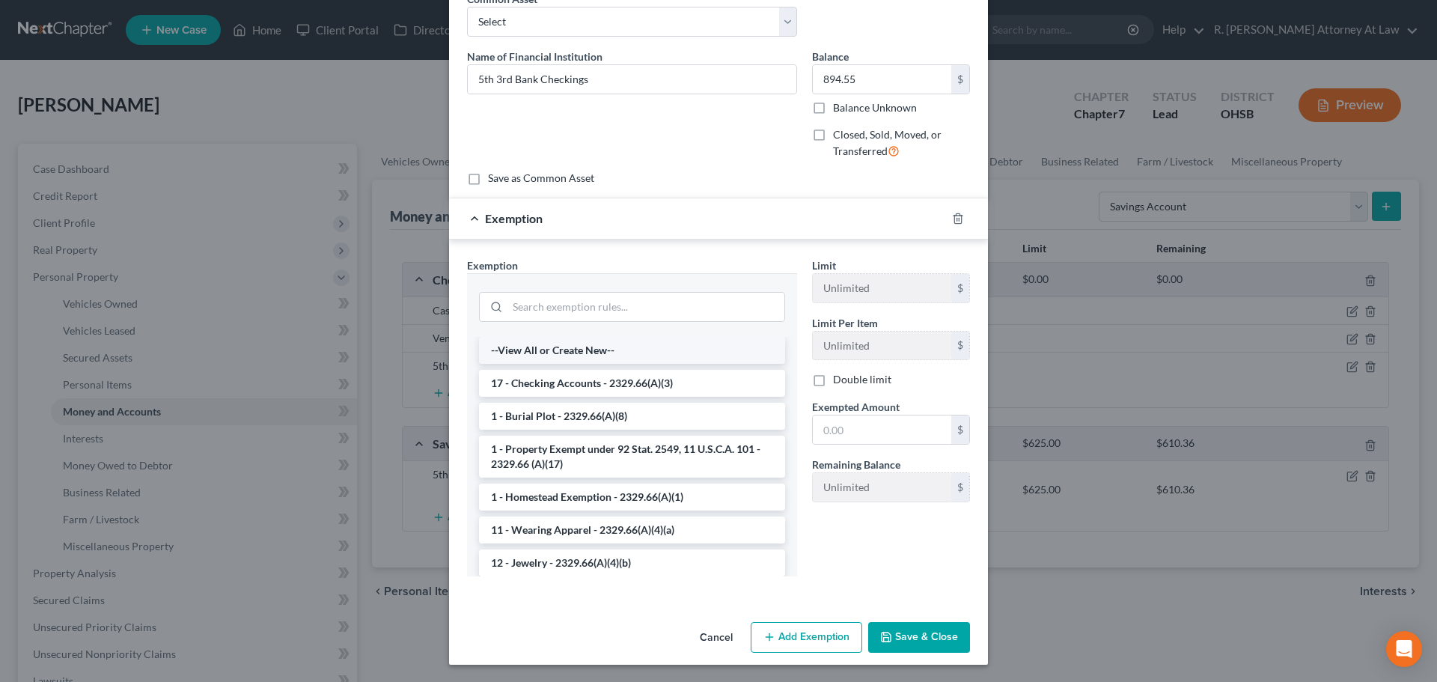
scroll to position [79, 0]
click at [515, 377] on li "17 - Checking Accounts - 2329.66(A)(3)" at bounding box center [632, 382] width 306 height 27
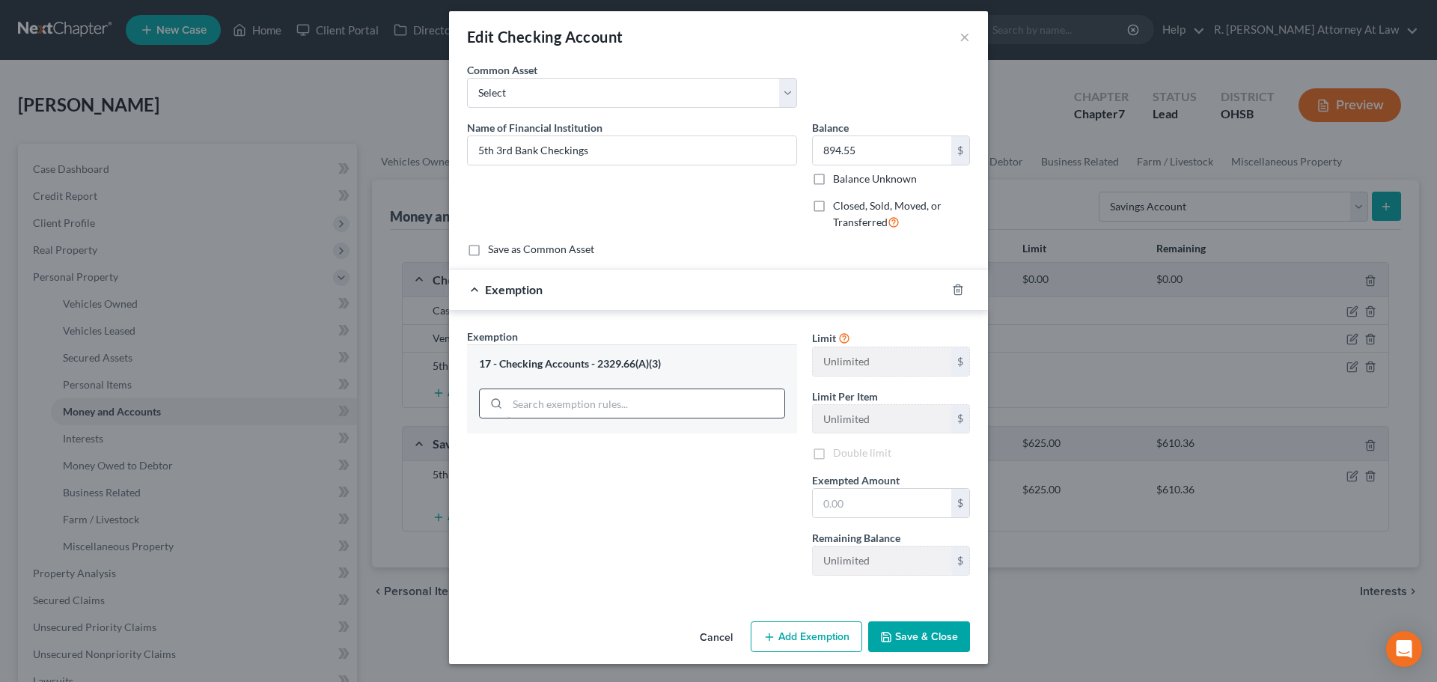
scroll to position [7, 0]
click at [828, 498] on input "text" at bounding box center [882, 503] width 138 height 28
type input "625"
click at [774, 632] on button "Add Exemption" at bounding box center [807, 636] width 112 height 31
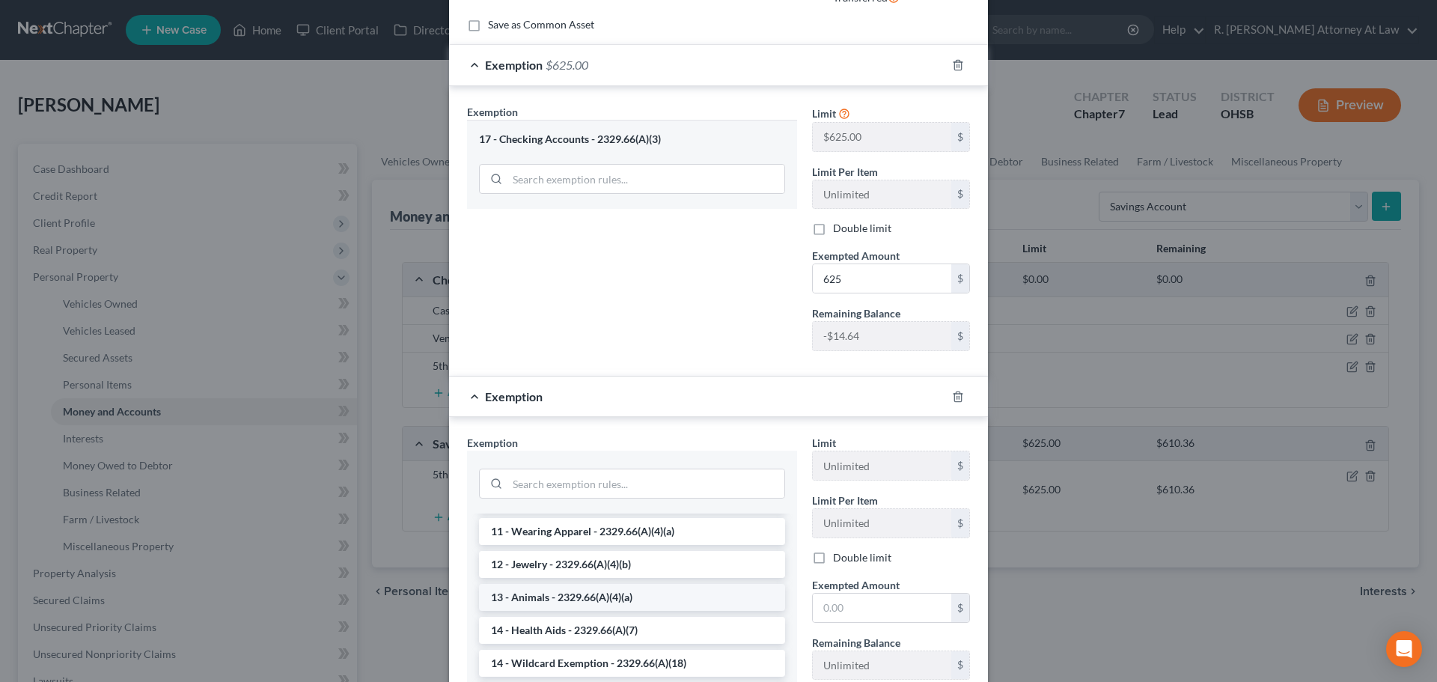
scroll to position [150, 0]
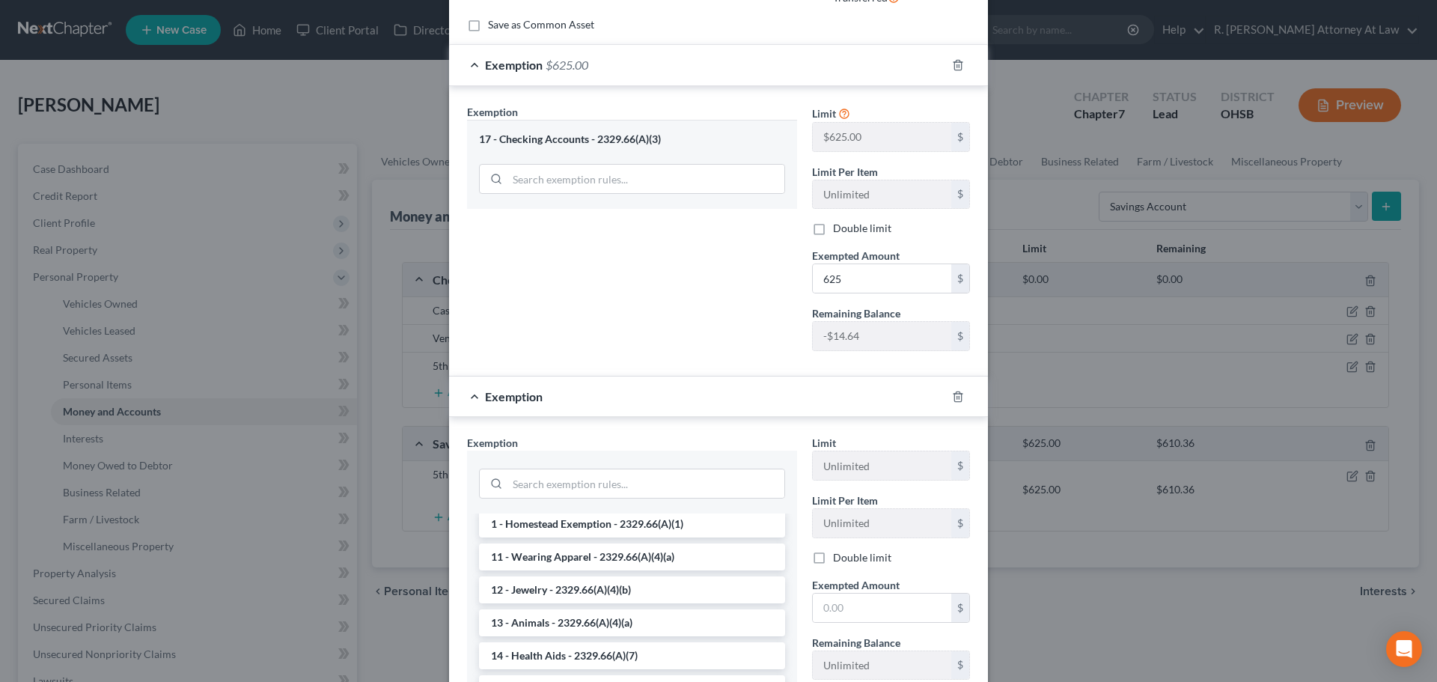
drag, startPoint x: 541, startPoint y: 525, endPoint x: 578, endPoint y: 534, distance: 38.3
click at [543, 525] on li "1 - Homestead Exemption - 2329.66(A)(1)" at bounding box center [632, 523] width 306 height 27
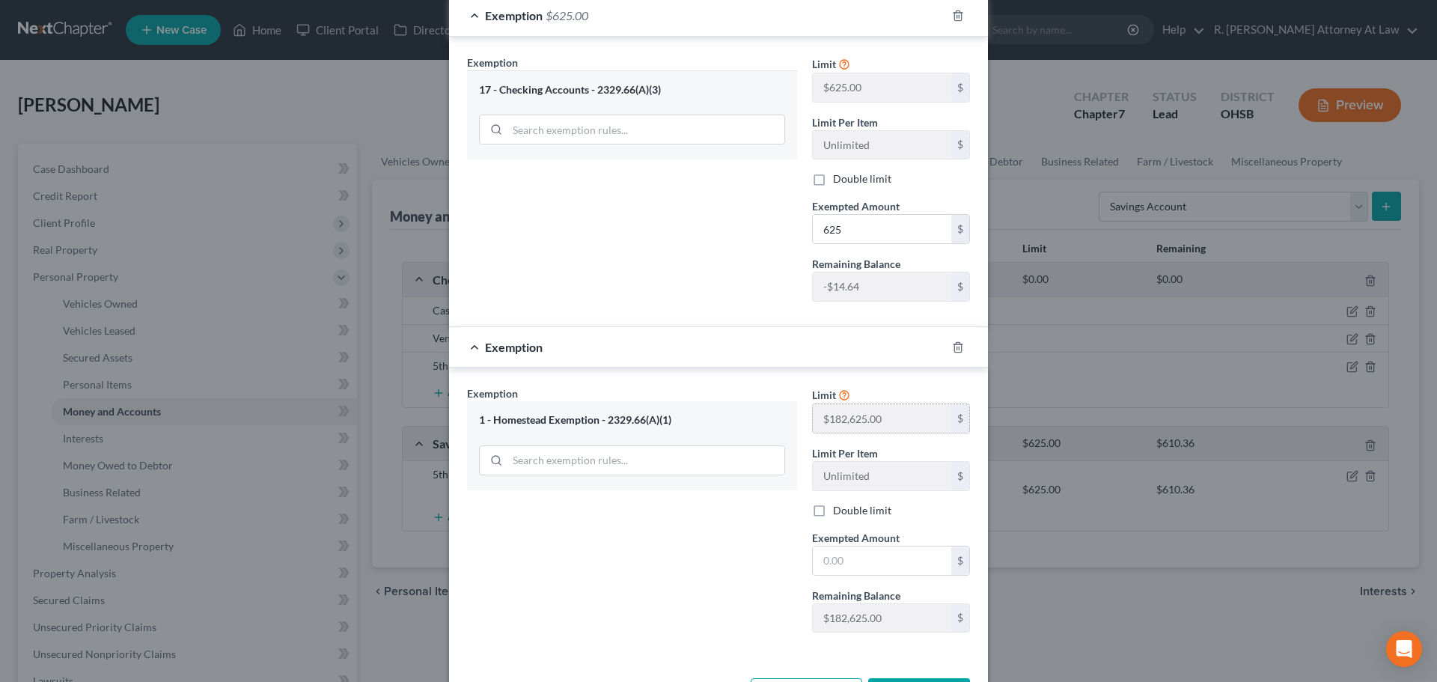
scroll to position [306, 0]
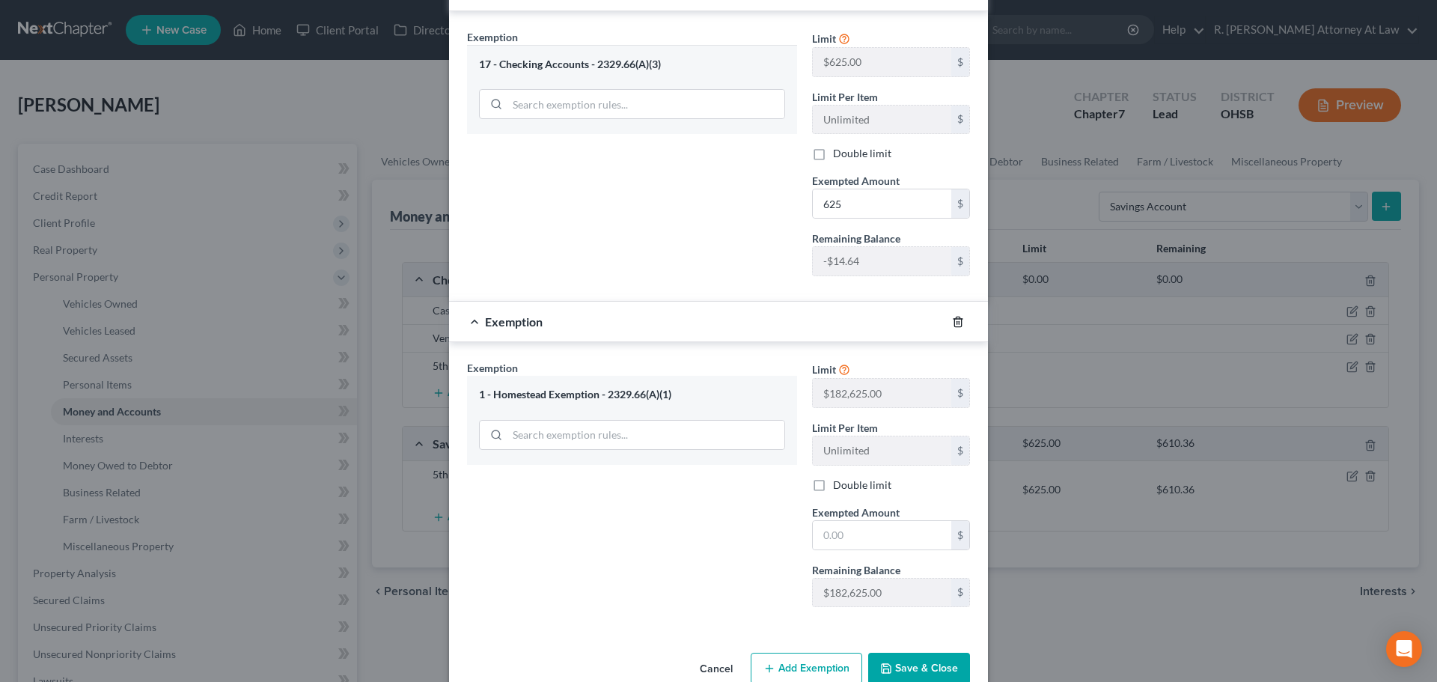
click at [953, 319] on polyline "button" at bounding box center [957, 319] width 9 height 0
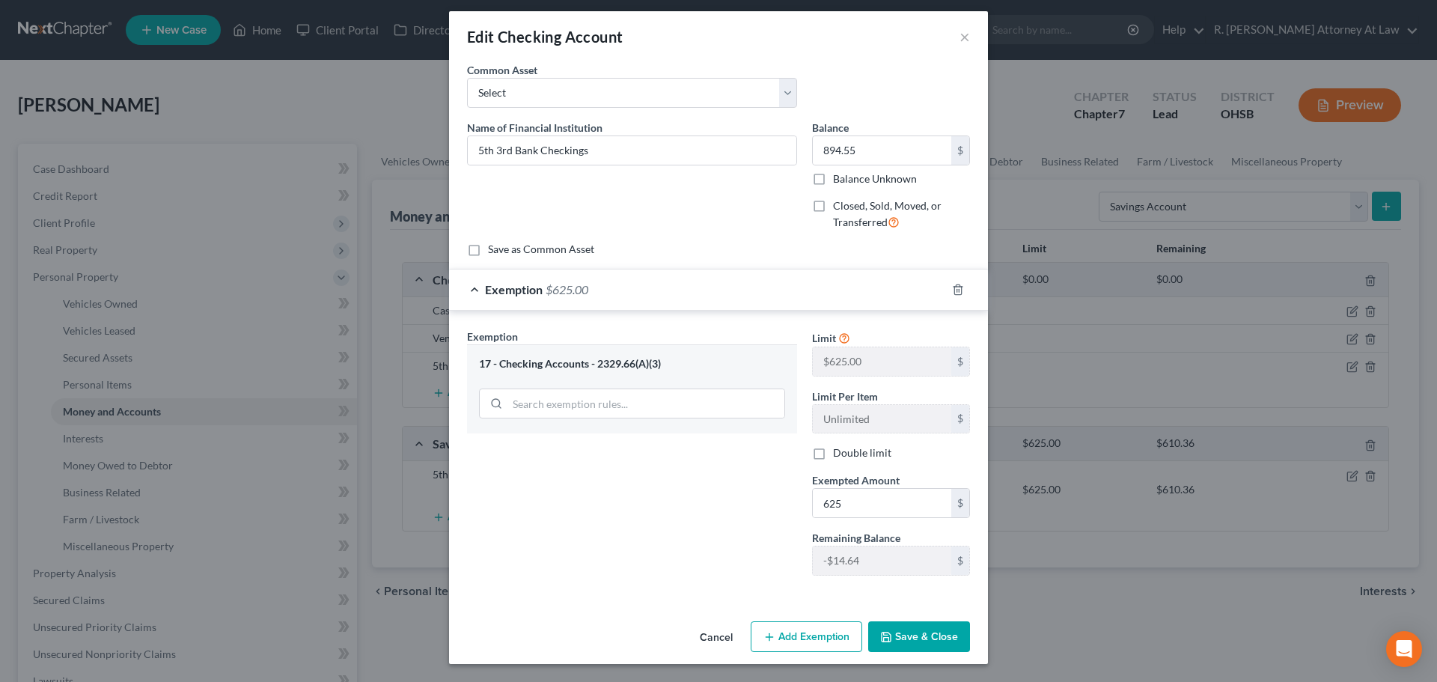
scroll to position [7, 0]
click at [776, 638] on button "Add Exemption" at bounding box center [807, 636] width 112 height 31
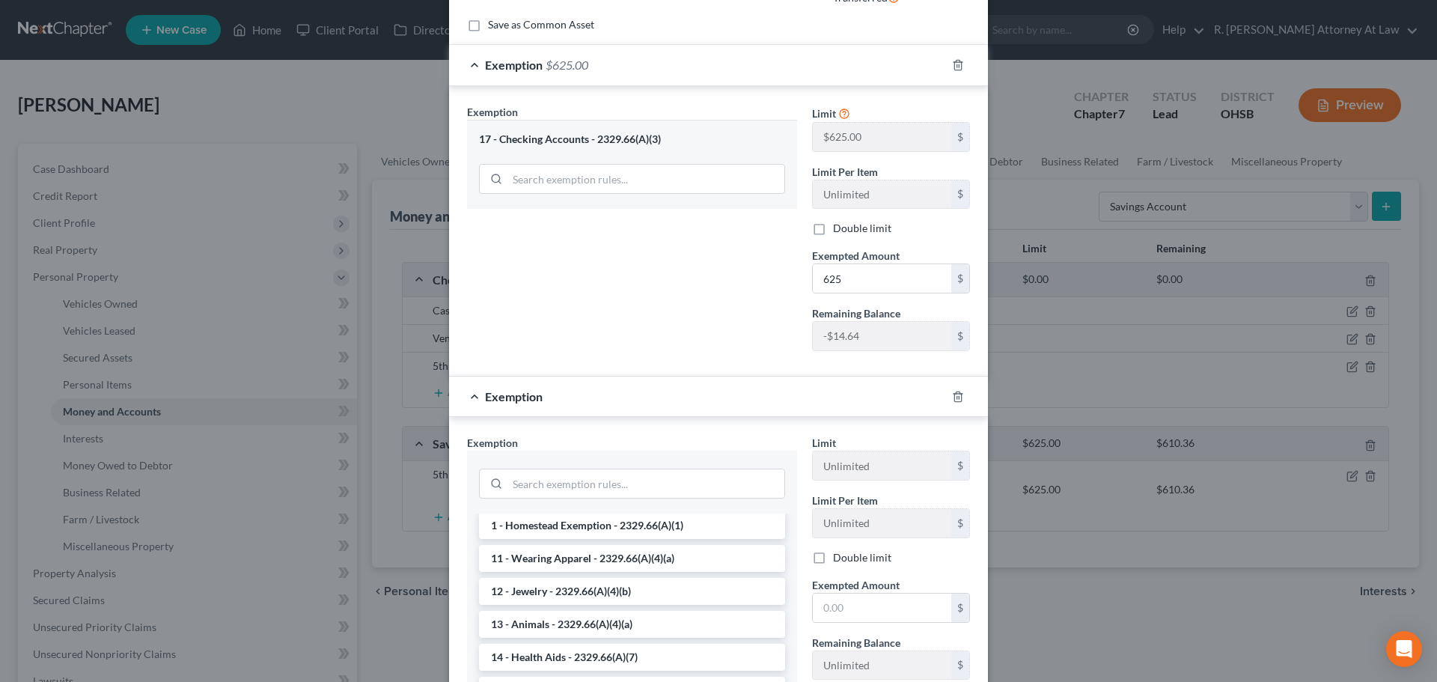
scroll to position [150, 0]
drag, startPoint x: 537, startPoint y: 489, endPoint x: 523, endPoint y: 483, distance: 15.1
click at [536, 489] on input "search" at bounding box center [645, 483] width 277 height 28
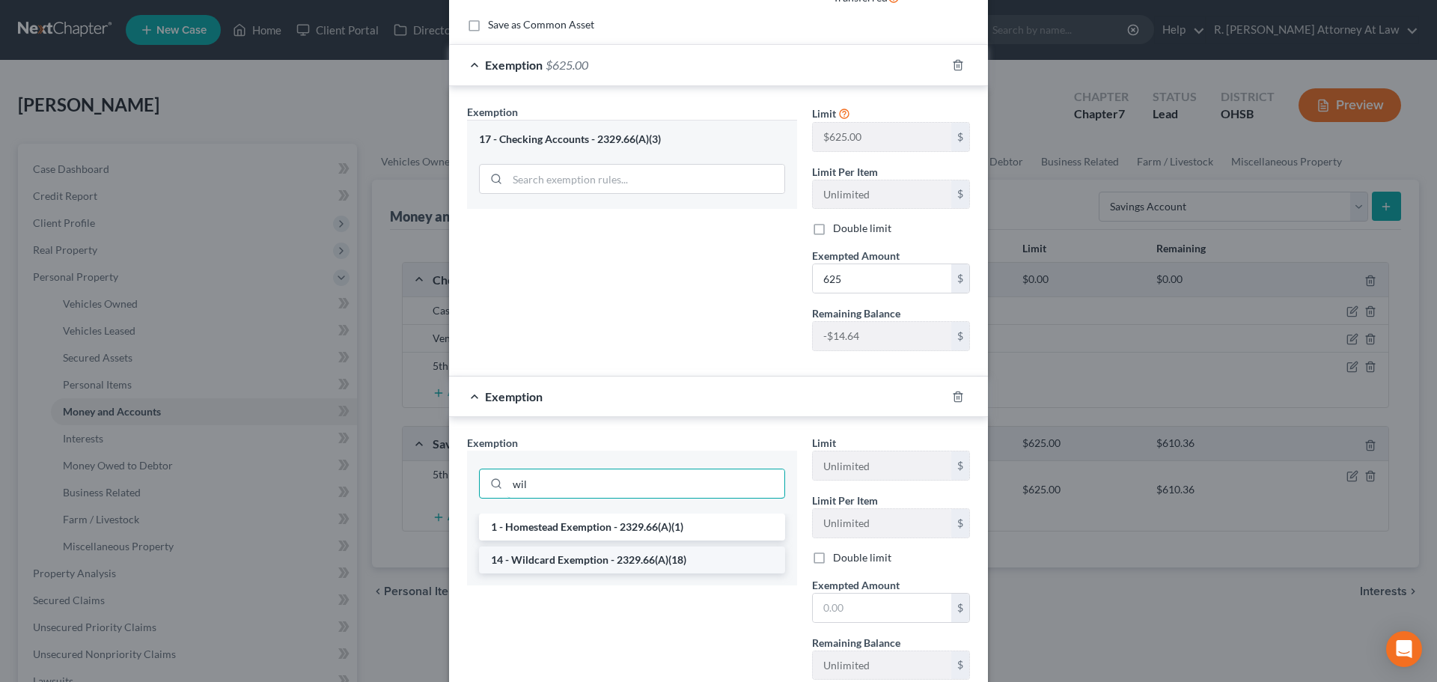
type input "wil"
click at [550, 561] on li "14 - Wildcard Exemption - 2329.66(A)(18)" at bounding box center [632, 559] width 306 height 27
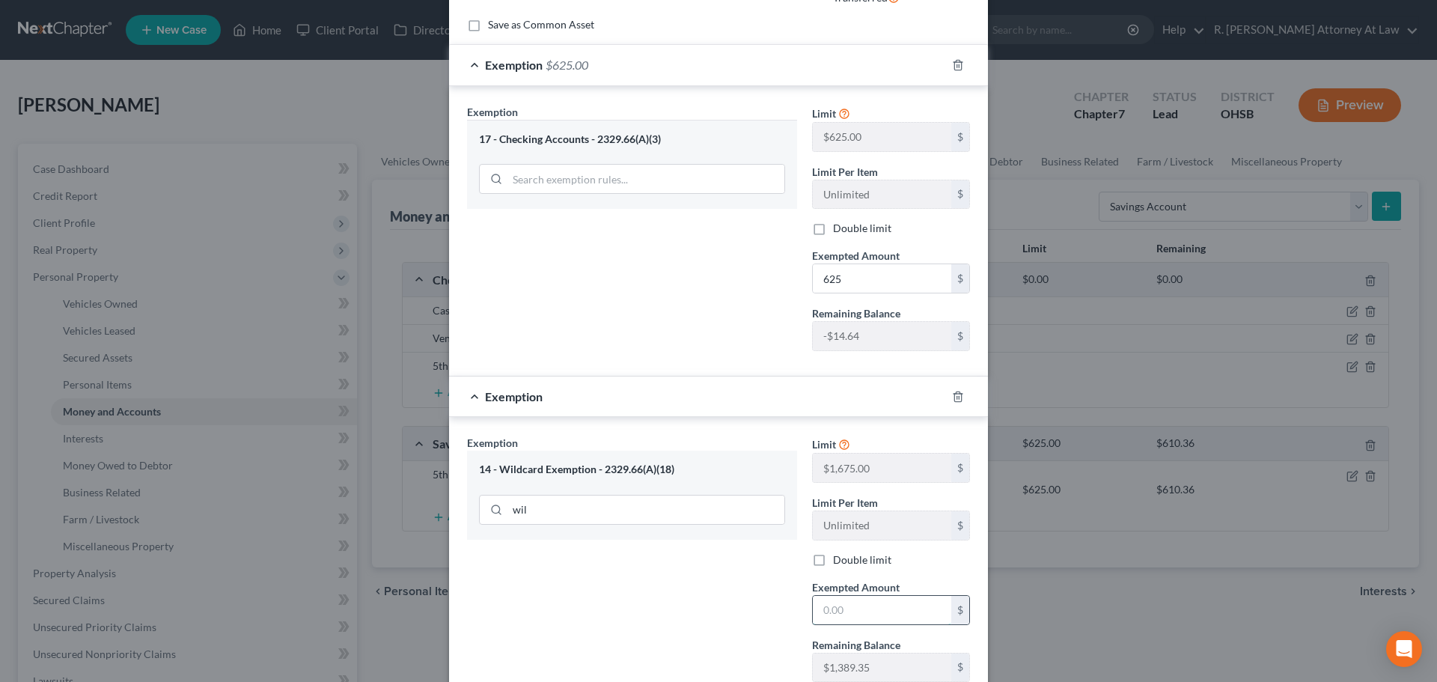
click at [832, 617] on input "text" at bounding box center [882, 610] width 138 height 28
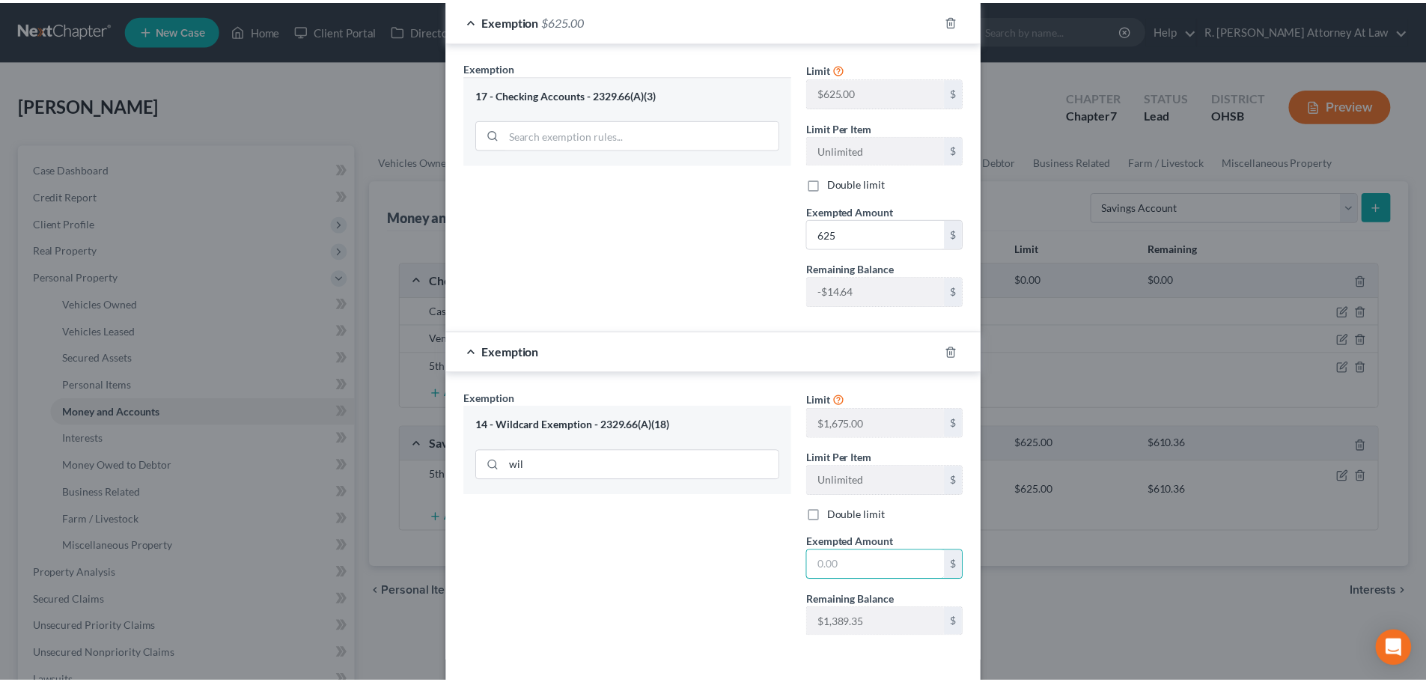
scroll to position [338, 0]
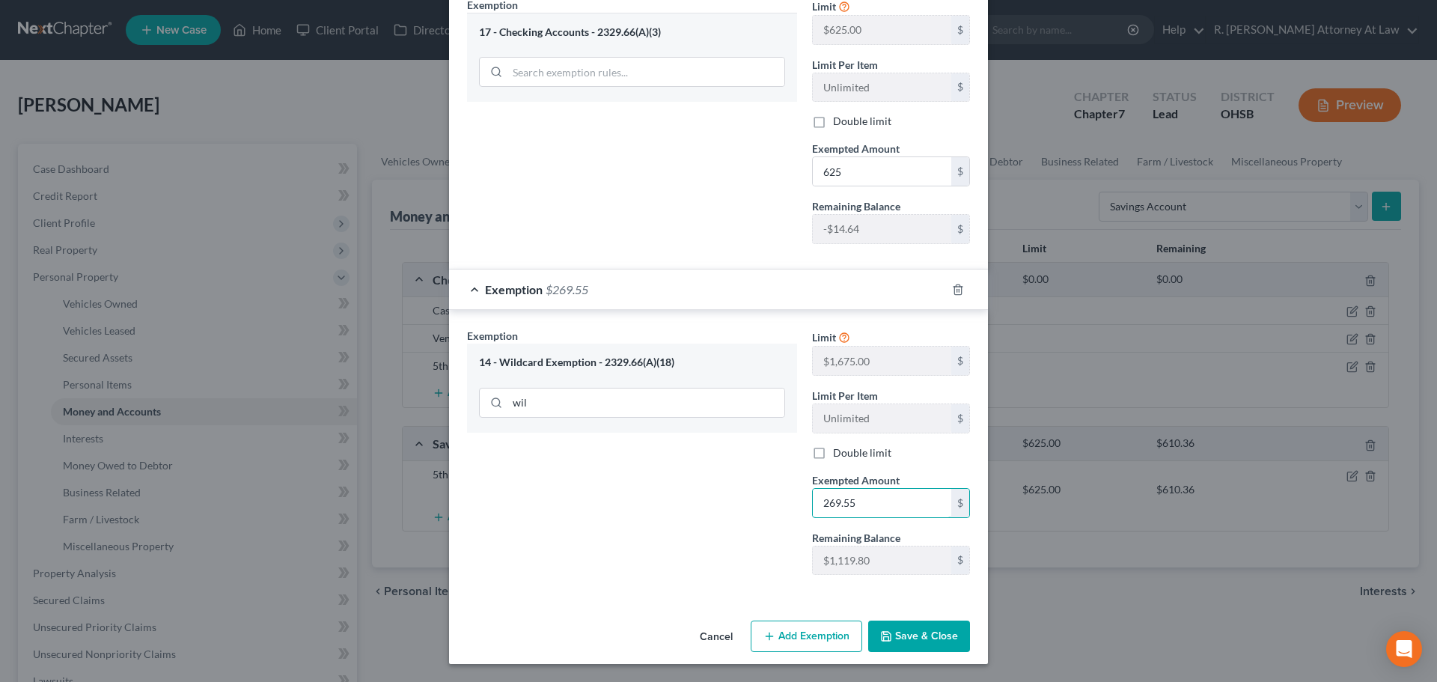
type input "269.55"
drag, startPoint x: 775, startPoint y: 517, endPoint x: 771, endPoint y: 507, distance: 11.1
click at [772, 513] on div "Exemption Set must be selected for CA. Exemption * 14 - Wildcard Exemption - 23…" at bounding box center [631, 457] width 345 height 259
click at [882, 631] on icon "button" at bounding box center [886, 636] width 12 height 12
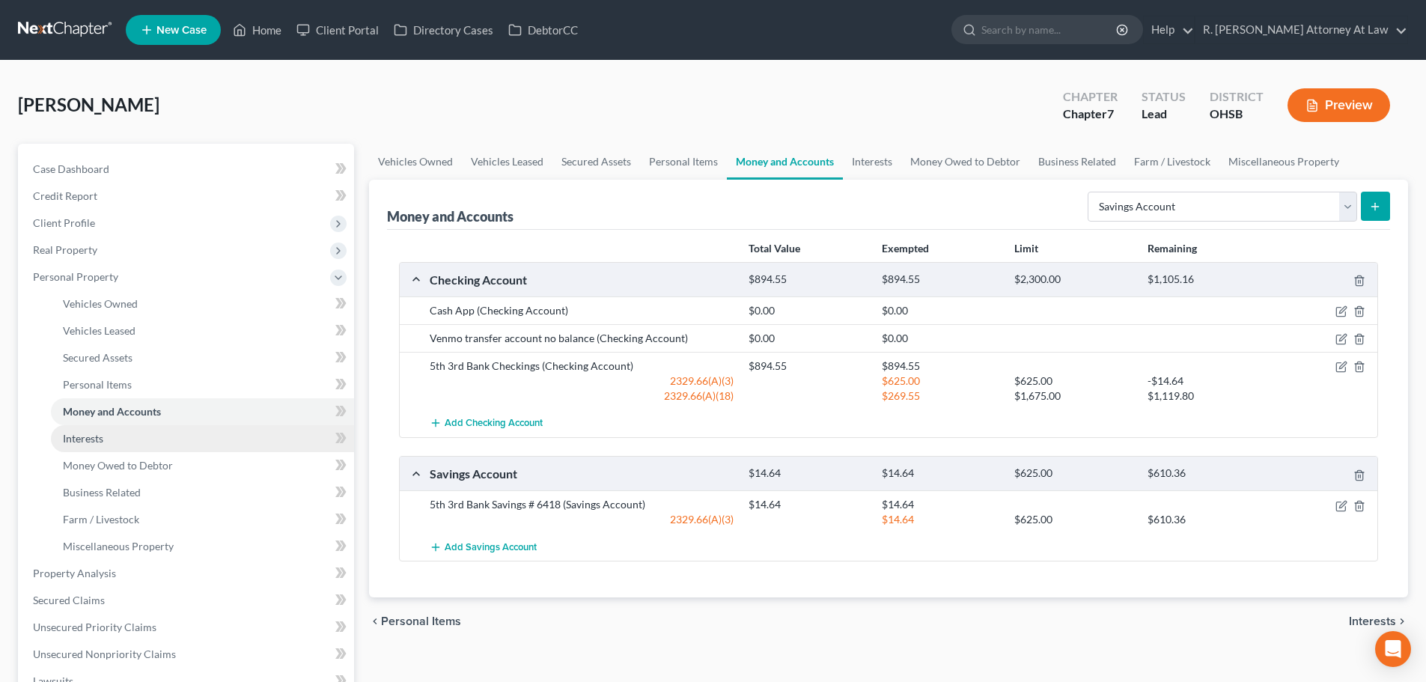
click at [115, 437] on link "Interests" at bounding box center [202, 438] width 303 height 27
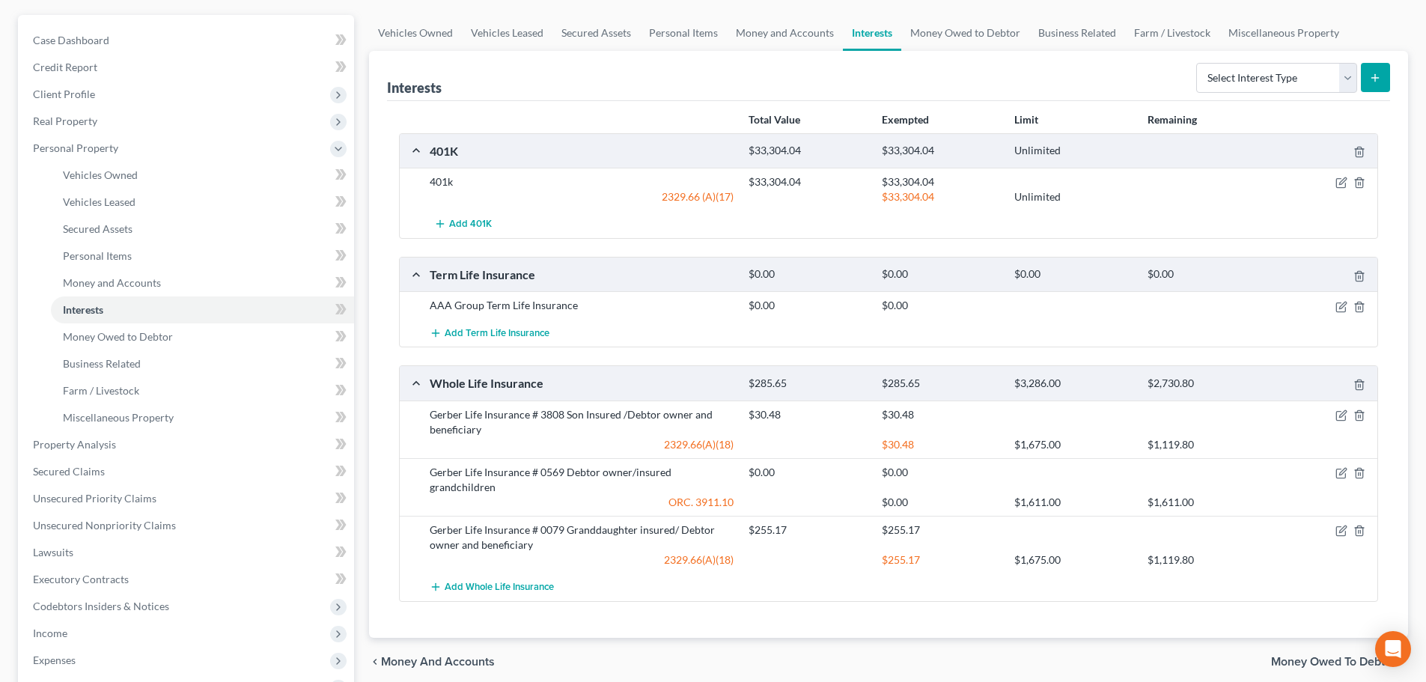
scroll to position [150, 0]
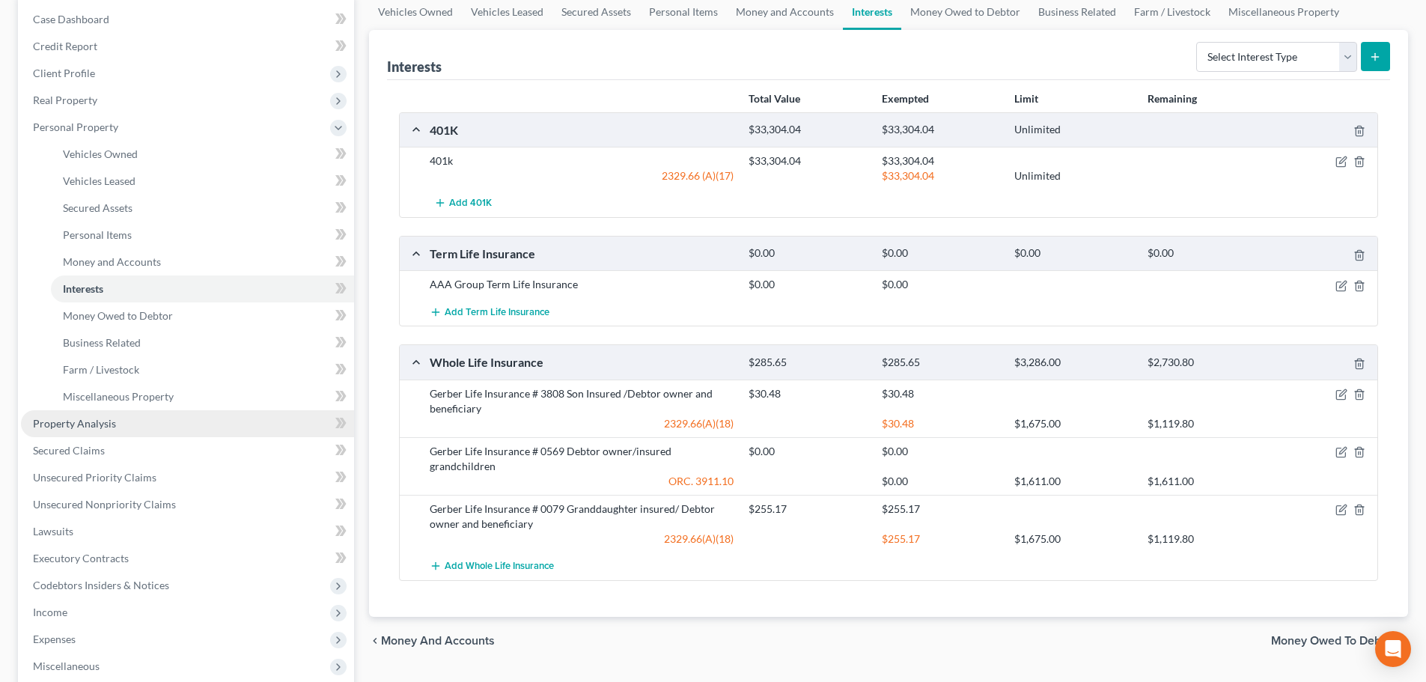
click at [67, 427] on span "Property Analysis" at bounding box center [74, 423] width 83 height 13
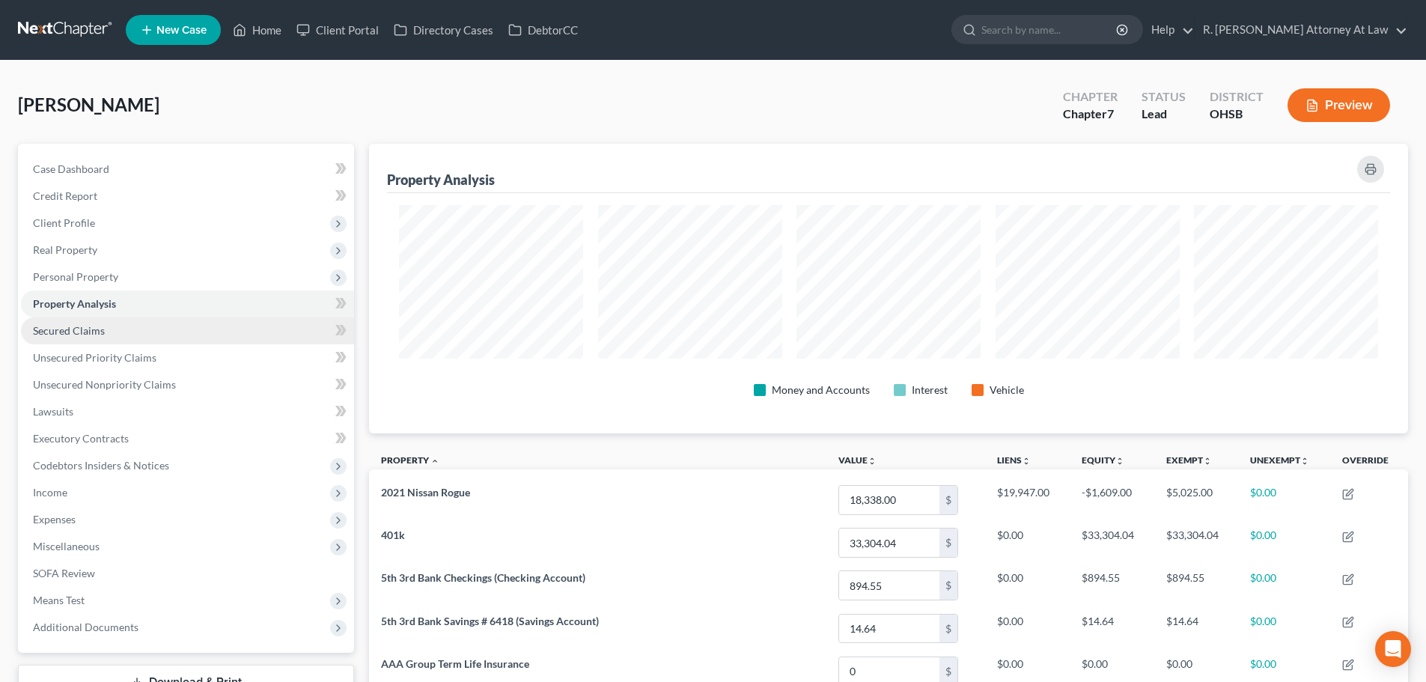
click at [52, 333] on span "Secured Claims" at bounding box center [69, 330] width 72 height 13
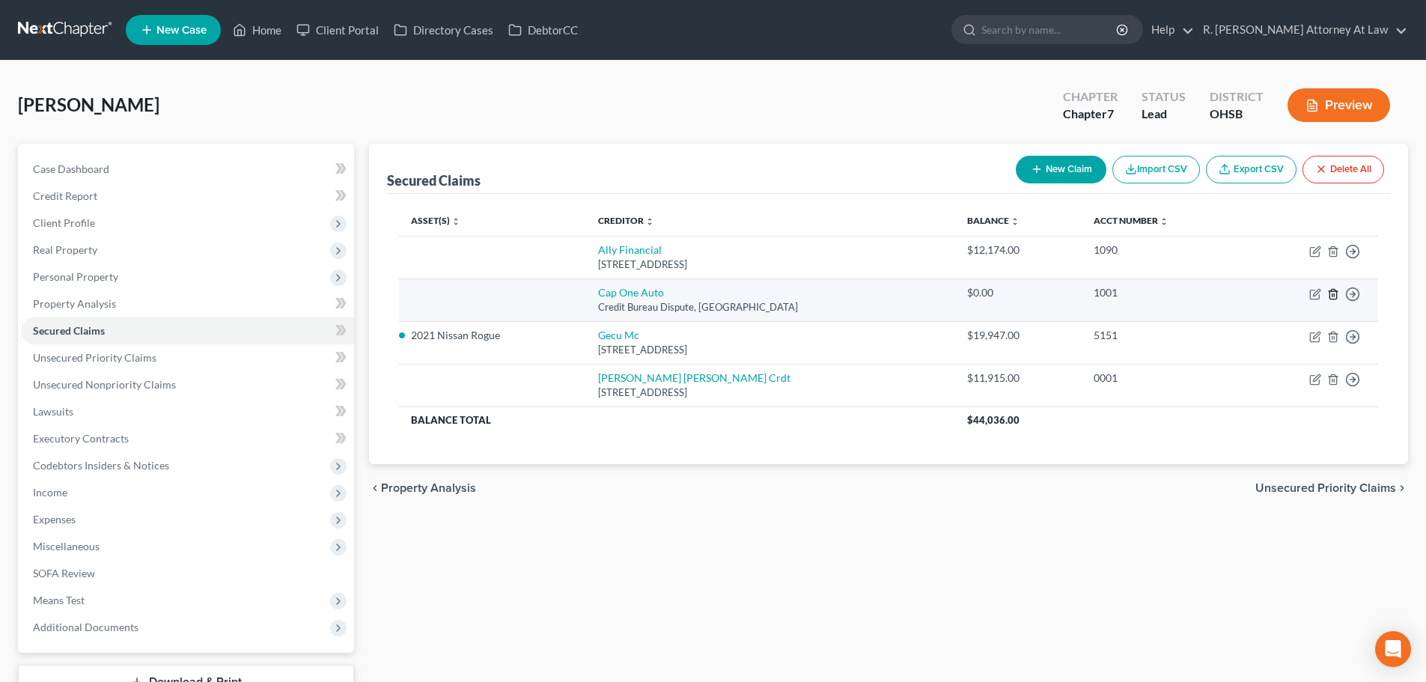
click at [1335, 293] on icon "button" at bounding box center [1333, 294] width 12 height 12
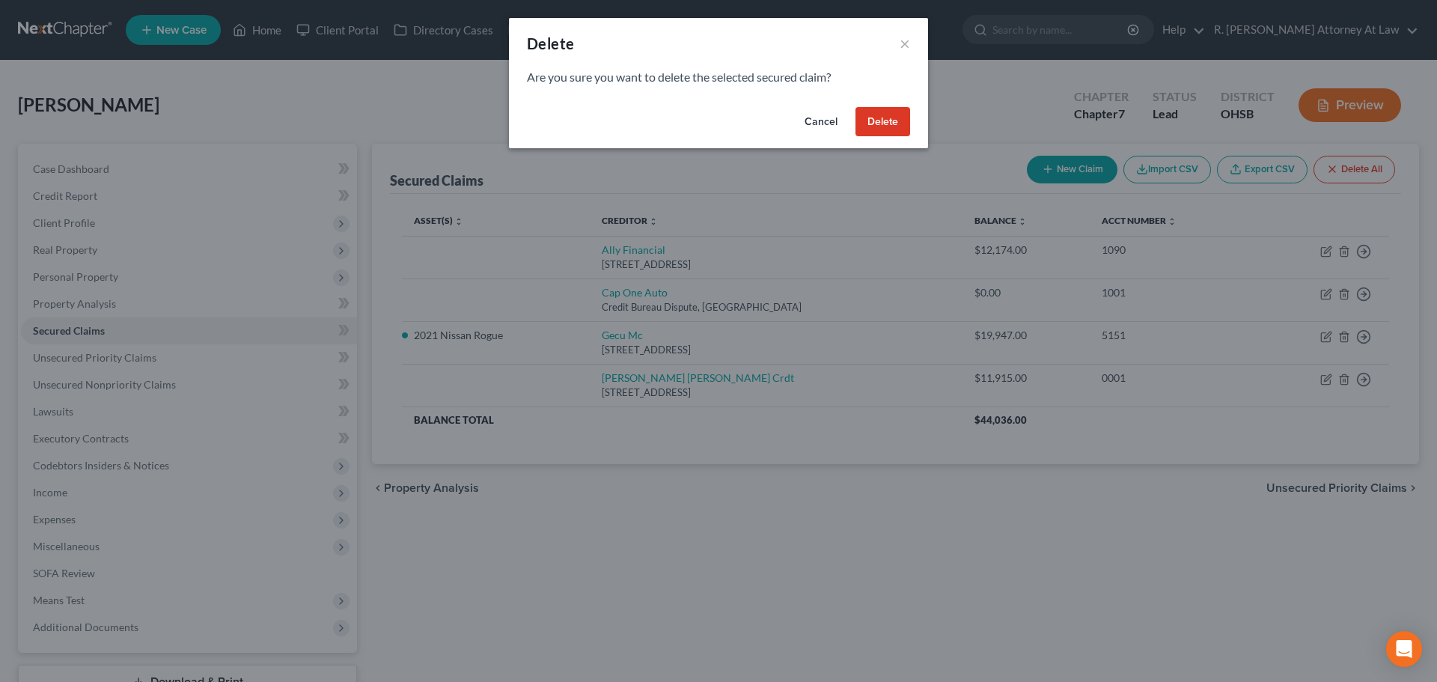
click at [871, 121] on button "Delete" at bounding box center [882, 122] width 55 height 30
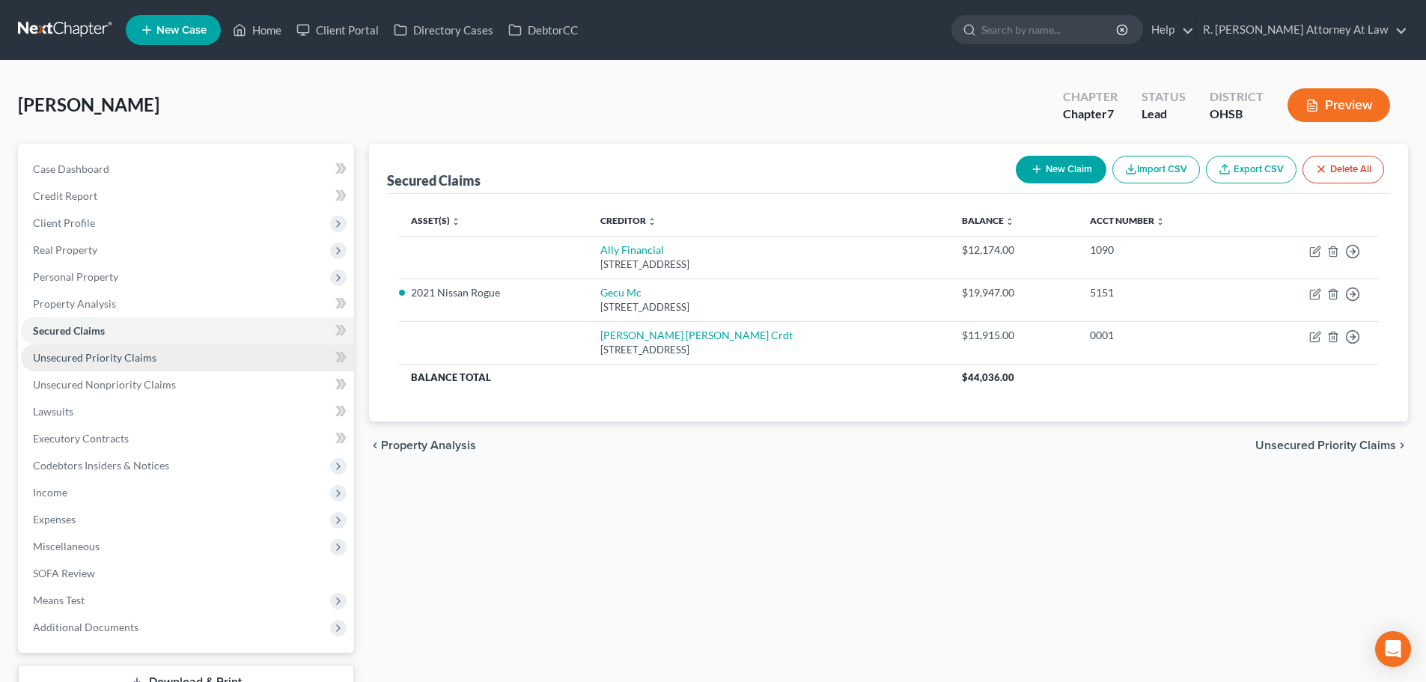
click at [94, 351] on span "Unsecured Priority Claims" at bounding box center [94, 357] width 123 height 13
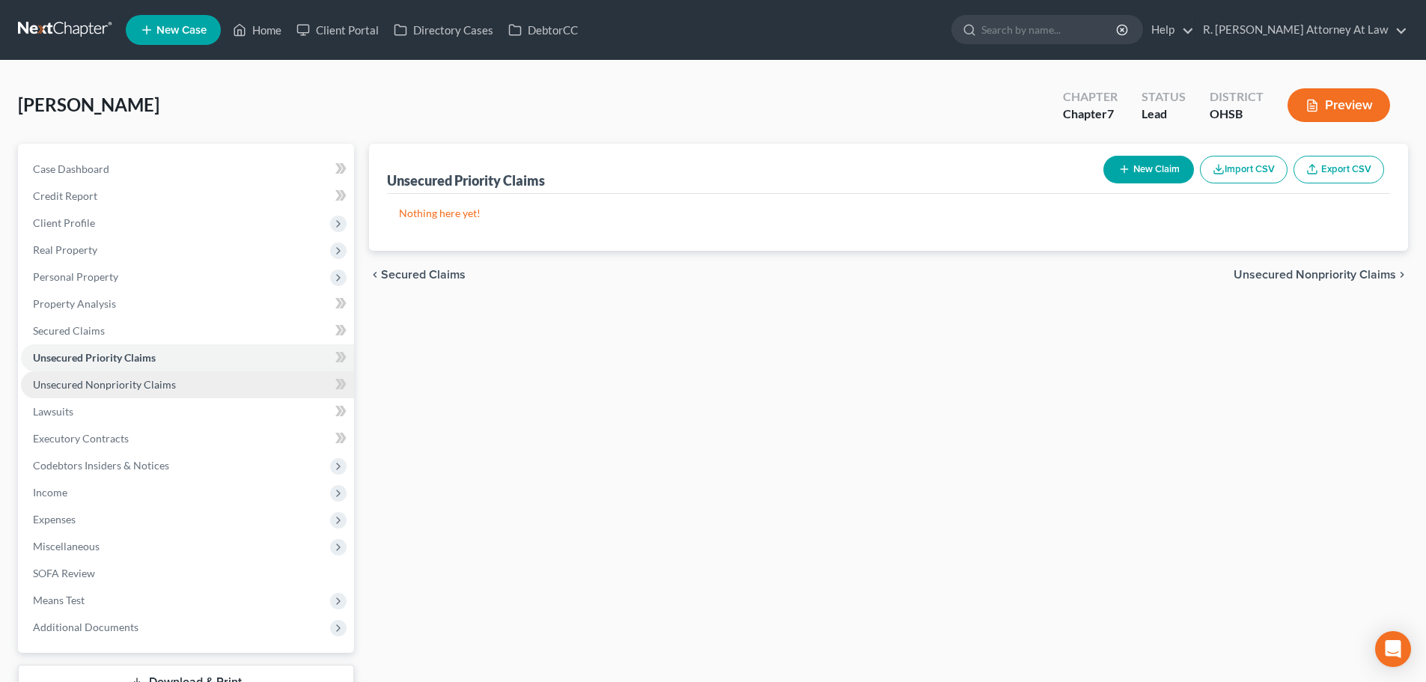
click at [109, 378] on span "Unsecured Nonpriority Claims" at bounding box center [104, 384] width 143 height 13
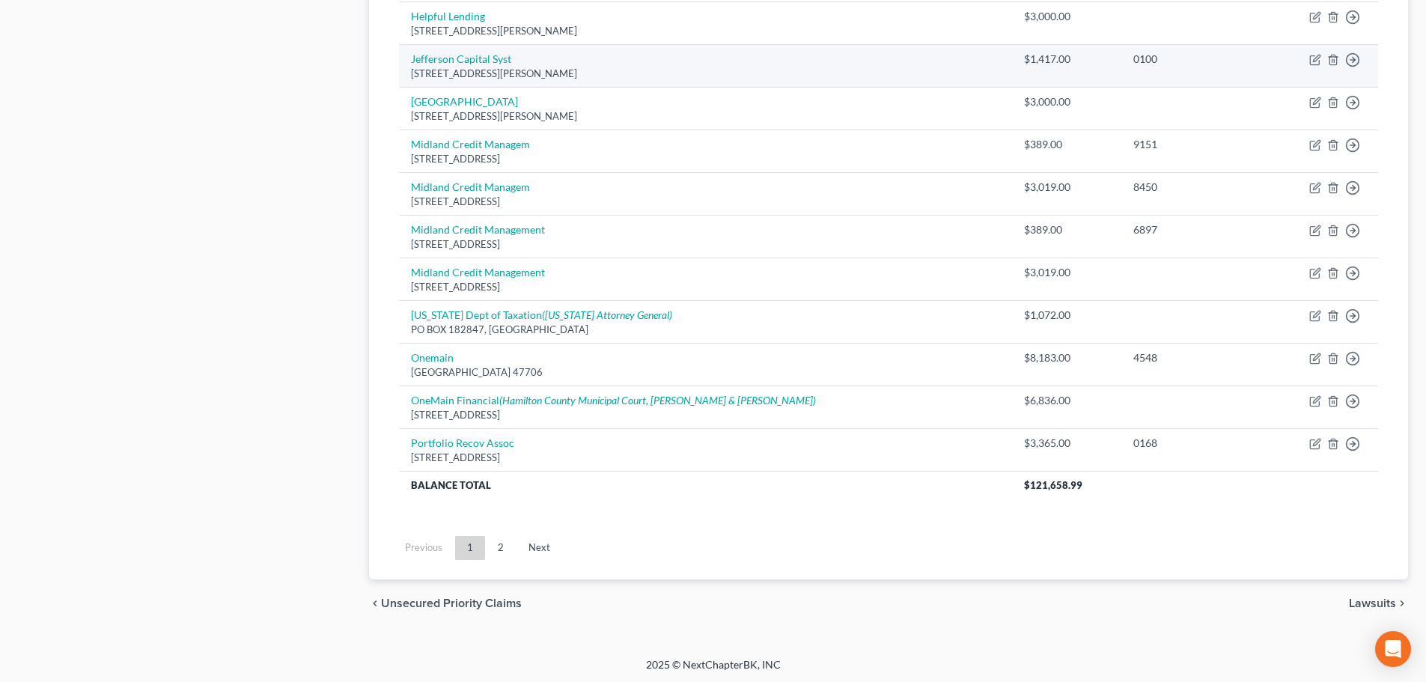
scroll to position [1046, 0]
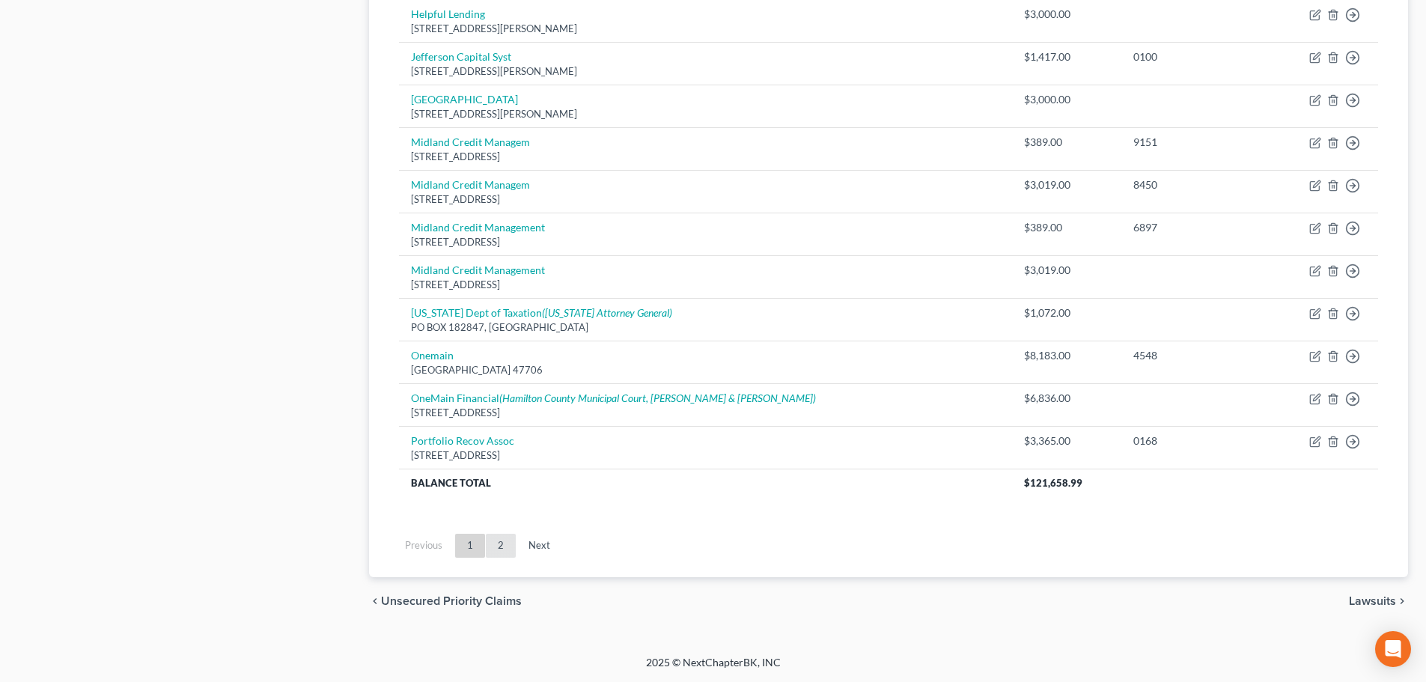
click at [500, 540] on link "2" at bounding box center [501, 546] width 30 height 24
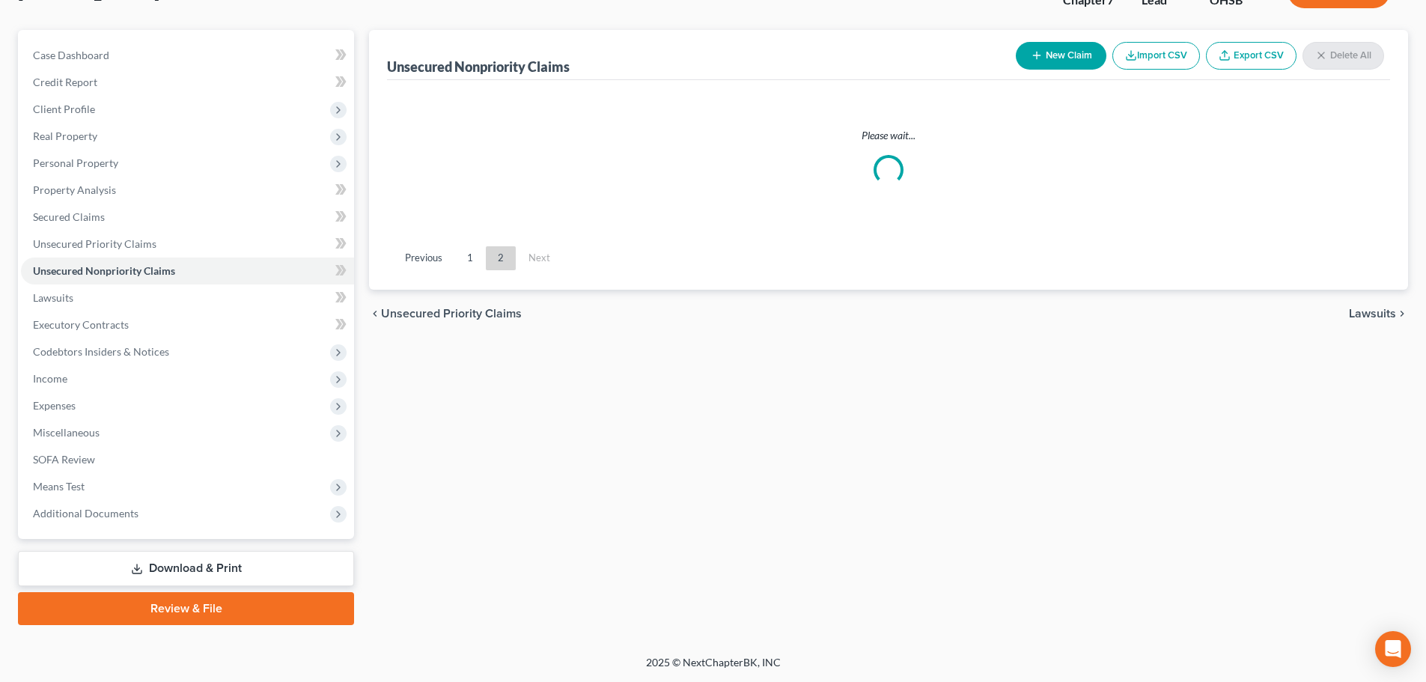
scroll to position [114, 0]
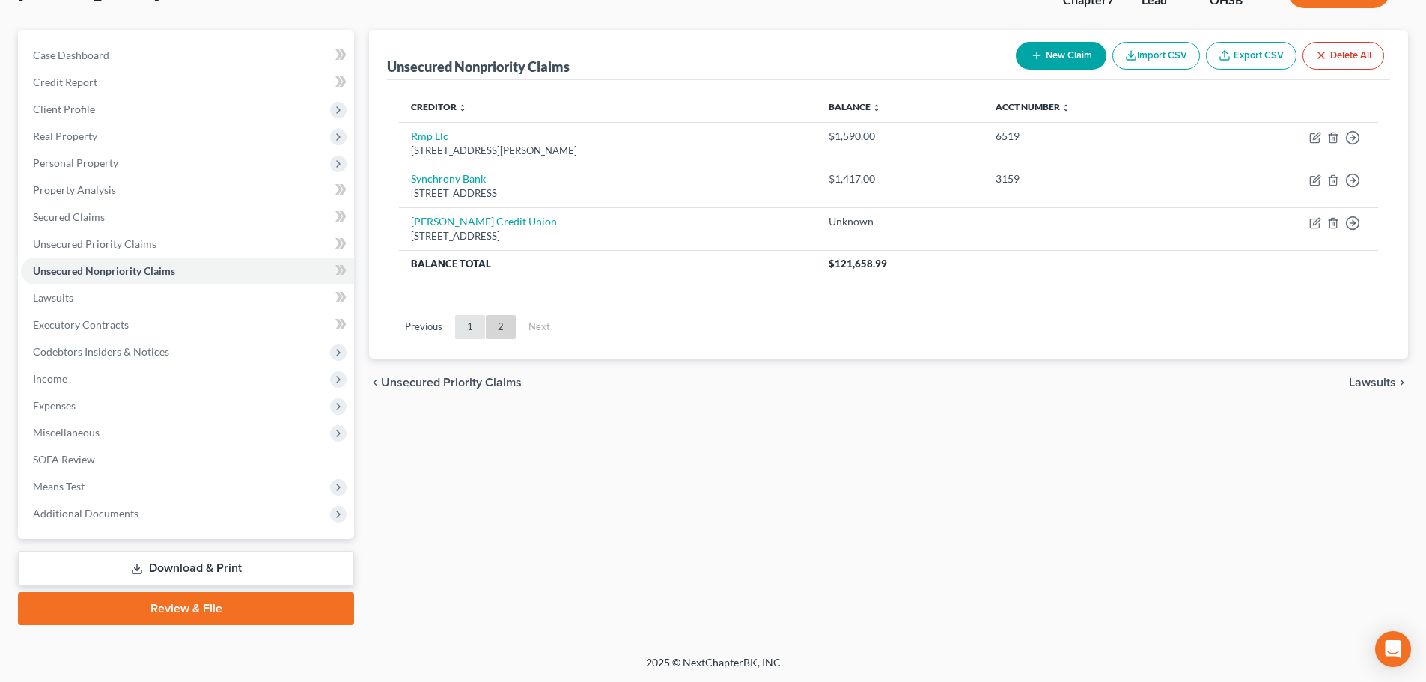
click at [467, 317] on link "1" at bounding box center [470, 327] width 30 height 24
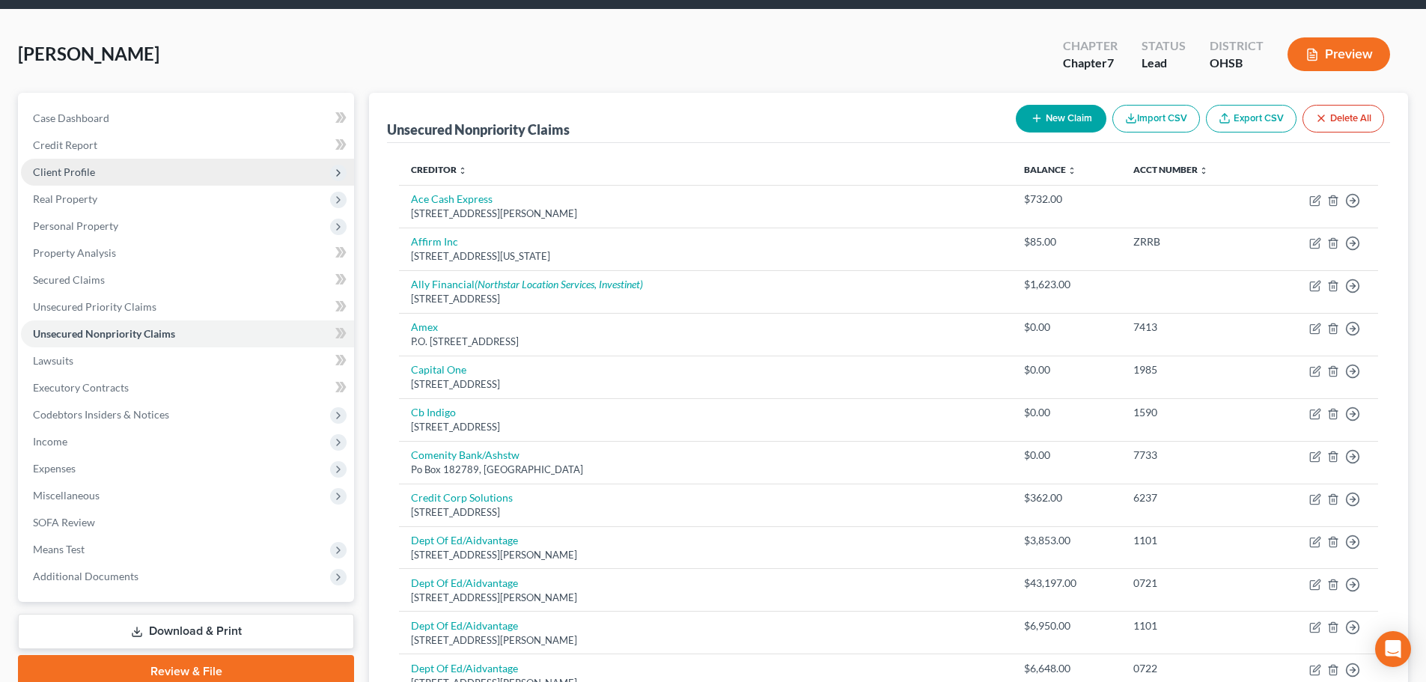
scroll to position [0, 0]
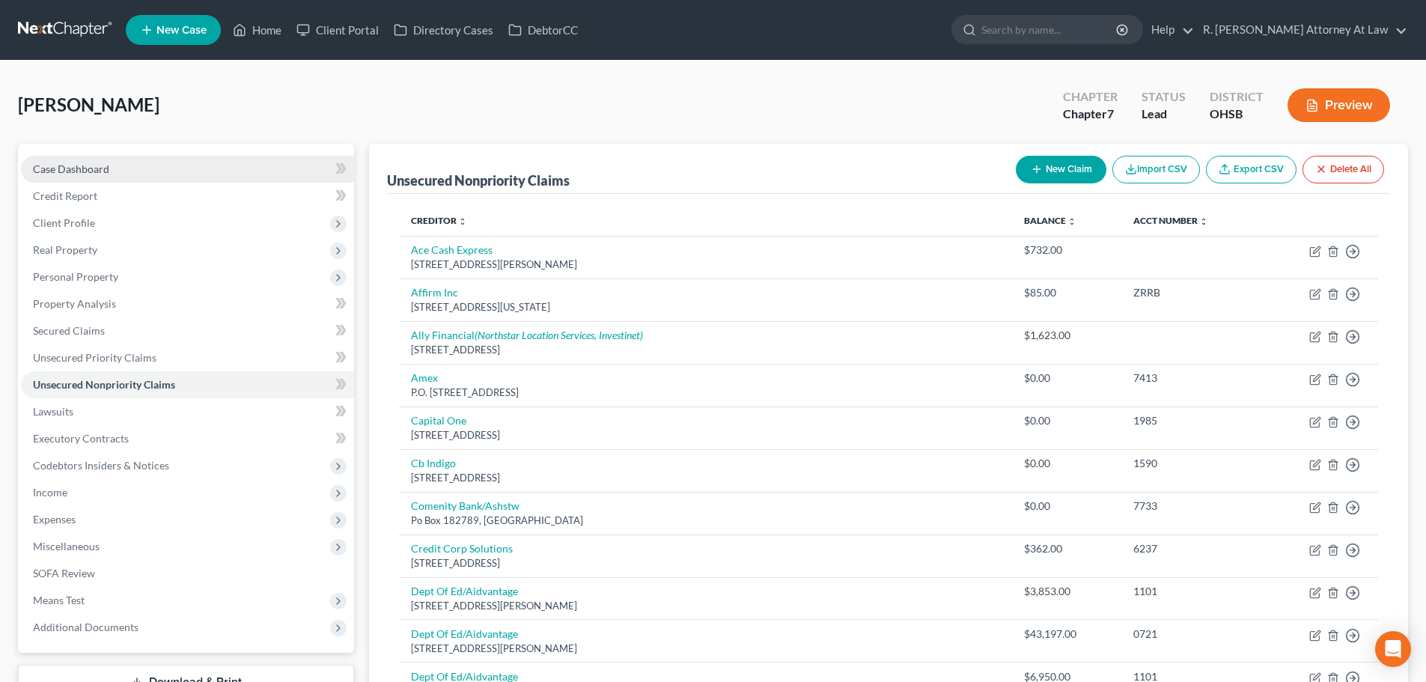
click at [76, 173] on span "Case Dashboard" at bounding box center [71, 168] width 76 height 13
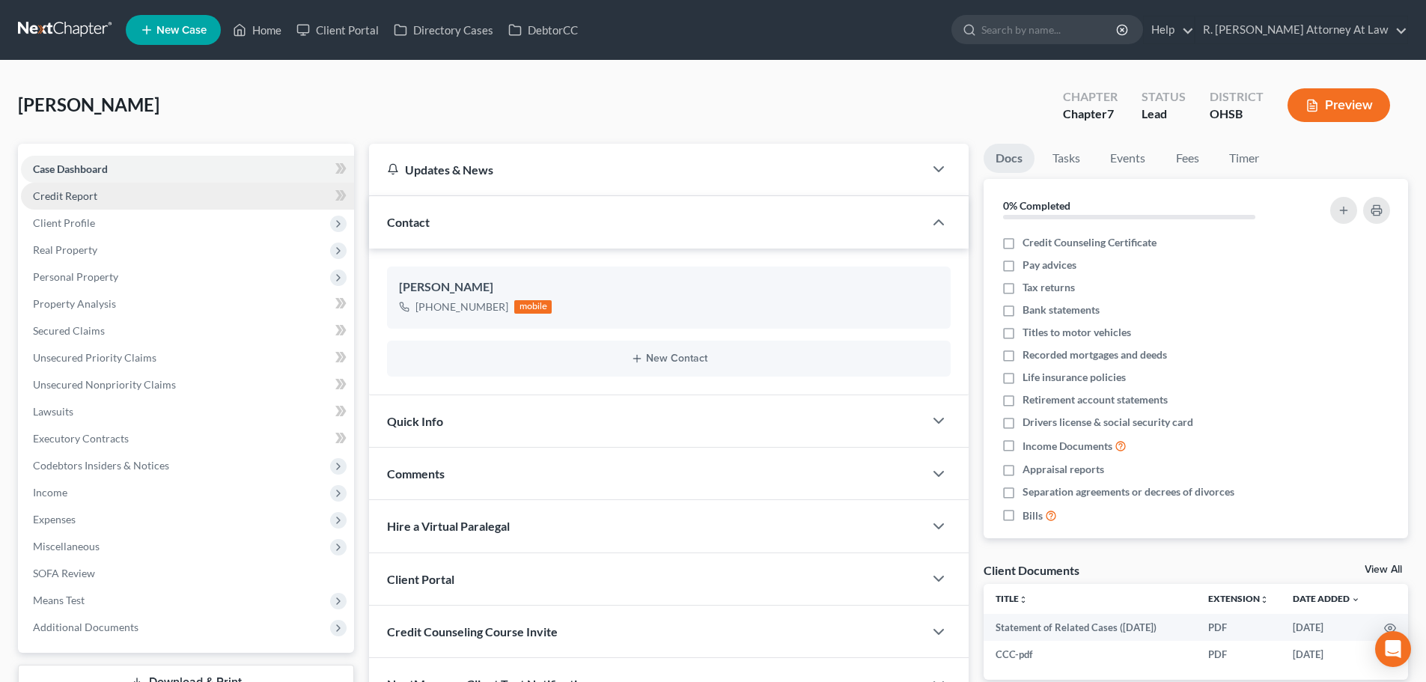
click at [76, 197] on span "Credit Report" at bounding box center [65, 195] width 64 height 13
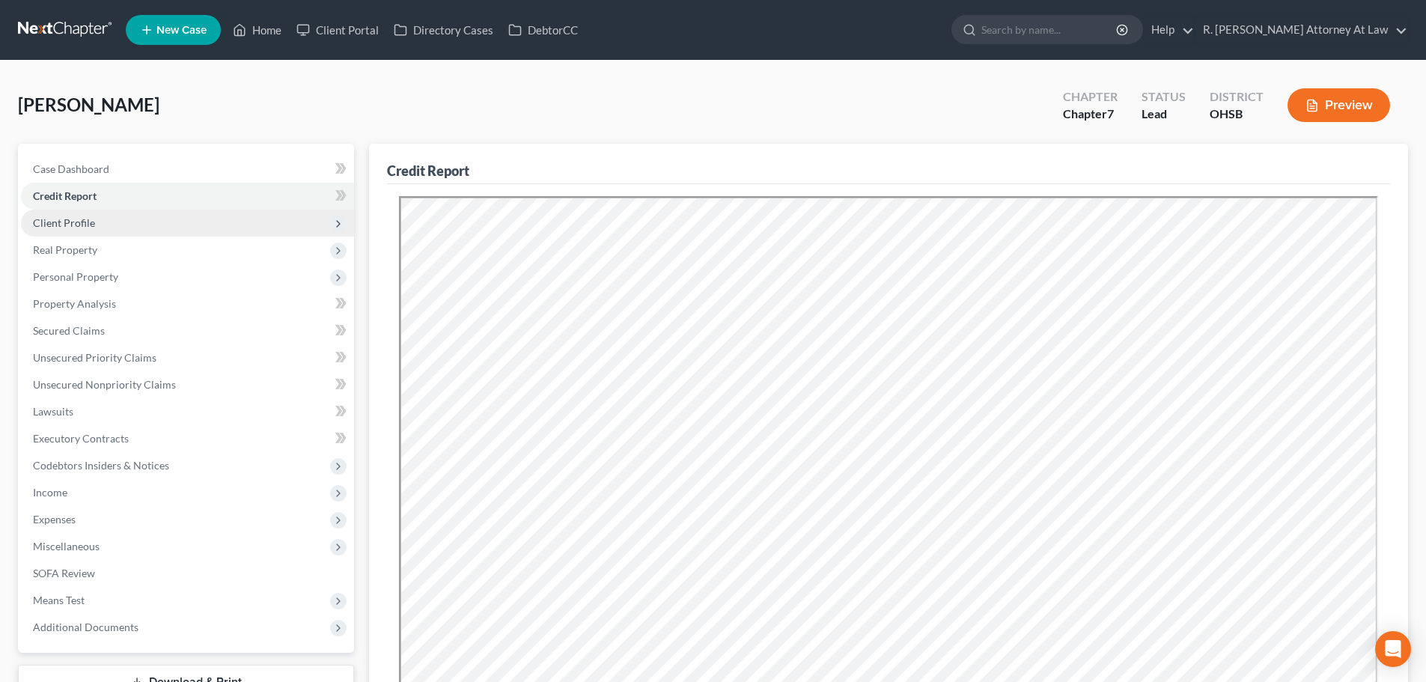
click at [61, 228] on span "Client Profile" at bounding box center [64, 222] width 62 height 13
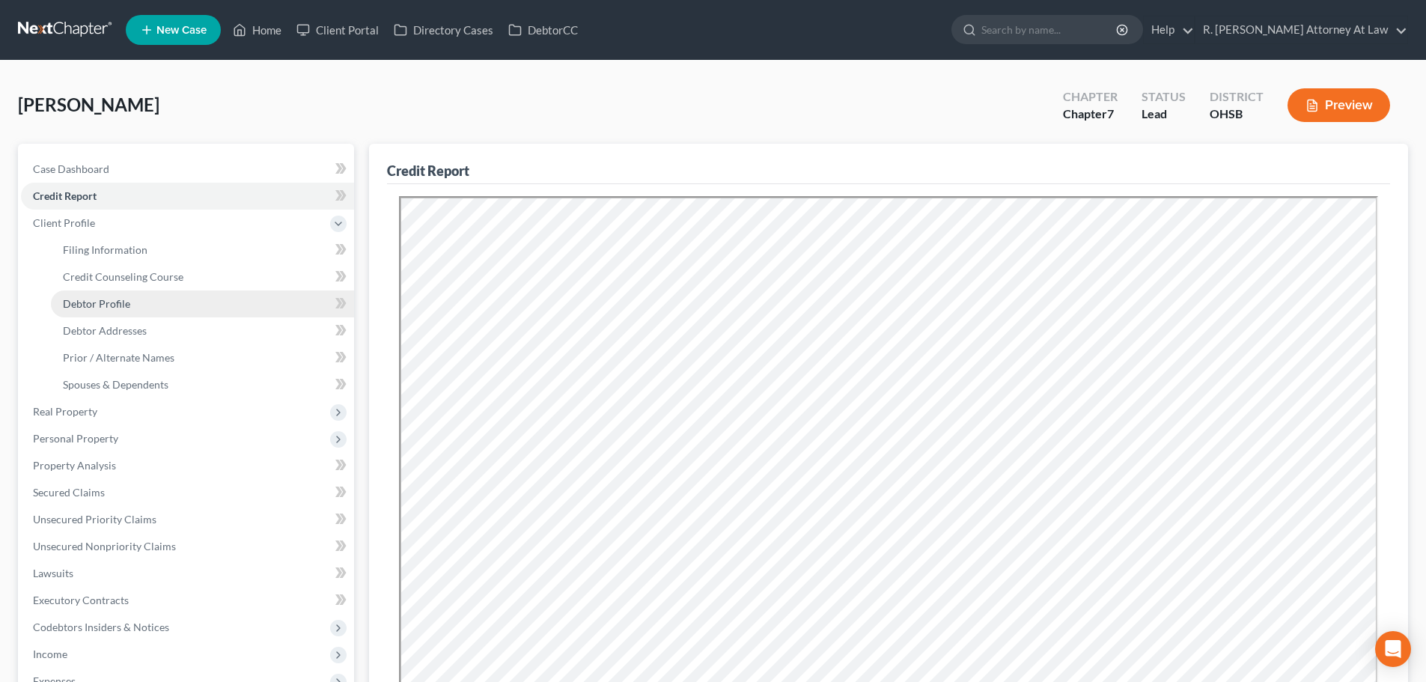
click at [88, 302] on span "Debtor Profile" at bounding box center [96, 303] width 67 height 13
select select "0"
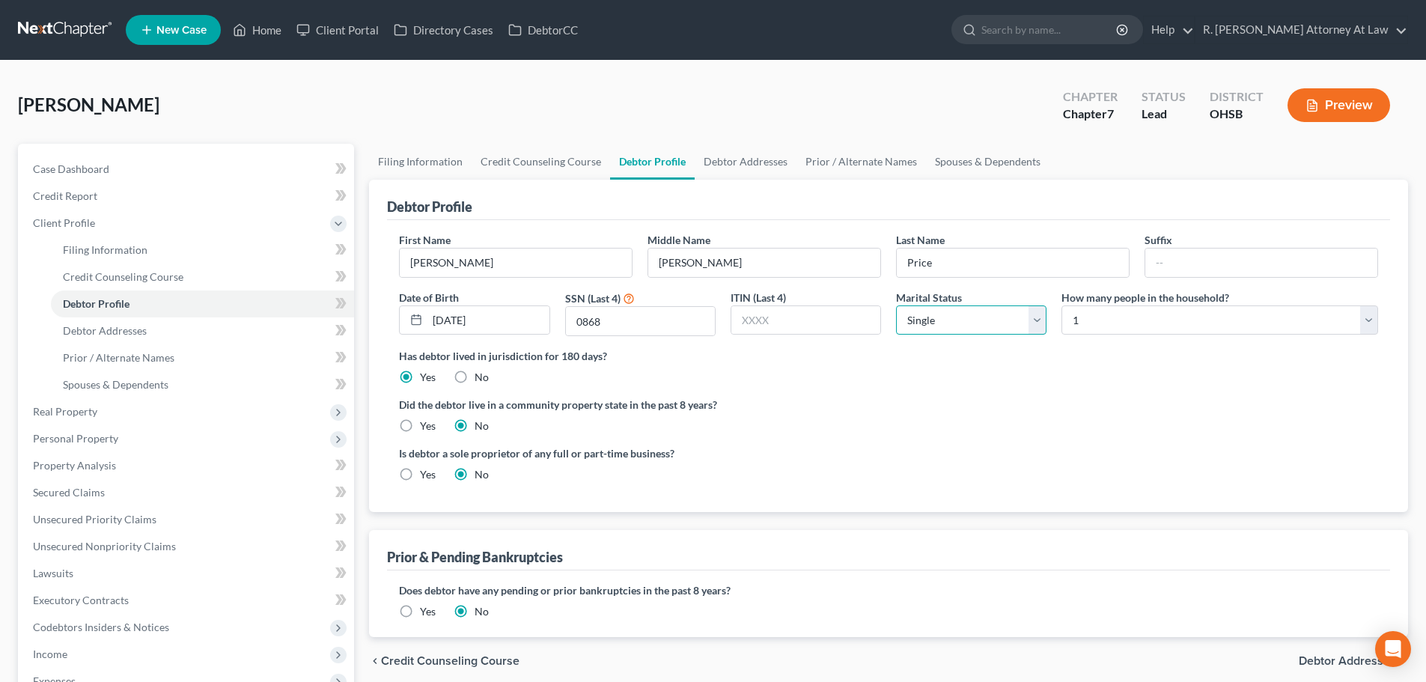
click at [948, 321] on select "Select Single Married Separated Divorced Widowed" at bounding box center [971, 320] width 150 height 30
select select "3"
click at [896, 305] on select "Select Single Married Separated Divorced Widowed" at bounding box center [971, 320] width 150 height 30
click at [67, 380] on span "Spouses & Dependents" at bounding box center [116, 384] width 106 height 13
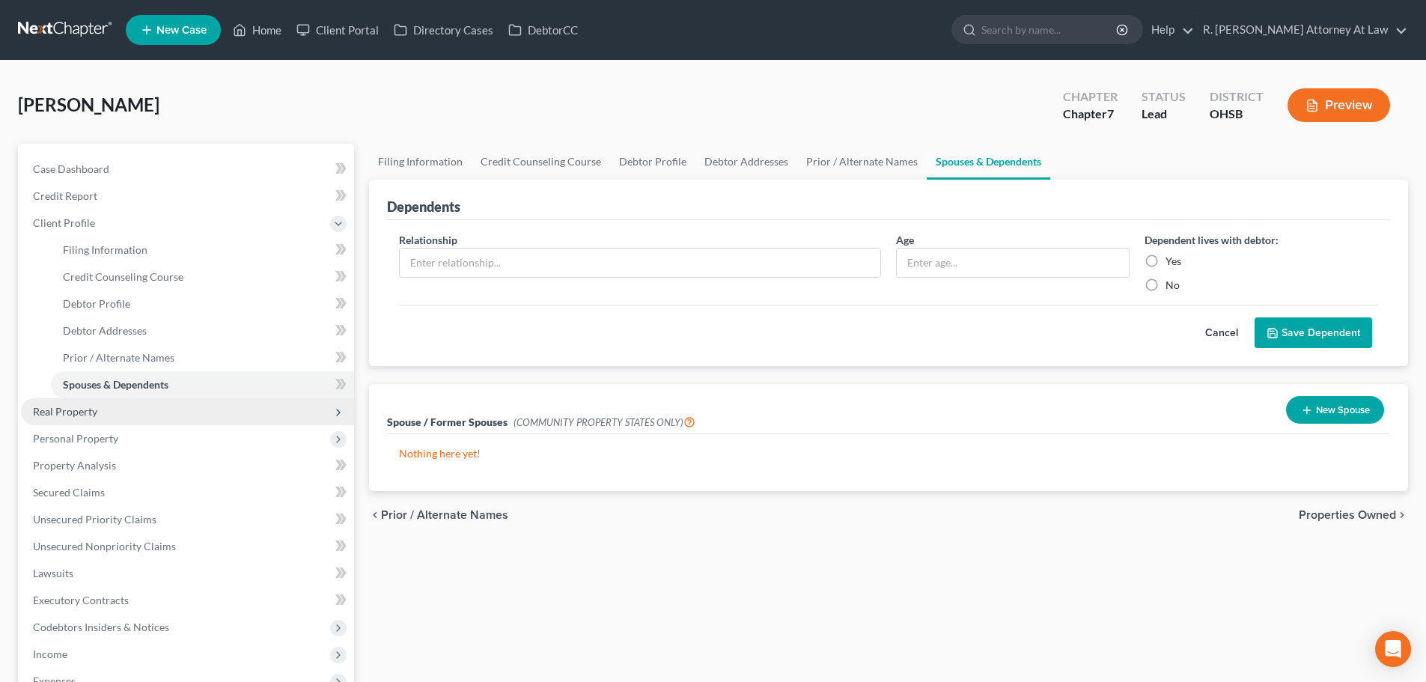
click at [61, 409] on span "Real Property" at bounding box center [65, 411] width 64 height 13
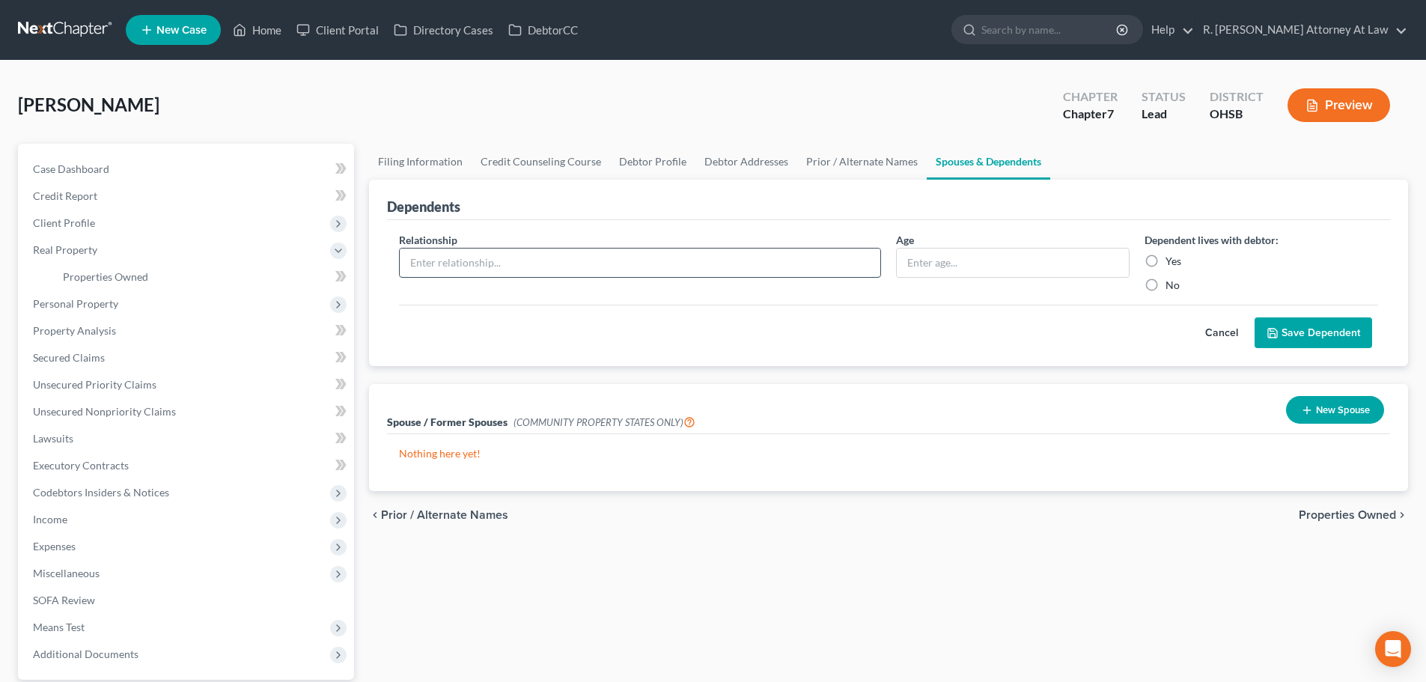
click at [480, 260] on input "text" at bounding box center [640, 262] width 480 height 28
click at [53, 304] on span "Personal Property" at bounding box center [75, 303] width 85 height 13
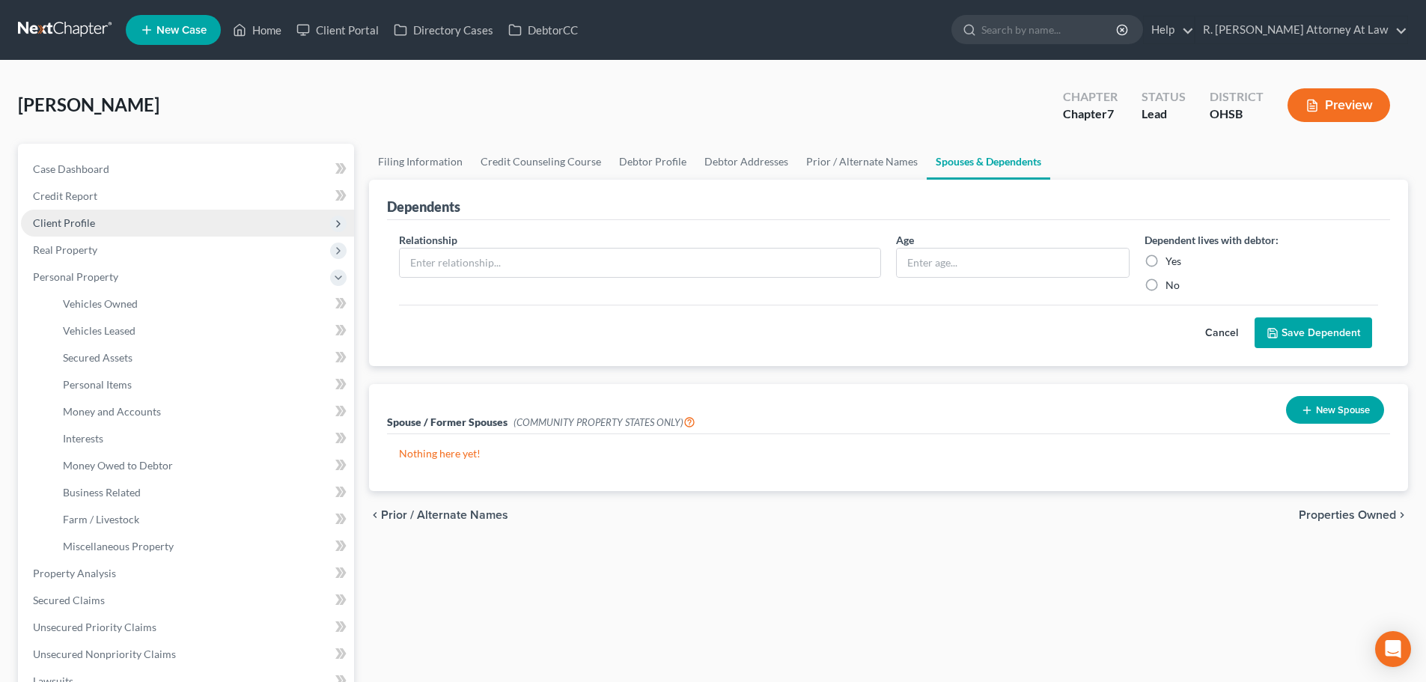
click at [104, 220] on span "Client Profile" at bounding box center [187, 223] width 333 height 27
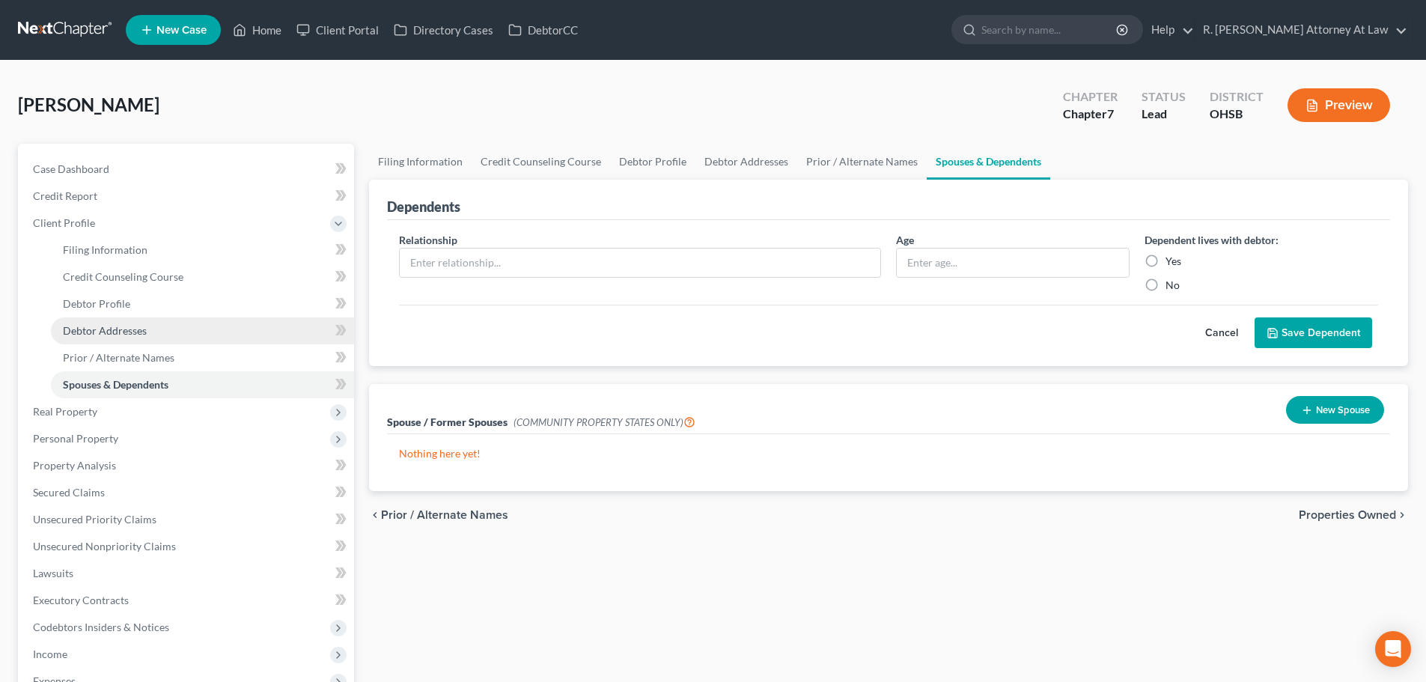
click at [112, 332] on span "Debtor Addresses" at bounding box center [105, 330] width 84 height 13
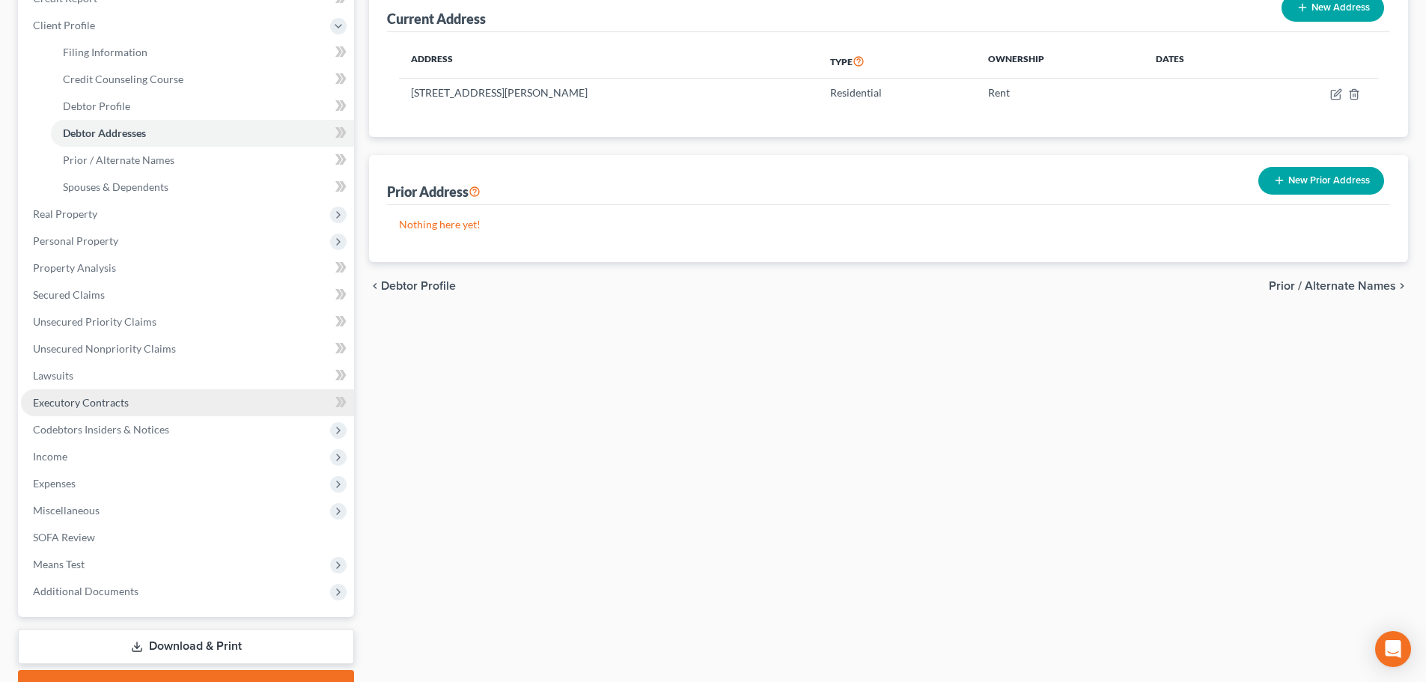
scroll to position [225, 0]
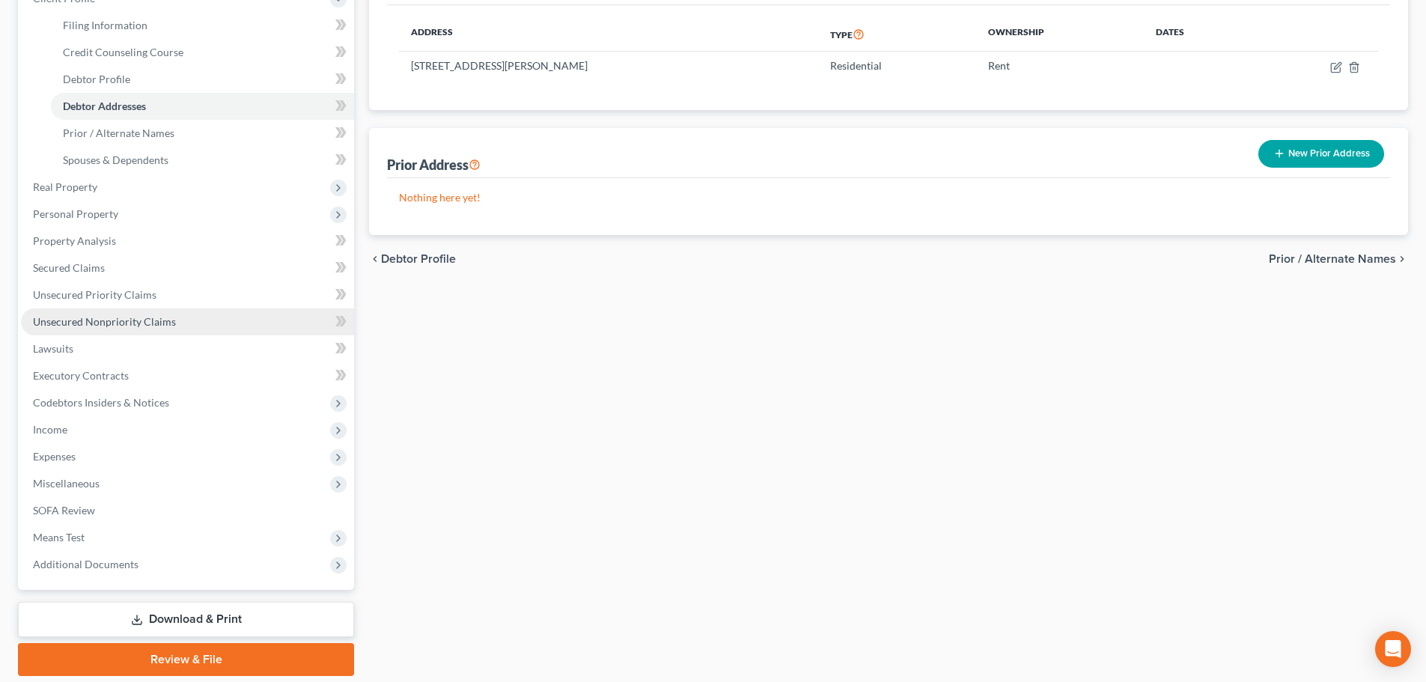
click at [85, 315] on span "Unsecured Nonpriority Claims" at bounding box center [104, 321] width 143 height 13
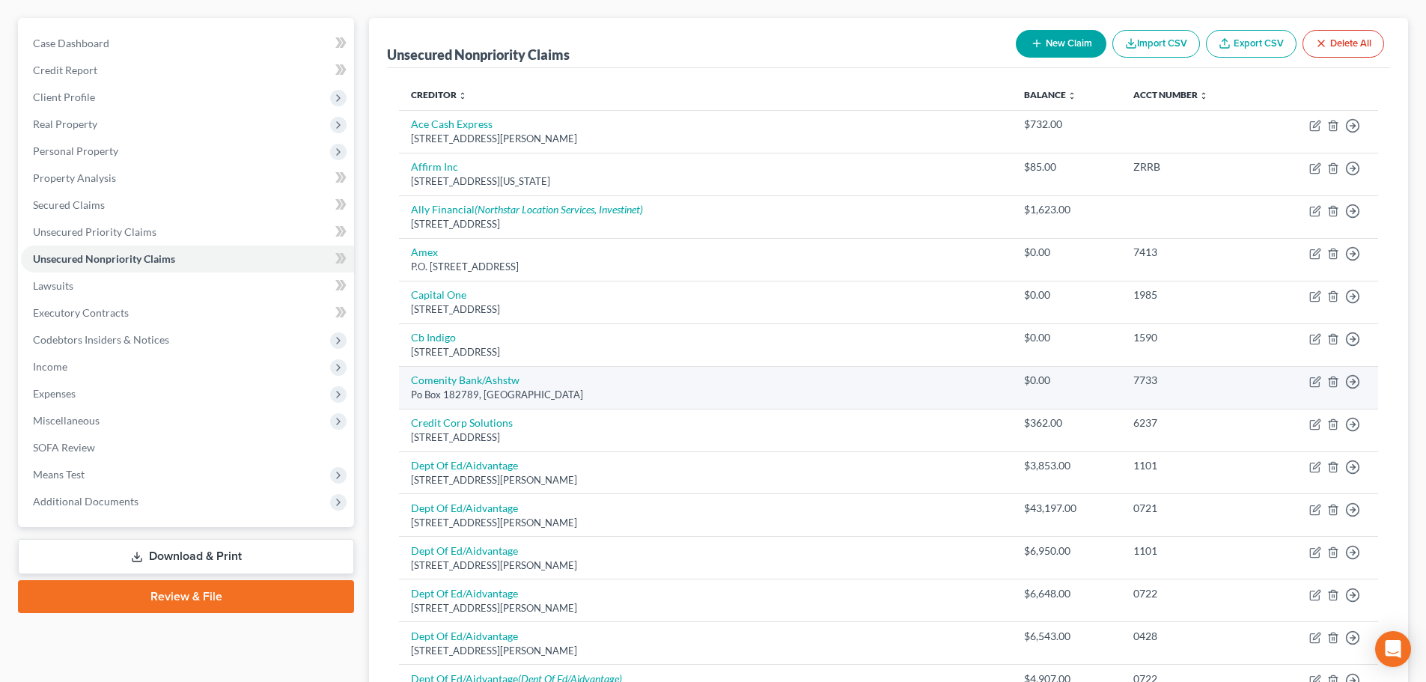
scroll to position [150, 0]
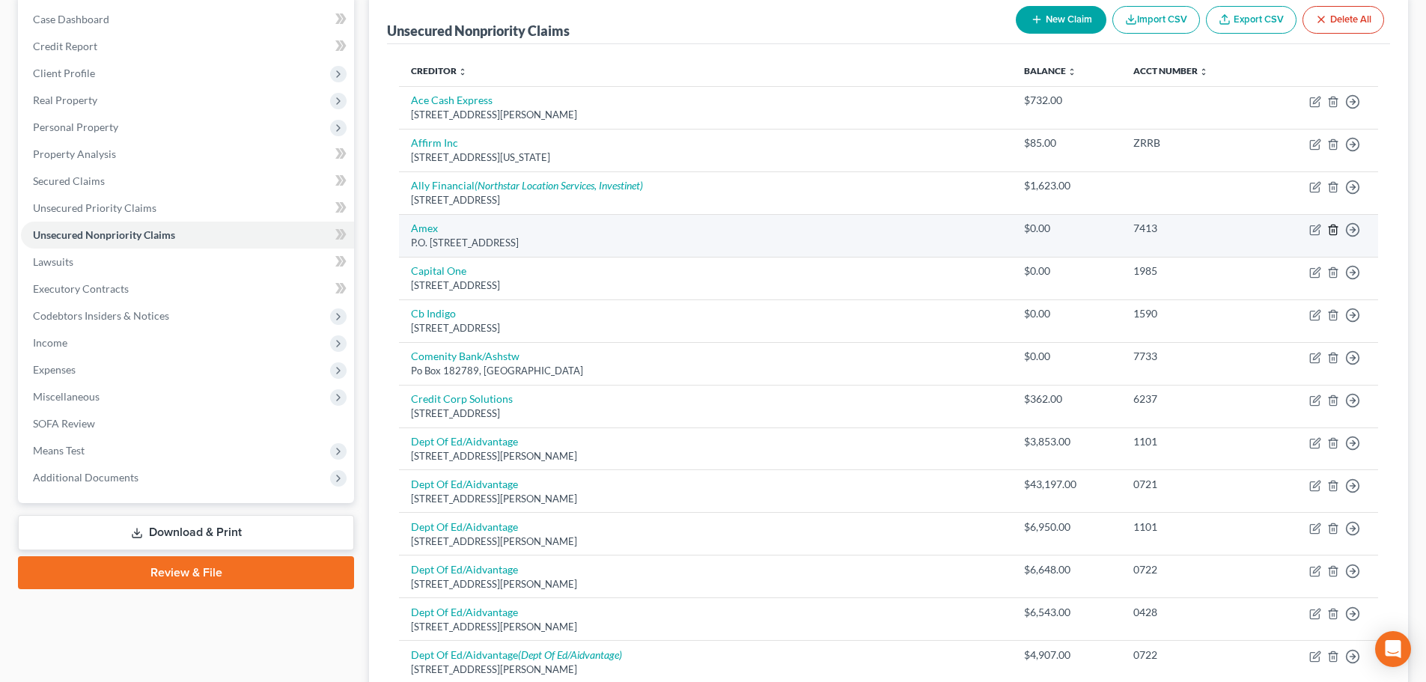
click at [1336, 228] on icon "button" at bounding box center [1332, 230] width 7 height 10
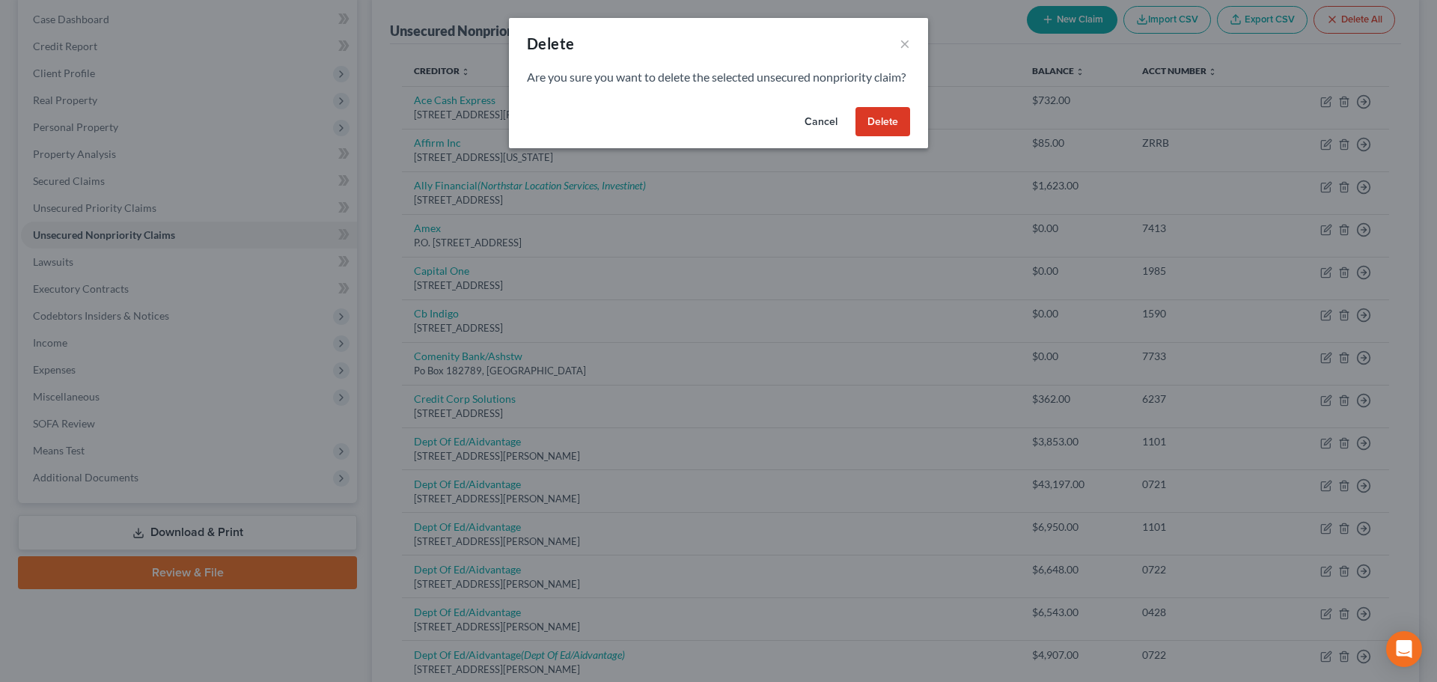
click at [893, 137] on button "Delete" at bounding box center [882, 122] width 55 height 30
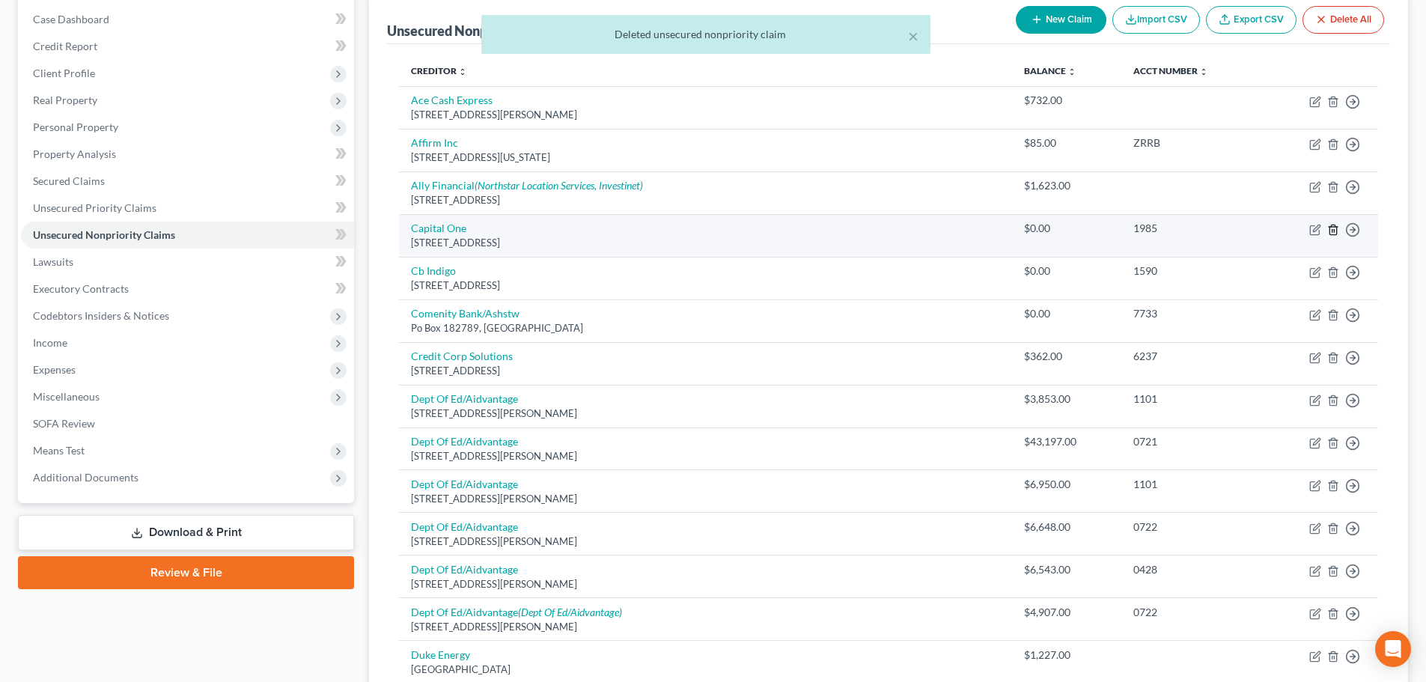
click at [1332, 230] on icon "button" at bounding box center [1333, 230] width 12 height 12
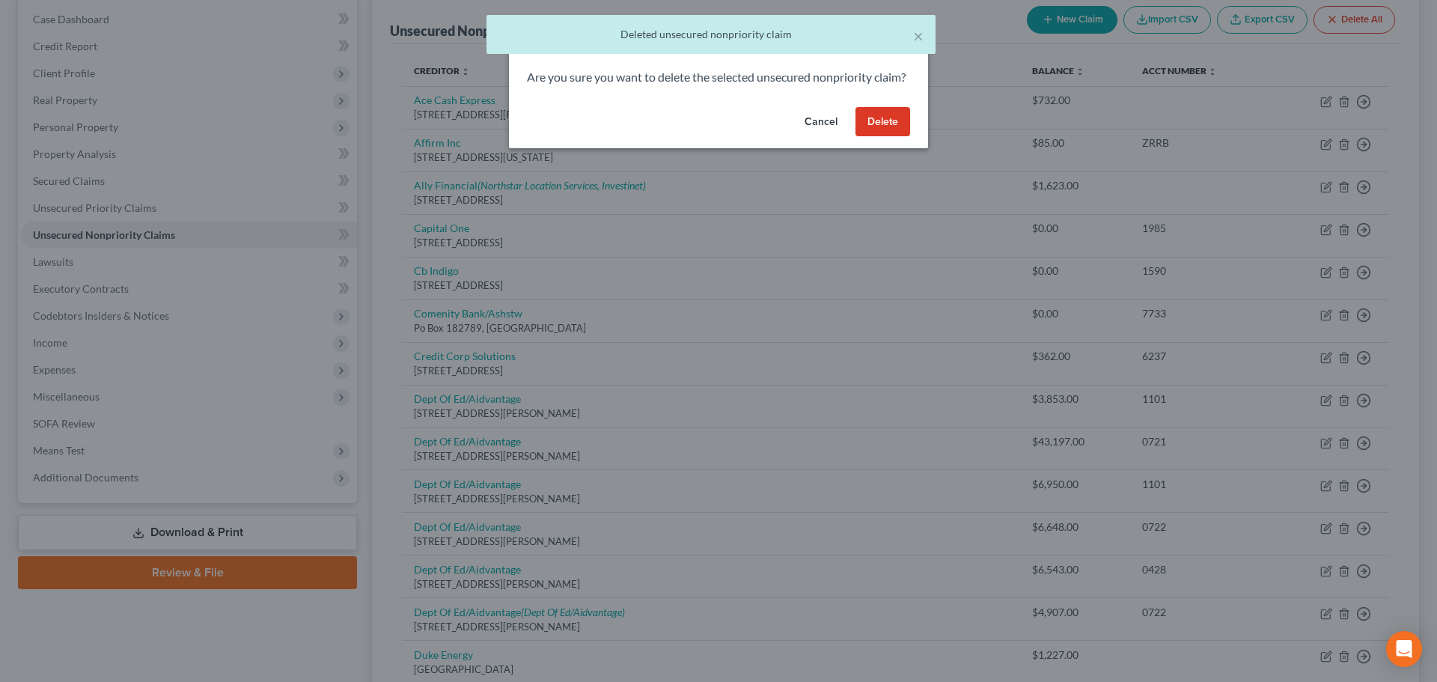
click at [869, 137] on button "Delete" at bounding box center [882, 122] width 55 height 30
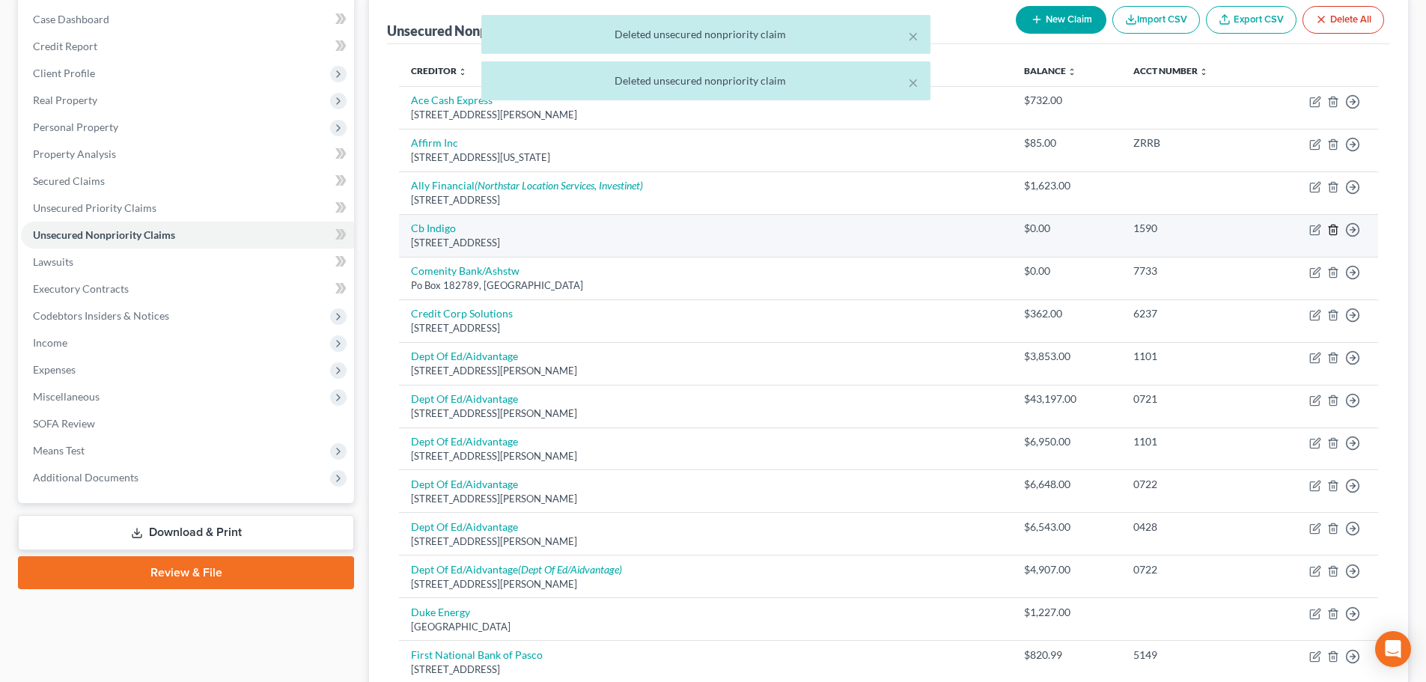
click at [1334, 229] on icon "button" at bounding box center [1333, 230] width 12 height 12
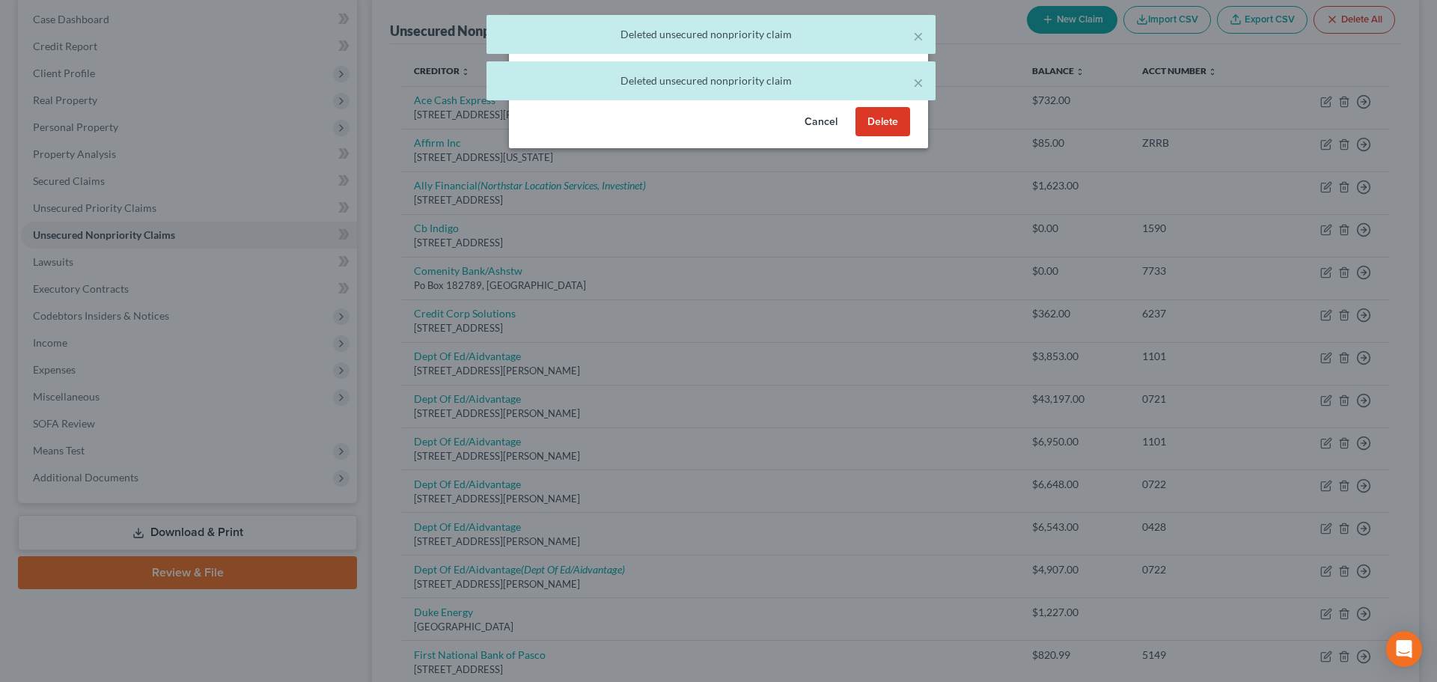
drag, startPoint x: 883, startPoint y: 139, endPoint x: 1191, endPoint y: 230, distance: 320.6
click at [884, 137] on button "Delete" at bounding box center [882, 122] width 55 height 30
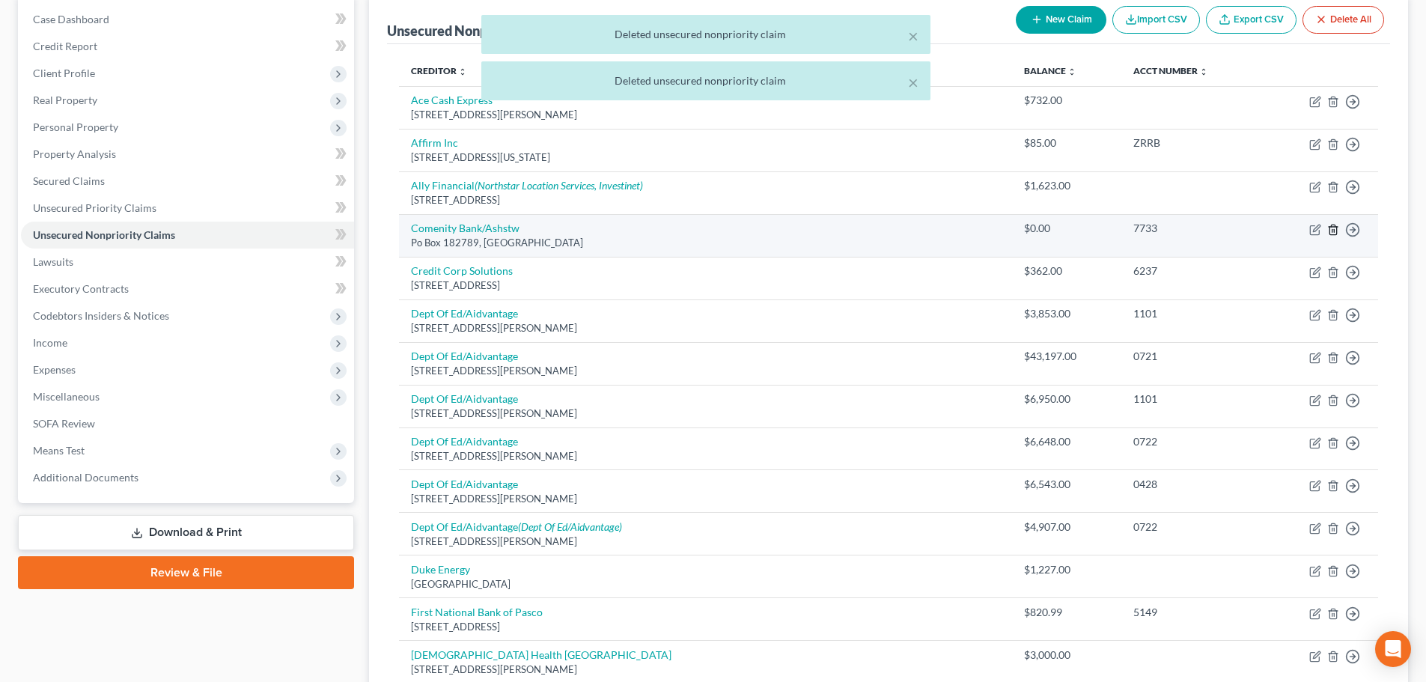
click at [1333, 230] on icon "button" at bounding box center [1333, 230] width 12 height 12
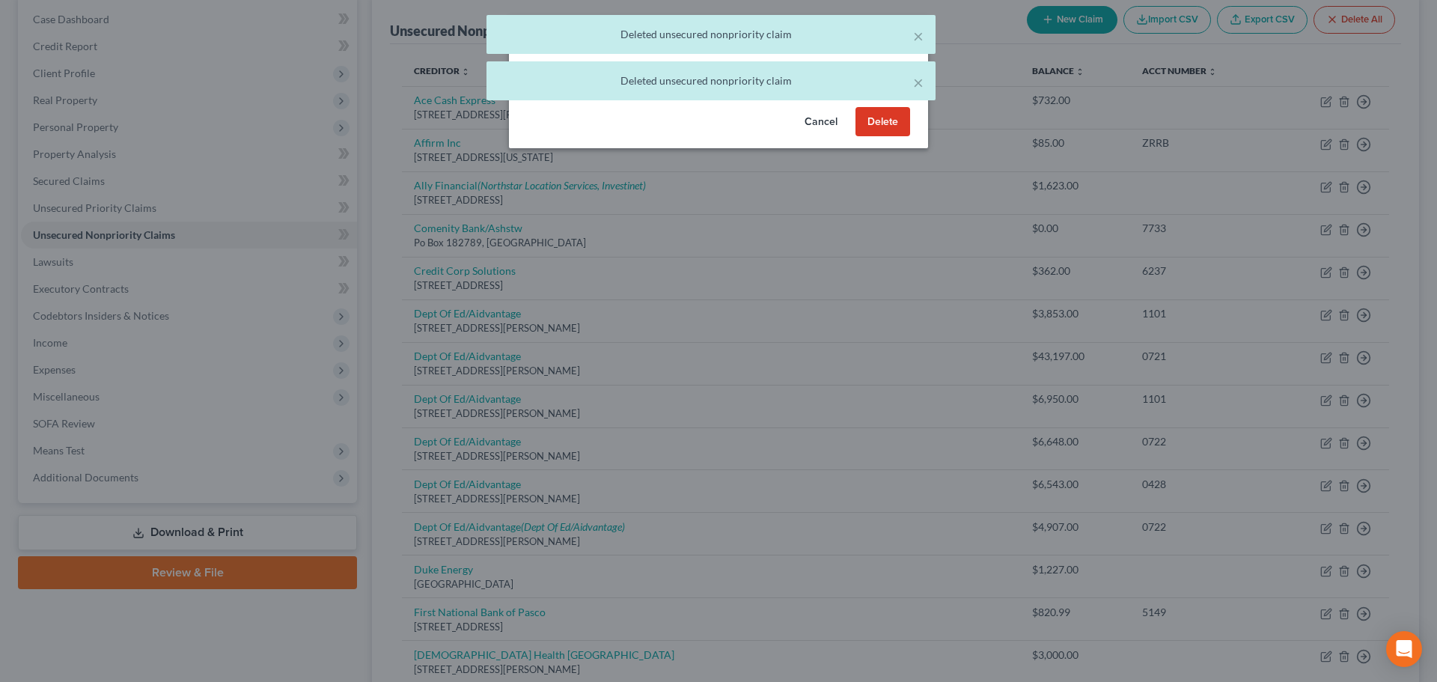
click at [875, 137] on button "Delete" at bounding box center [882, 122] width 55 height 30
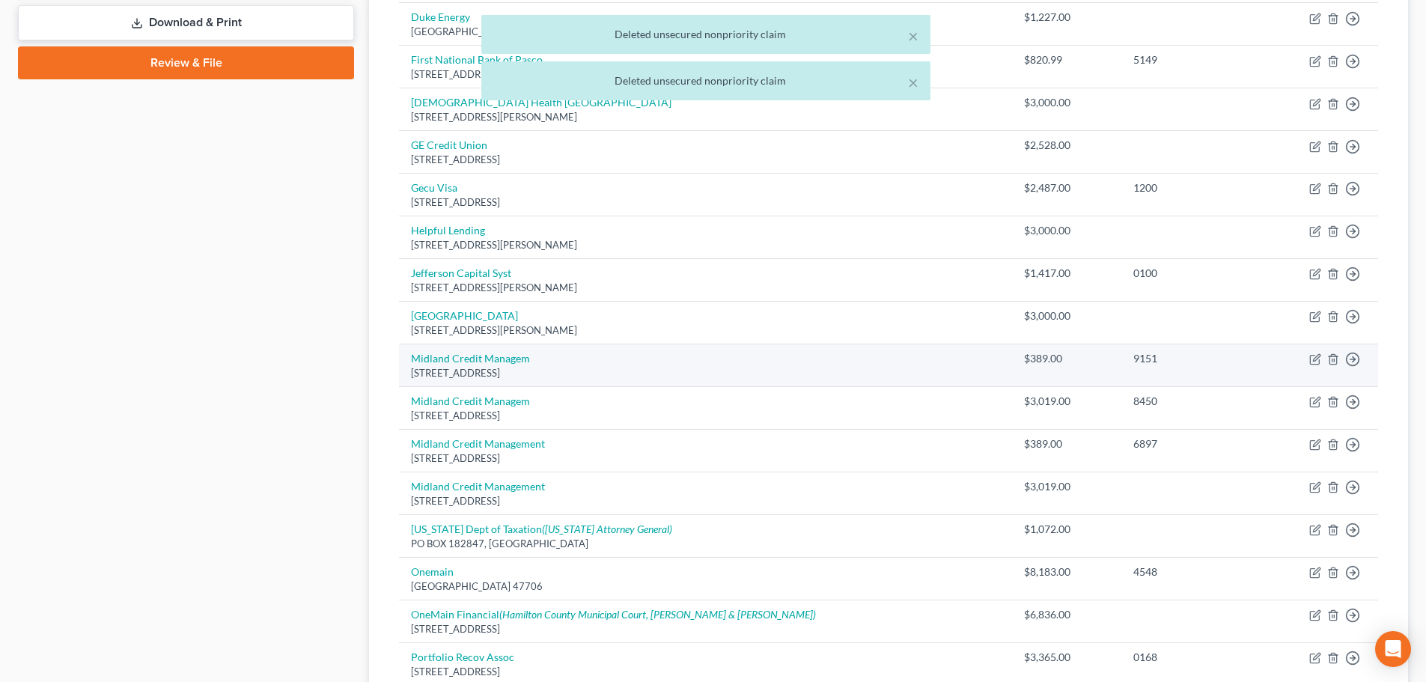
scroll to position [823, 0]
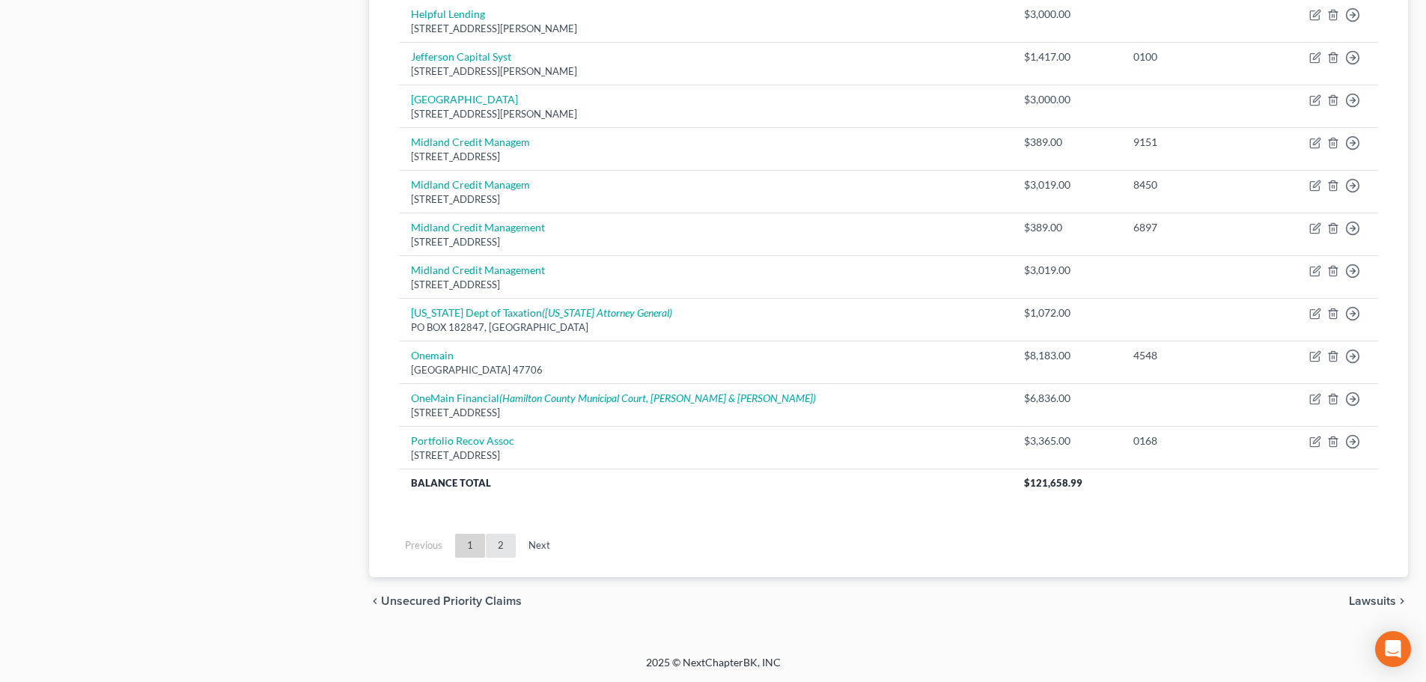
click at [492, 540] on link "2" at bounding box center [501, 546] width 30 height 24
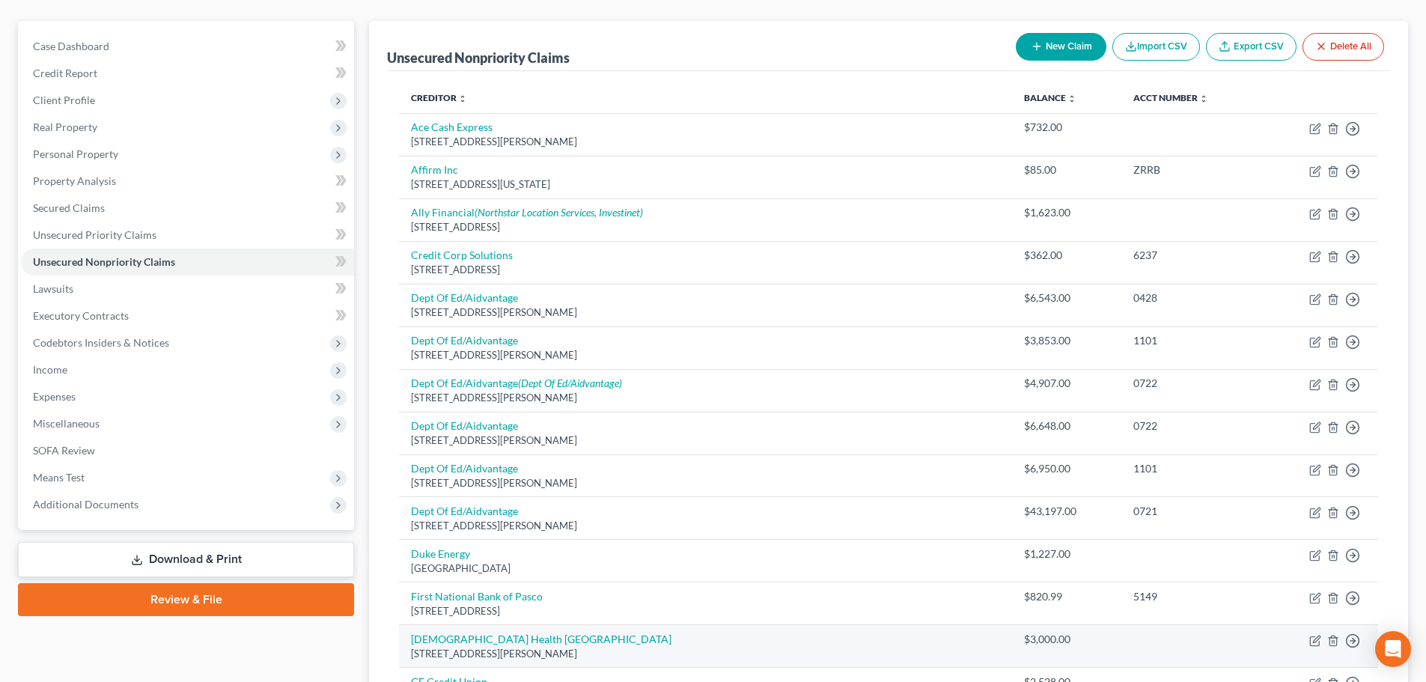
scroll to position [0, 0]
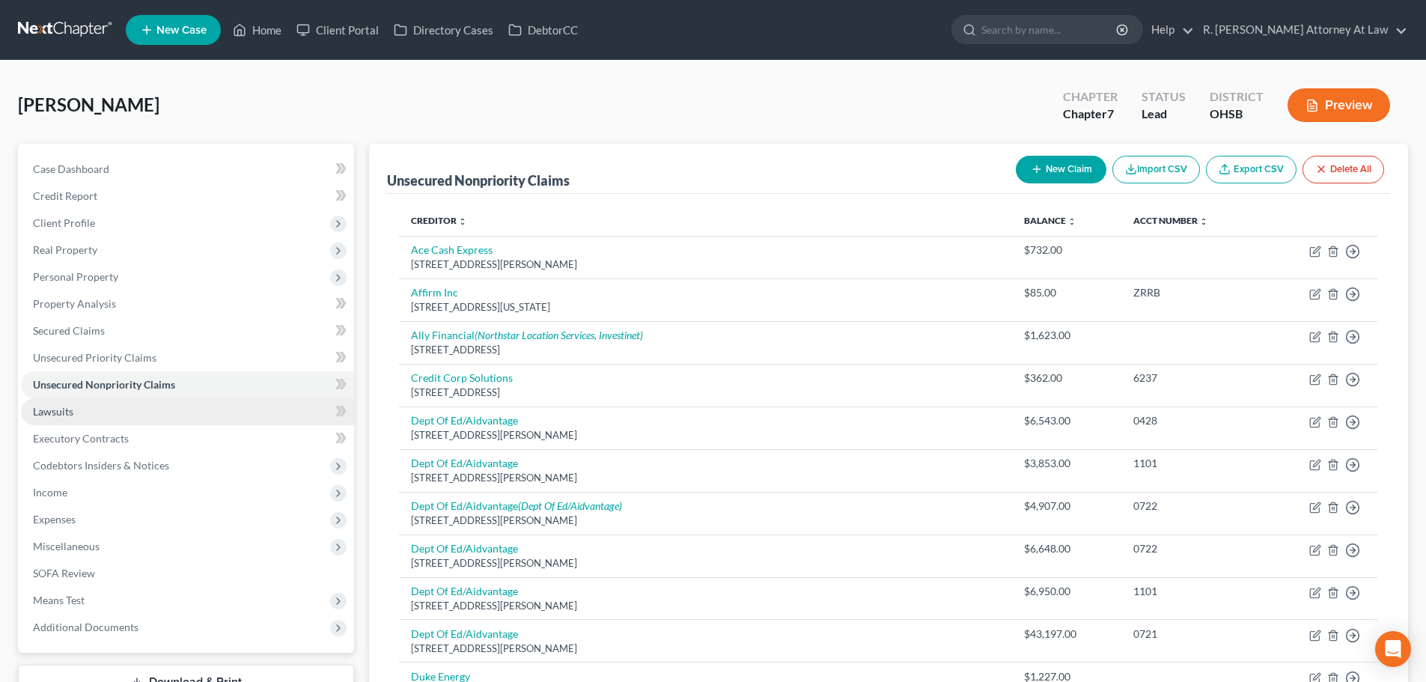
click at [69, 406] on span "Lawsuits" at bounding box center [53, 411] width 40 height 13
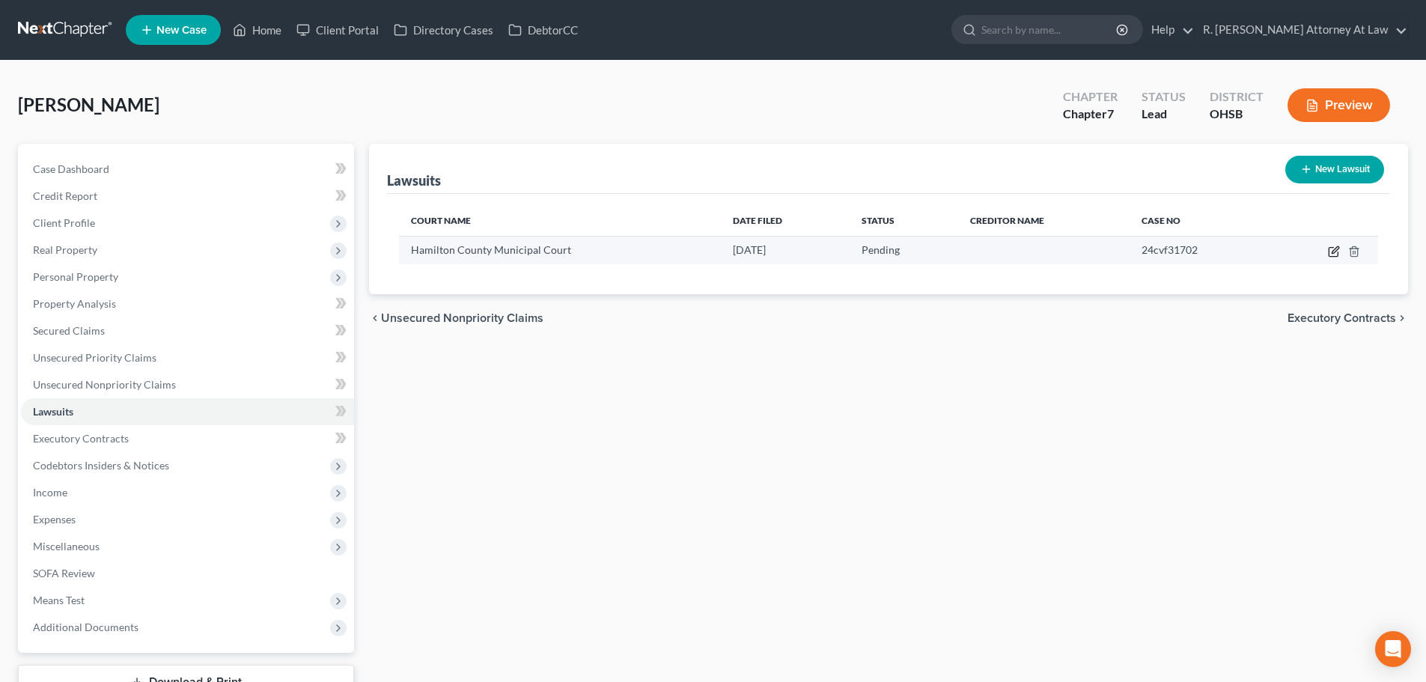
click at [1331, 251] on icon "button" at bounding box center [1334, 251] width 12 height 12
select select "36"
select select "0"
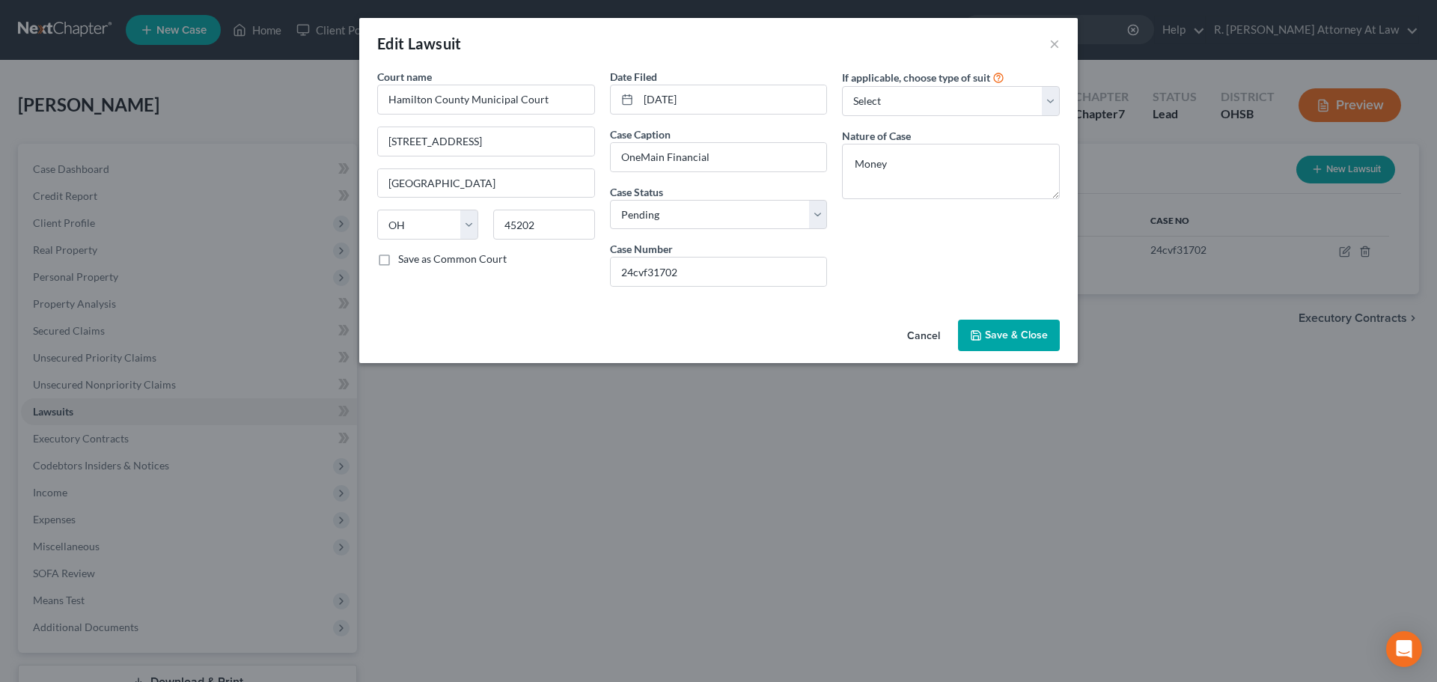
drag, startPoint x: 985, startPoint y: 329, endPoint x: 938, endPoint y: 318, distance: 47.7
click at [986, 329] on button "Save & Close" at bounding box center [1009, 335] width 102 height 31
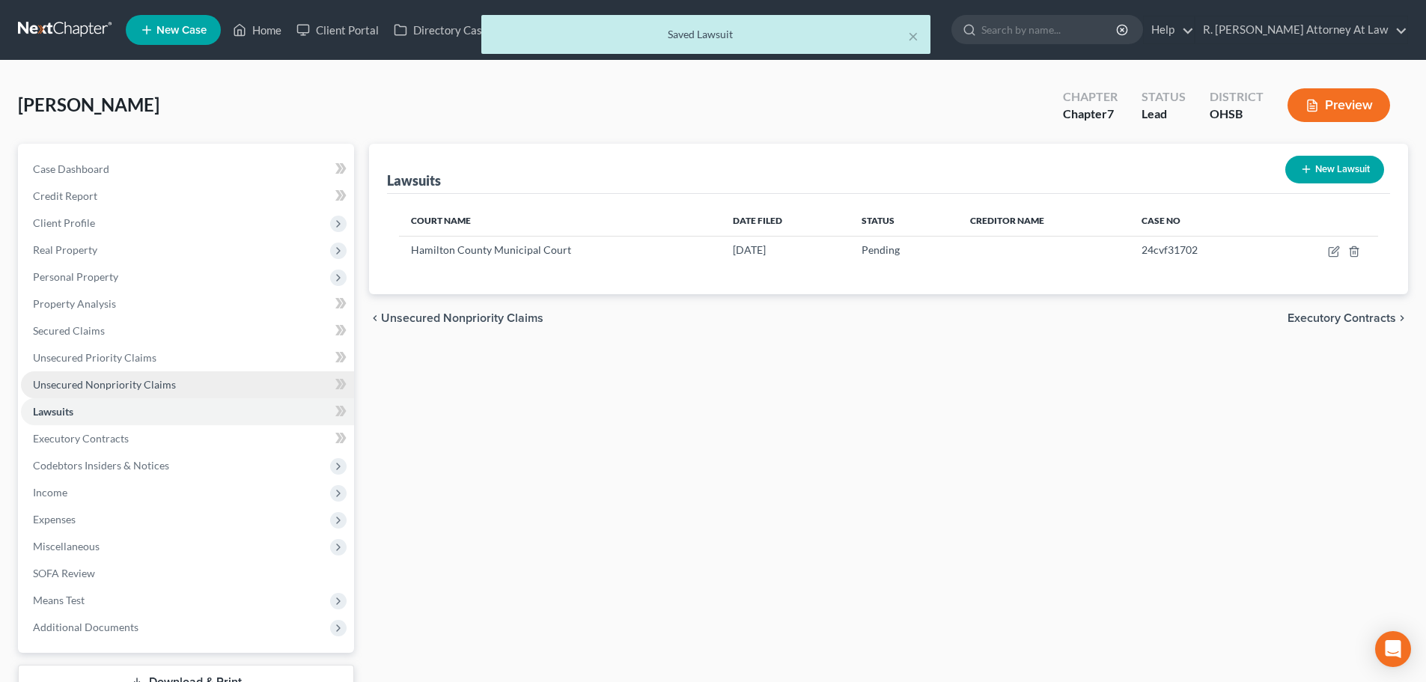
click at [82, 381] on span "Unsecured Nonpriority Claims" at bounding box center [104, 384] width 143 height 13
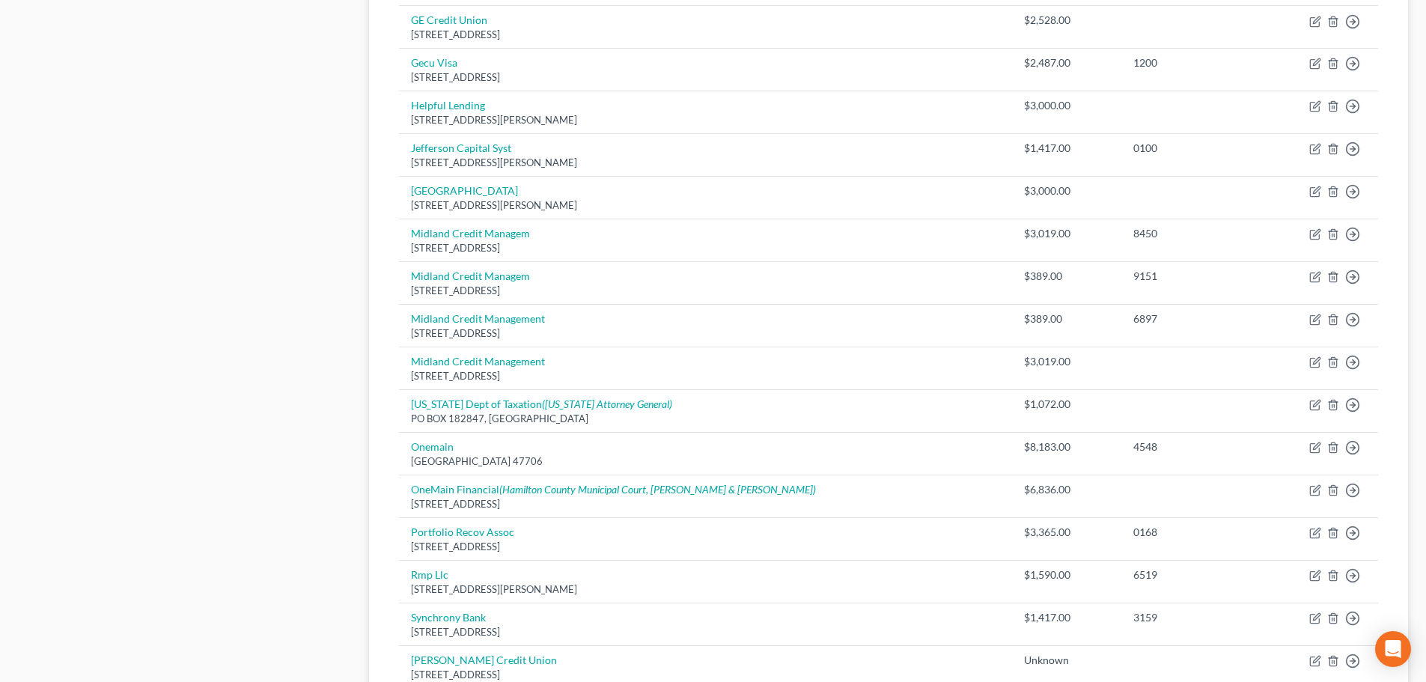
scroll to position [823, 0]
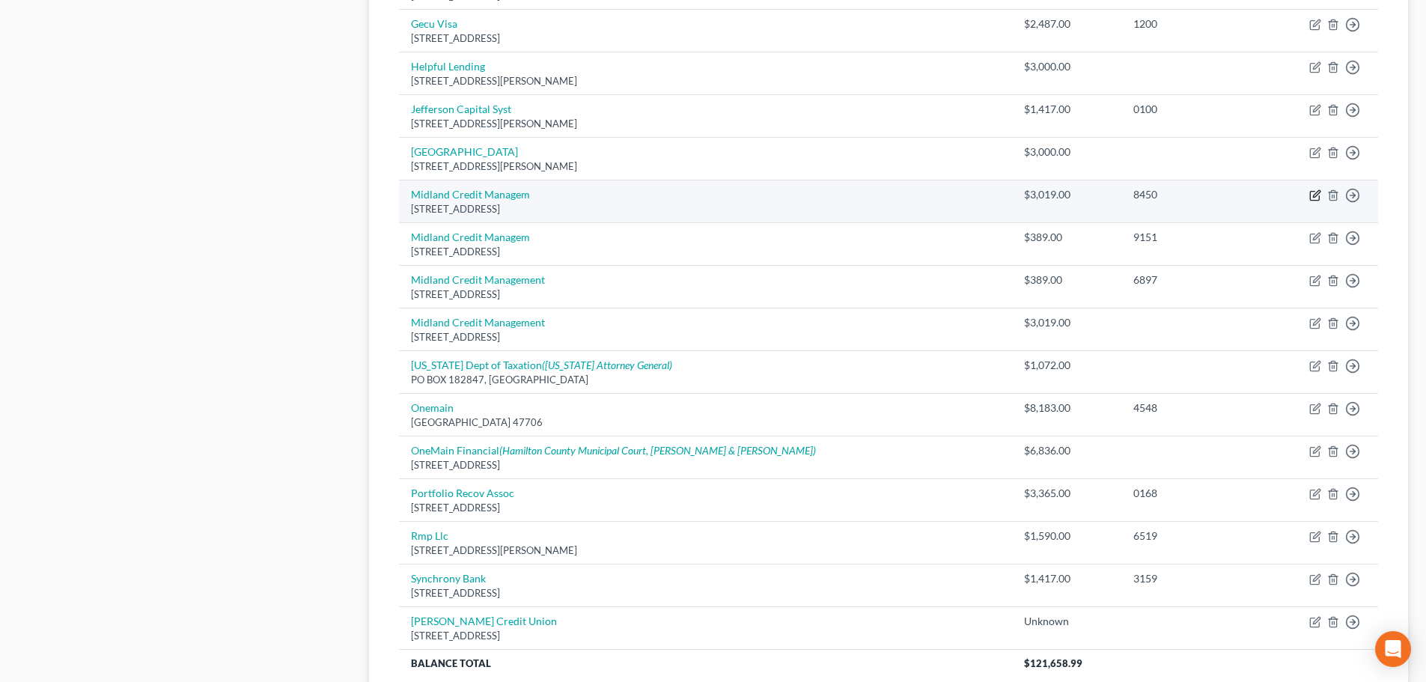
click at [1309, 192] on icon "button" at bounding box center [1315, 195] width 12 height 12
select select "23"
select select "0"
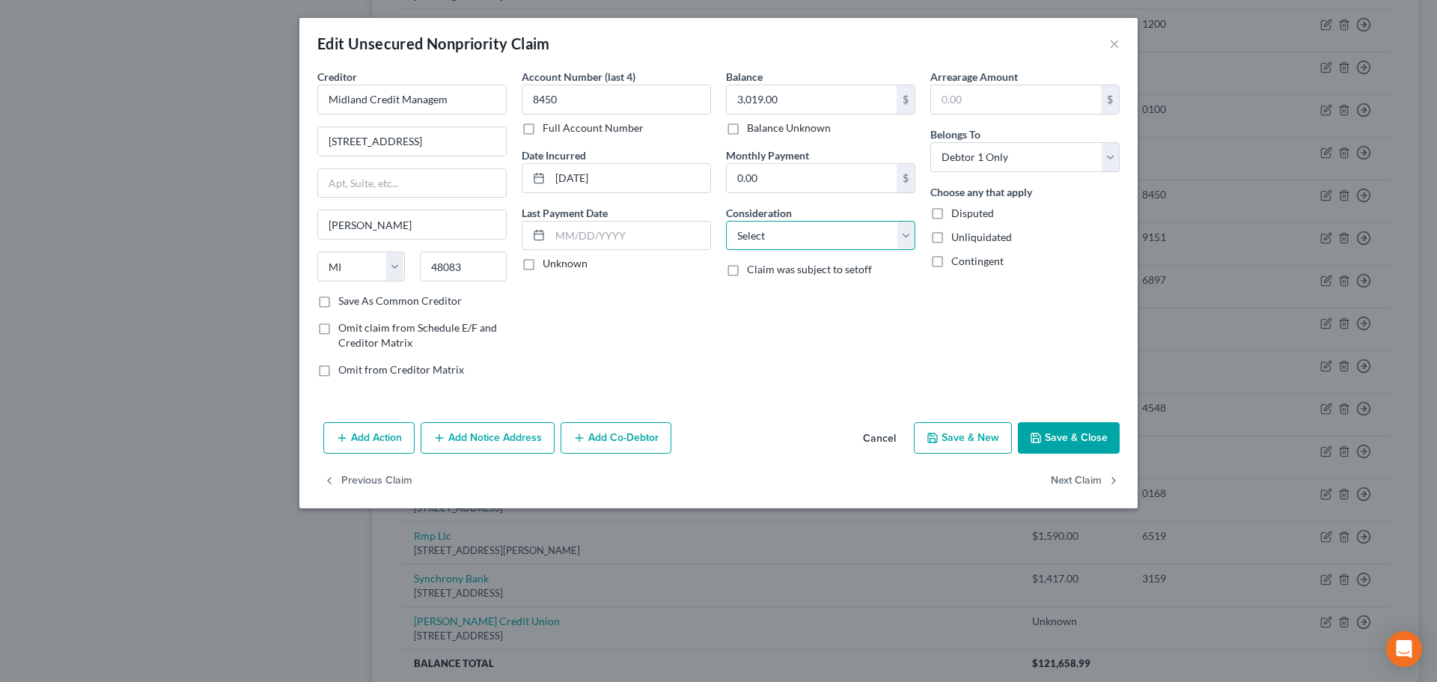
drag, startPoint x: 862, startPoint y: 235, endPoint x: 812, endPoint y: 236, distance: 50.2
click at [862, 235] on select "Select Cable / Satellite Services Collection Agency Credit Card Debt Debt Couns…" at bounding box center [820, 236] width 189 height 30
select select "2"
click at [726, 221] on select "Select Cable / Satellite Services Collection Agency Credit Card Debt Debt Couns…" at bounding box center [820, 236] width 189 height 30
click at [1047, 433] on button "Save & Close" at bounding box center [1069, 437] width 102 height 31
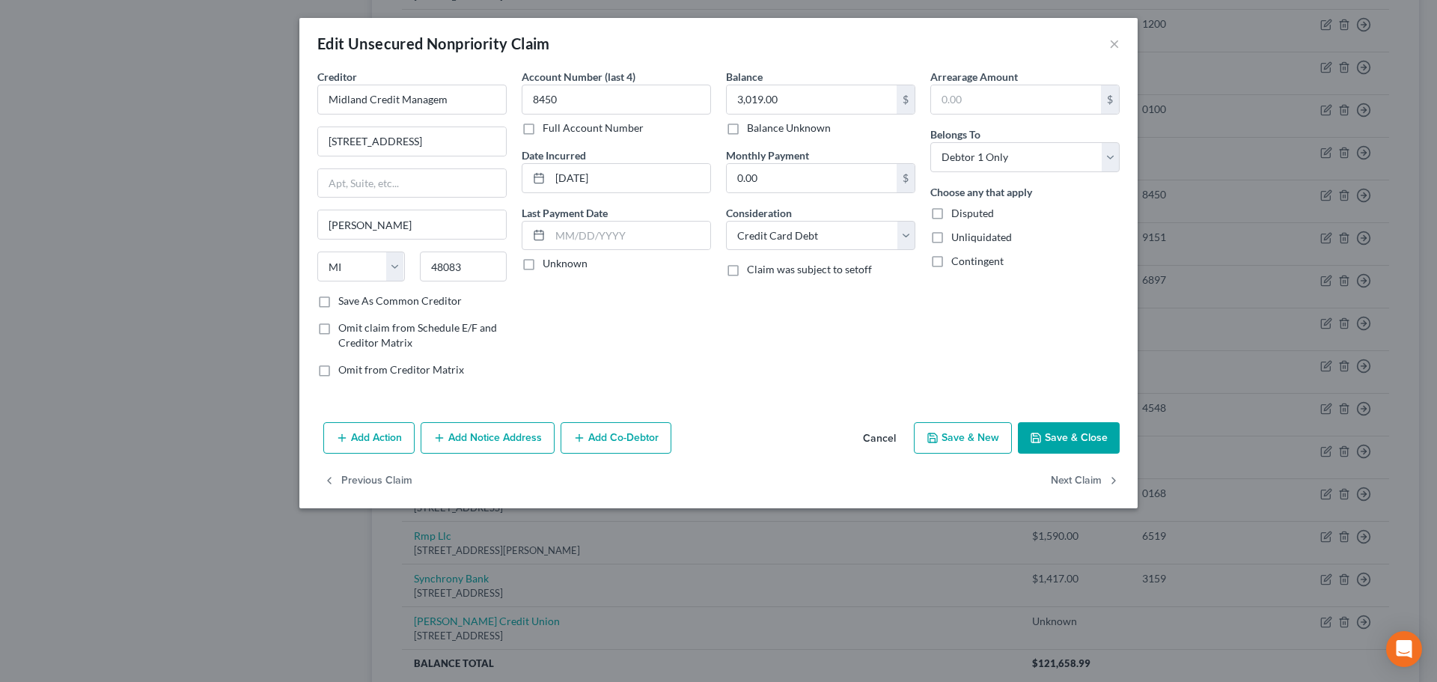
type input "0"
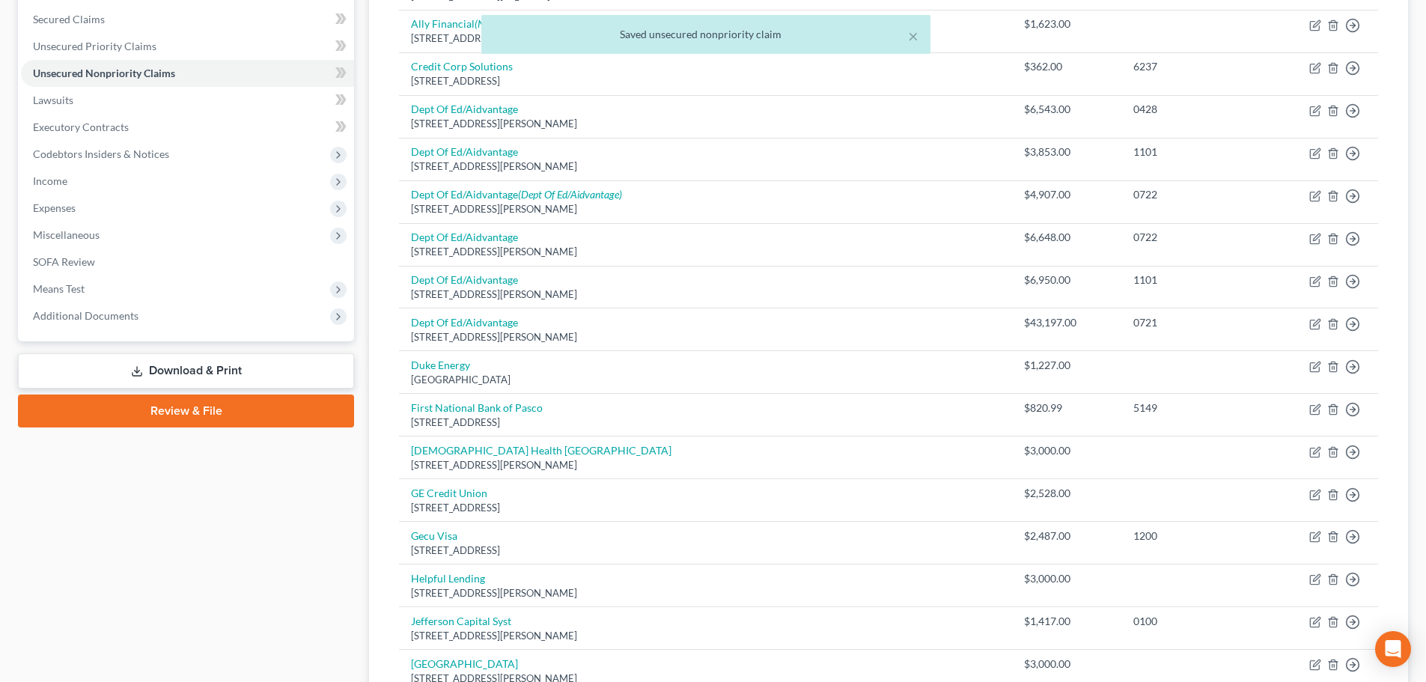
scroll to position [225, 0]
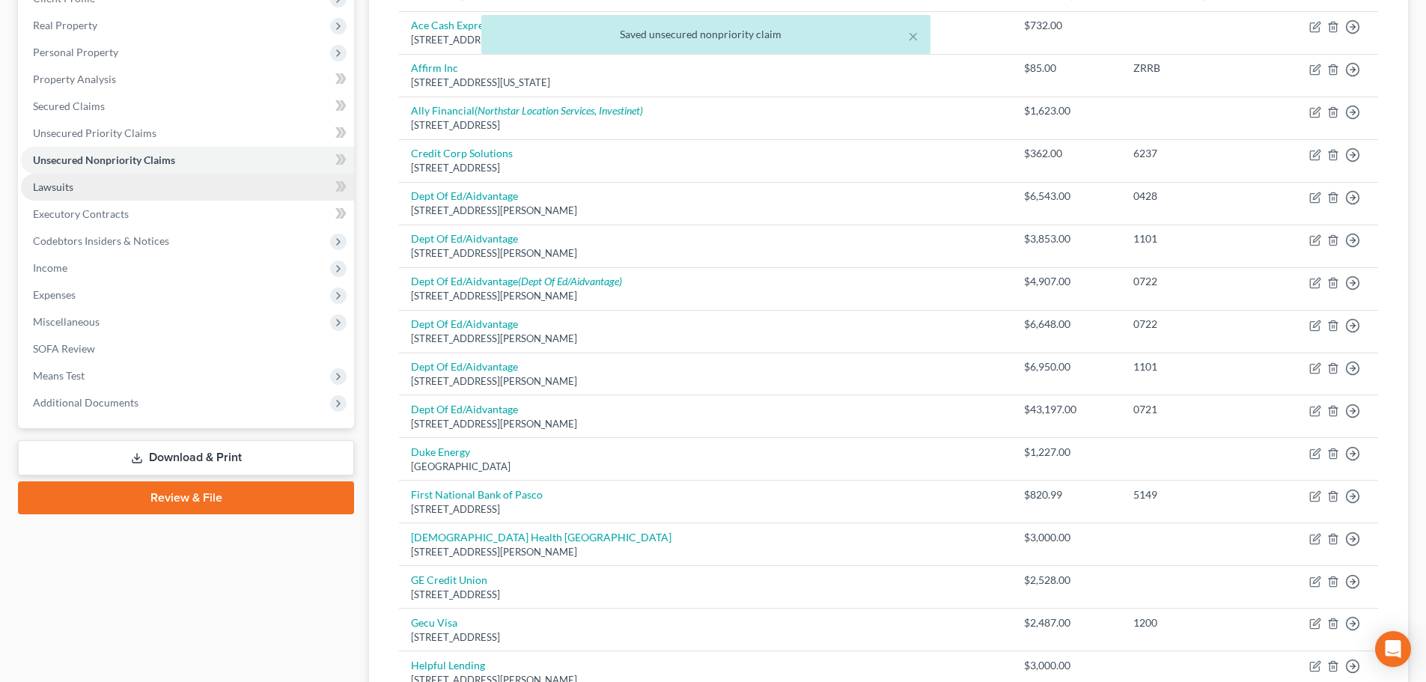
drag, startPoint x: 53, startPoint y: 182, endPoint x: 67, endPoint y: 189, distance: 16.1
click at [53, 182] on span "Lawsuits" at bounding box center [53, 186] width 40 height 13
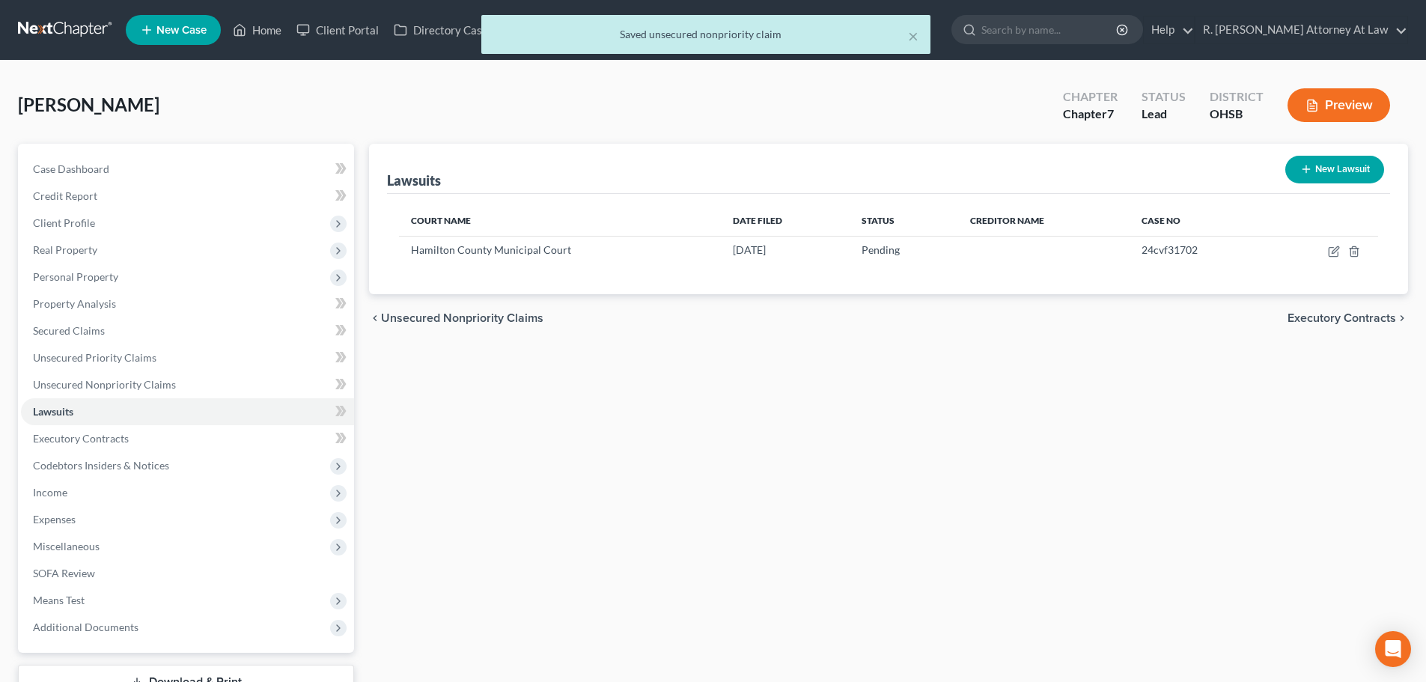
click at [1322, 168] on button "New Lawsuit" at bounding box center [1334, 170] width 99 height 28
select select "0"
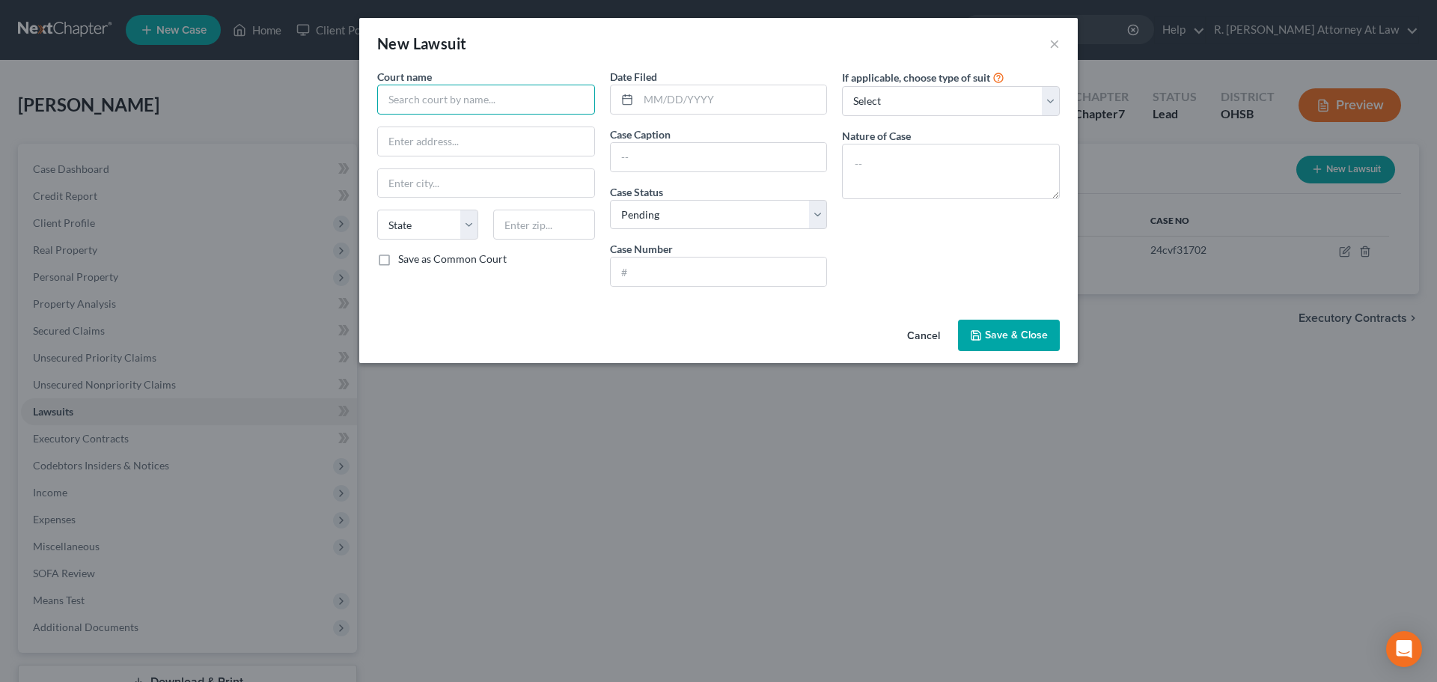
click at [471, 103] on input "text" at bounding box center [486, 100] width 218 height 30
type input "Hamilton County Municipal Court"
click at [458, 124] on div "Hamilton County Municipal Court" at bounding box center [469, 125] width 160 height 15
type input "[STREET_ADDRESS]"
type input "[GEOGRAPHIC_DATA]"
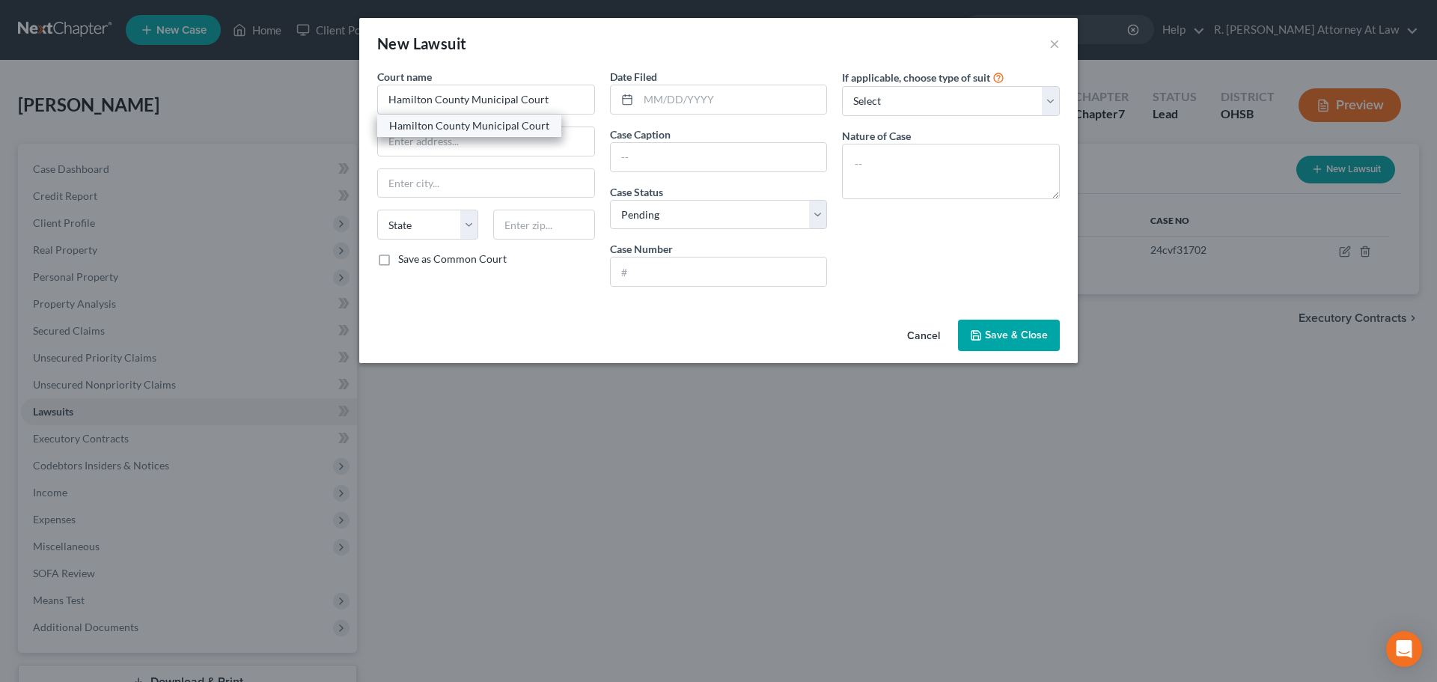
select select "36"
type input "45202"
click at [647, 97] on input "text" at bounding box center [732, 99] width 189 height 28
click at [763, 90] on input "09/102025/" at bounding box center [732, 99] width 189 height 28
type input "0"
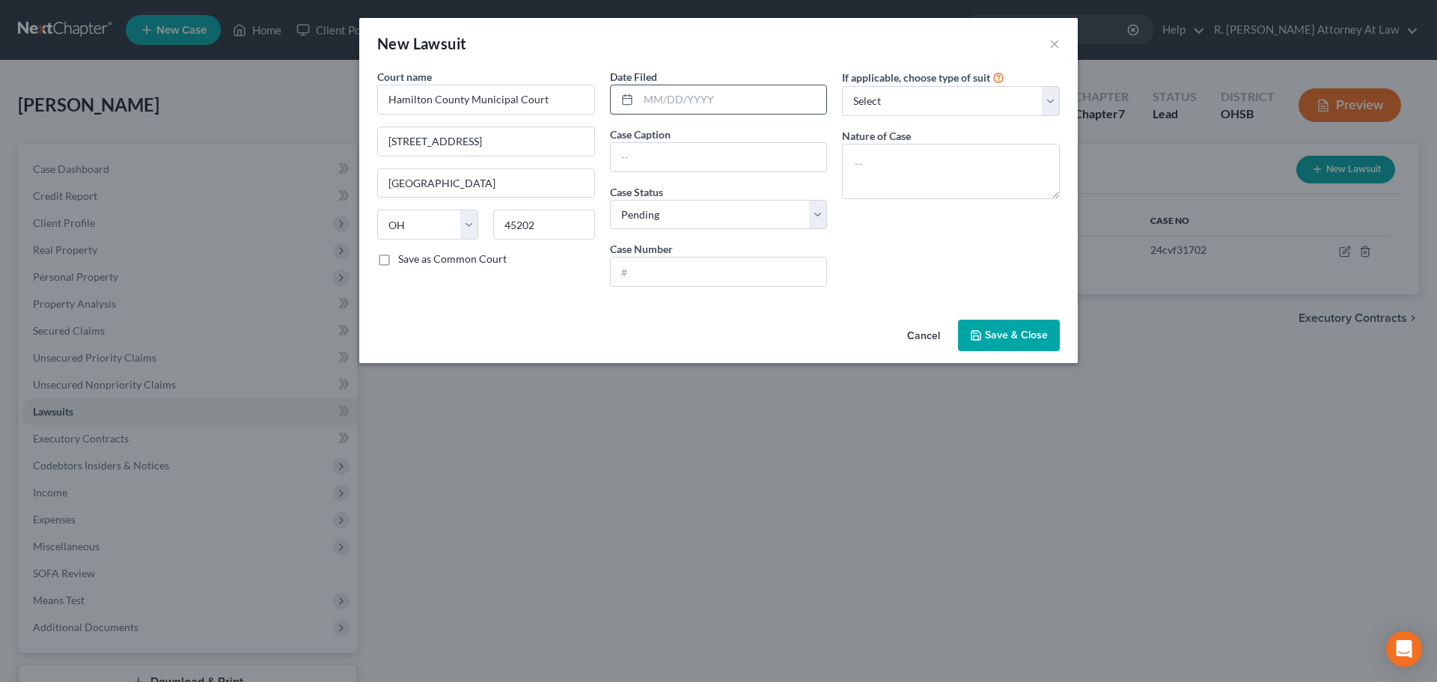
click at [626, 99] on line at bounding box center [627, 99] width 9 height 0
click at [632, 99] on line at bounding box center [627, 99] width 9 height 0
click at [626, 99] on line at bounding box center [627, 99] width 9 height 0
click at [651, 106] on input "text" at bounding box center [732, 99] width 189 height 28
type input "[DATE]"
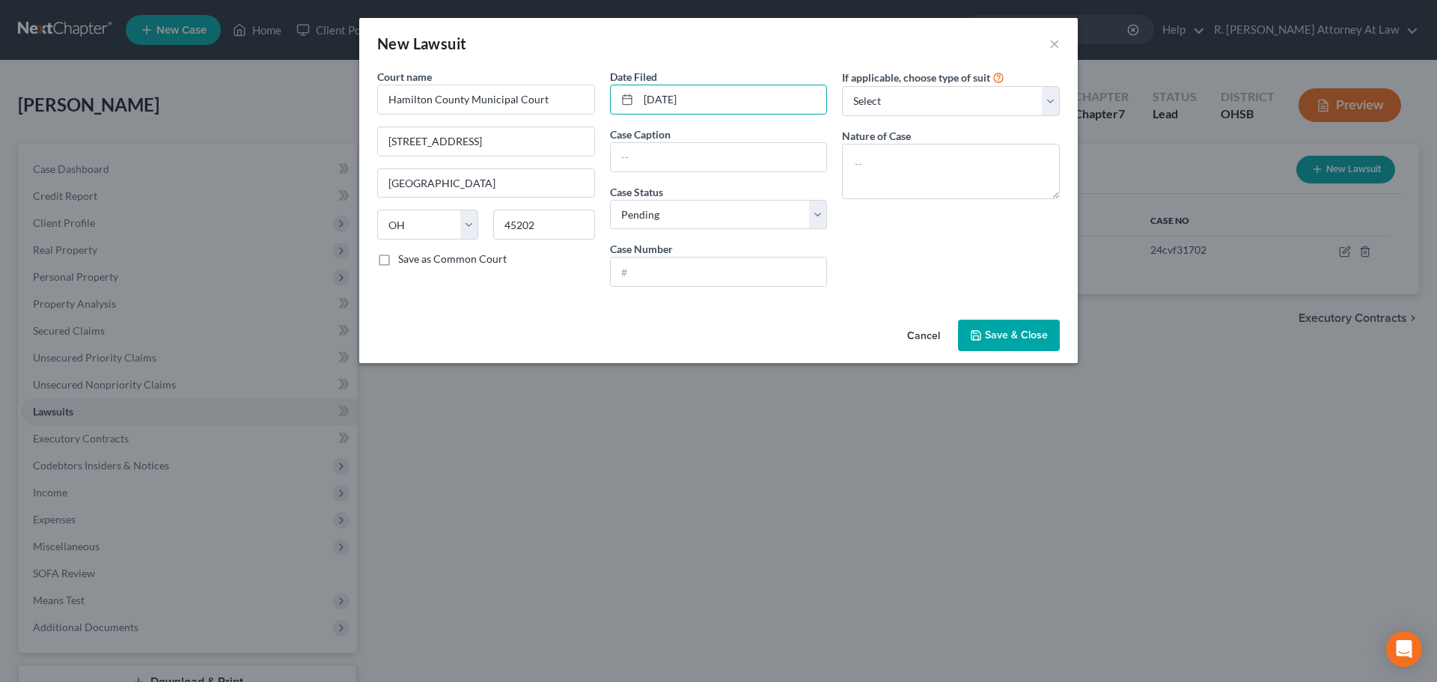
click at [738, 137] on div "Case Caption" at bounding box center [719, 149] width 218 height 46
click at [665, 159] on input "text" at bounding box center [719, 157] width 216 height 28
type input "Midland Credit v. Price`"
type input "2"
type input "25CVF 27083"
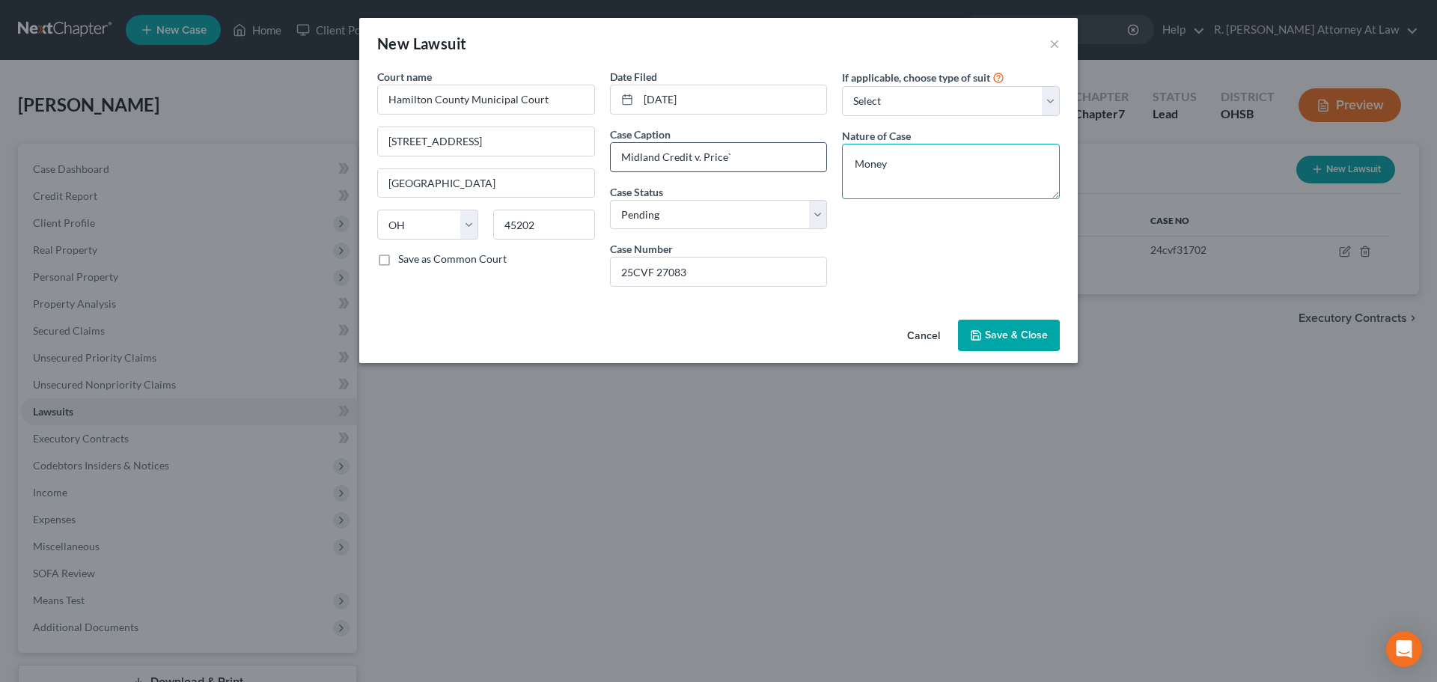
type textarea "Money"
click at [796, 171] on input "Midland Credit v. Price`" at bounding box center [719, 157] width 216 height 28
click at [1011, 337] on span "Save & Close" at bounding box center [1016, 335] width 63 height 13
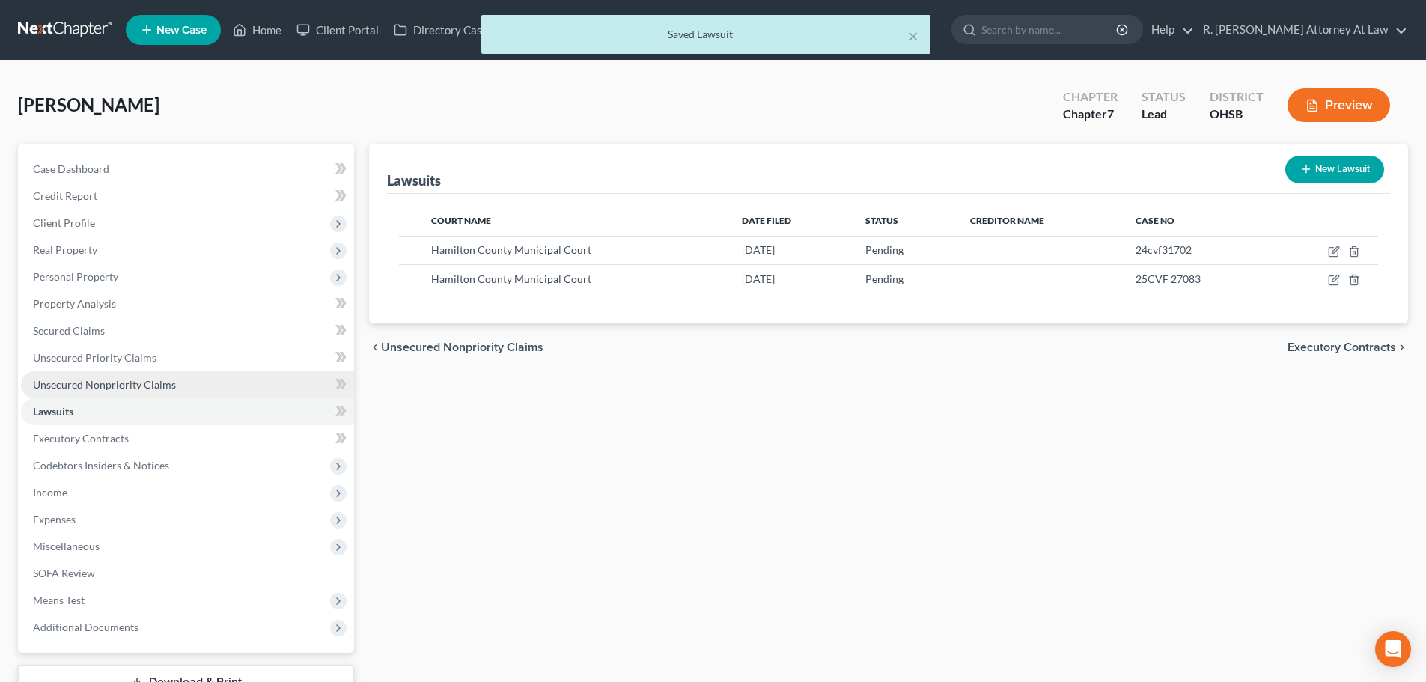
click at [50, 383] on span "Unsecured Nonpriority Claims" at bounding box center [104, 384] width 143 height 13
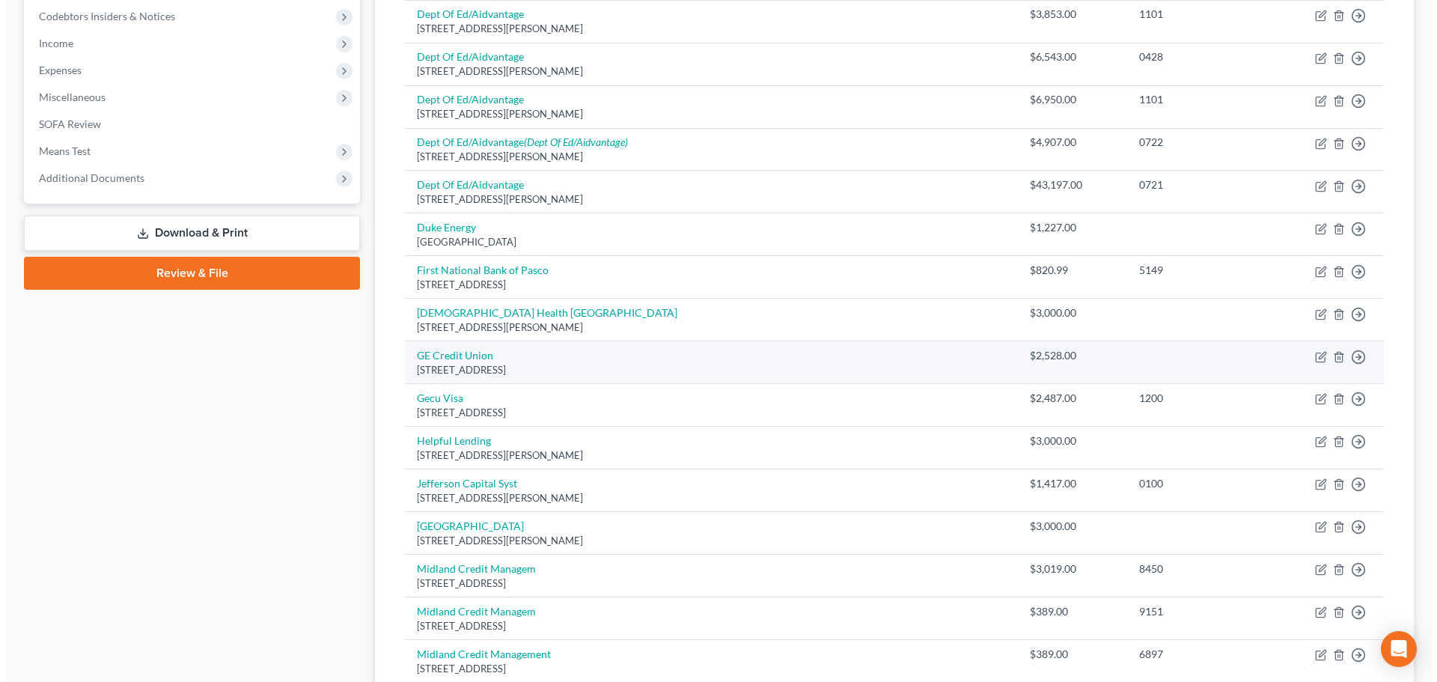
scroll to position [823, 0]
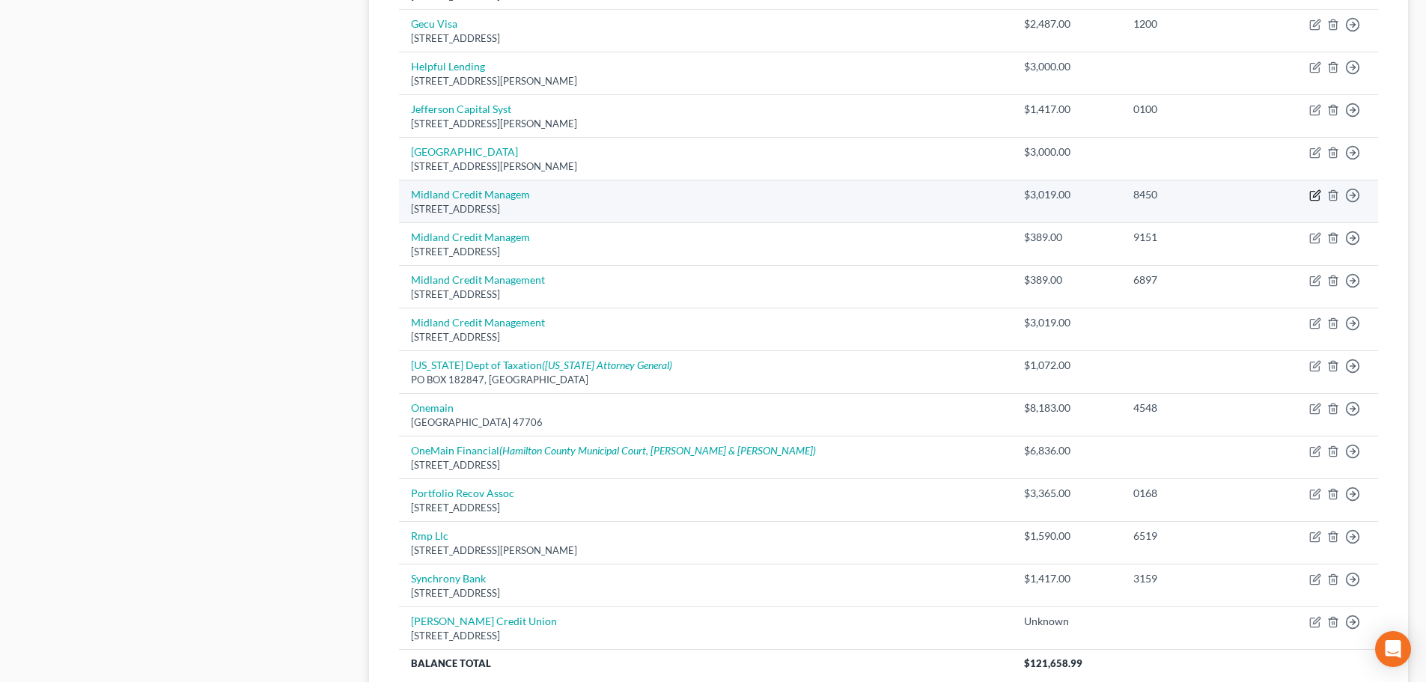
click at [1313, 194] on icon "button" at bounding box center [1315, 195] width 12 height 12
select select "23"
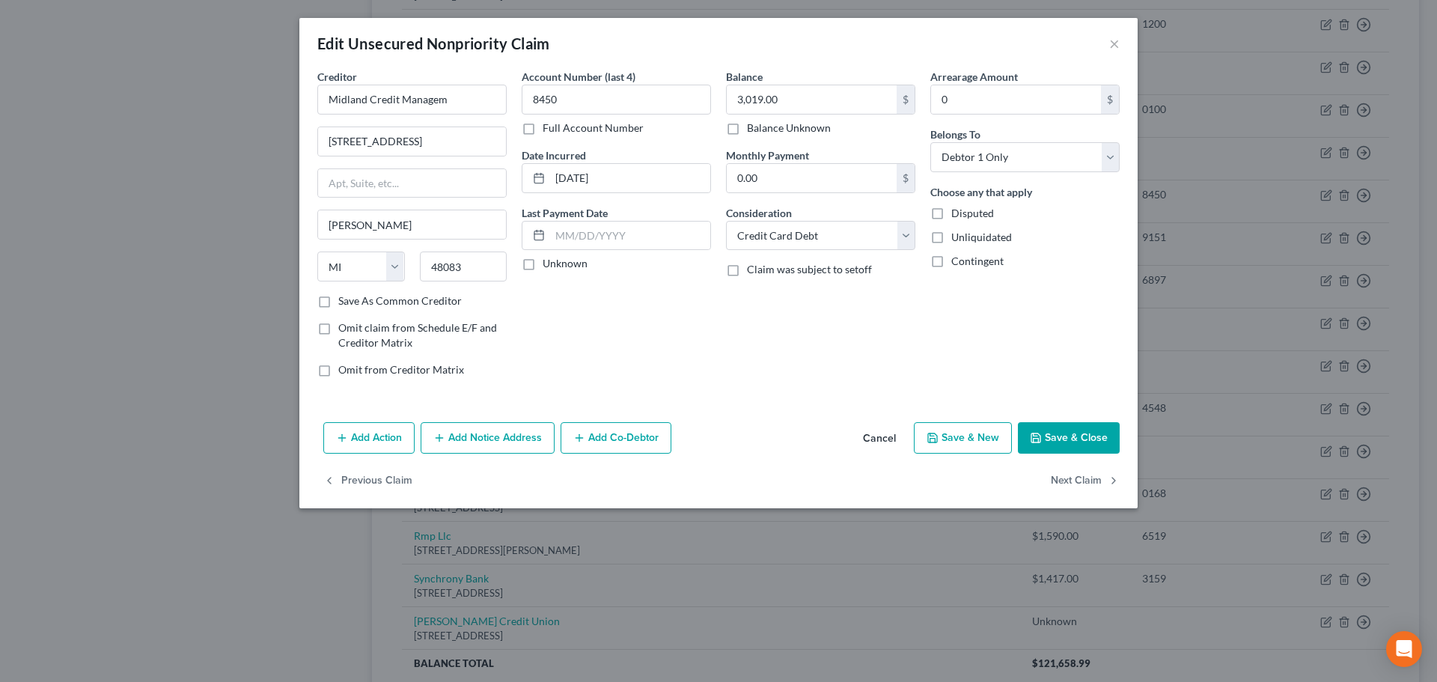
click at [494, 432] on button "Add Notice Address" at bounding box center [488, 437] width 134 height 31
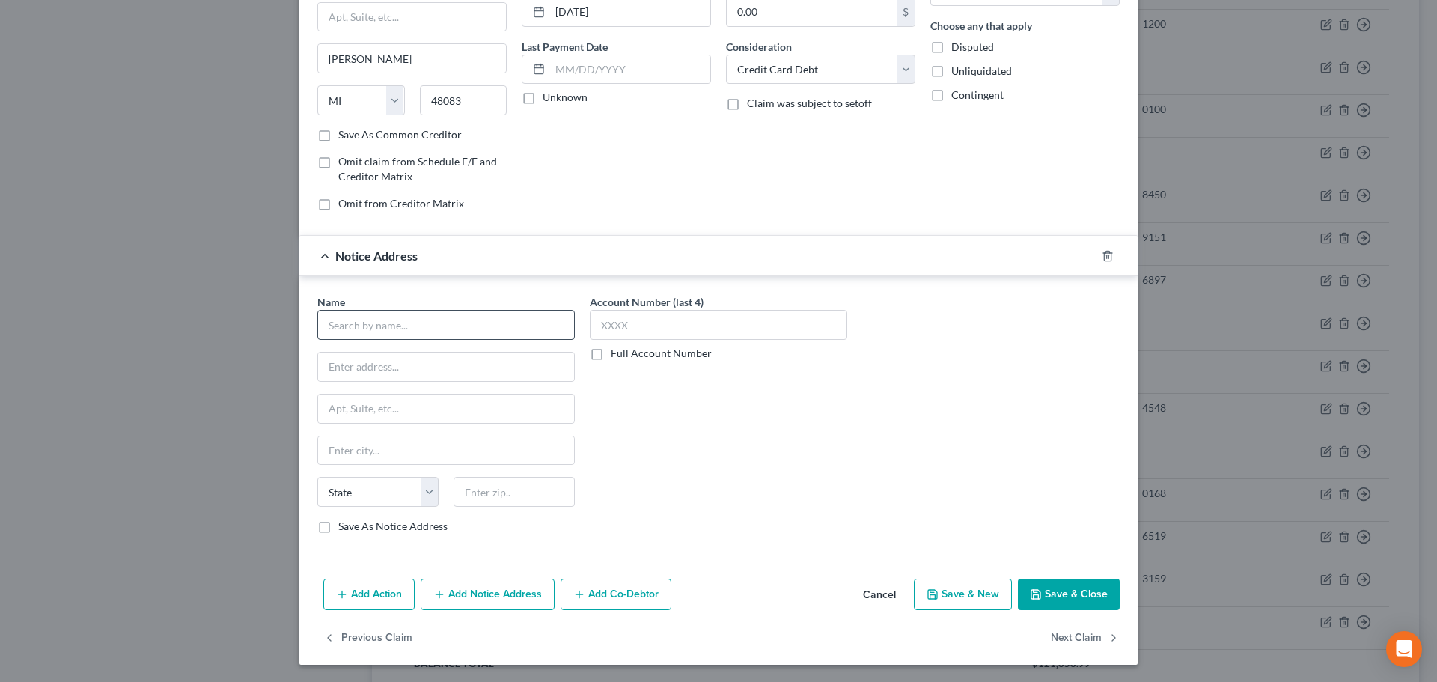
scroll to position [167, 0]
click at [352, 329] on input "text" at bounding box center [445, 324] width 257 height 30
drag, startPoint x: 418, startPoint y: 353, endPoint x: 549, endPoint y: 347, distance: 131.1
click at [420, 353] on div "Hamilton County Municipal Court" at bounding box center [409, 350] width 160 height 15
click at [611, 355] on label "Full Account Number" at bounding box center [661, 352] width 101 height 15
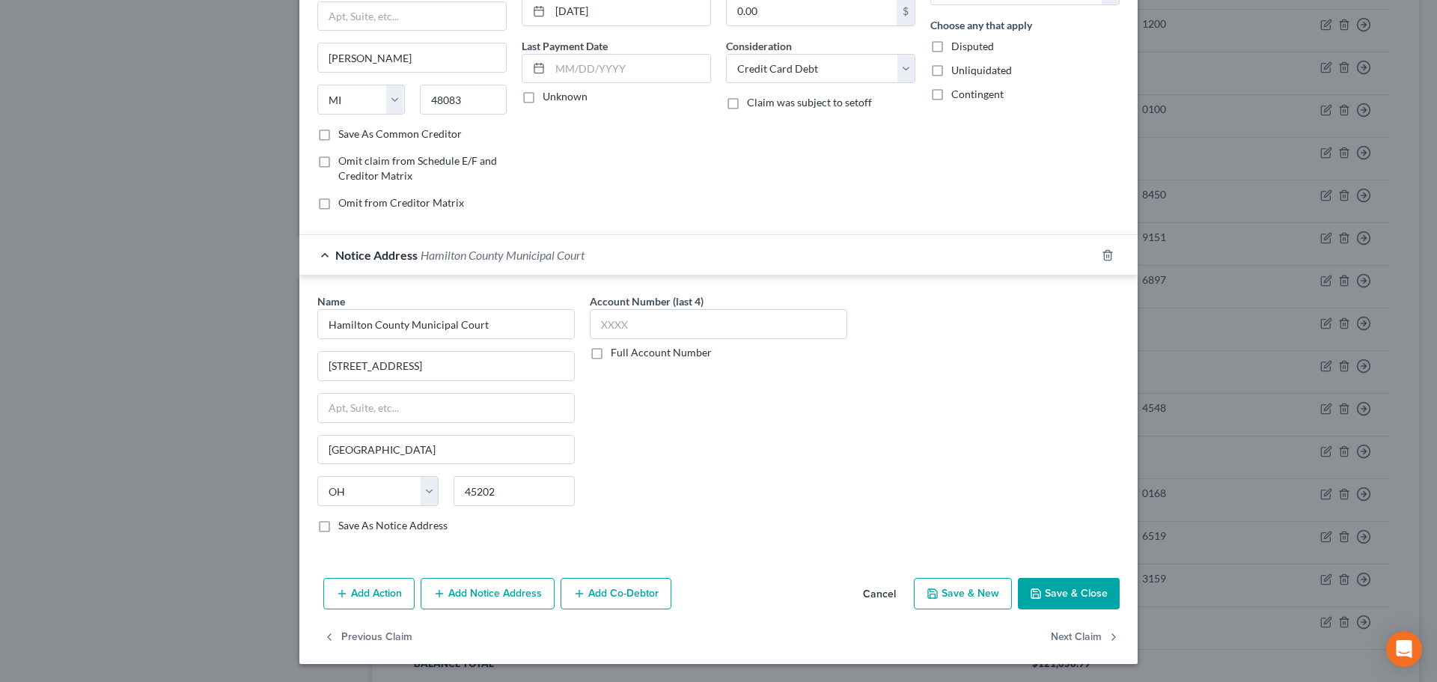
click at [617, 355] on input "Full Account Number" at bounding box center [622, 350] width 10 height 10
click at [608, 323] on input "text" at bounding box center [718, 324] width 257 height 30
click at [462, 597] on button "Add Notice Address" at bounding box center [488, 593] width 134 height 31
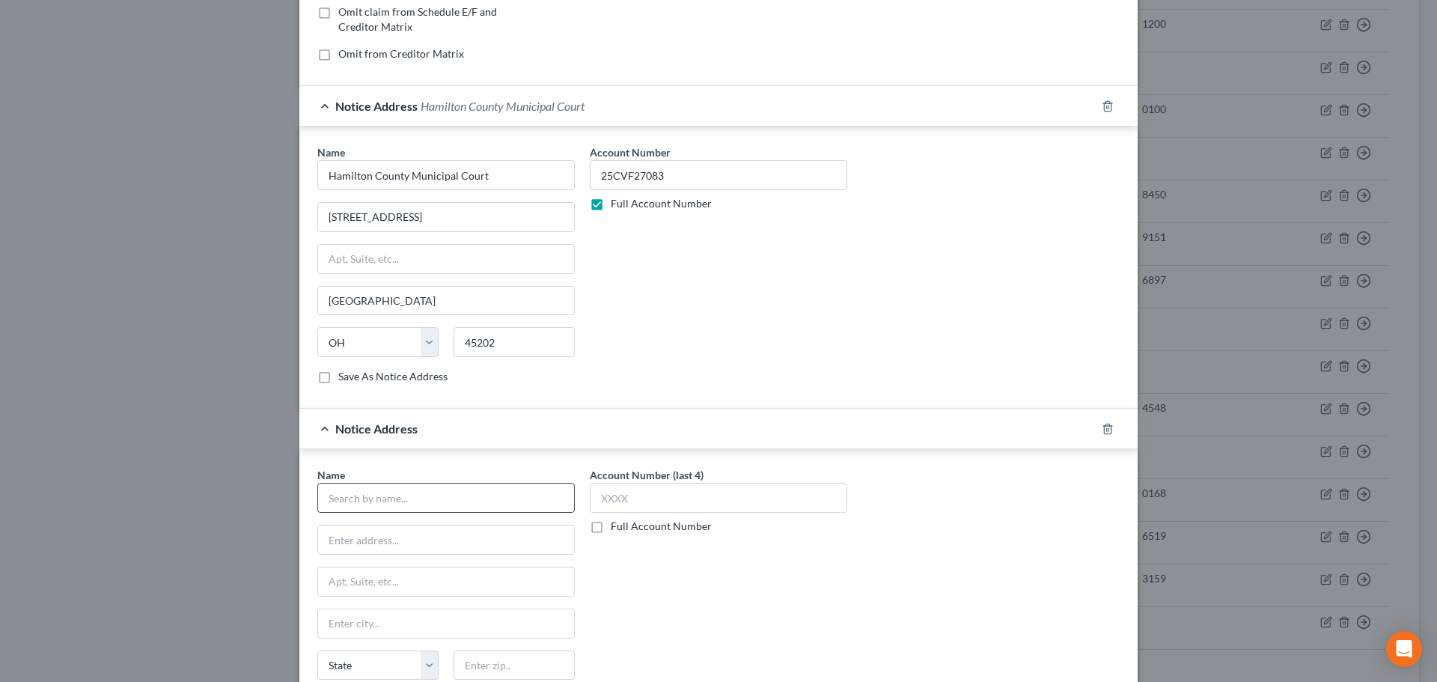
scroll to position [317, 0]
click at [358, 487] on input "text" at bounding box center [445, 497] width 257 height 30
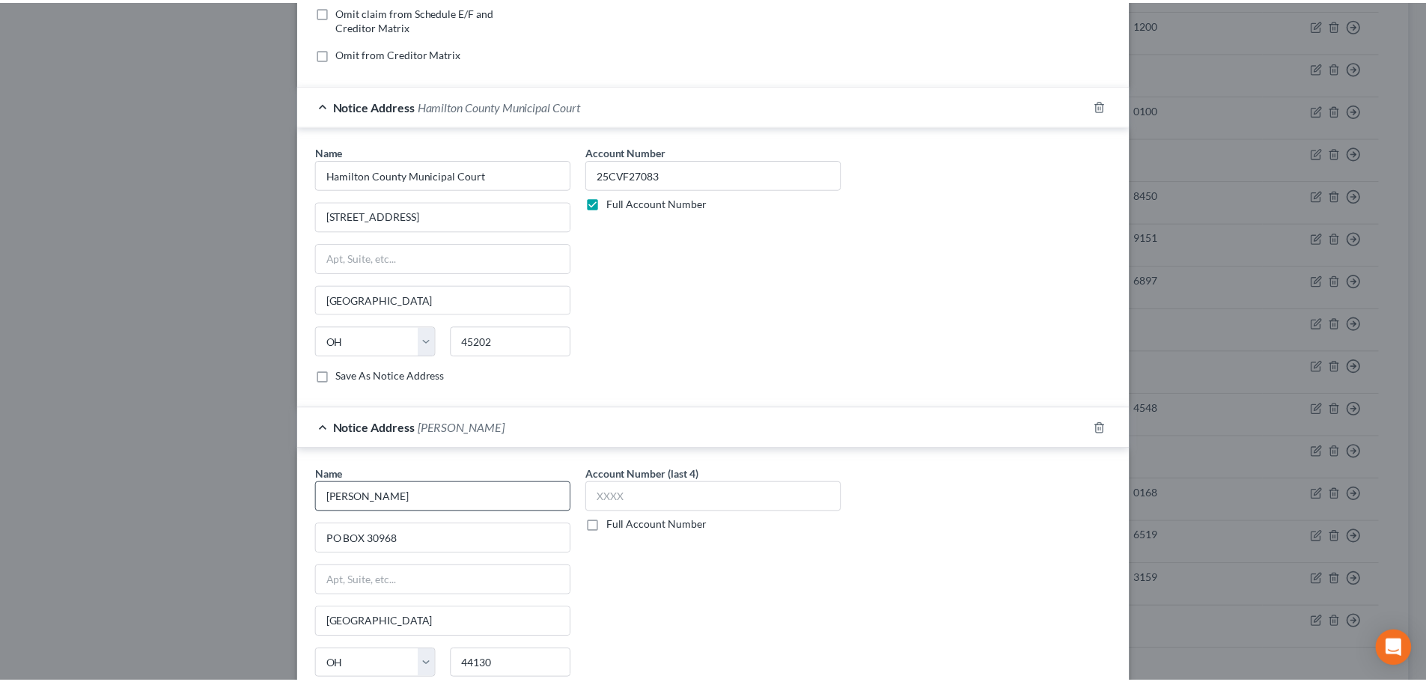
scroll to position [490, 0]
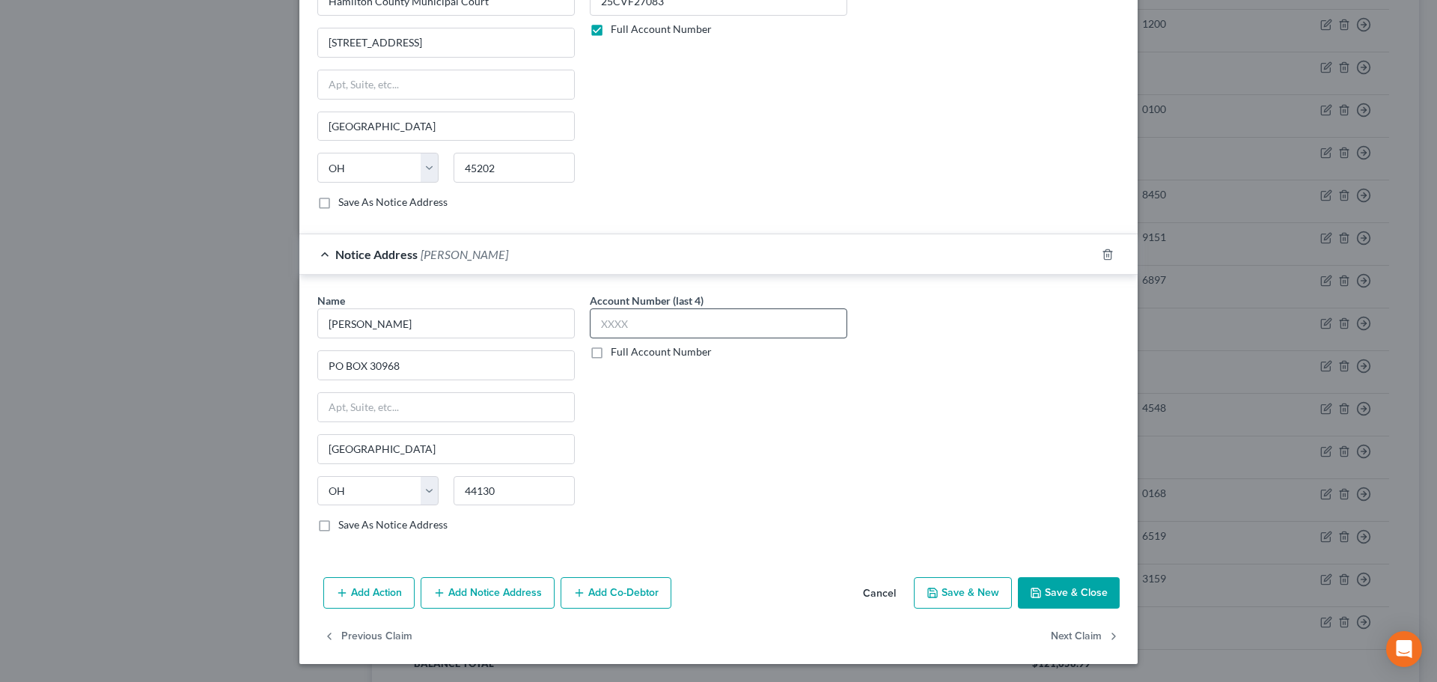
drag, startPoint x: 590, startPoint y: 285, endPoint x: 588, endPoint y: 323, distance: 38.2
click at [598, 290] on div "Notice Address [PERSON_NAME] Name * [PERSON_NAME] PO BOX 30968 [GEOGRAPHIC_DATA…" at bounding box center [718, 395] width 838 height 322
click at [611, 355] on label "Full Account Number" at bounding box center [661, 351] width 101 height 15
click at [617, 354] on input "Full Account Number" at bounding box center [622, 349] width 10 height 10
click at [597, 319] on input "text" at bounding box center [718, 323] width 257 height 30
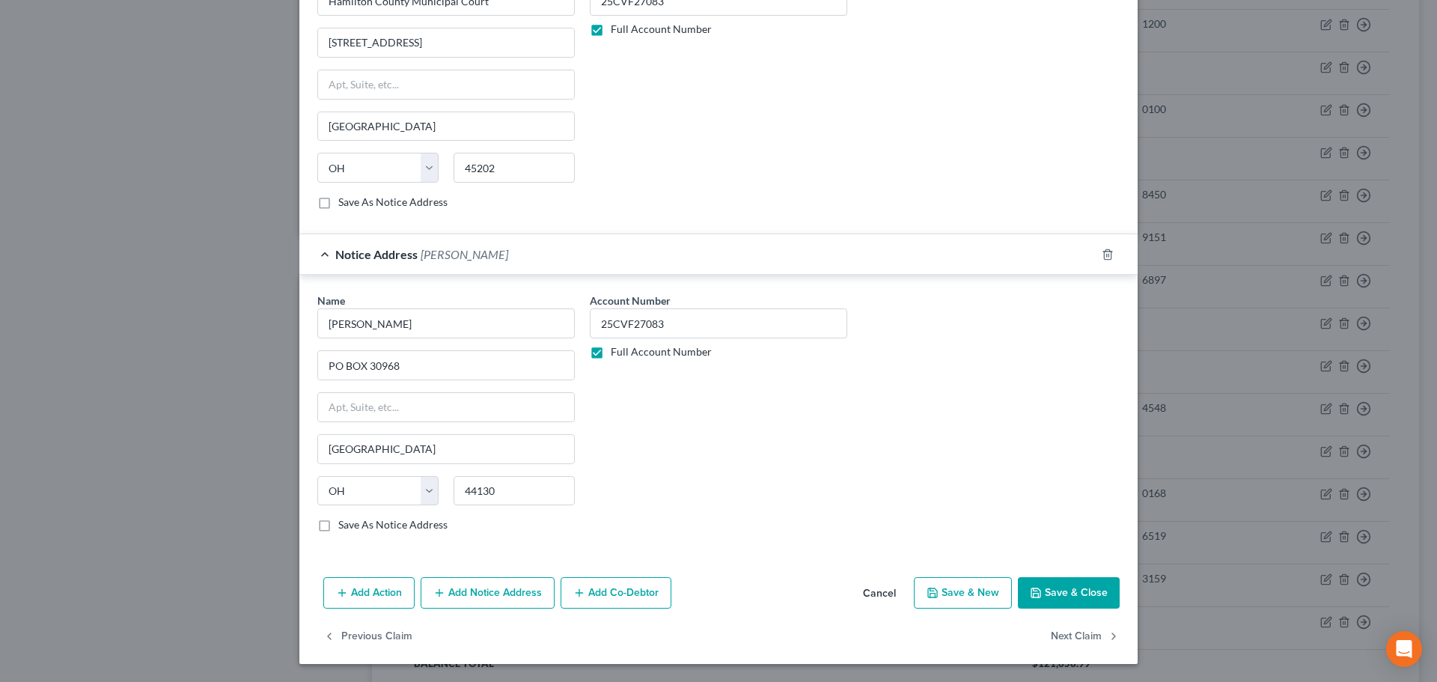
click at [1039, 594] on button "Save & Close" at bounding box center [1069, 592] width 102 height 31
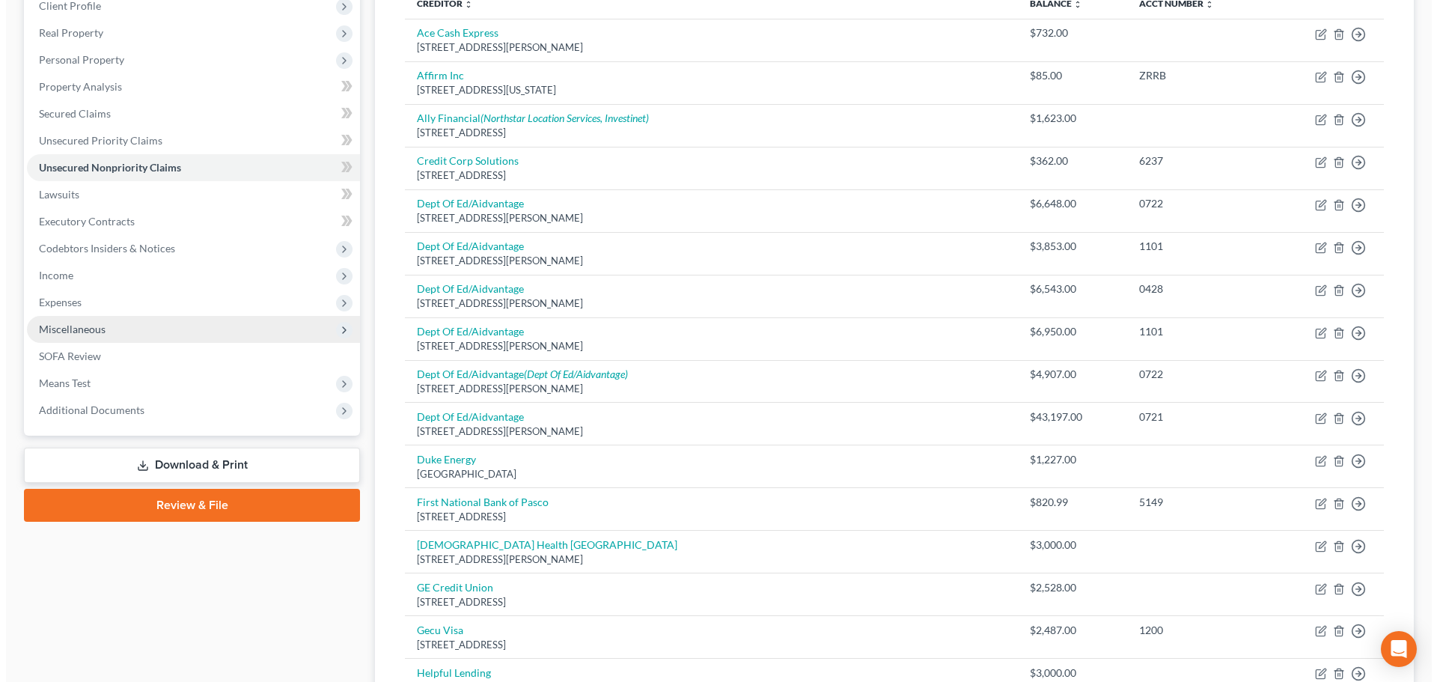
scroll to position [0, 0]
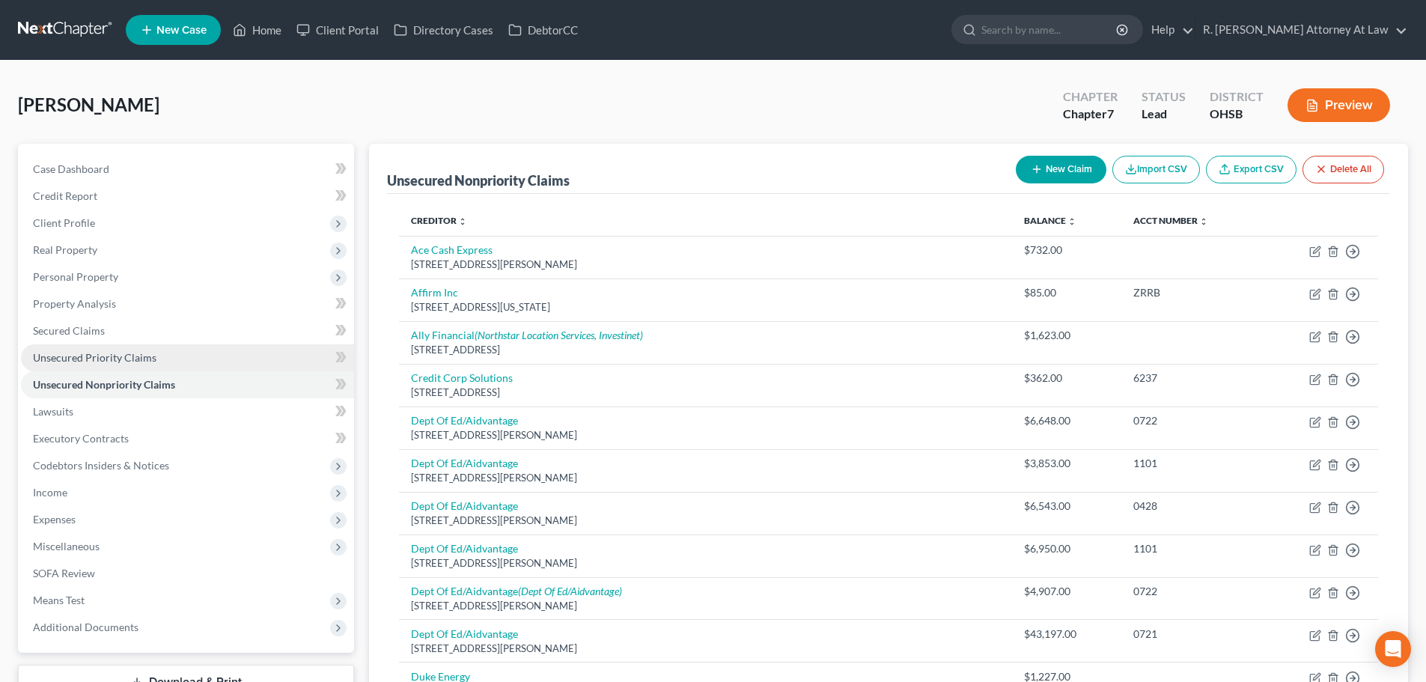
click at [55, 354] on span "Unsecured Priority Claims" at bounding box center [94, 357] width 123 height 13
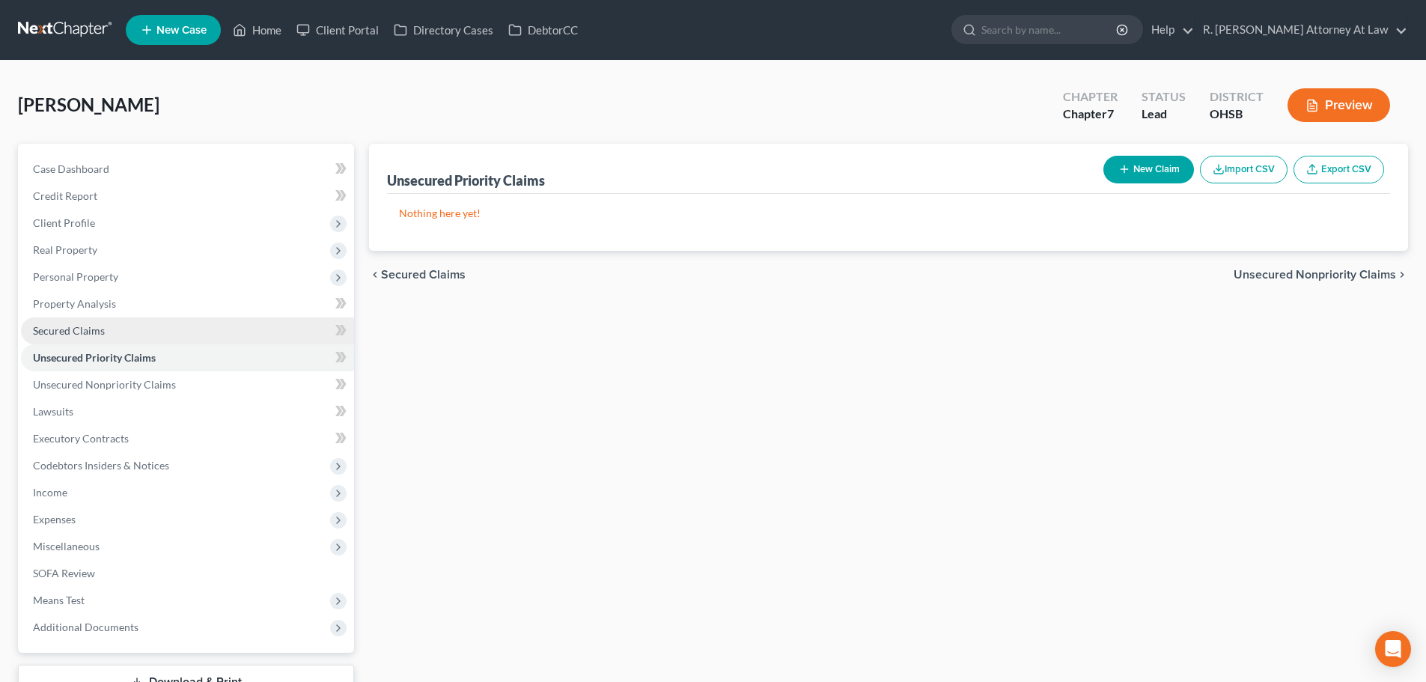
drag, startPoint x: 61, startPoint y: 355, endPoint x: 150, endPoint y: 335, distance: 90.6
click at [61, 355] on span "Unsecured Priority Claims" at bounding box center [94, 357] width 123 height 13
click at [1141, 165] on button "New Claim" at bounding box center [1148, 170] width 91 height 28
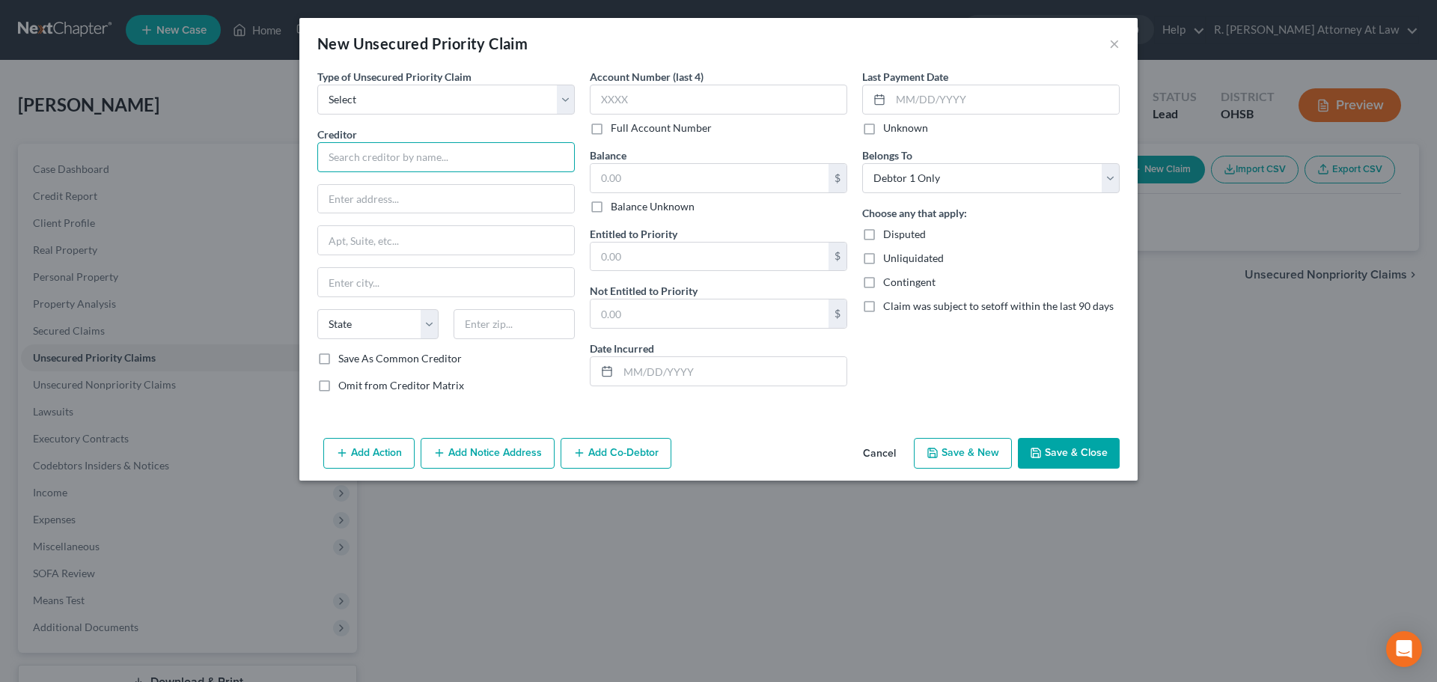
drag, startPoint x: 361, startPoint y: 158, endPoint x: 282, endPoint y: 111, distance: 92.3
click at [358, 146] on input "text" at bounding box center [445, 157] width 257 height 30
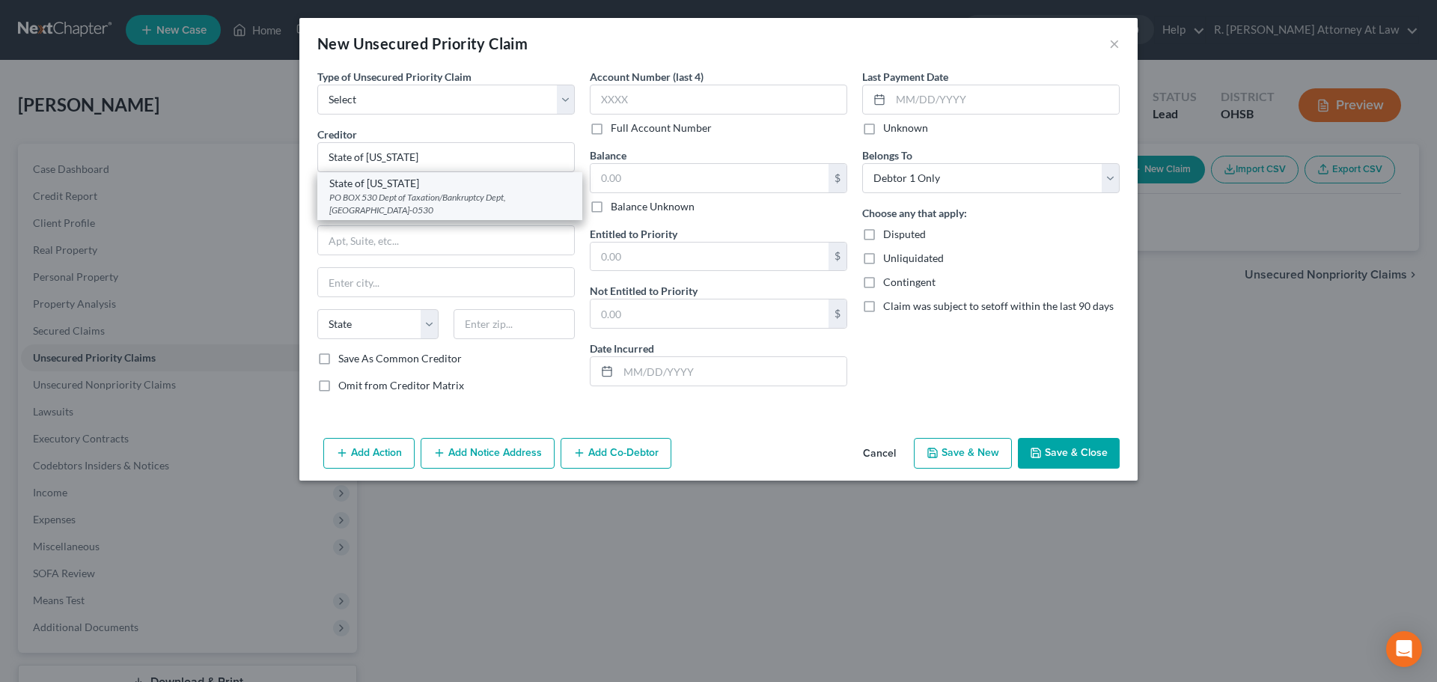
click at [349, 195] on div "PO BOX 530 Dept of Taxation/Bankruptcy Dept, [GEOGRAPHIC_DATA]-0530" at bounding box center [449, 203] width 241 height 25
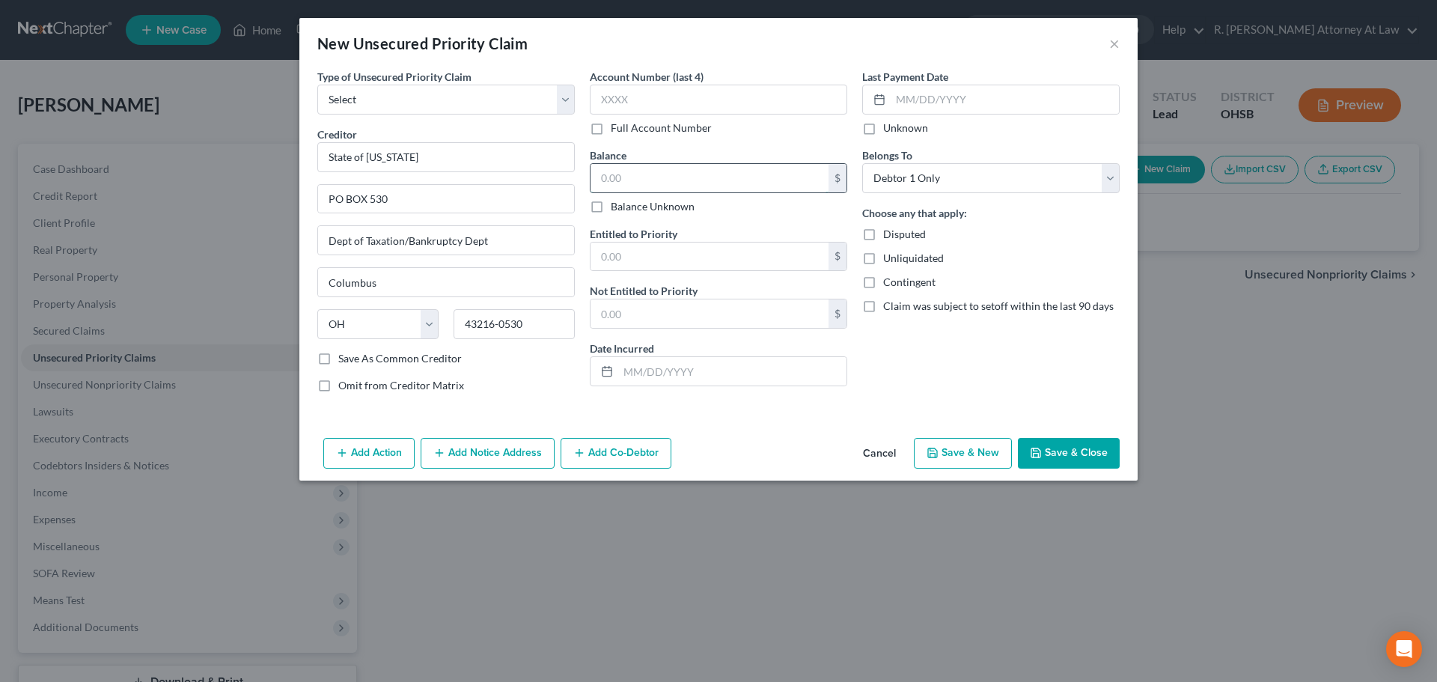
click at [611, 182] on input "text" at bounding box center [709, 178] width 238 height 28
click at [613, 253] on input "text" at bounding box center [709, 256] width 238 height 28
drag, startPoint x: 621, startPoint y: 300, endPoint x: 624, endPoint y: 242, distance: 58.4
click at [621, 300] on input "text" at bounding box center [709, 313] width 238 height 28
click at [658, 376] on input "text" at bounding box center [732, 371] width 228 height 28
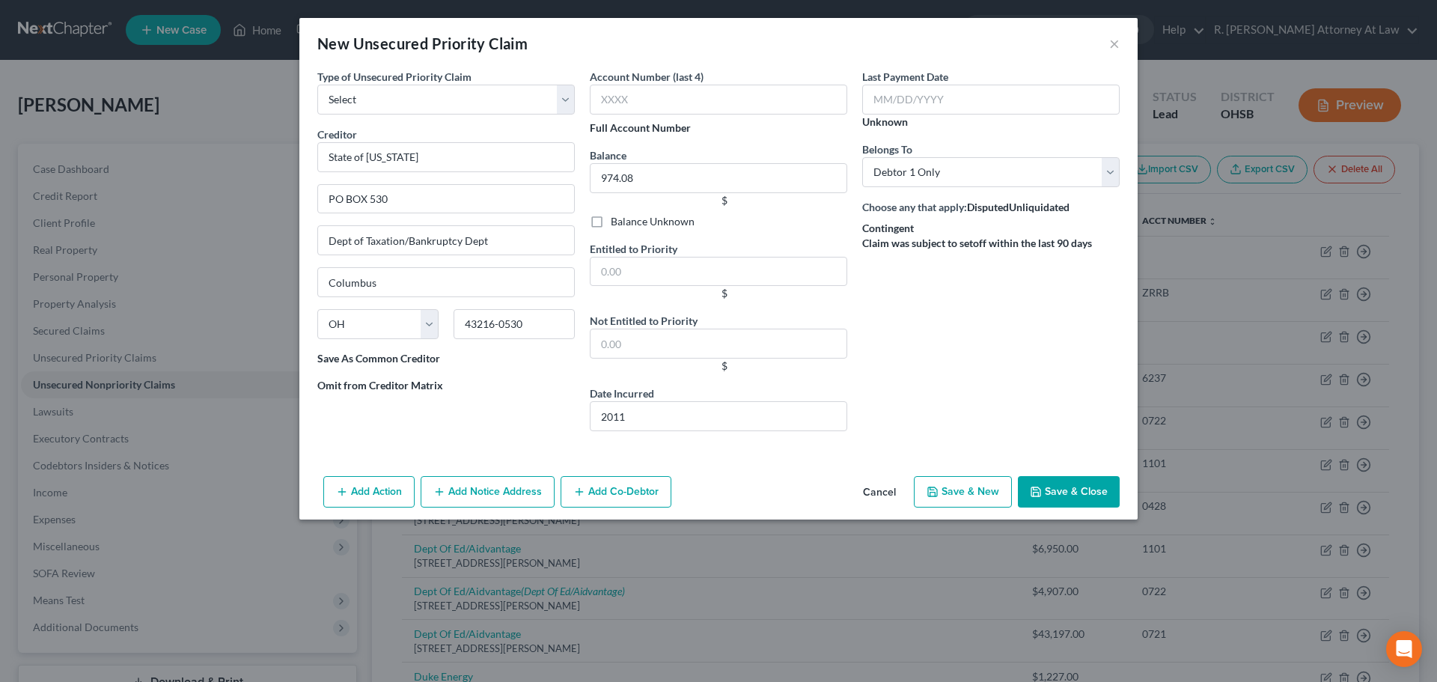
click at [968, 488] on button "Save & New" at bounding box center [963, 491] width 98 height 31
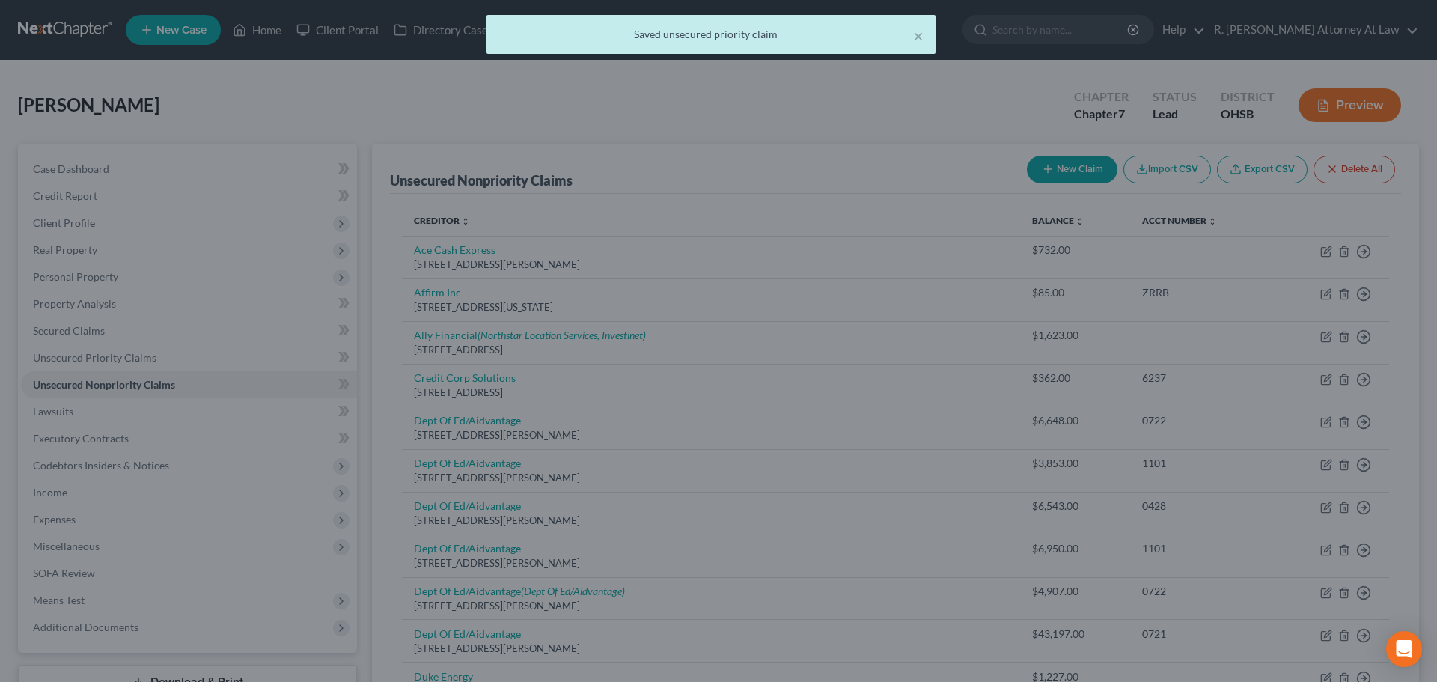
click at [1052, 164] on div at bounding box center [718, 341] width 1437 height 682
click at [92, 356] on div at bounding box center [718, 341] width 1437 height 682
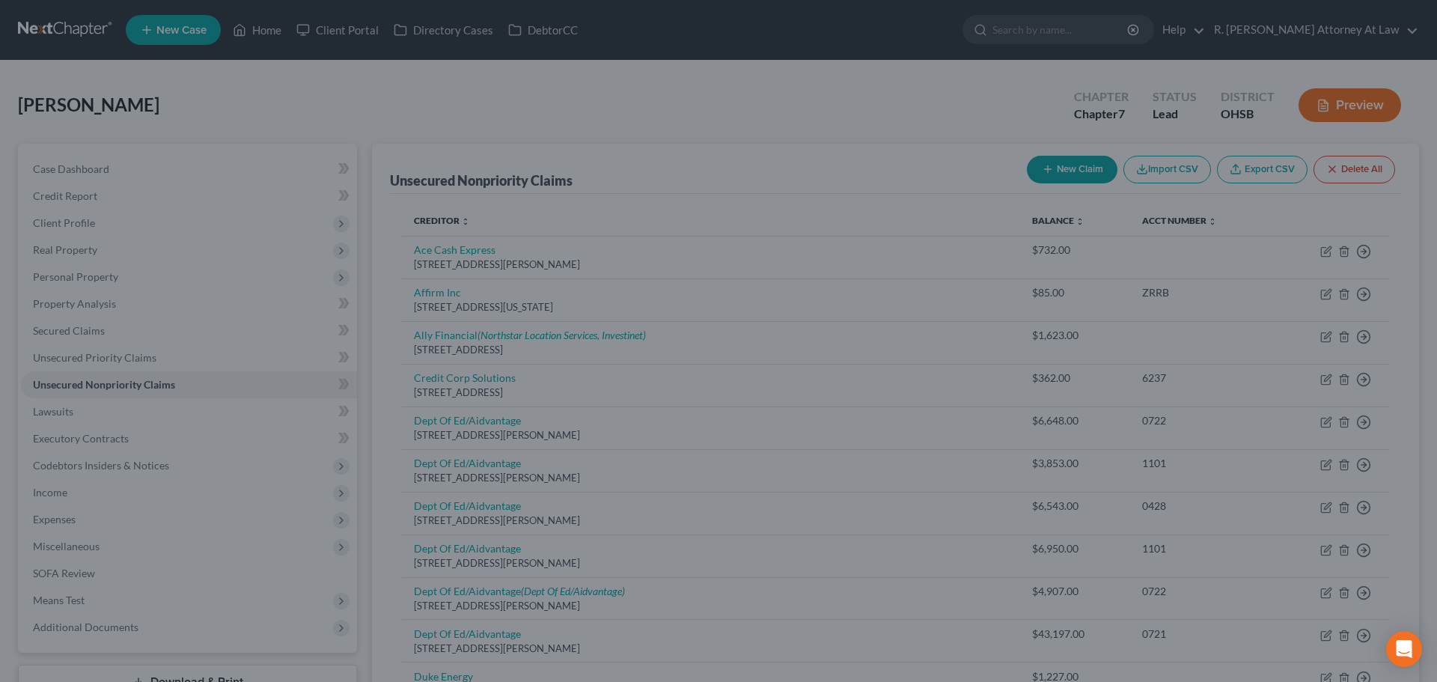
drag, startPoint x: 153, startPoint y: 121, endPoint x: 150, endPoint y: 45, distance: 76.4
click at [156, 115] on div at bounding box center [718, 341] width 1437 height 682
click at [157, 31] on div at bounding box center [718, 341] width 1437 height 682
drag, startPoint x: 129, startPoint y: 192, endPoint x: 598, endPoint y: 181, distance: 468.6
click at [131, 192] on div at bounding box center [718, 341] width 1437 height 682
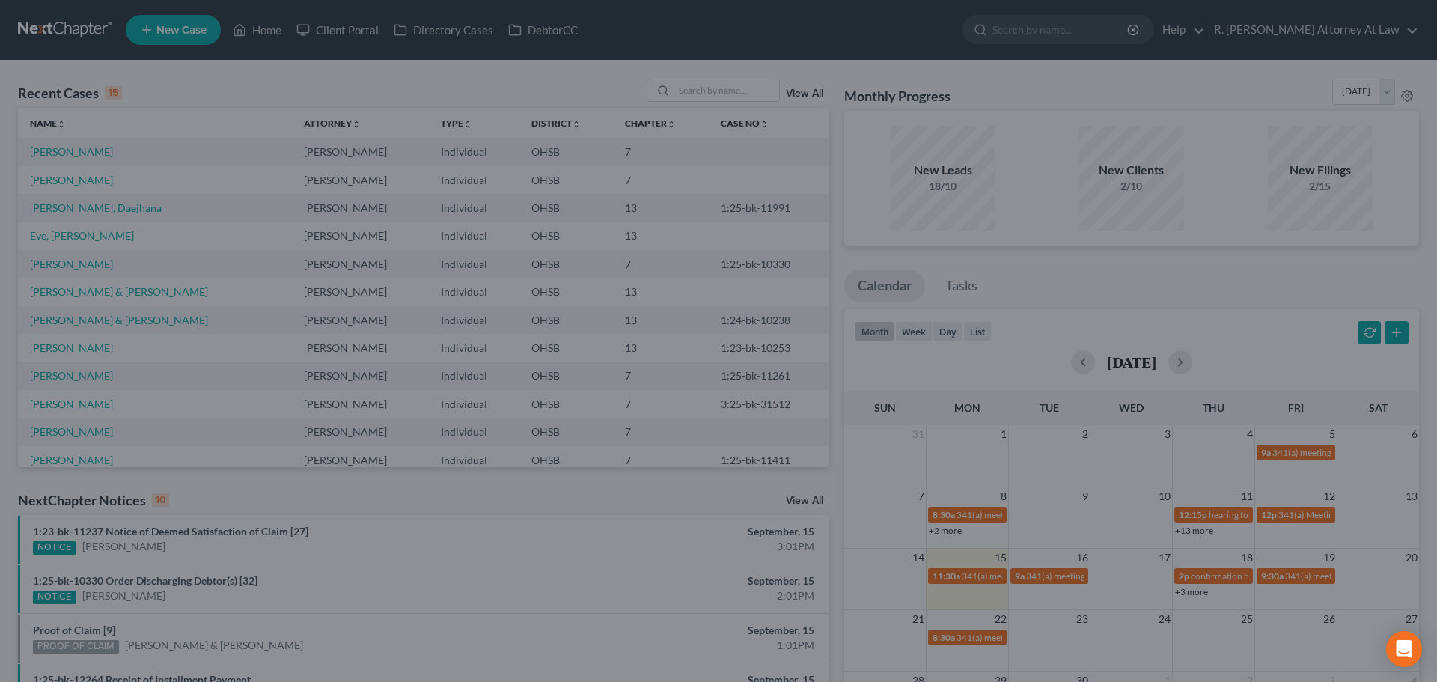
click at [694, 89] on div at bounding box center [718, 341] width 1437 height 682
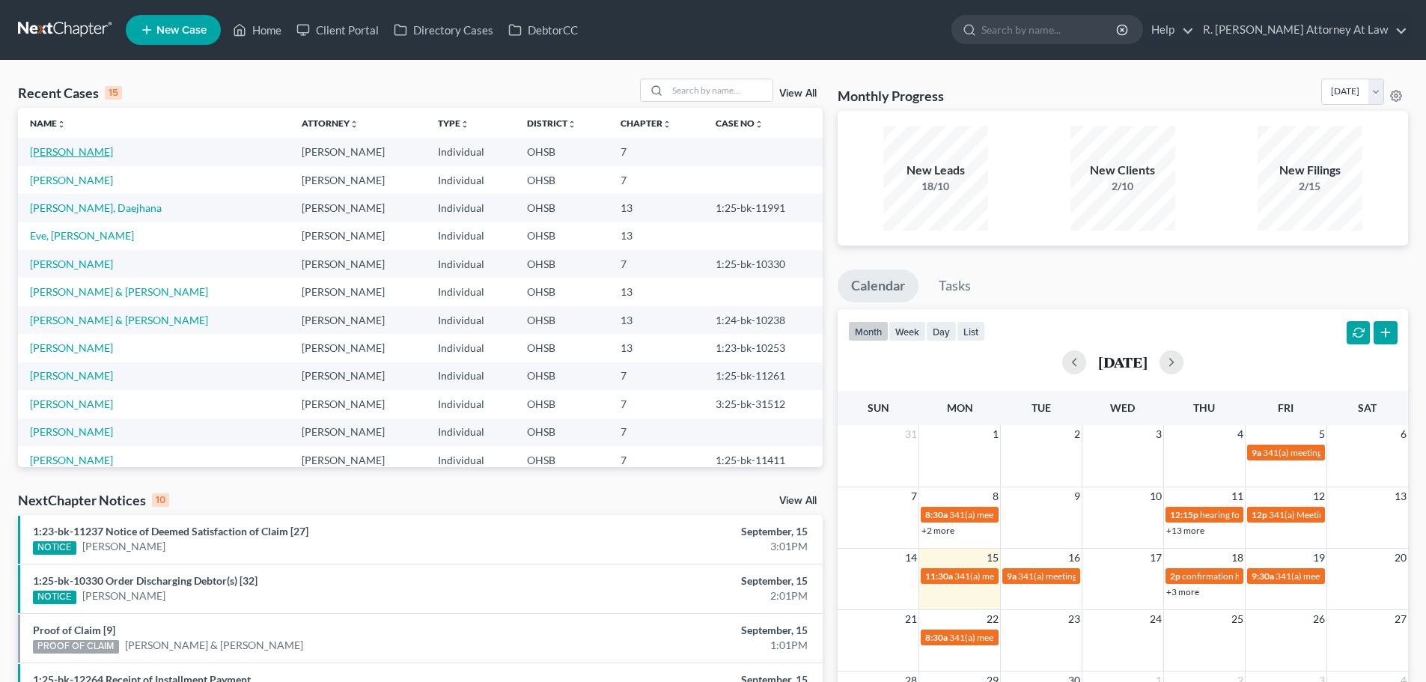
click at [61, 148] on link "[PERSON_NAME]" at bounding box center [71, 151] width 83 height 13
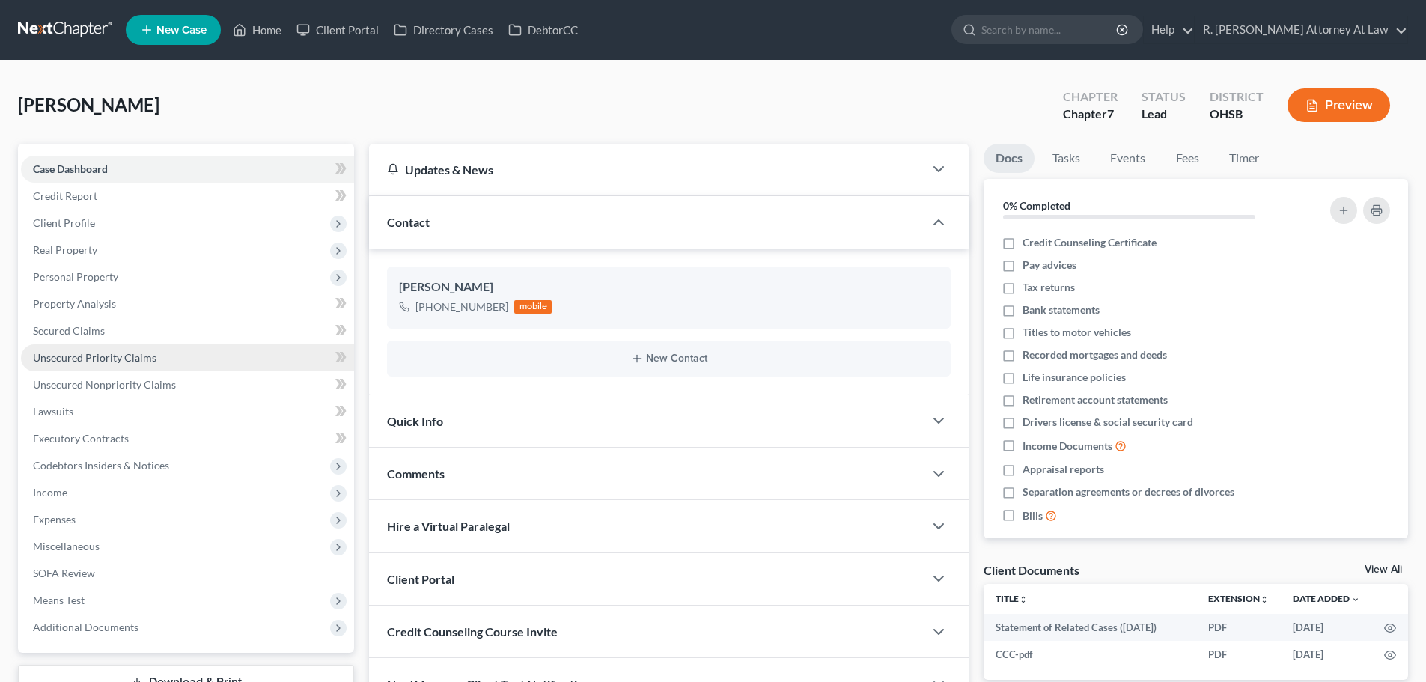
click at [79, 349] on link "Unsecured Priority Claims" at bounding box center [187, 357] width 333 height 27
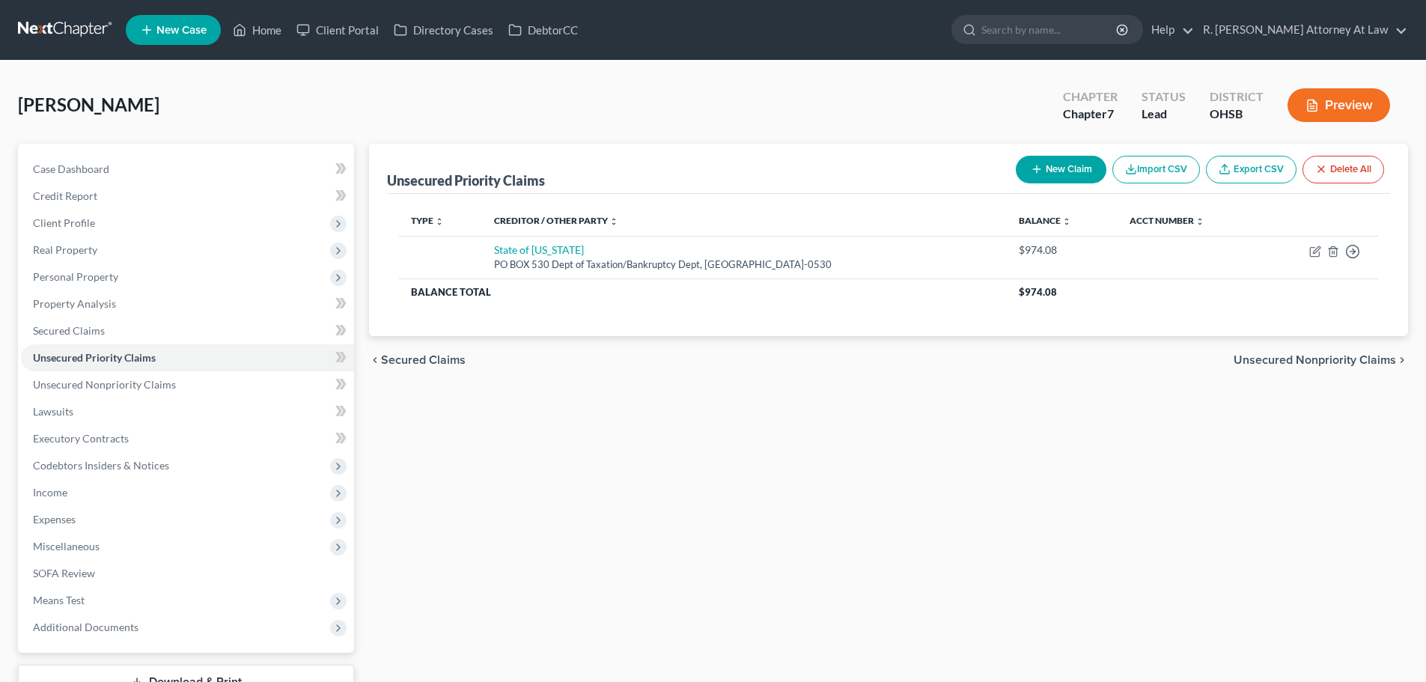
click at [1055, 174] on button "New Claim" at bounding box center [1061, 170] width 91 height 28
select select "0"
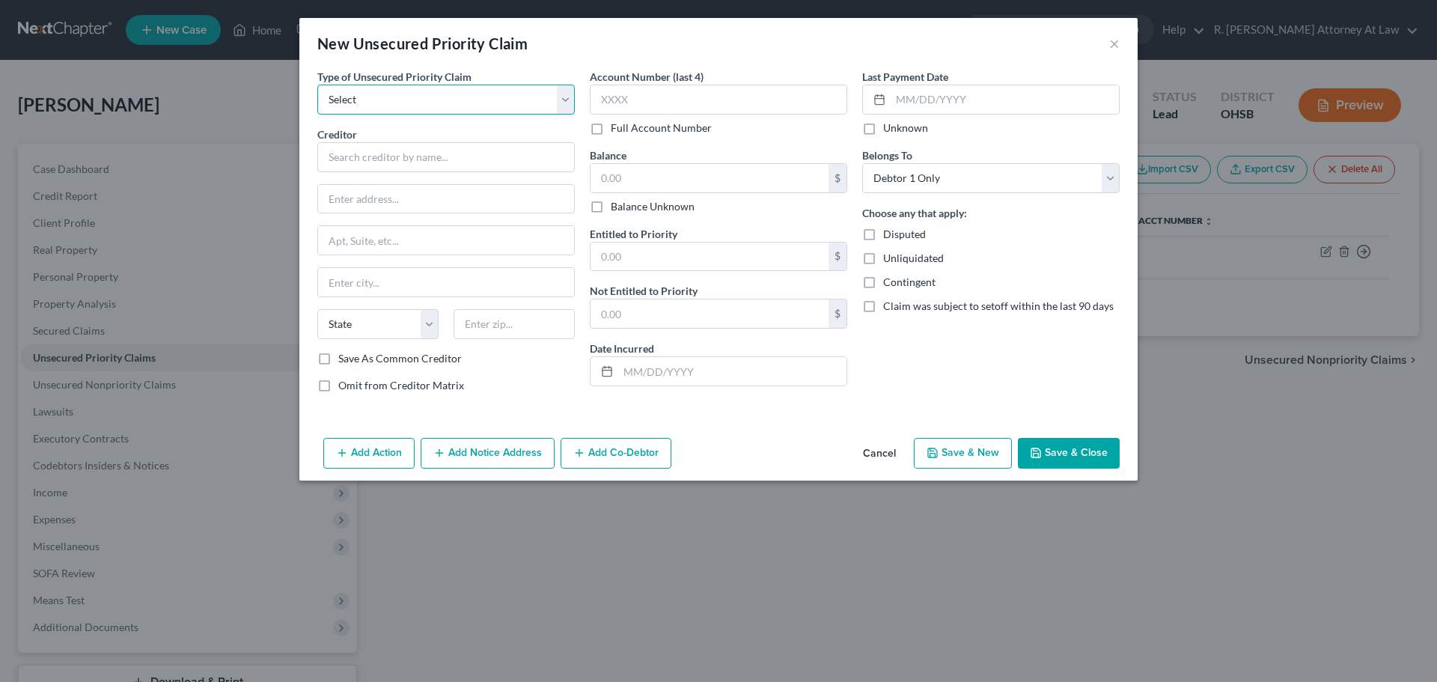
click at [364, 106] on select "Select Taxes & Other Government Units Domestic Support Obligations Extensions o…" at bounding box center [445, 100] width 257 height 30
select select "0"
click at [317, 85] on select "Select Taxes & Other Government Units Domestic Support Obligations Extensions o…" at bounding box center [445, 100] width 257 height 30
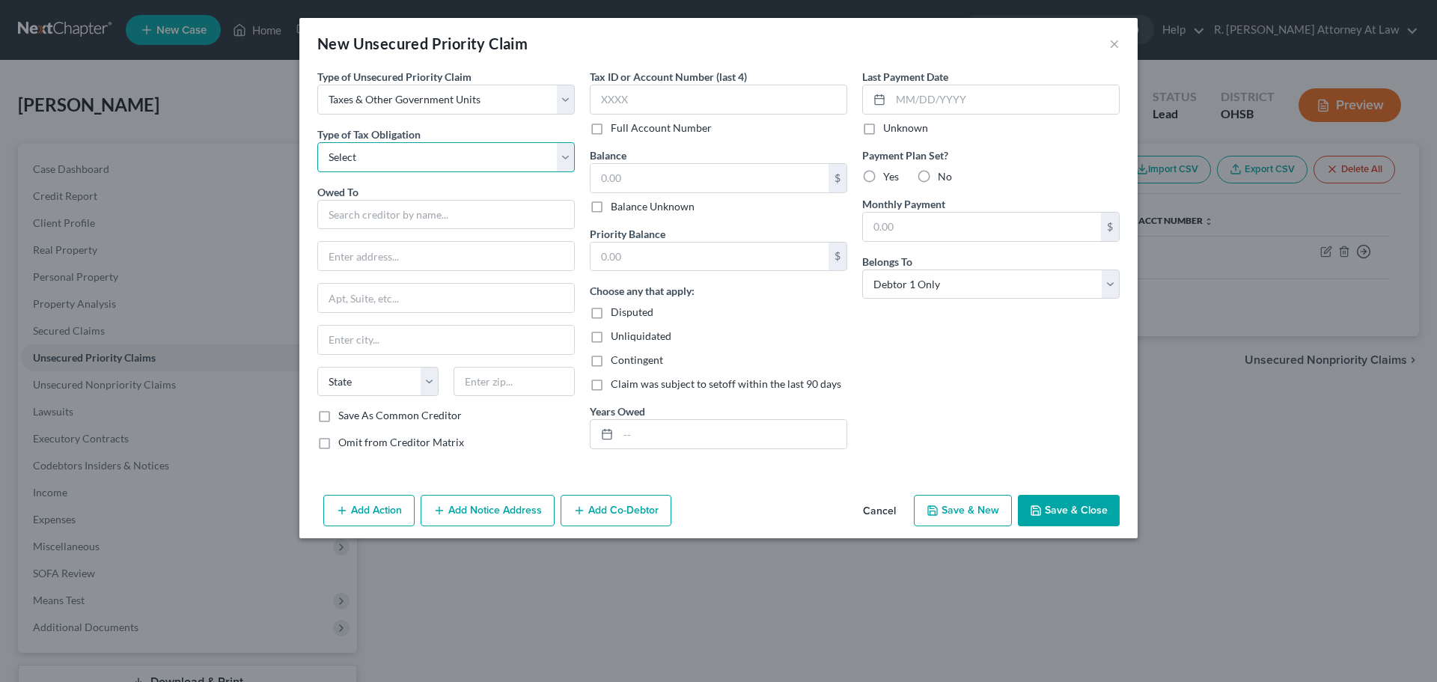
click at [363, 150] on select "Select Federal City State Franchise Tax Board Other" at bounding box center [445, 157] width 257 height 30
select select "2"
click at [317, 142] on select "Select Federal City State Franchise Tax Board Other" at bounding box center [445, 157] width 257 height 30
click at [356, 220] on input "text" at bounding box center [445, 215] width 257 height 30
type input "f"
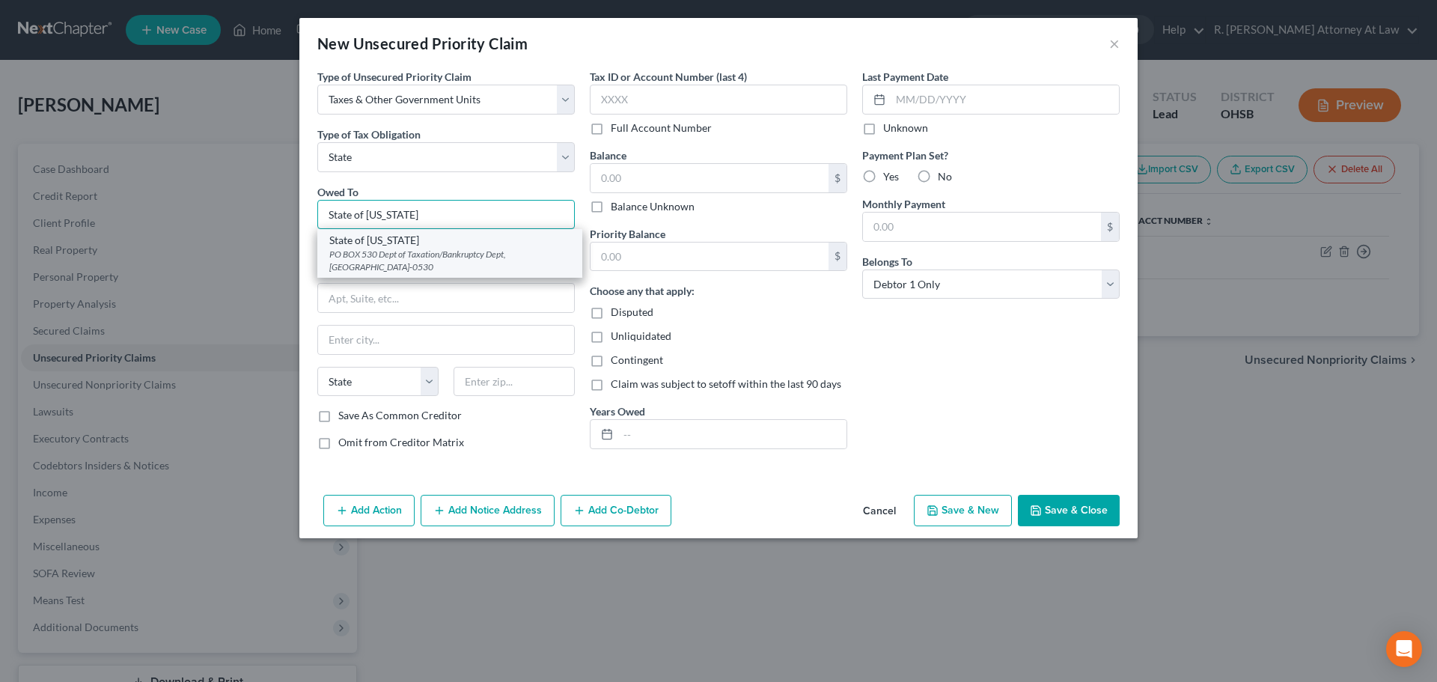
type input "State of [US_STATE]"
click at [378, 246] on div "State of [US_STATE]" at bounding box center [449, 240] width 241 height 15
type input "PO BOX 530"
type input "Dept of Taxation/Bankruptcy Dept"
type input "Columbus"
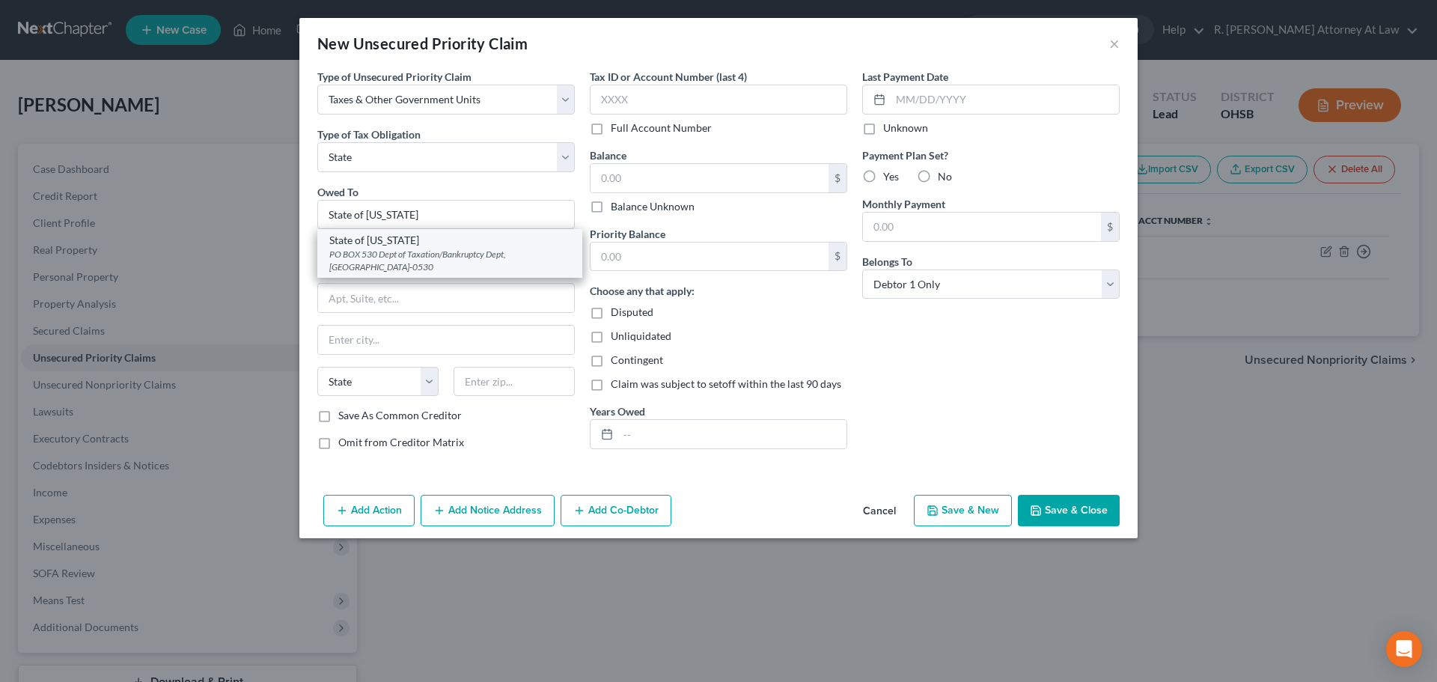
select select "36"
type input "43216-0530"
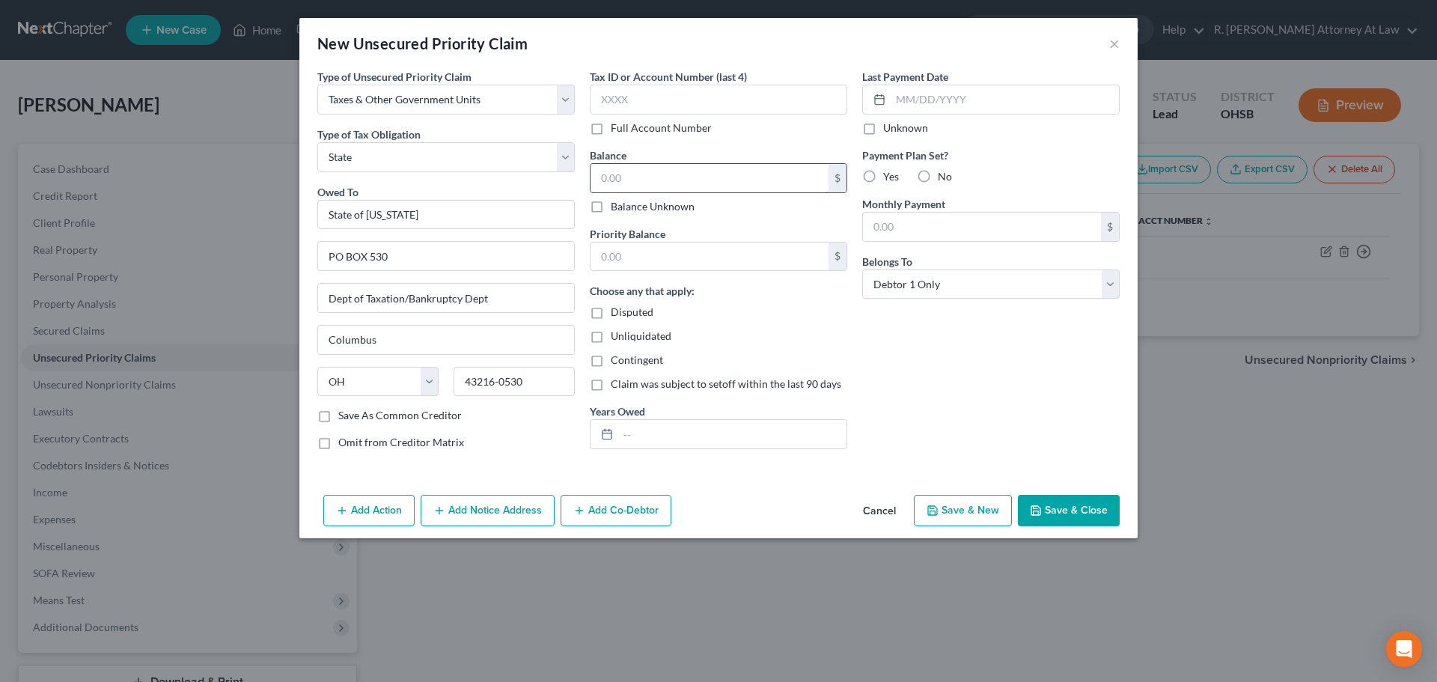
click at [626, 186] on input "text" at bounding box center [709, 178] width 238 height 28
type input "1,179.91"
click at [629, 431] on input "text" at bounding box center [732, 434] width 228 height 28
click at [644, 248] on input "text" at bounding box center [709, 256] width 238 height 28
click at [1028, 507] on button "Save & Close" at bounding box center [1069, 510] width 102 height 31
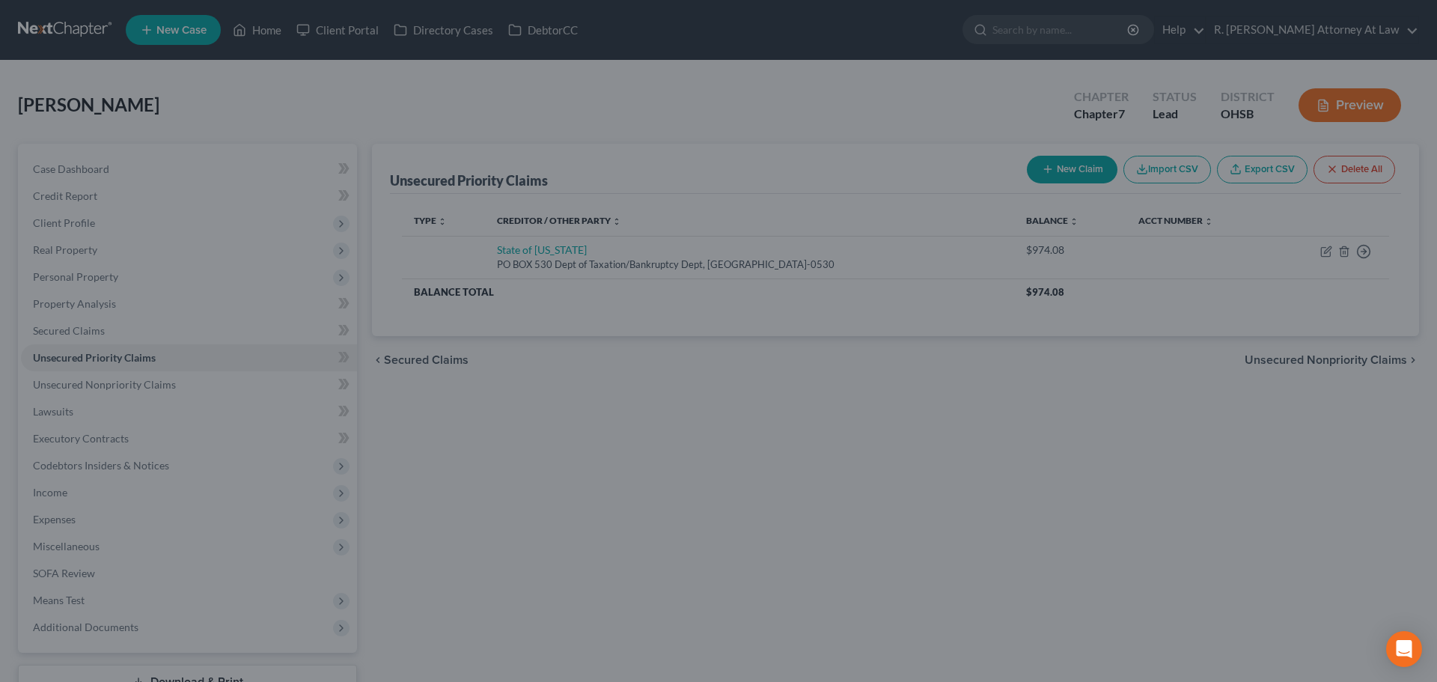
type input "0.00"
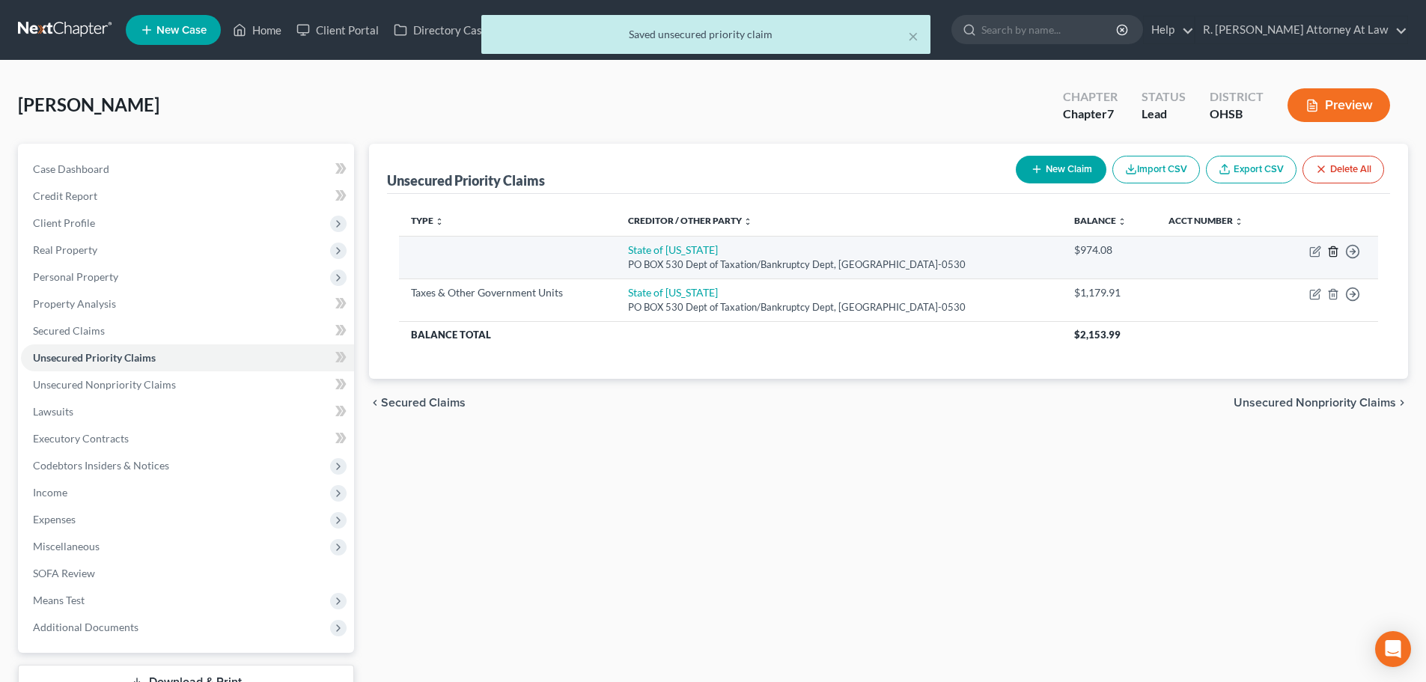
click at [1333, 246] on icon "button" at bounding box center [1333, 251] width 12 height 12
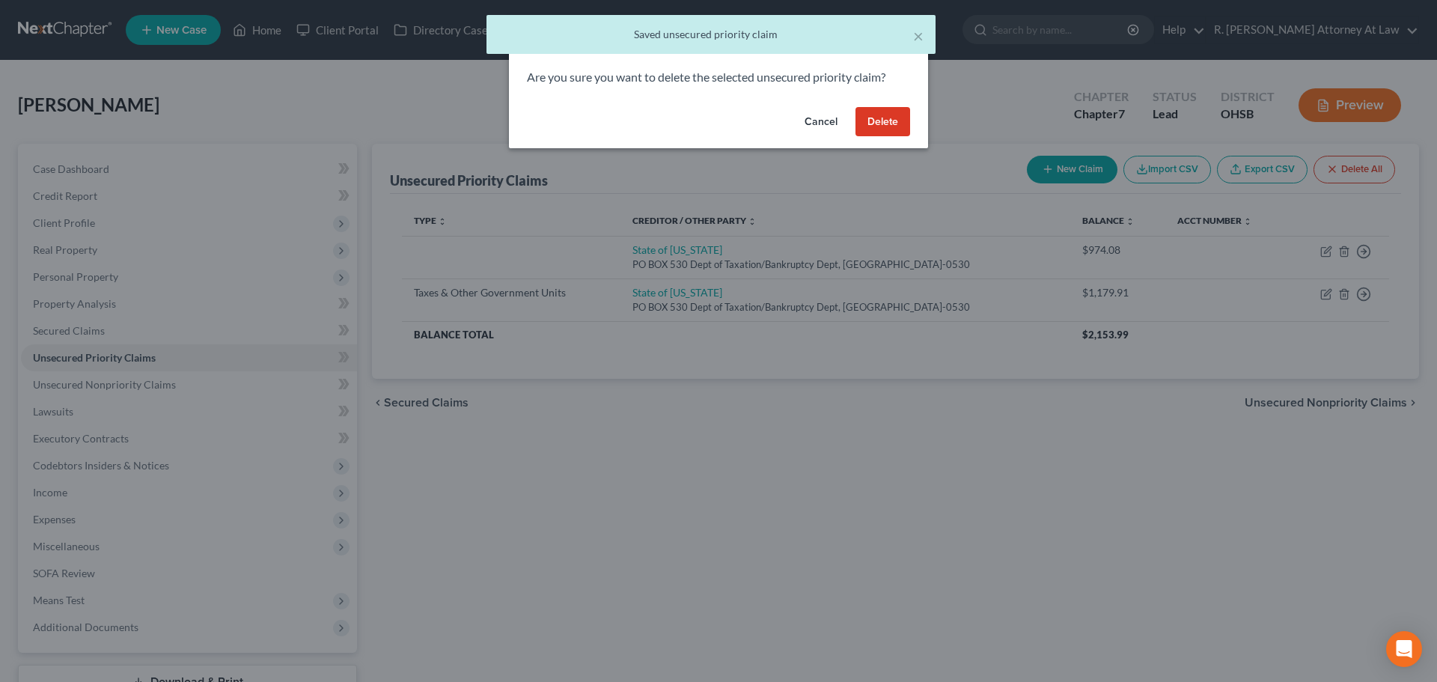
drag, startPoint x: 883, startPoint y: 113, endPoint x: 907, endPoint y: 122, distance: 25.6
click at [883, 111] on button "Delete" at bounding box center [882, 122] width 55 height 30
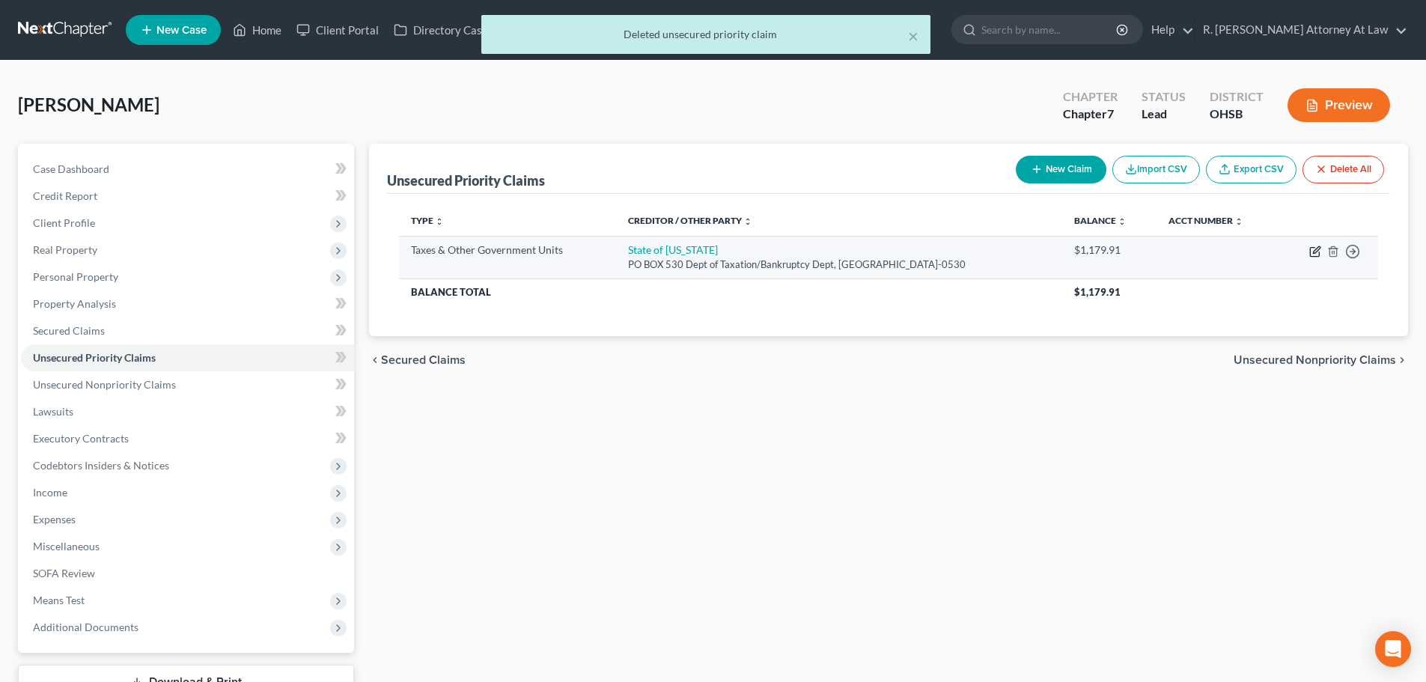
click at [1317, 251] on icon "button" at bounding box center [1315, 251] width 12 height 12
select select "2"
select select "36"
select select "0"
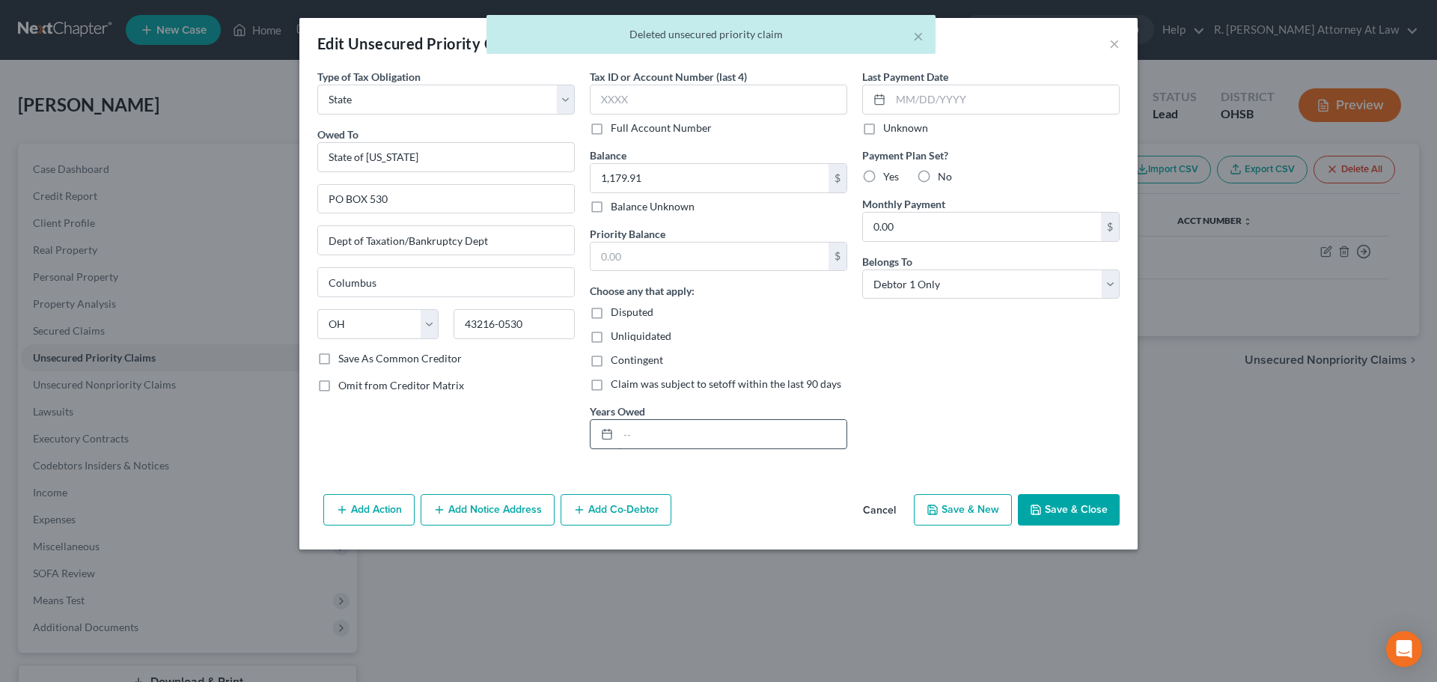
click at [665, 427] on input "text" at bounding box center [732, 434] width 228 height 28
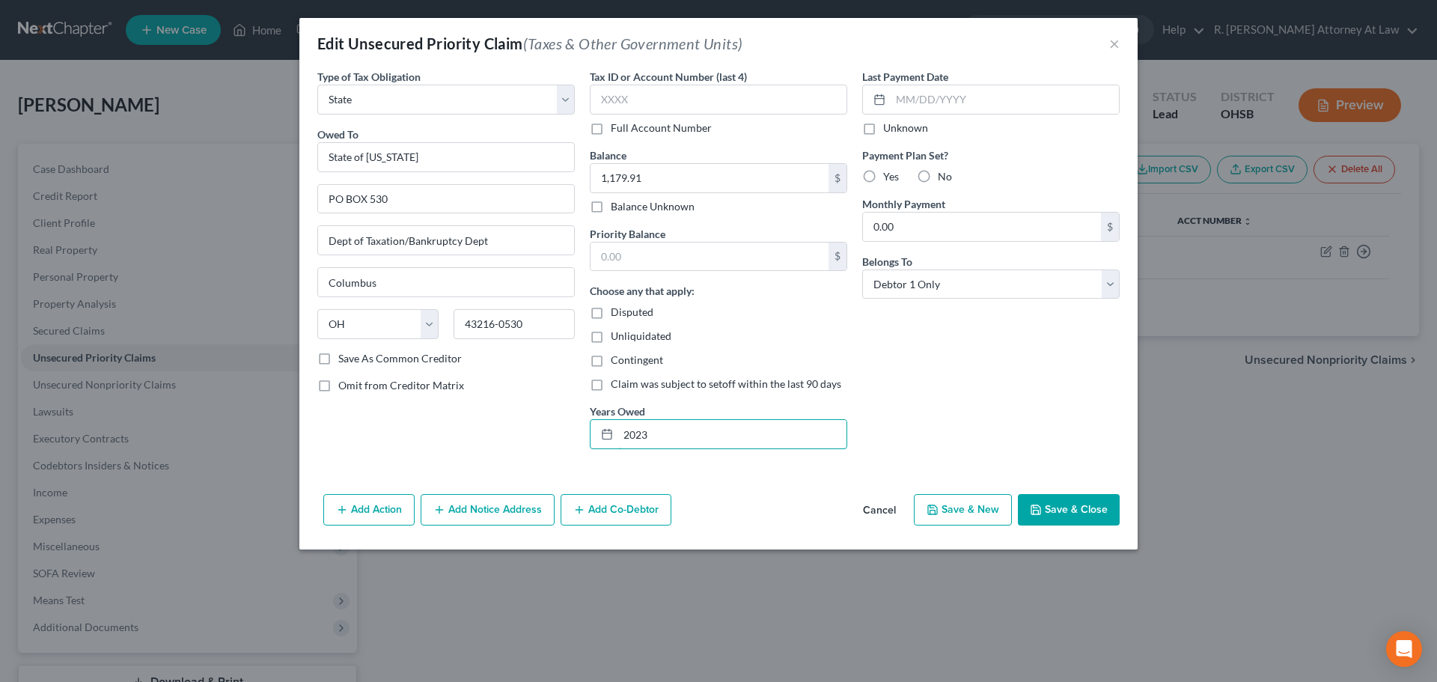
type input "2023"
click at [613, 254] on input "text" at bounding box center [709, 256] width 238 height 28
type input "0"
drag, startPoint x: 467, startPoint y: 423, endPoint x: 516, endPoint y: 409, distance: 50.7
click at [467, 421] on div "Type of Tax Obligation * Select Federal City State Franchise Tax Board Other Ow…" at bounding box center [446, 265] width 272 height 392
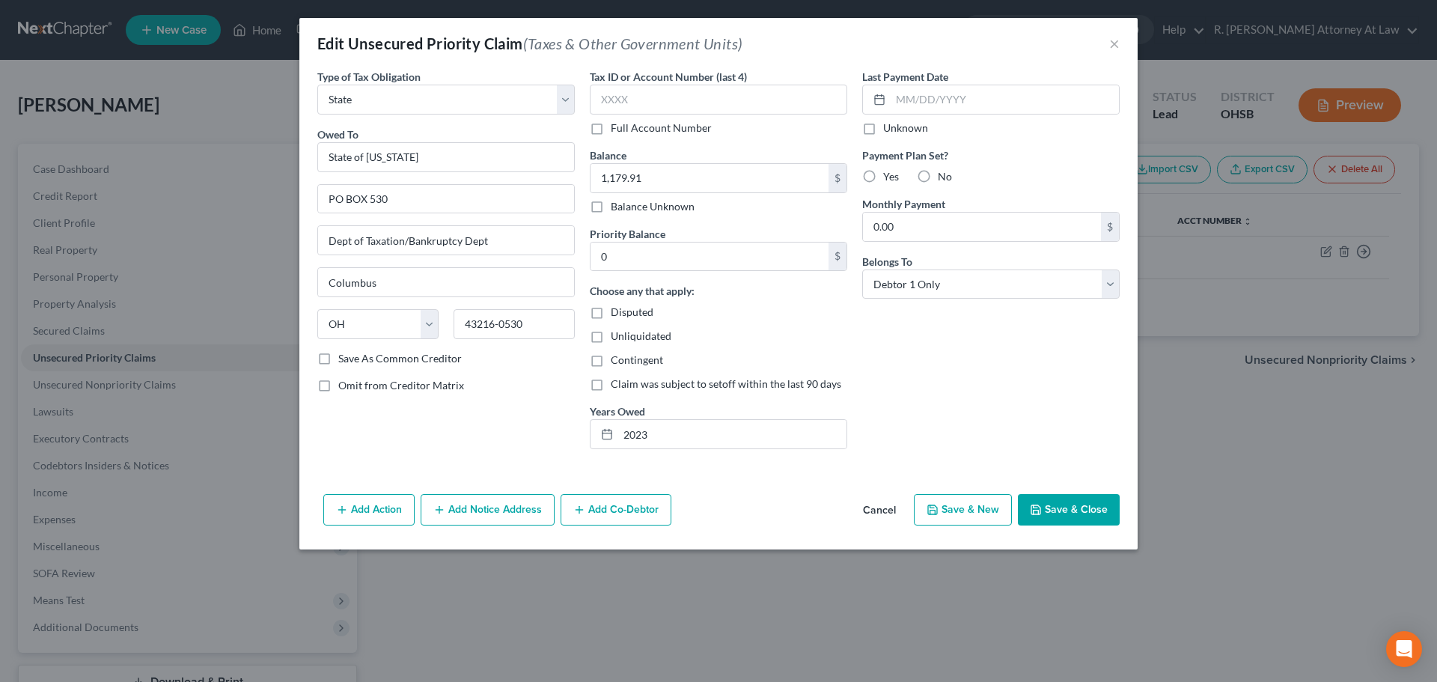
drag, startPoint x: 1065, startPoint y: 506, endPoint x: 1057, endPoint y: 498, distance: 11.1
click at [1065, 505] on button "Save & Close" at bounding box center [1069, 509] width 102 height 31
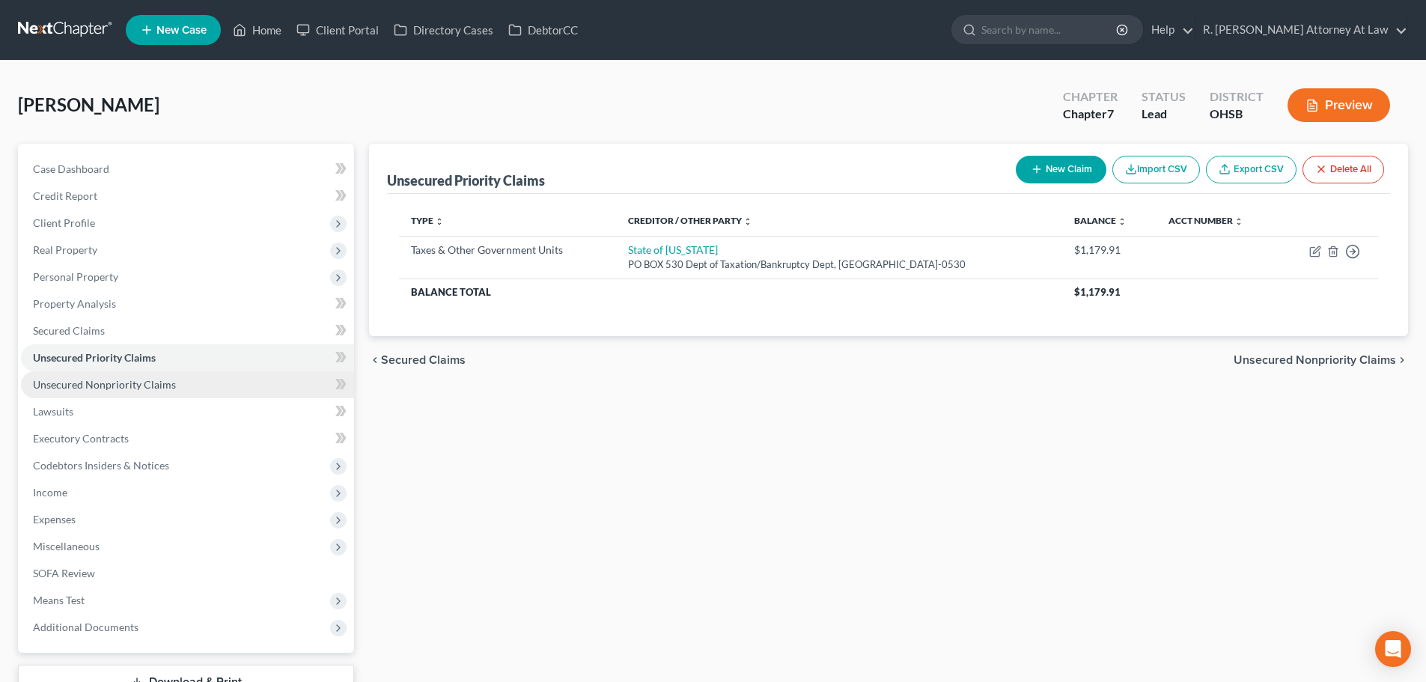
click at [150, 380] on span "Unsecured Nonpriority Claims" at bounding box center [104, 384] width 143 height 13
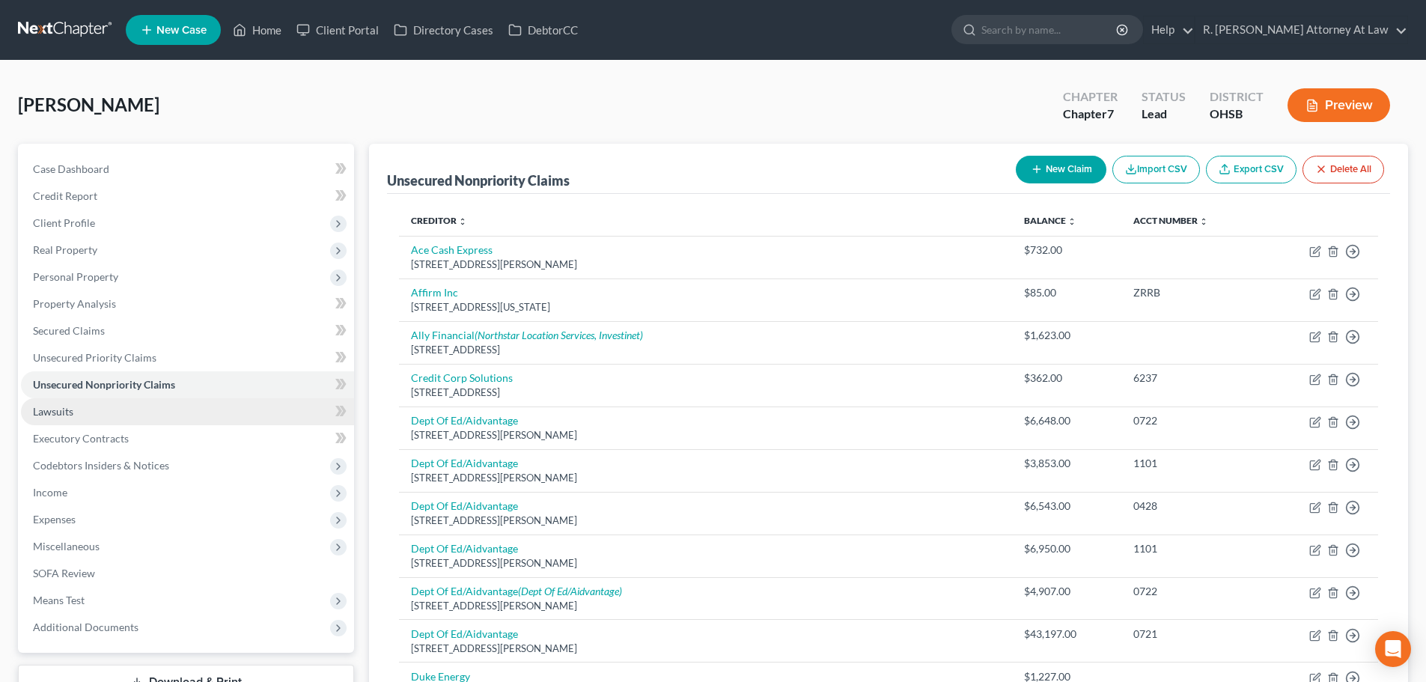
click at [66, 406] on span "Lawsuits" at bounding box center [53, 411] width 40 height 13
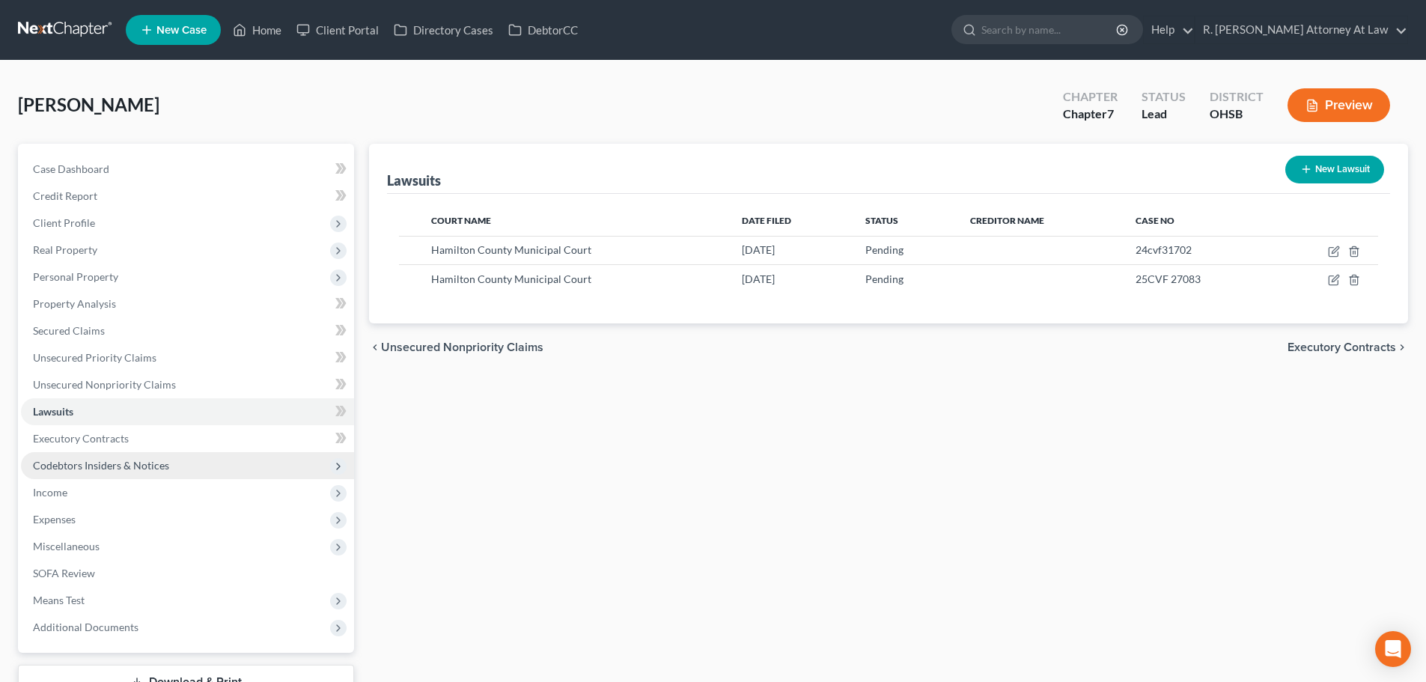
click at [63, 470] on span "Codebtors Insiders & Notices" at bounding box center [101, 465] width 136 height 13
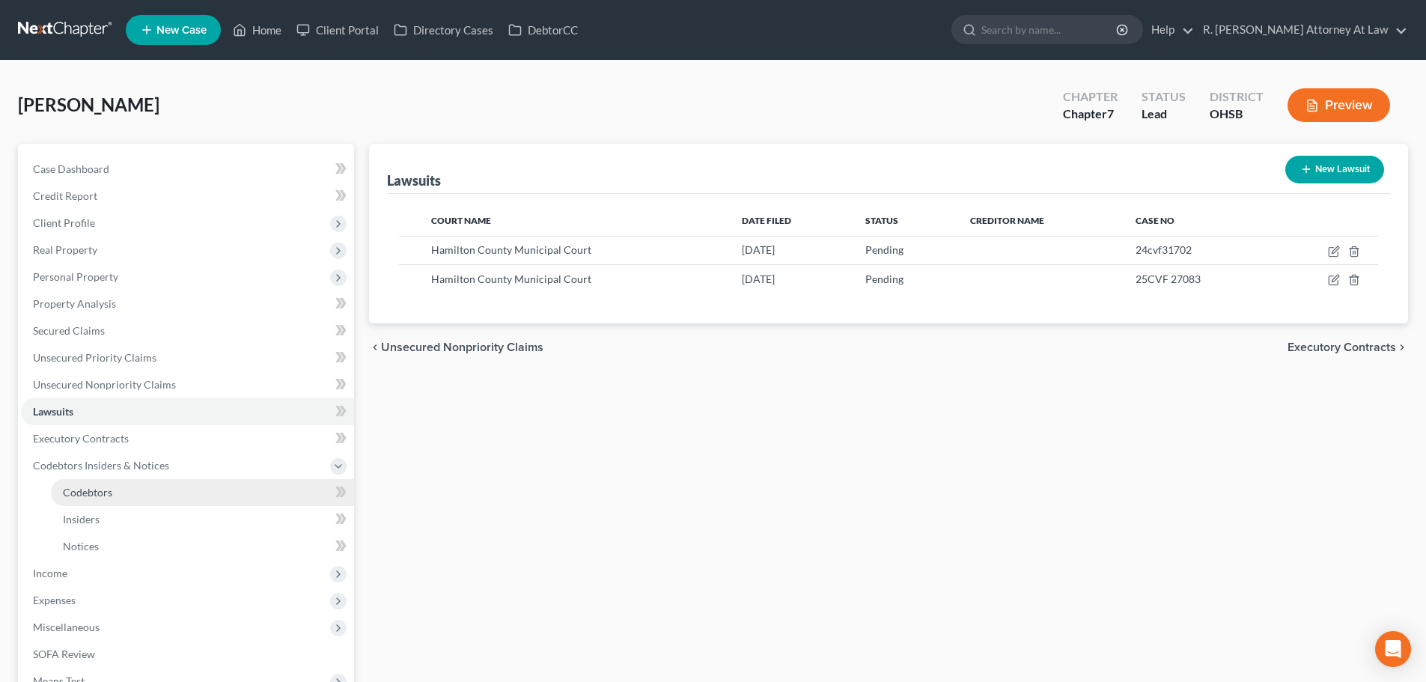
click at [68, 480] on link "Codebtors" at bounding box center [202, 492] width 303 height 27
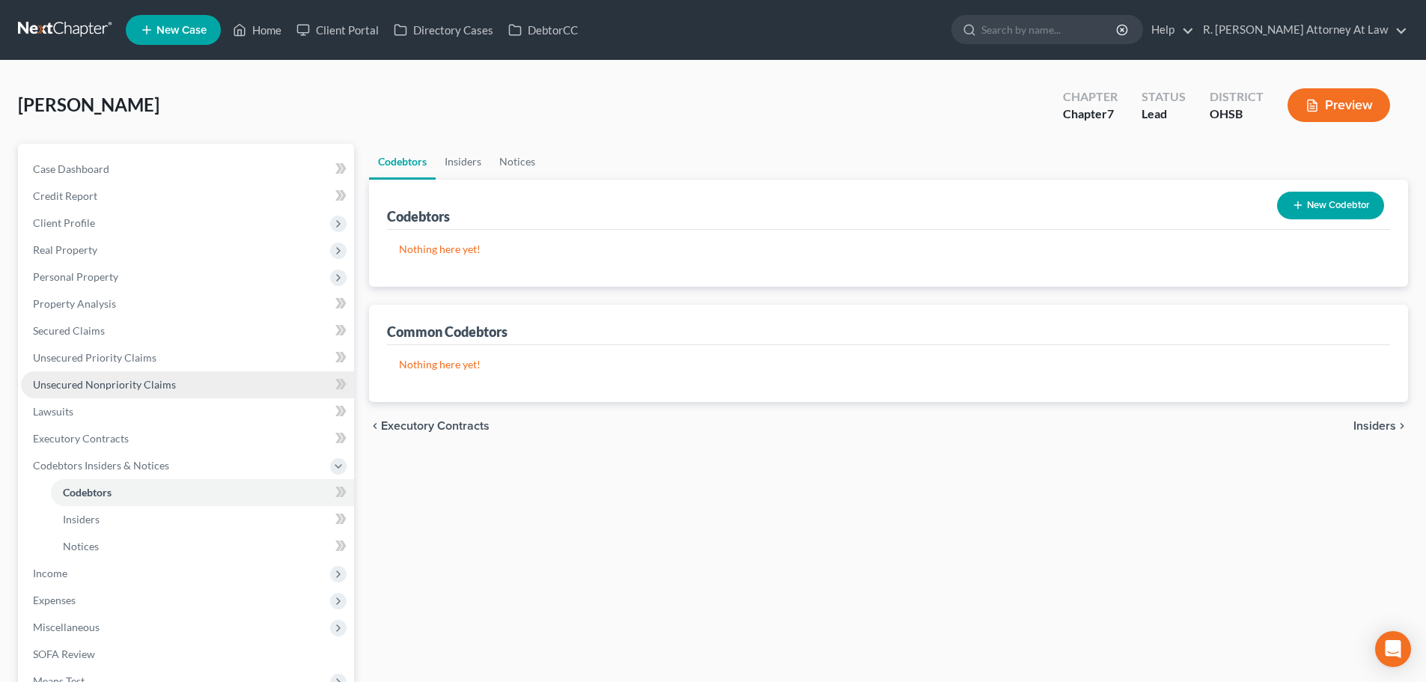
click at [156, 374] on link "Unsecured Nonpriority Claims" at bounding box center [187, 384] width 333 height 27
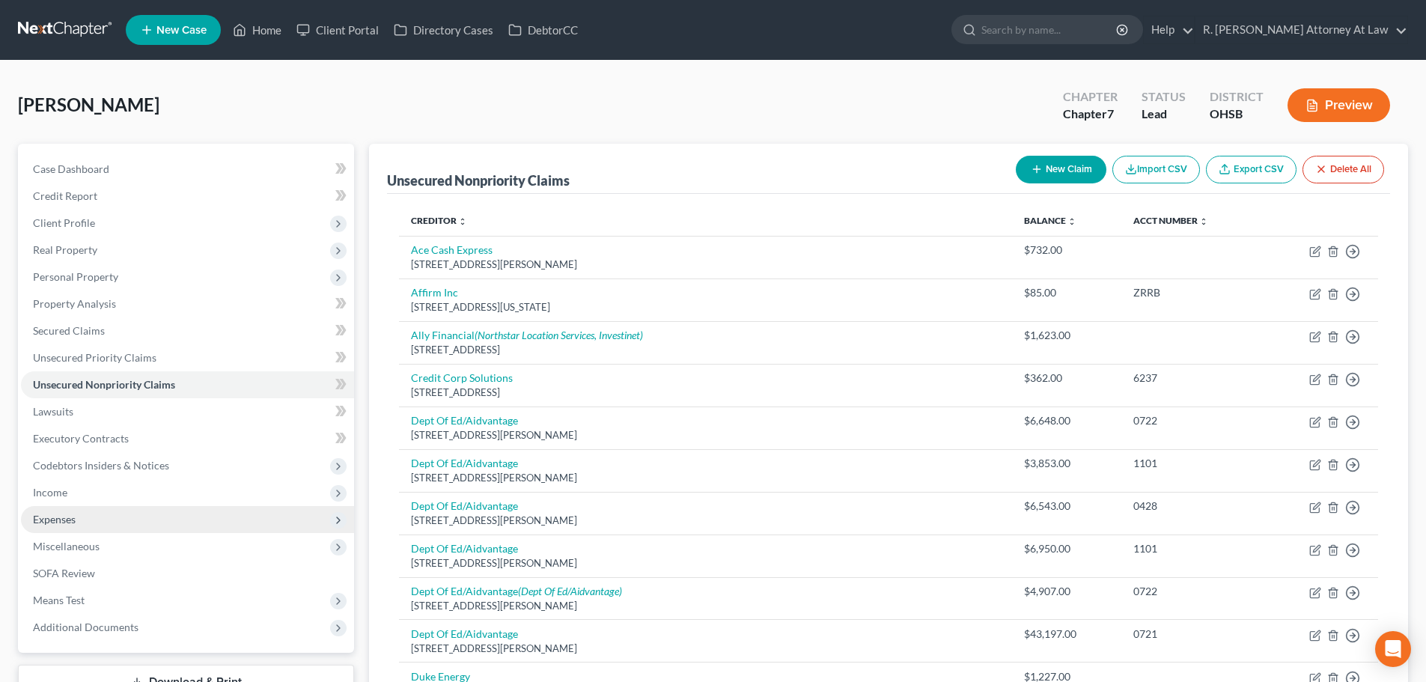
click at [61, 523] on span "Expenses" at bounding box center [54, 519] width 43 height 13
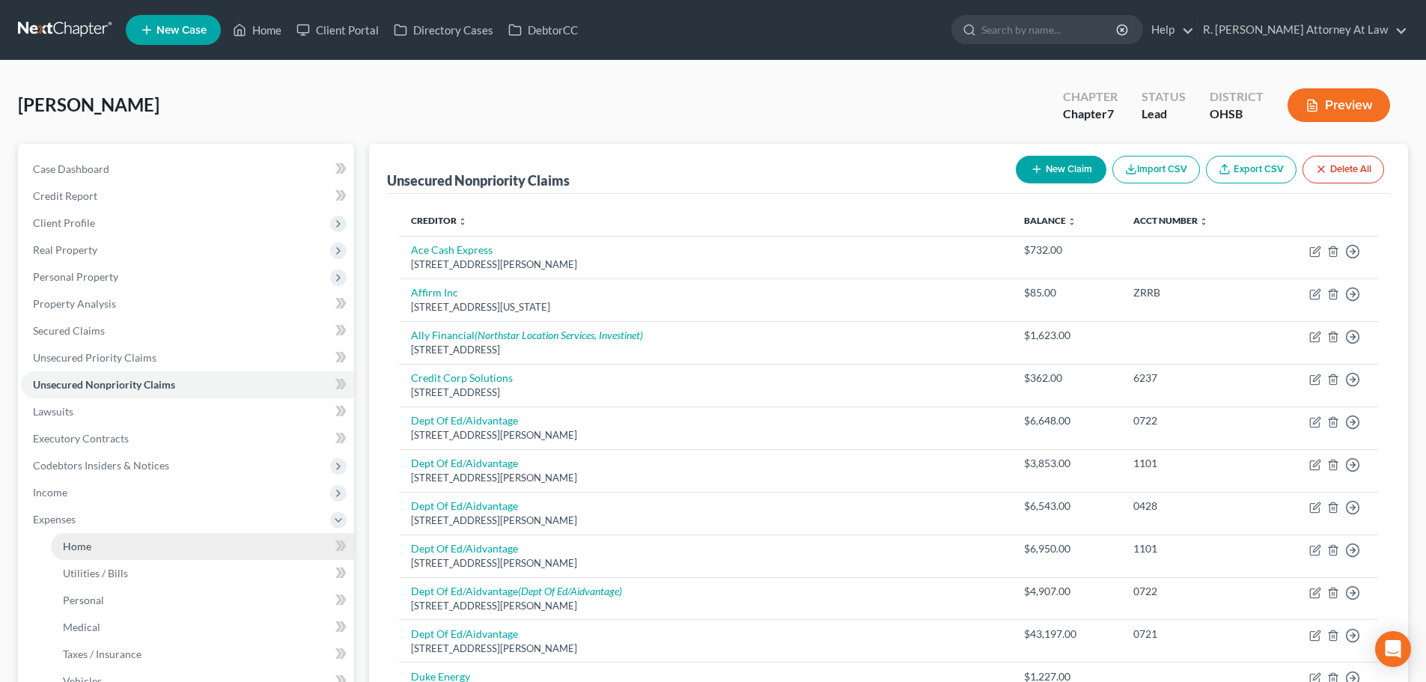
click at [72, 540] on span "Home" at bounding box center [77, 546] width 28 height 13
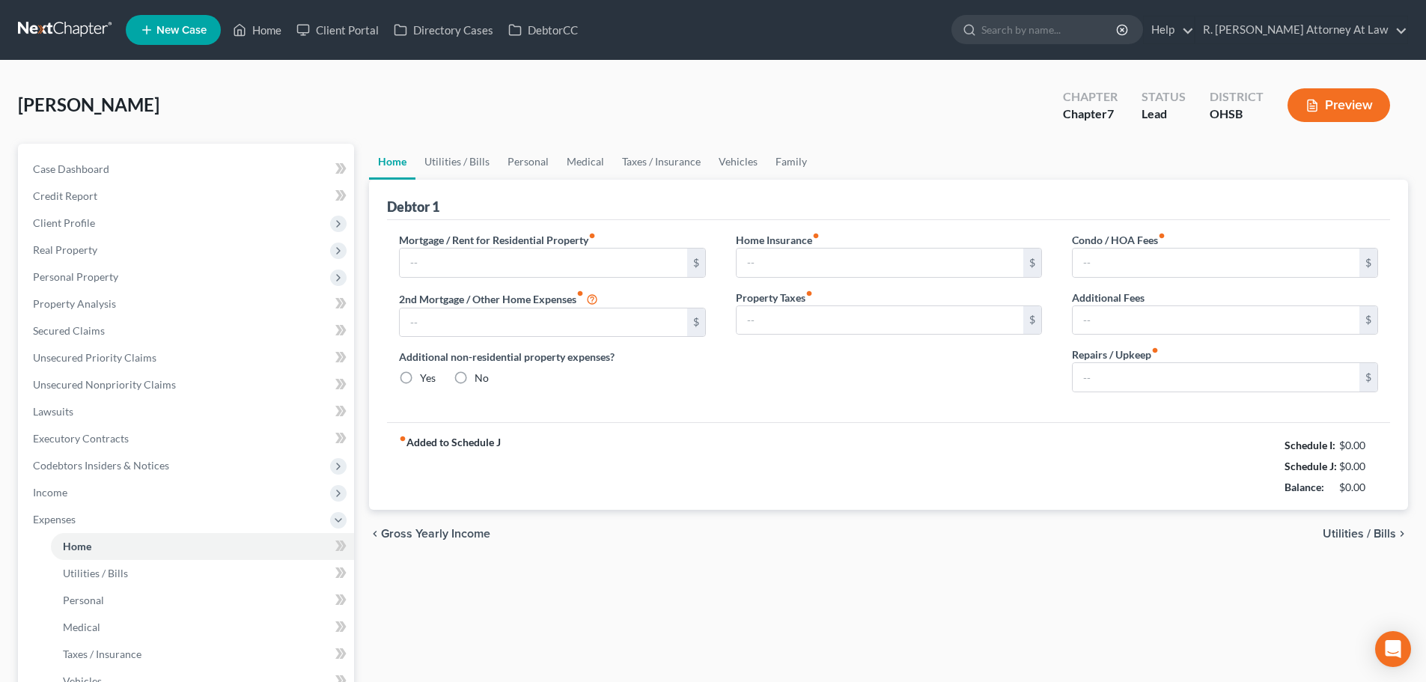
type input "500.00"
type input "0.00"
radio input "true"
type input "0.00"
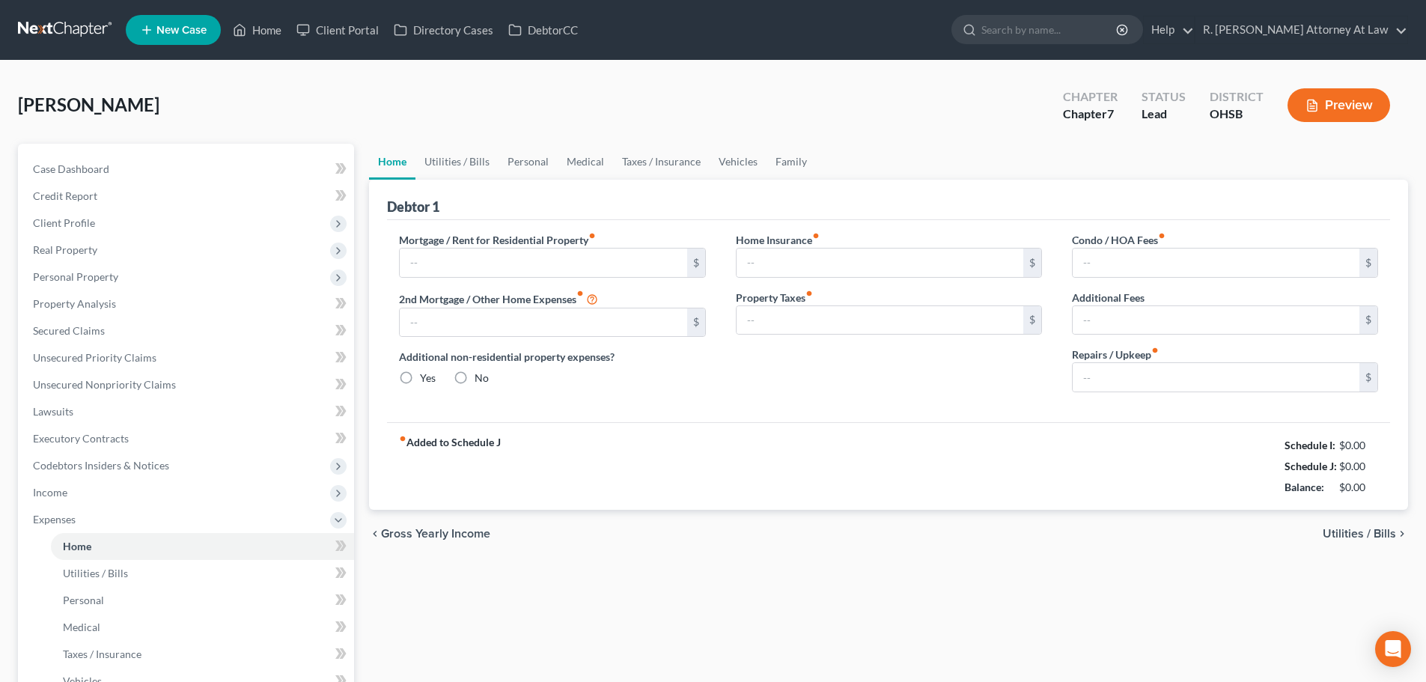
type input "0.00"
click at [458, 162] on link "Utilities / Bills" at bounding box center [456, 162] width 83 height 36
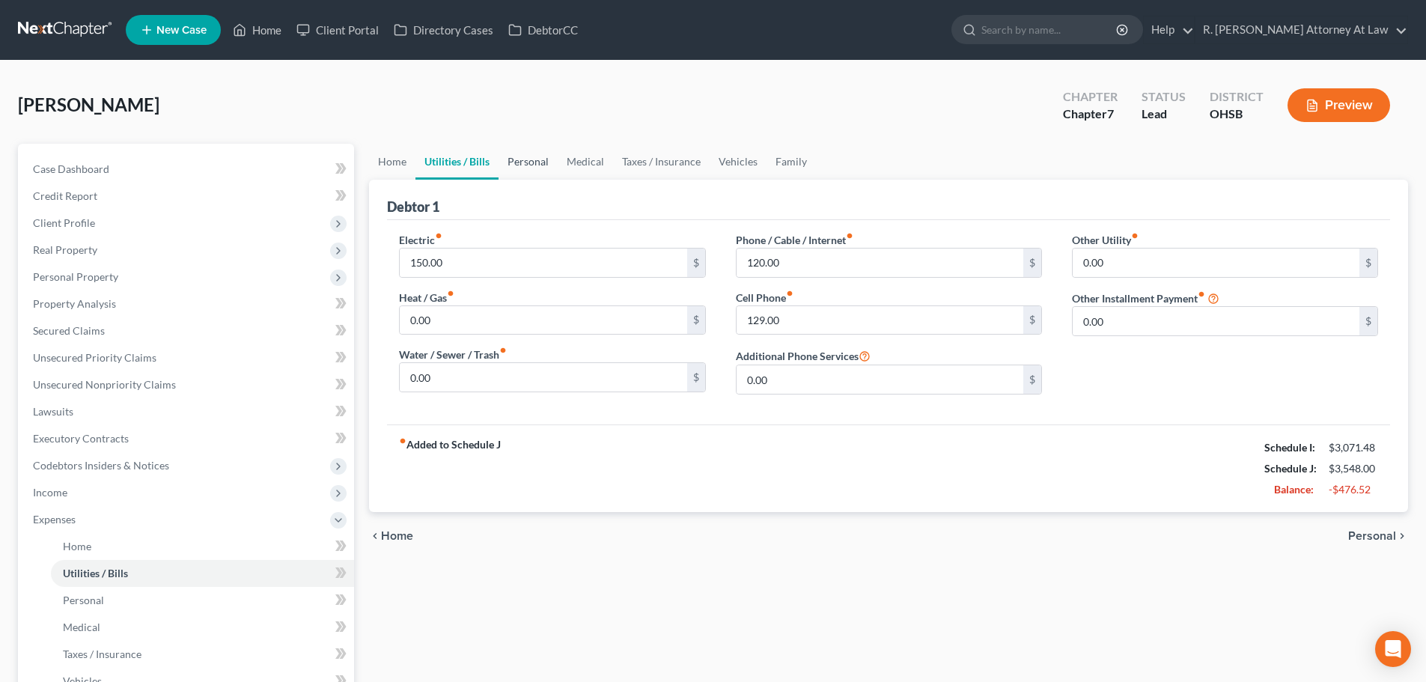
click at [534, 167] on link "Personal" at bounding box center [527, 162] width 59 height 36
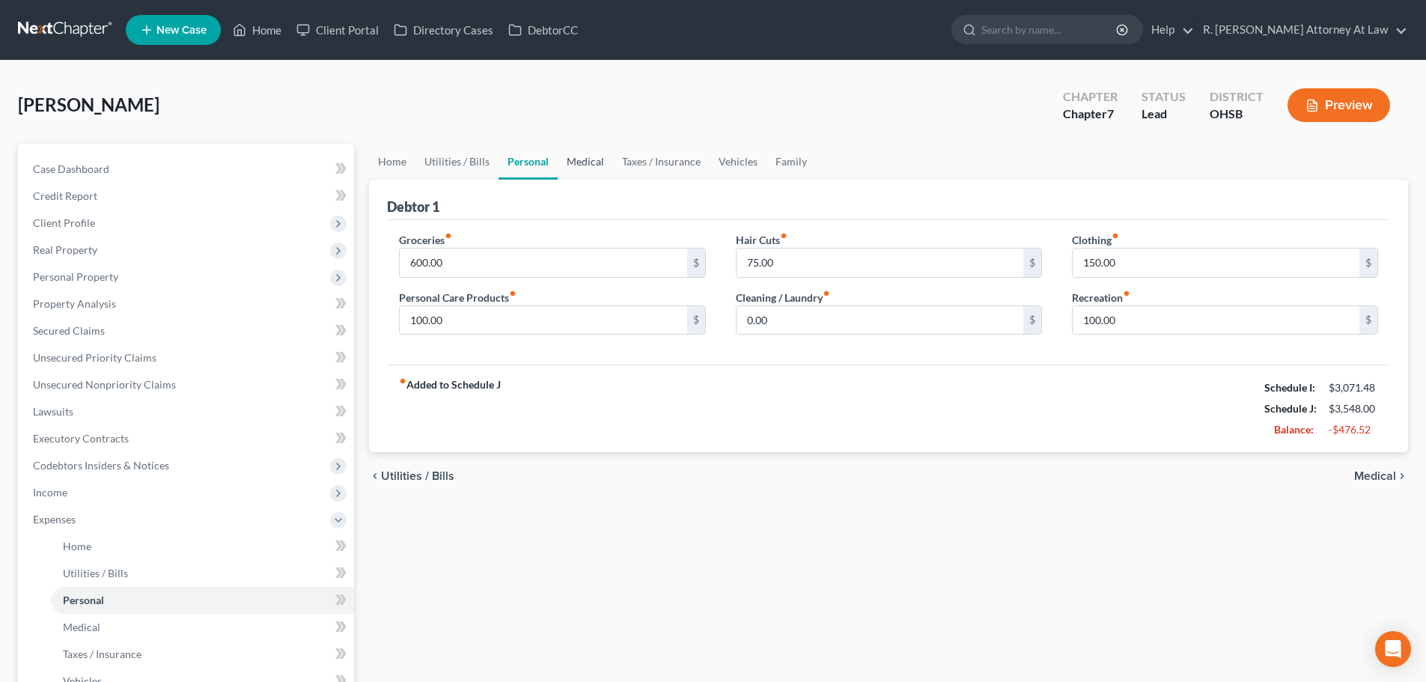
click at [575, 160] on link "Medical" at bounding box center [585, 162] width 55 height 36
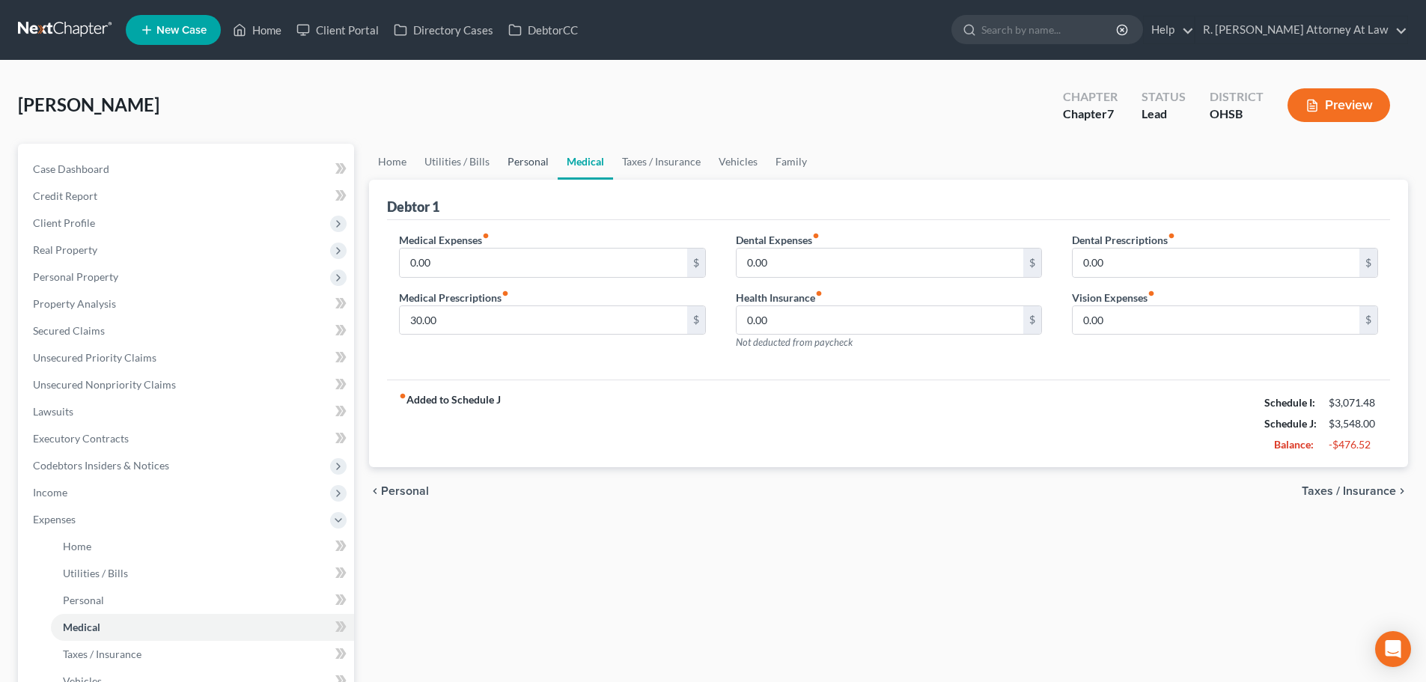
click at [513, 162] on link "Personal" at bounding box center [527, 162] width 59 height 36
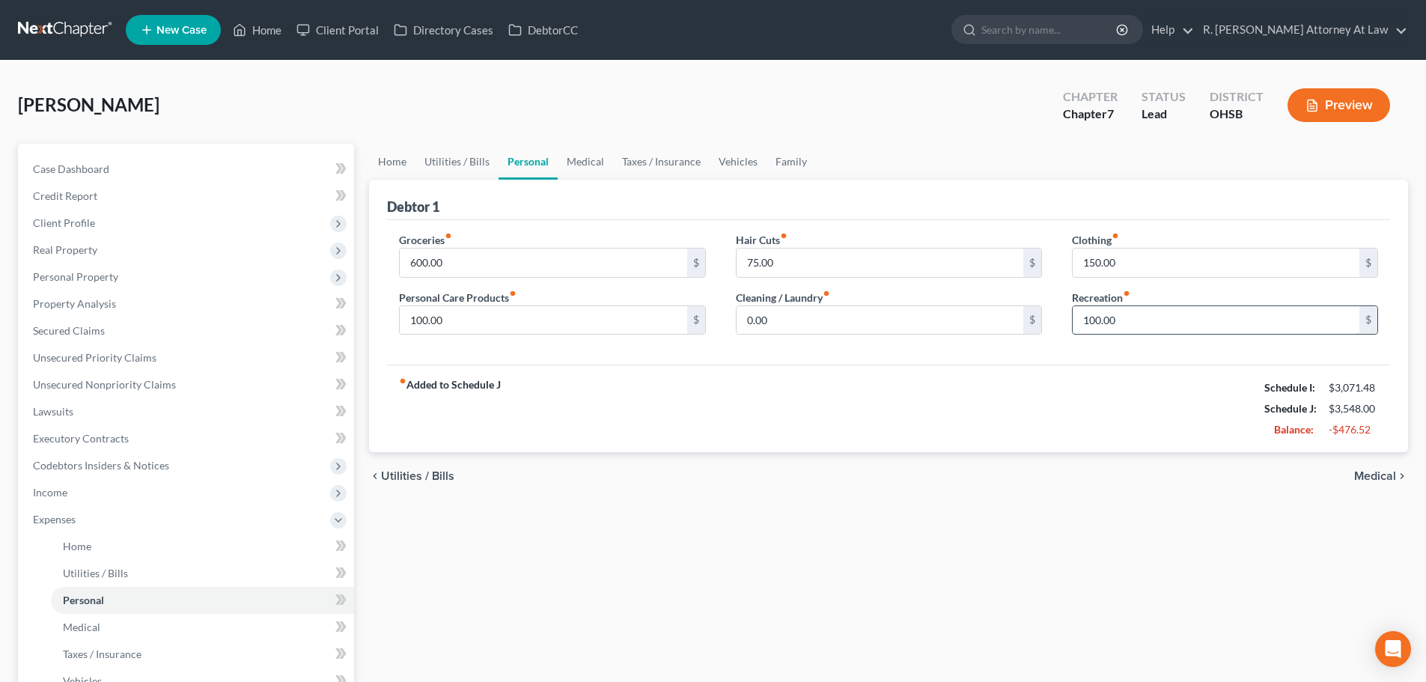
click at [1119, 323] on input "100.00" at bounding box center [1215, 320] width 287 height 28
click at [582, 165] on link "Medical" at bounding box center [585, 162] width 55 height 36
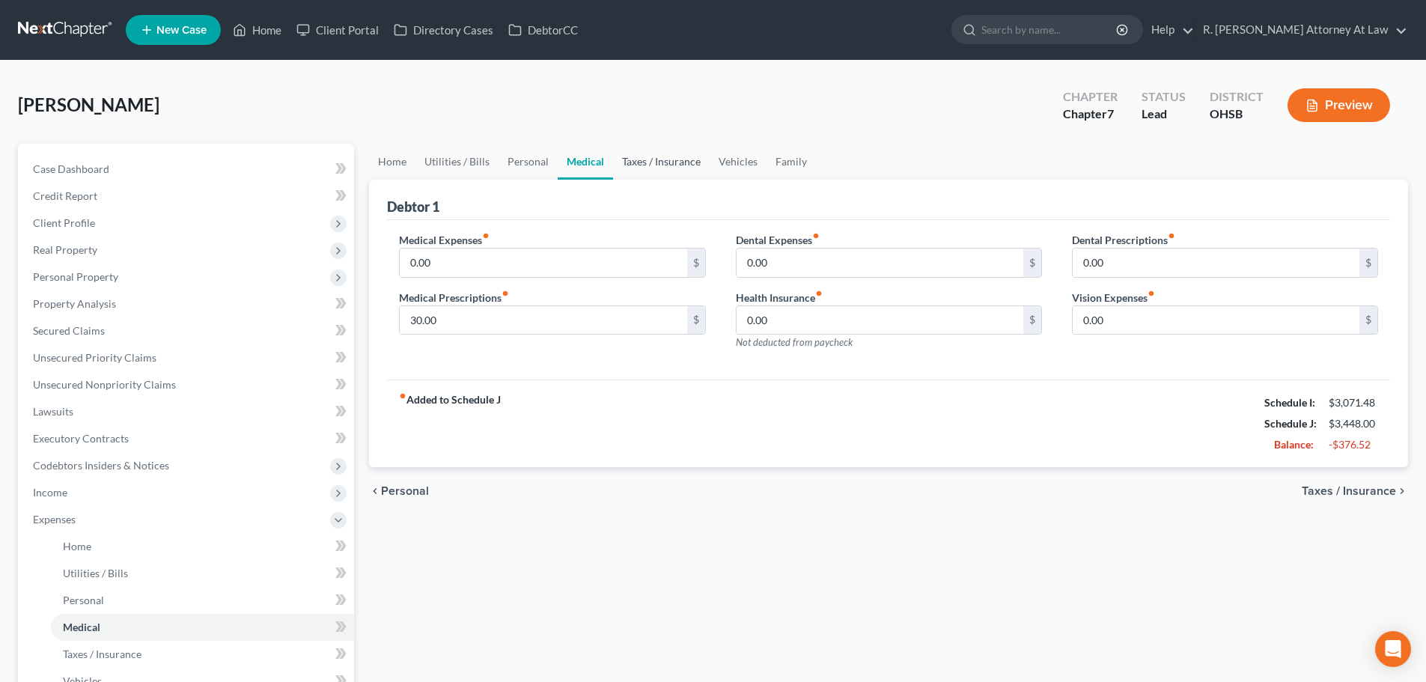
click at [667, 170] on link "Taxes / Insurance" at bounding box center [661, 162] width 97 height 36
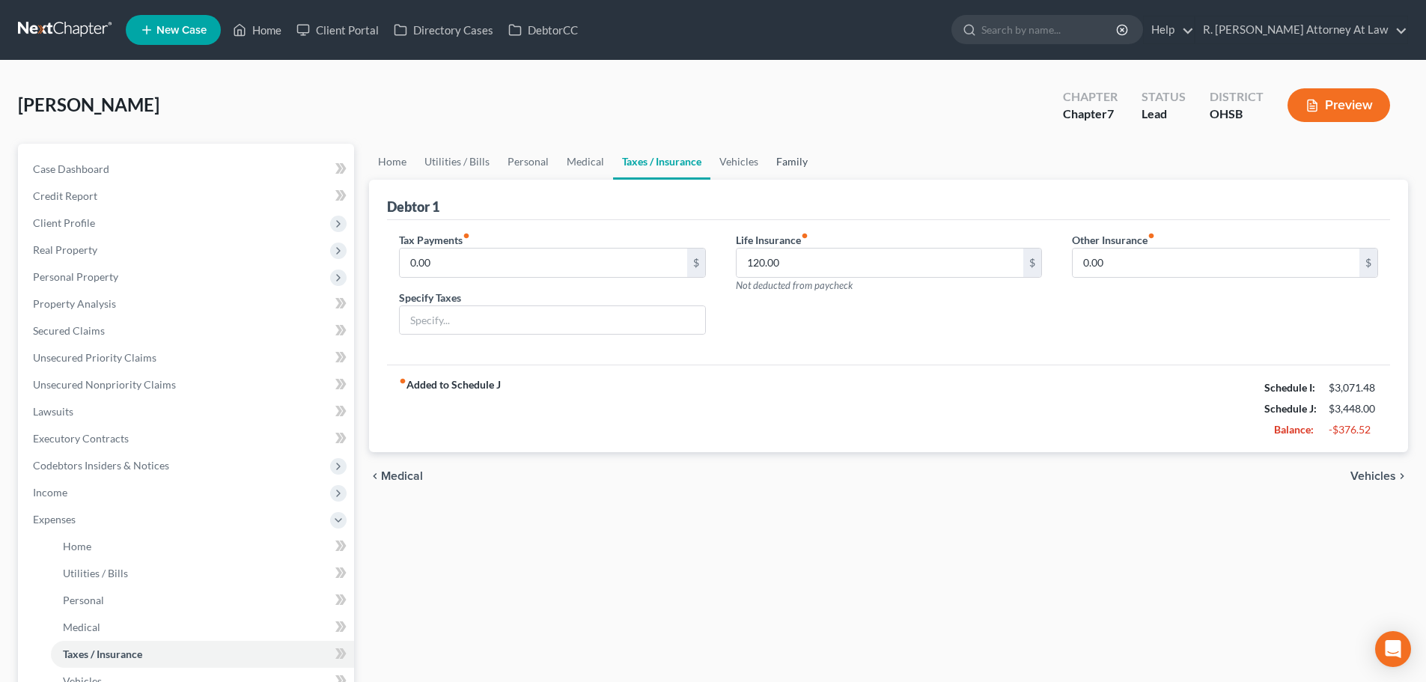
click at [793, 161] on link "Family" at bounding box center [791, 162] width 49 height 36
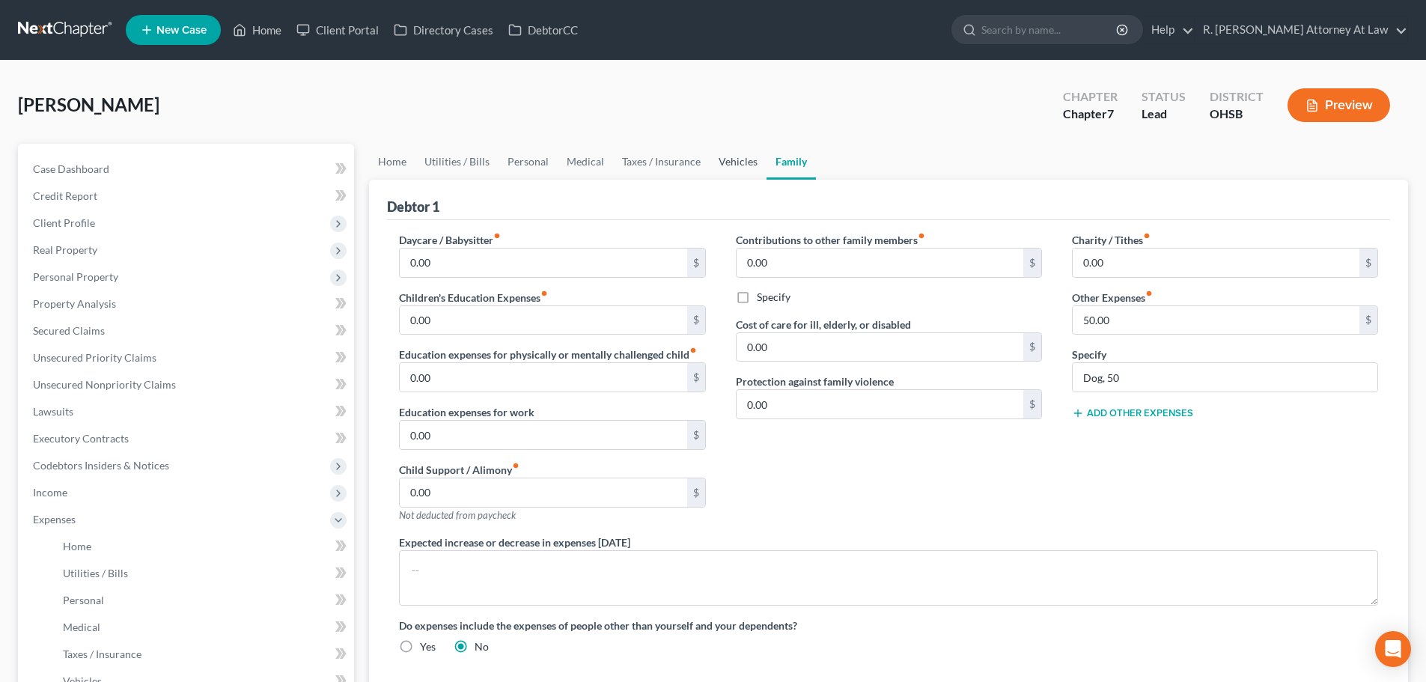
click at [734, 164] on link "Vehicles" at bounding box center [737, 162] width 57 height 36
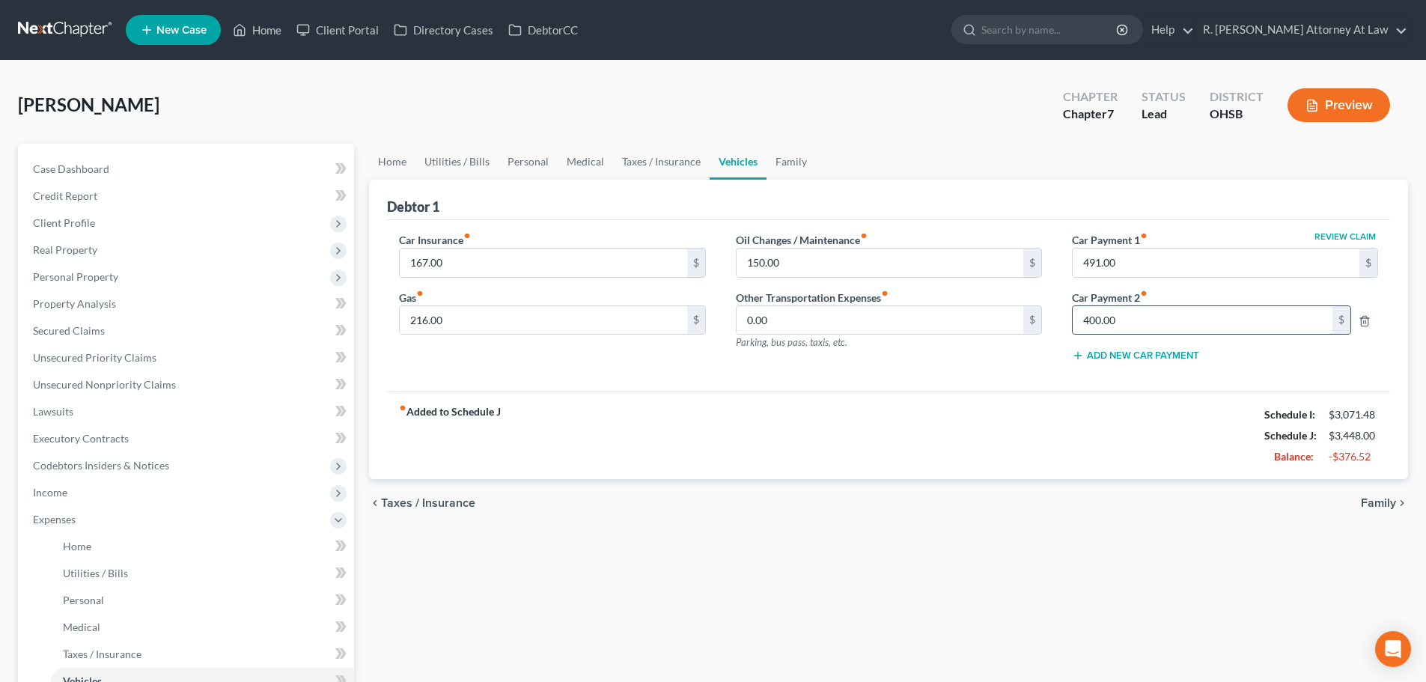
click at [1114, 326] on input "400.00" at bounding box center [1202, 320] width 260 height 28
click at [796, 366] on div "Oil Changes / Maintenance fiber_manual_record 150.00 $ Other Transportation Exp…" at bounding box center [889, 303] width 336 height 142
click at [531, 164] on link "Personal" at bounding box center [527, 162] width 59 height 36
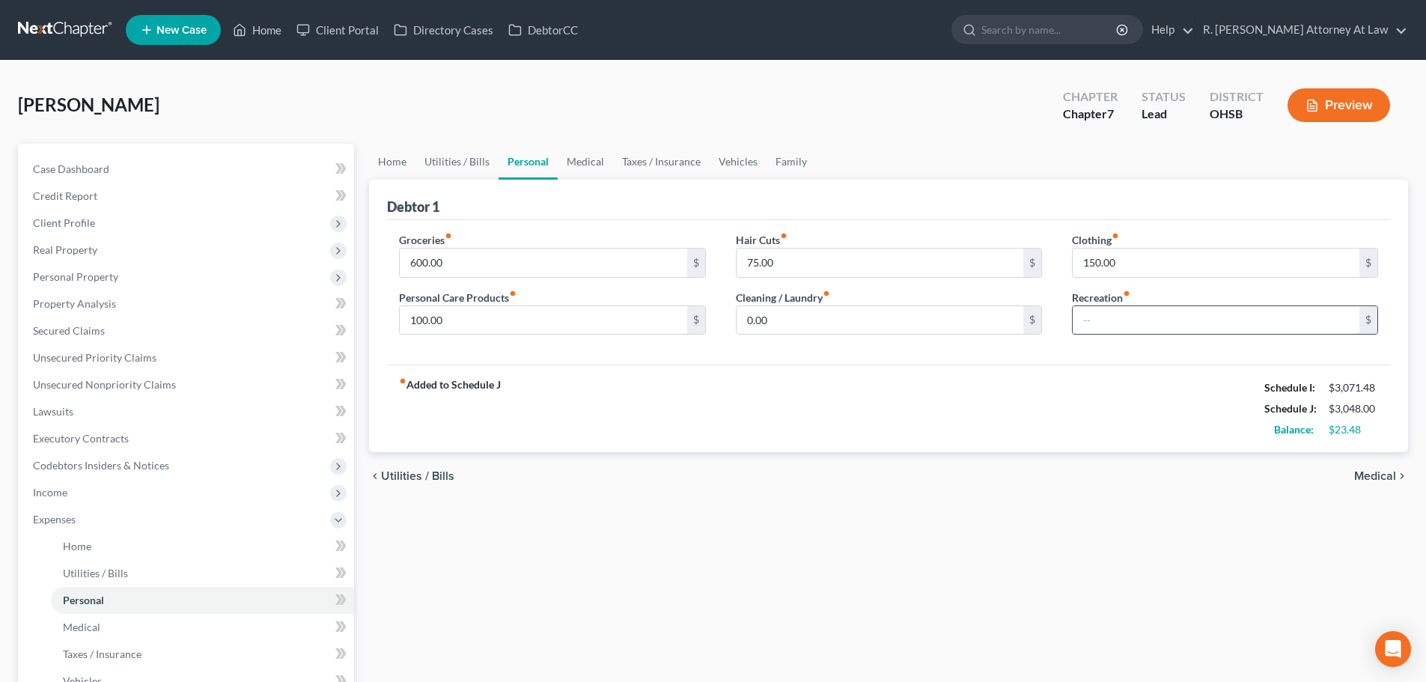
click at [1105, 314] on input "text" at bounding box center [1215, 320] width 287 height 28
type input "100"
click at [742, 162] on link "Vehicles" at bounding box center [737, 162] width 57 height 36
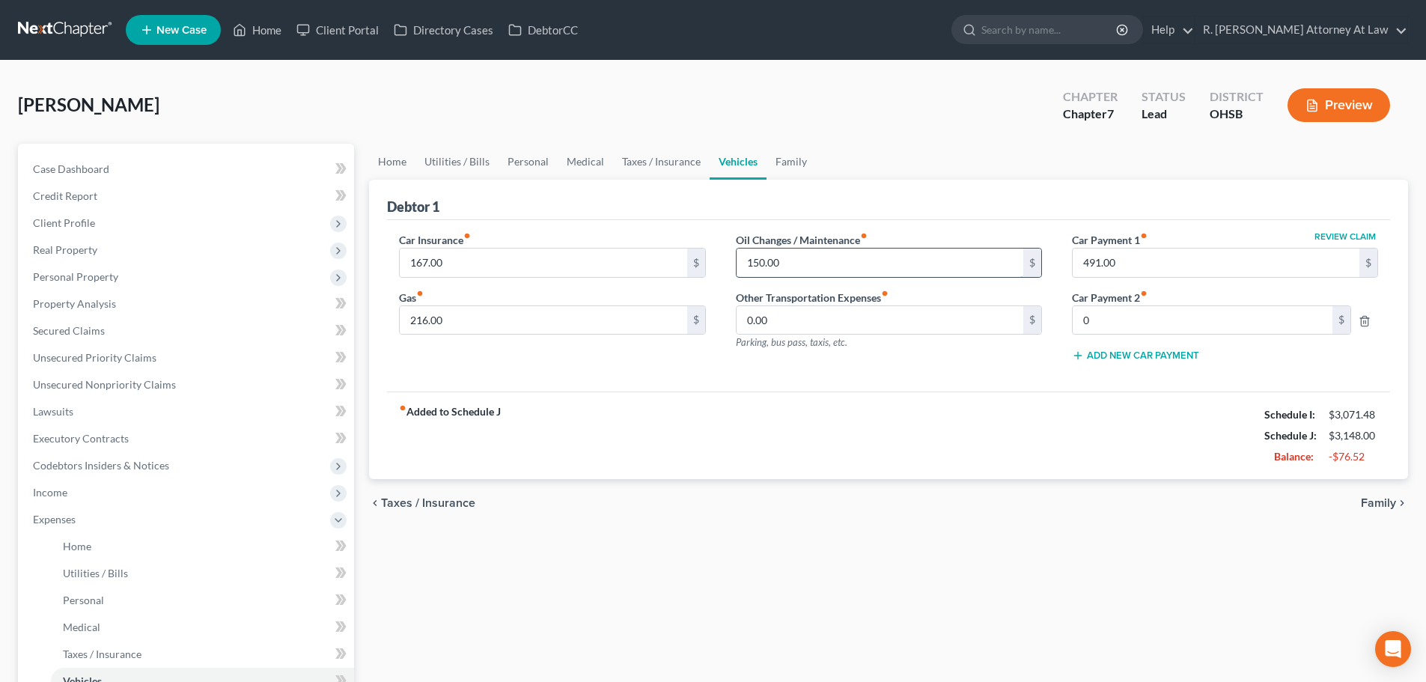
click at [782, 261] on input "150.00" at bounding box center [879, 262] width 287 height 28
type input "75"
click at [644, 372] on div "Car Insurance fiber_manual_record 167.00 $ Gas fiber_manual_record 216.00 $" at bounding box center [552, 303] width 336 height 142
click at [654, 165] on link "Taxes / Insurance" at bounding box center [661, 162] width 97 height 36
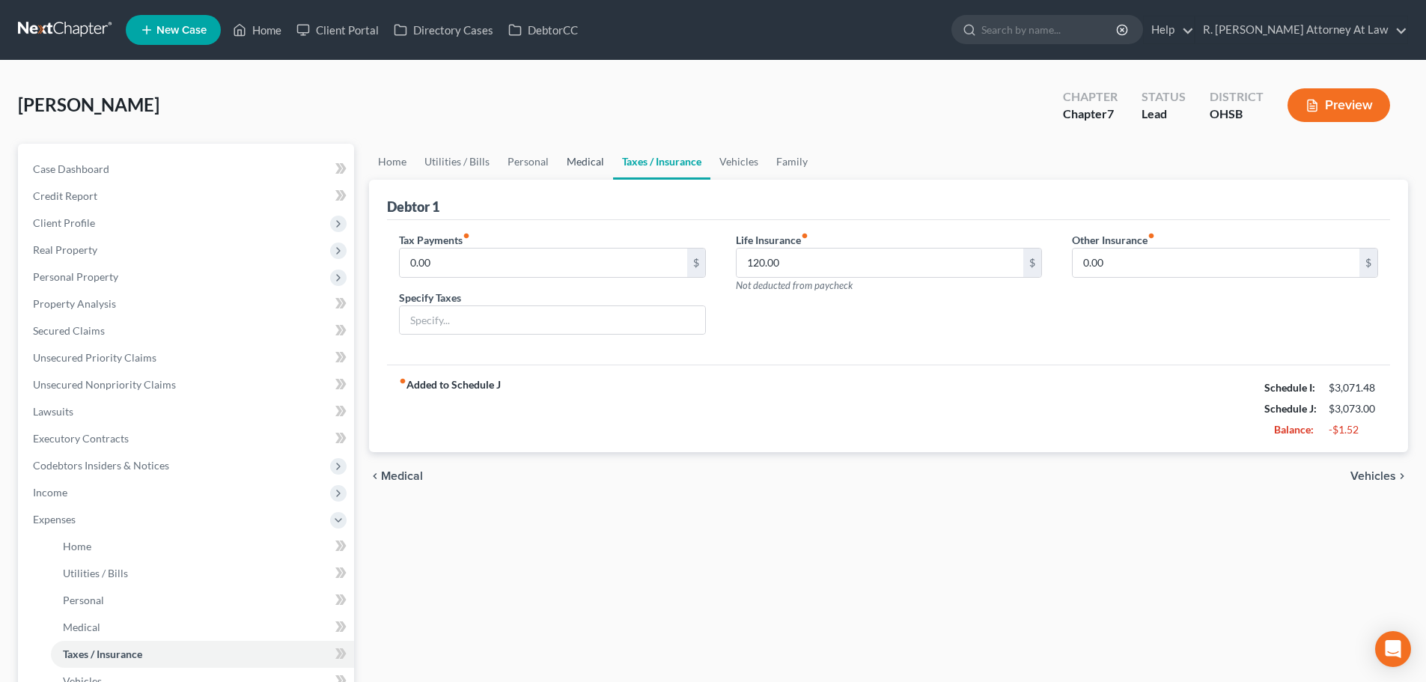
click at [575, 162] on link "Medical" at bounding box center [585, 162] width 55 height 36
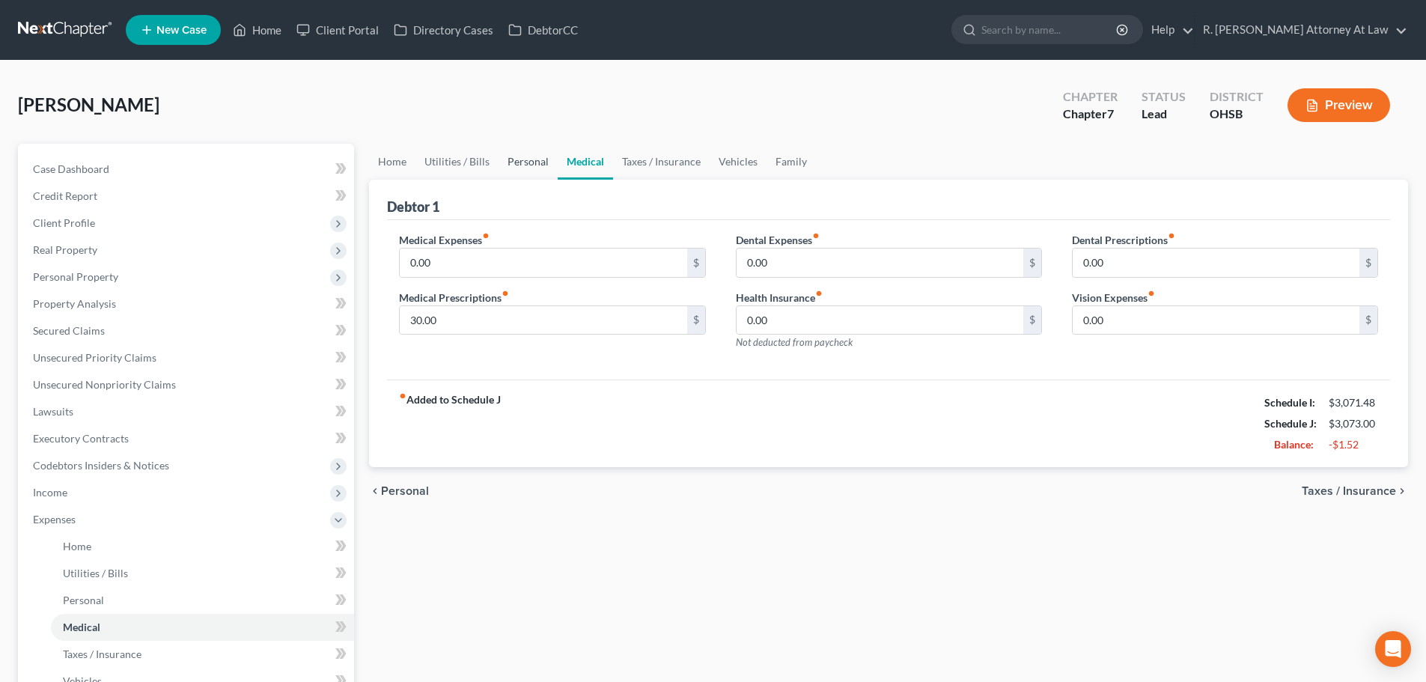
click at [514, 160] on link "Personal" at bounding box center [527, 162] width 59 height 36
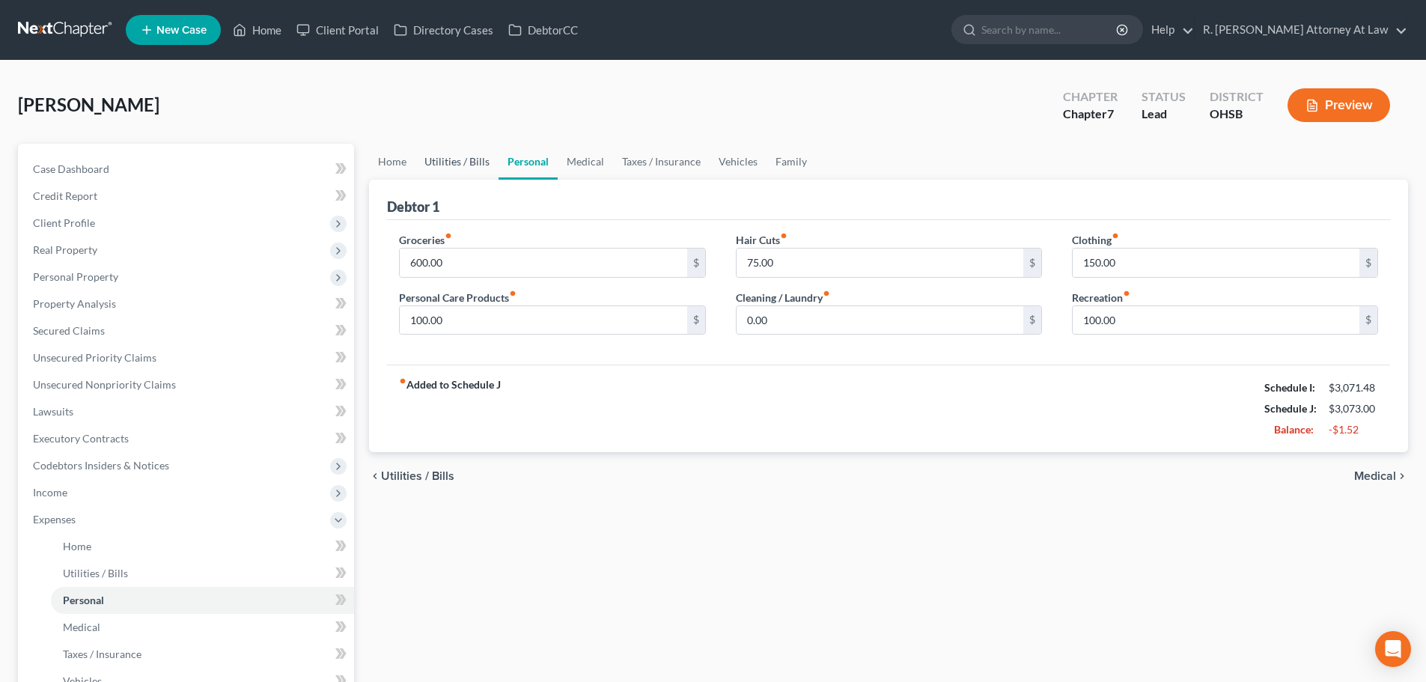
click at [460, 159] on link "Utilities / Bills" at bounding box center [456, 162] width 83 height 36
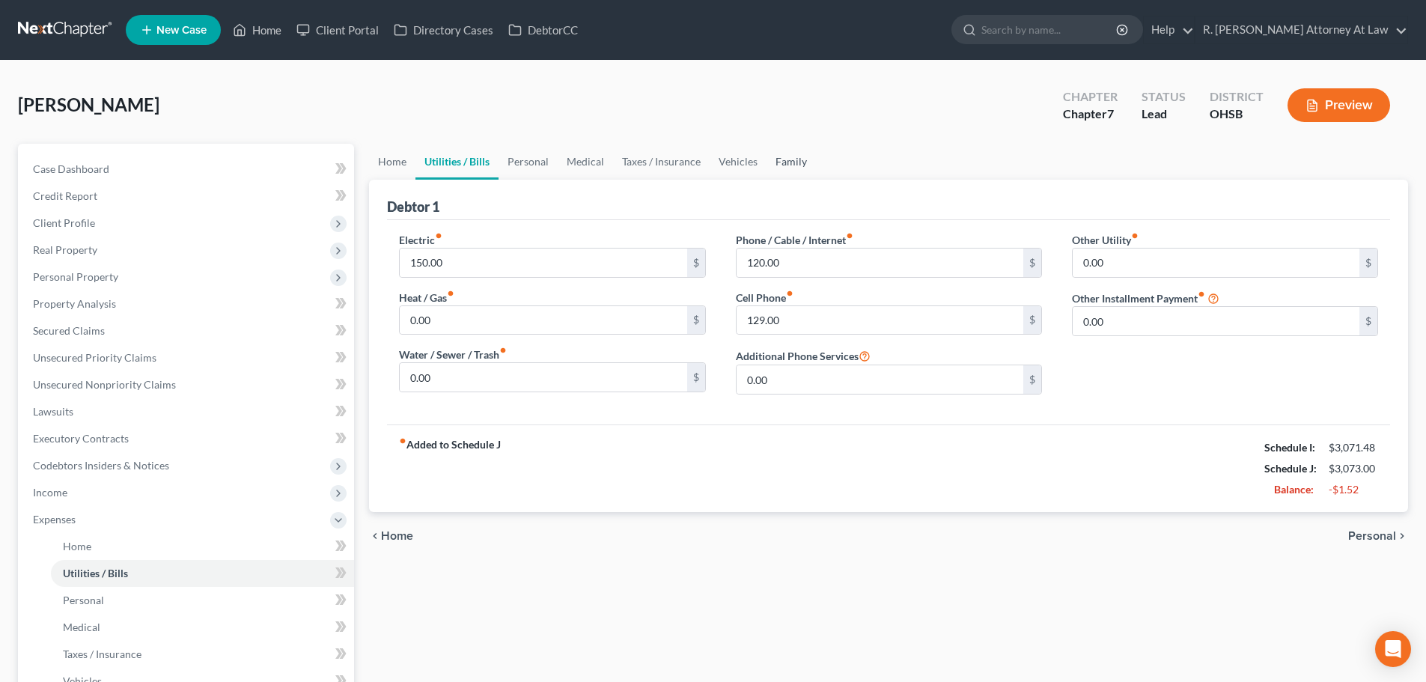
click at [793, 159] on link "Family" at bounding box center [790, 162] width 49 height 36
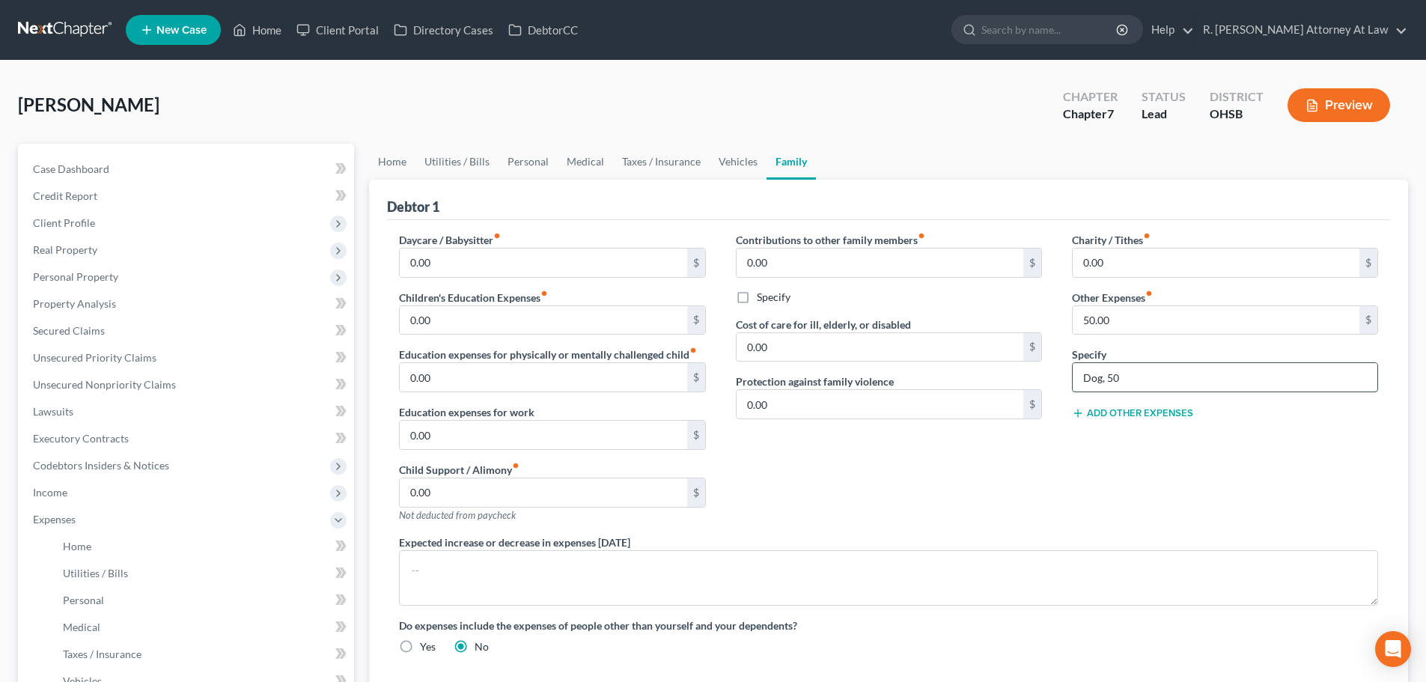
click at [1125, 377] on input "Dog, 50" at bounding box center [1224, 377] width 305 height 28
type input "Dog, 40"
click at [1114, 324] on input "50.00" at bounding box center [1215, 320] width 287 height 28
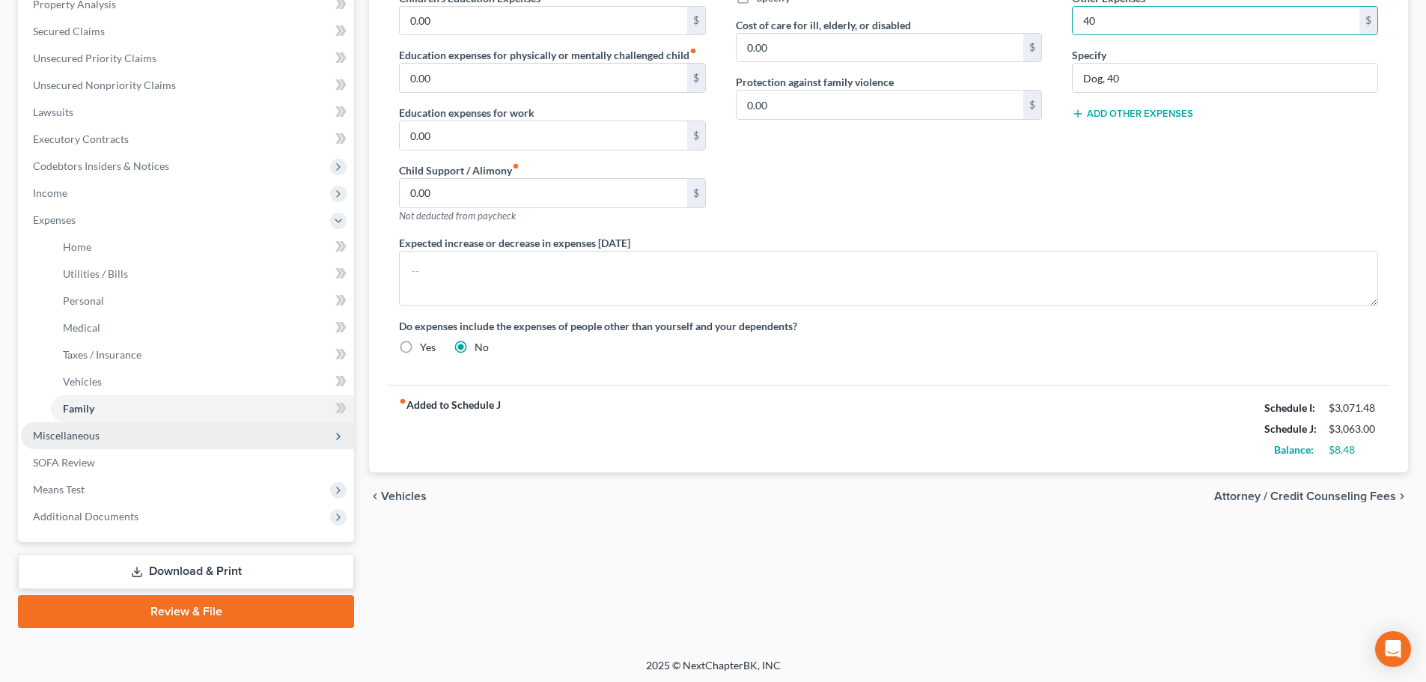
click at [65, 435] on span "Miscellaneous" at bounding box center [66, 435] width 67 height 13
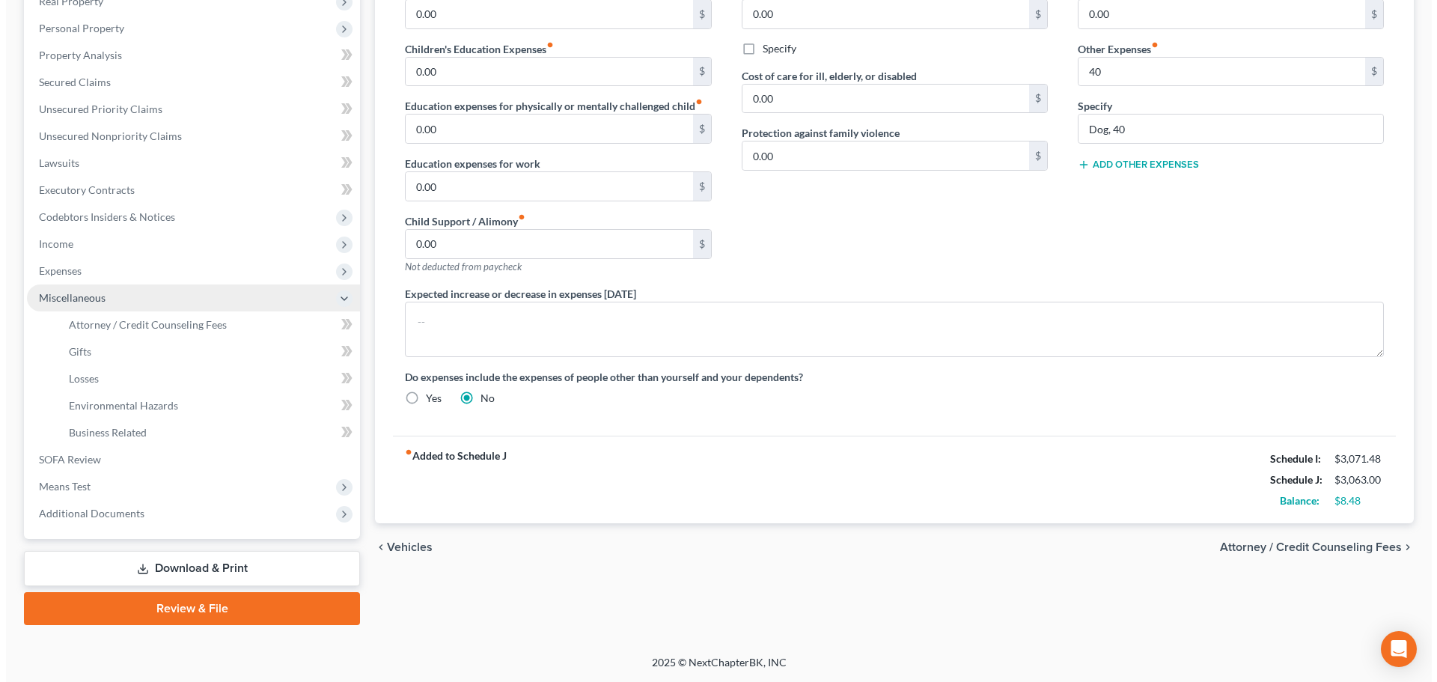
scroll to position [248, 0]
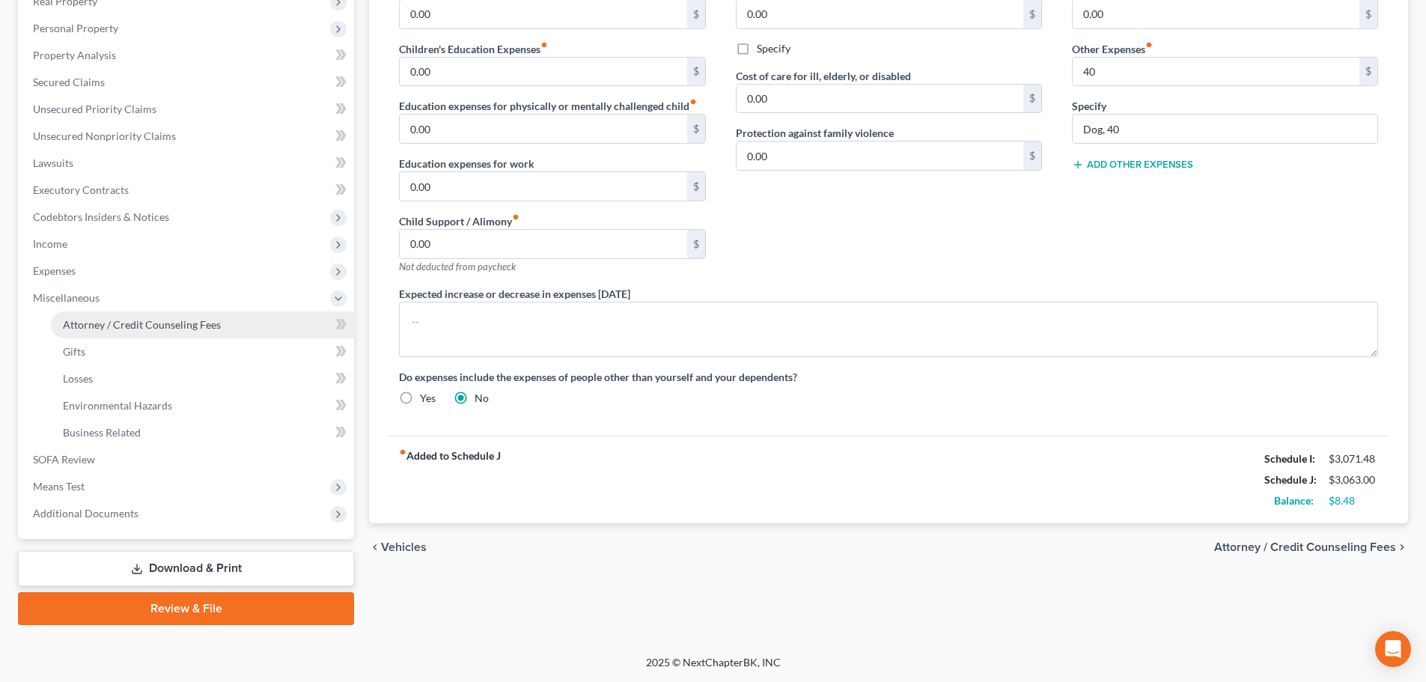
click at [96, 329] on span "Attorney / Credit Counseling Fees" at bounding box center [142, 324] width 158 height 13
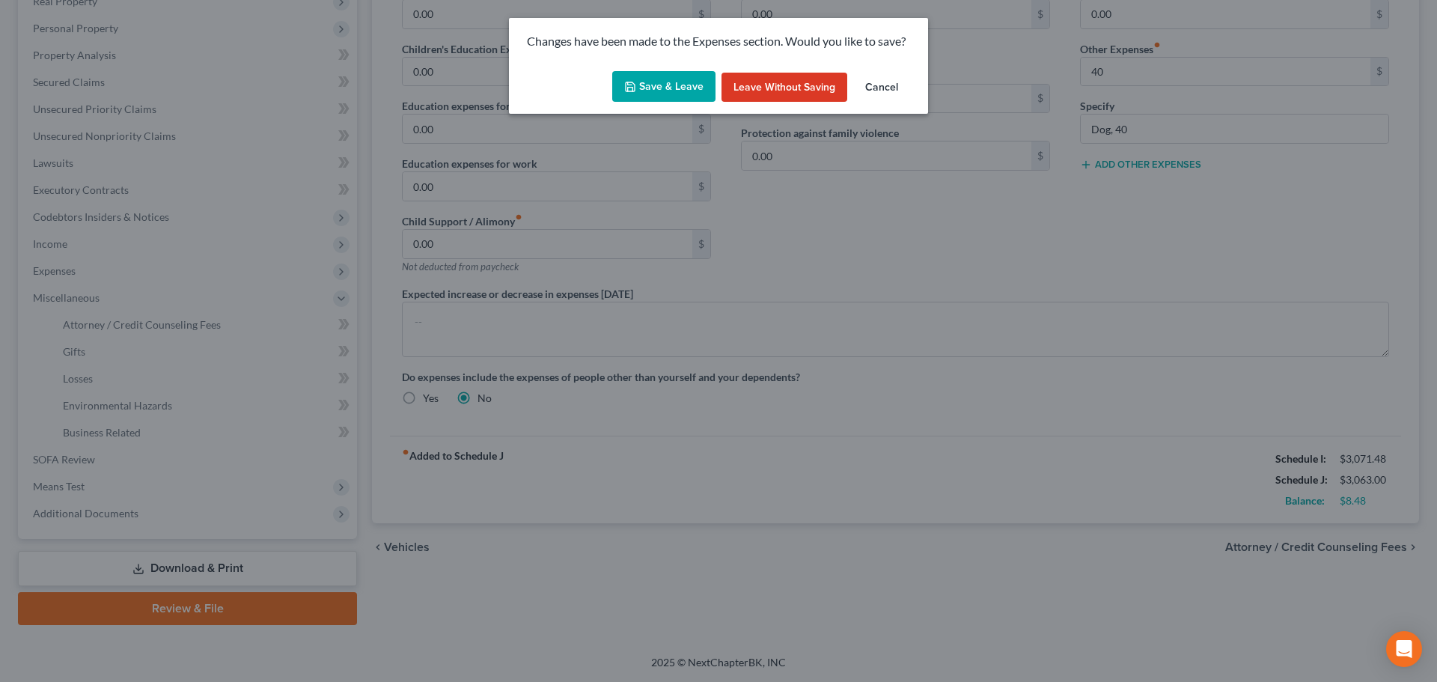
click at [654, 85] on button "Save & Leave" at bounding box center [663, 86] width 103 height 31
type input "40.00"
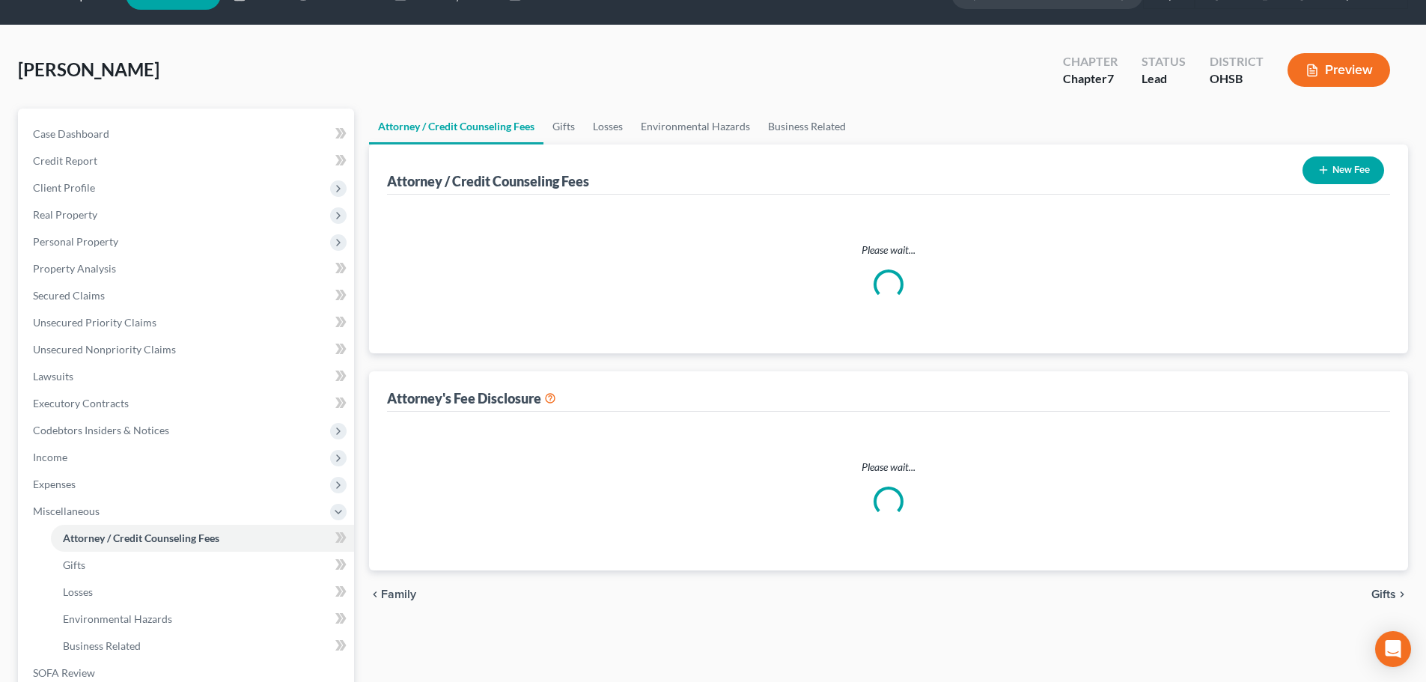
select select "1"
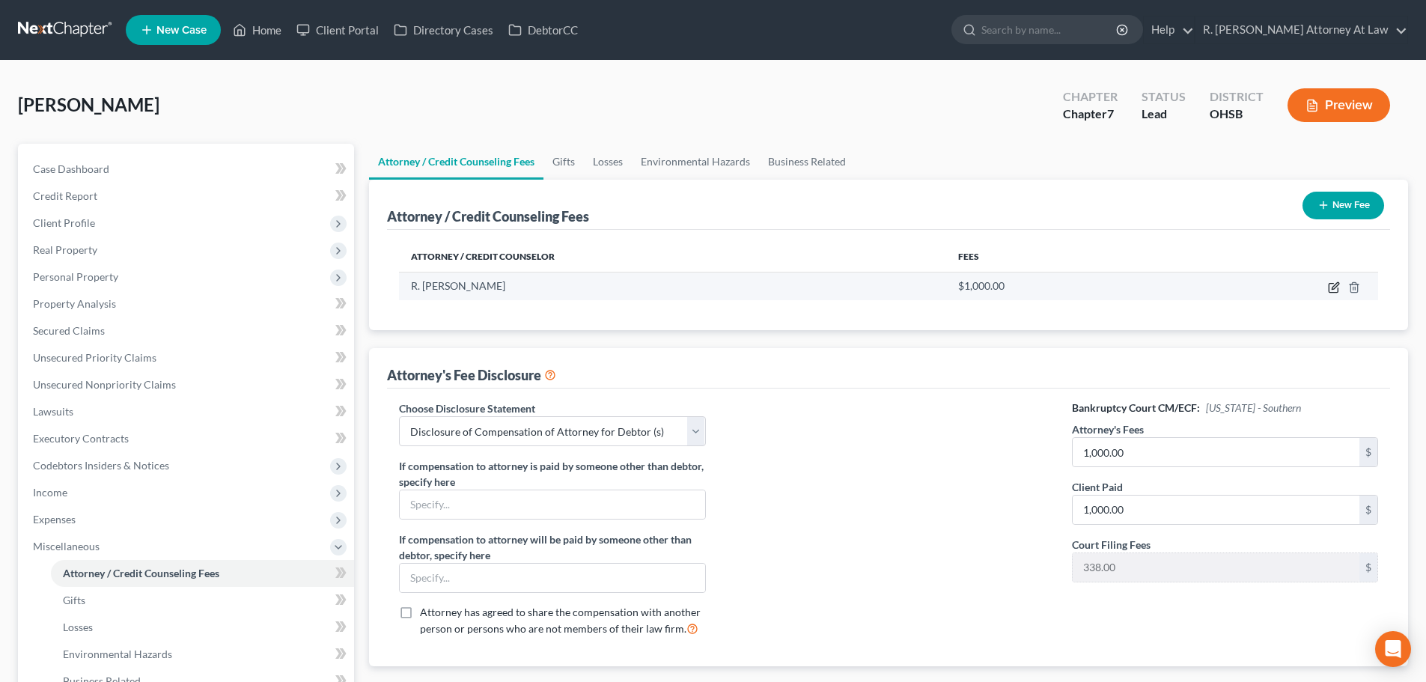
click at [1338, 284] on icon "button" at bounding box center [1334, 287] width 12 height 12
select select "36"
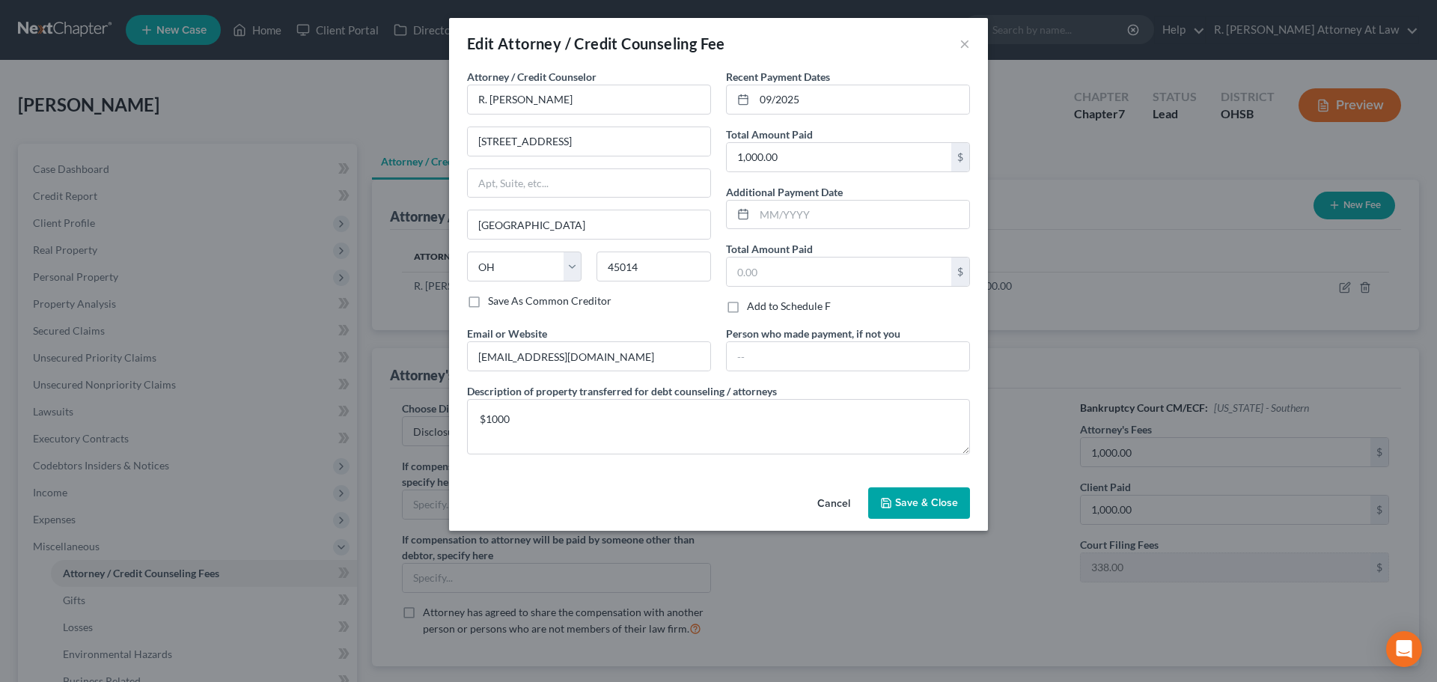
click at [938, 494] on button "Save & Close" at bounding box center [919, 502] width 102 height 31
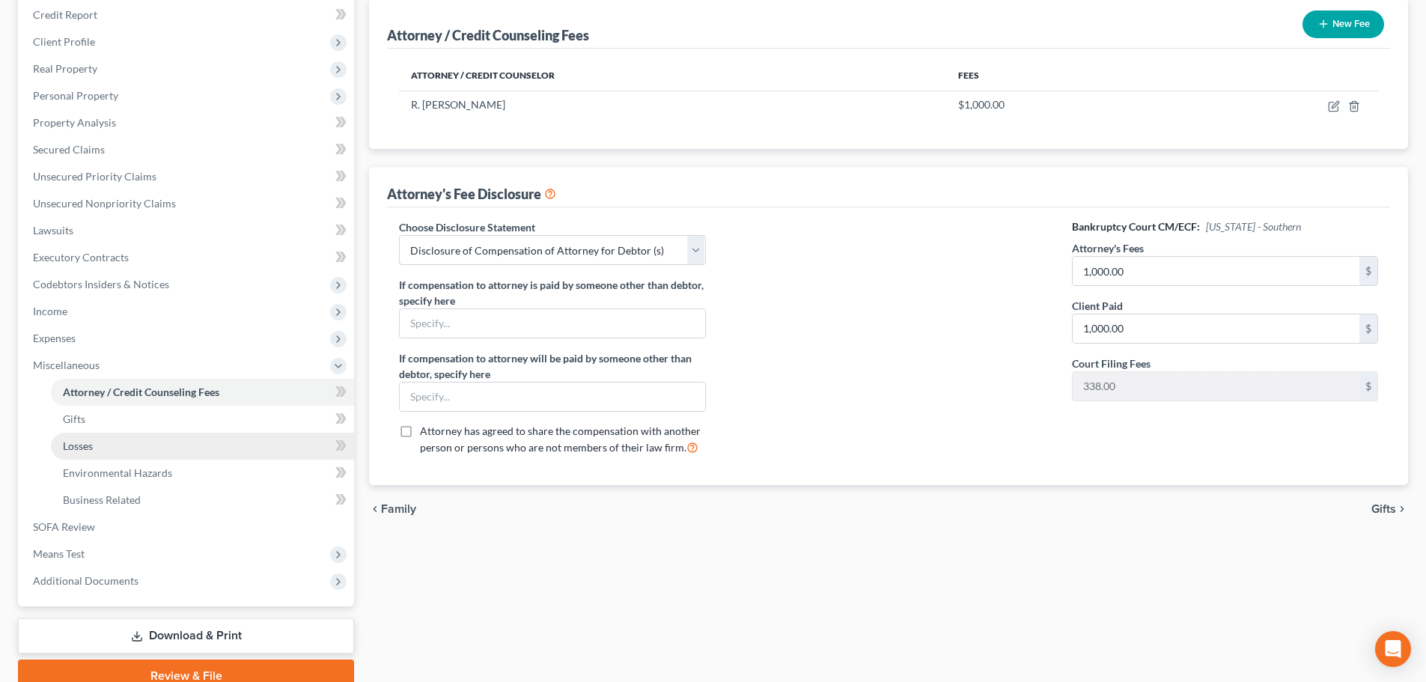
scroll to position [225, 0]
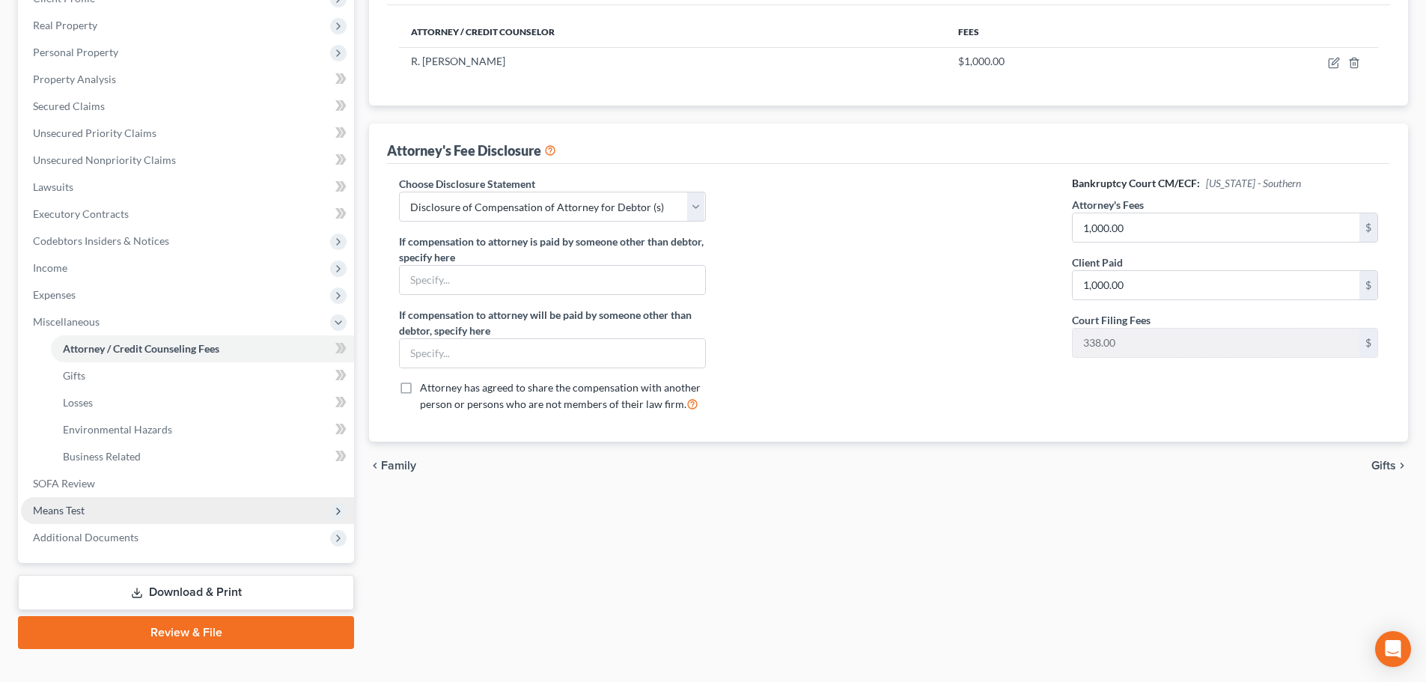
click at [36, 509] on span "Means Test" at bounding box center [59, 510] width 52 height 13
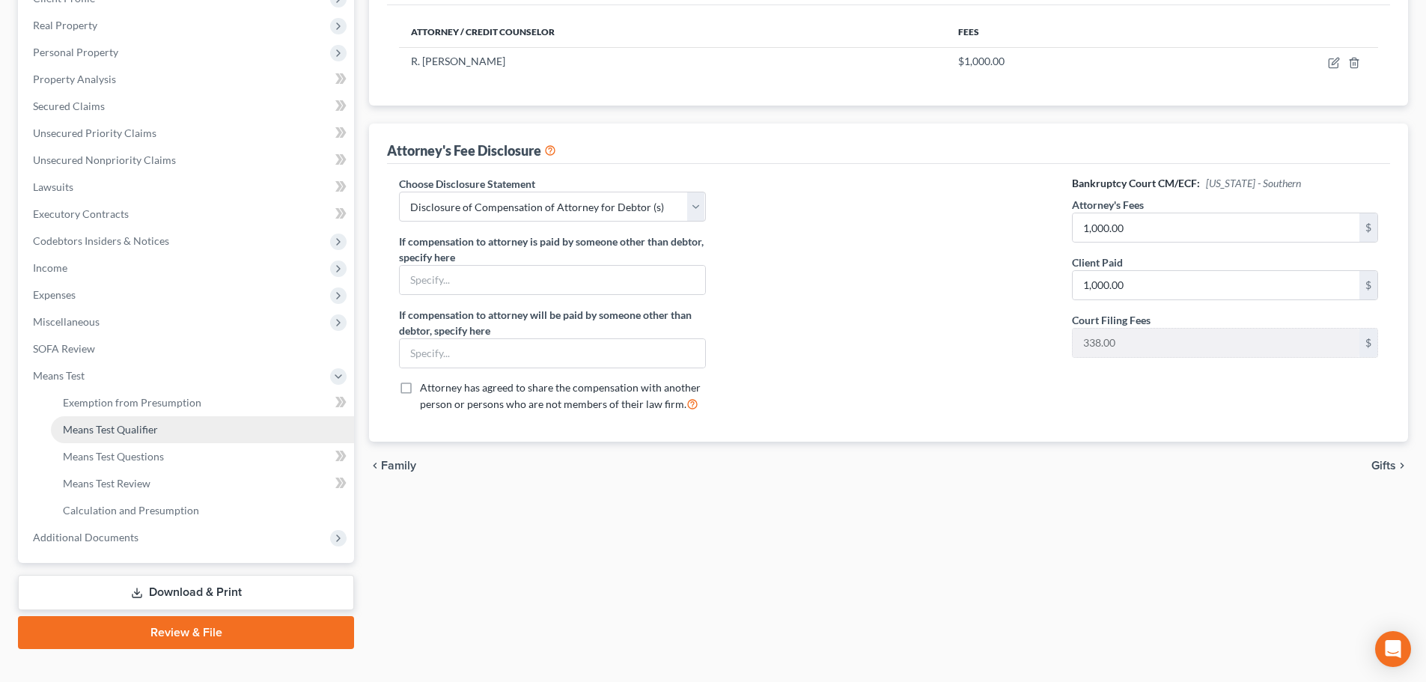
click at [85, 427] on span "Means Test Qualifier" at bounding box center [110, 429] width 95 height 13
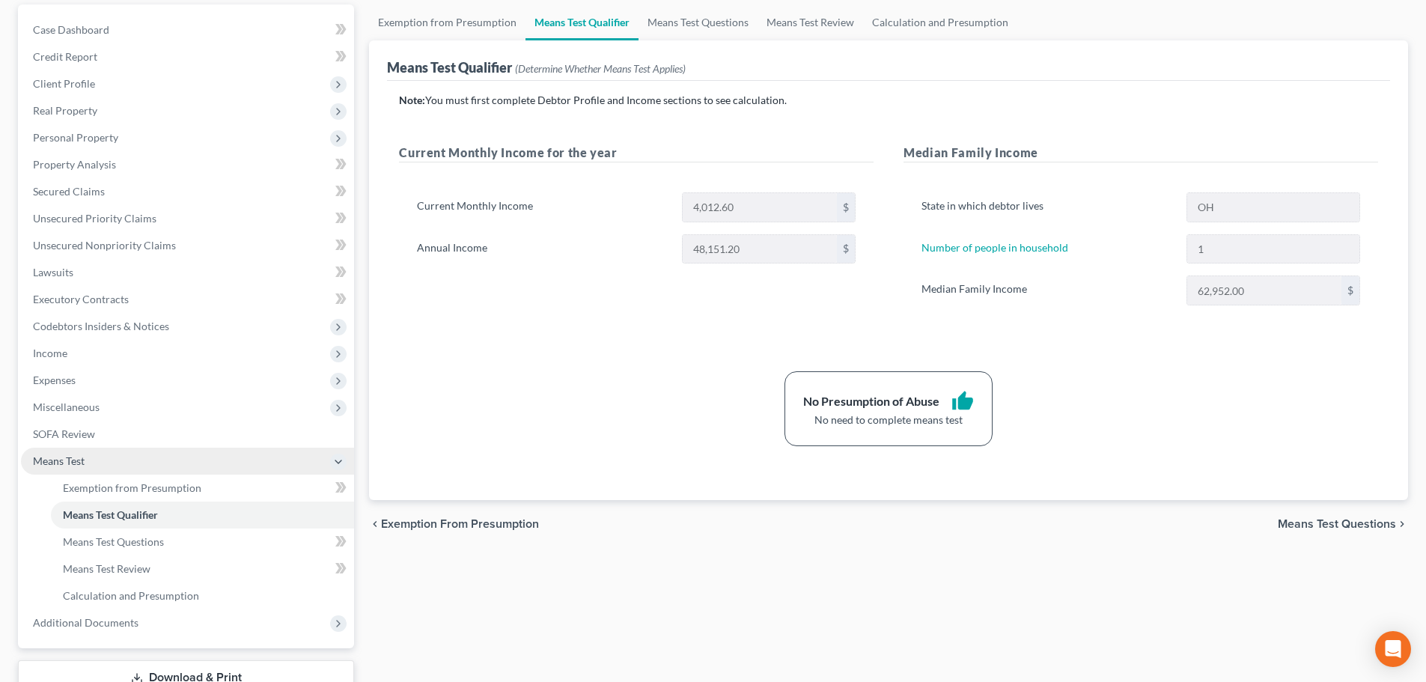
scroll to position [150, 0]
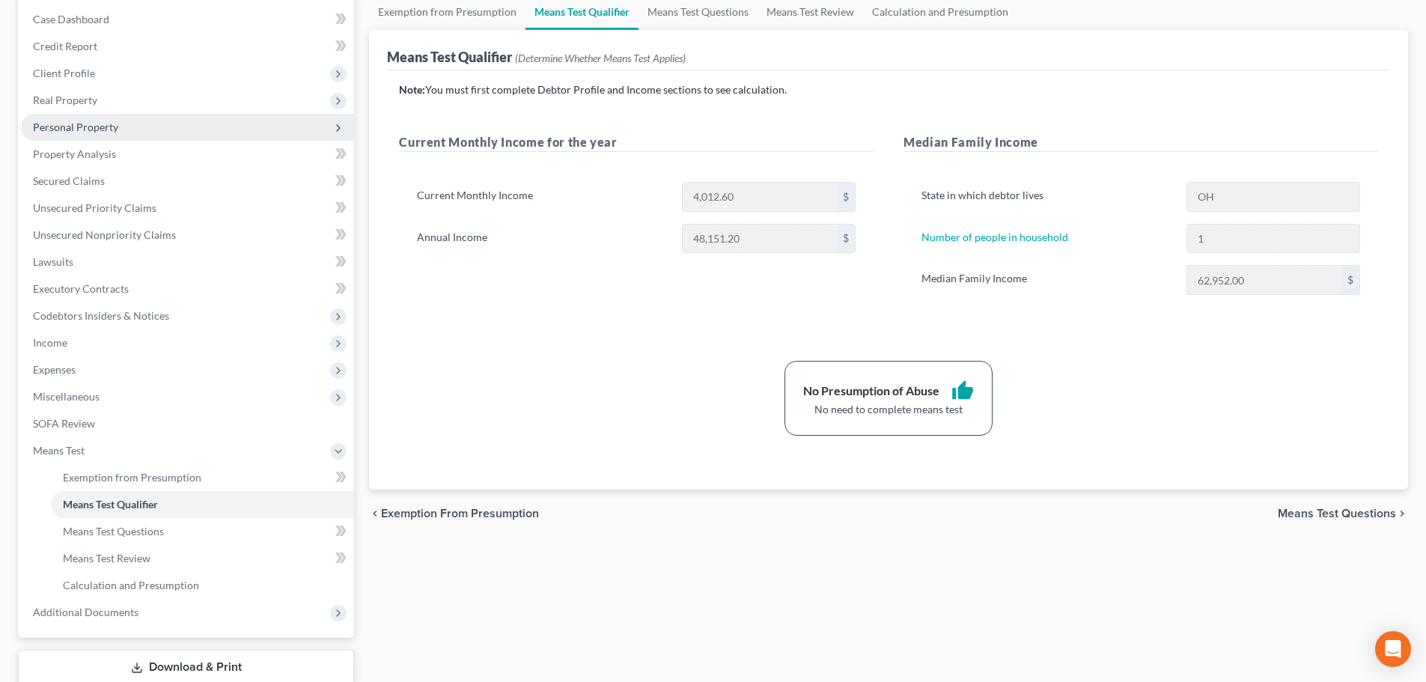
click at [75, 120] on span "Personal Property" at bounding box center [75, 126] width 85 height 13
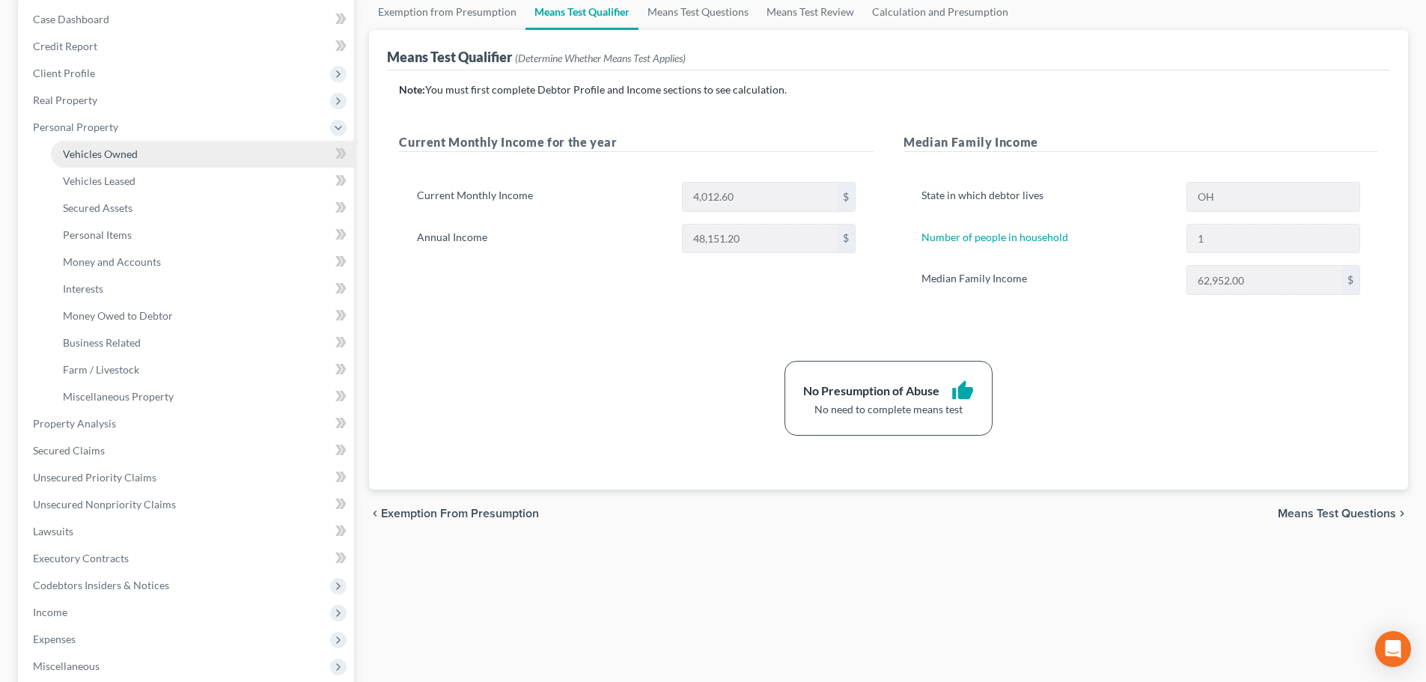
click at [88, 160] on link "Vehicles Owned" at bounding box center [202, 154] width 303 height 27
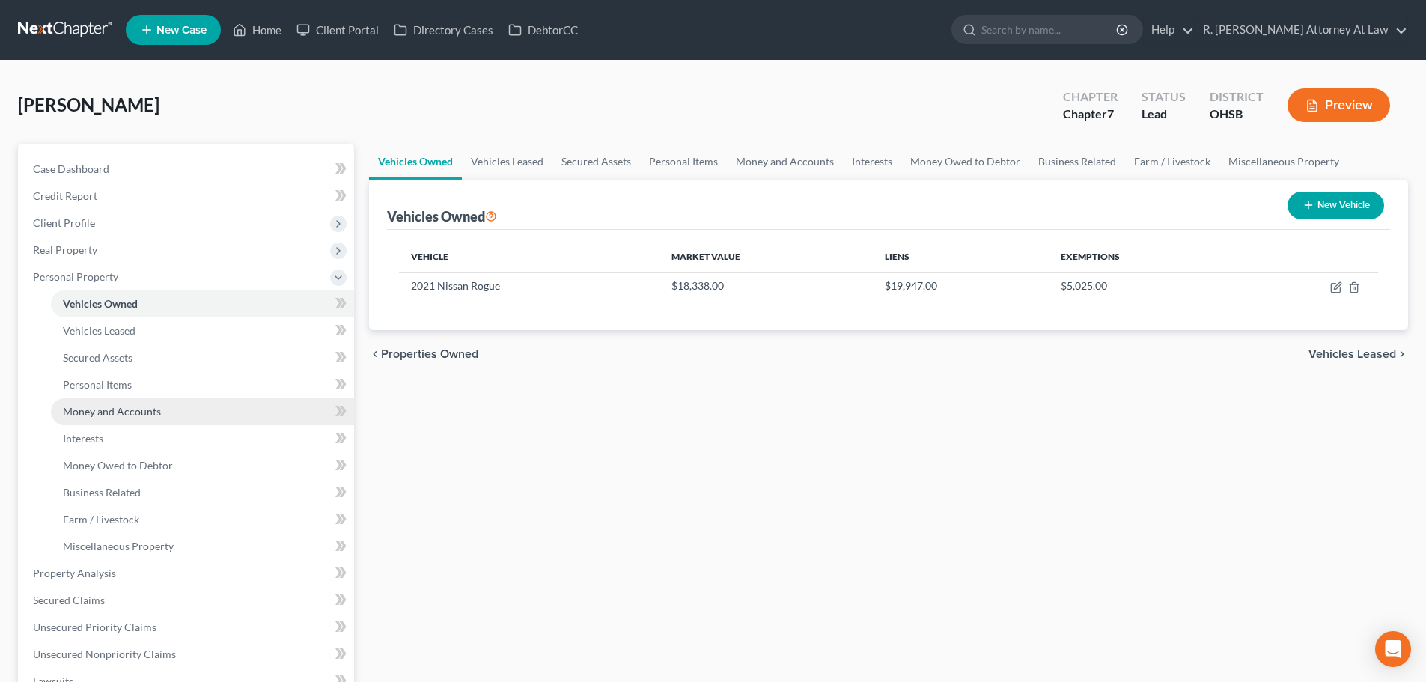
click at [94, 409] on span "Money and Accounts" at bounding box center [112, 411] width 98 height 13
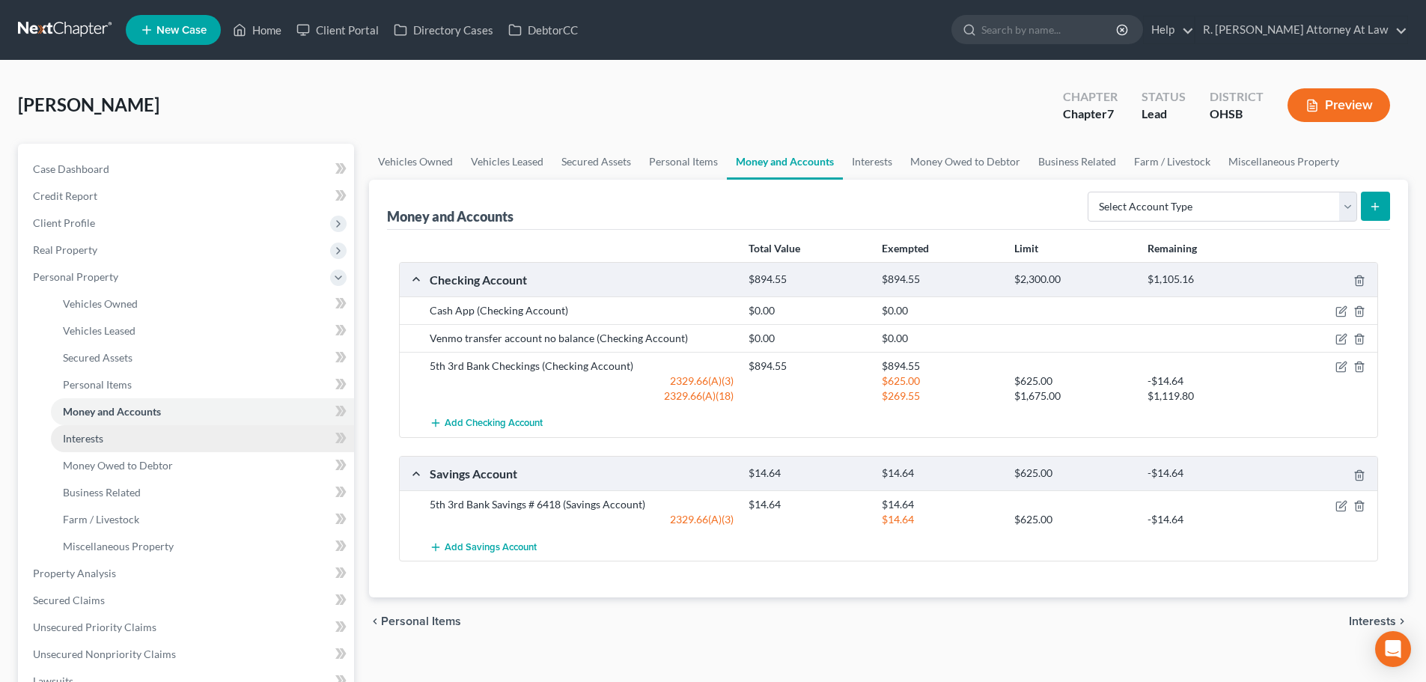
click at [80, 443] on span "Interests" at bounding box center [83, 438] width 40 height 13
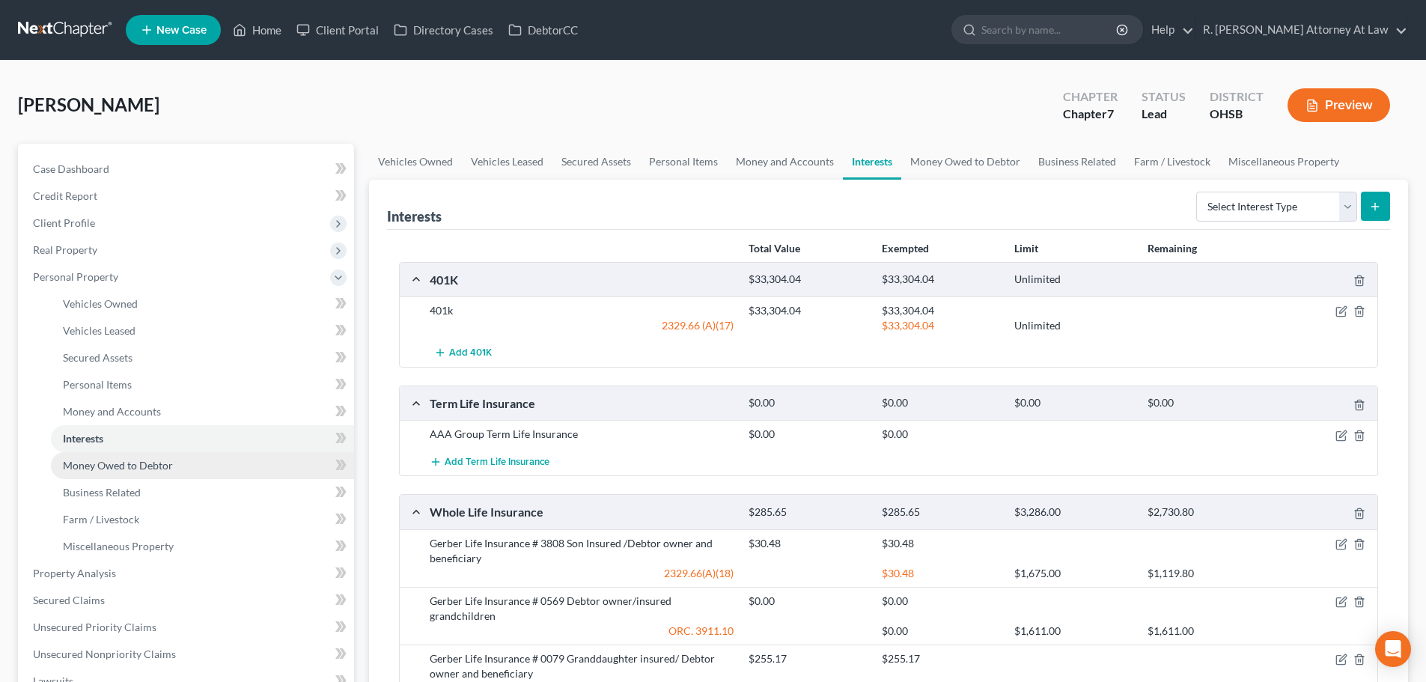
click at [80, 470] on span "Money Owed to Debtor" at bounding box center [118, 465] width 110 height 13
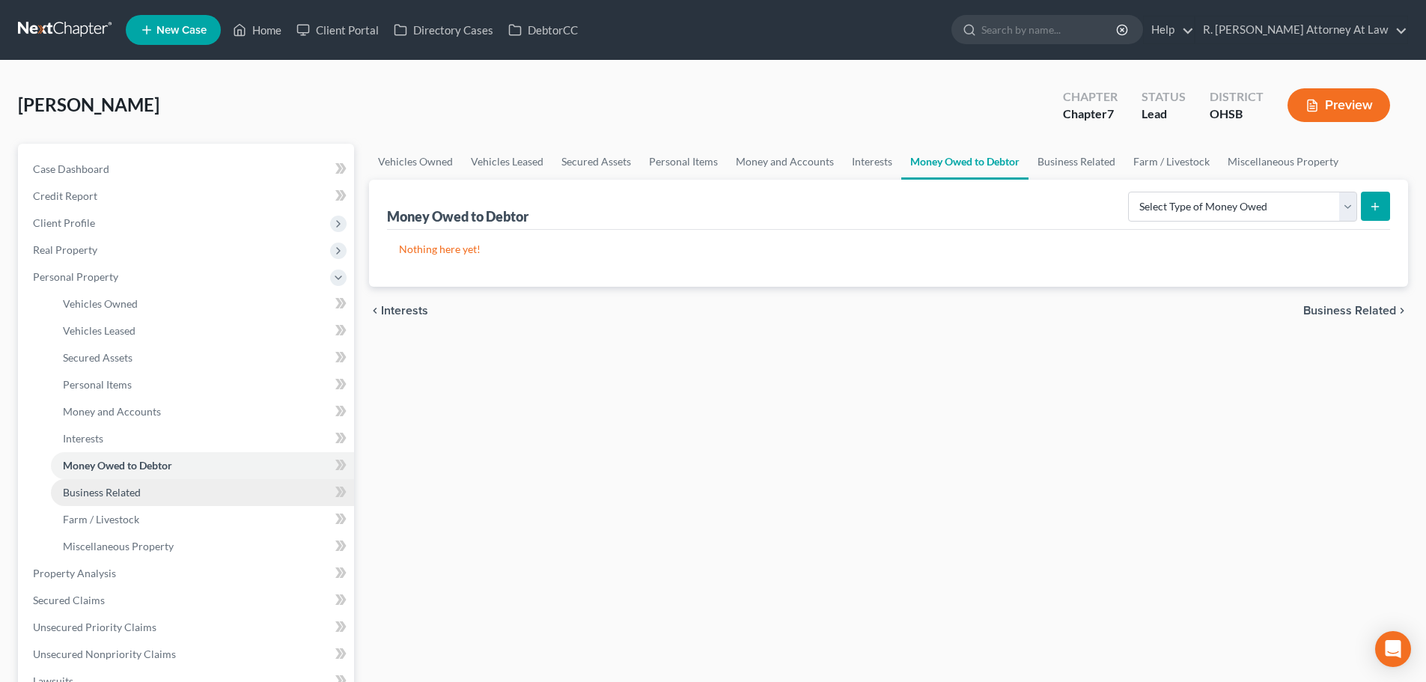
click at [90, 497] on span "Business Related" at bounding box center [102, 492] width 78 height 13
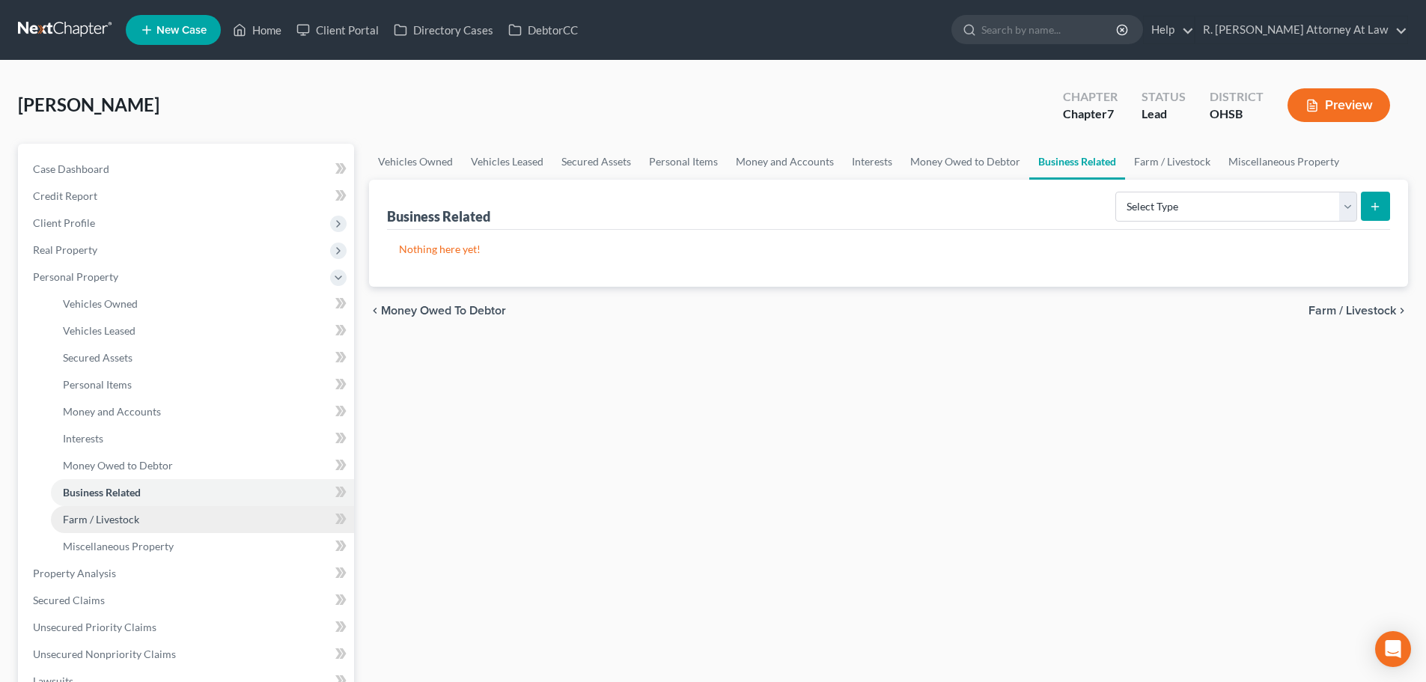
click at [95, 523] on span "Farm / Livestock" at bounding box center [101, 519] width 76 height 13
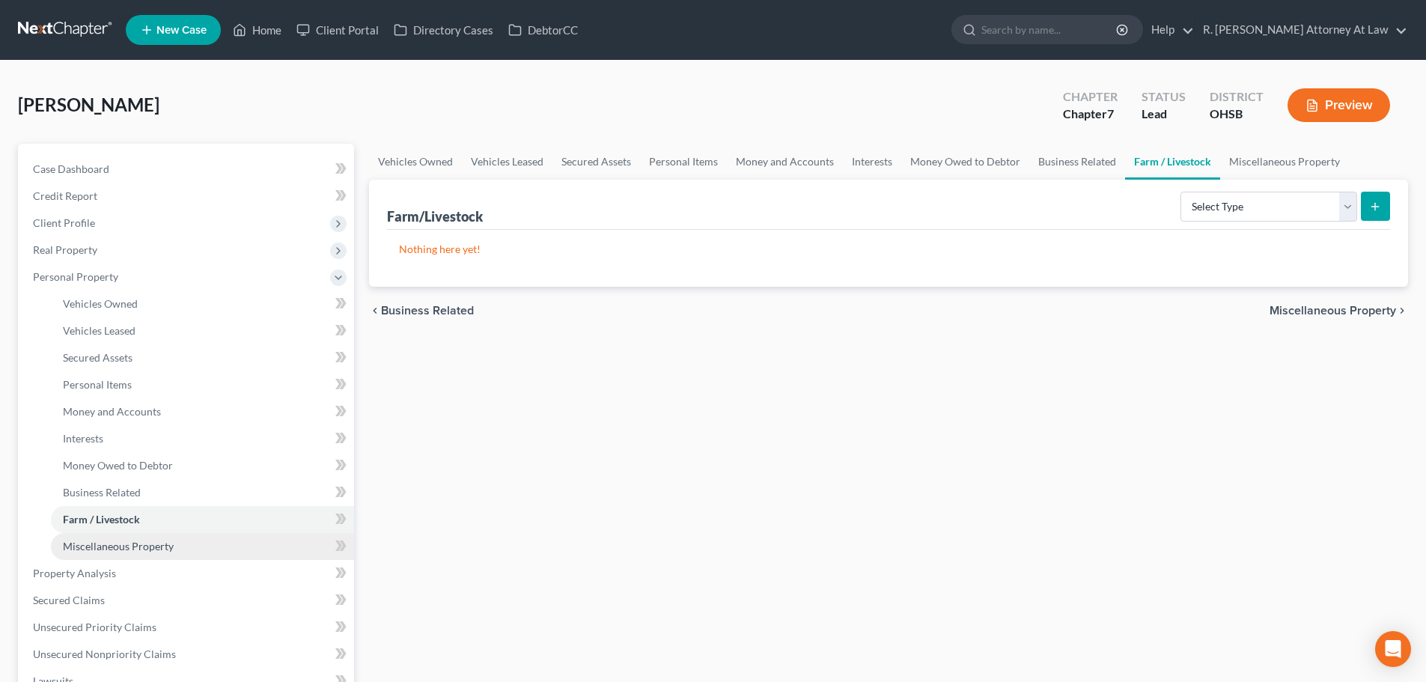
click at [94, 543] on span "Miscellaneous Property" at bounding box center [118, 546] width 111 height 13
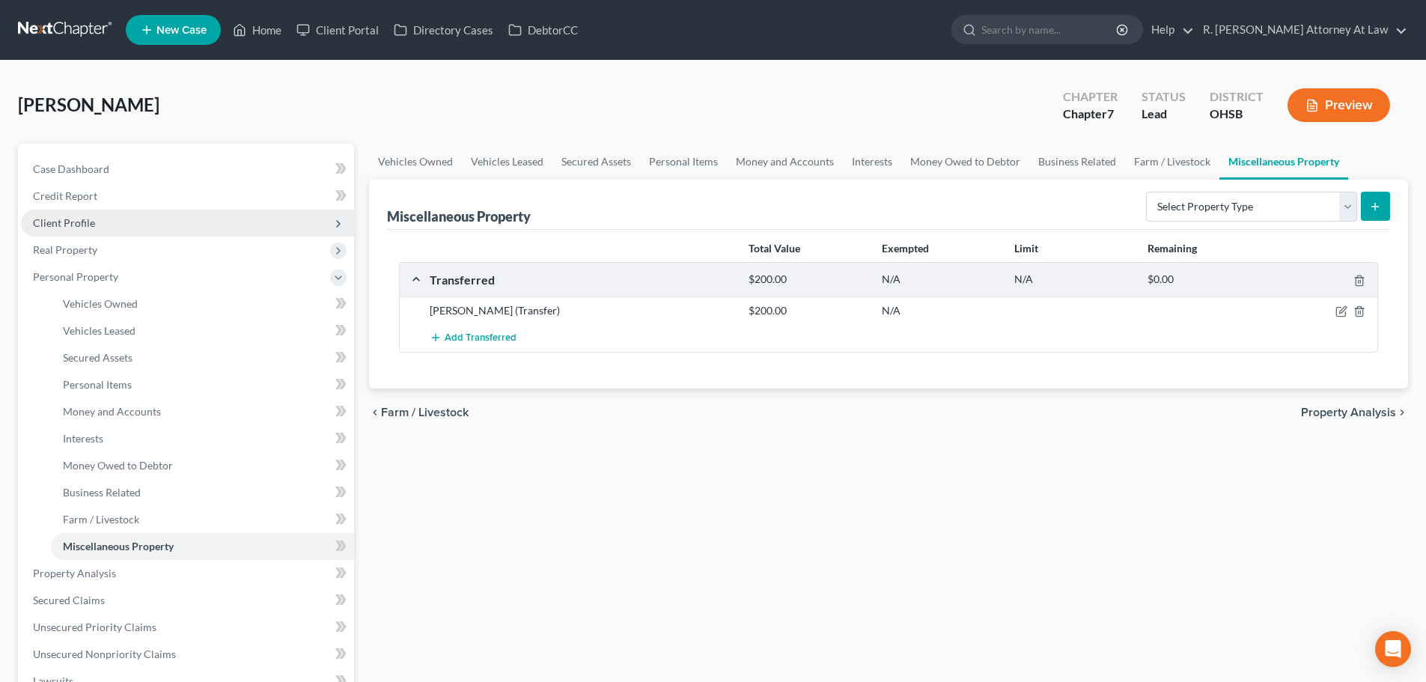
click at [72, 222] on span "Client Profile" at bounding box center [64, 222] width 62 height 13
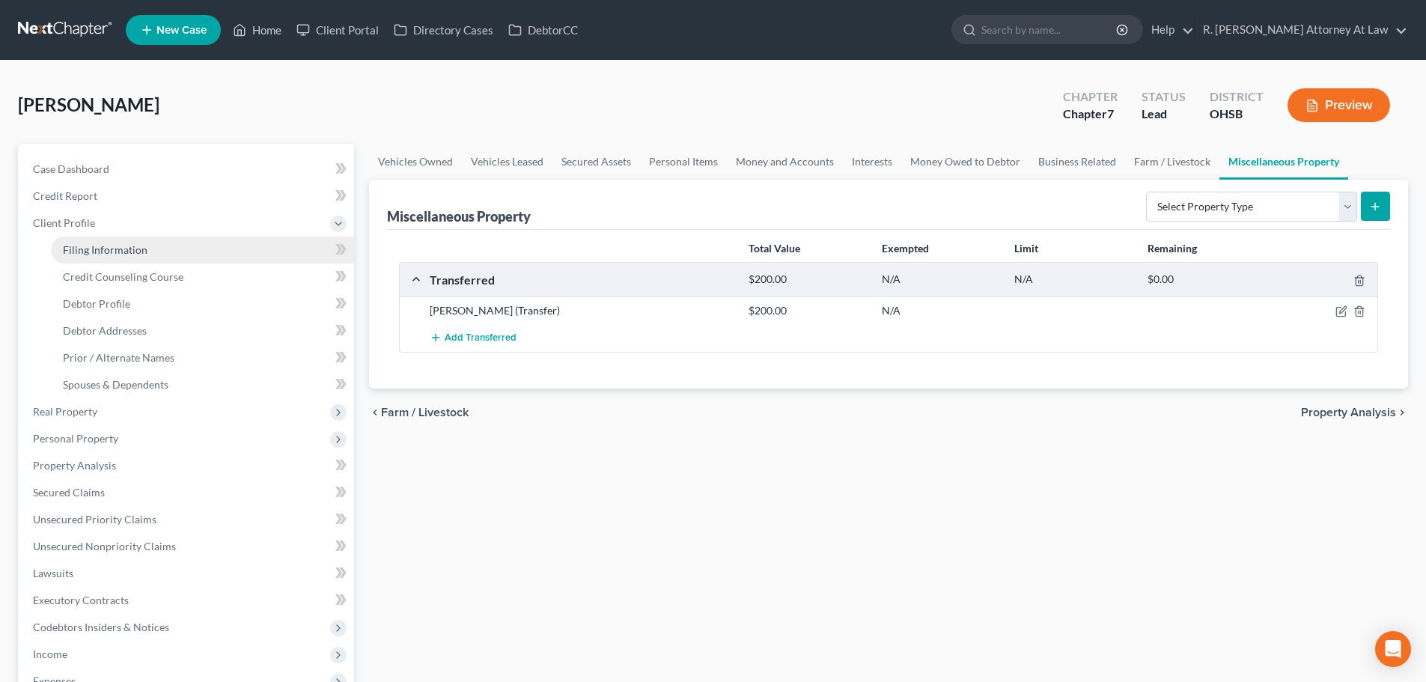
click at [88, 248] on span "Filing Information" at bounding box center [105, 249] width 85 height 13
select select "1"
select select "0"
select select "36"
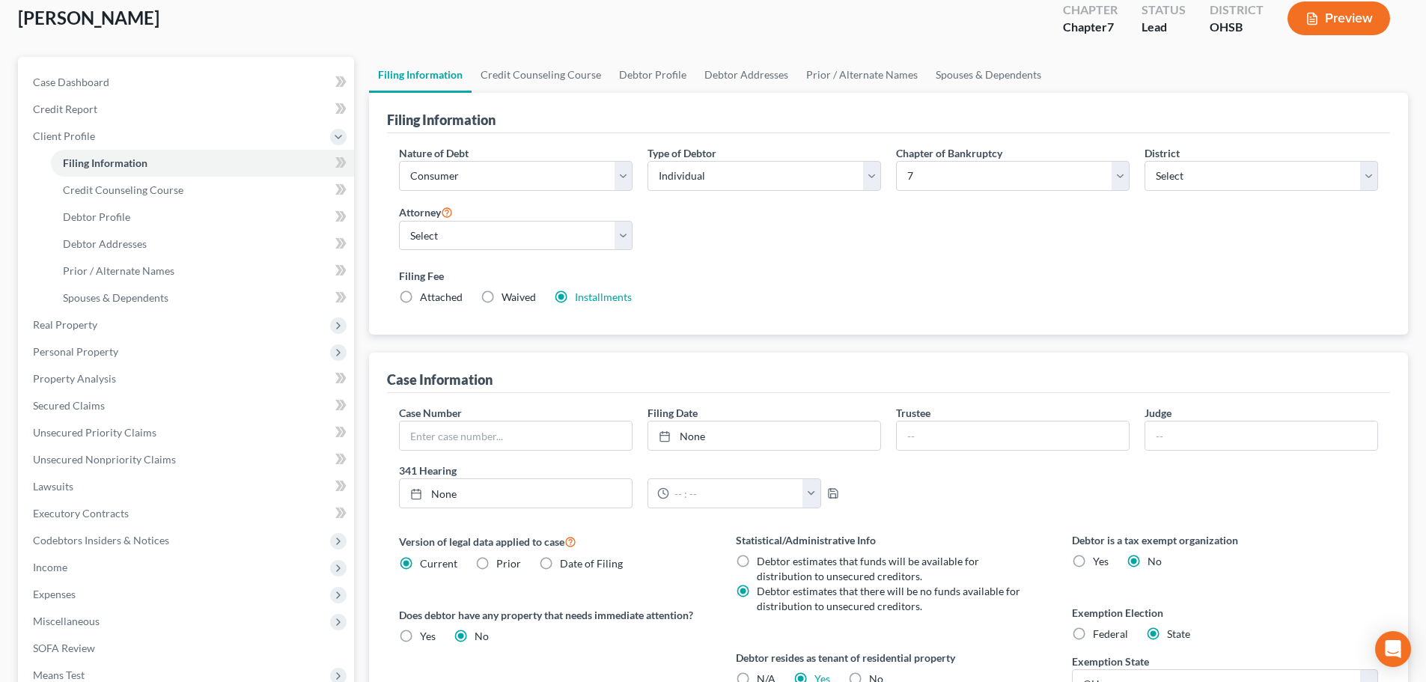
scroll to position [225, 0]
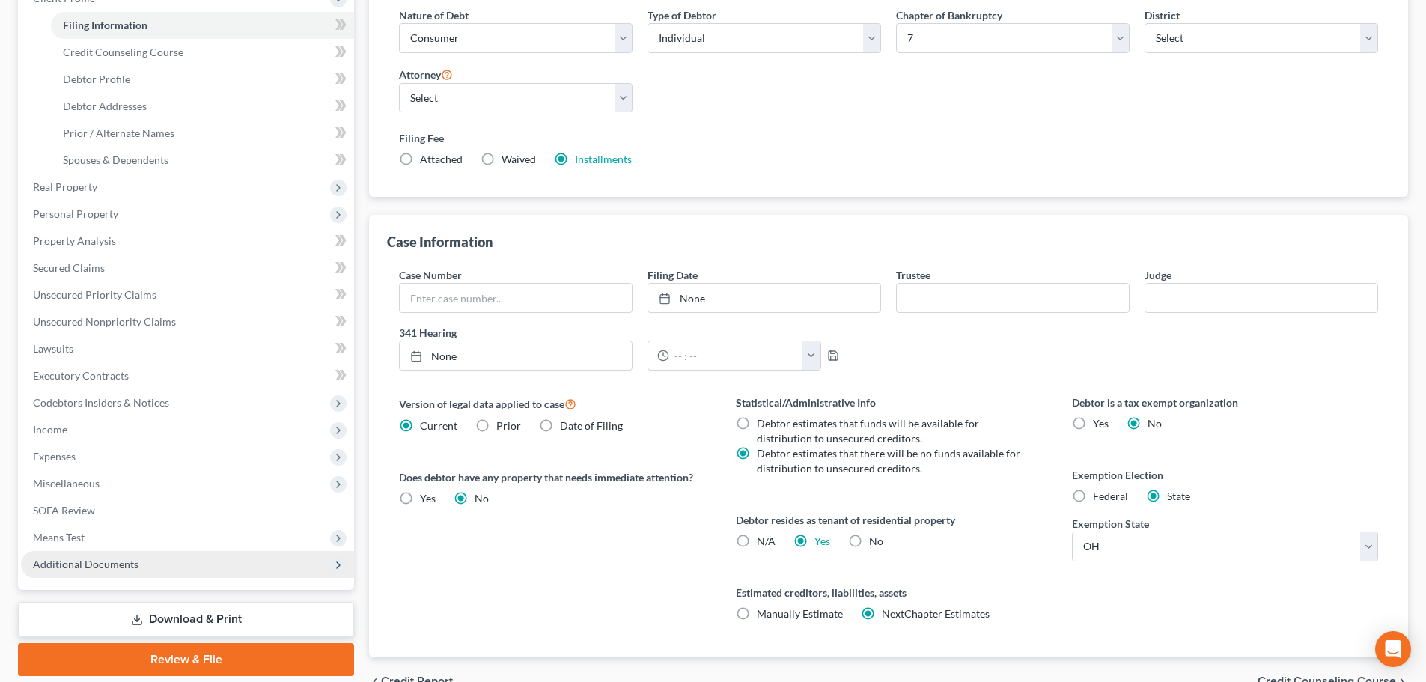
click at [96, 564] on span "Additional Documents" at bounding box center [86, 564] width 106 height 13
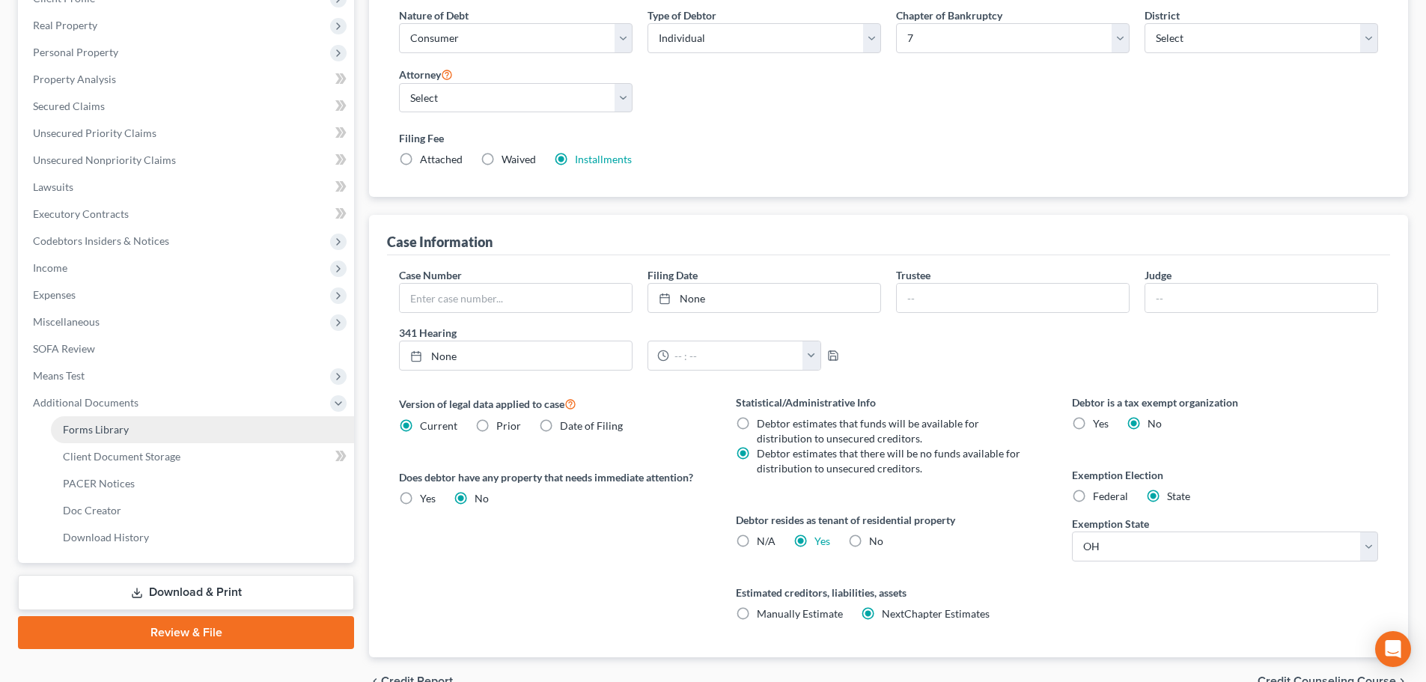
click at [82, 421] on link "Forms Library" at bounding box center [202, 429] width 303 height 27
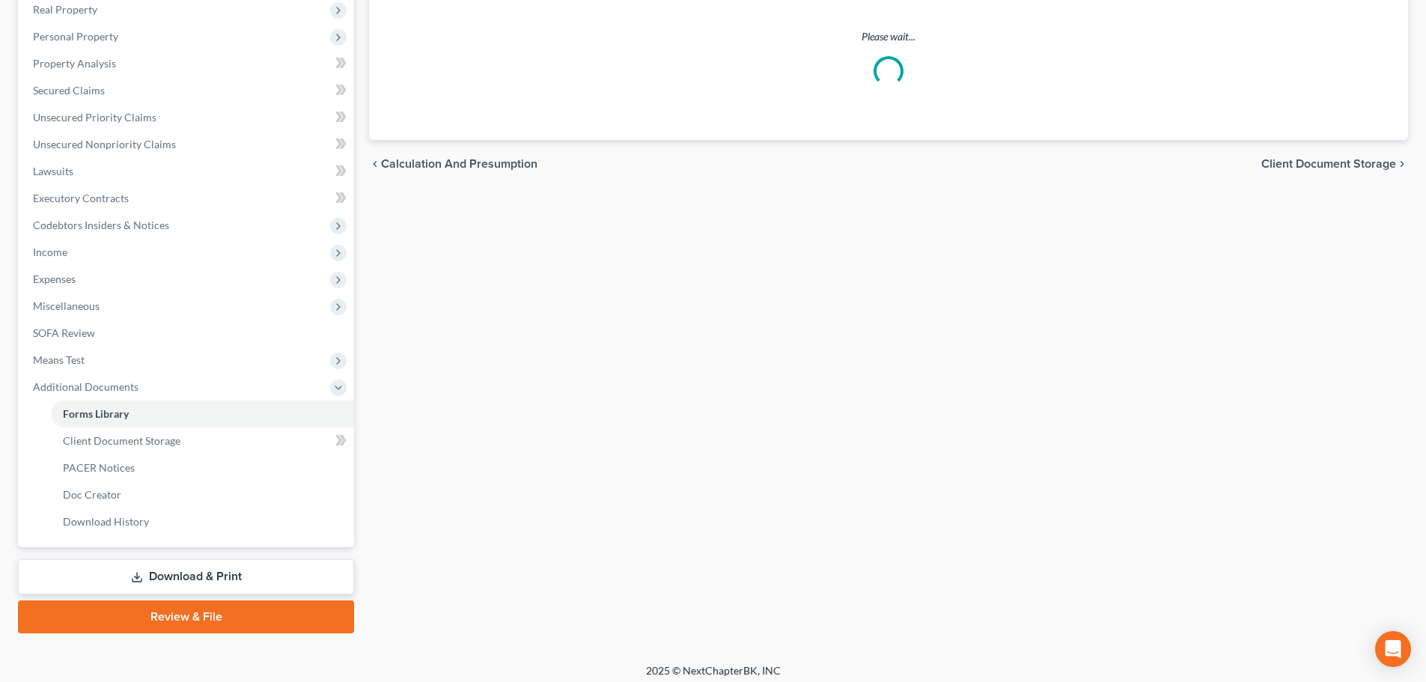
scroll to position [248, 0]
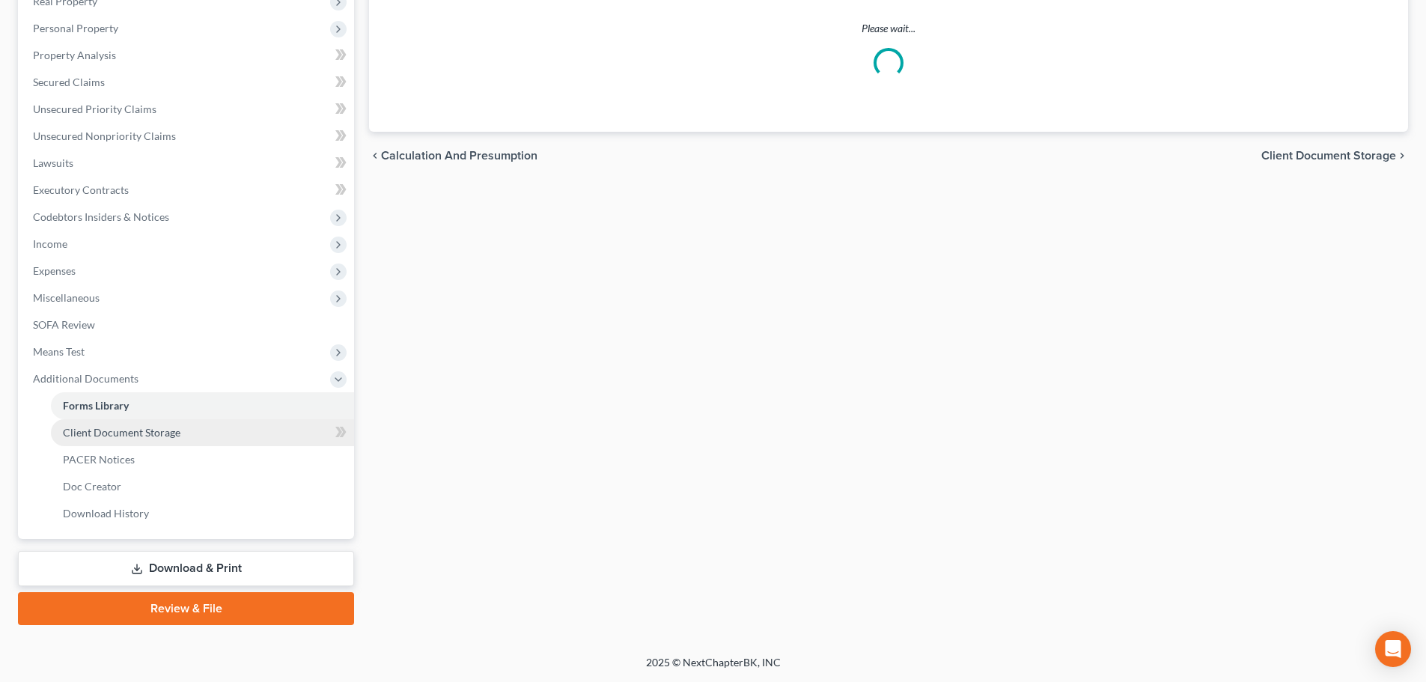
click at [162, 428] on span "Client Document Storage" at bounding box center [121, 432] width 117 height 13
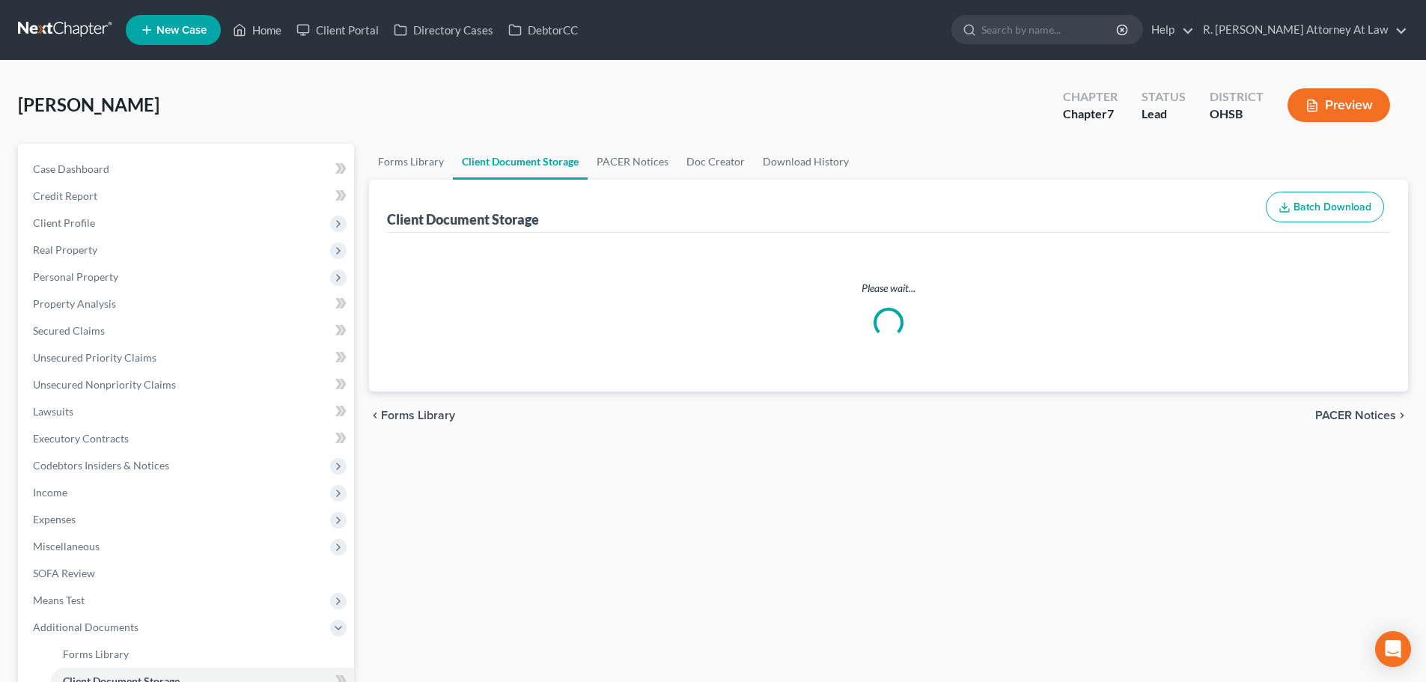
select select "7"
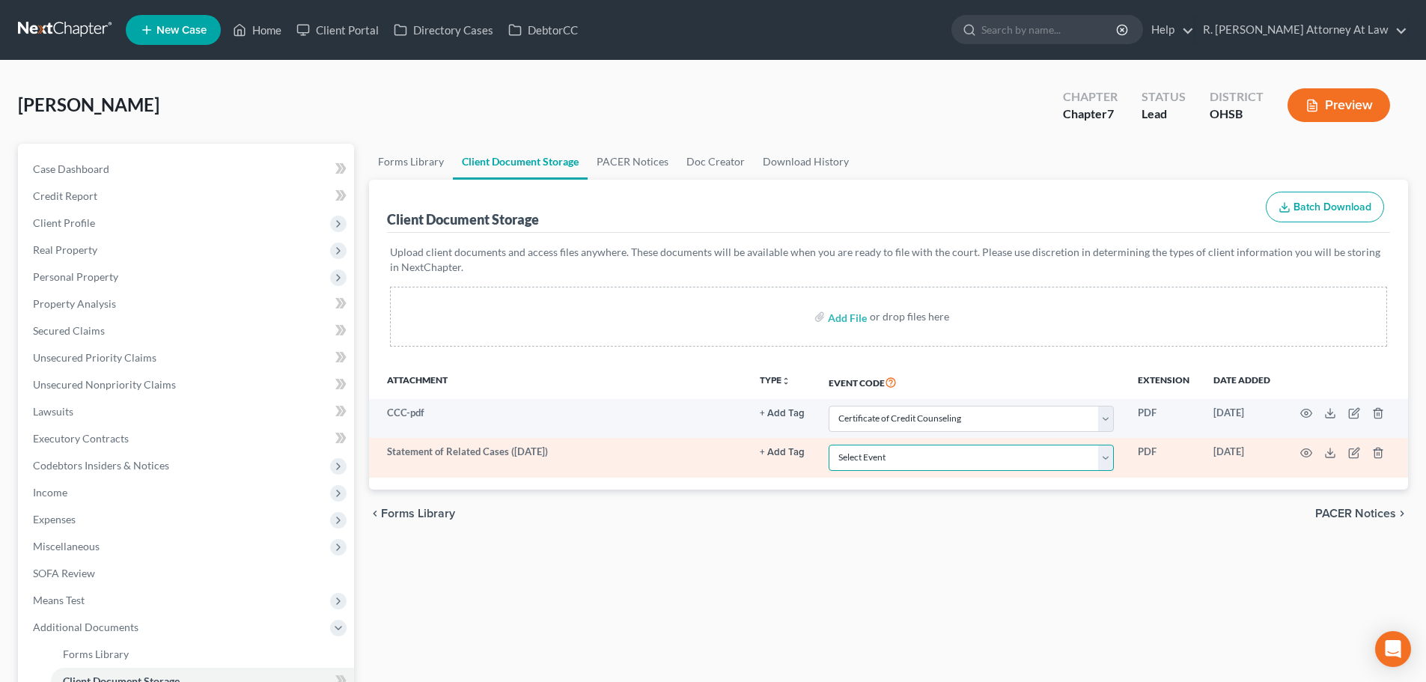
click at [869, 459] on select "Select Event 20 Largest Unsecured Creditors Amended Document Amended List of Cr…" at bounding box center [970, 458] width 285 height 26
select select "52"
click at [828, 445] on select "Select Event 20 Largest Unsecured Creditors Amended Document Amended List of Cr…" at bounding box center [970, 458] width 285 height 26
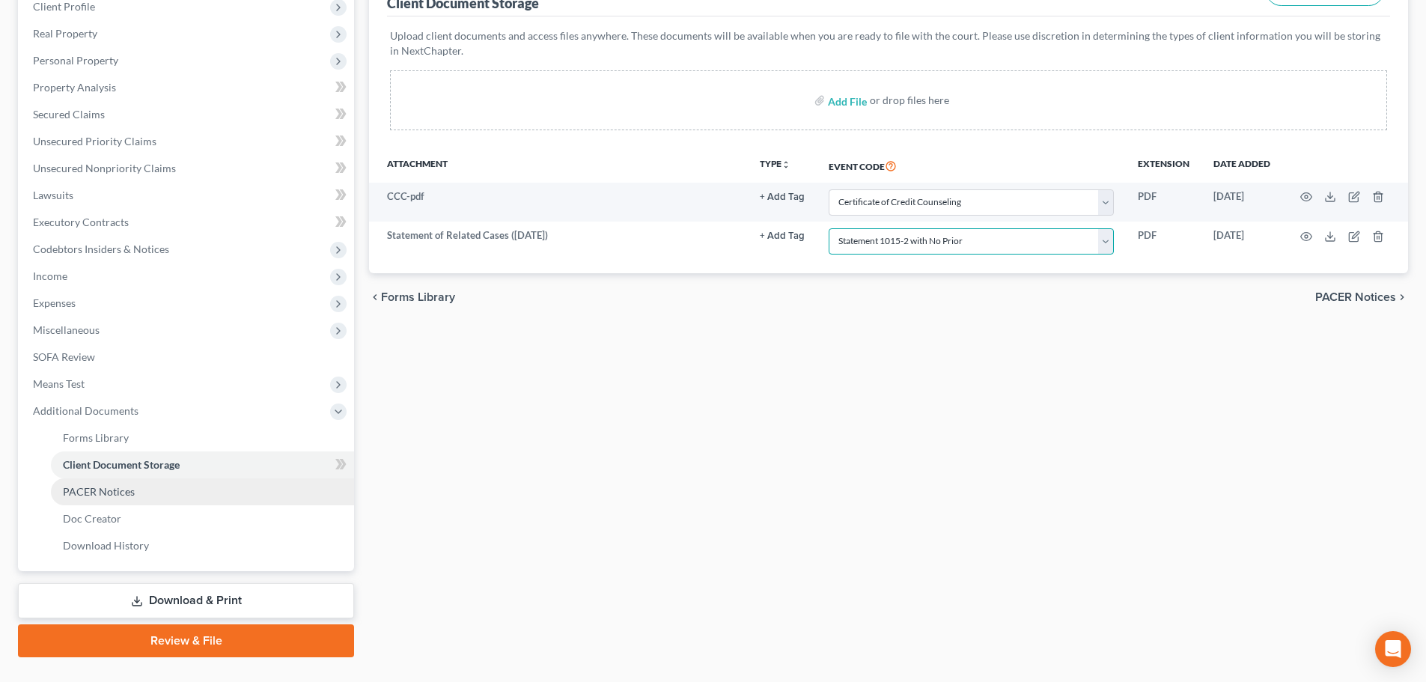
scroll to position [225, 0]
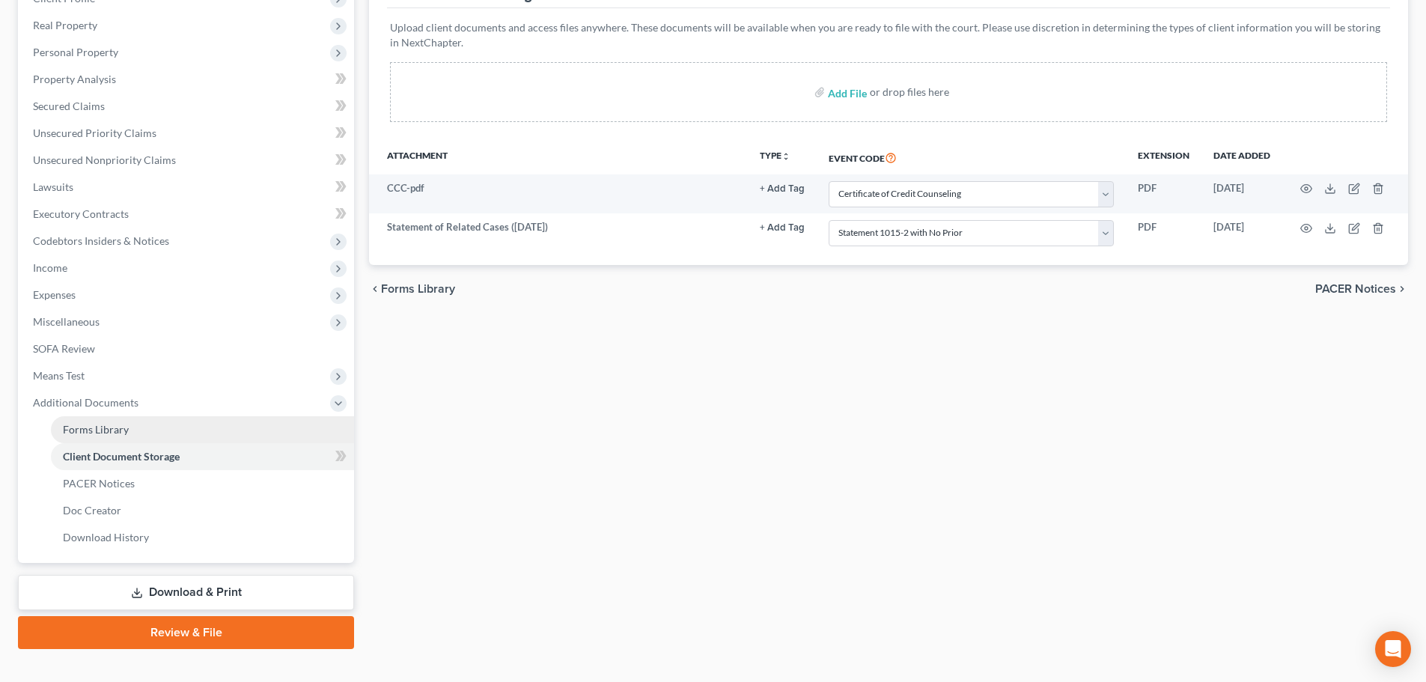
drag, startPoint x: 100, startPoint y: 423, endPoint x: 184, endPoint y: 425, distance: 83.8
click at [100, 423] on span "Forms Library" at bounding box center [96, 429] width 66 height 13
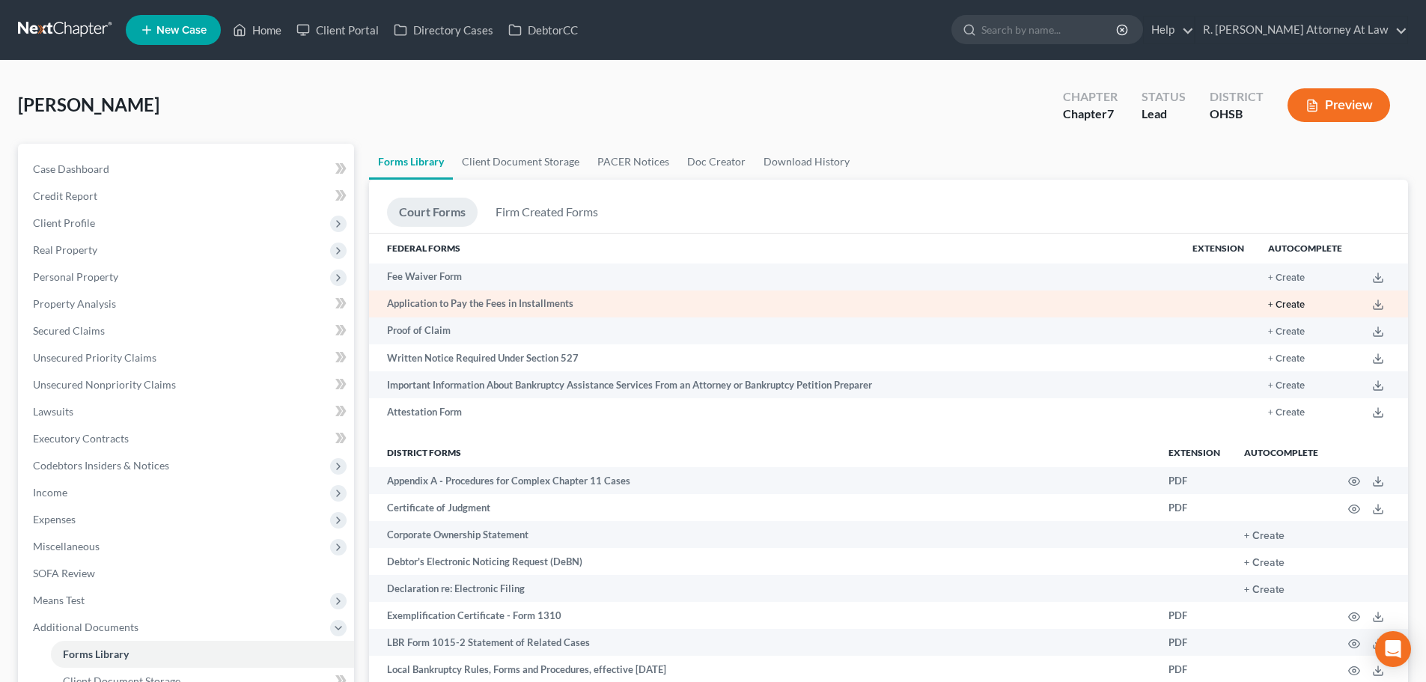
click at [1280, 305] on button "+ Create" at bounding box center [1286, 305] width 37 height 10
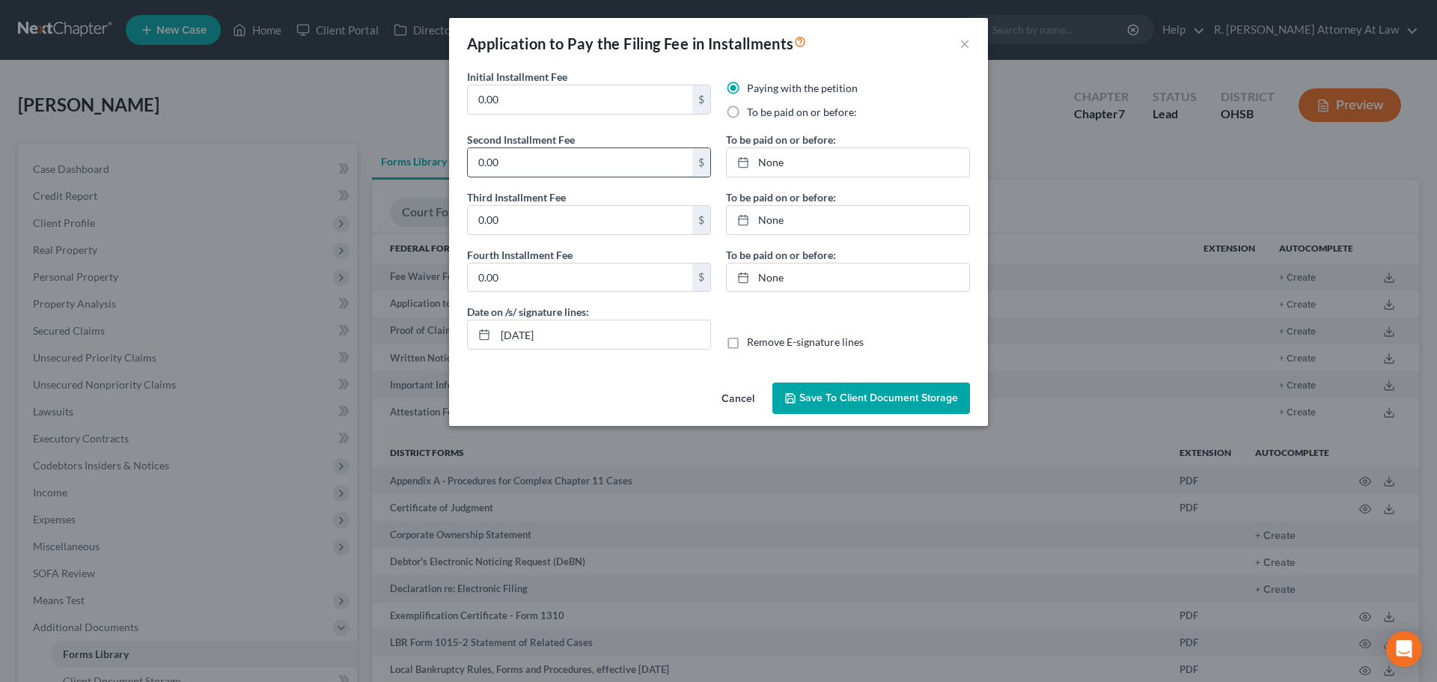
click at [504, 164] on input "0.00" at bounding box center [580, 162] width 225 height 28
type input "100"
type input "138"
type input "9/15/2025"
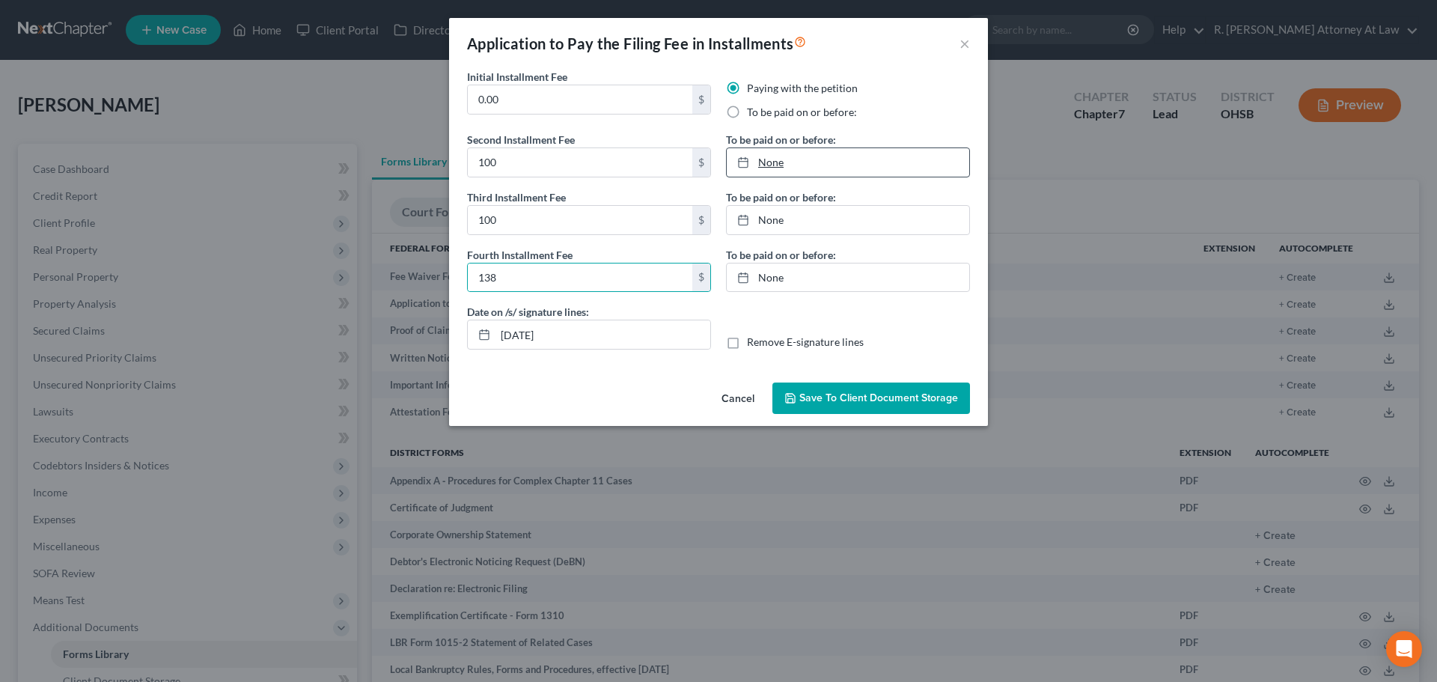
click at [766, 157] on link "None" at bounding box center [848, 162] width 242 height 28
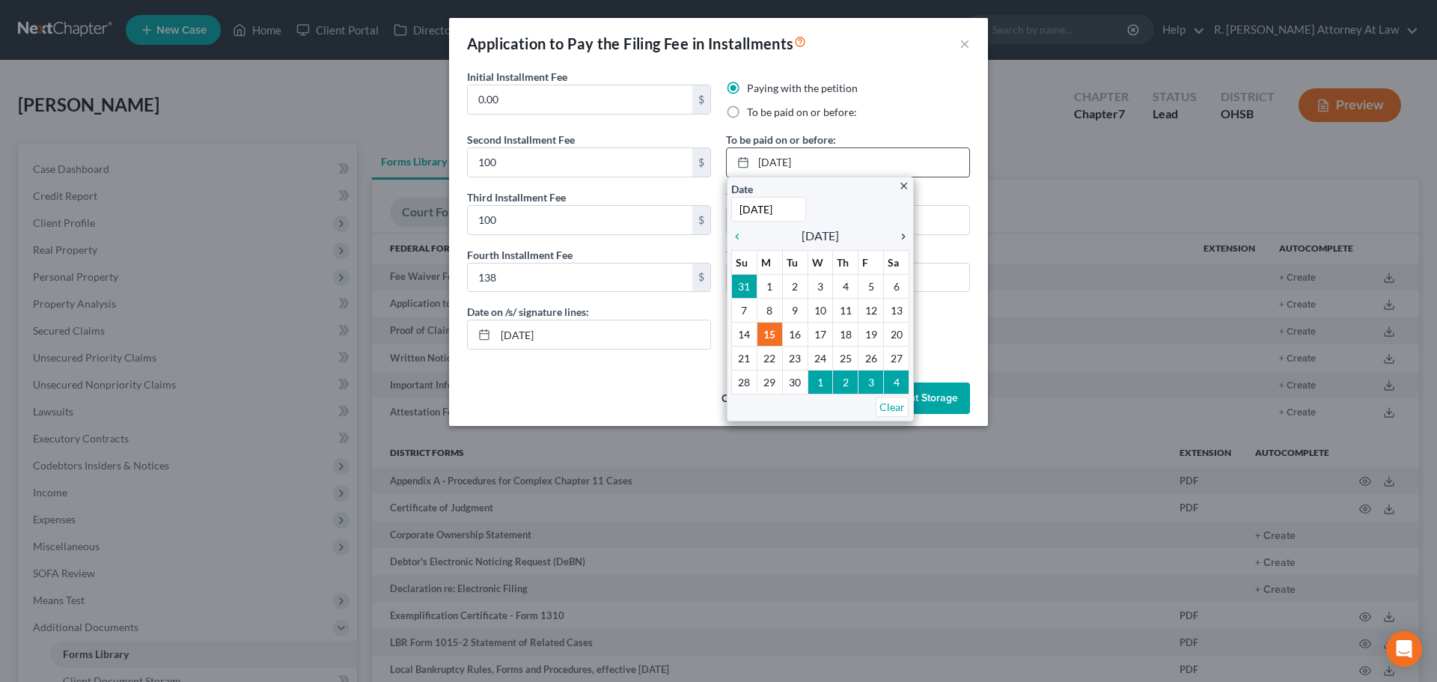
click at [905, 234] on icon "chevron_right" at bounding box center [899, 236] width 19 height 12
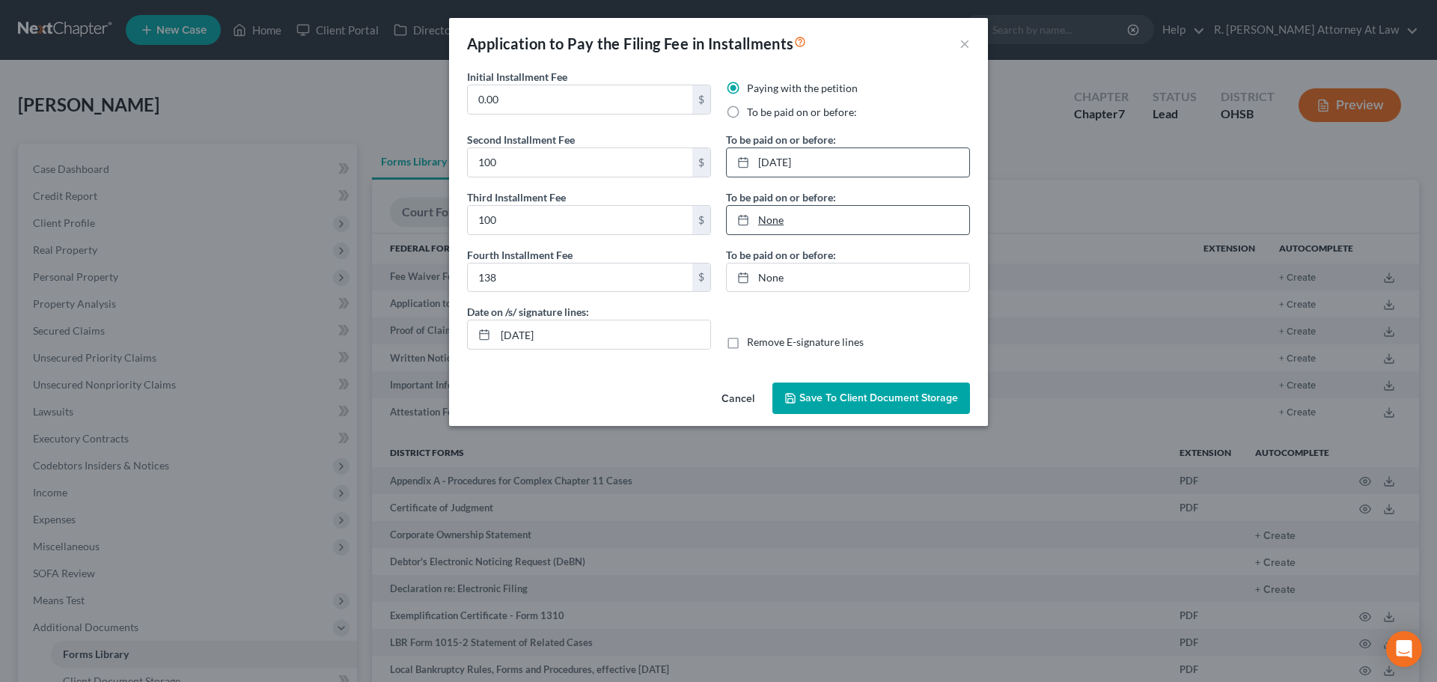
type input "9/15/2025"
click at [774, 221] on link "None" at bounding box center [848, 220] width 242 height 28
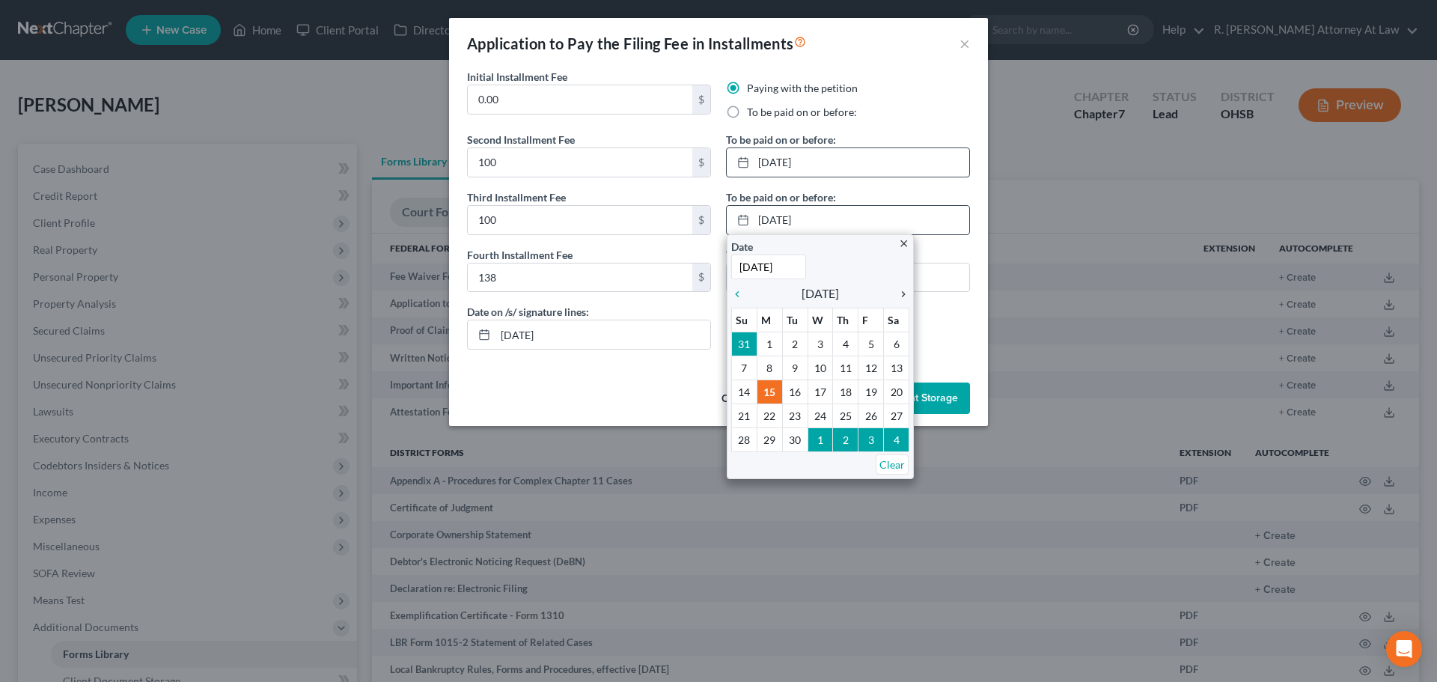
click at [904, 293] on icon "chevron_right" at bounding box center [899, 294] width 19 height 12
click at [901, 294] on icon "chevron_right" at bounding box center [899, 294] width 19 height 12
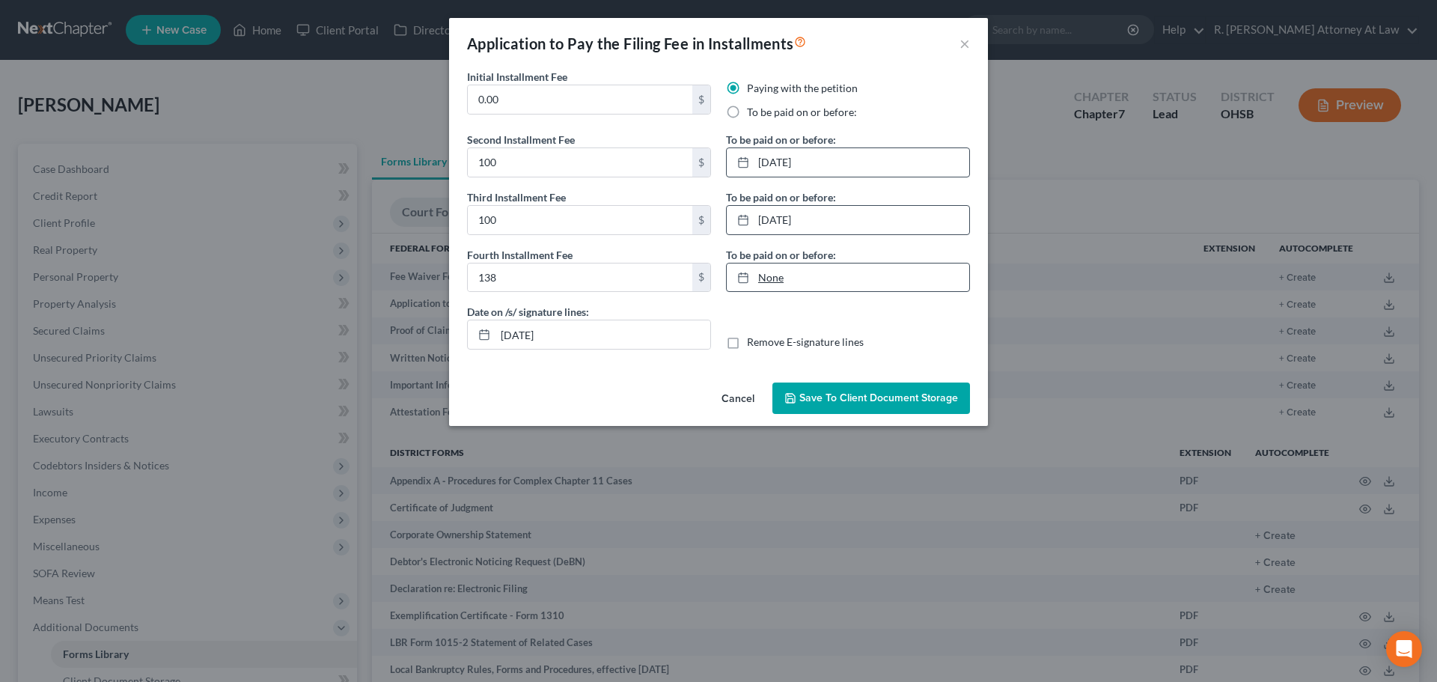
type input "9/15/2025"
click at [771, 280] on link "None" at bounding box center [848, 277] width 242 height 28
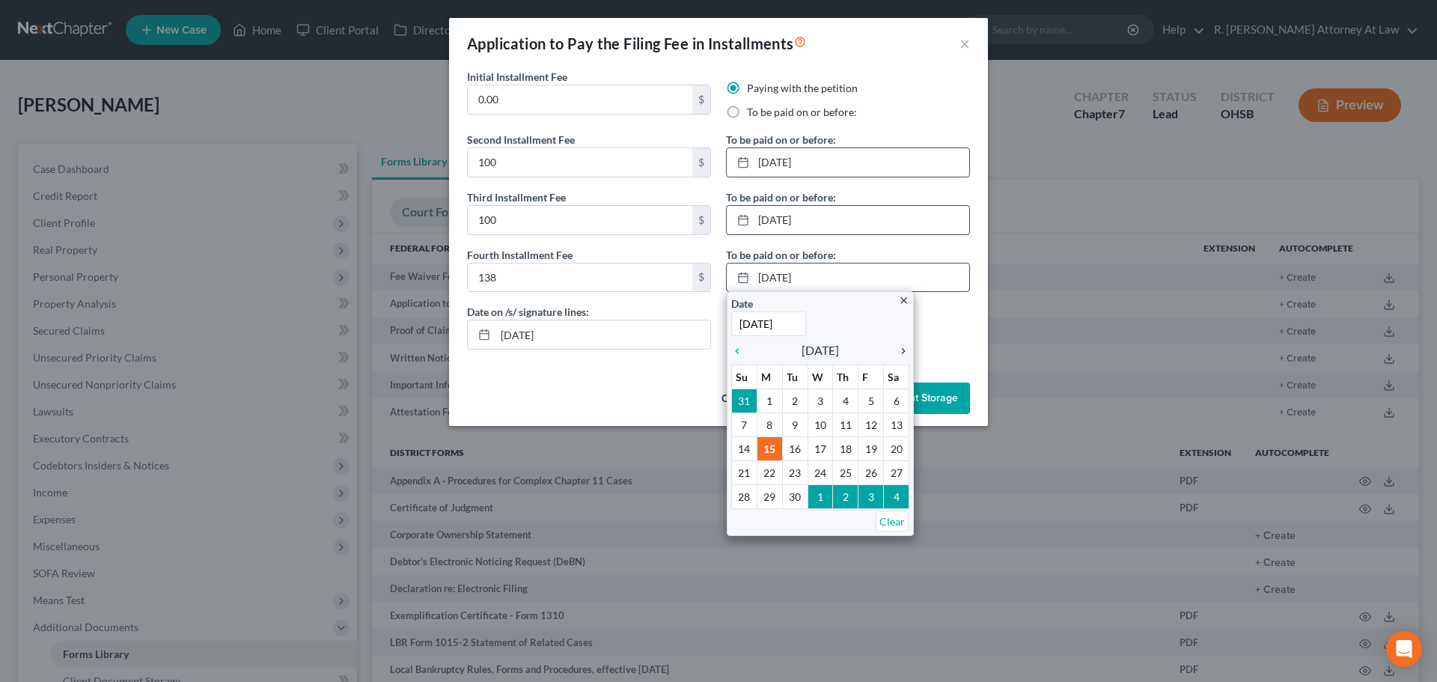
click at [901, 351] on icon "chevron_right" at bounding box center [899, 351] width 19 height 12
click at [901, 350] on icon "chevron_right" at bounding box center [899, 351] width 19 height 12
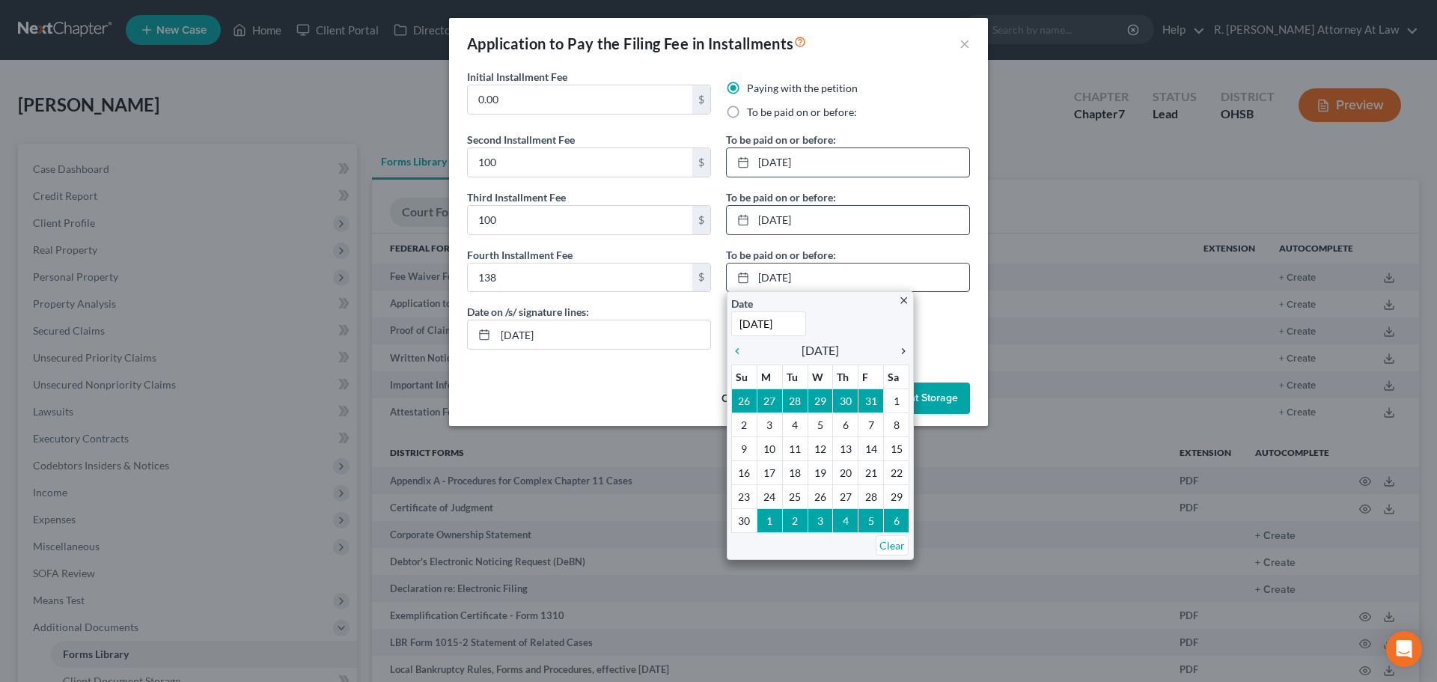
click at [905, 353] on icon "chevron_right" at bounding box center [899, 351] width 19 height 12
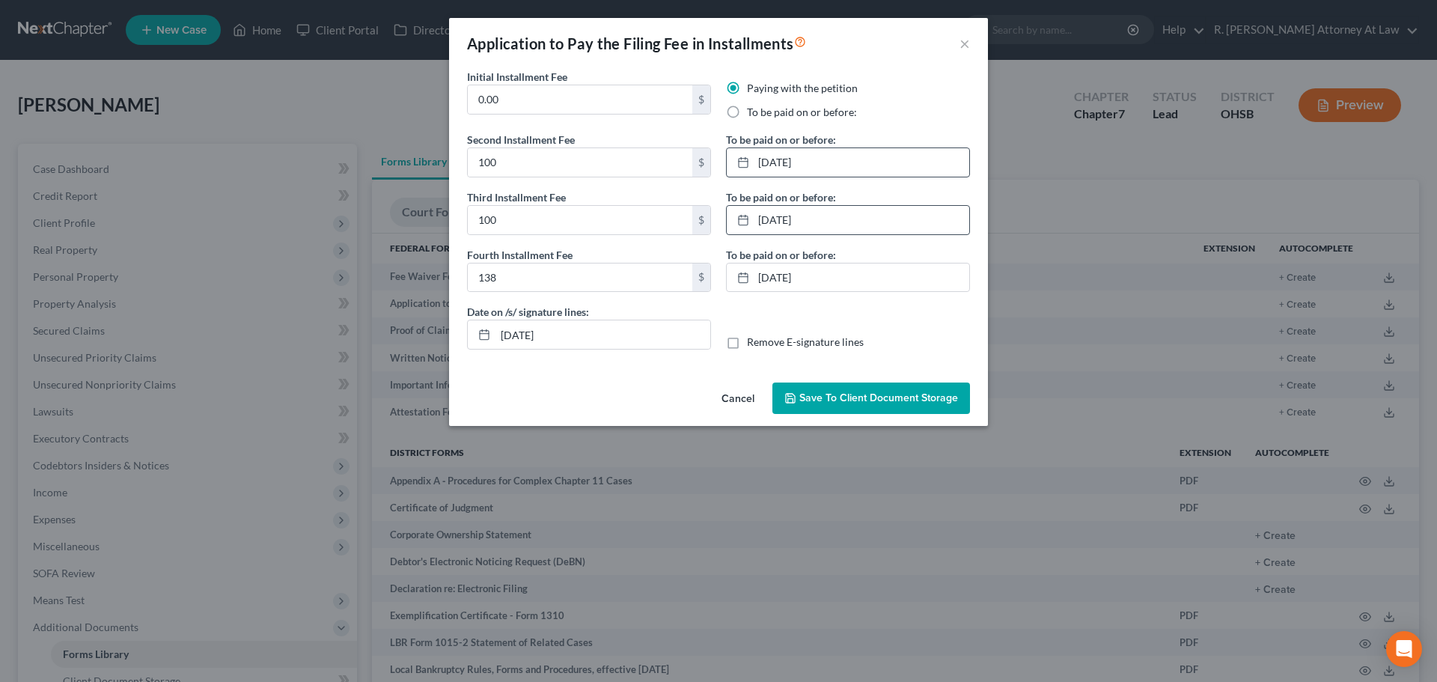
click at [623, 387] on div "Cancel Save to Client Document Storage" at bounding box center [718, 400] width 539 height 49
click at [818, 394] on span "Save to Client Document Storage" at bounding box center [878, 397] width 159 height 13
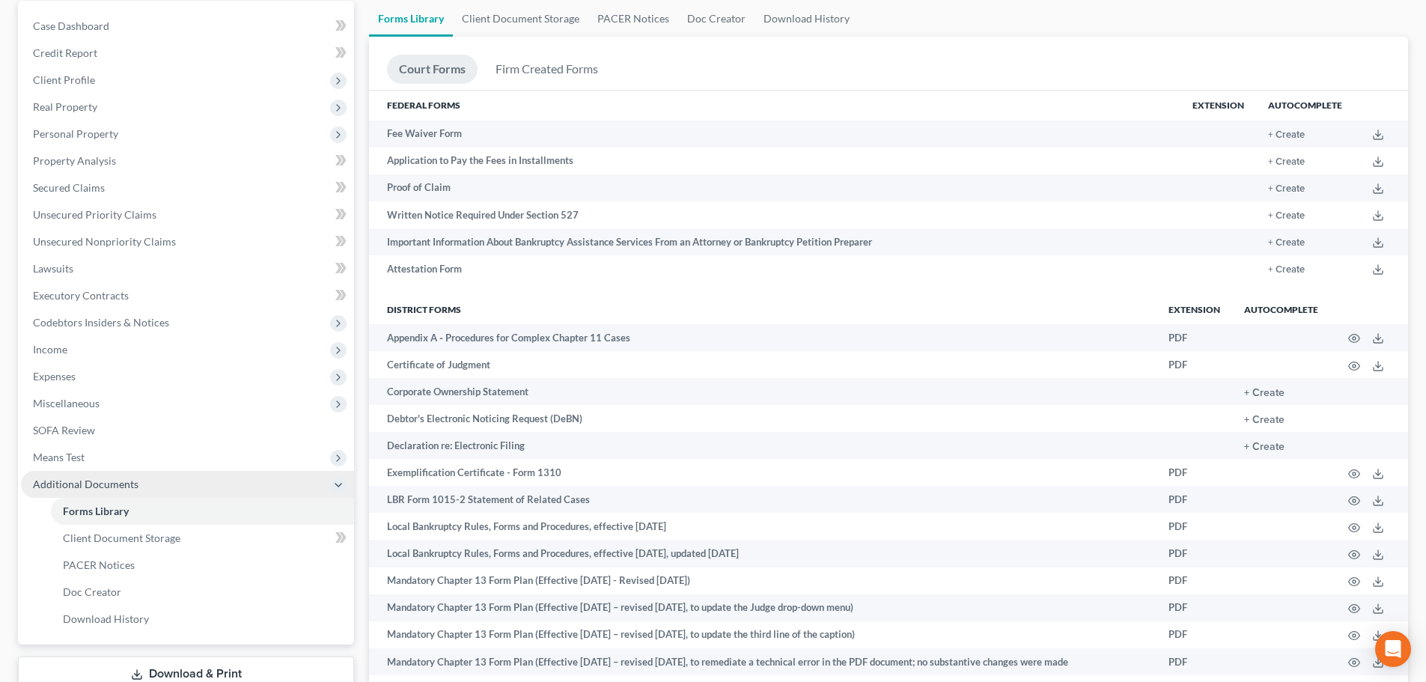
scroll to position [150, 0]
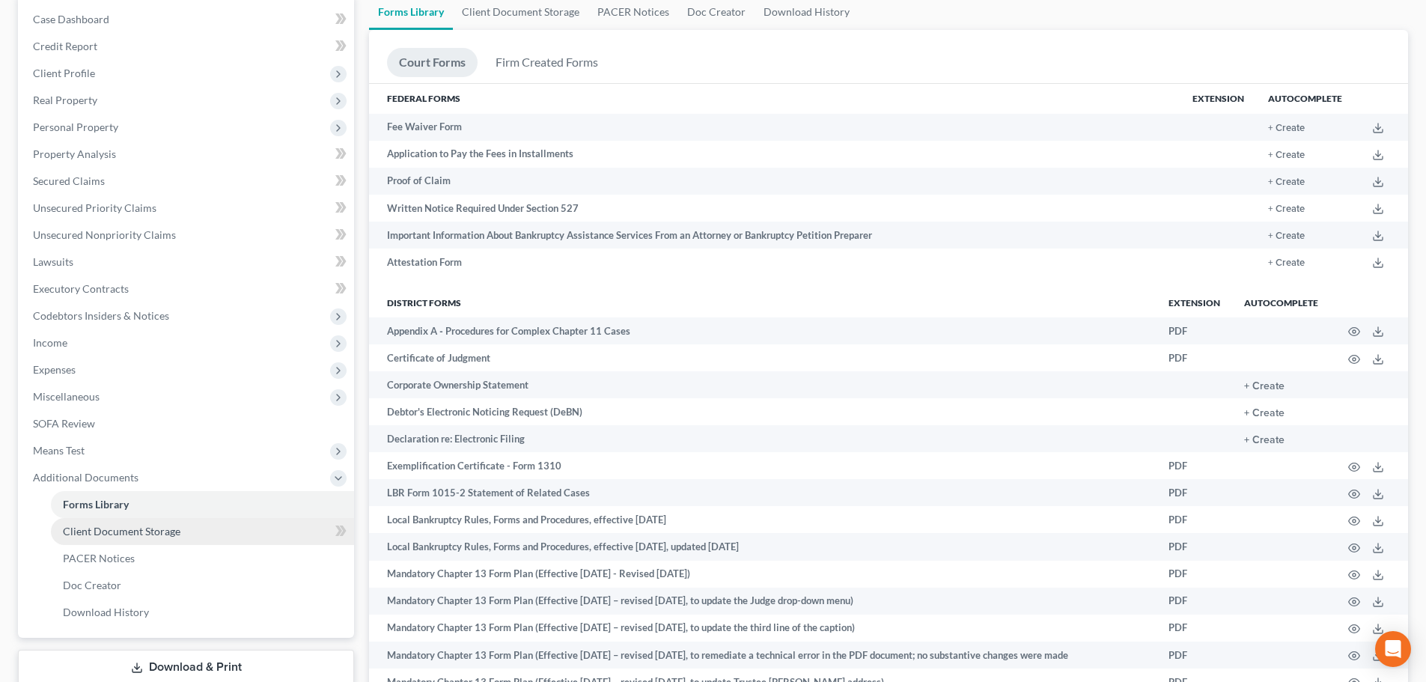
click at [103, 534] on span "Client Document Storage" at bounding box center [121, 531] width 117 height 13
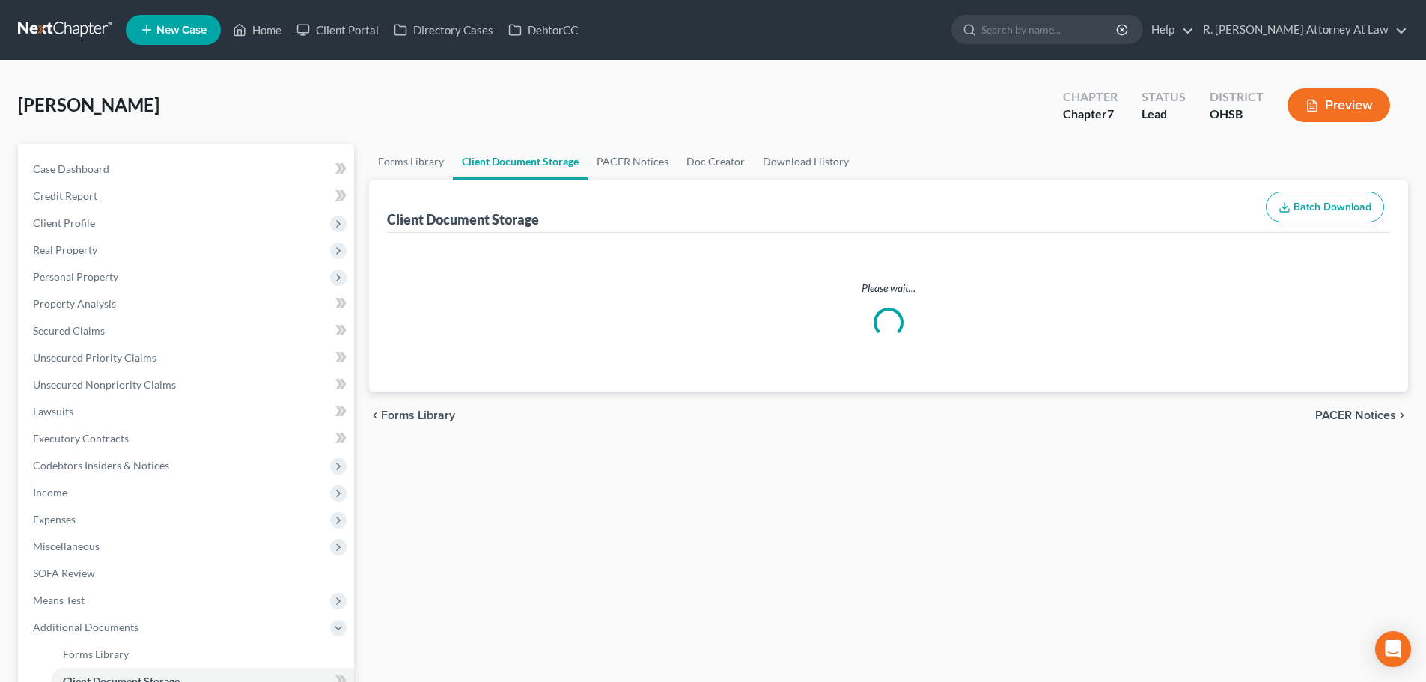
select select "7"
select select "52"
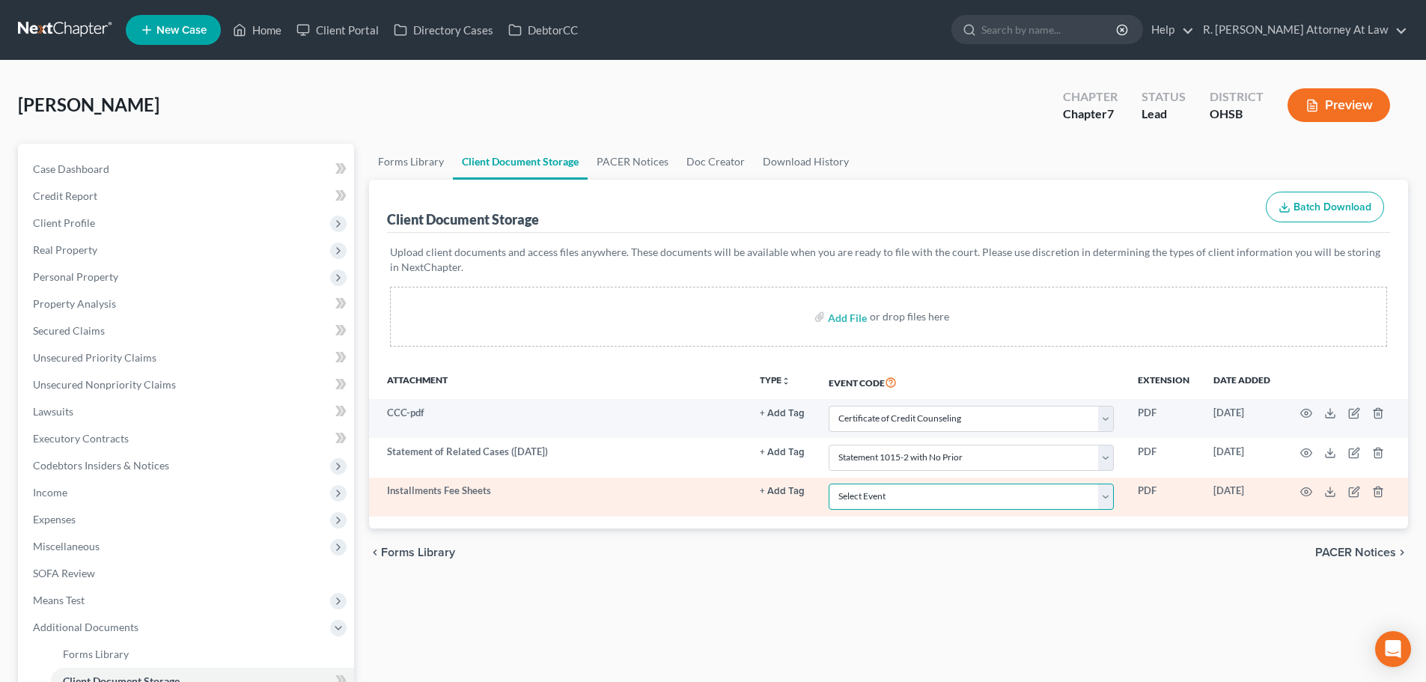
click at [926, 498] on select "Select Event 20 Largest Unsecured Creditors Amended Document Amended List of Cr…" at bounding box center [970, 496] width 285 height 26
select select "37"
click at [828, 483] on select "Select Event 20 Largest Unsecured Creditors Amended Document Amended List of Cr…" at bounding box center [970, 496] width 285 height 26
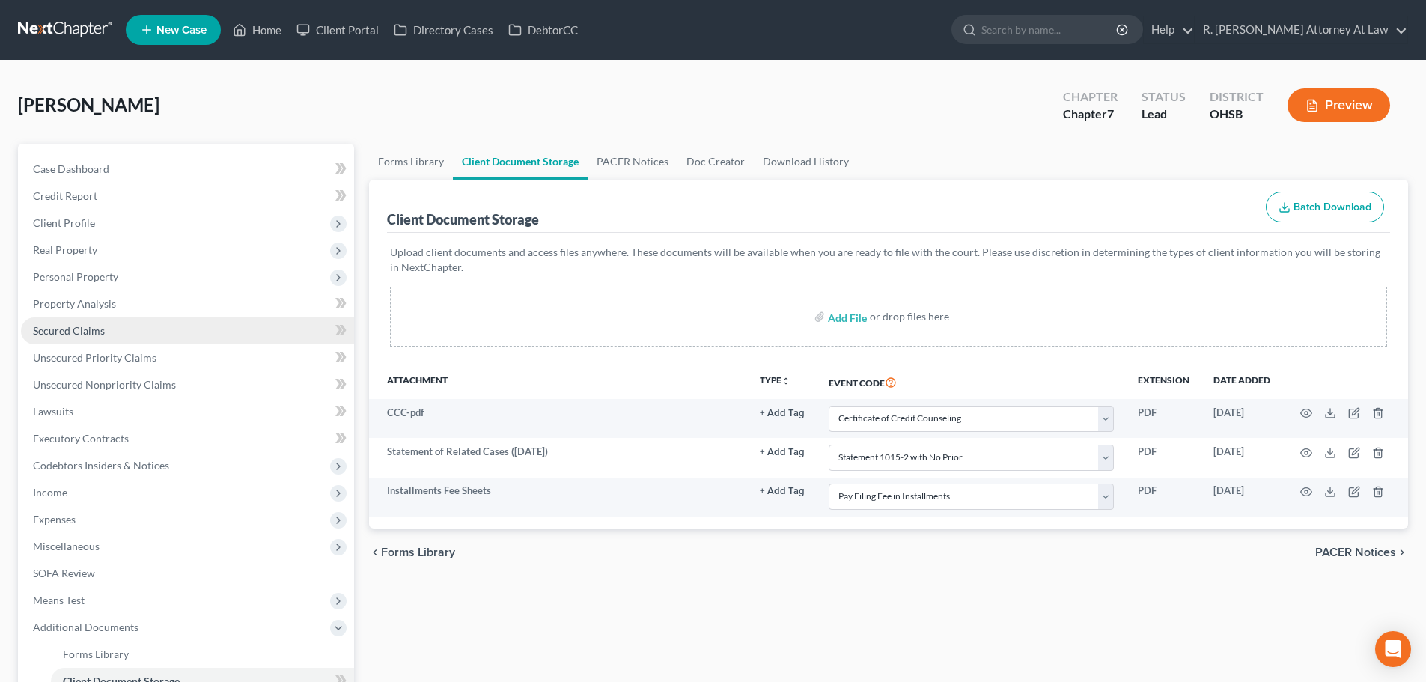
click at [86, 329] on span "Secured Claims" at bounding box center [69, 330] width 72 height 13
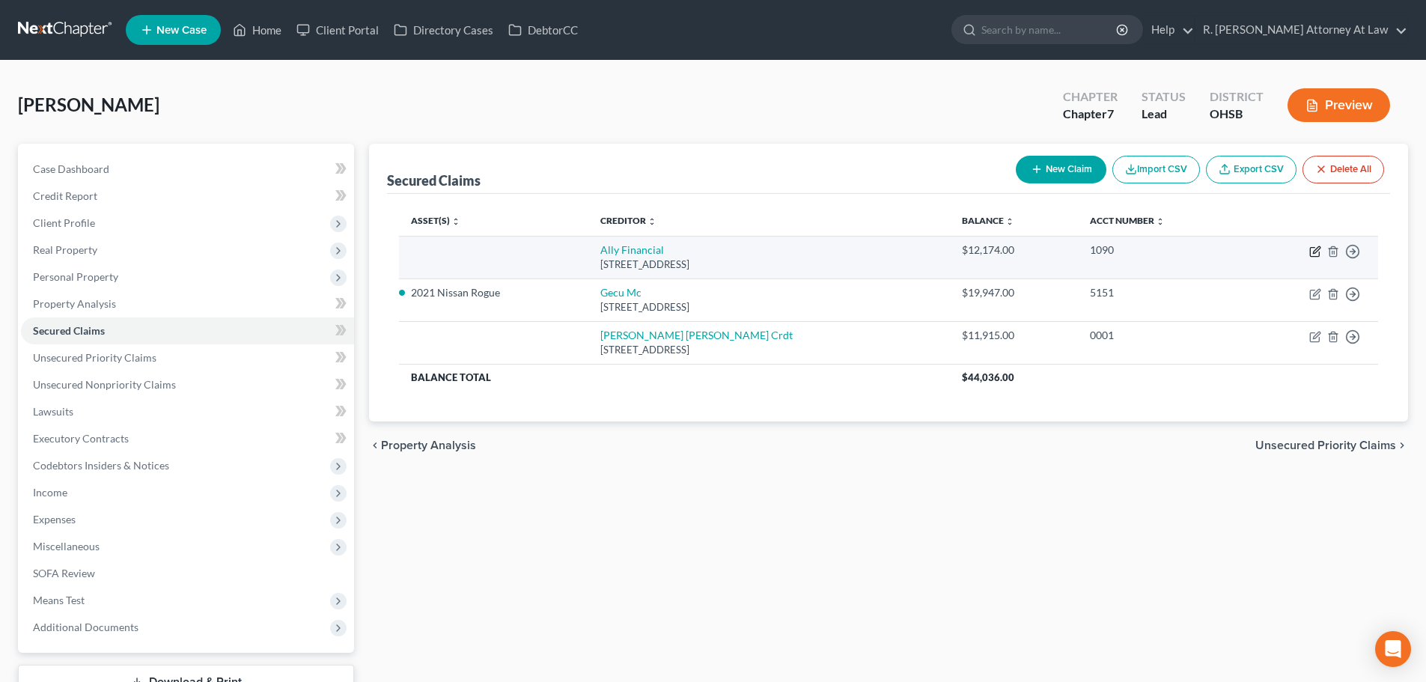
click at [1319, 249] on icon "button" at bounding box center [1316, 249] width 7 height 7
select select "23"
select select "0"
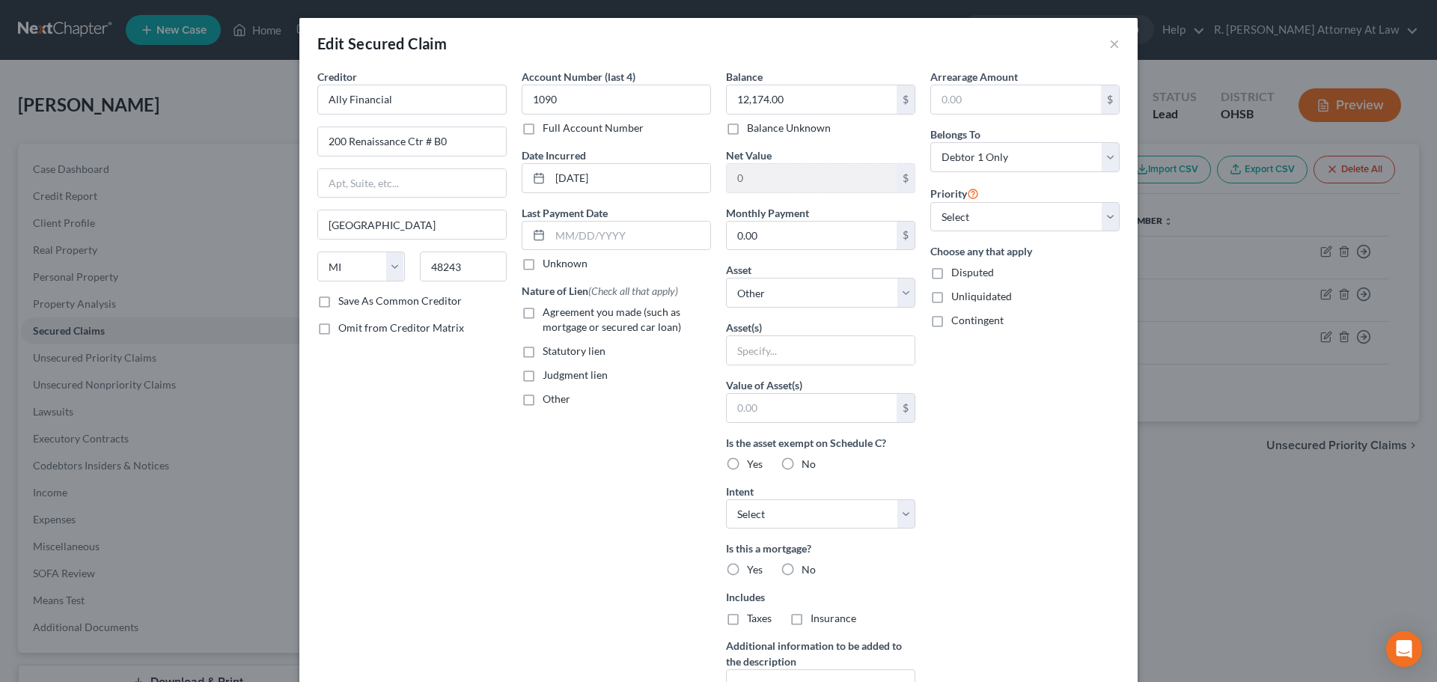
click at [543, 314] on label "Agreement you made (such as mortgage or secured car loan)" at bounding box center [627, 320] width 168 height 30
click at [549, 314] on input "Agreement you made (such as mortgage or secured car loan)" at bounding box center [554, 310] width 10 height 10
checkbox input "true"
click at [742, 350] on input "text" at bounding box center [821, 350] width 188 height 28
type input "u"
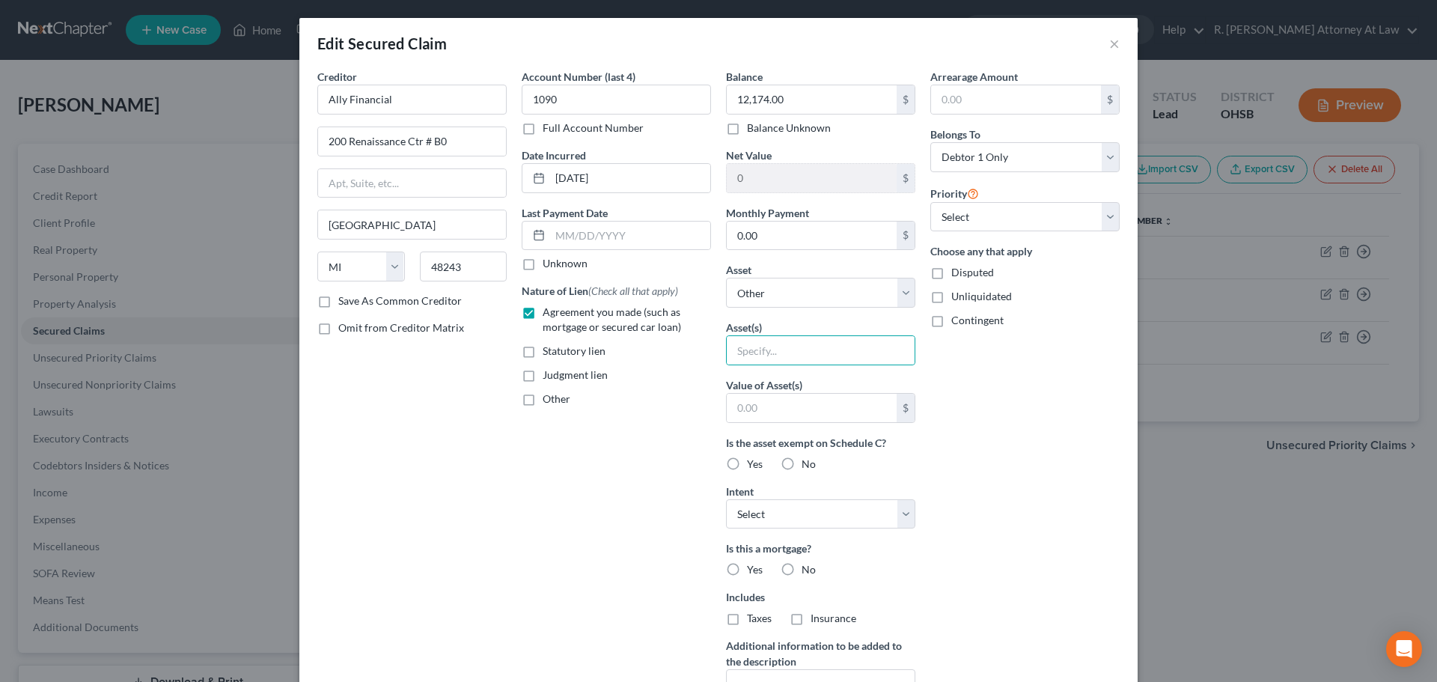
click at [802, 567] on label "No" at bounding box center [809, 569] width 14 height 15
click at [807, 567] on input "No" at bounding box center [812, 567] width 10 height 10
radio input "true"
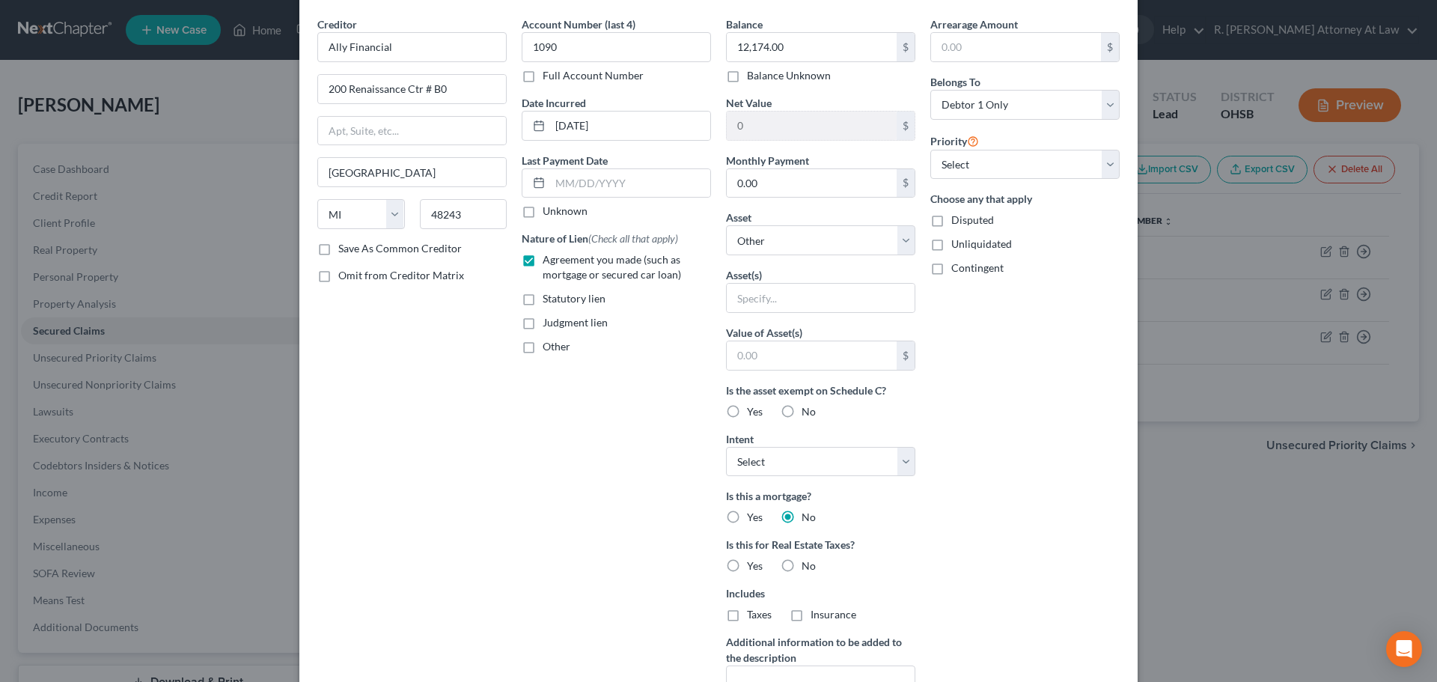
scroll to position [241, 0]
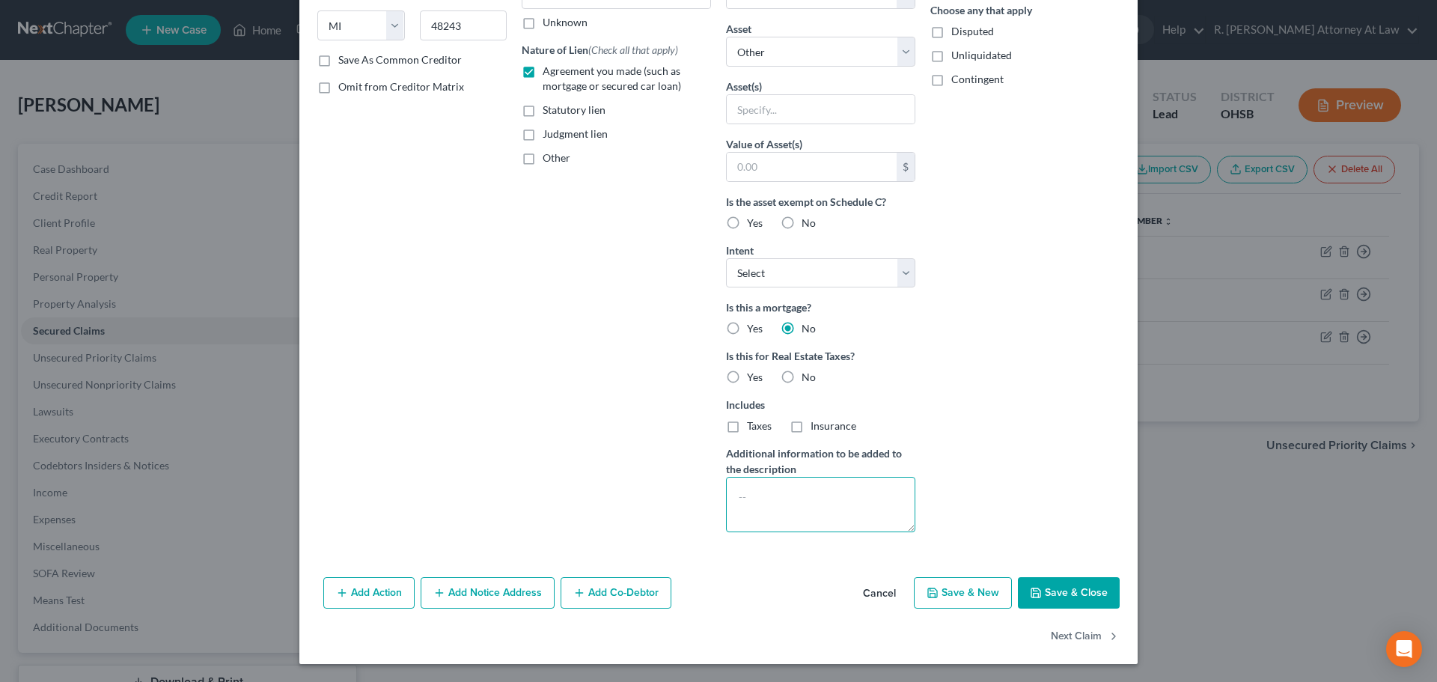
click at [783, 503] on textarea at bounding box center [820, 504] width 189 height 55
type textarea "Son's repossessed car more than 1 year ago"
click at [1032, 587] on icon "button" at bounding box center [1036, 593] width 12 height 12
select select
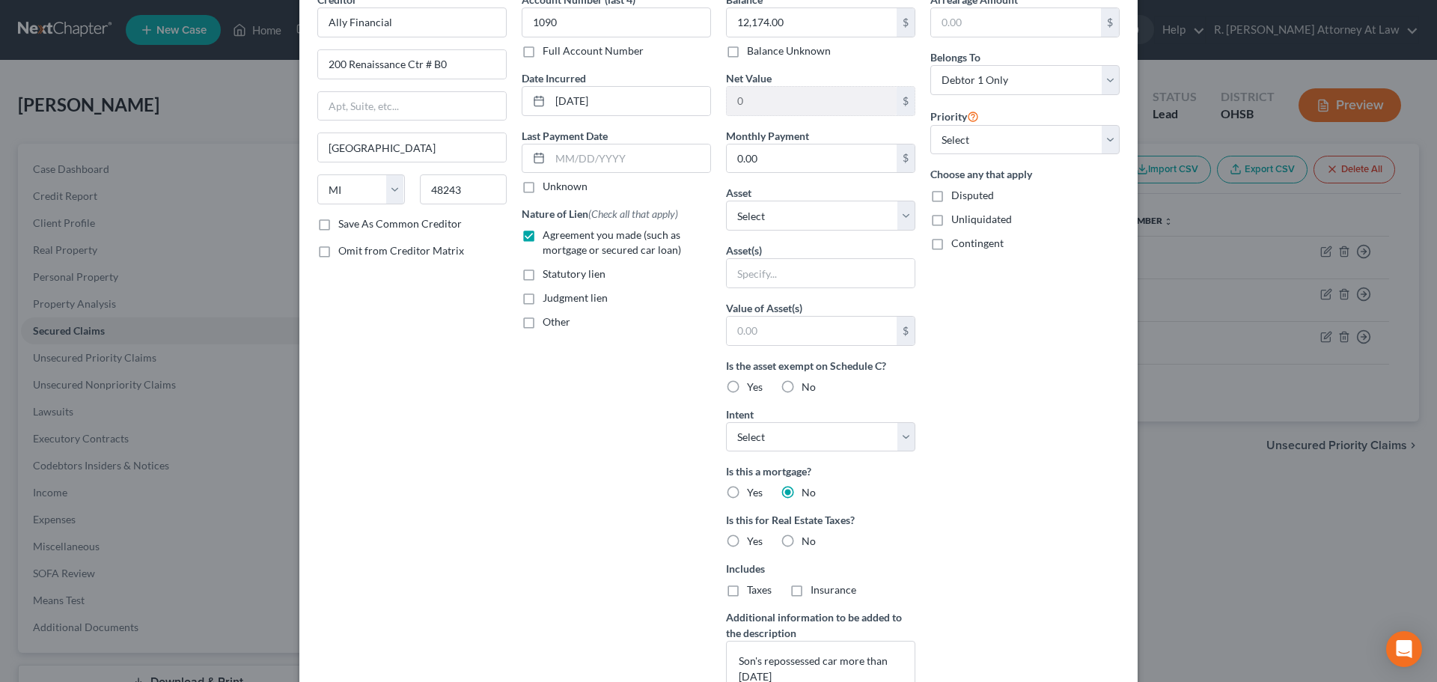
type input "0"
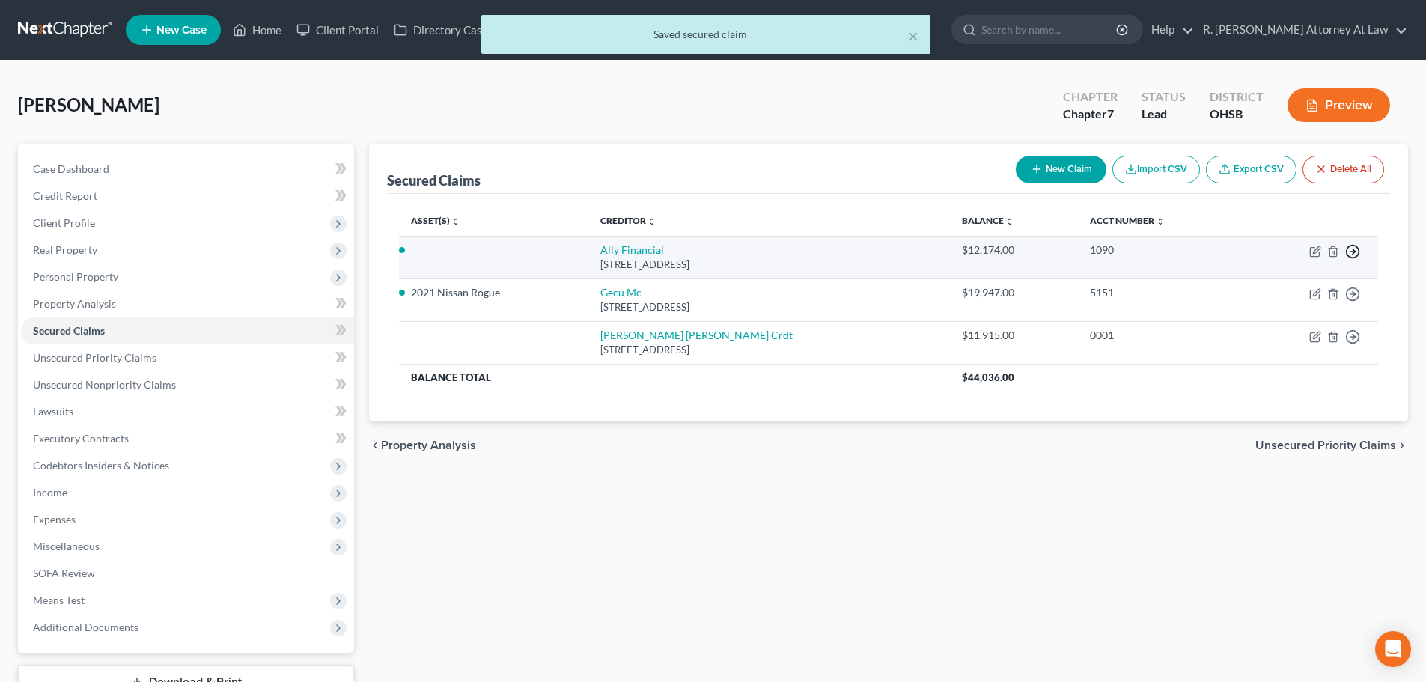
click at [1358, 248] on icon "button" at bounding box center [1352, 251] width 15 height 15
click at [1304, 280] on link "Move to F" at bounding box center [1283, 287] width 125 height 25
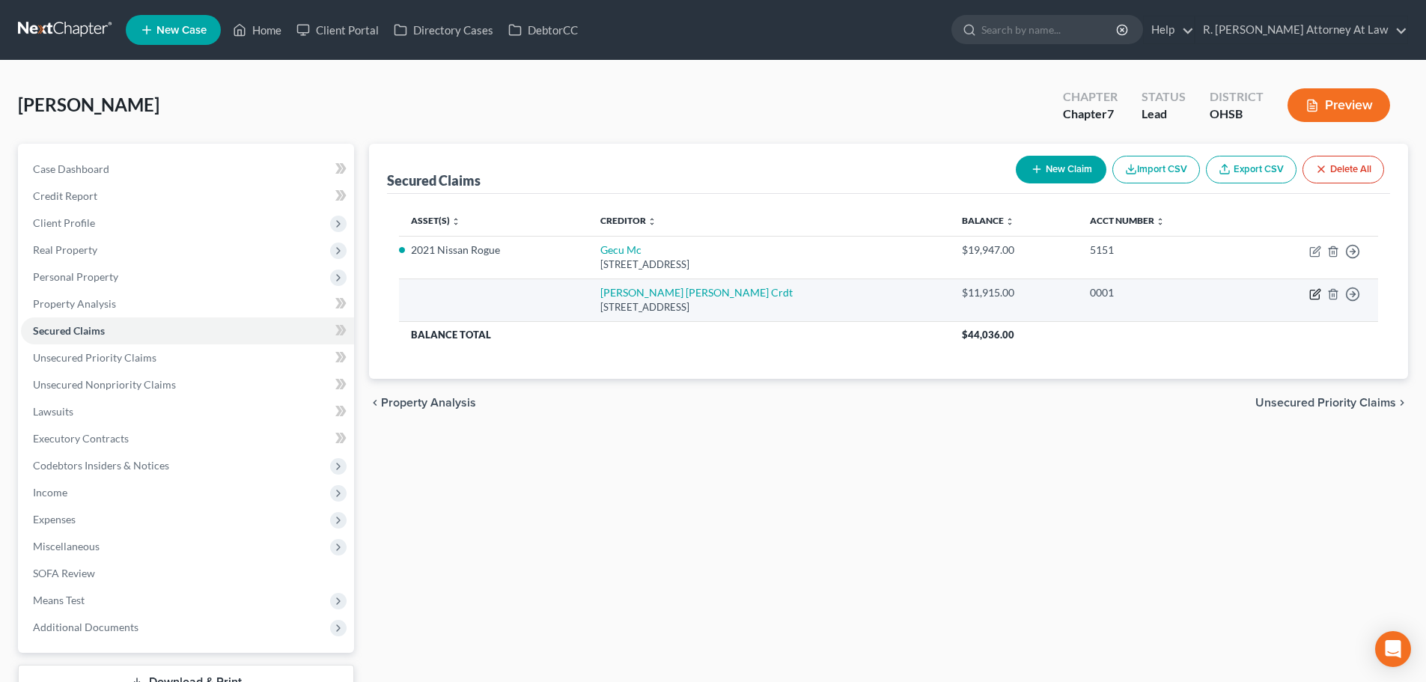
click at [1313, 294] on icon "button" at bounding box center [1316, 292] width 7 height 7
select select "36"
select select "0"
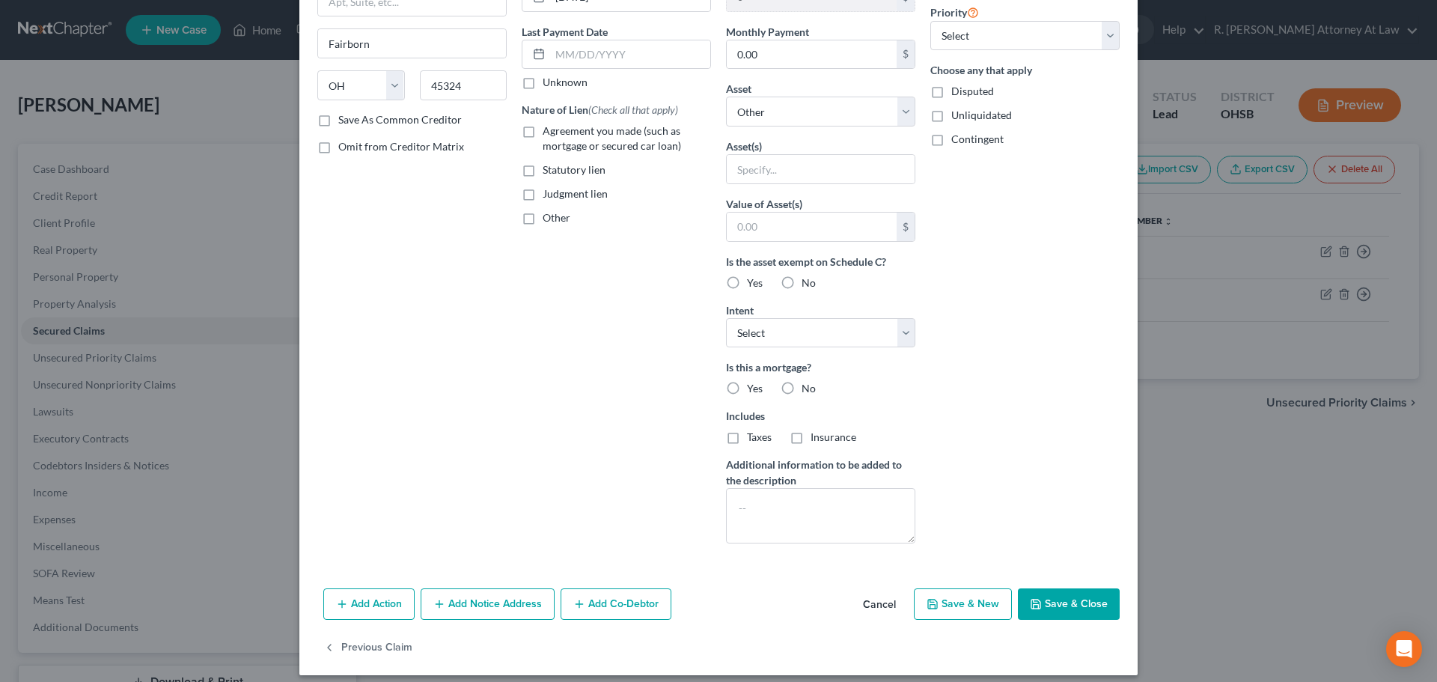
scroll to position [192, 0]
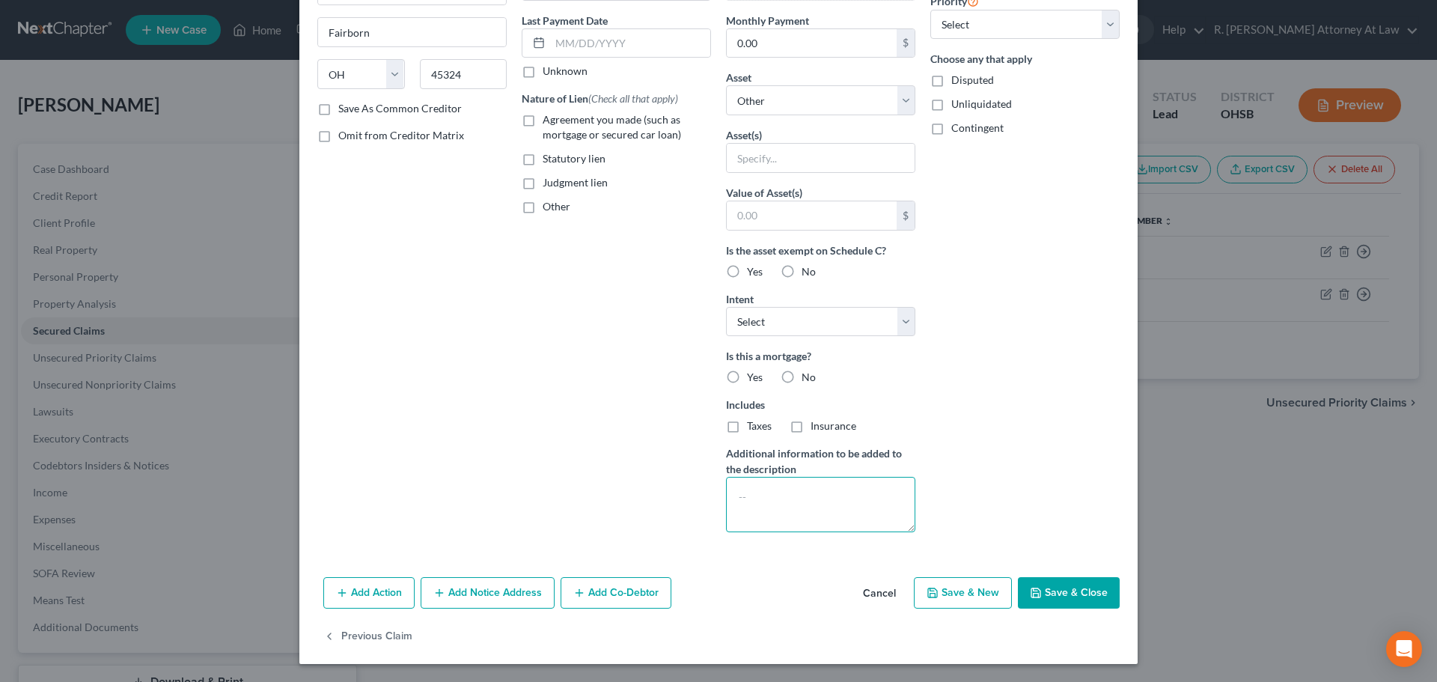
click at [803, 485] on textarea at bounding box center [820, 504] width 189 height 55
type textarea "repossessed car from Niece more than 1 year ago"
click at [1052, 590] on button "Save & Close" at bounding box center [1069, 592] width 102 height 31
select select
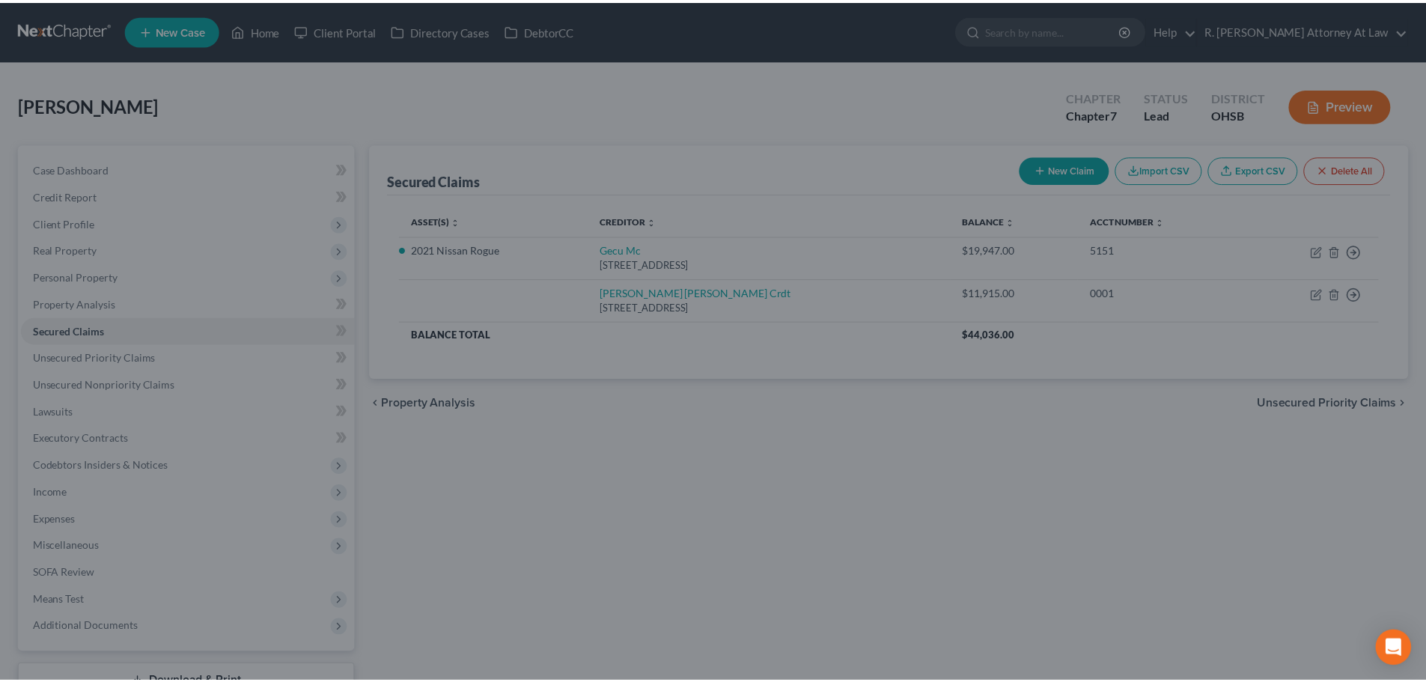
scroll to position [28, 0]
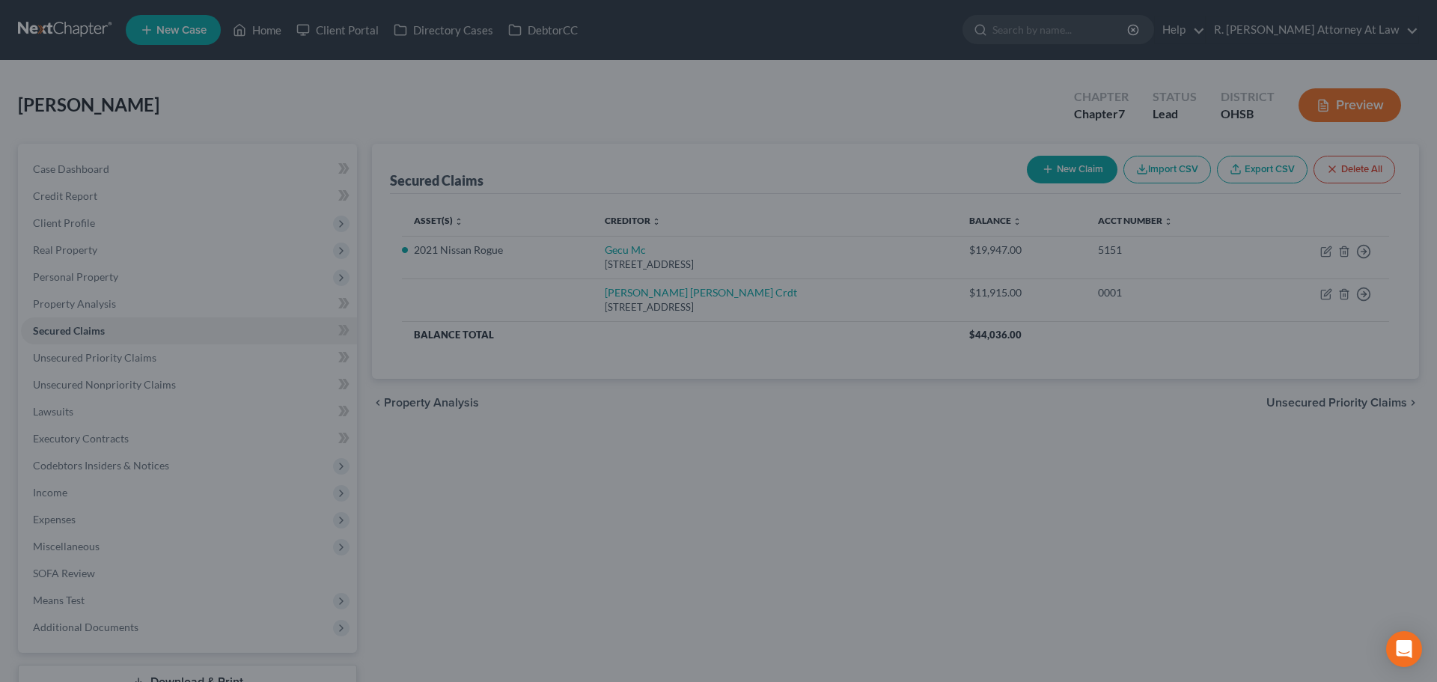
type input "0"
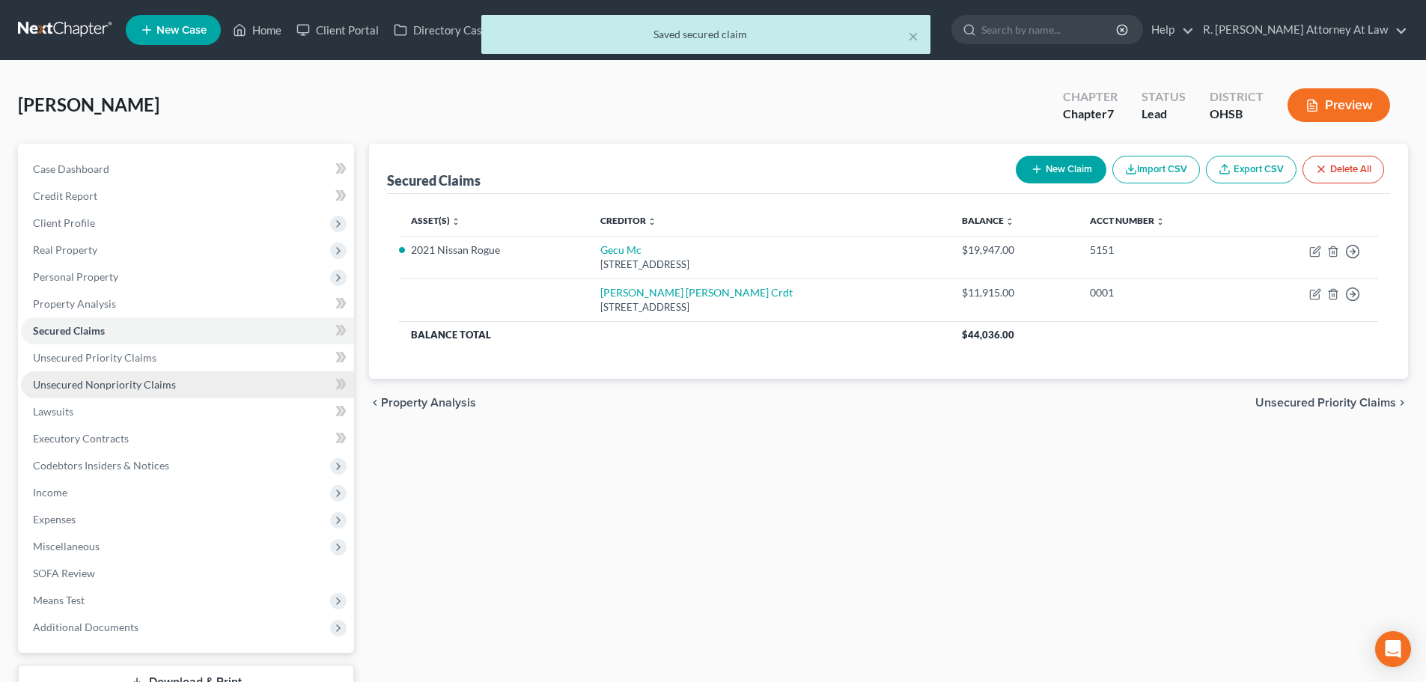
click at [75, 388] on span "Unsecured Nonpriority Claims" at bounding box center [104, 384] width 143 height 13
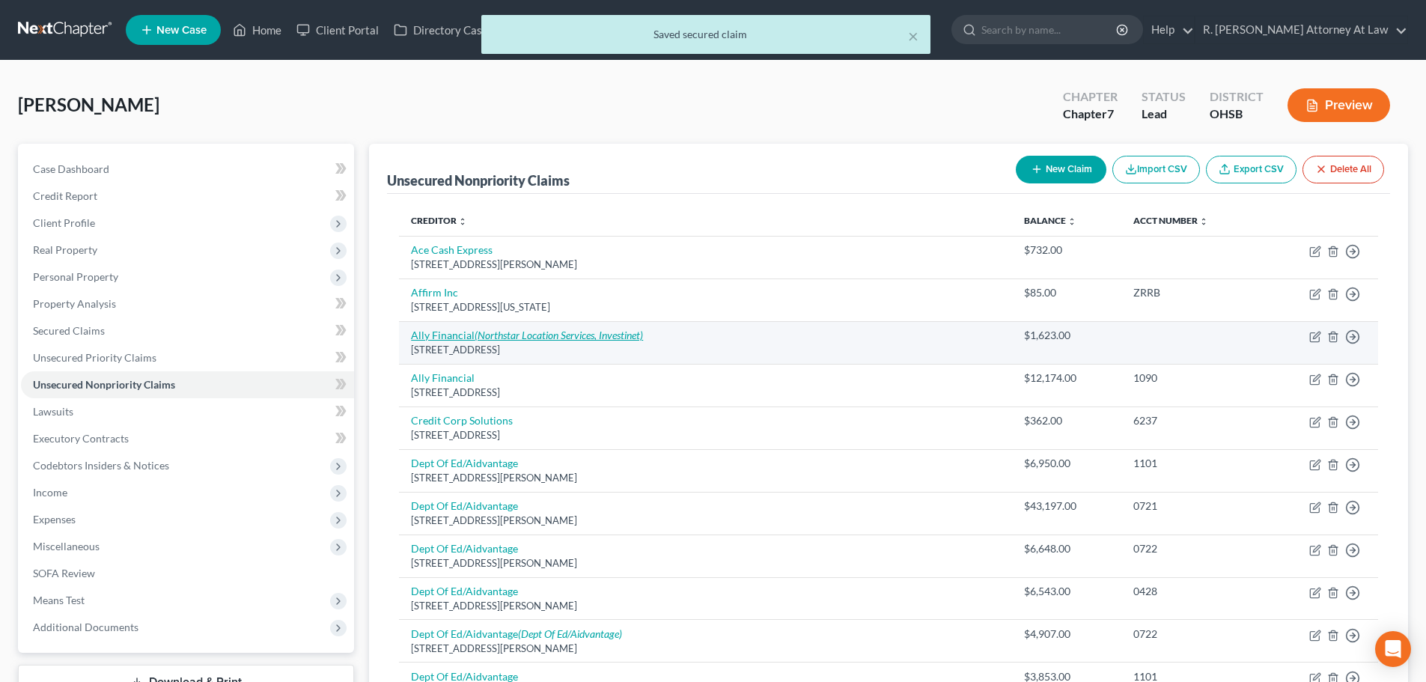
click at [459, 339] on link "Ally Financial (Northstar Location Services, Investinet)" at bounding box center [527, 335] width 232 height 13
select select "35"
select select "14"
select select "0"
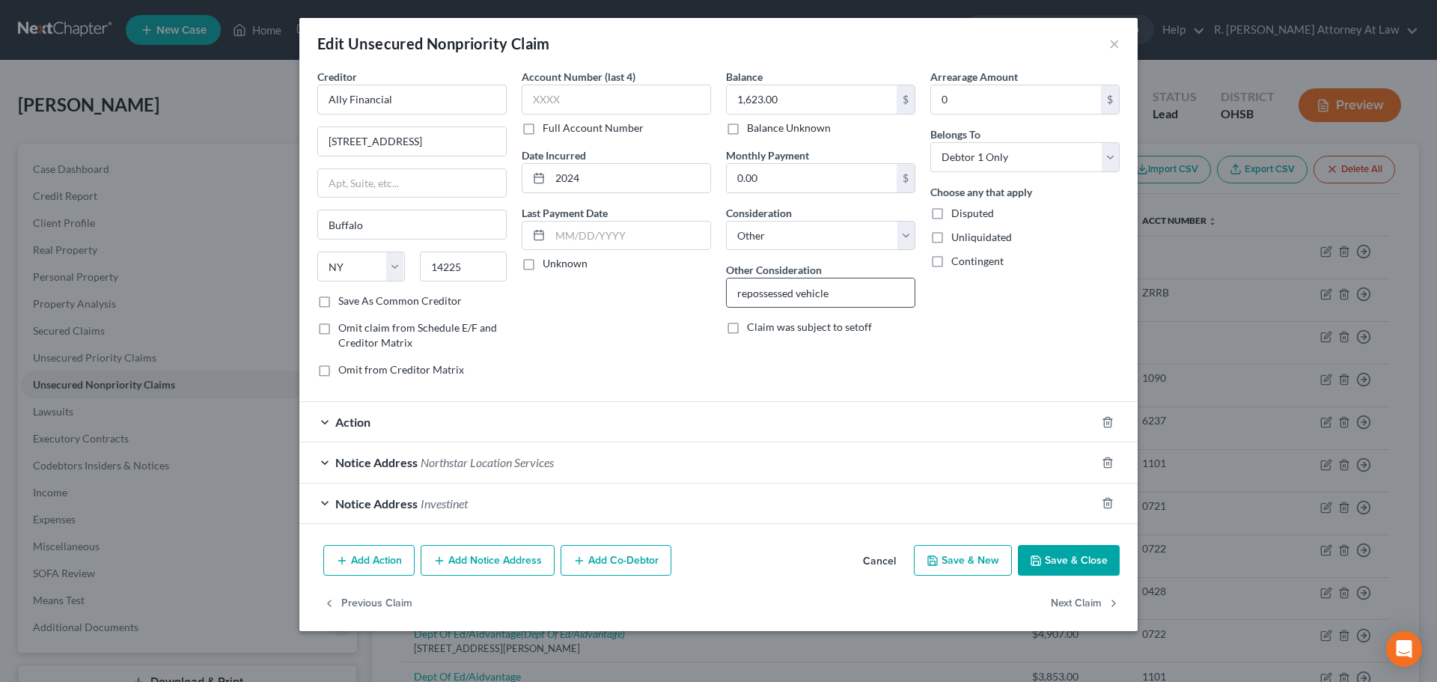
click at [833, 296] on input "repossessed vehicle" at bounding box center [821, 292] width 188 height 28
type input "repossessed vehicle from son > 1yr"
click at [1048, 561] on button "Save & Close" at bounding box center [1069, 560] width 102 height 31
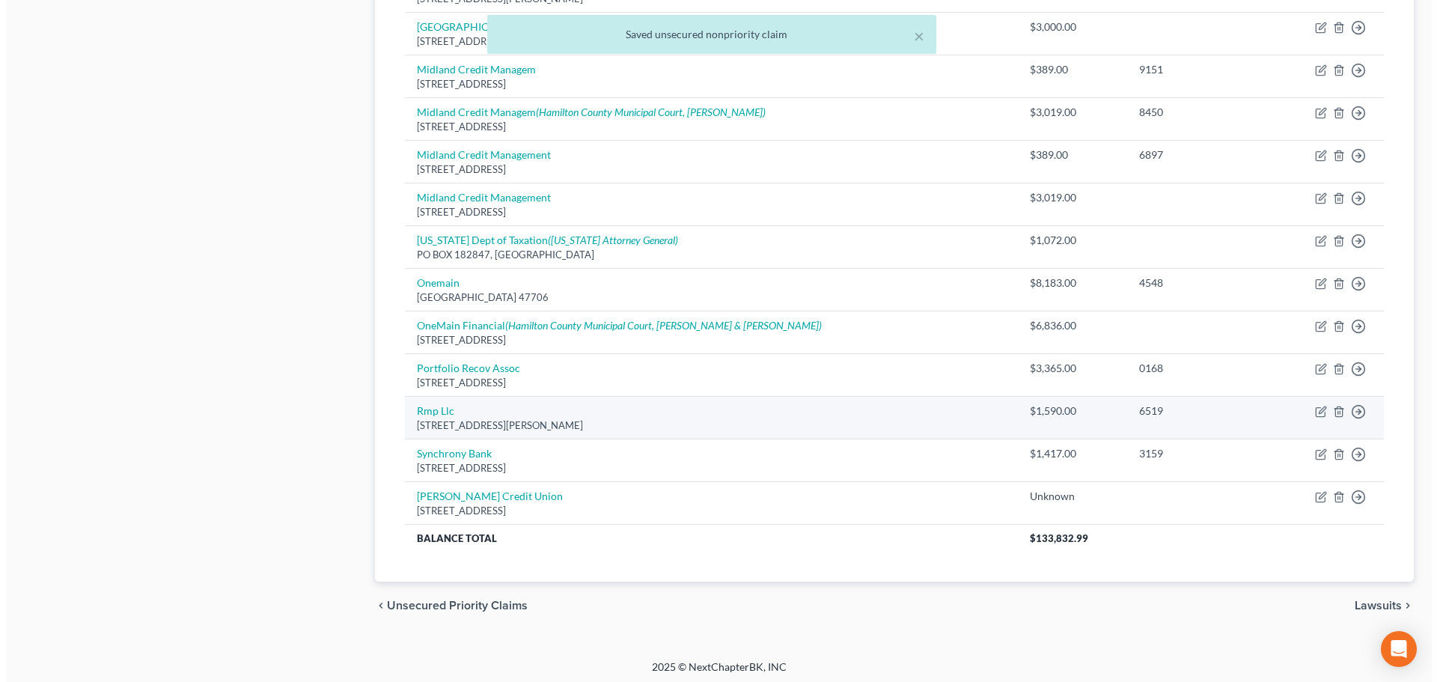
scroll to position [995, 0]
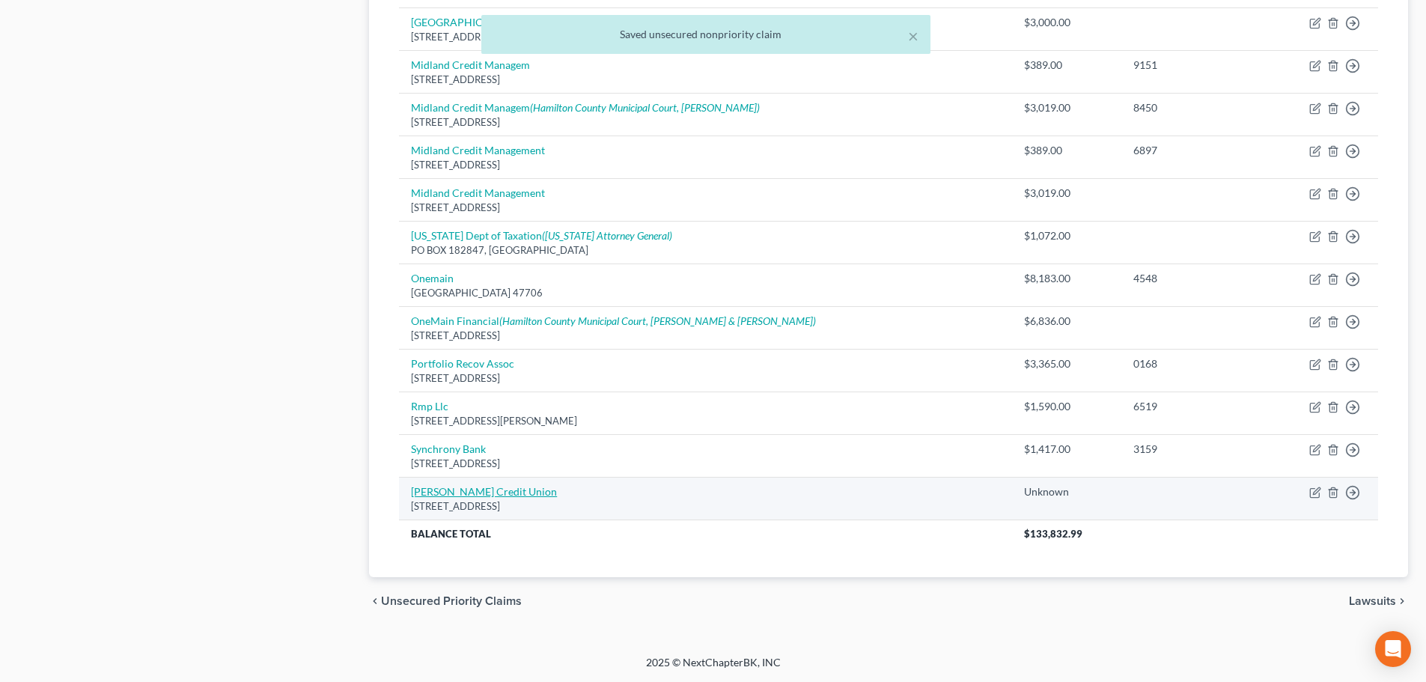
click at [474, 487] on link "[PERSON_NAME] Credit Union" at bounding box center [484, 491] width 146 height 13
select select "36"
select select "14"
select select "0"
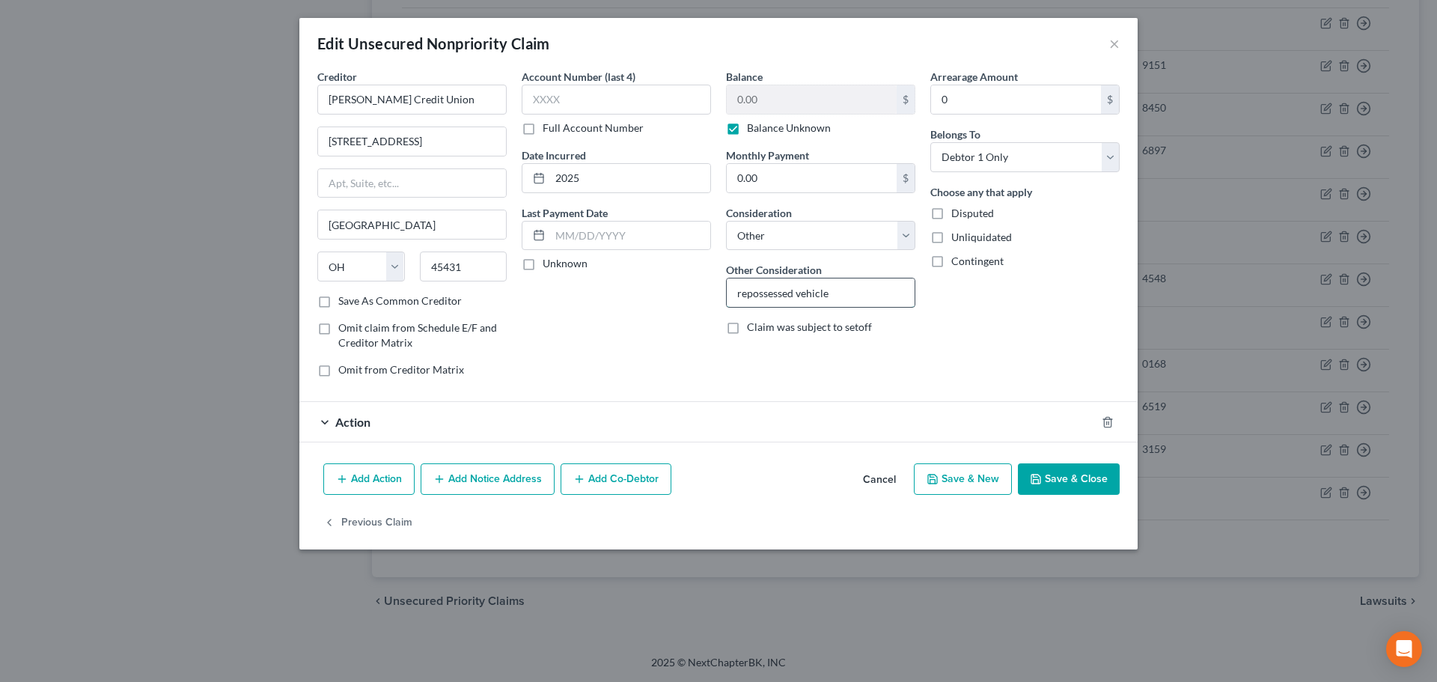
click at [839, 295] on input "repossessed vehicle" at bounding box center [821, 292] width 188 height 28
type input "repossessed vehicle with Niece > 1yr"
click at [1045, 483] on button "Save & Close" at bounding box center [1069, 478] width 102 height 31
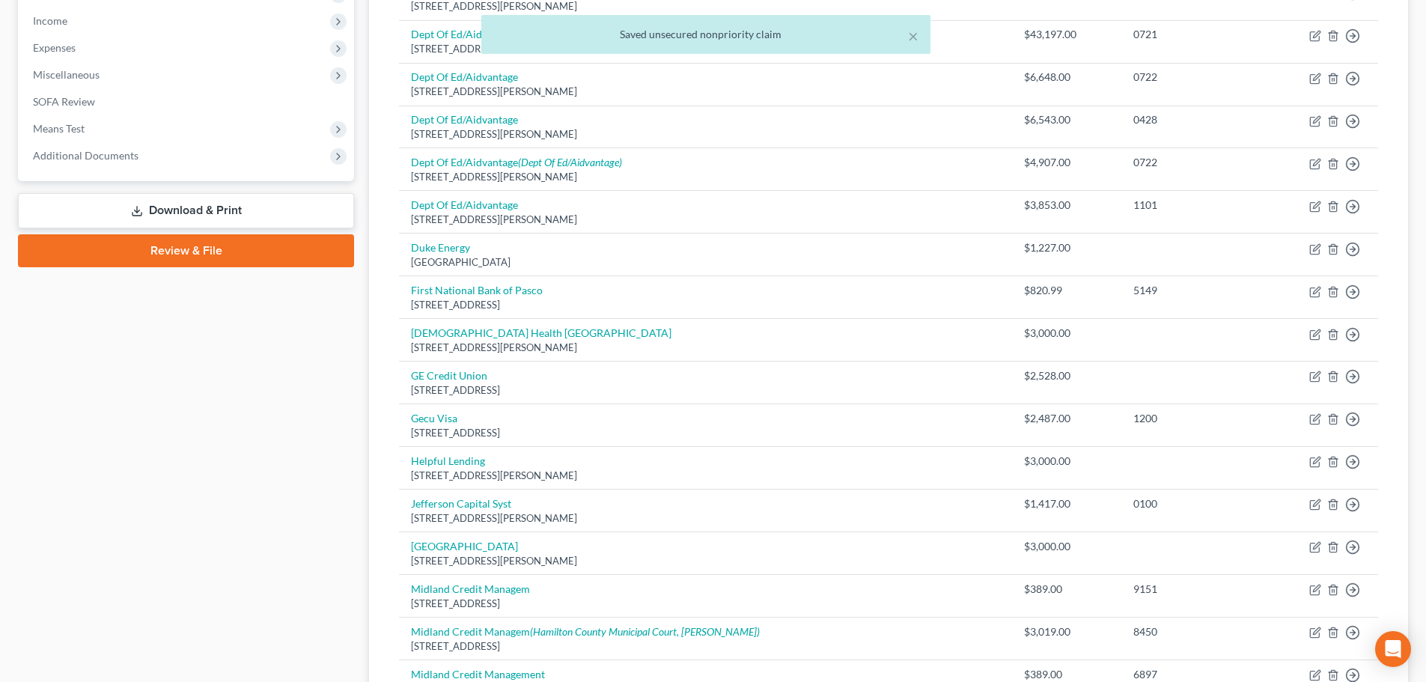
scroll to position [22, 0]
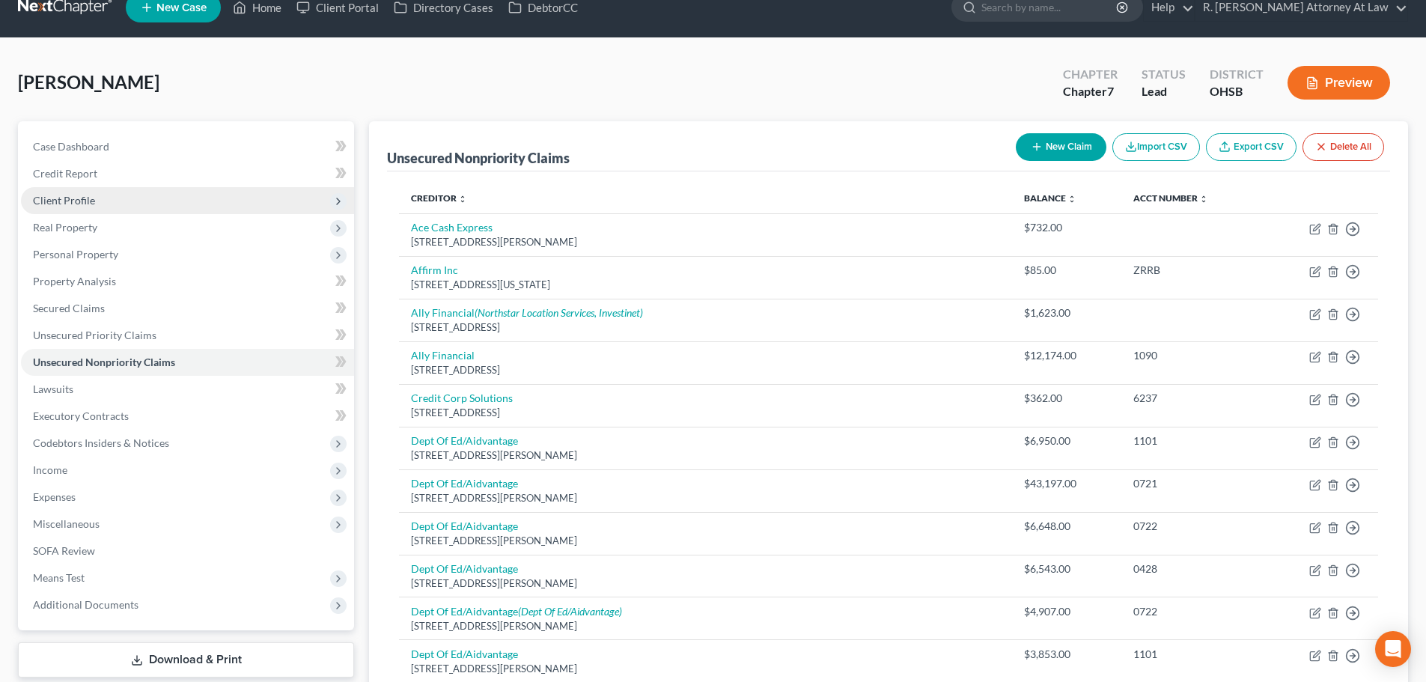
click at [70, 196] on span "Client Profile" at bounding box center [64, 200] width 62 height 13
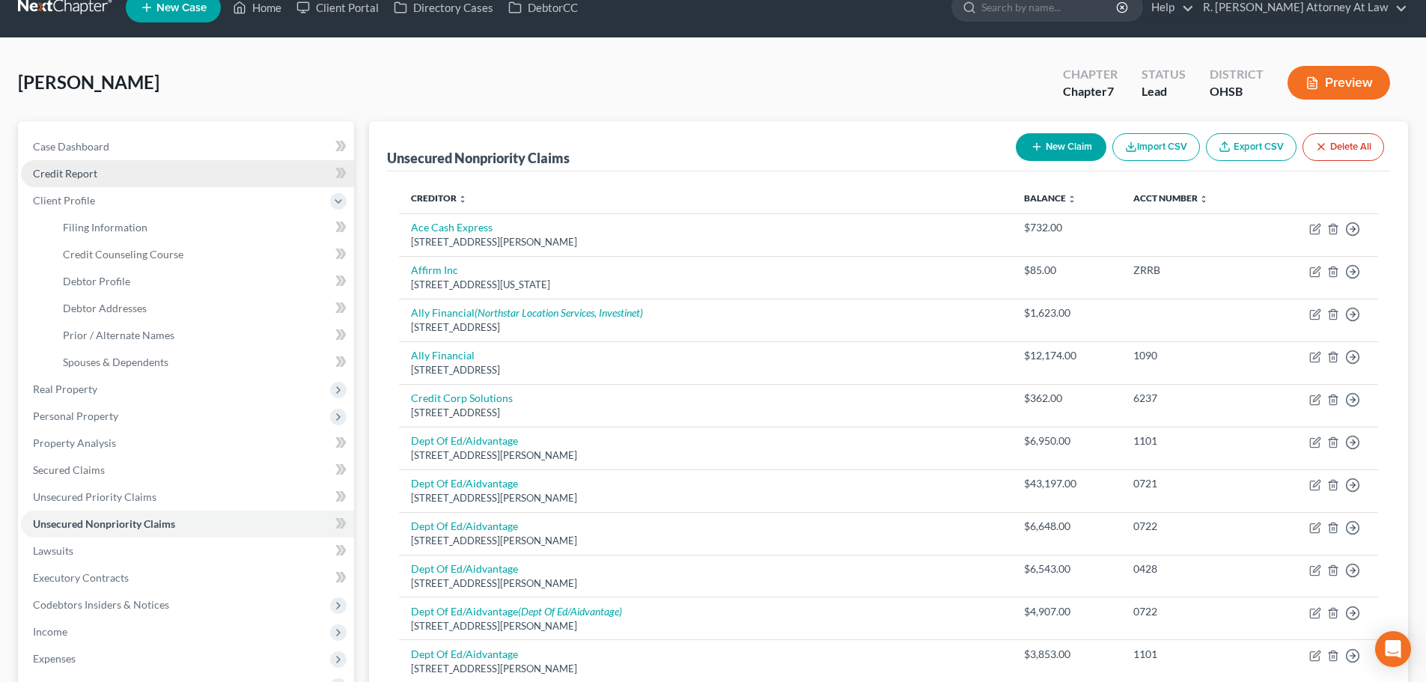
click at [49, 171] on span "Credit Report" at bounding box center [65, 173] width 64 height 13
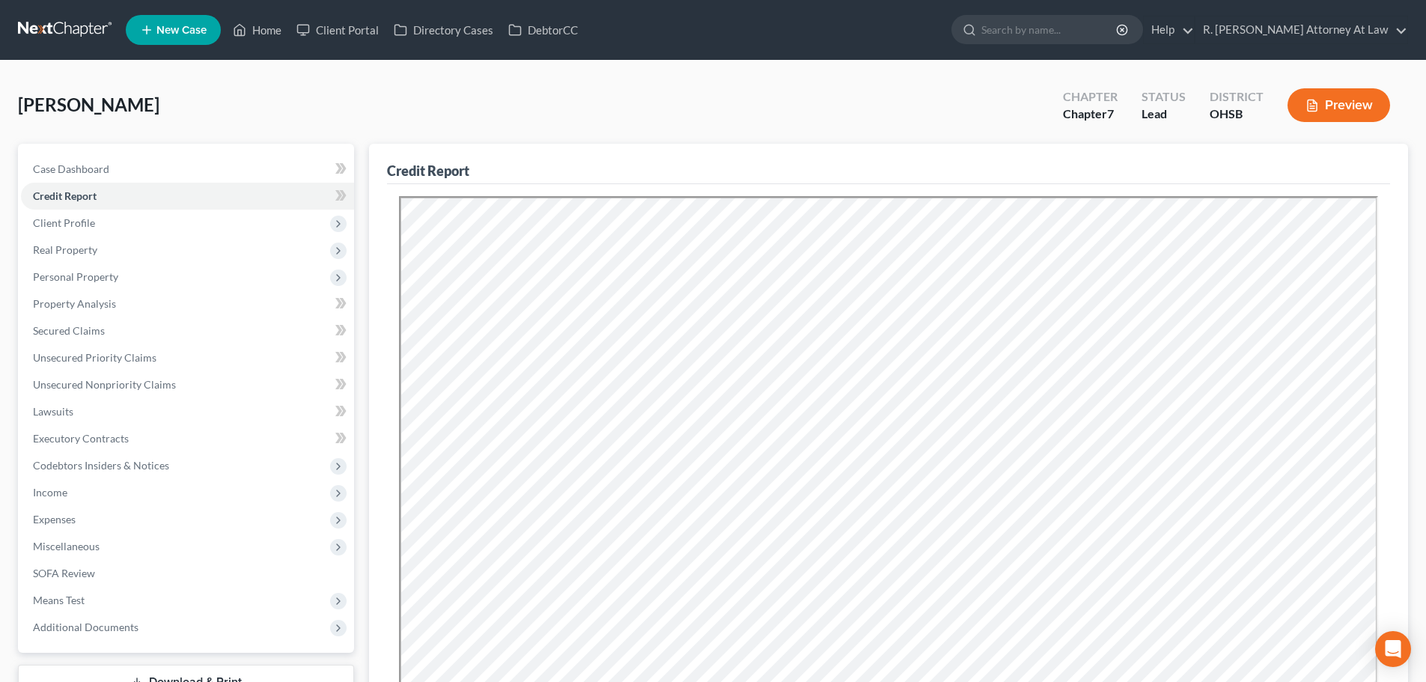
scroll to position [225, 0]
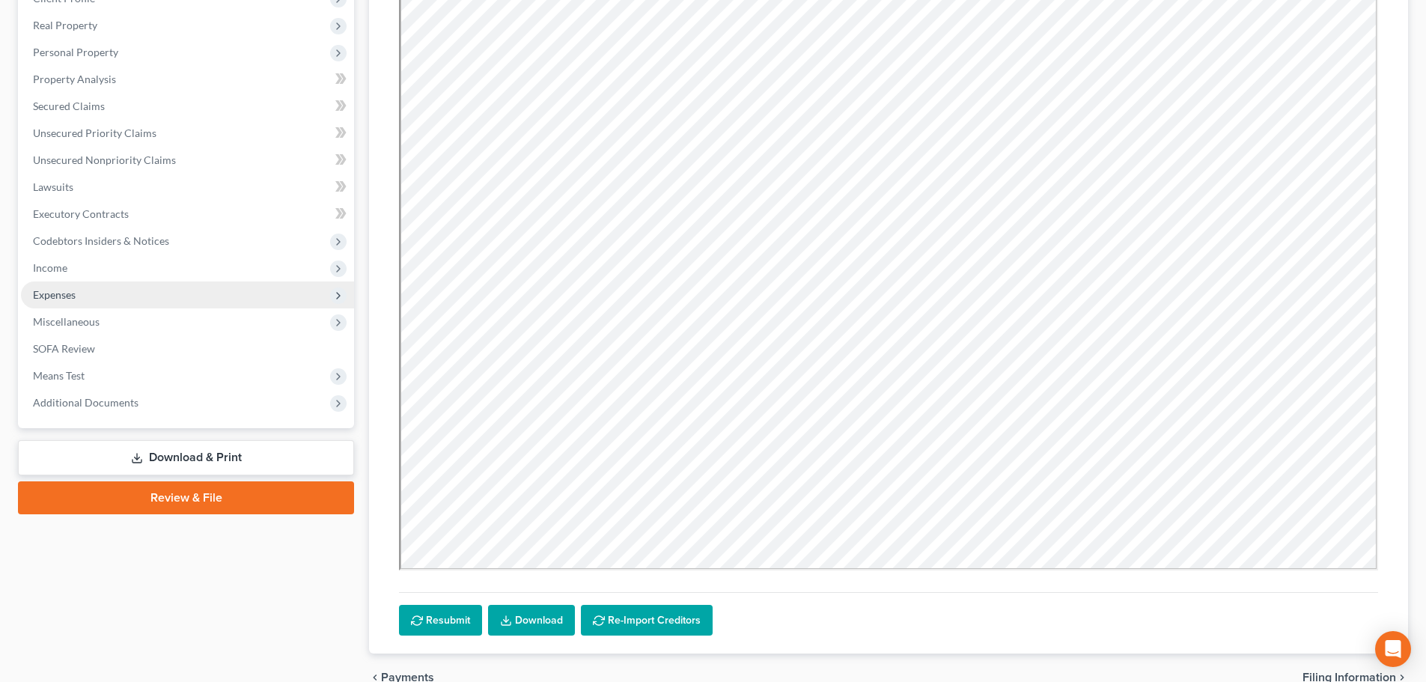
click at [55, 291] on span "Expenses" at bounding box center [54, 294] width 43 height 13
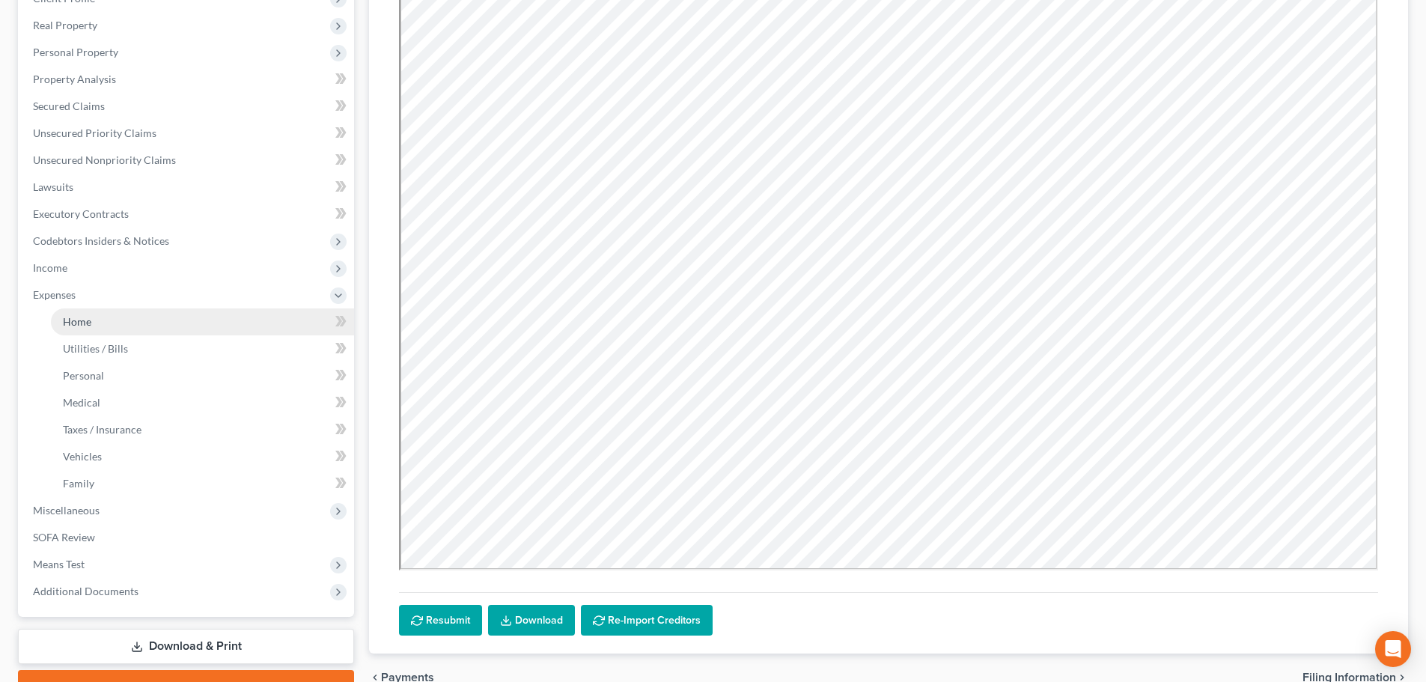
click at [95, 330] on link "Home" at bounding box center [202, 321] width 303 height 27
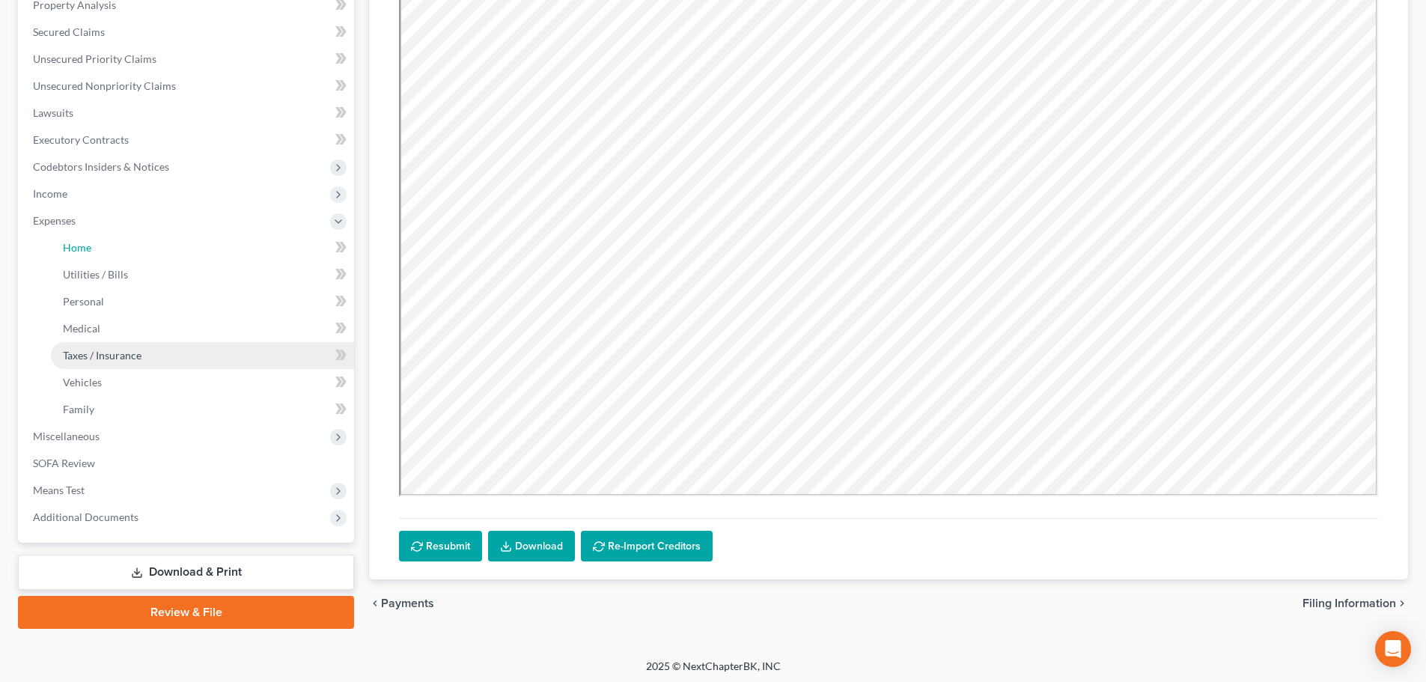
scroll to position [302, 0]
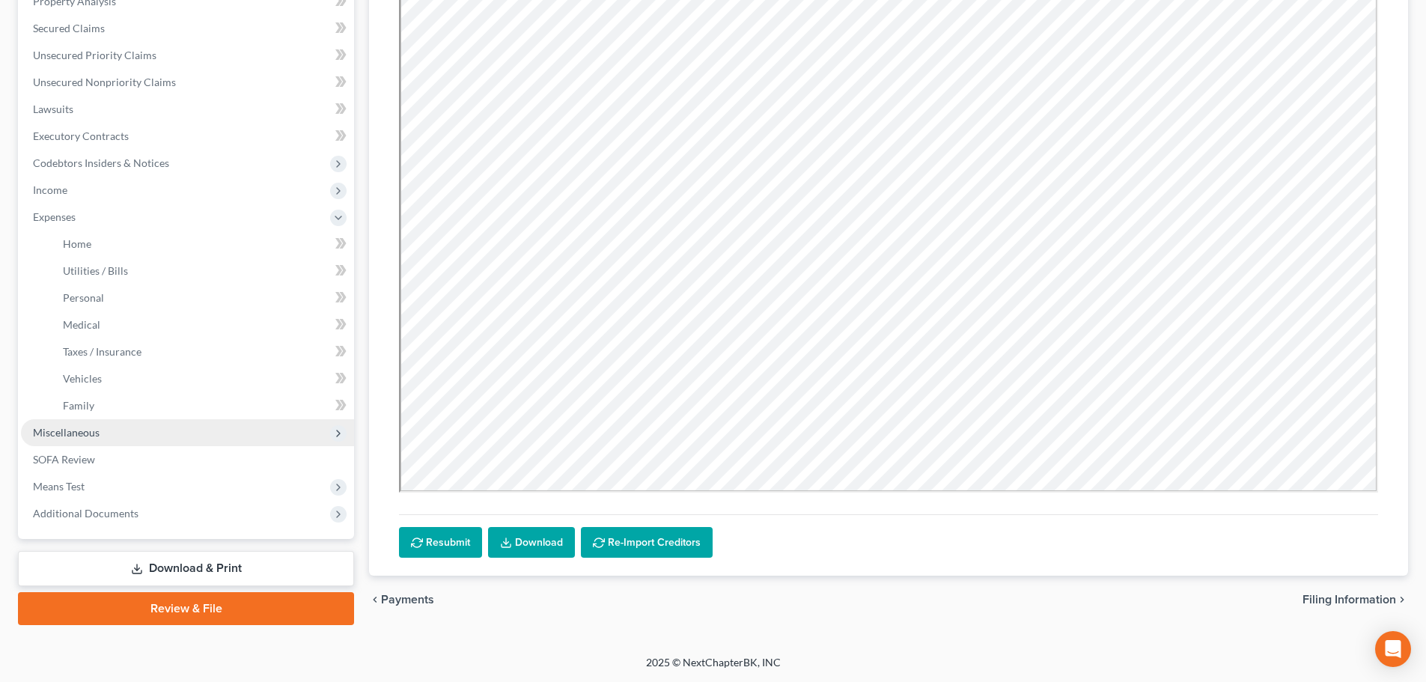
click at [68, 419] on span "Miscellaneous" at bounding box center [187, 432] width 333 height 27
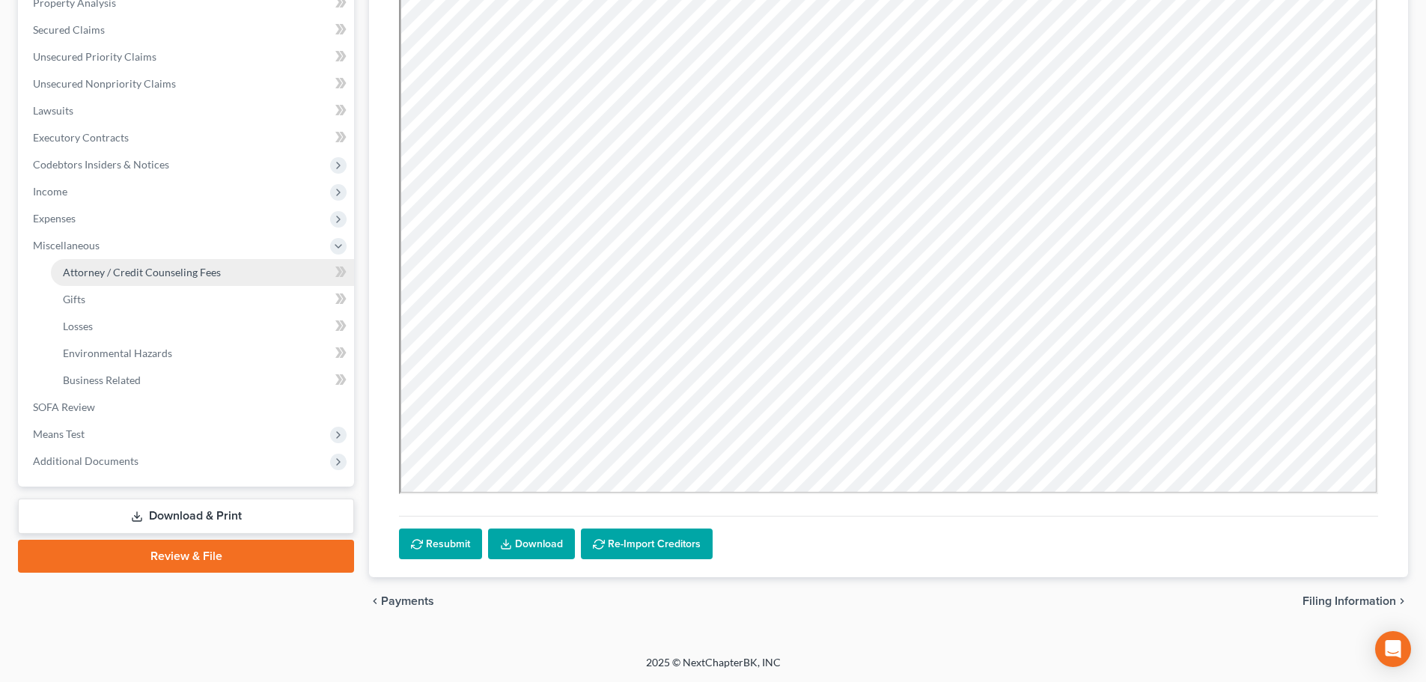
click at [84, 272] on span "Attorney / Credit Counseling Fees" at bounding box center [142, 272] width 158 height 13
select select "1"
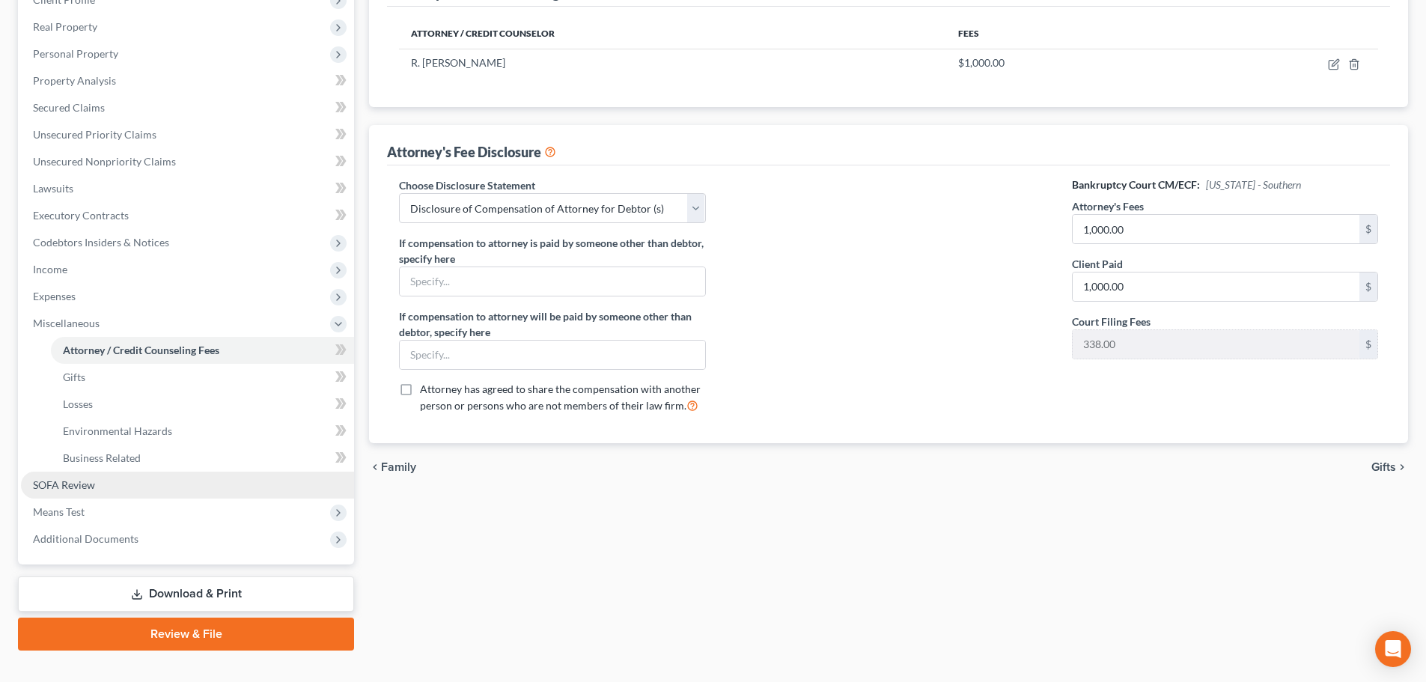
scroll to position [225, 0]
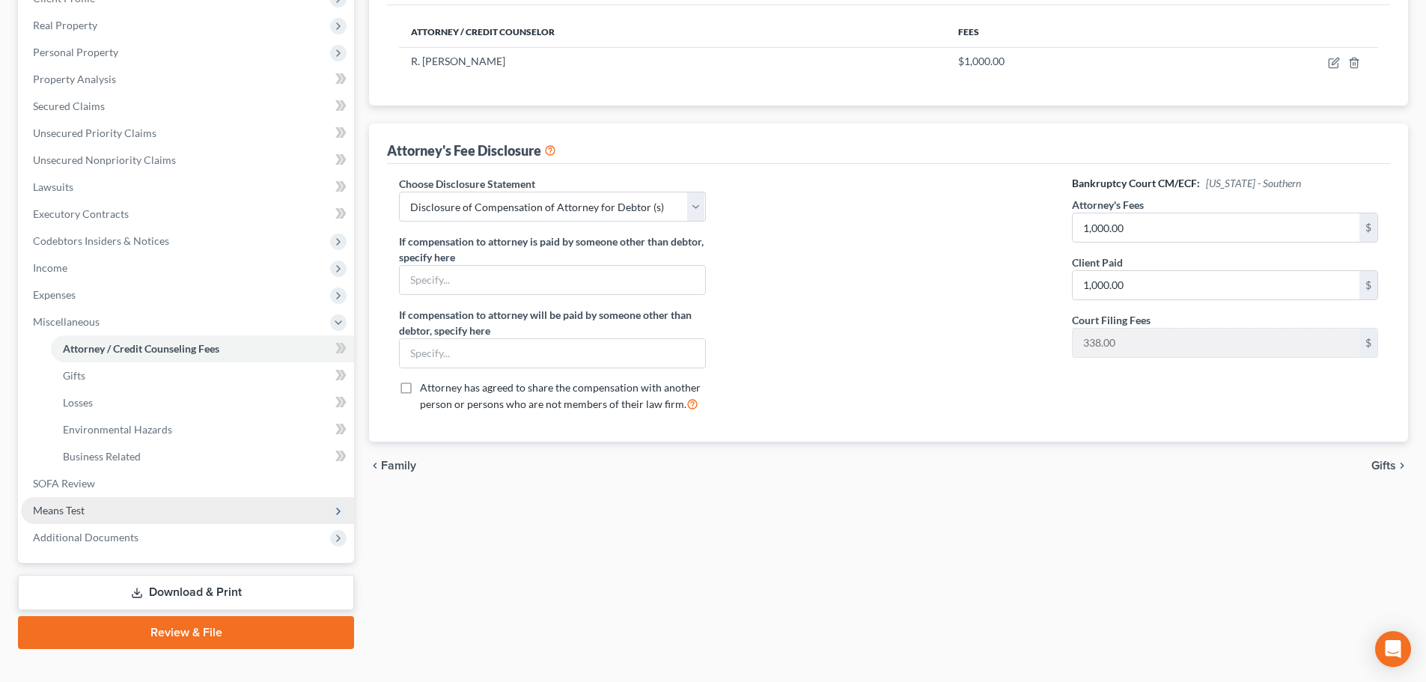
click at [59, 507] on span "Means Test" at bounding box center [59, 510] width 52 height 13
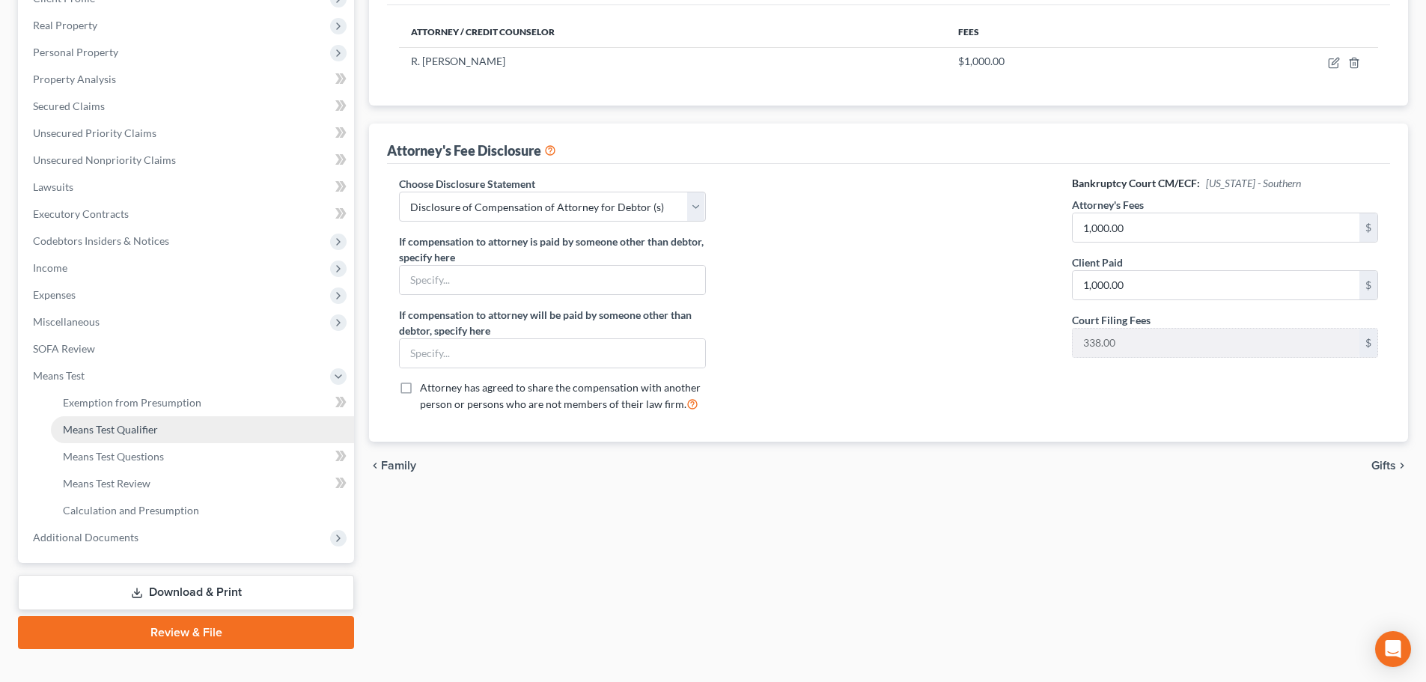
click at [90, 433] on span "Means Test Qualifier" at bounding box center [110, 429] width 95 height 13
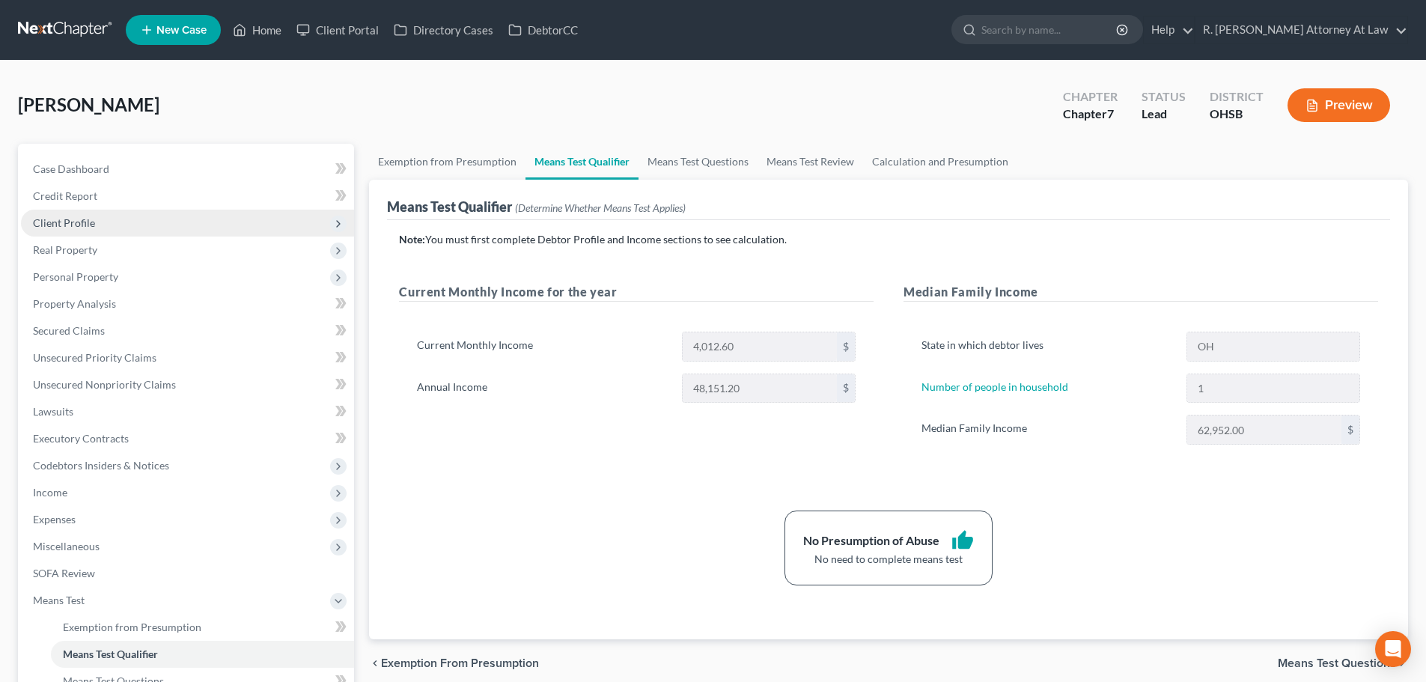
click at [126, 226] on span "Client Profile" at bounding box center [187, 223] width 333 height 27
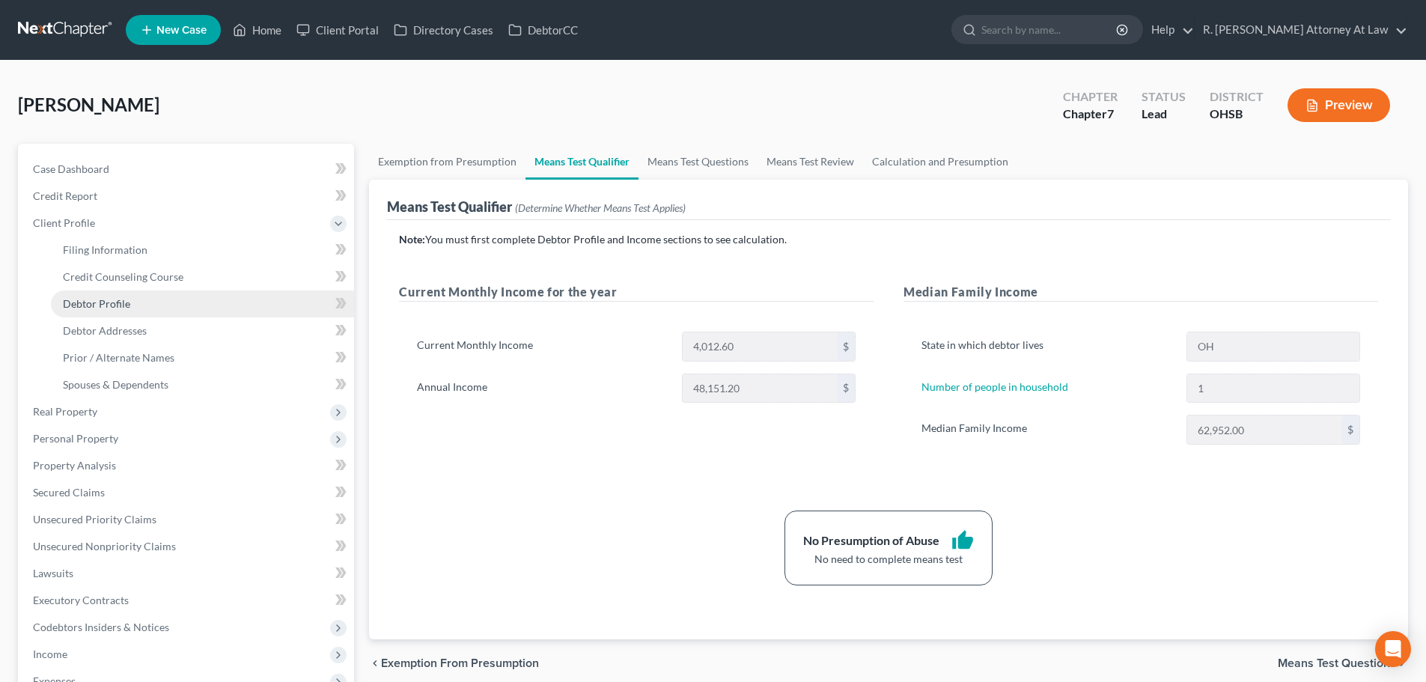
click at [134, 303] on link "Debtor Profile" at bounding box center [202, 303] width 303 height 27
select select "3"
select select "0"
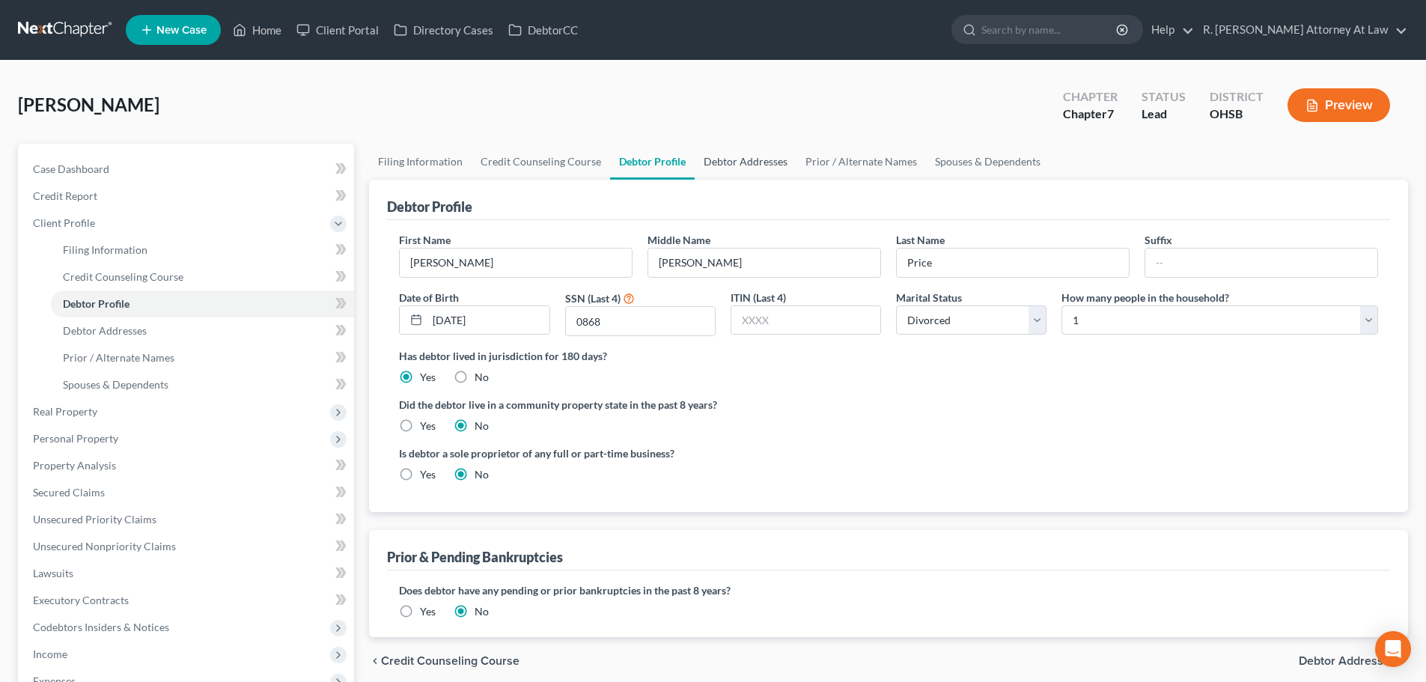
click at [727, 161] on link "Debtor Addresses" at bounding box center [745, 162] width 102 height 36
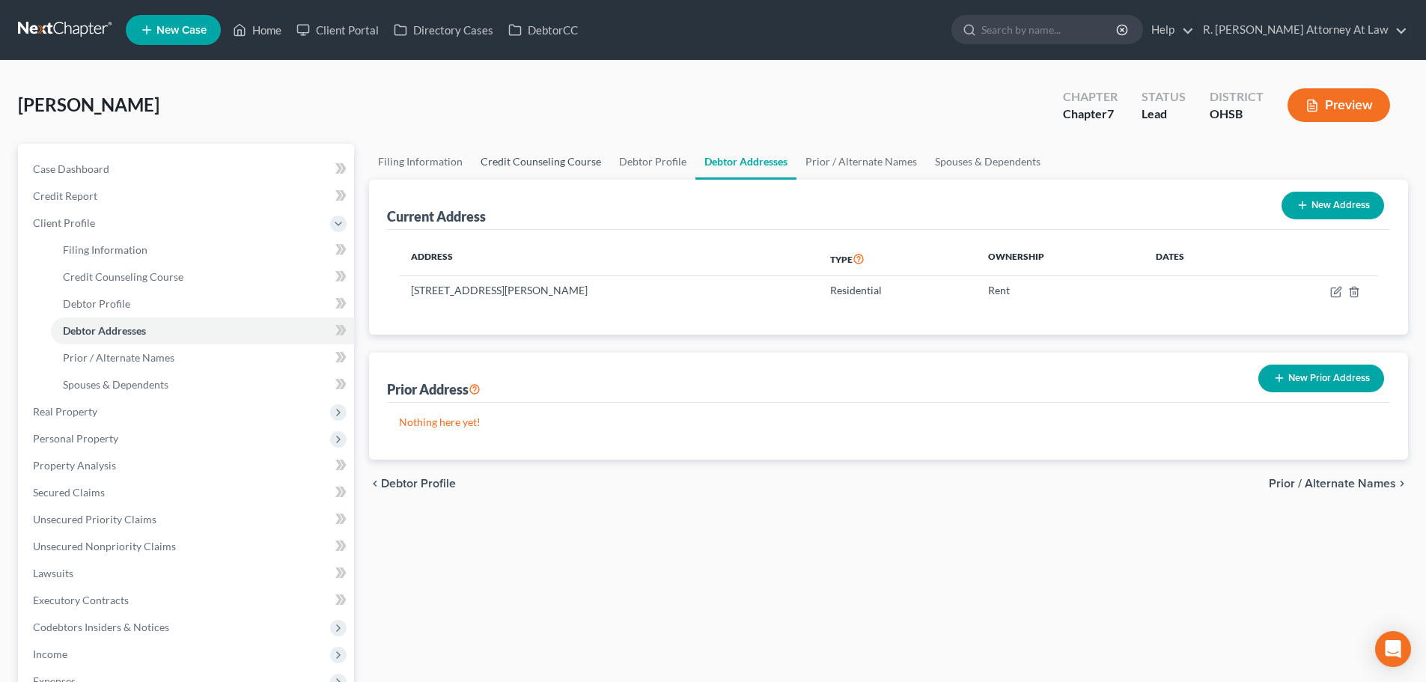
click at [567, 162] on link "Credit Counseling Course" at bounding box center [540, 162] width 138 height 36
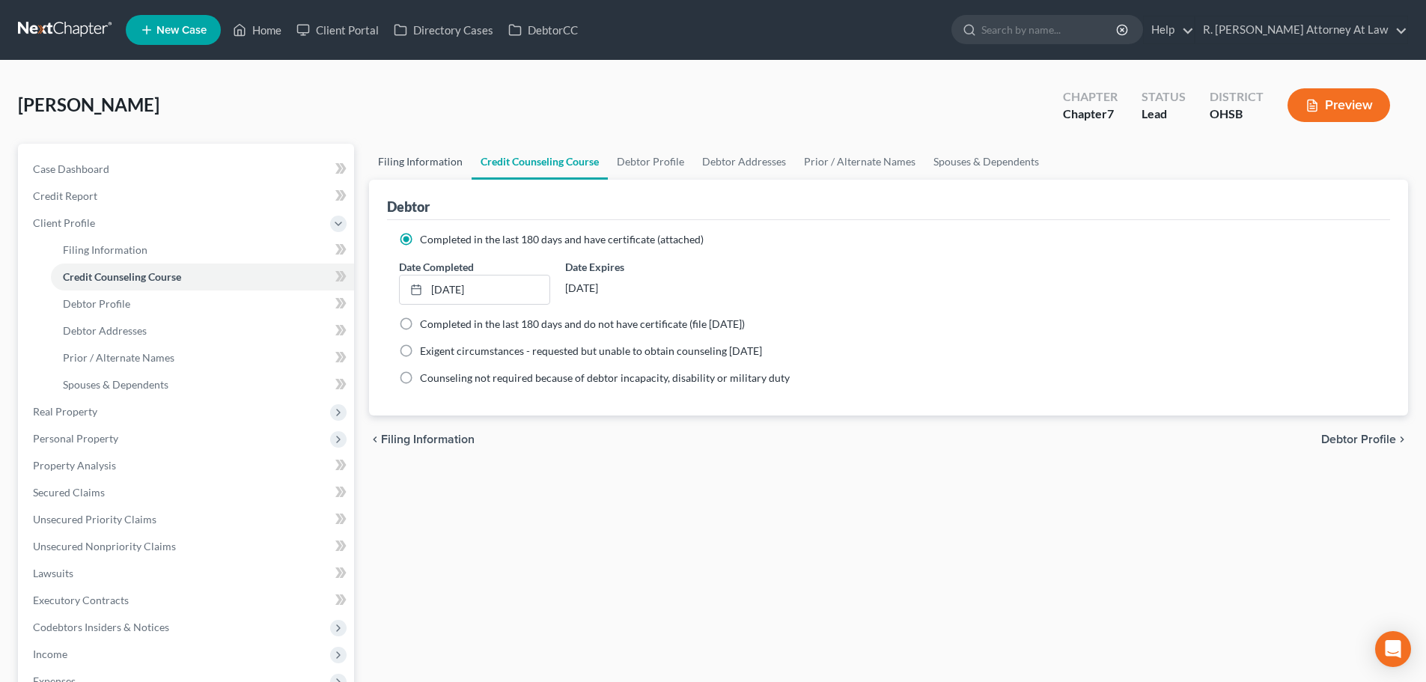
click at [409, 153] on link "Filing Information" at bounding box center [420, 162] width 103 height 36
select select "1"
select select "0"
select select "62"
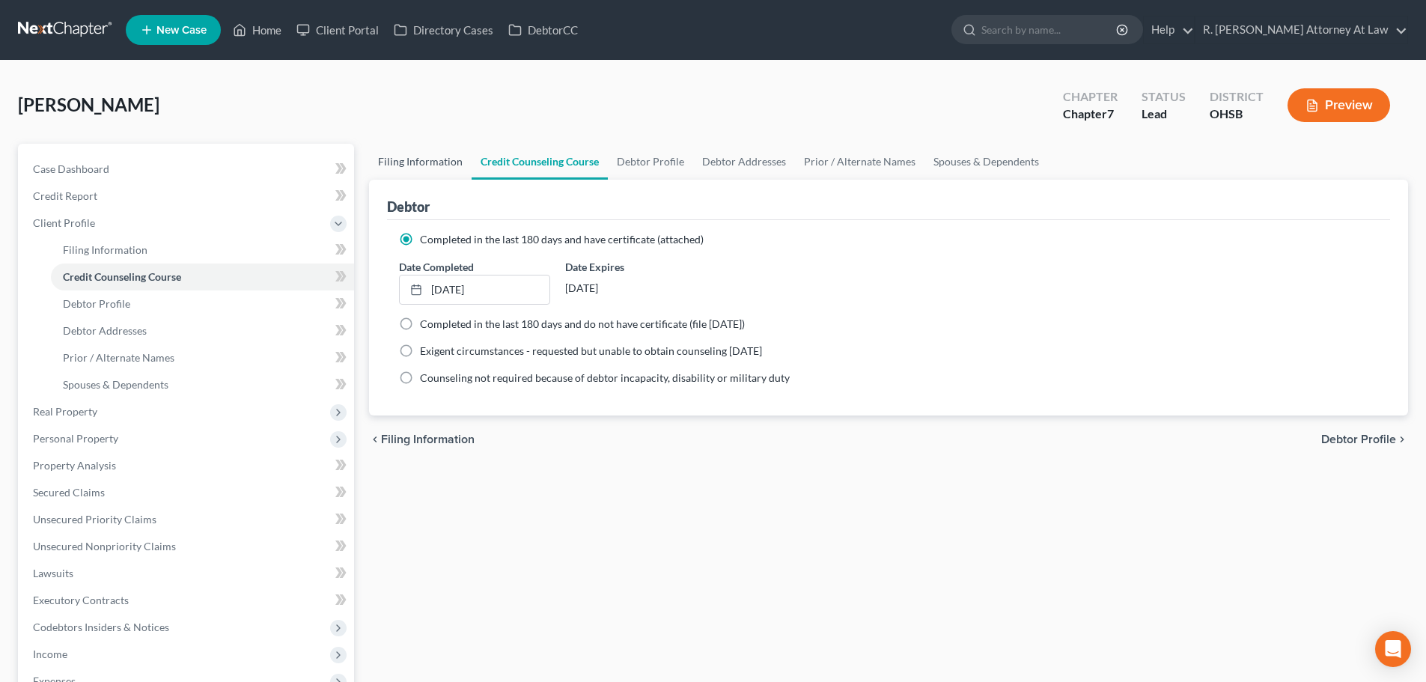
select select "0"
select select "36"
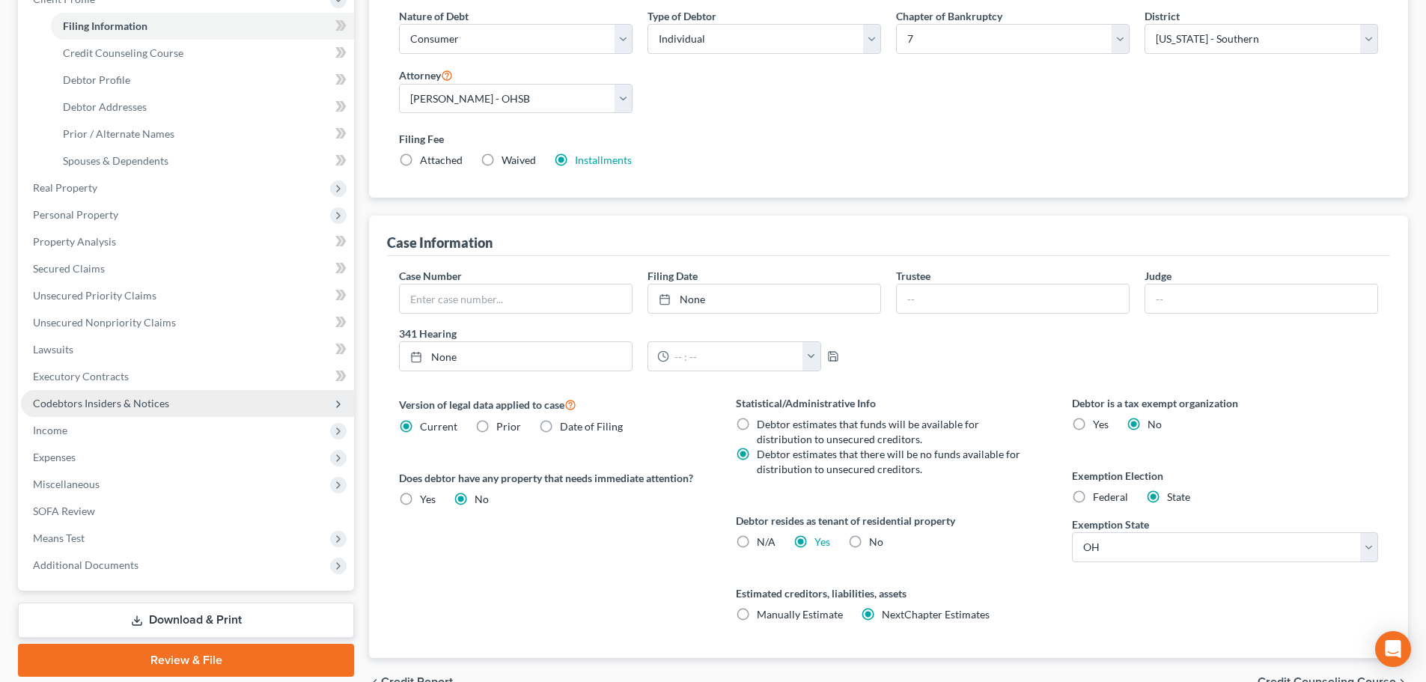
scroll to position [225, 0]
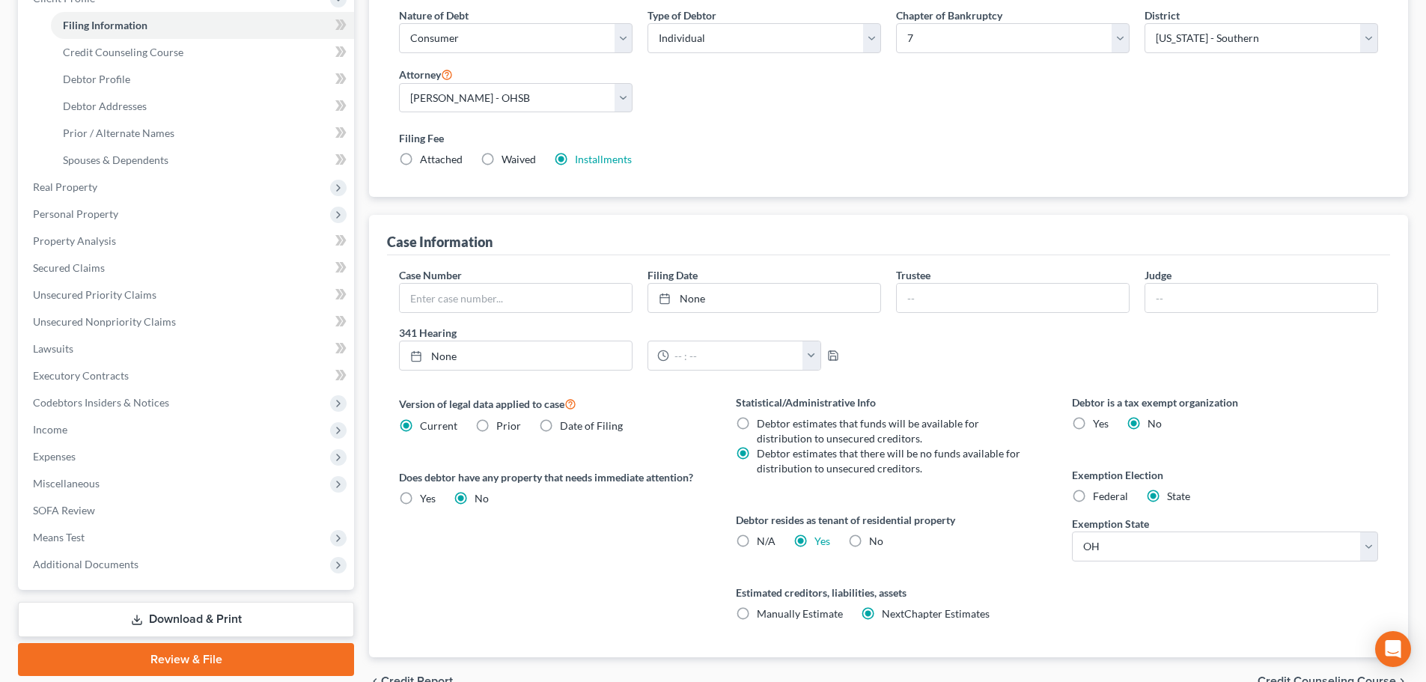
click at [148, 619] on link "Download & Print" at bounding box center [186, 619] width 336 height 35
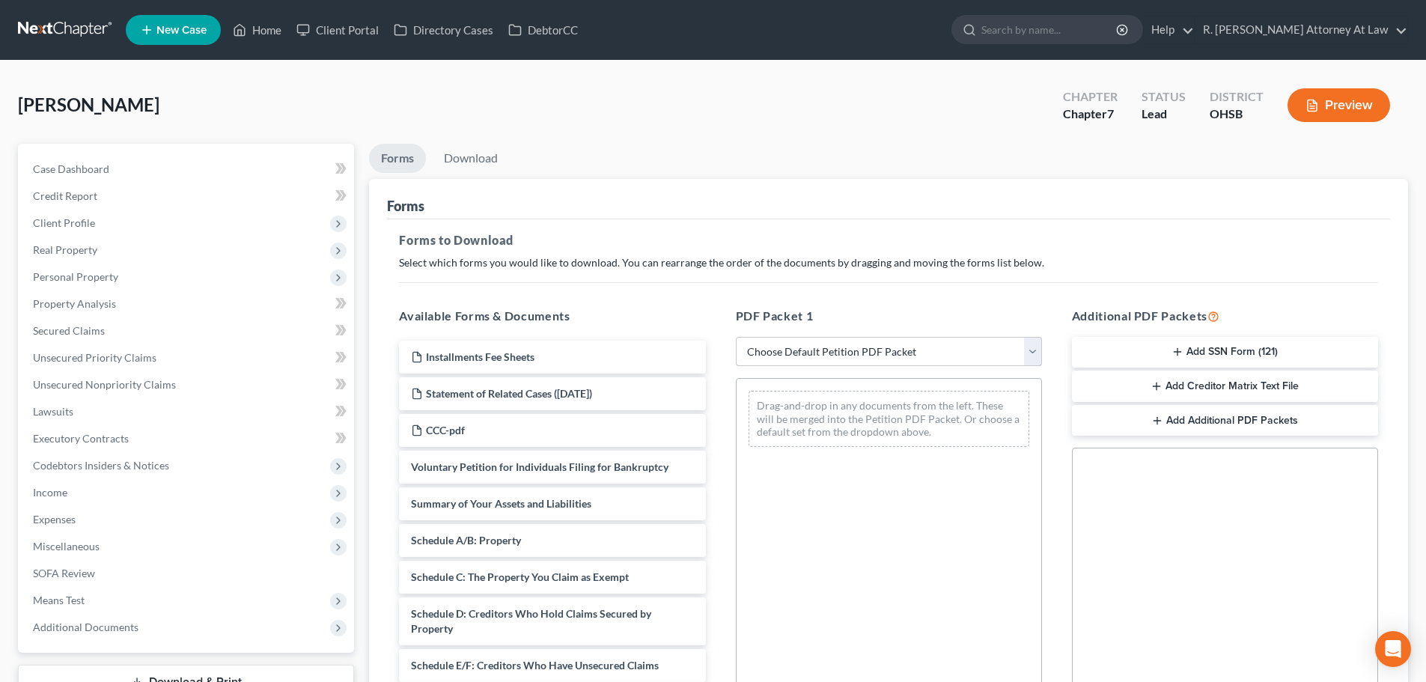
click at [798, 354] on select "Choose Default Petition PDF Packet Complete Bankruptcy Petition (all forms and …" at bounding box center [889, 352] width 306 height 30
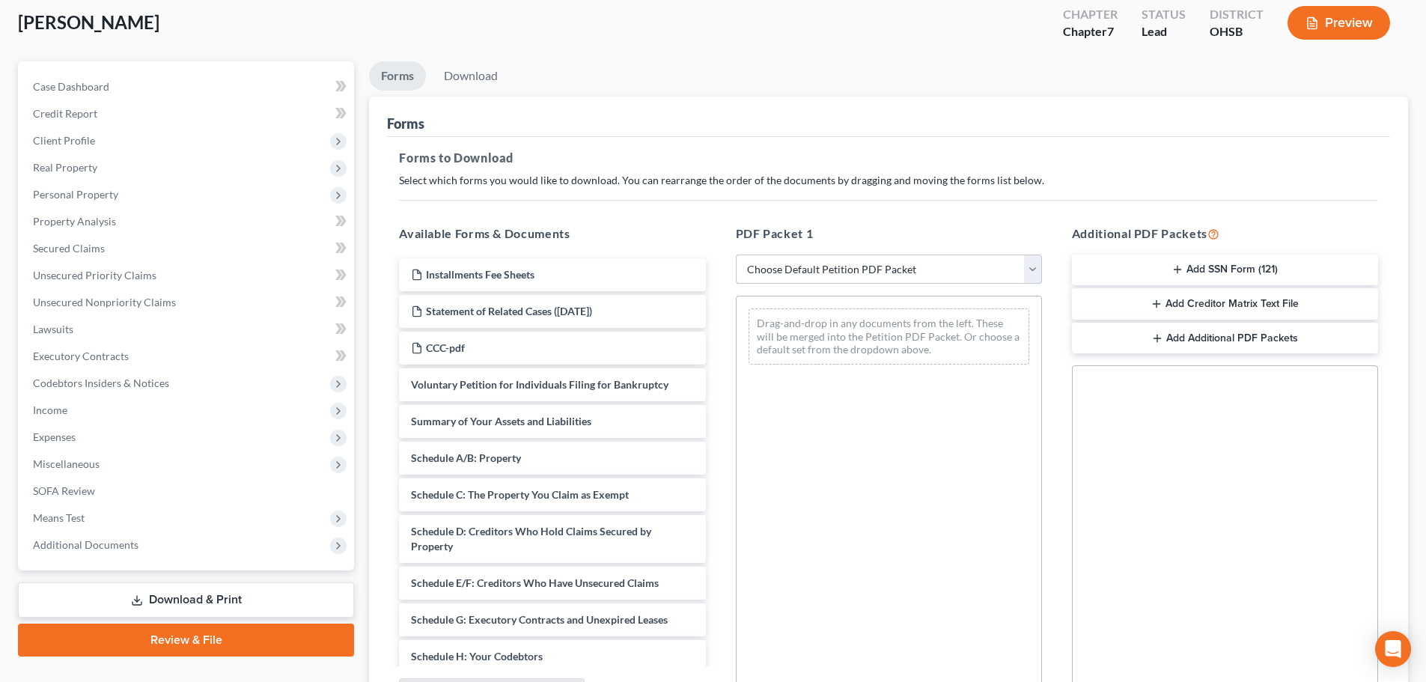
scroll to position [150, 0]
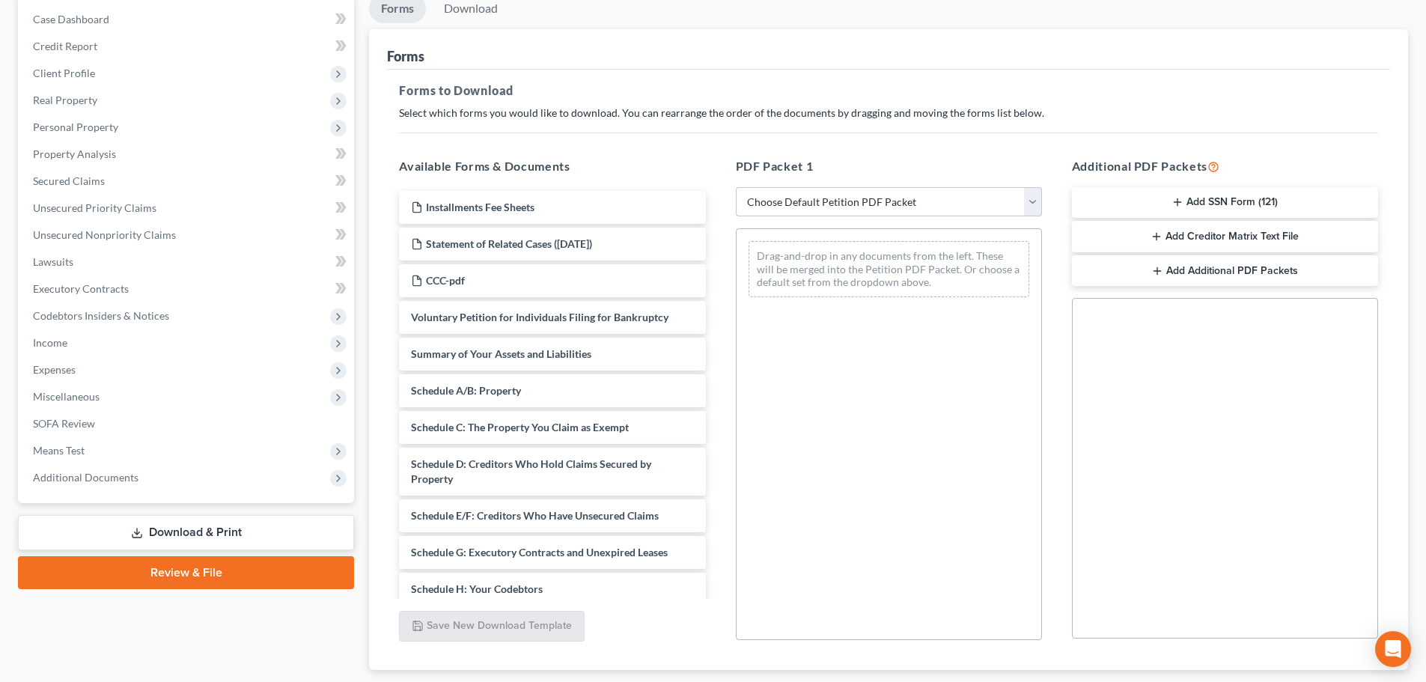
click at [816, 205] on select "Choose Default Petition PDF Packet Complete Bankruptcy Petition (all forms and …" at bounding box center [889, 202] width 306 height 30
select select "14"
click at [736, 187] on select "Choose Default Petition PDF Packet Complete Bankruptcy Petition (all forms and …" at bounding box center [889, 202] width 306 height 30
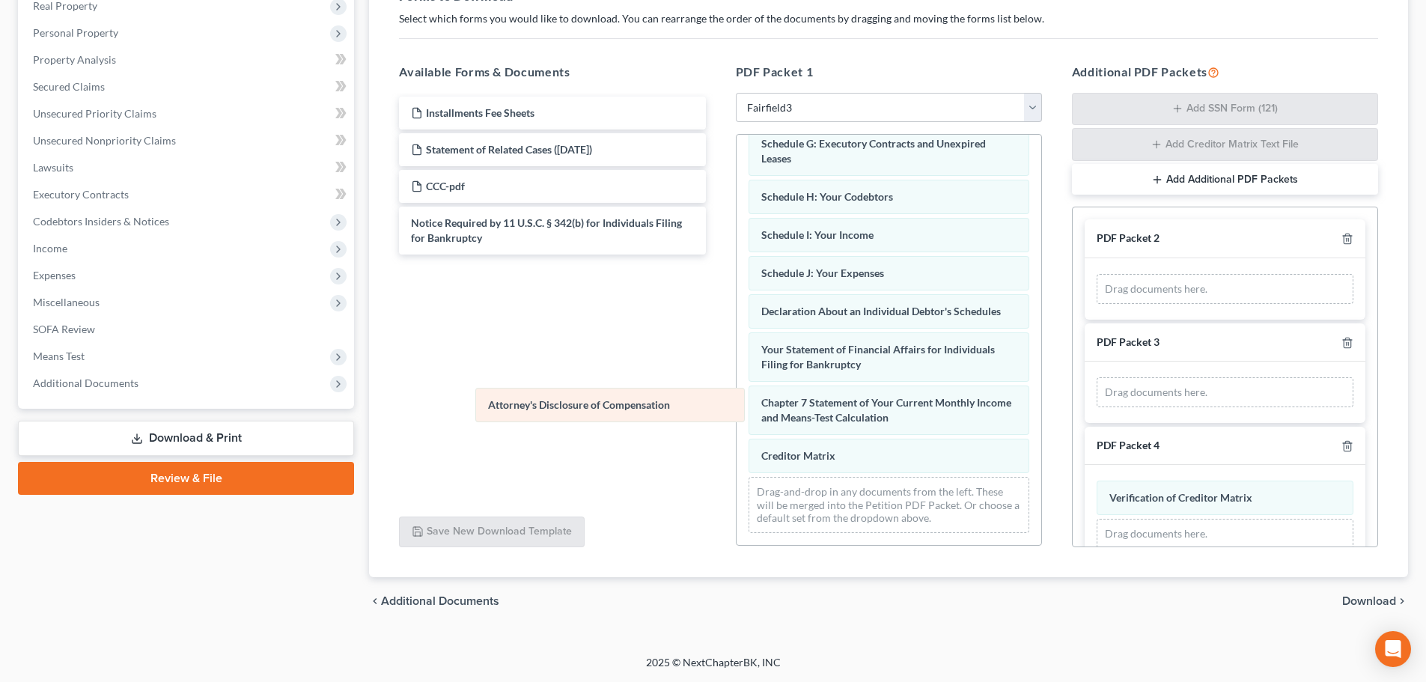
scroll to position [294, 0]
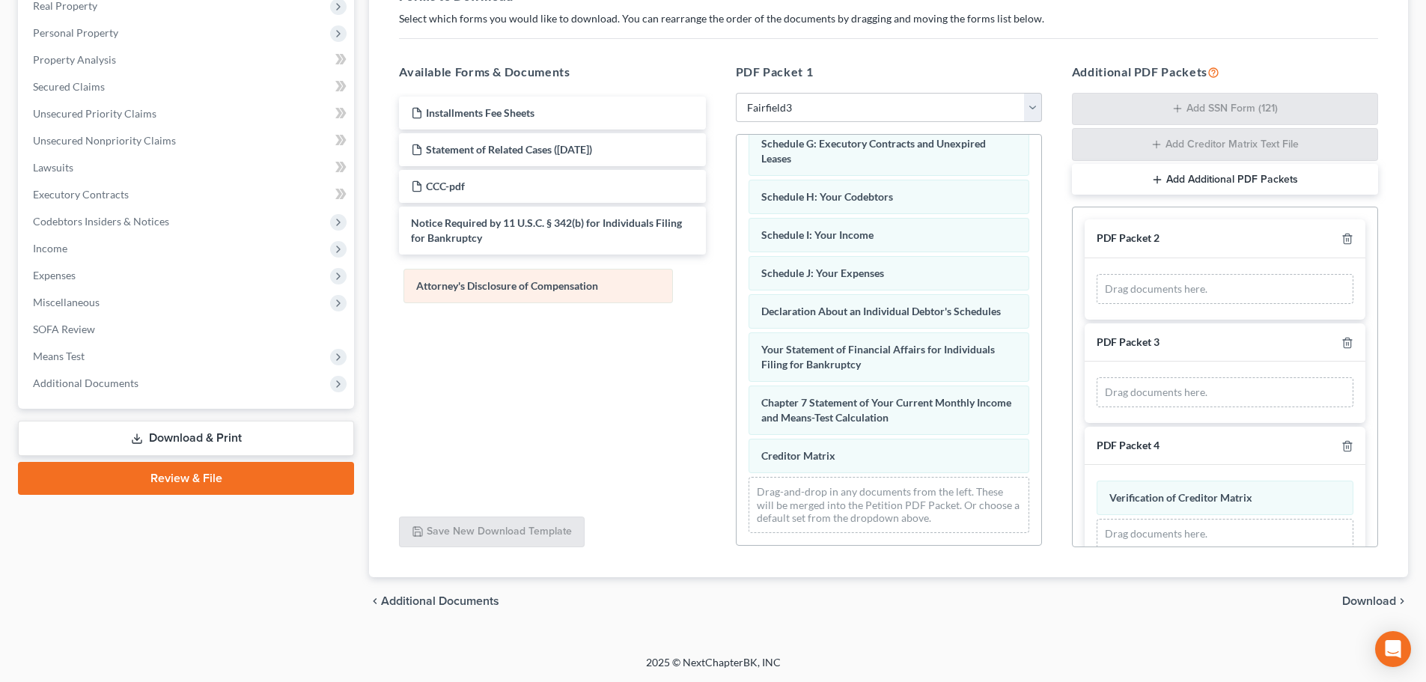
drag, startPoint x: 878, startPoint y: 459, endPoint x: 534, endPoint y: 288, distance: 384.2
click at [736, 288] on div "Attorney's Disclosure of Compensation Voluntary Petition for Individuals Filing…" at bounding box center [888, 200] width 305 height 689
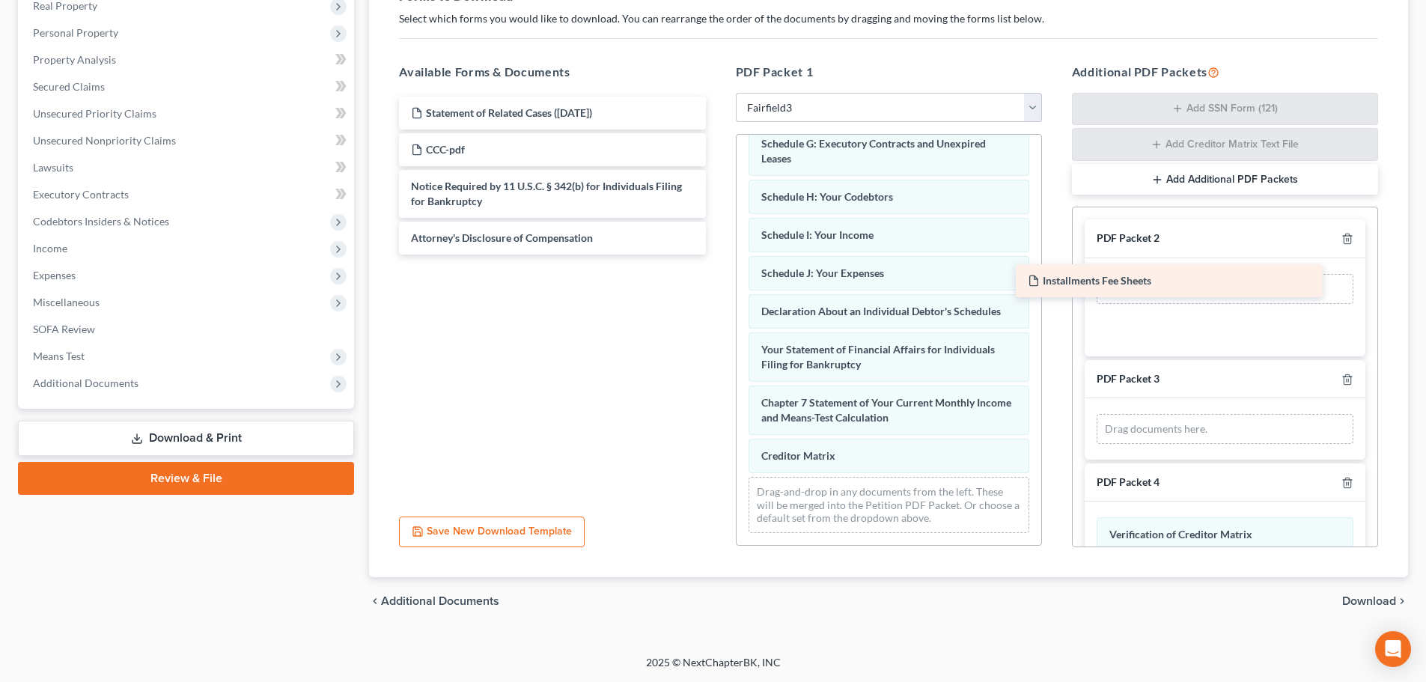
drag, startPoint x: 771, startPoint y: 192, endPoint x: 1105, endPoint y: 280, distance: 345.3
click at [717, 254] on div "Installments Fee Sheets Installments Fee Sheets Statement of Related Cases (09/…" at bounding box center [552, 176] width 330 height 158
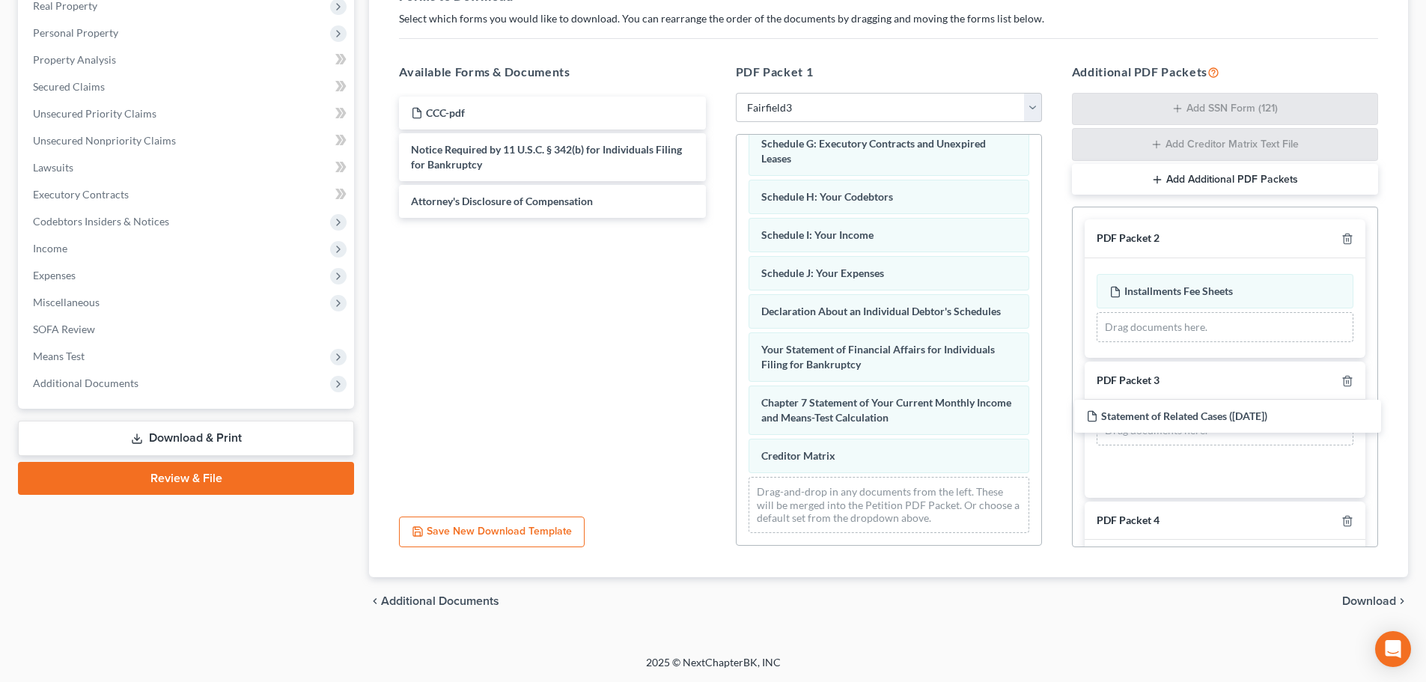
drag, startPoint x: 468, startPoint y: 112, endPoint x: 1078, endPoint y: 402, distance: 676.2
click at [717, 218] on div "Statement of Related Cases (09/15/2025) Statement of Related Cases (09/15/2025)…" at bounding box center [552, 157] width 330 height 121
click at [1370, 602] on span "Download" at bounding box center [1369, 601] width 54 height 12
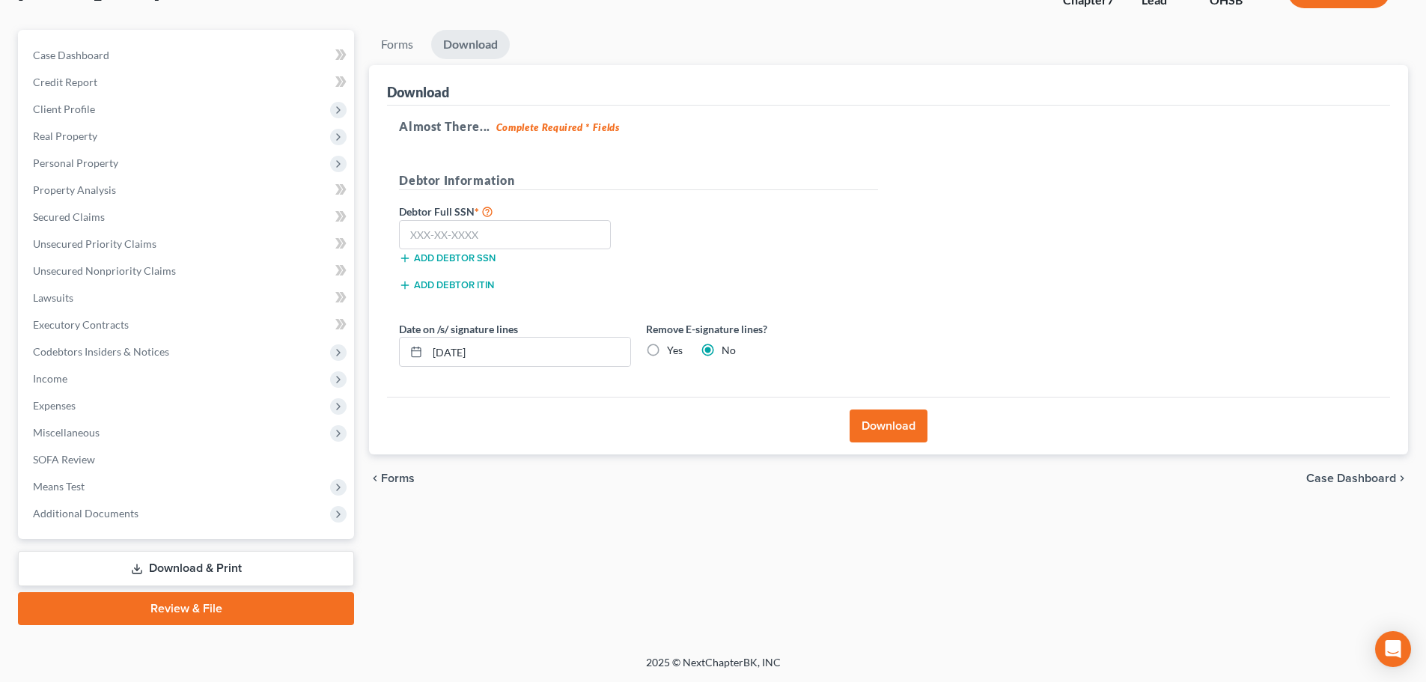
scroll to position [114, 0]
click at [493, 230] on input "text" at bounding box center [505, 235] width 212 height 30
type input "291-78-0868"
click at [885, 424] on button "Download" at bounding box center [888, 425] width 78 height 33
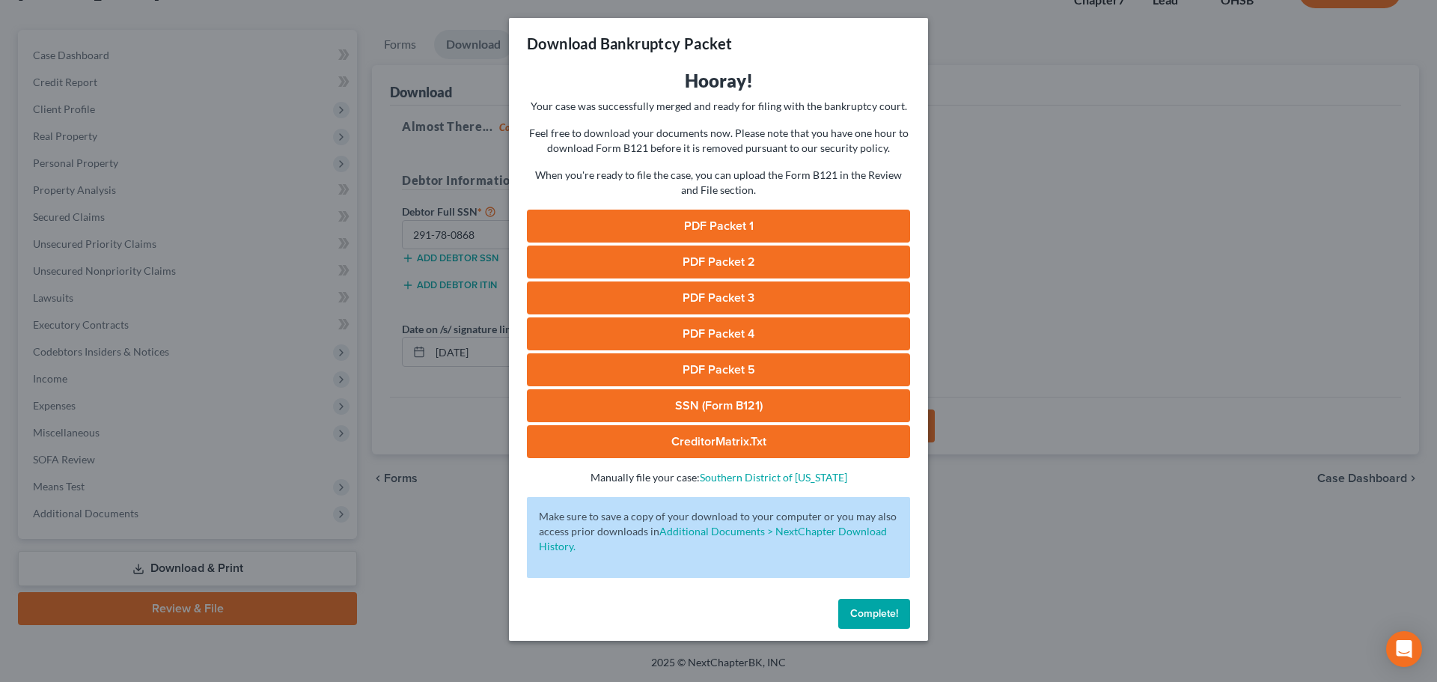
click at [689, 219] on link "PDF Packet 1" at bounding box center [718, 226] width 383 height 33
click at [715, 216] on link "PDF Packet 1" at bounding box center [718, 226] width 383 height 33
click at [669, 257] on link "PDF Packet 2" at bounding box center [718, 261] width 383 height 33
click at [690, 290] on link "PDF Packet 3" at bounding box center [718, 297] width 383 height 33
click at [687, 332] on link "PDF Packet 4" at bounding box center [718, 333] width 383 height 33
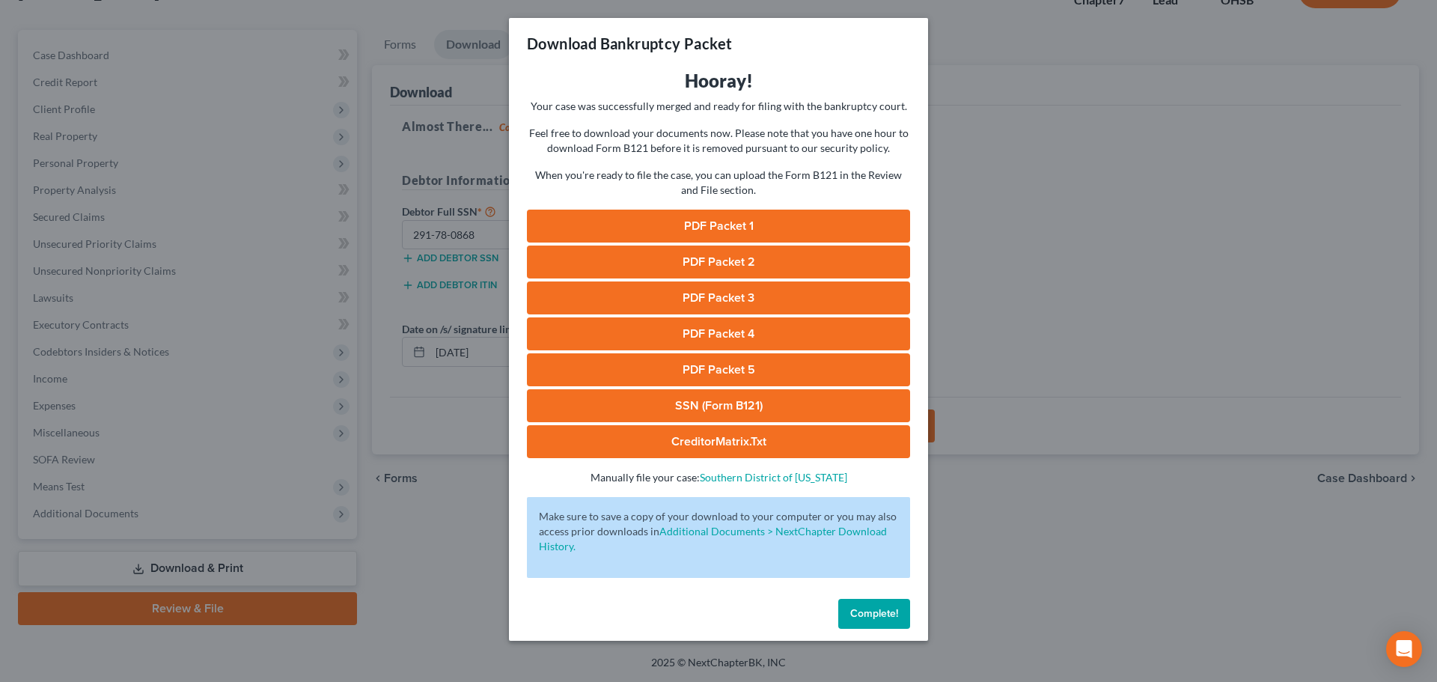
click at [681, 370] on link "PDF Packet 5" at bounding box center [718, 369] width 383 height 33
click at [691, 400] on link "SSN (Form B121)" at bounding box center [718, 405] width 383 height 33
click at [884, 611] on span "Complete!" at bounding box center [874, 613] width 48 height 13
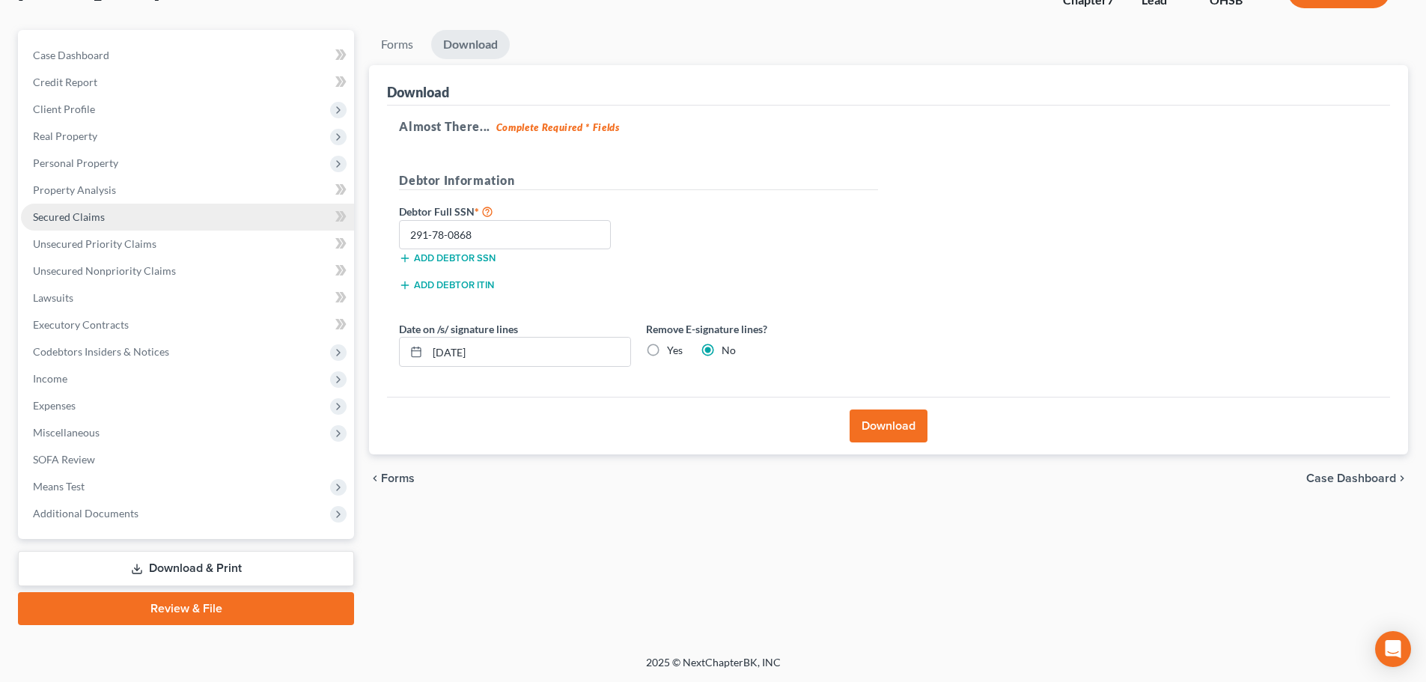
click at [84, 221] on span "Secured Claims" at bounding box center [69, 216] width 72 height 13
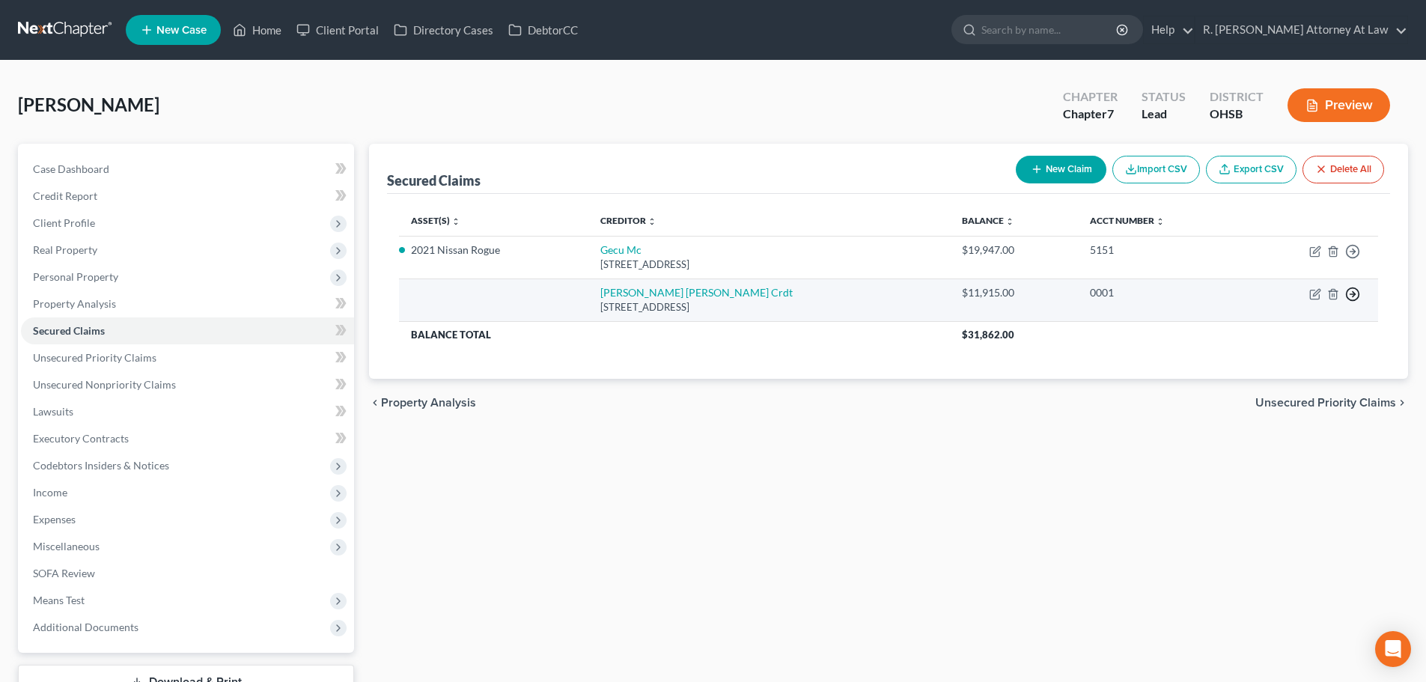
click at [1352, 293] on icon "button" at bounding box center [1352, 294] width 15 height 15
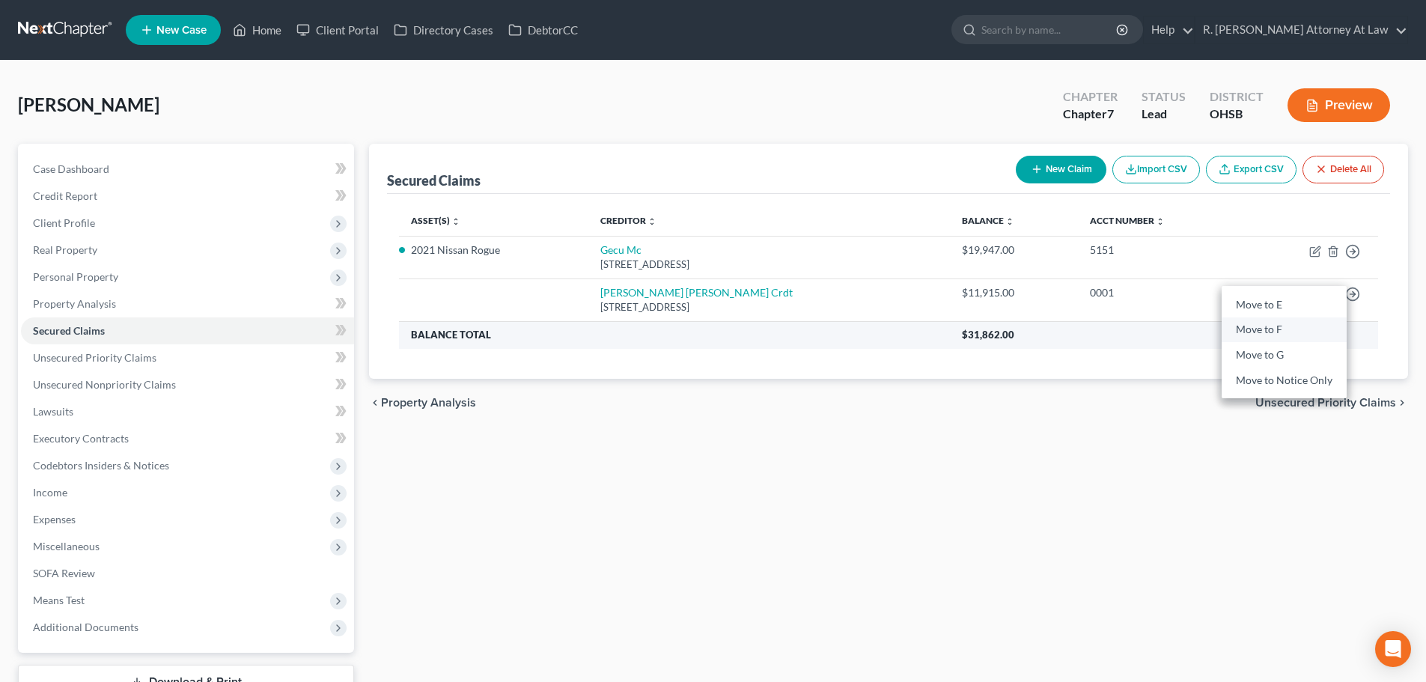
click at [1250, 326] on link "Move to F" at bounding box center [1283, 329] width 125 height 25
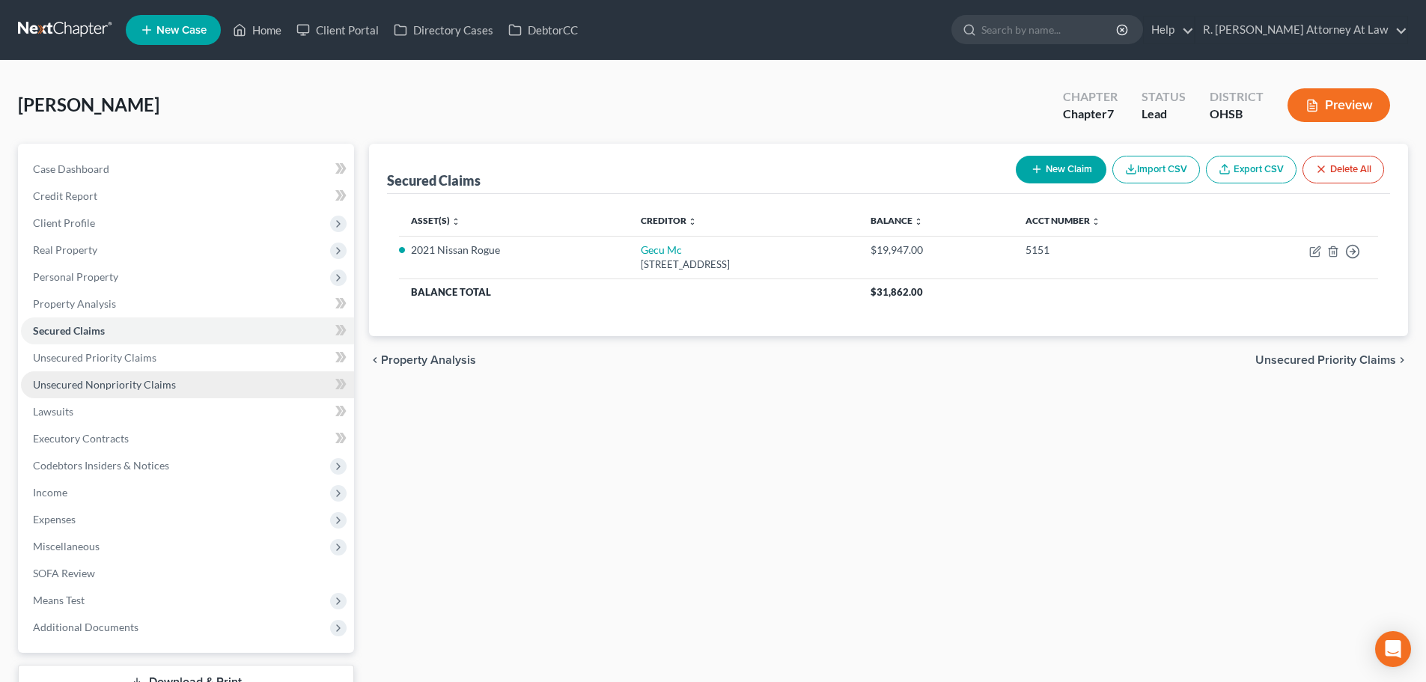
click at [58, 383] on span "Unsecured Nonpriority Claims" at bounding box center [104, 384] width 143 height 13
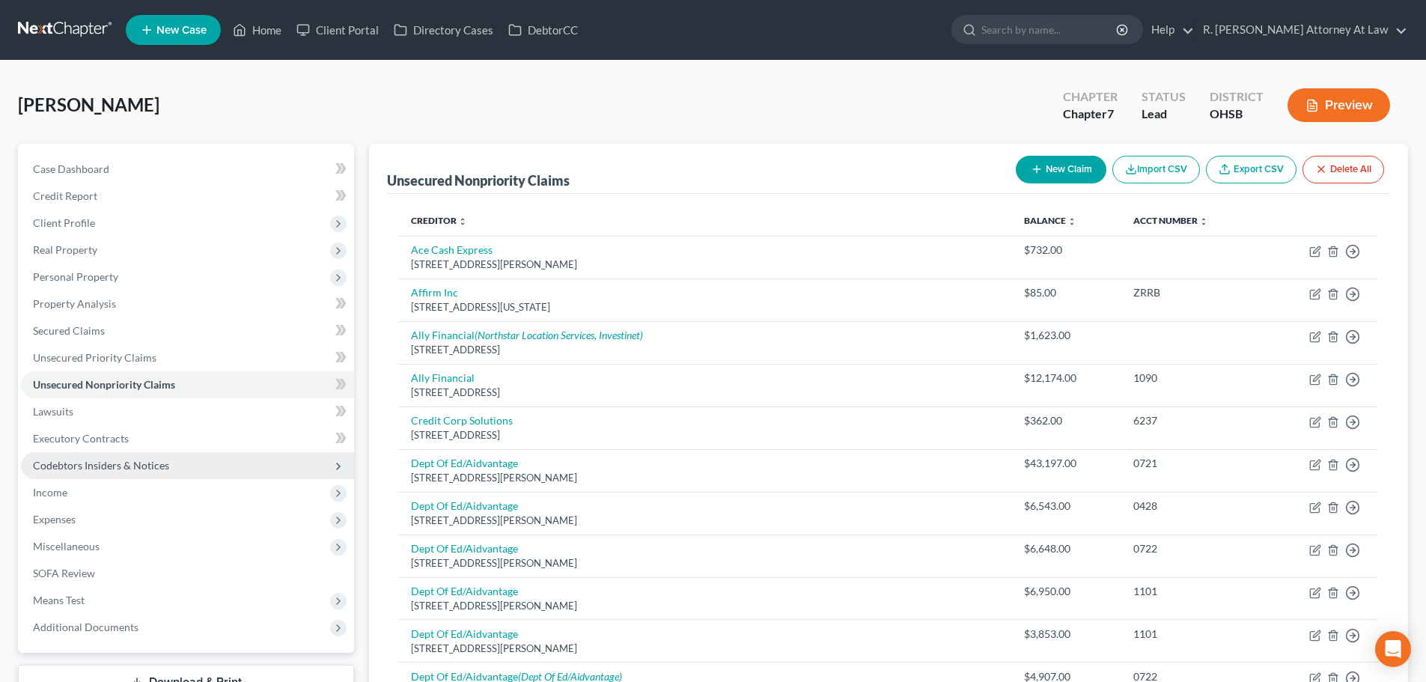
click at [83, 457] on span "Codebtors Insiders & Notices" at bounding box center [187, 465] width 333 height 27
click at [95, 467] on span "Codebtors Insiders & Notices" at bounding box center [101, 465] width 136 height 13
click at [85, 462] on span "Codebtors Insiders & Notices" at bounding box center [101, 465] width 136 height 13
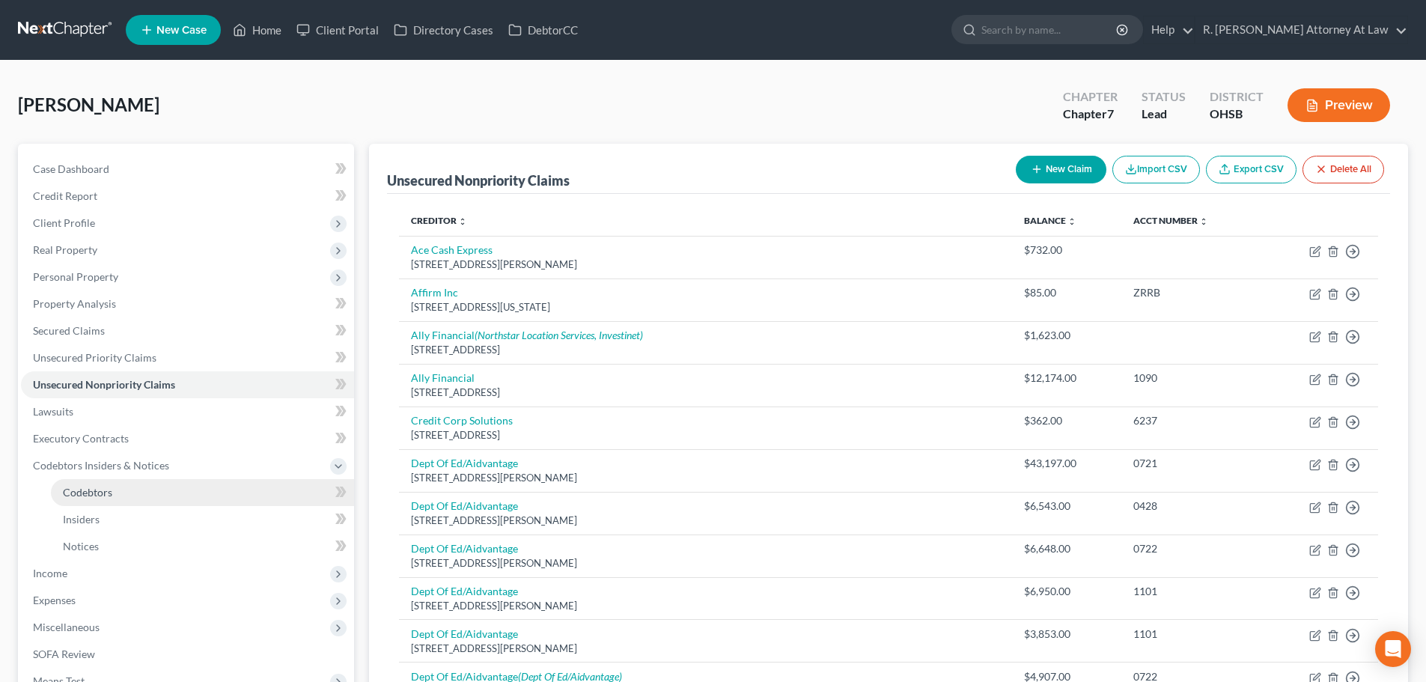
click at [85, 494] on span "Codebtors" at bounding box center [87, 492] width 49 height 13
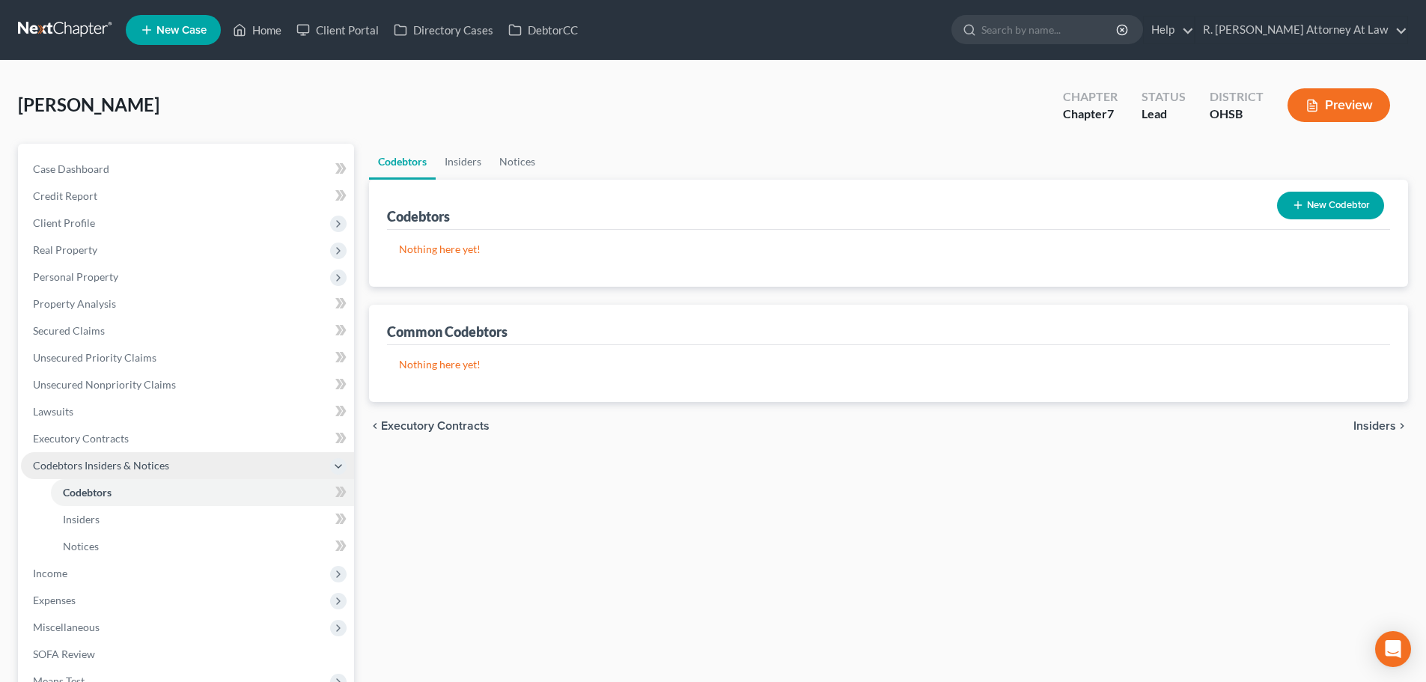
click at [110, 466] on span "Codebtors Insiders & Notices" at bounding box center [101, 465] width 136 height 13
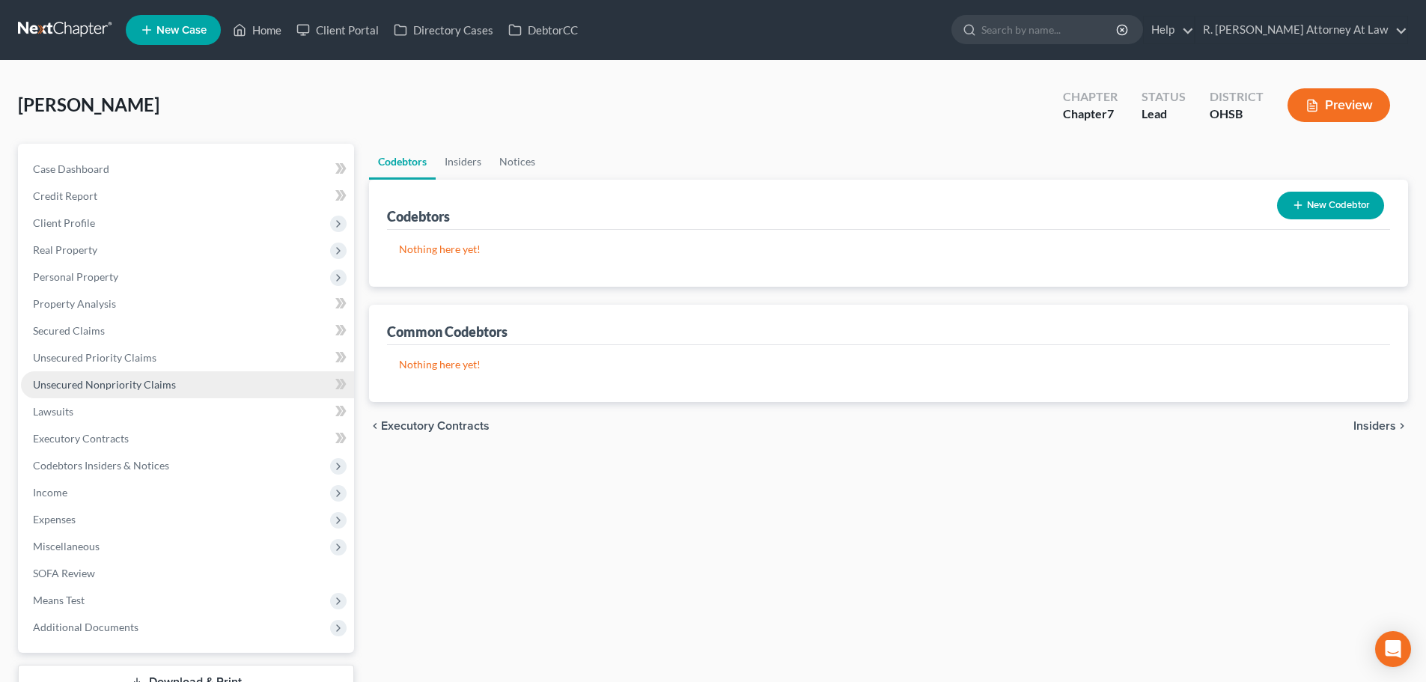
click at [94, 382] on span "Unsecured Nonpriority Claims" at bounding box center [104, 384] width 143 height 13
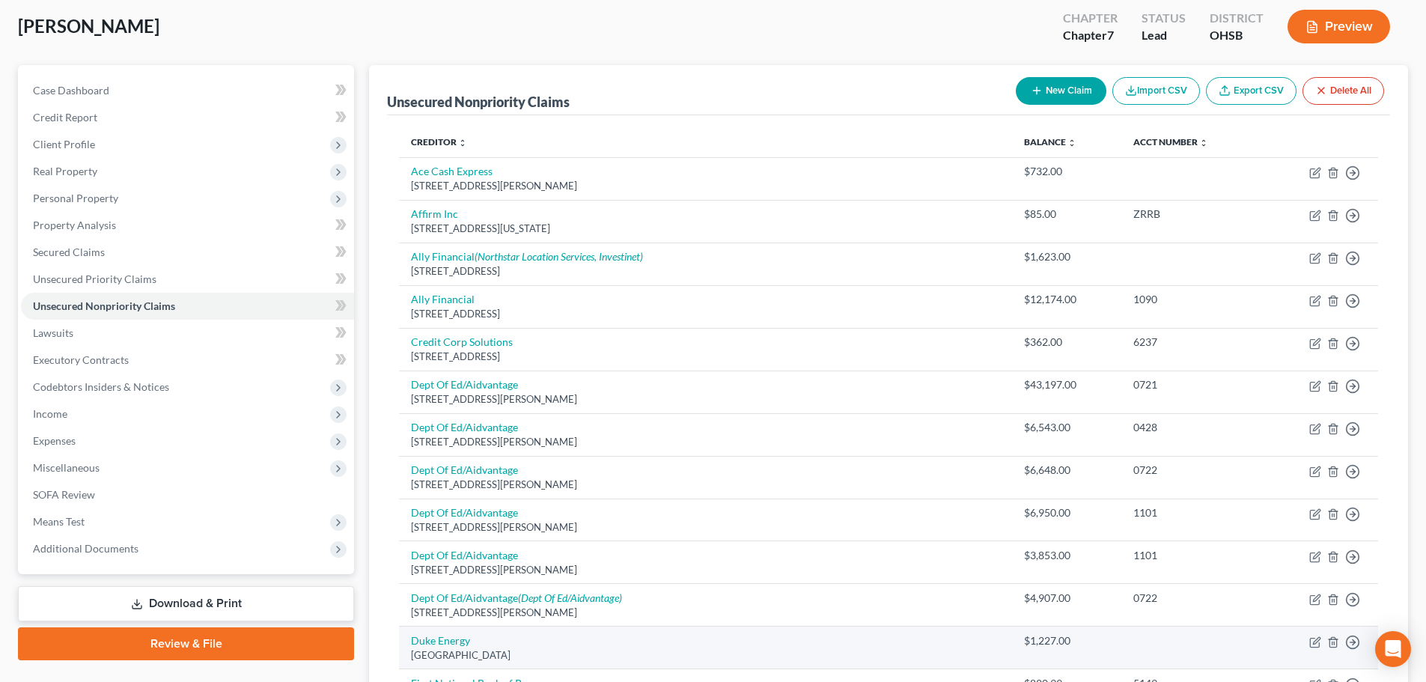
scroll to position [225, 0]
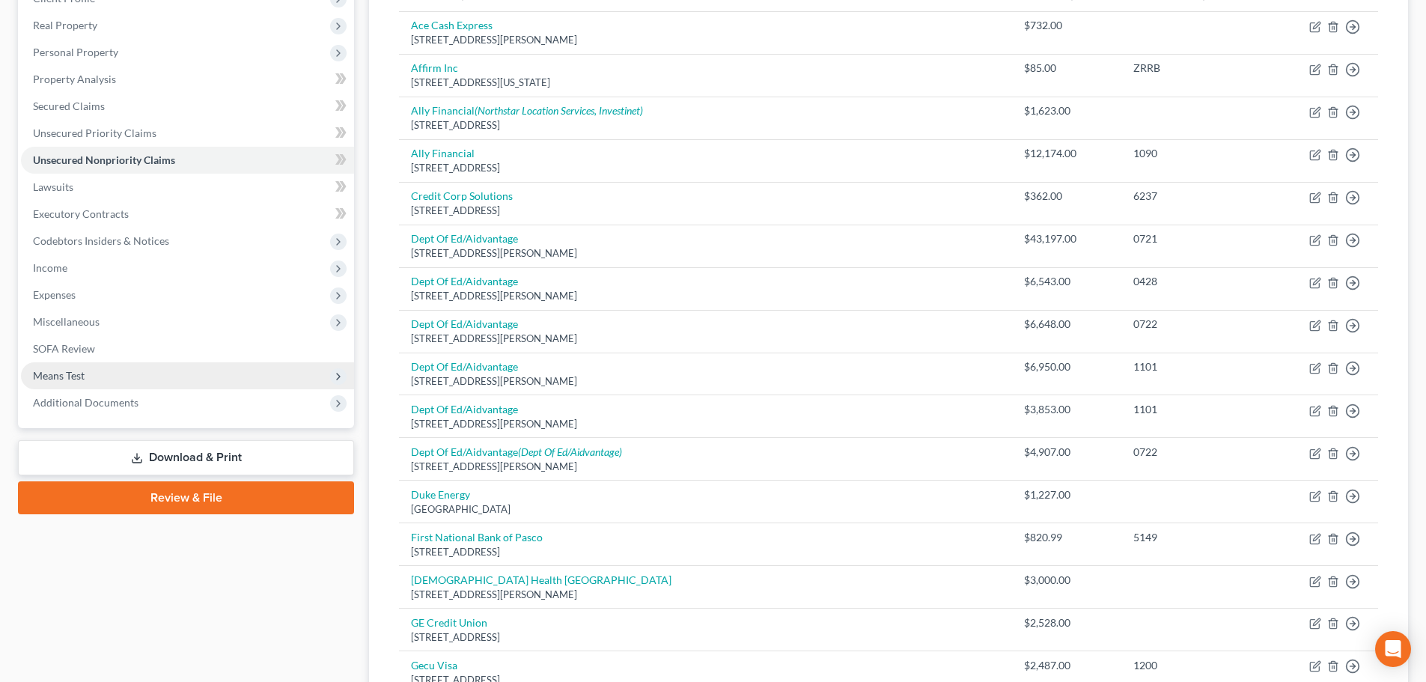
click at [49, 371] on span "Means Test" at bounding box center [59, 375] width 52 height 13
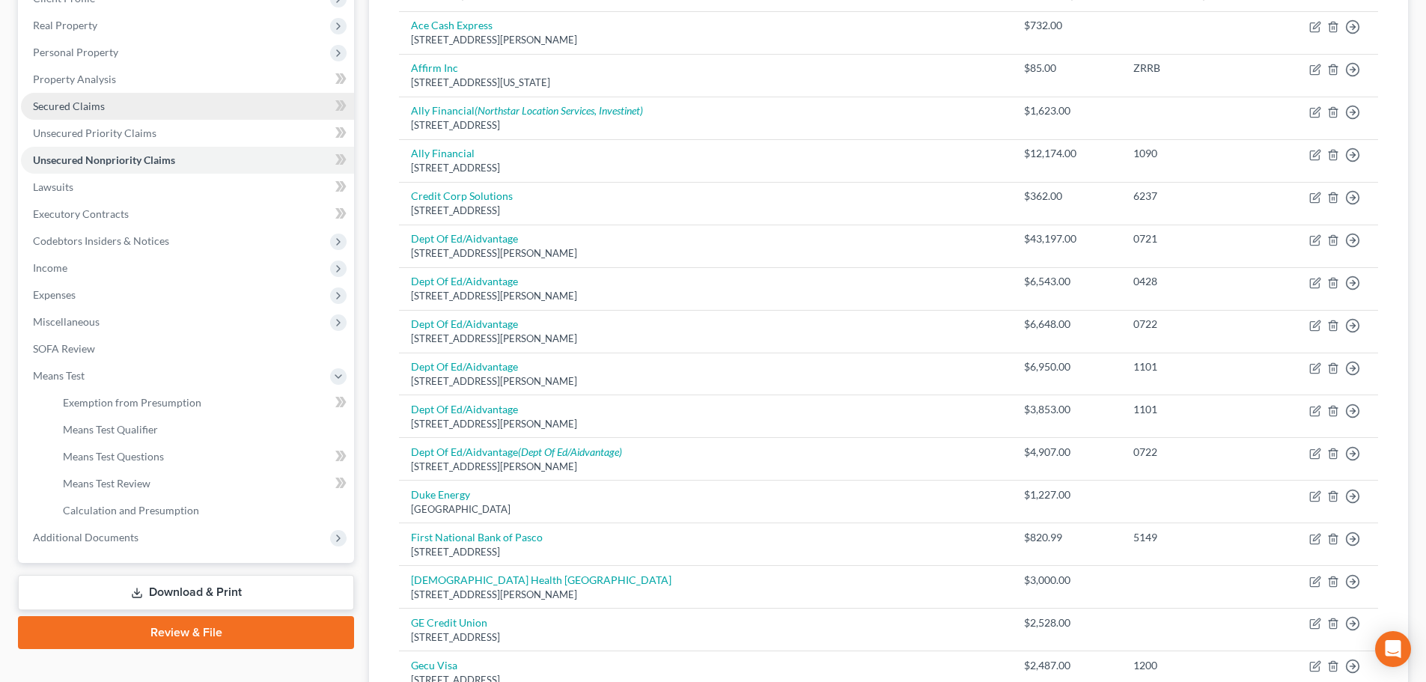
drag, startPoint x: 57, startPoint y: 102, endPoint x: 208, endPoint y: 104, distance: 151.2
click at [57, 102] on span "Secured Claims" at bounding box center [69, 106] width 72 height 13
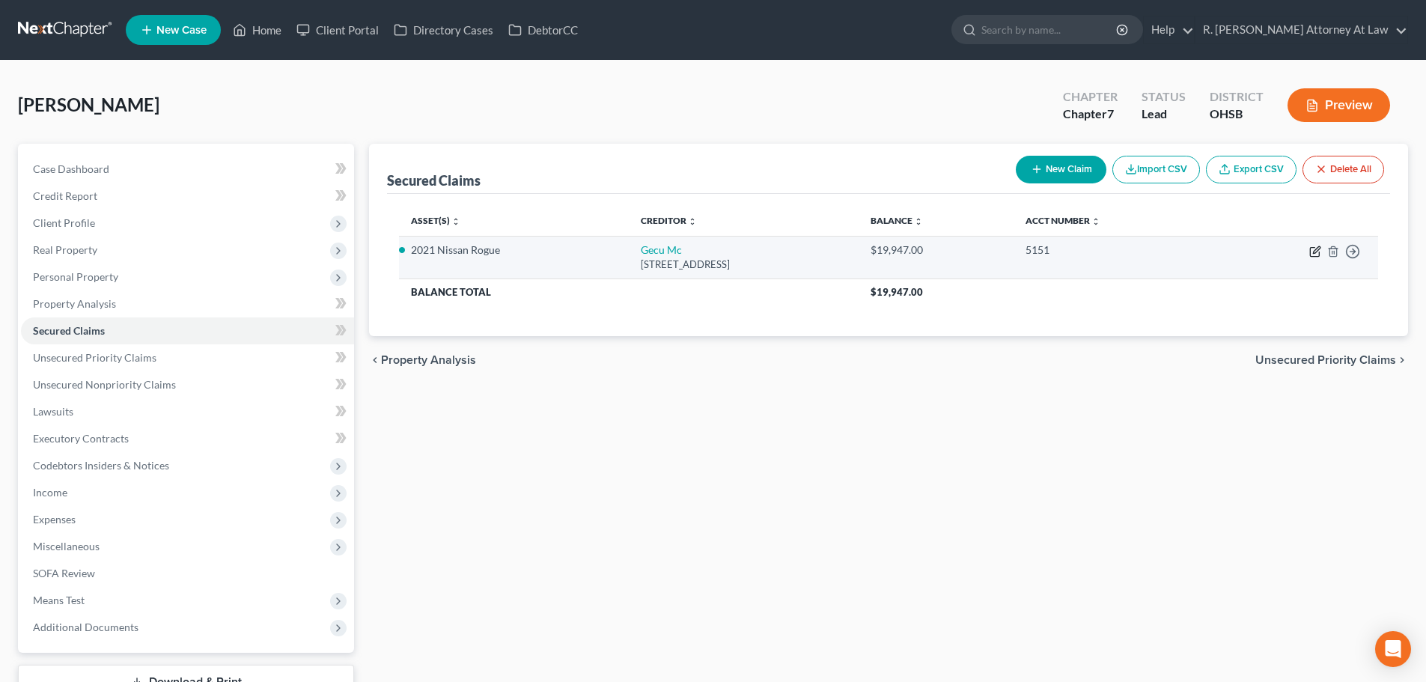
click at [1313, 249] on icon "button" at bounding box center [1315, 251] width 12 height 12
select select "36"
select select "9"
select select "0"
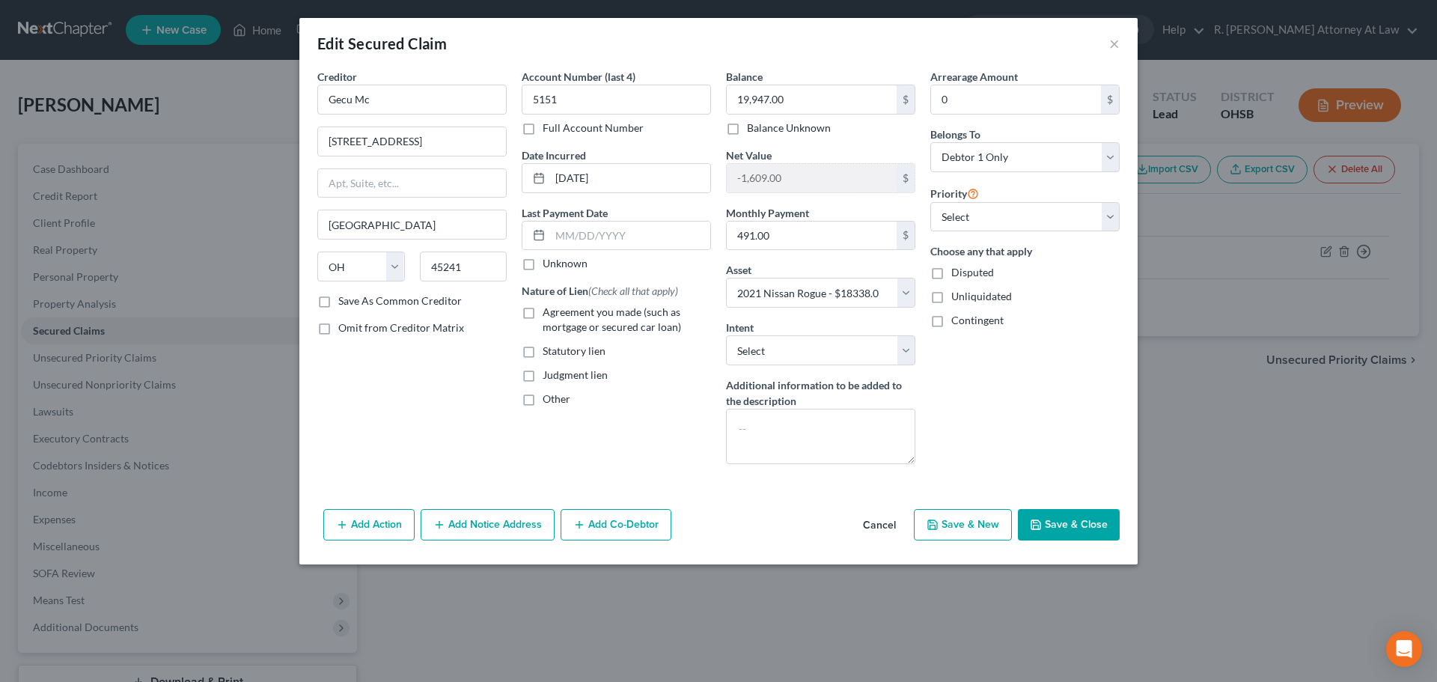
click at [543, 311] on label "Agreement you made (such as mortgage or secured car loan)" at bounding box center [627, 320] width 168 height 30
click at [748, 357] on select "Select Surrender Redeem Reaffirm Avoid Other" at bounding box center [820, 350] width 189 height 30
click at [726, 335] on select "Select Surrender Redeem Reaffirm Avoid Other" at bounding box center [820, 350] width 189 height 30
drag, startPoint x: 754, startPoint y: 348, endPoint x: 753, endPoint y: 364, distance: 16.5
click at [755, 347] on select "Select Surrender Redeem Reaffirm Avoid Other" at bounding box center [820, 350] width 189 height 30
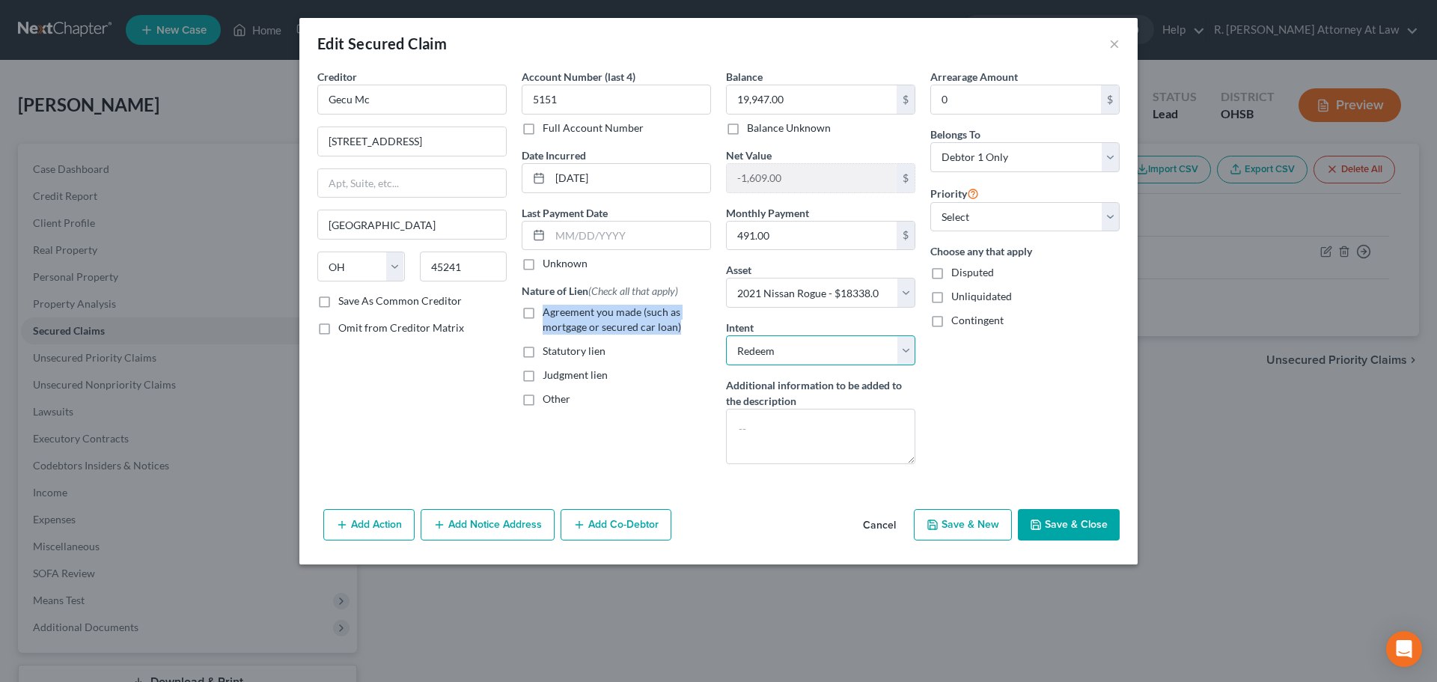
select select "2"
click at [726, 335] on select "Select Surrender Redeem Reaffirm Avoid Other" at bounding box center [820, 350] width 189 height 30
click at [576, 419] on div "Account Number (last 4) 5151 Full Account Number Date Incurred 03-31-2021 Last …" at bounding box center [616, 272] width 204 height 407
click at [543, 311] on label "Agreement you made (such as mortgage or secured car loan)" at bounding box center [627, 320] width 168 height 30
click at [549, 311] on input "Agreement you made (such as mortgage or secured car loan)" at bounding box center [554, 310] width 10 height 10
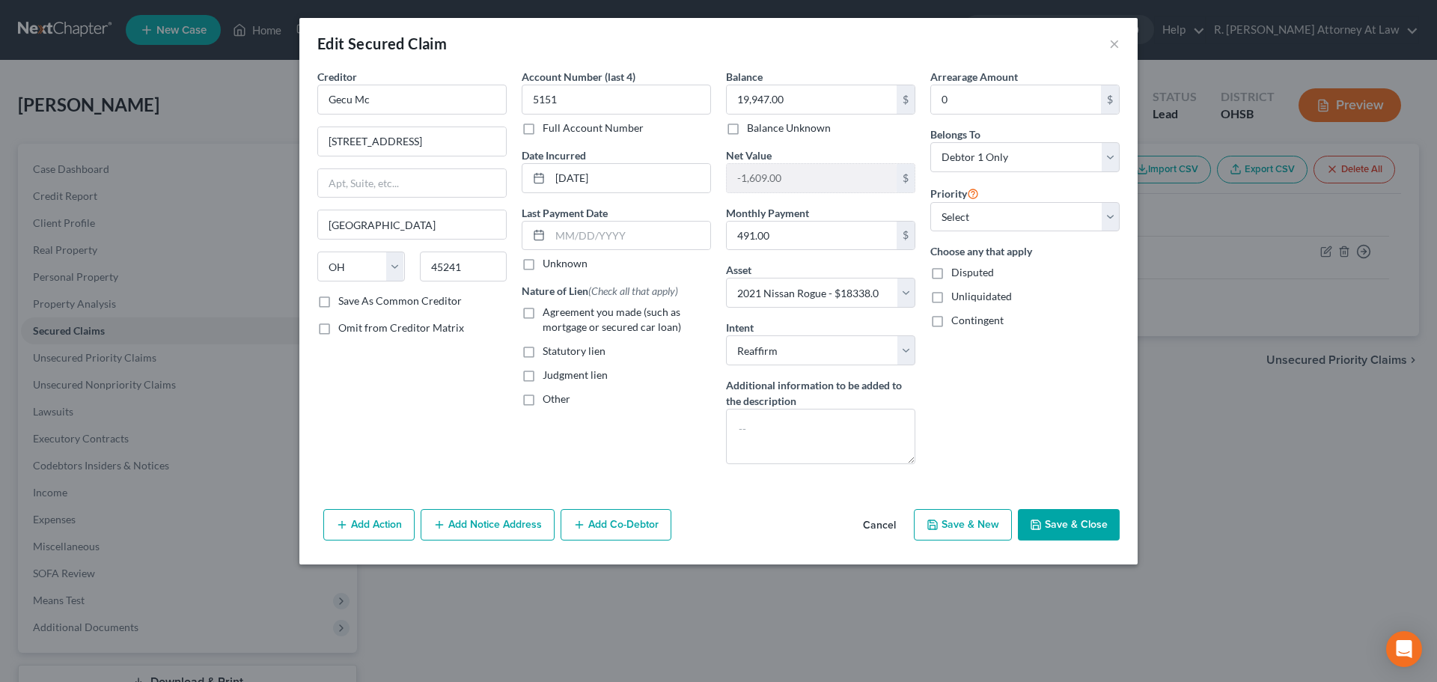
checkbox input "true"
click at [1069, 515] on button "Save & Close" at bounding box center [1069, 524] width 102 height 31
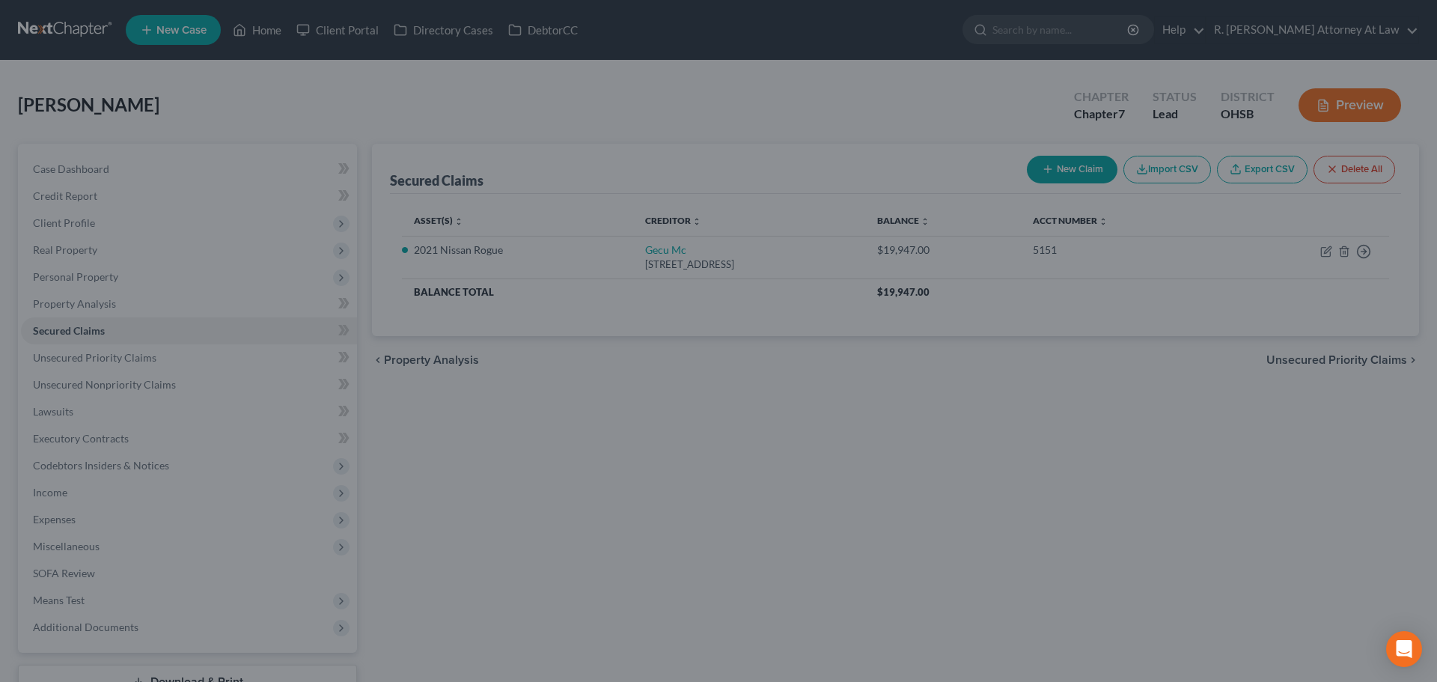
select select "9"
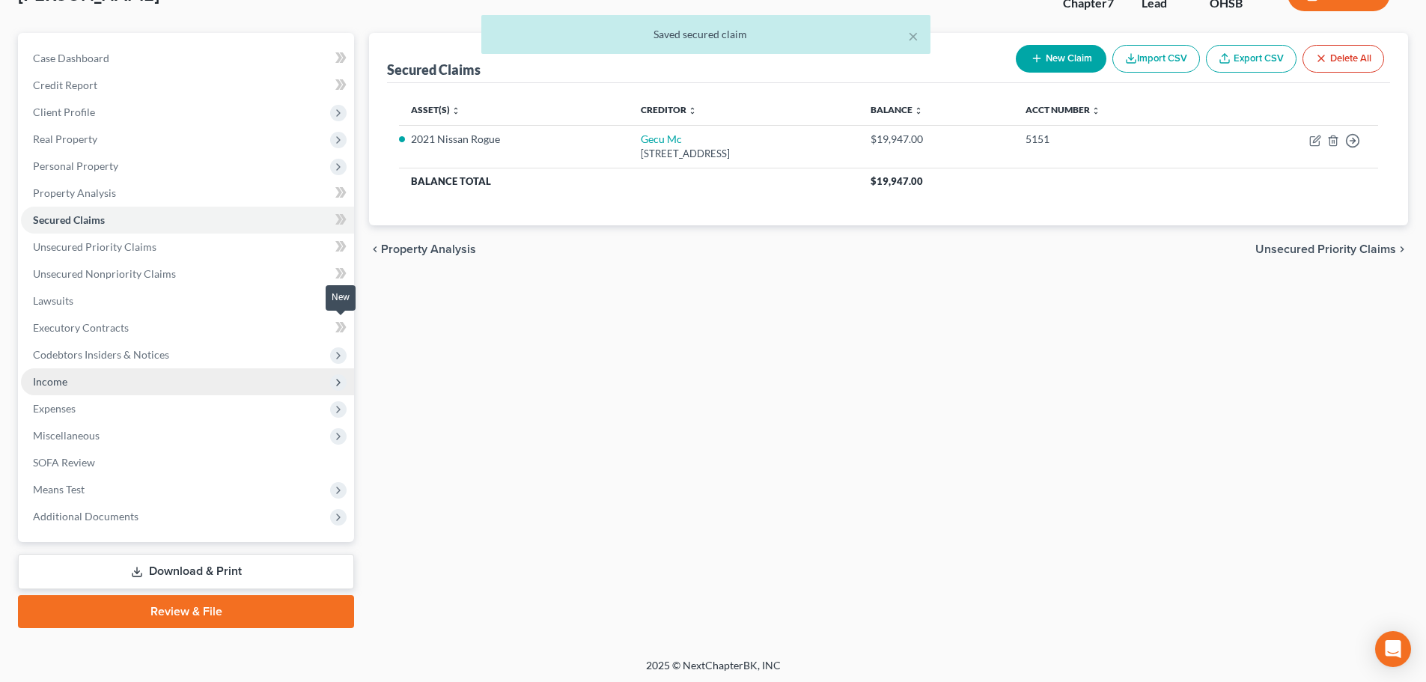
scroll to position [114, 0]
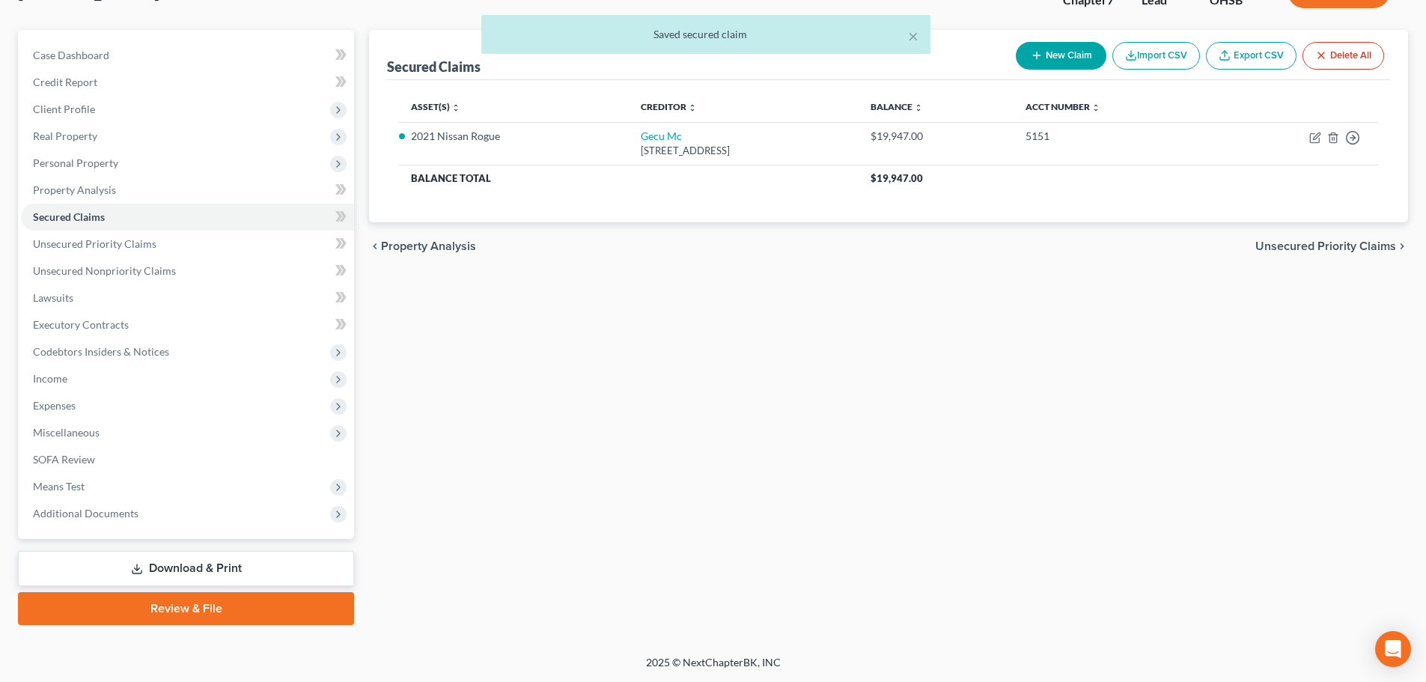
click at [146, 570] on link "Download & Print" at bounding box center [186, 568] width 336 height 35
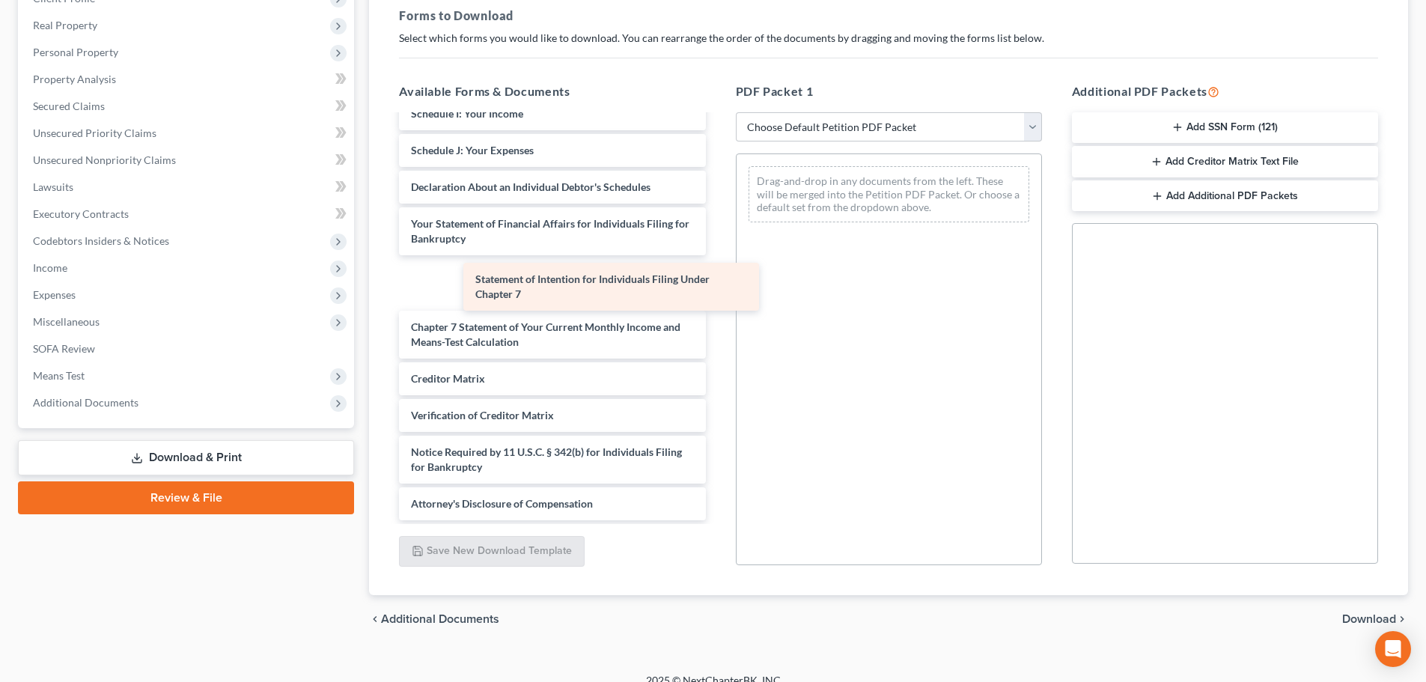
scroll to position [385, 0]
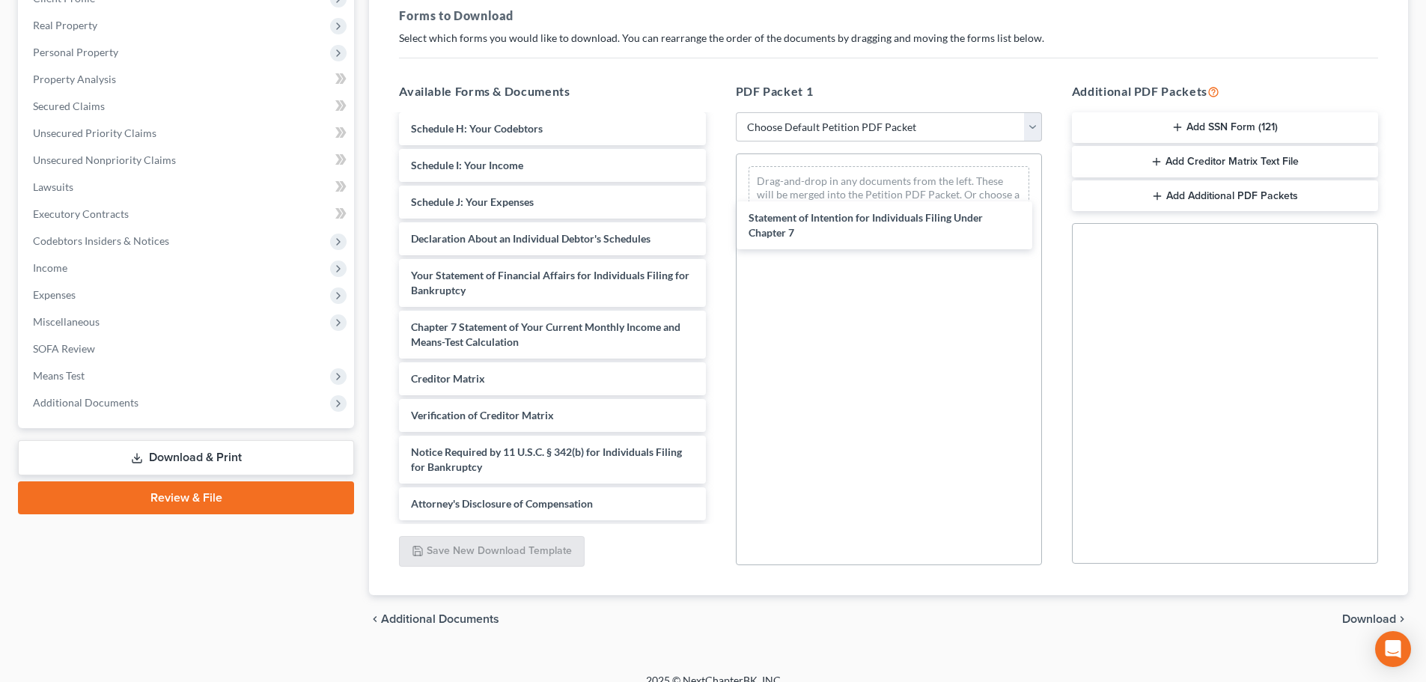
drag, startPoint x: 477, startPoint y: 281, endPoint x: 907, endPoint y: 255, distance: 430.4
click at [717, 202] on div "Statement of Intention for Individuals Filing Under Chapter 7 Installments Fee …" at bounding box center [552, 126] width 330 height 790
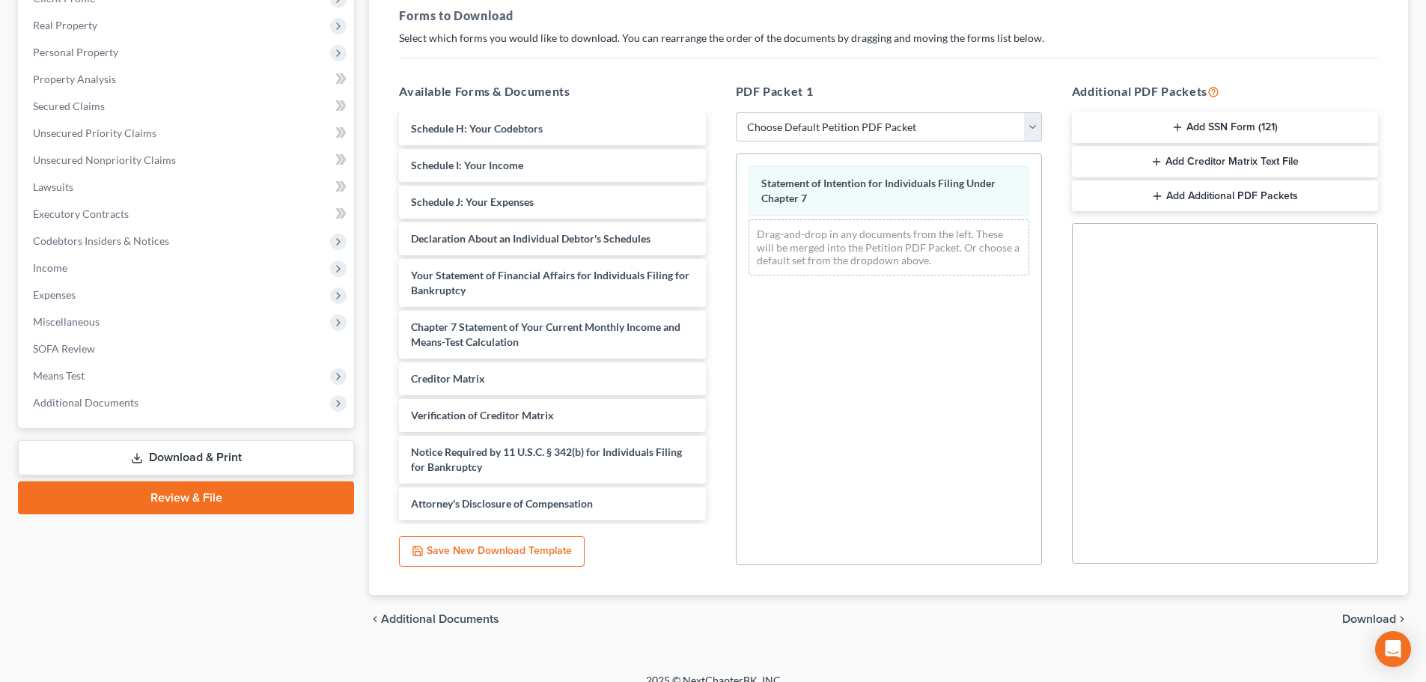
drag, startPoint x: 1371, startPoint y: 621, endPoint x: 1364, endPoint y: 615, distance: 9.0
click at [1370, 620] on span "Download" at bounding box center [1369, 619] width 54 height 12
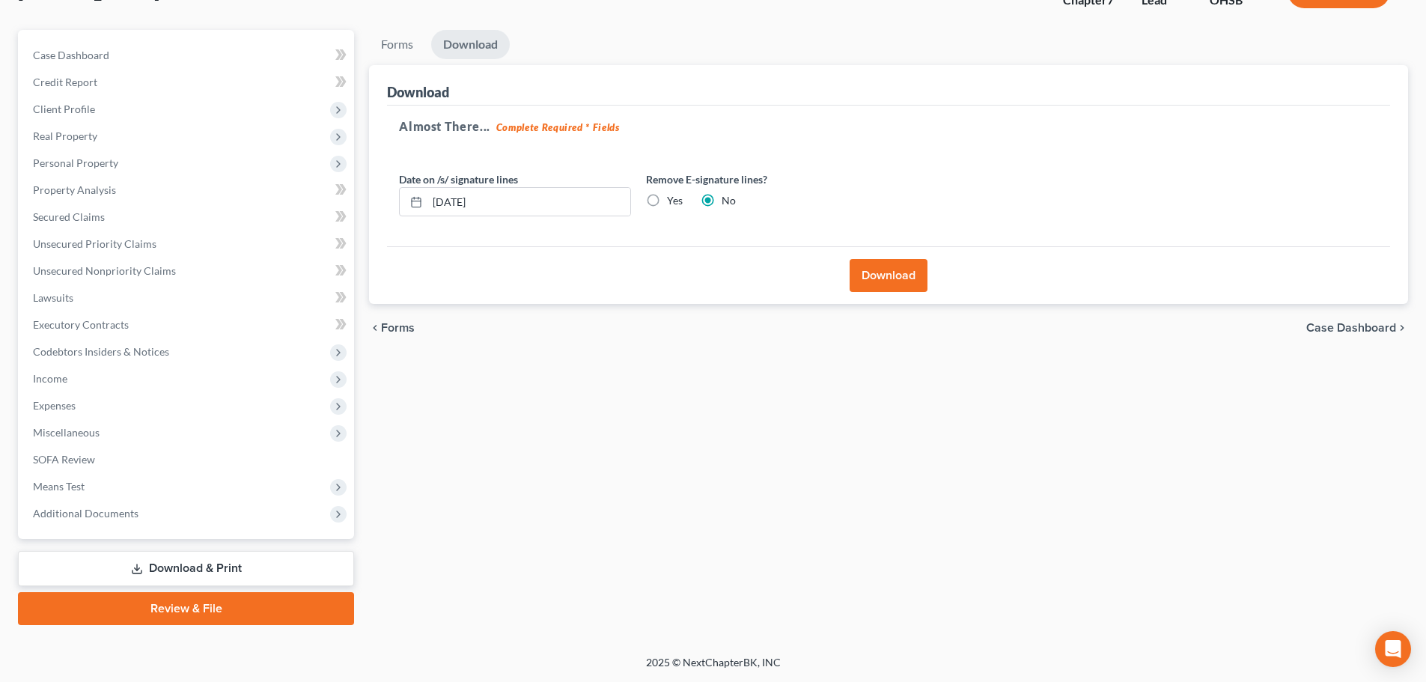
scroll to position [114, 0]
drag, startPoint x: 885, startPoint y: 280, endPoint x: 861, endPoint y: 244, distance: 43.2
click at [885, 278] on button "Download" at bounding box center [888, 275] width 78 height 33
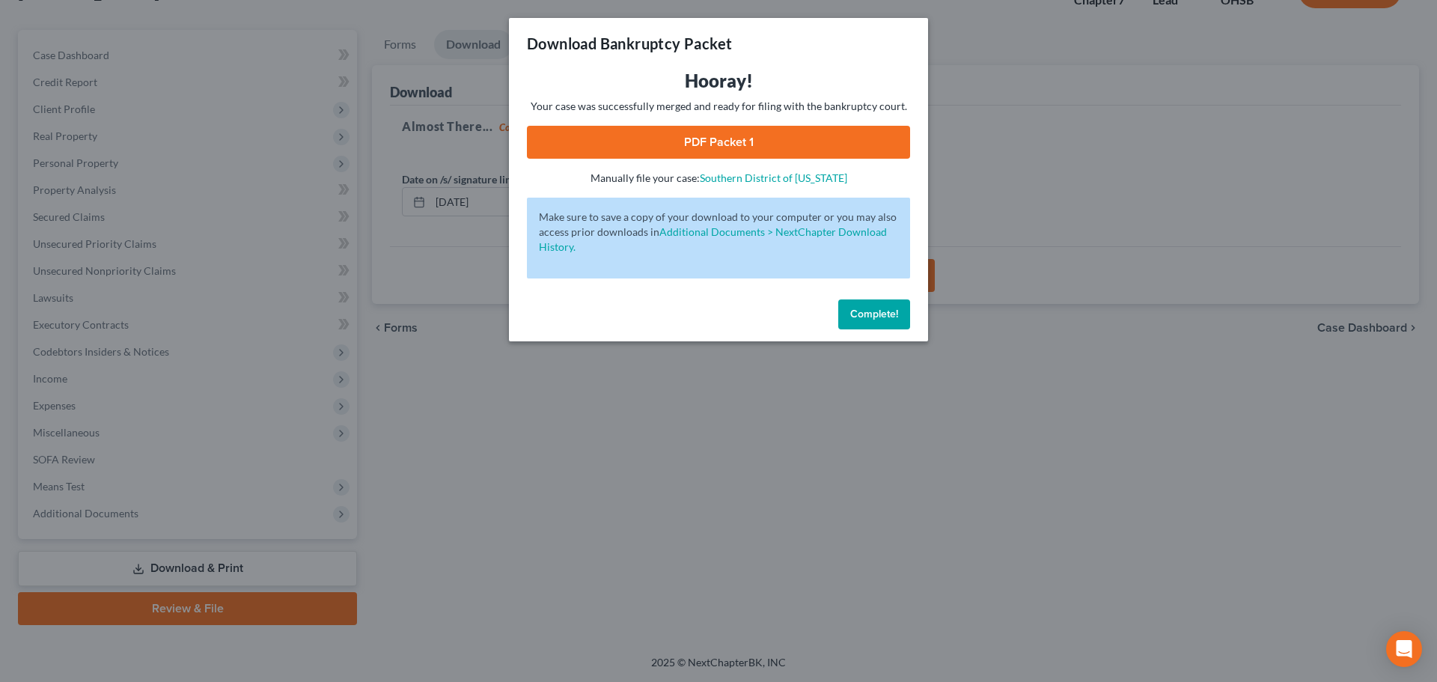
click at [705, 134] on link "PDF Packet 1" at bounding box center [718, 142] width 383 height 33
drag, startPoint x: 864, startPoint y: 311, endPoint x: 861, endPoint y: 292, distance: 19.6
click at [864, 311] on span "Complete!" at bounding box center [874, 314] width 48 height 13
